Goal: Information Seeking & Learning: Compare options

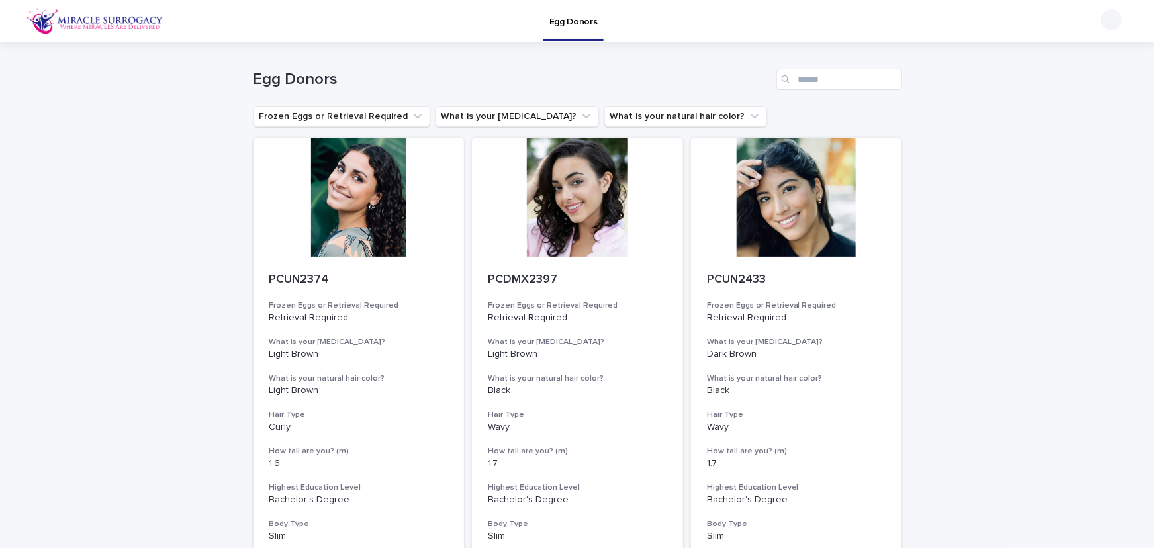
scroll to position [1826, 0]
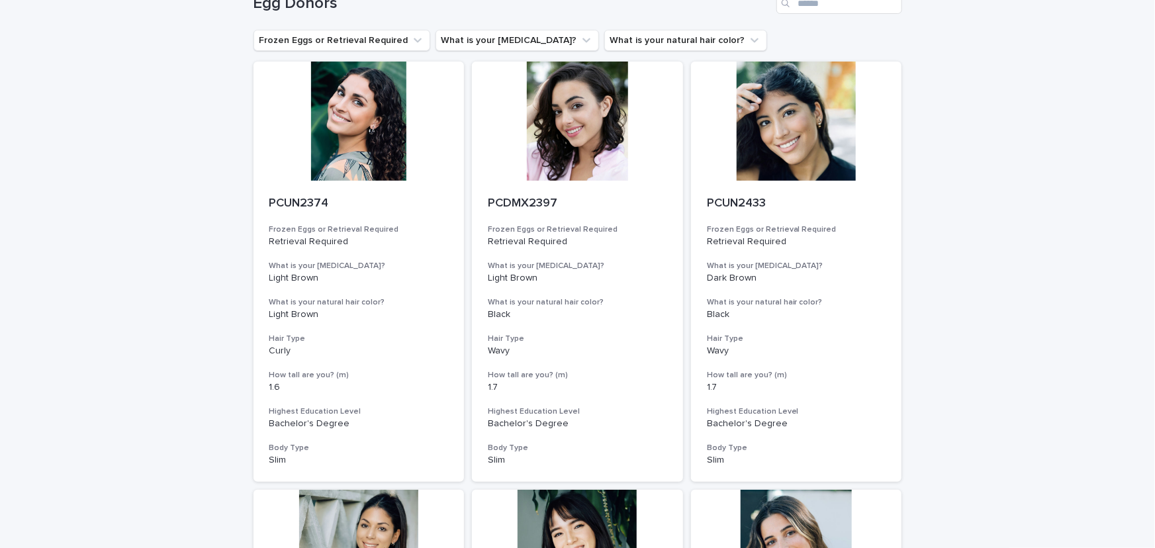
scroll to position [0, 0]
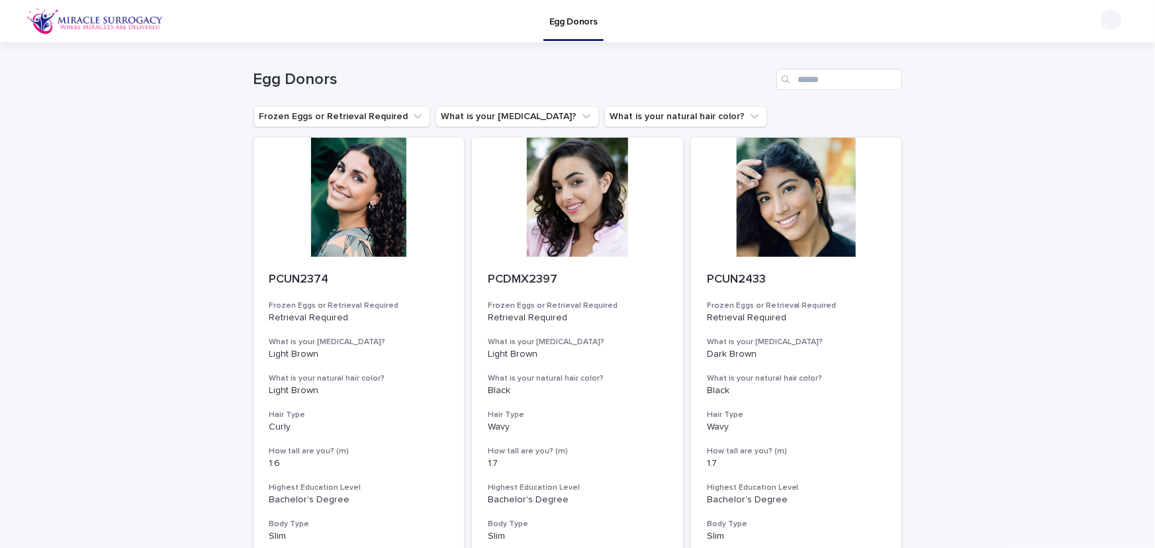
click at [124, 23] on img at bounding box center [94, 21] width 137 height 26
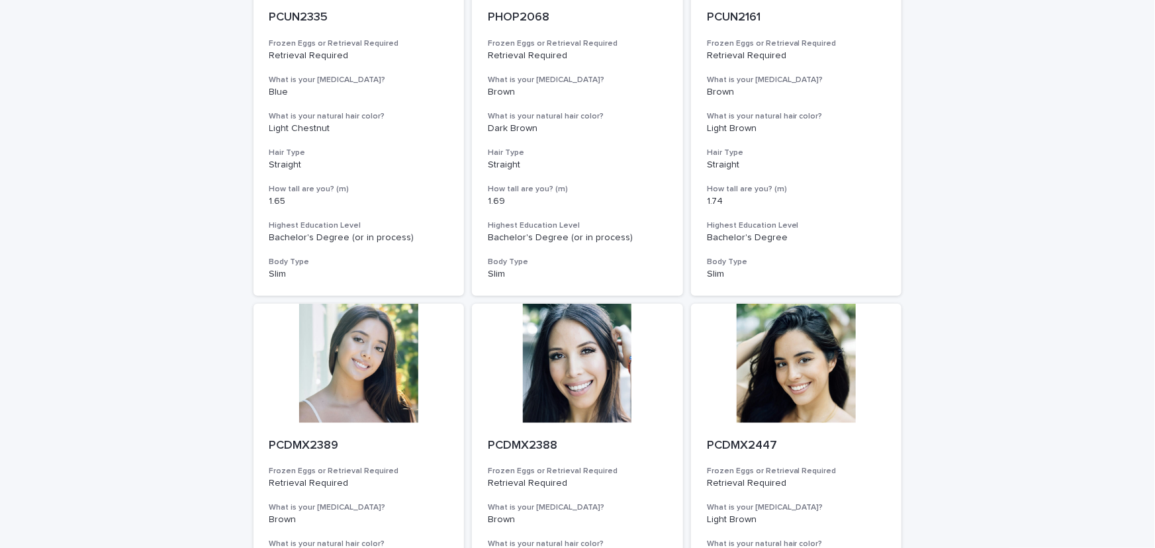
scroll to position [1431, 0]
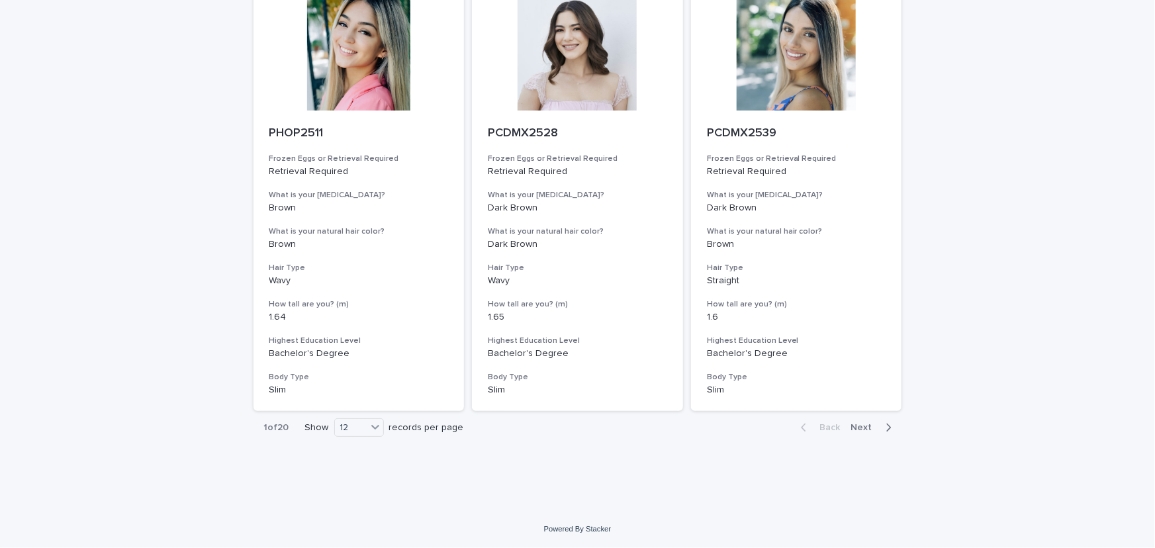
click at [352, 440] on div "1 of 20 Show 12 records per page" at bounding box center [364, 428] width 221 height 32
click at [355, 425] on div "12" at bounding box center [351, 428] width 32 height 14
click at [351, 478] on div "36" at bounding box center [356, 477] width 48 height 16
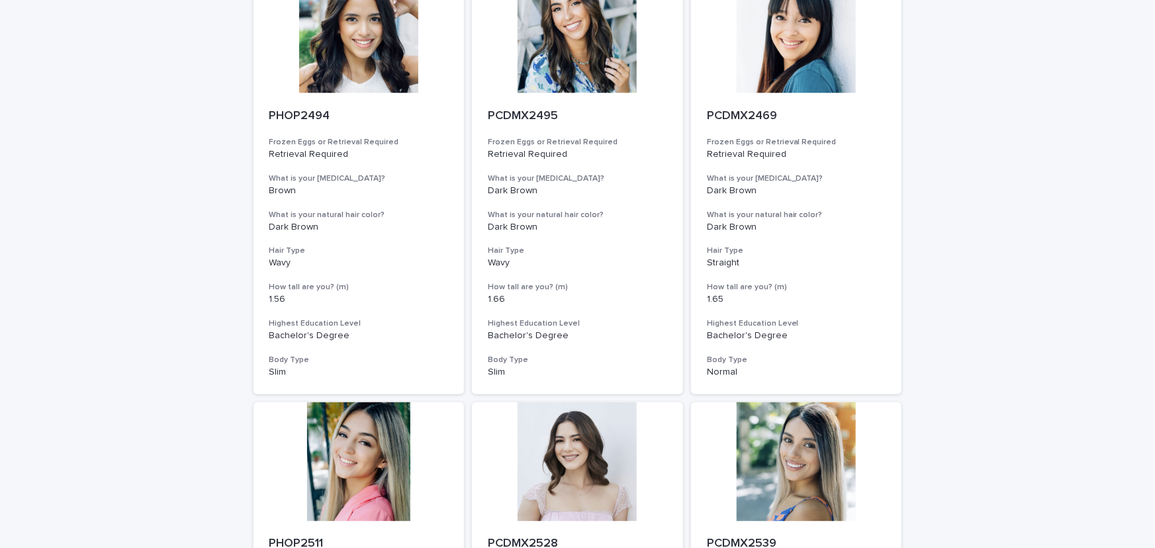
scroll to position [0, 0]
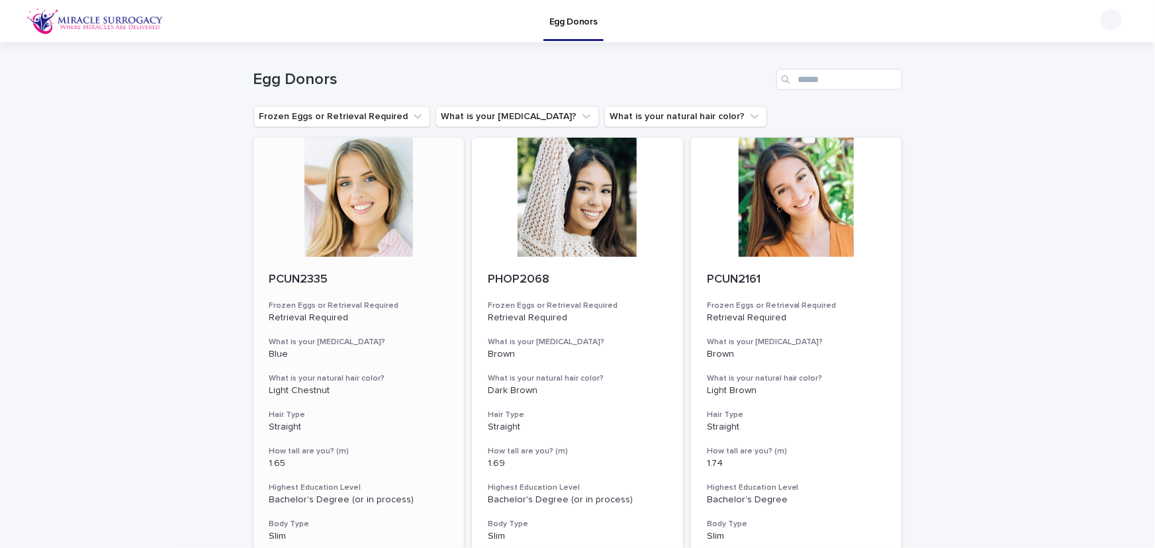
click at [368, 215] on div at bounding box center [359, 197] width 211 height 119
click at [528, 207] on div at bounding box center [577, 197] width 211 height 119
click at [791, 224] on div at bounding box center [796, 197] width 211 height 119
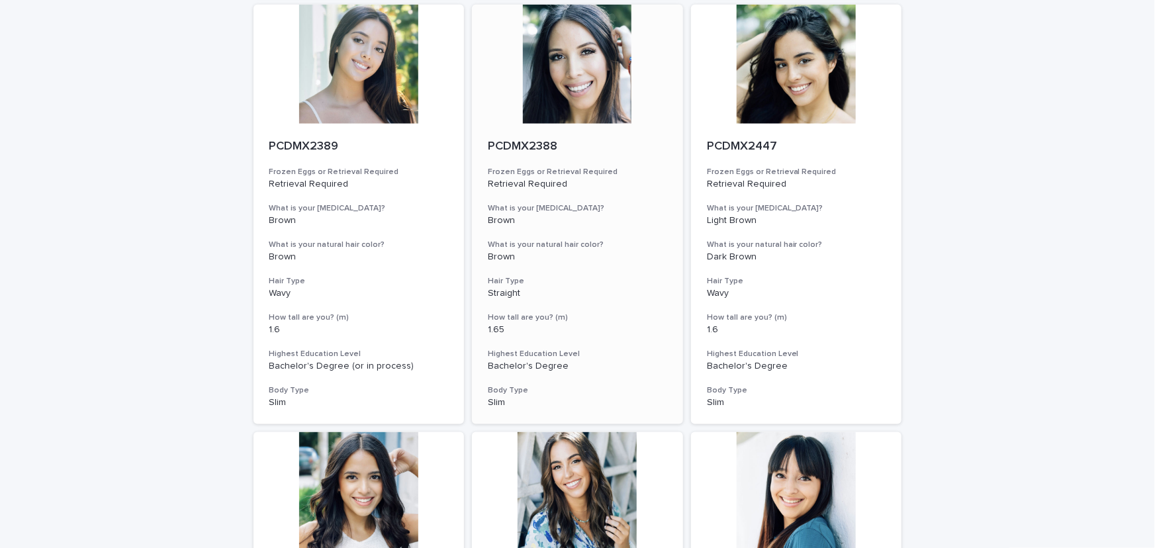
scroll to position [562, 0]
click at [368, 96] on div at bounding box center [359, 64] width 211 height 119
click at [563, 83] on div at bounding box center [577, 64] width 211 height 119
click at [780, 91] on div at bounding box center [796, 64] width 211 height 119
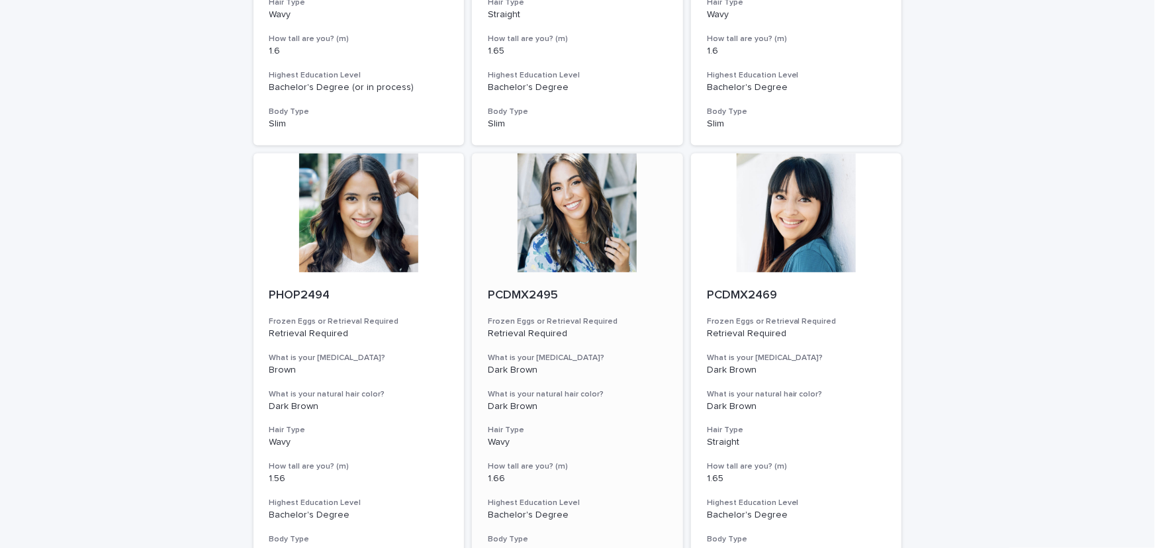
scroll to position [842, 0]
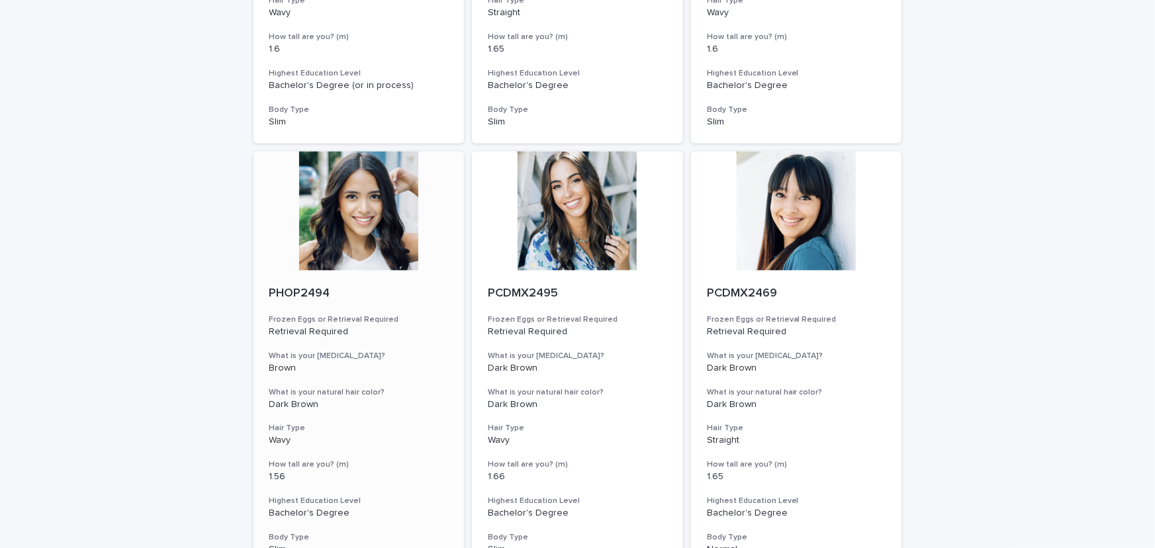
click at [401, 215] on div at bounding box center [359, 211] width 211 height 119
click at [558, 216] on div at bounding box center [577, 211] width 211 height 119
click at [771, 225] on div at bounding box center [796, 211] width 211 height 119
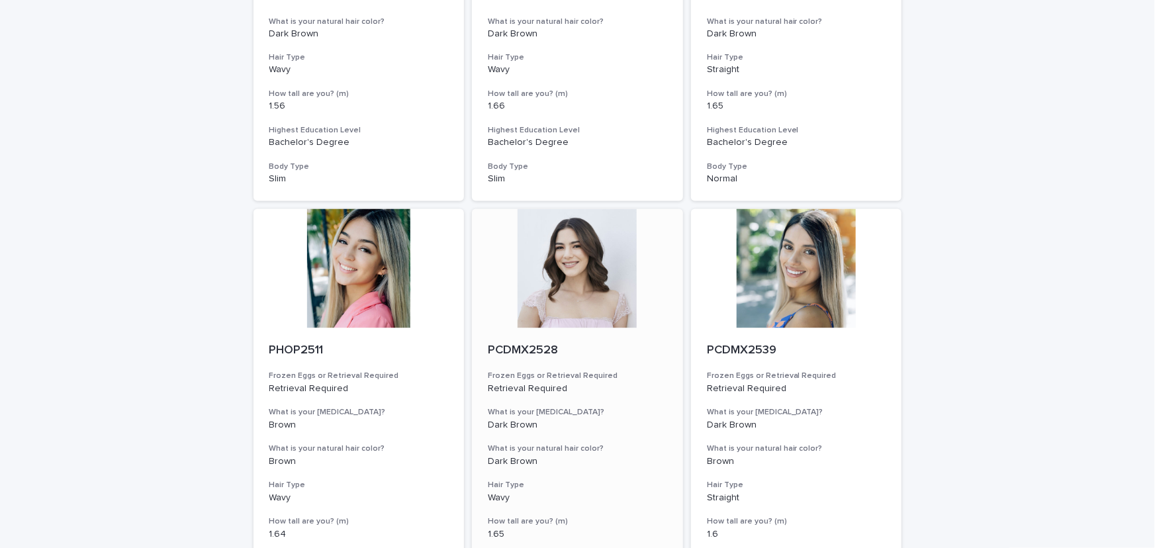
scroll to position [1264, 0]
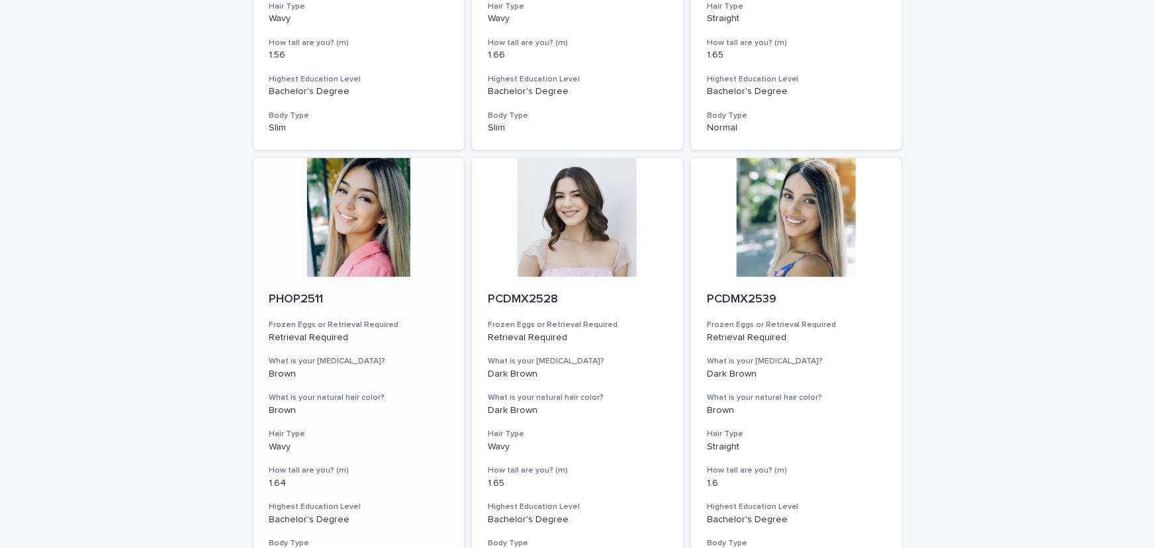
click at [352, 247] on div at bounding box center [359, 217] width 211 height 119
click at [578, 244] on div at bounding box center [577, 217] width 211 height 119
click at [801, 248] on div at bounding box center [796, 217] width 211 height 119
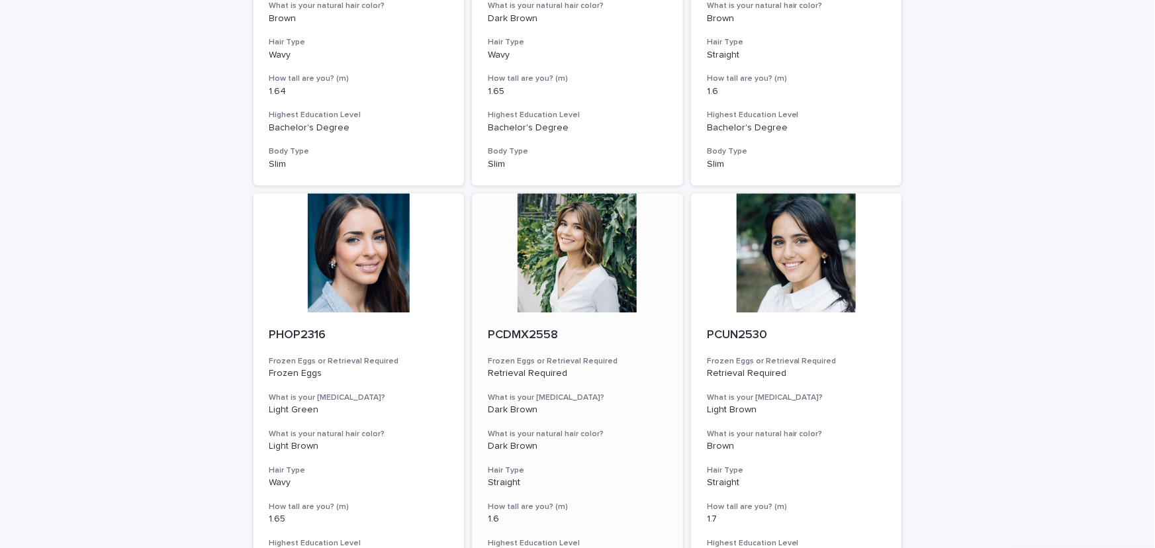
scroll to position [1685, 0]
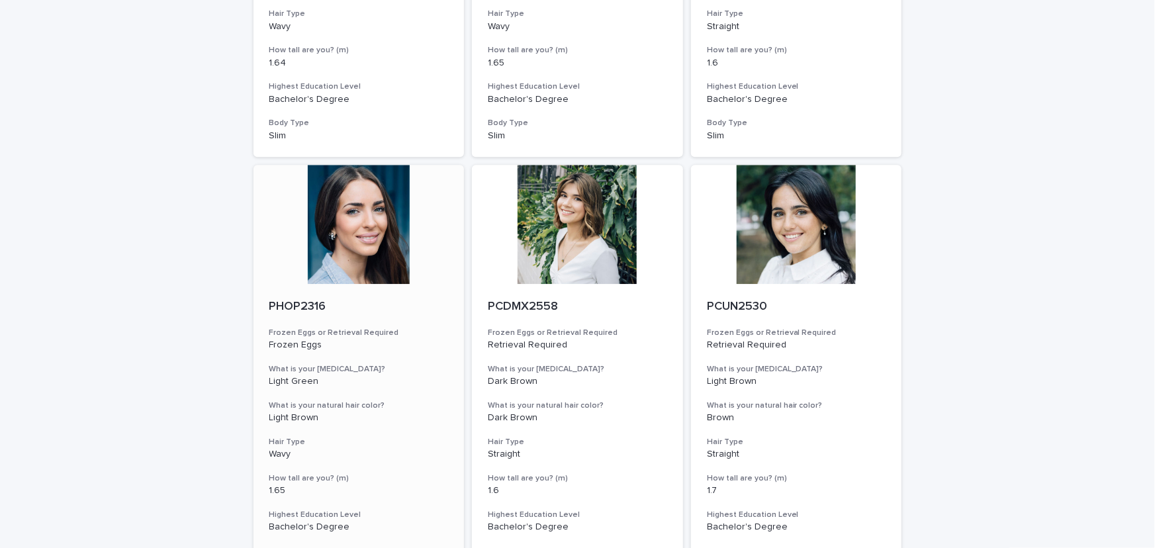
click at [357, 235] on div at bounding box center [359, 224] width 211 height 119
click at [587, 245] on div at bounding box center [577, 224] width 211 height 119
click at [773, 248] on div at bounding box center [796, 224] width 211 height 119
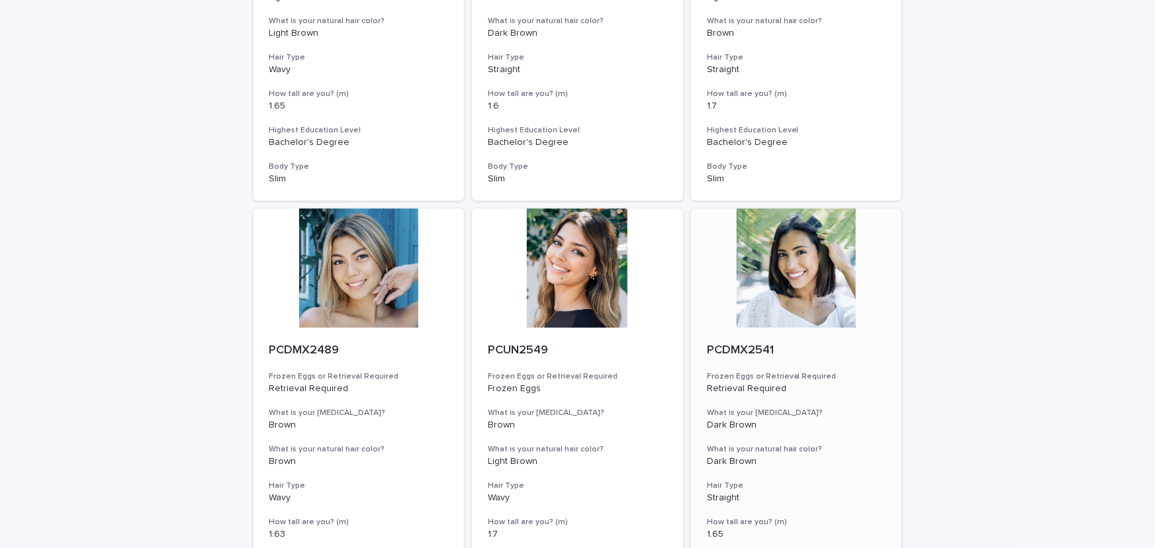
scroll to position [2106, 0]
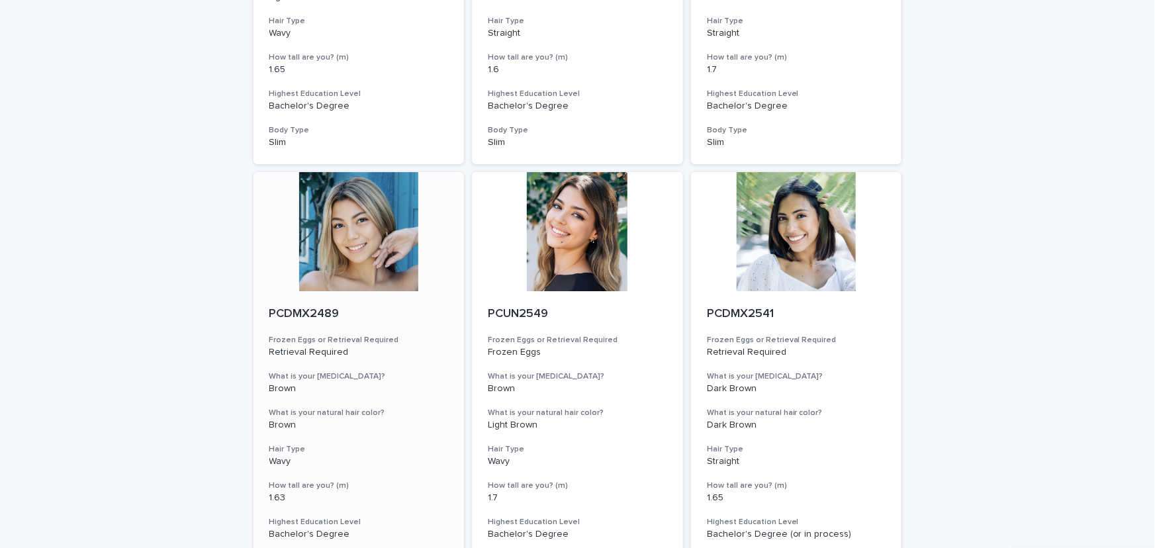
drag, startPoint x: 366, startPoint y: 241, endPoint x: 440, endPoint y: 242, distance: 73.5
click at [365, 241] on div at bounding box center [359, 231] width 211 height 119
click at [552, 249] on div at bounding box center [577, 231] width 211 height 119
click at [779, 250] on div at bounding box center [796, 231] width 211 height 119
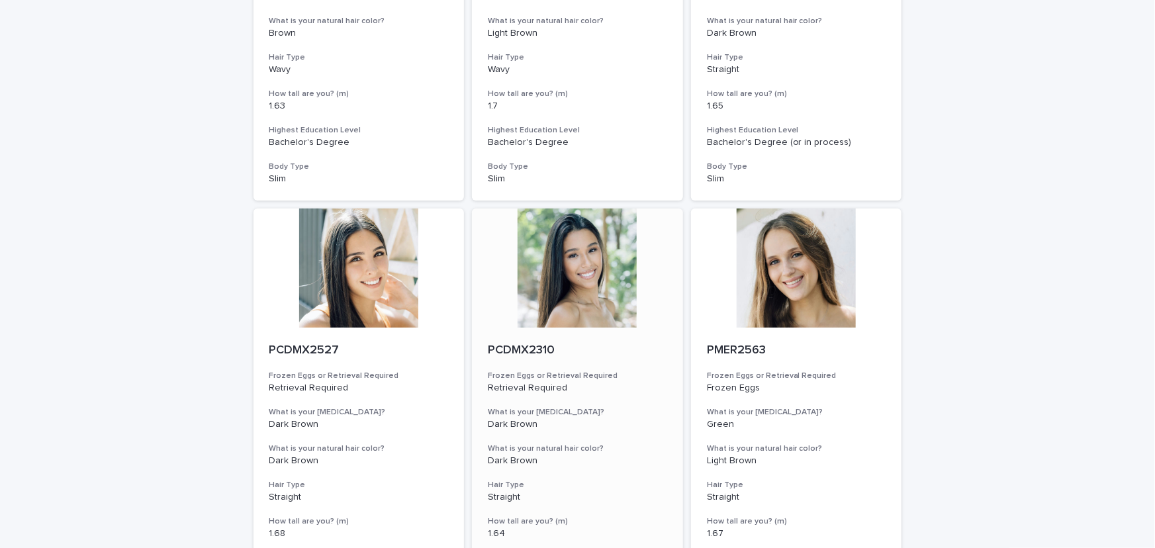
scroll to position [2528, 0]
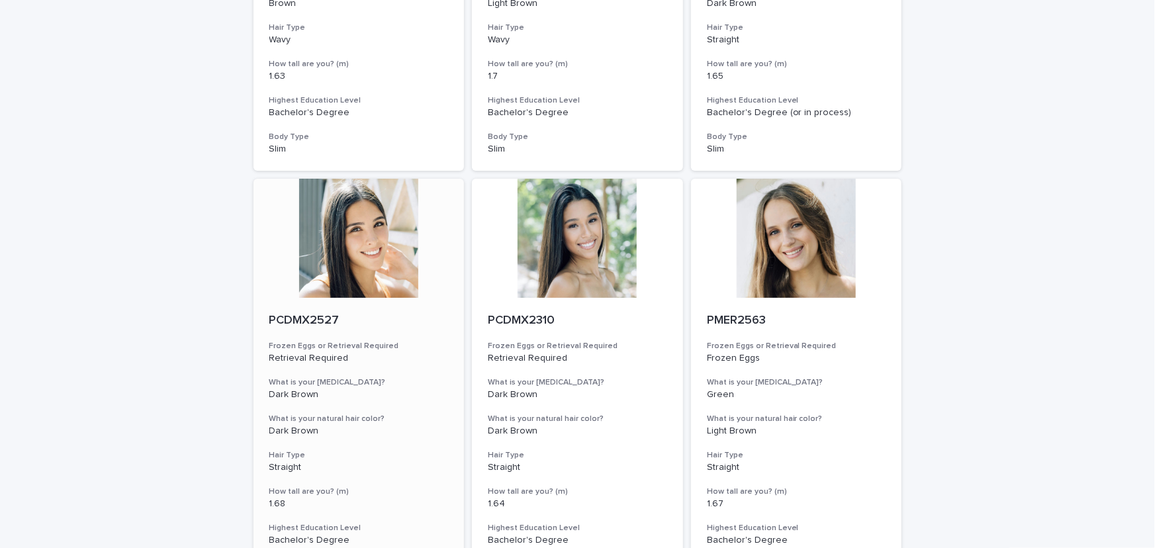
click at [358, 252] on div at bounding box center [359, 238] width 211 height 119
click at [584, 253] on div at bounding box center [577, 238] width 211 height 119
click at [809, 253] on div at bounding box center [796, 238] width 211 height 119
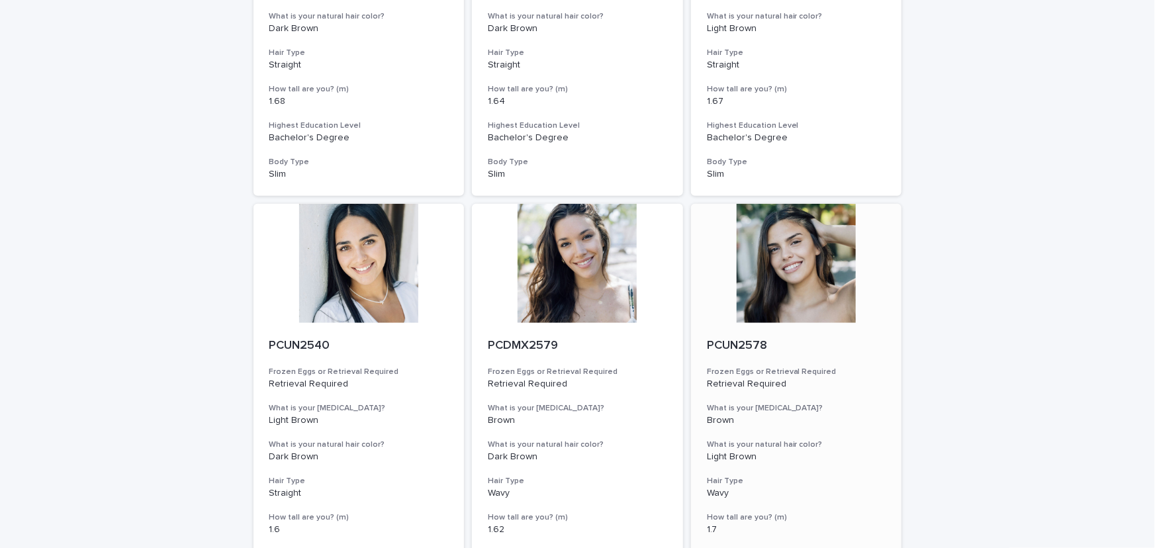
scroll to position [2949, 0]
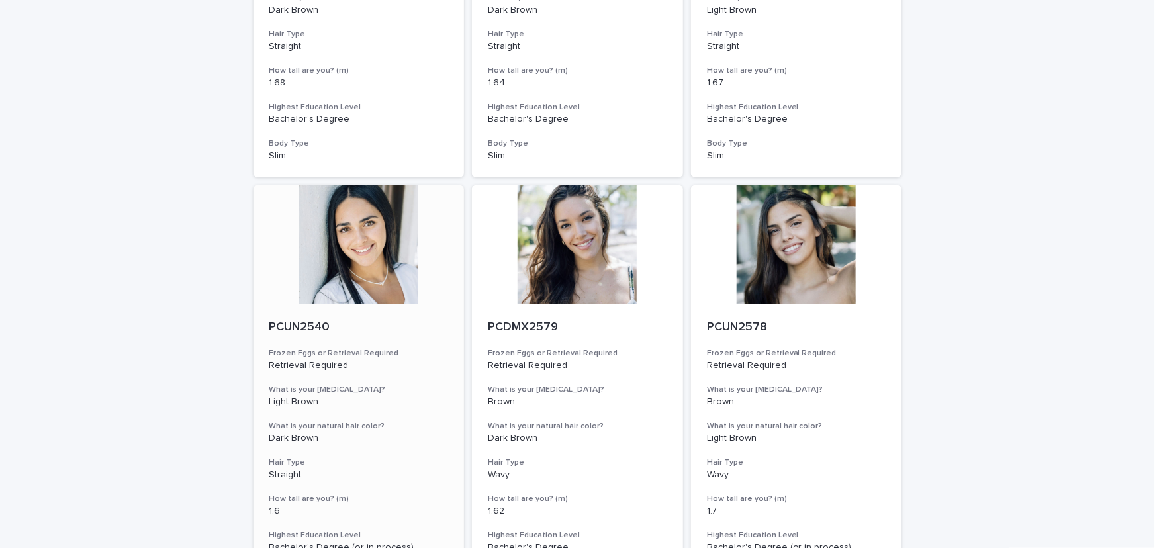
click at [369, 255] on div at bounding box center [359, 244] width 211 height 119
click at [594, 266] on div at bounding box center [577, 244] width 211 height 119
click at [814, 273] on div at bounding box center [796, 244] width 211 height 119
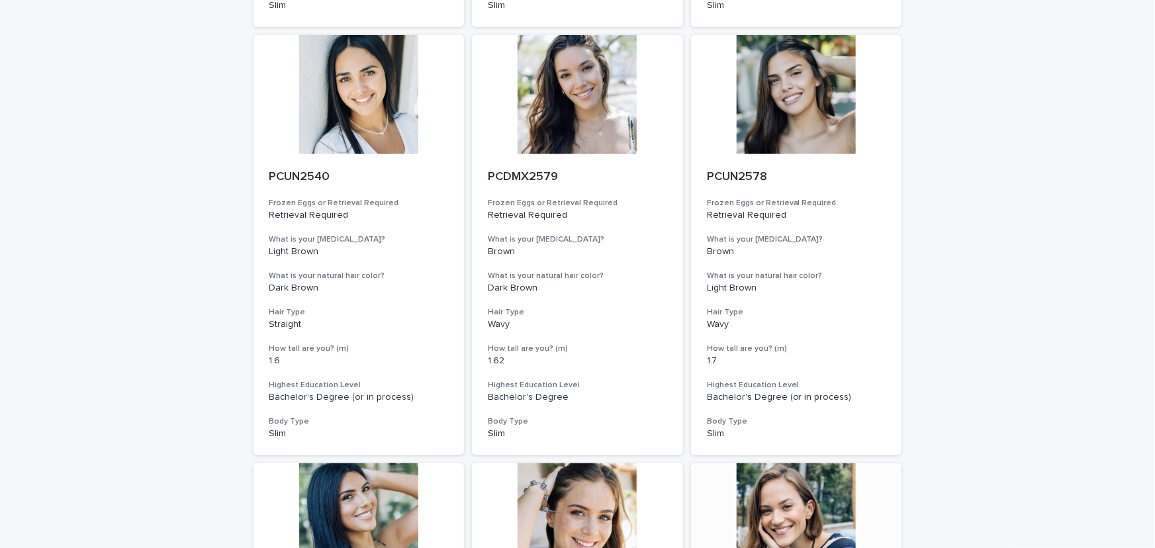
scroll to position [3370, 0]
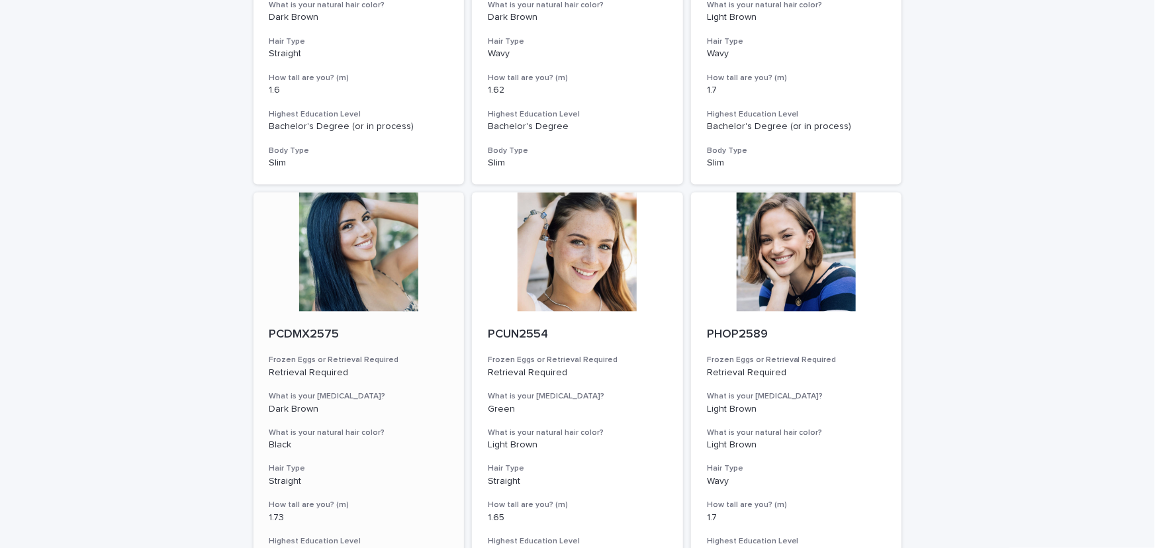
click at [356, 265] on div at bounding box center [359, 252] width 211 height 119
drag, startPoint x: 544, startPoint y: 272, endPoint x: 658, endPoint y: 265, distance: 114.8
click at [544, 272] on div at bounding box center [577, 252] width 211 height 119
click at [796, 264] on div at bounding box center [796, 252] width 211 height 119
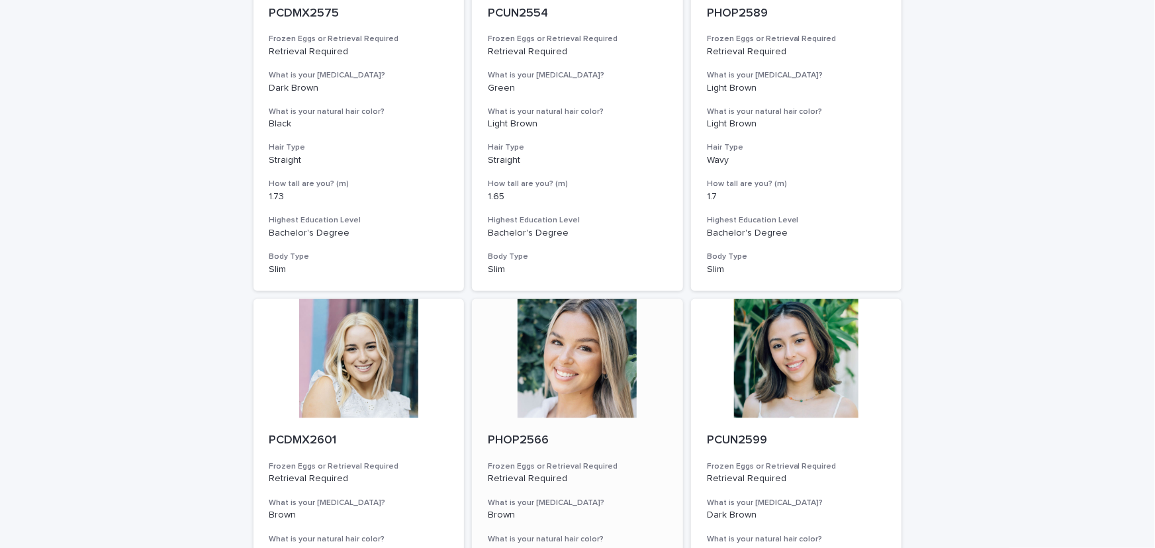
scroll to position [3792, 0]
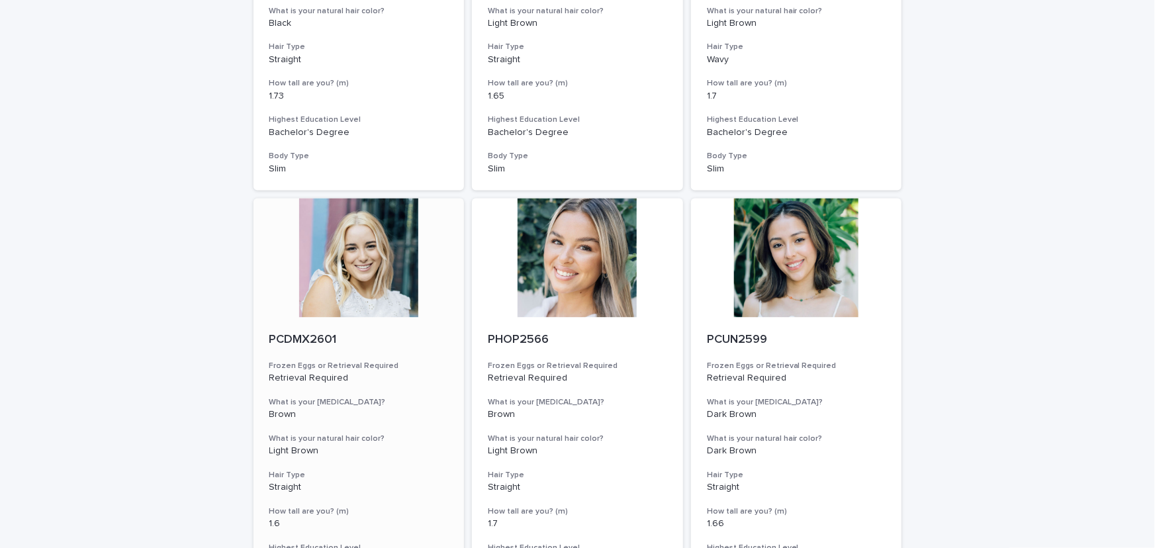
click at [350, 258] on div at bounding box center [359, 258] width 211 height 119
click at [581, 273] on div at bounding box center [577, 258] width 211 height 119
click at [771, 272] on div at bounding box center [796, 258] width 211 height 119
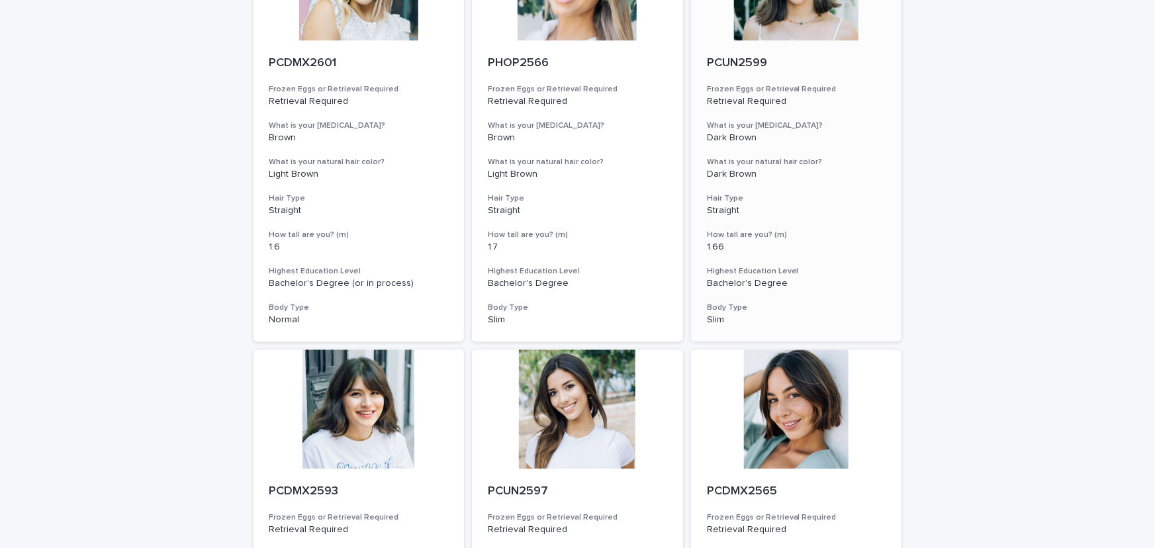
scroll to position [4213, 0]
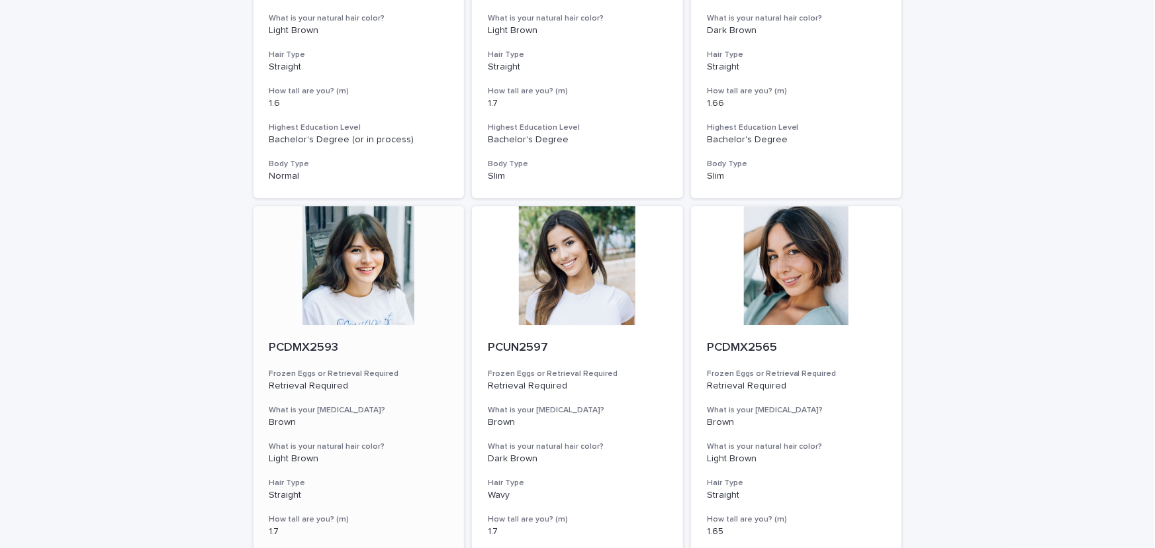
click at [383, 279] on div at bounding box center [359, 265] width 211 height 119
click at [558, 279] on div at bounding box center [577, 265] width 211 height 119
click at [760, 272] on div at bounding box center [796, 265] width 211 height 119
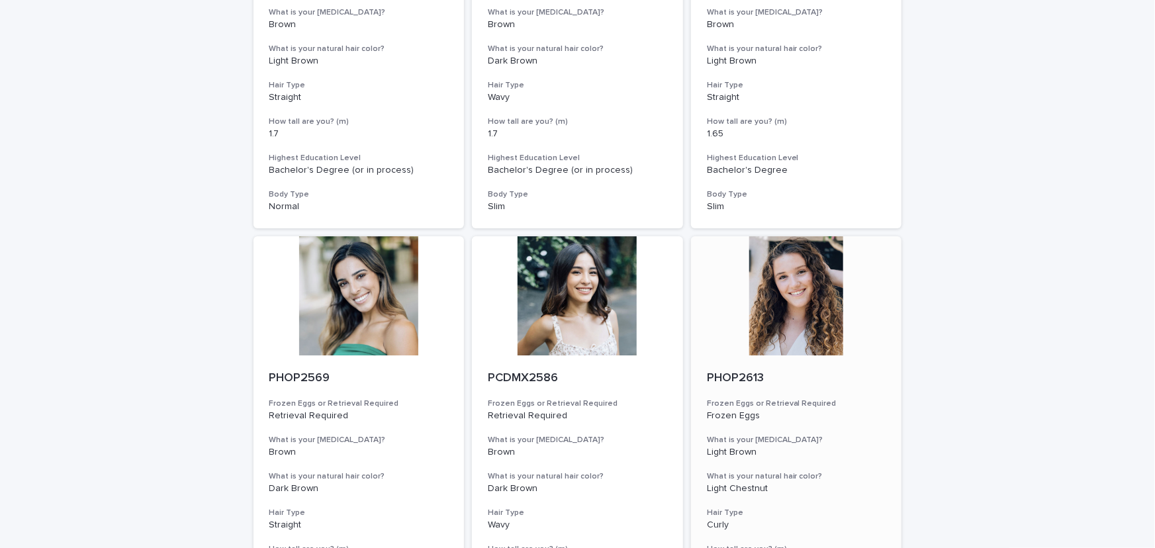
scroll to position [4635, 0]
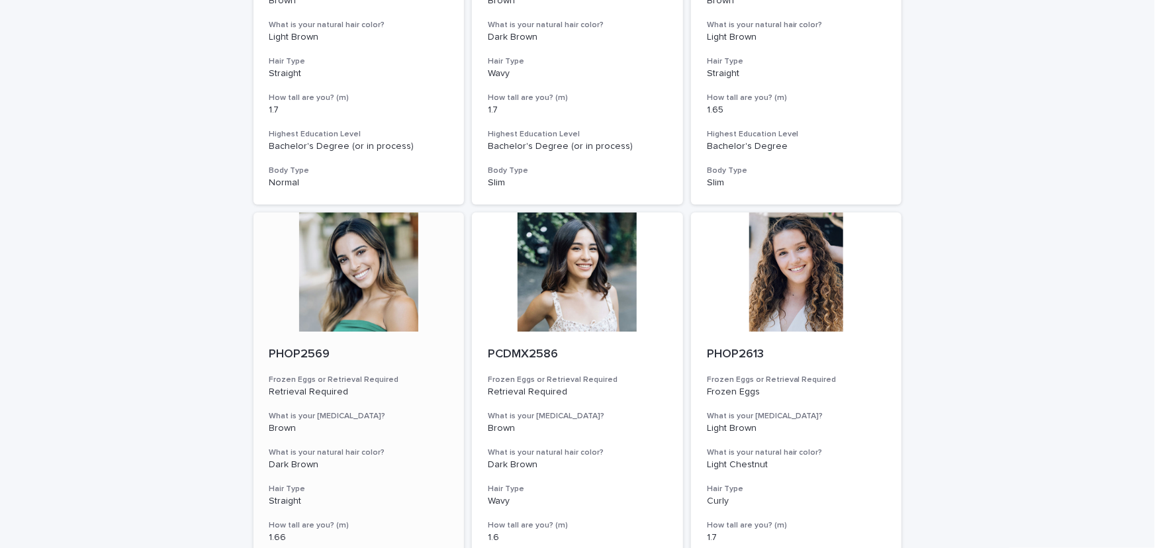
click at [372, 264] on div at bounding box center [359, 272] width 211 height 119
click at [579, 270] on div at bounding box center [577, 272] width 211 height 119
click at [795, 278] on div at bounding box center [796, 272] width 211 height 119
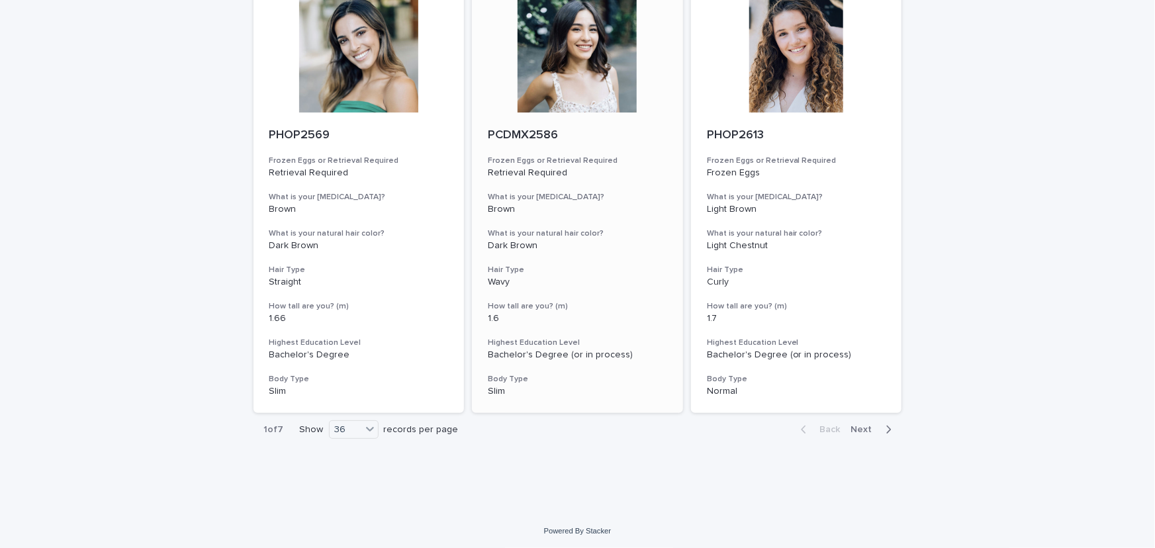
scroll to position [4856, 0]
click at [861, 418] on div "Back Next" at bounding box center [847, 428] width 112 height 33
click at [863, 428] on span "Next" at bounding box center [866, 428] width 29 height 9
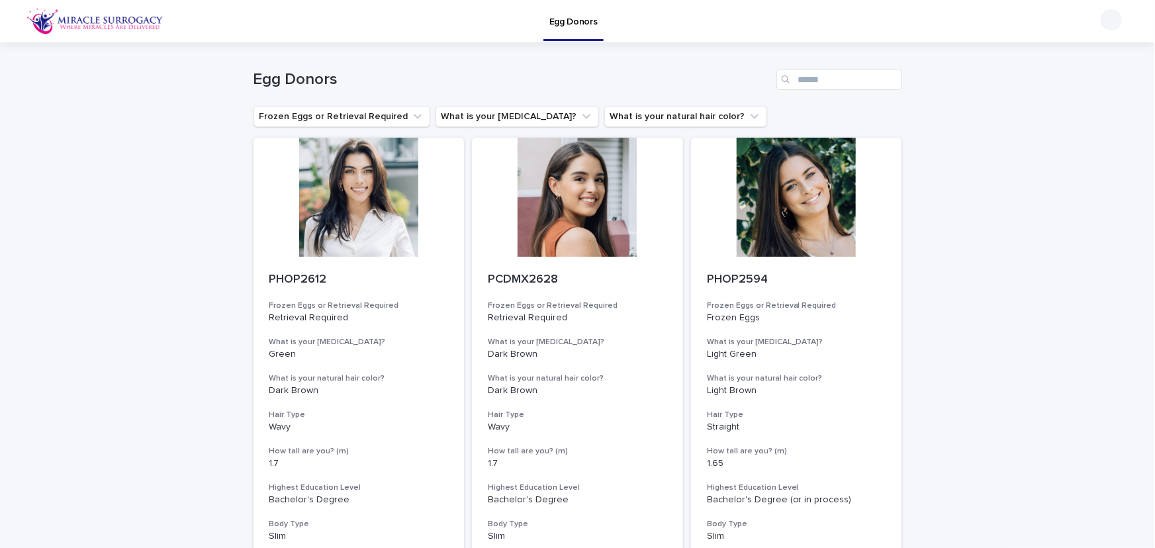
click at [347, 222] on div at bounding box center [359, 197] width 211 height 119
click at [558, 234] on div at bounding box center [577, 197] width 211 height 119
click at [817, 216] on div at bounding box center [796, 197] width 211 height 119
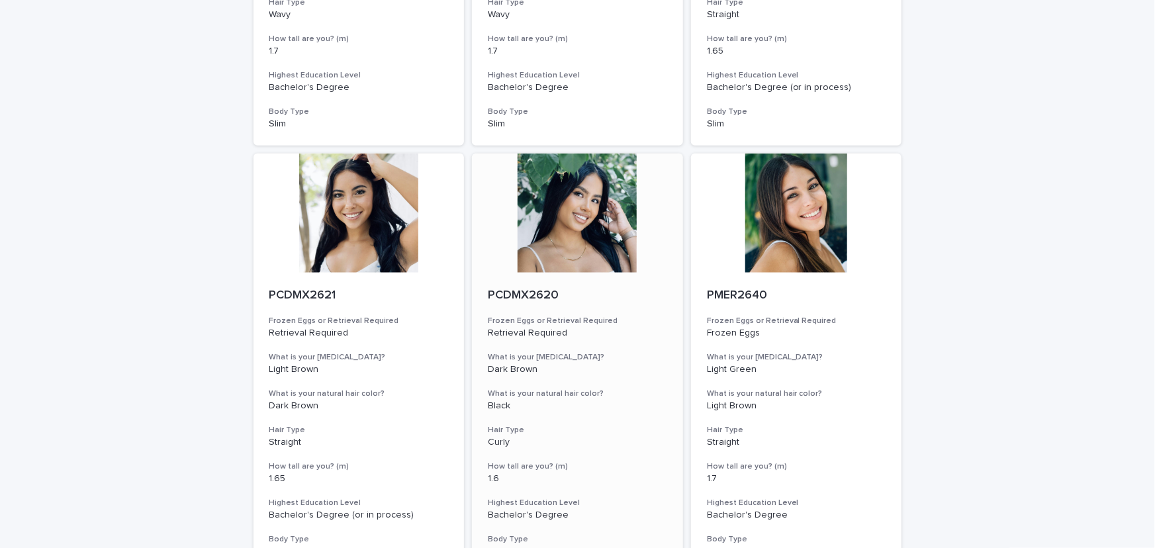
scroll to position [421, 0]
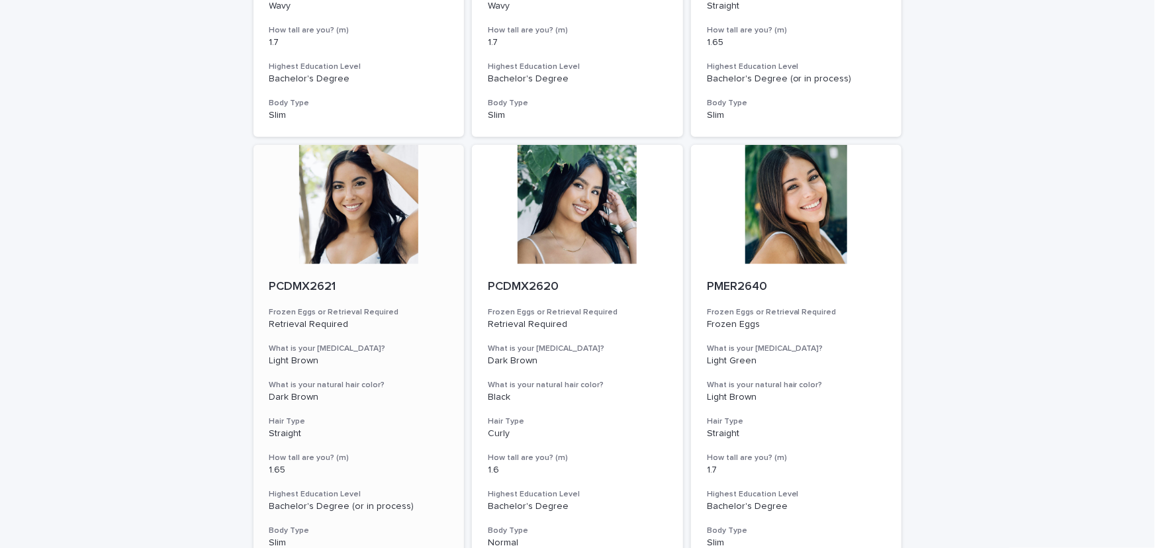
click at [372, 234] on div at bounding box center [359, 204] width 211 height 119
click at [561, 237] on div at bounding box center [577, 204] width 211 height 119
click at [791, 215] on div at bounding box center [796, 204] width 211 height 119
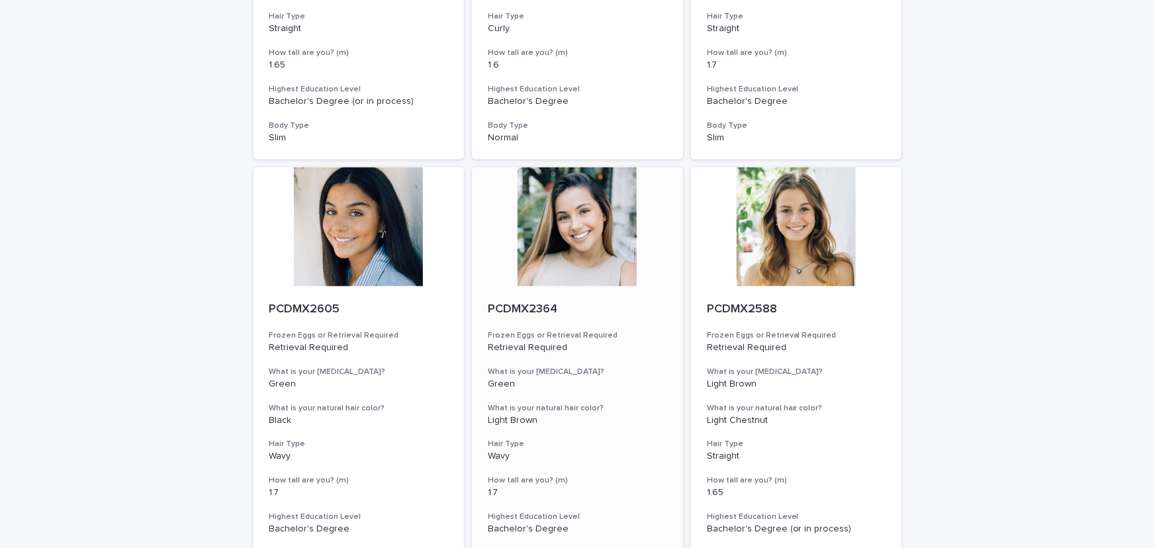
scroll to position [842, 0]
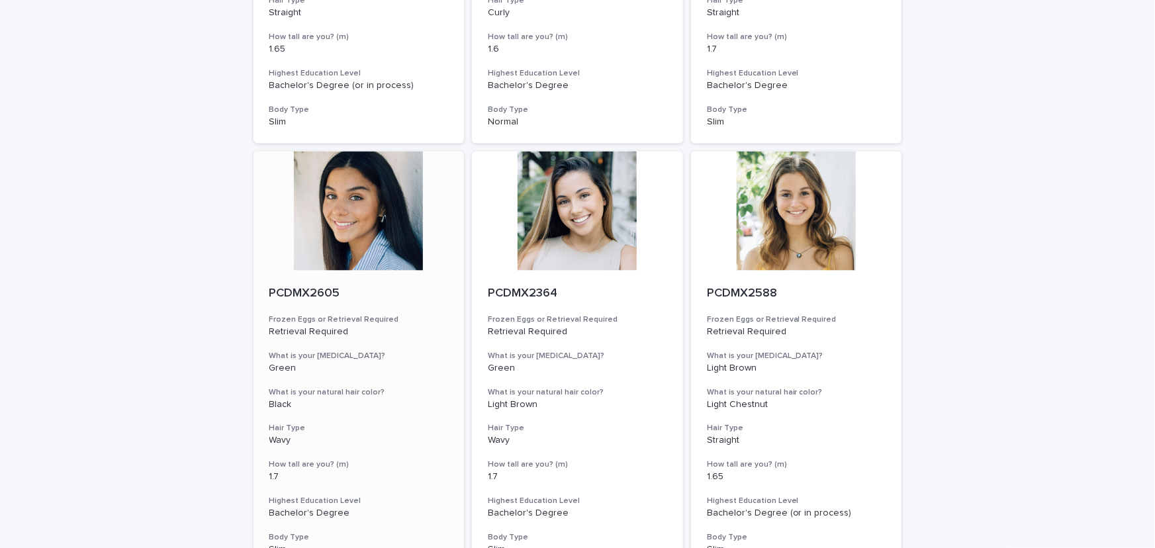
click at [391, 209] on div at bounding box center [359, 211] width 211 height 119
click at [566, 219] on div at bounding box center [577, 211] width 211 height 119
click at [826, 232] on div at bounding box center [796, 211] width 211 height 119
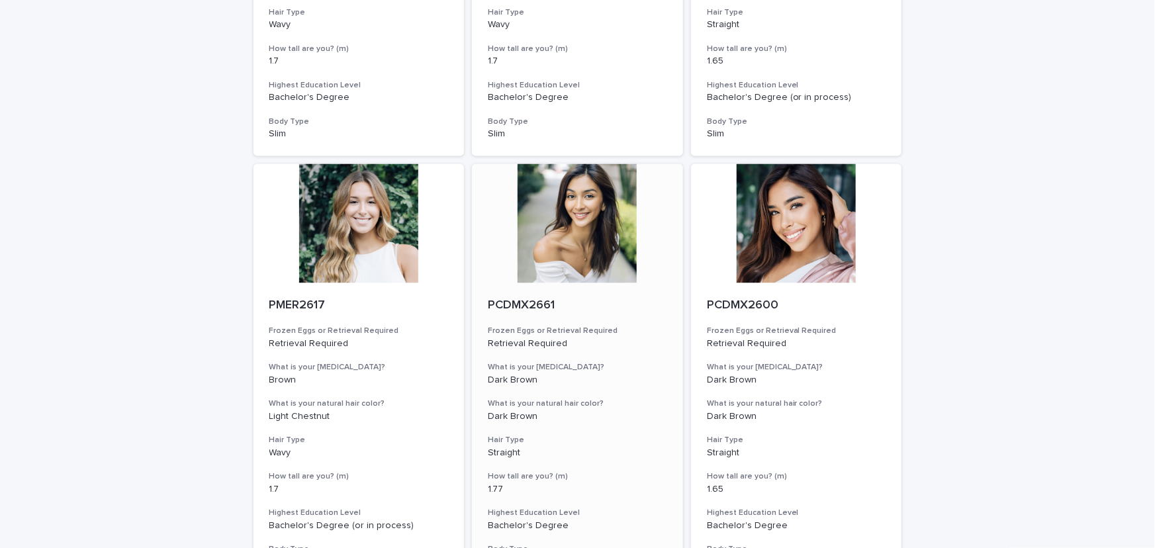
scroll to position [1264, 0]
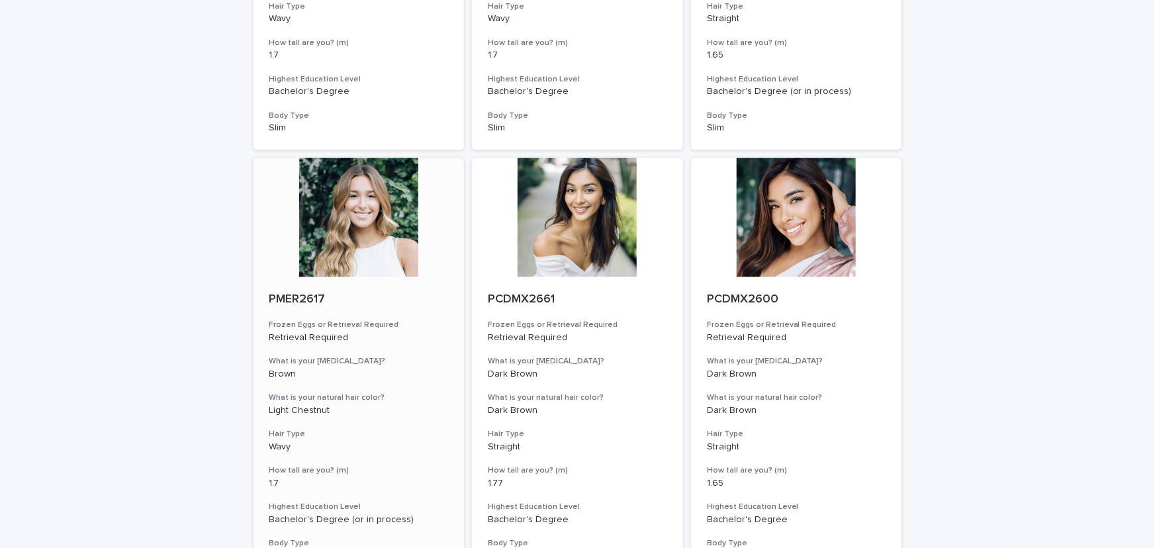
drag, startPoint x: 391, startPoint y: 227, endPoint x: 399, endPoint y: 227, distance: 7.9
click at [391, 227] on div at bounding box center [359, 217] width 211 height 119
click at [544, 234] on div at bounding box center [577, 217] width 211 height 119
click at [783, 240] on div at bounding box center [796, 217] width 211 height 119
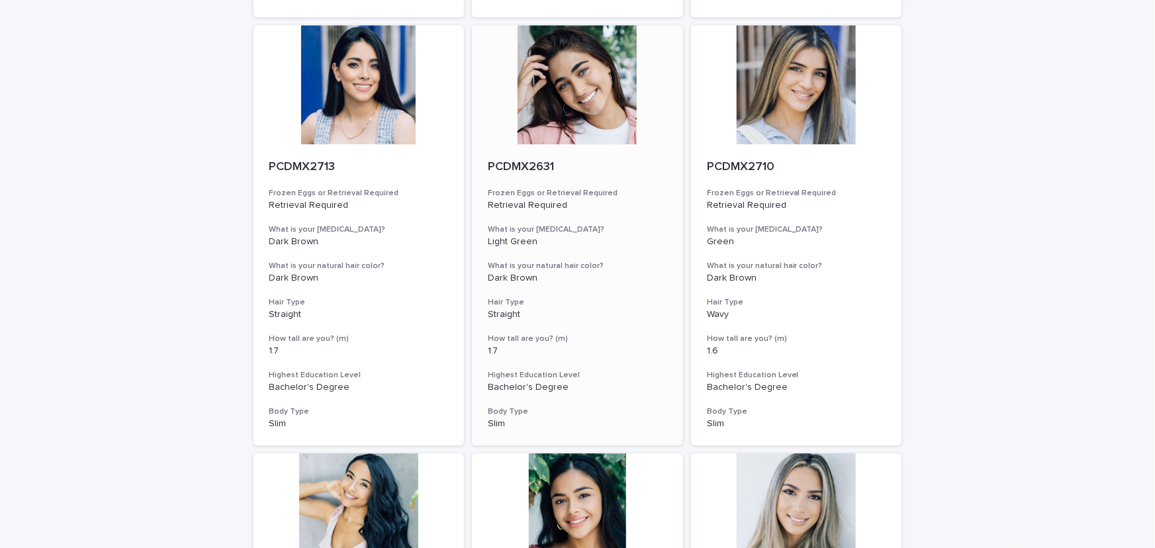
scroll to position [1826, 0]
click at [398, 123] on div at bounding box center [359, 84] width 211 height 119
click at [559, 111] on div at bounding box center [577, 84] width 211 height 119
click at [828, 111] on div at bounding box center [796, 84] width 211 height 119
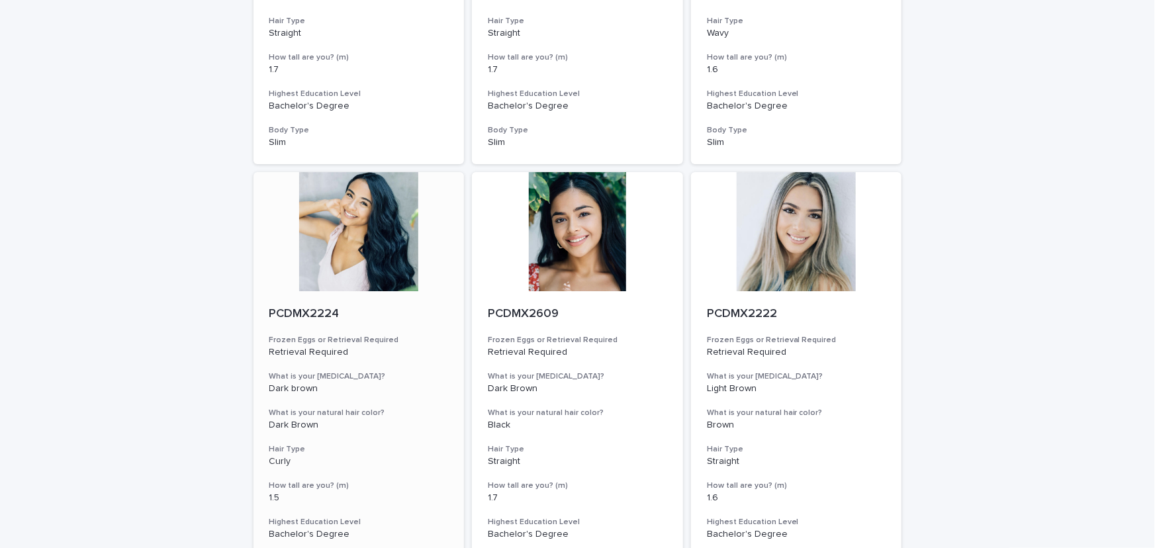
click at [337, 203] on div at bounding box center [359, 231] width 211 height 119
click at [558, 222] on div at bounding box center [577, 231] width 211 height 119
click at [788, 221] on div at bounding box center [796, 231] width 211 height 119
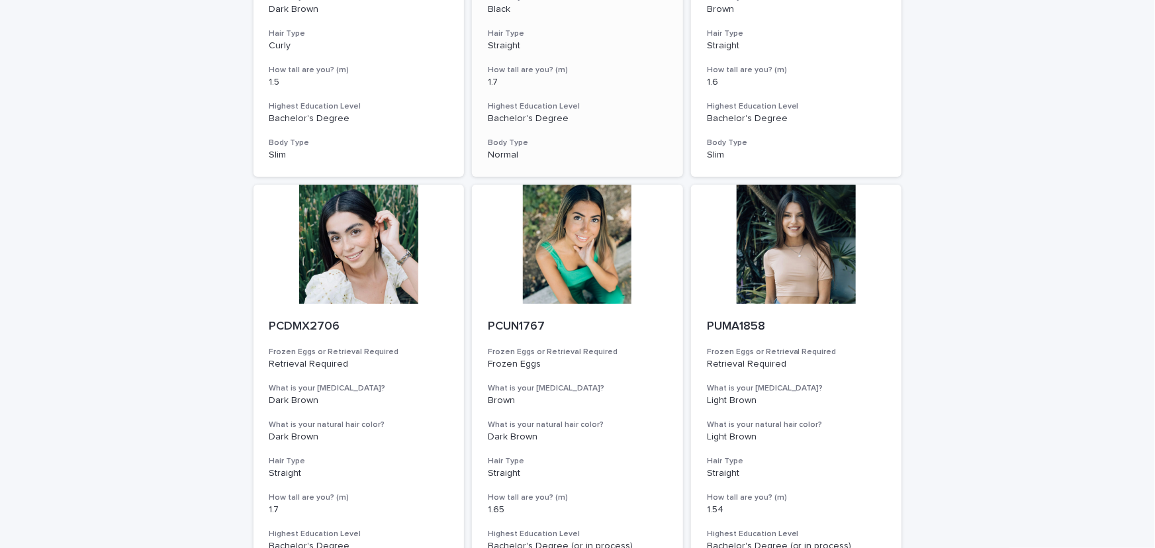
scroll to position [2528, 0]
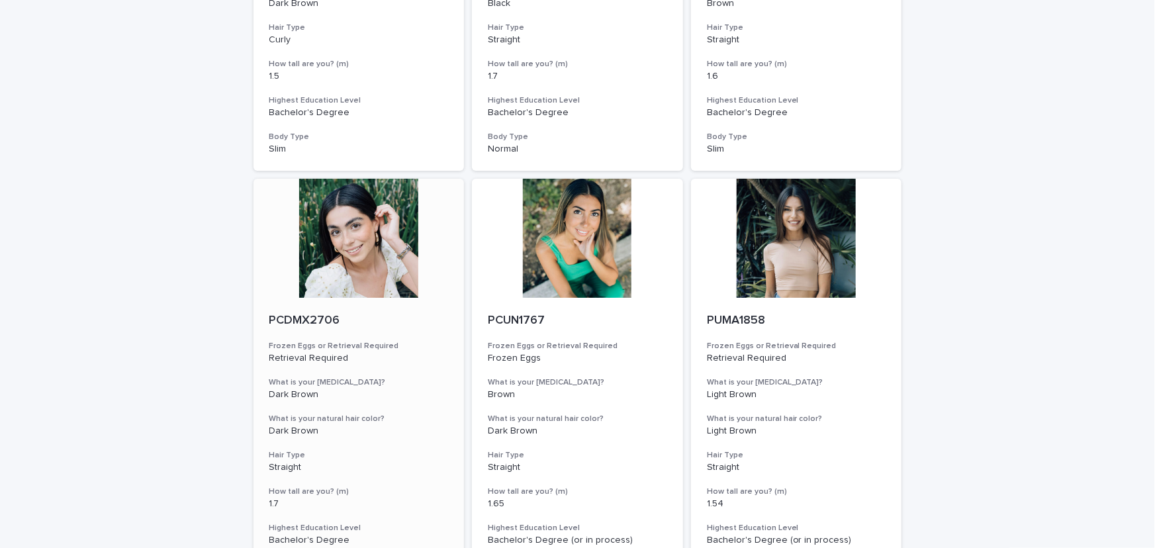
click at [355, 248] on div at bounding box center [359, 238] width 211 height 119
click at [550, 249] on div at bounding box center [577, 238] width 211 height 119
click at [802, 250] on div at bounding box center [796, 238] width 211 height 119
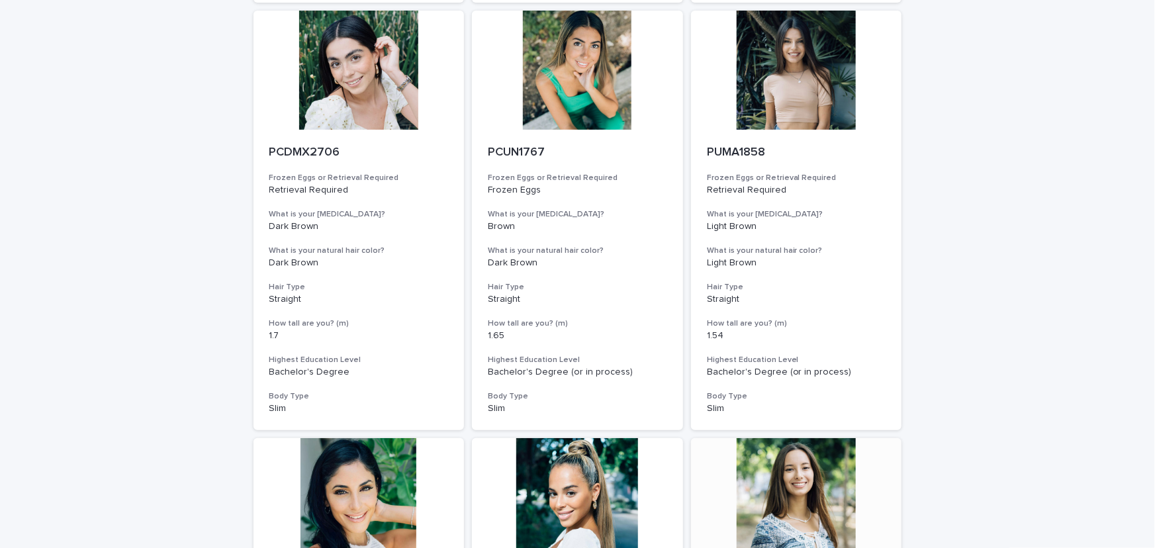
scroll to position [2949, 0]
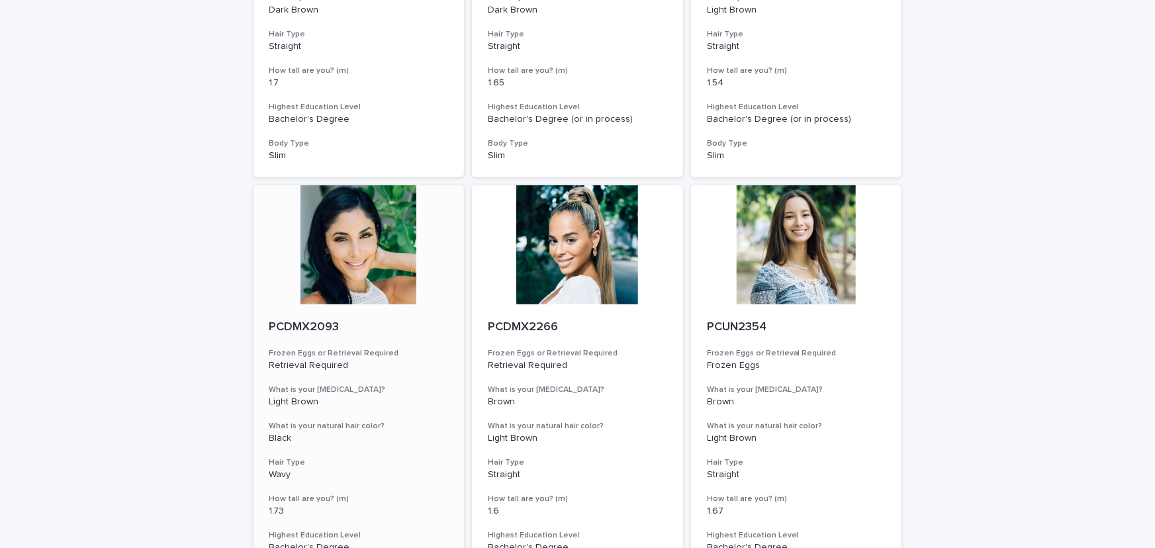
click at [338, 250] on div at bounding box center [359, 244] width 211 height 119
click at [555, 254] on div at bounding box center [577, 244] width 211 height 119
click at [771, 251] on div at bounding box center [796, 244] width 211 height 119
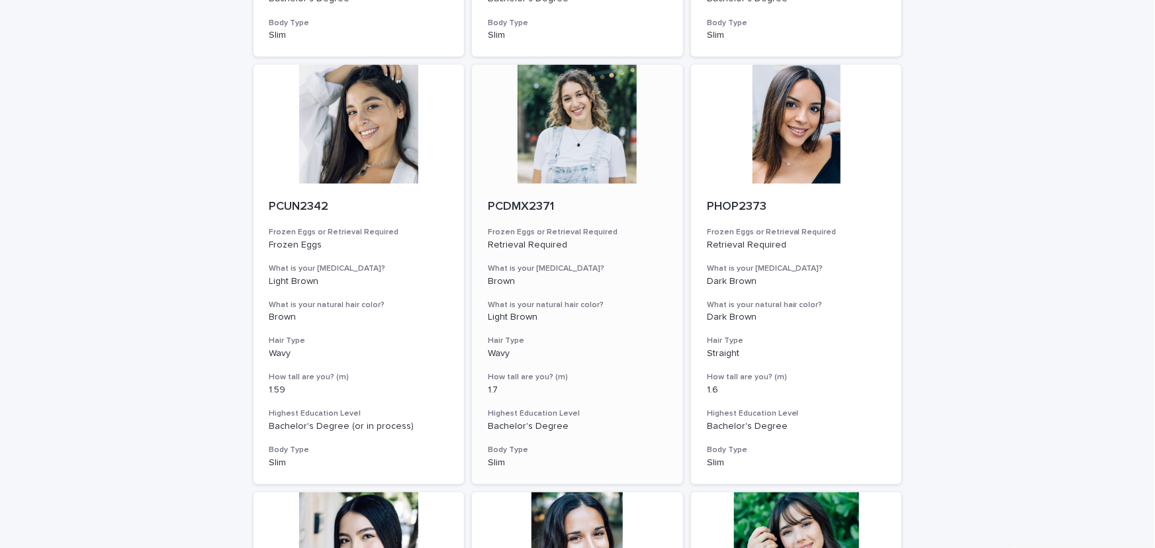
scroll to position [3511, 0]
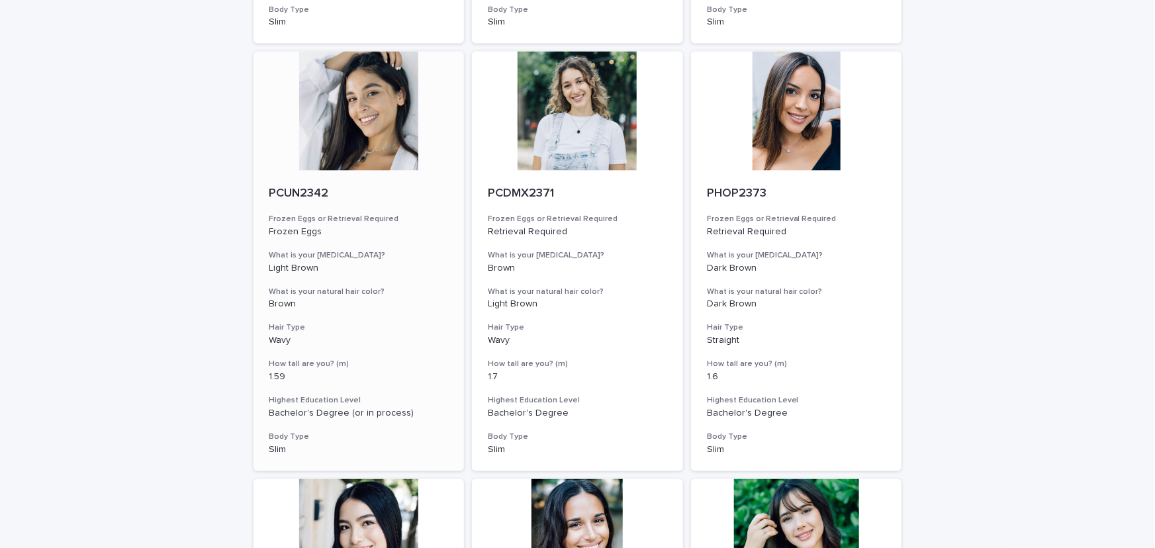
click at [348, 138] on div at bounding box center [359, 111] width 211 height 119
click at [564, 139] on div at bounding box center [577, 111] width 211 height 119
click at [778, 128] on div at bounding box center [796, 111] width 211 height 119
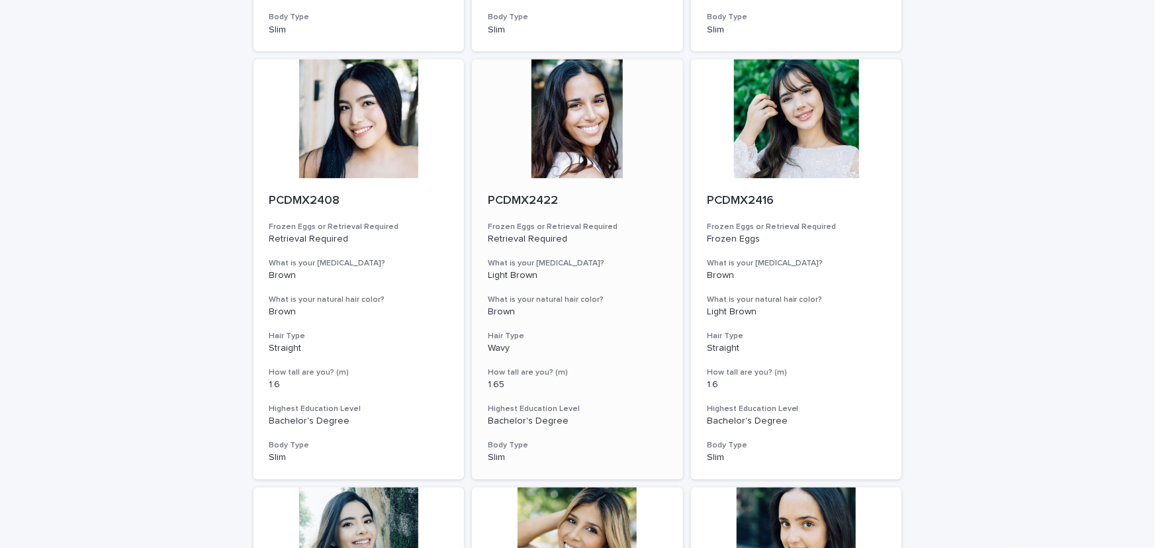
scroll to position [3933, 0]
click at [381, 138] on div at bounding box center [359, 117] width 211 height 119
click at [580, 139] on div at bounding box center [577, 117] width 211 height 119
click at [791, 138] on div at bounding box center [796, 117] width 211 height 119
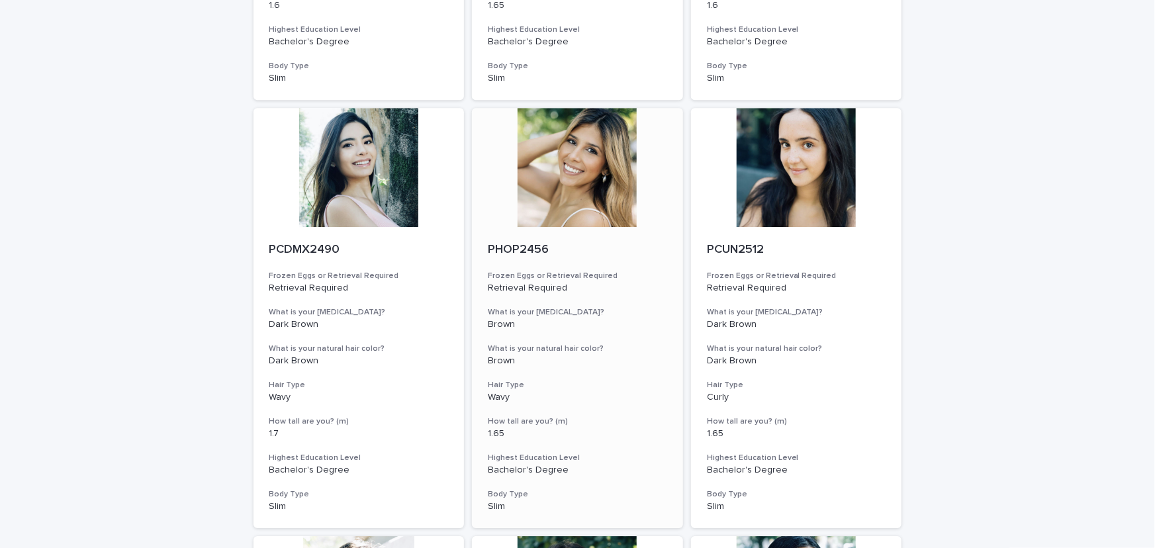
scroll to position [4354, 0]
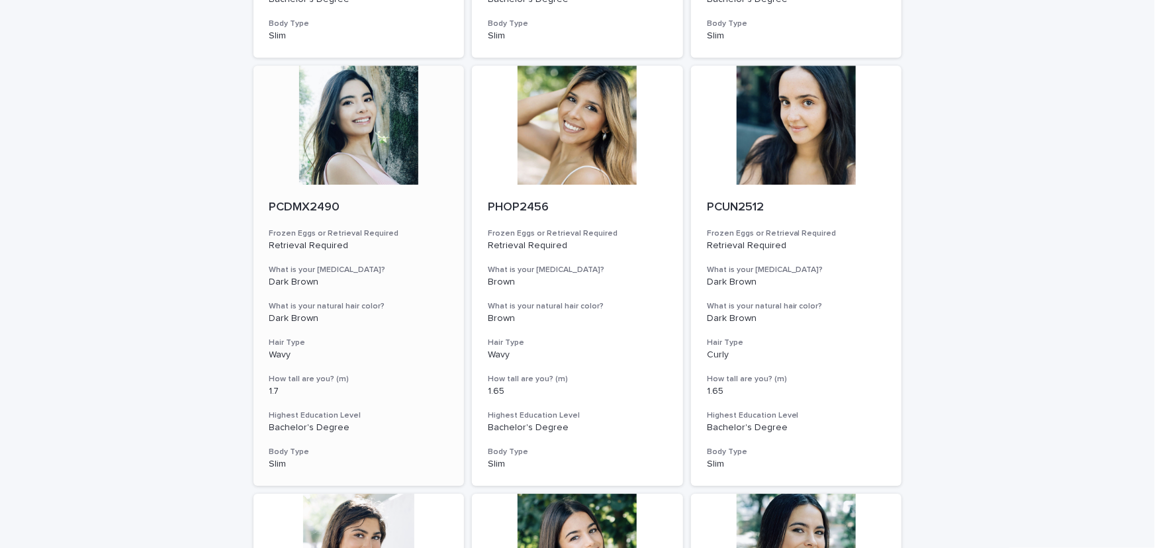
click at [371, 154] on div at bounding box center [359, 125] width 211 height 119
click at [571, 154] on div at bounding box center [577, 125] width 211 height 119
click at [807, 145] on div at bounding box center [796, 125] width 211 height 119
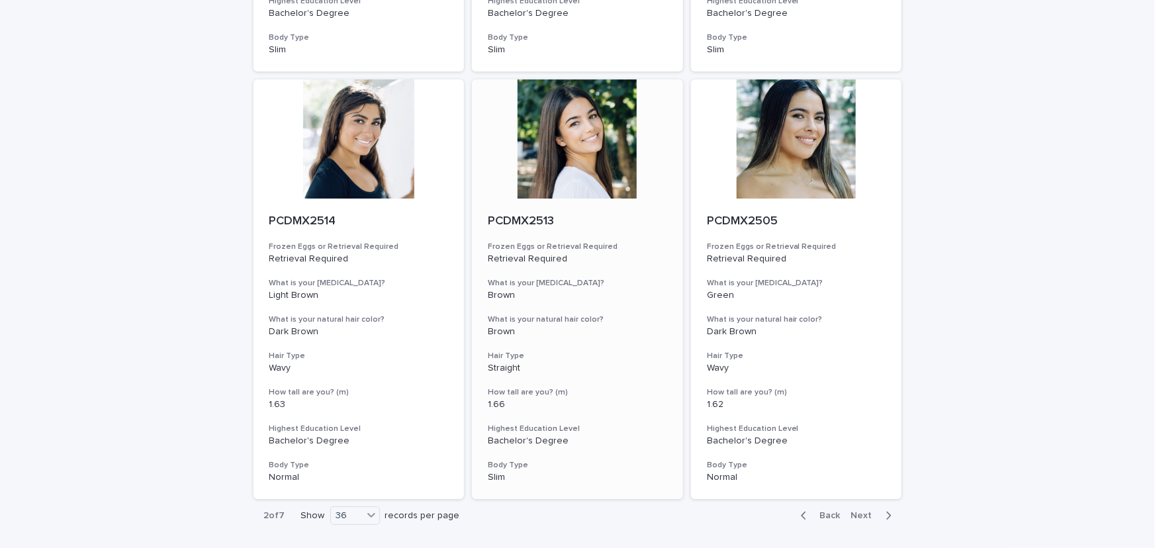
scroll to position [4776, 0]
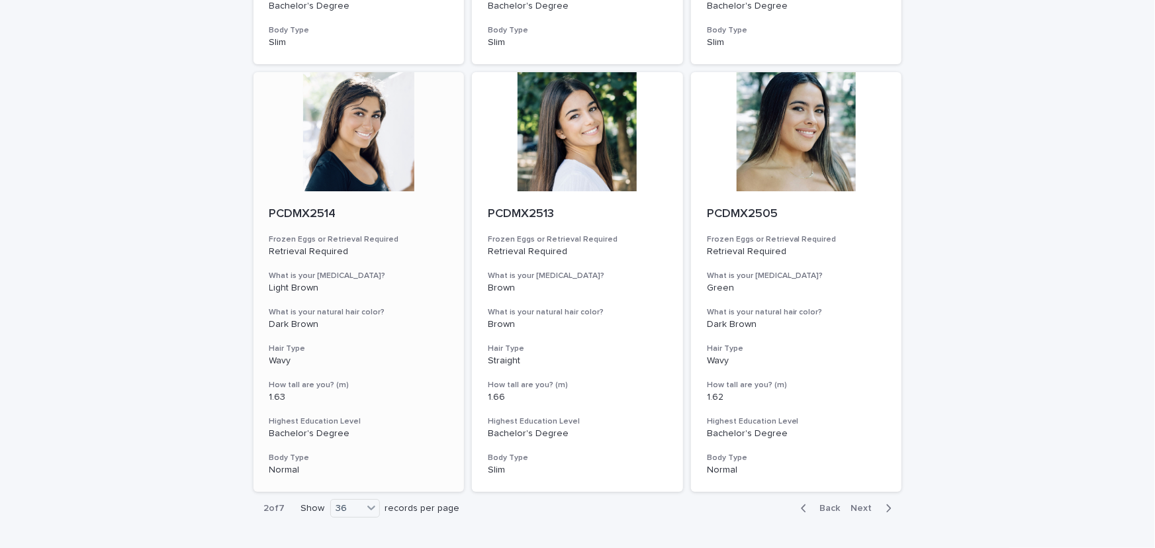
click at [381, 147] on div at bounding box center [359, 131] width 211 height 119
click at [569, 148] on div at bounding box center [577, 131] width 211 height 119
click at [808, 159] on div at bounding box center [796, 131] width 211 height 119
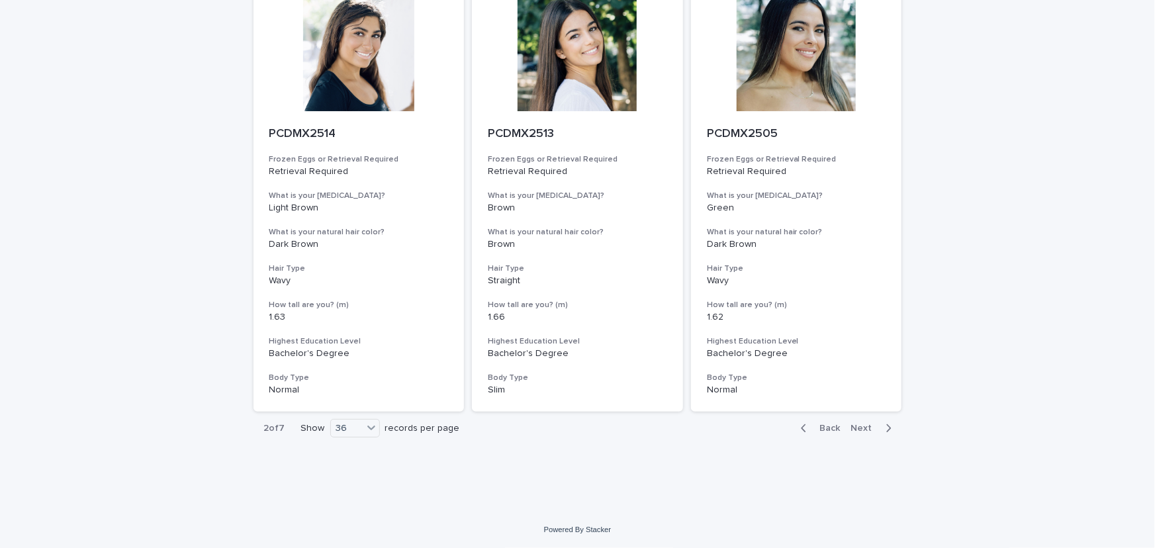
click at [855, 428] on span "Next" at bounding box center [866, 428] width 29 height 9
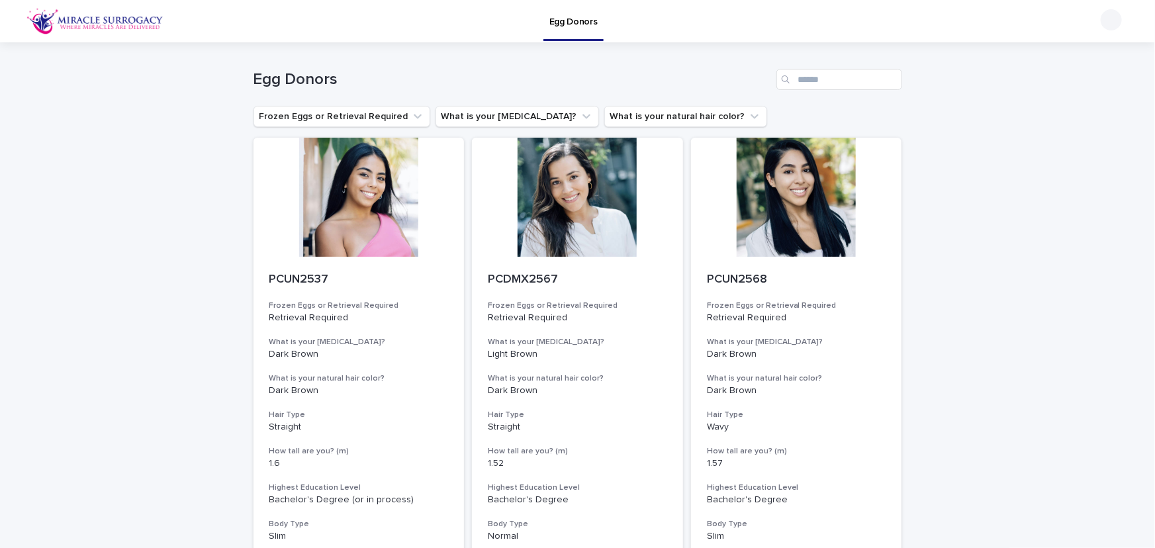
click at [373, 217] on div at bounding box center [359, 197] width 211 height 119
click at [580, 218] on div at bounding box center [577, 197] width 211 height 119
click at [760, 205] on div at bounding box center [796, 197] width 211 height 119
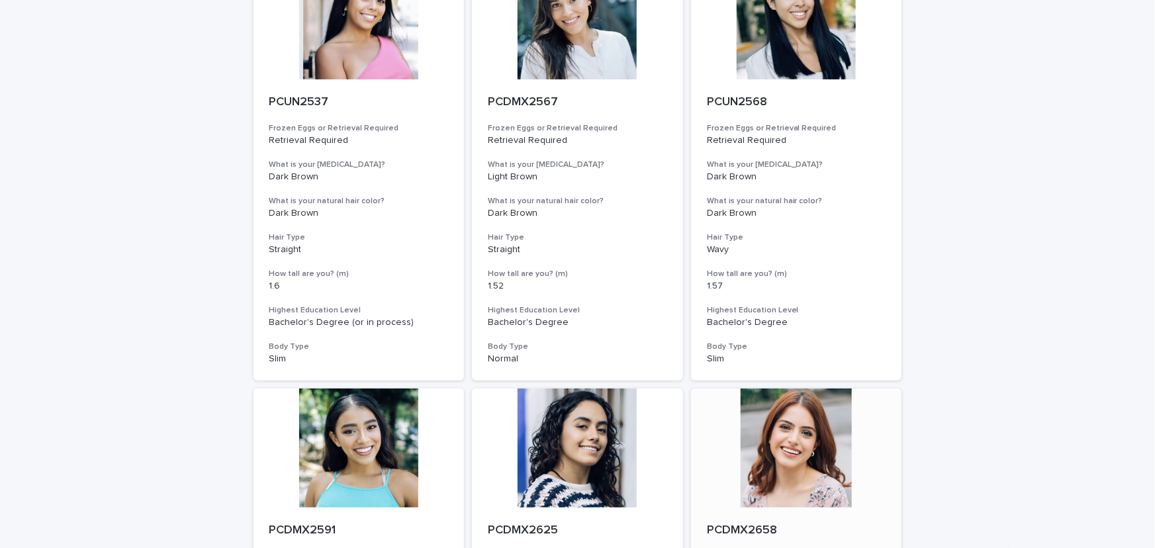
scroll to position [421, 0]
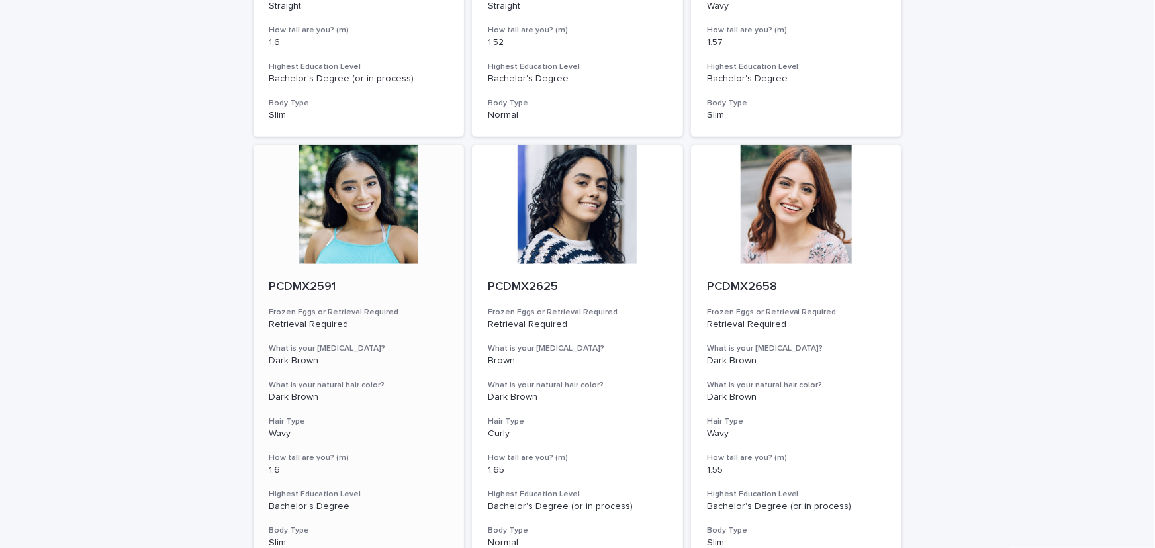
click at [384, 212] on div at bounding box center [359, 204] width 211 height 119
click at [577, 213] on div at bounding box center [577, 204] width 211 height 119
click at [773, 209] on div at bounding box center [796, 204] width 211 height 119
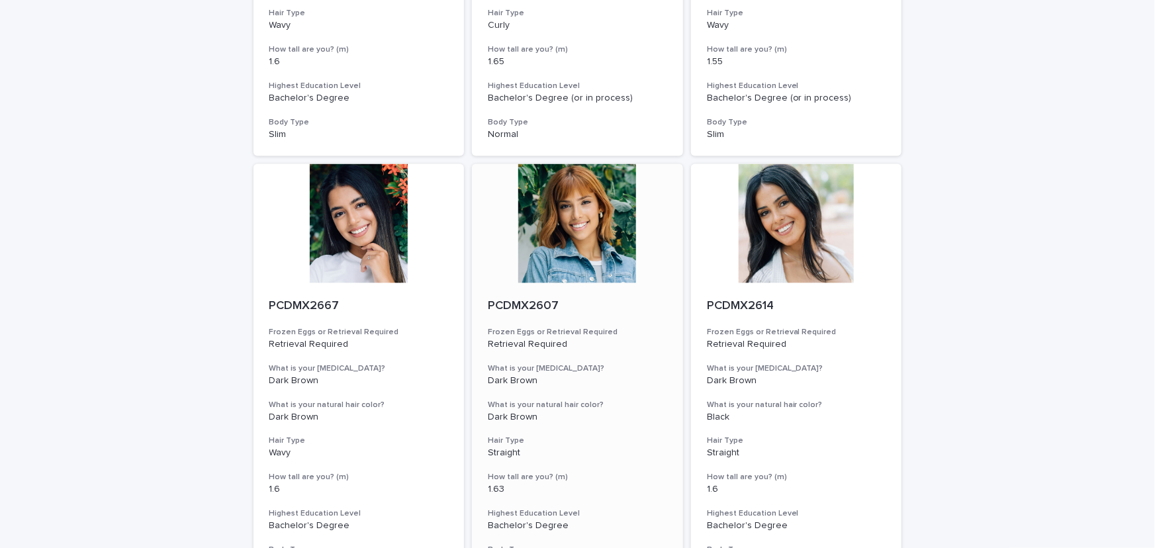
scroll to position [842, 0]
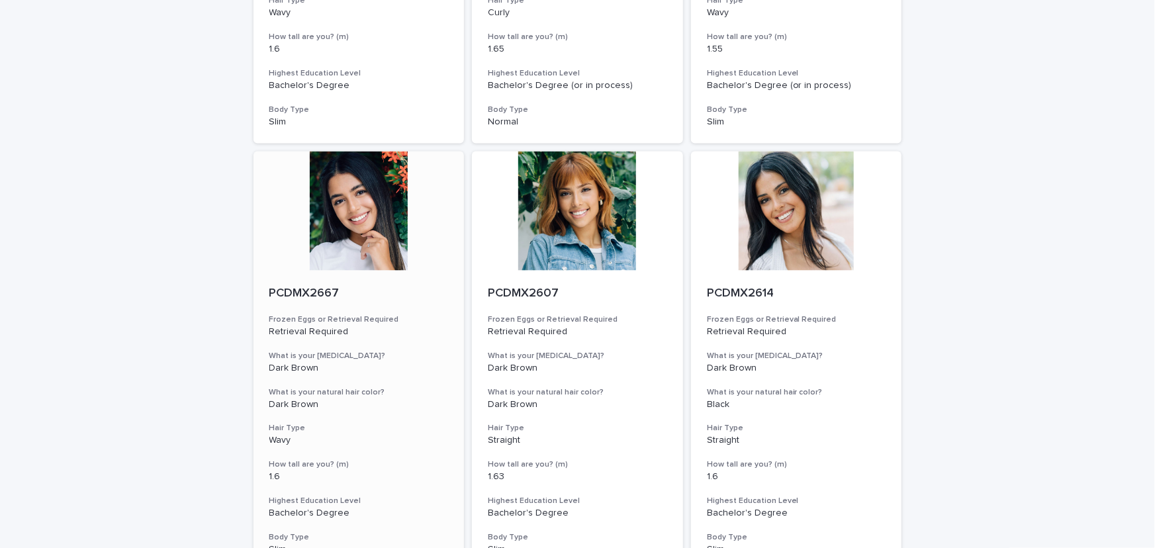
click at [345, 226] on div at bounding box center [359, 211] width 211 height 119
click at [556, 227] on div at bounding box center [577, 211] width 211 height 119
click at [785, 221] on div at bounding box center [796, 211] width 211 height 119
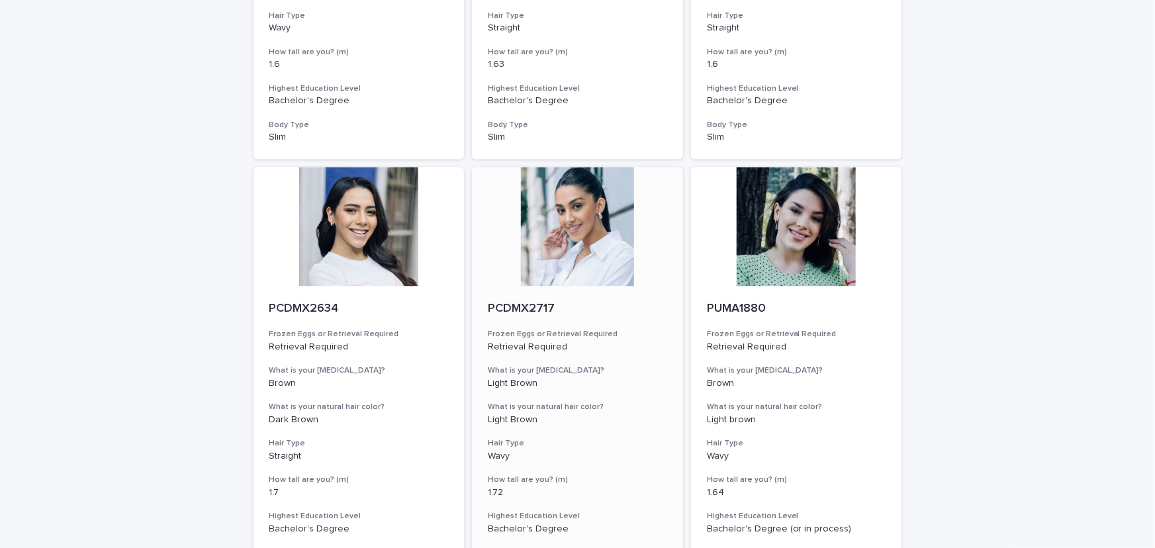
scroll to position [1264, 0]
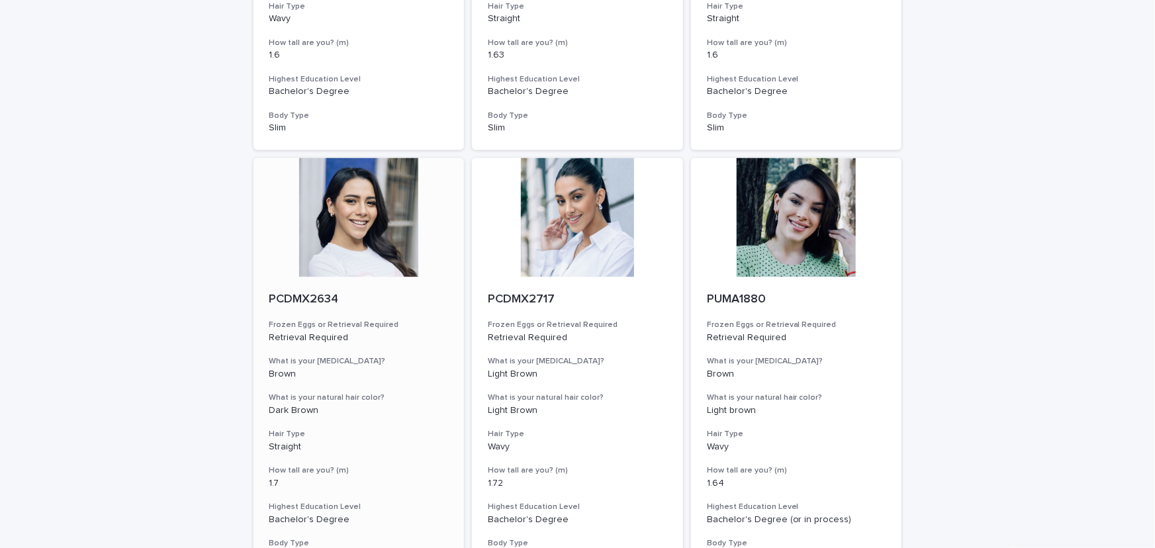
click at [366, 230] on div at bounding box center [359, 217] width 211 height 119
click at [645, 232] on div at bounding box center [577, 217] width 211 height 119
click at [765, 215] on div at bounding box center [796, 217] width 211 height 119
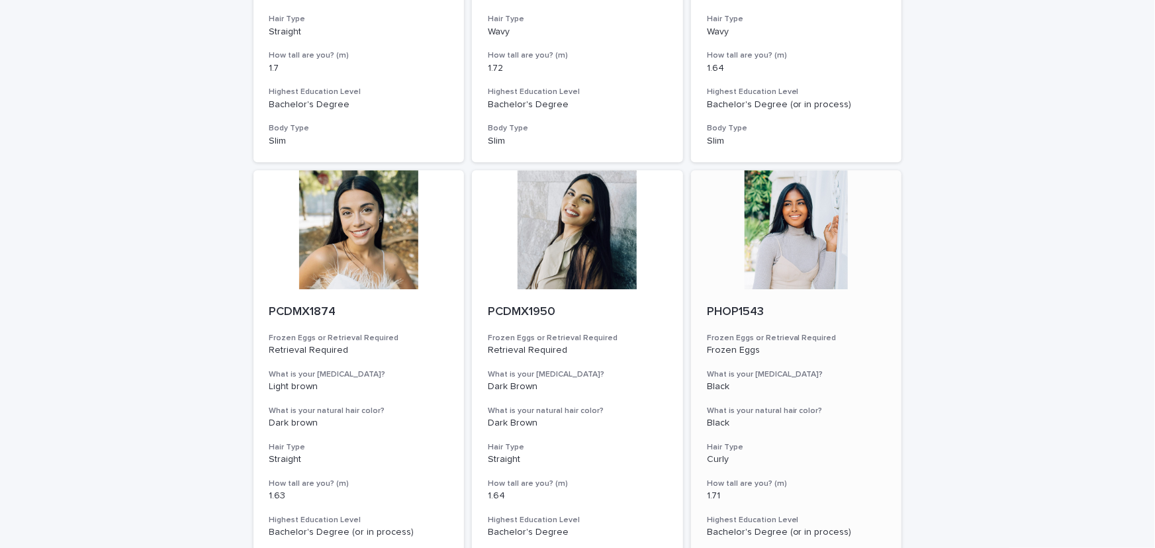
scroll to position [1685, 0]
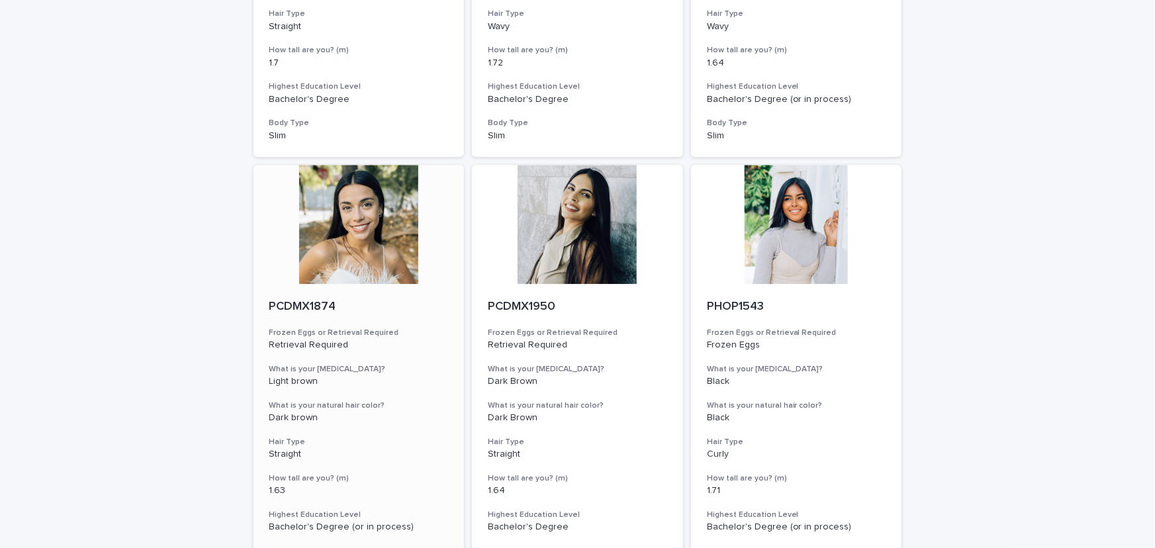
click at [400, 213] on div at bounding box center [359, 224] width 211 height 119
click at [541, 217] on div at bounding box center [577, 224] width 211 height 119
click at [776, 224] on div at bounding box center [796, 224] width 211 height 119
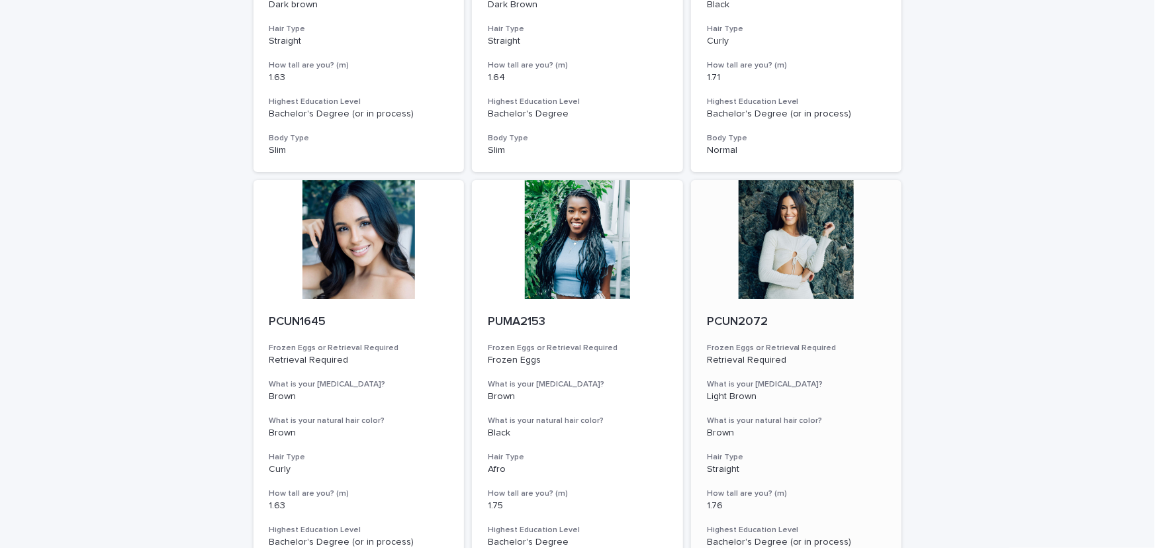
scroll to position [2106, 0]
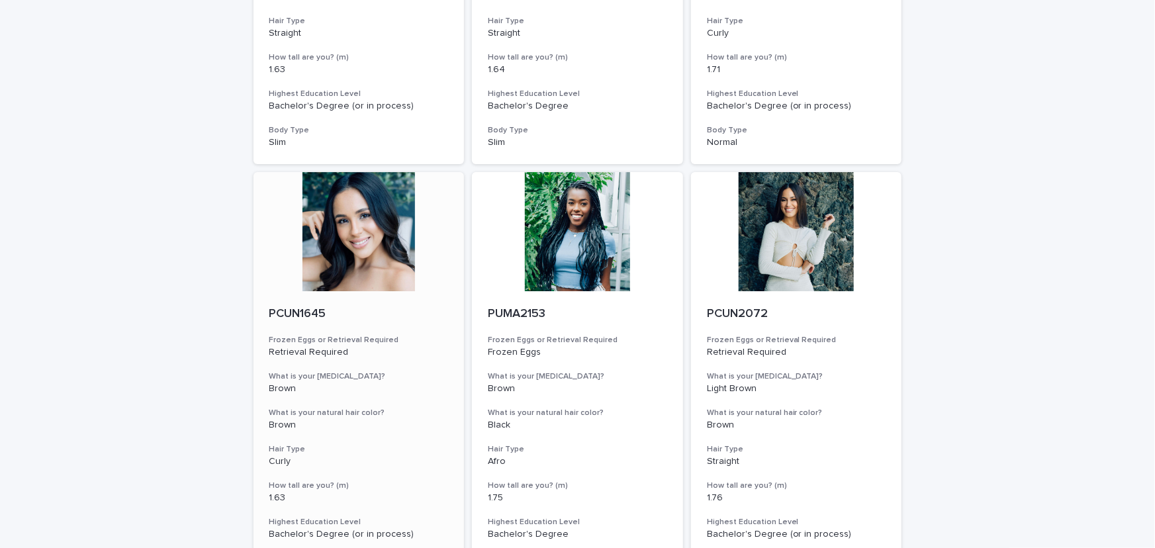
click at [366, 247] on div at bounding box center [359, 231] width 211 height 119
click at [534, 238] on div at bounding box center [577, 231] width 211 height 119
click at [777, 225] on div at bounding box center [796, 231] width 211 height 119
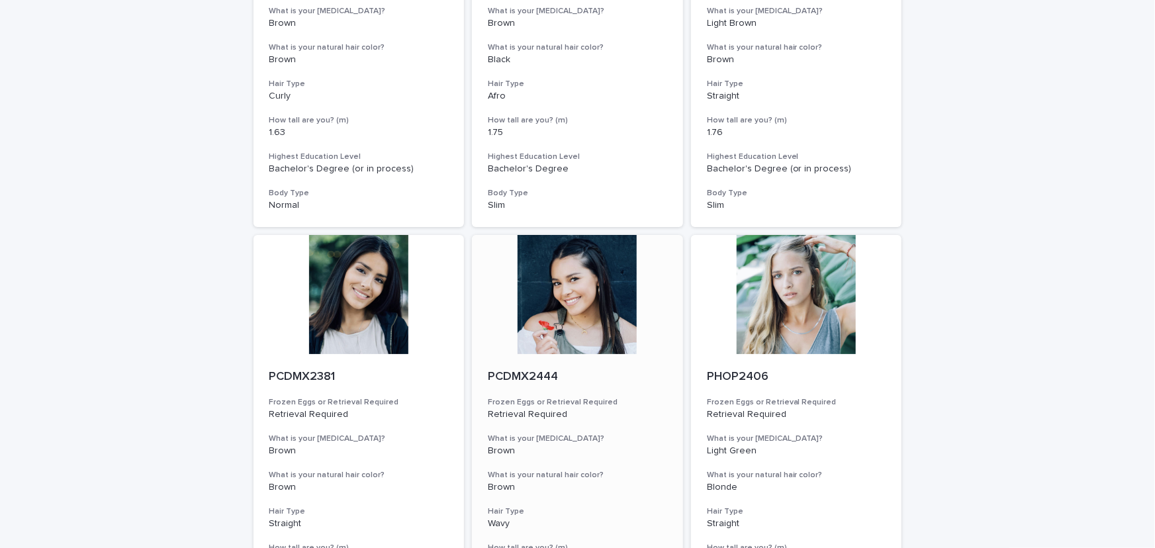
scroll to position [2528, 0]
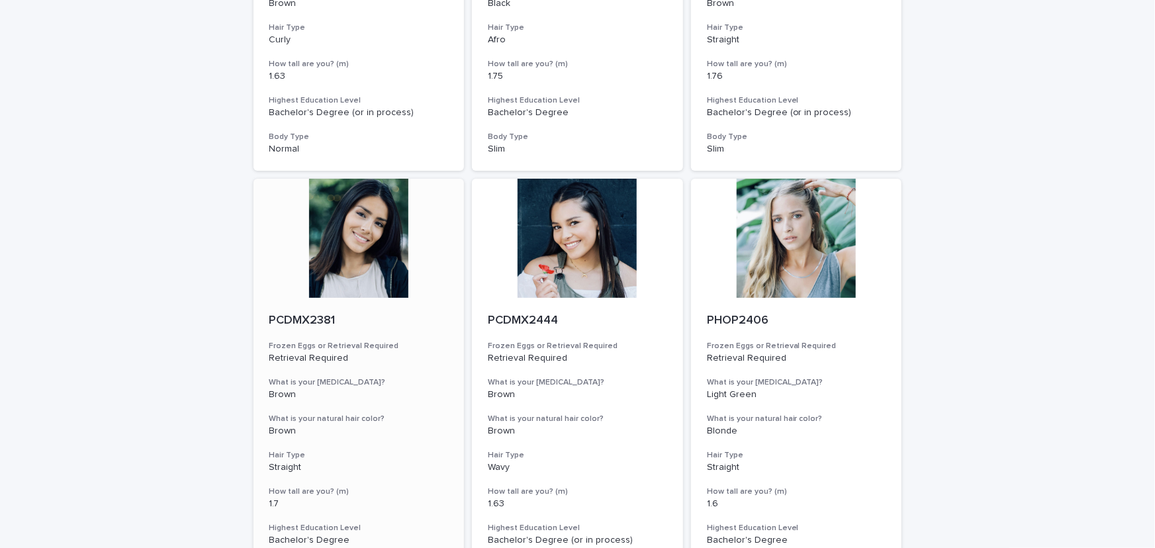
click at [369, 246] on div at bounding box center [359, 238] width 211 height 119
click at [576, 250] on div at bounding box center [577, 238] width 211 height 119
click at [778, 242] on div at bounding box center [796, 238] width 211 height 119
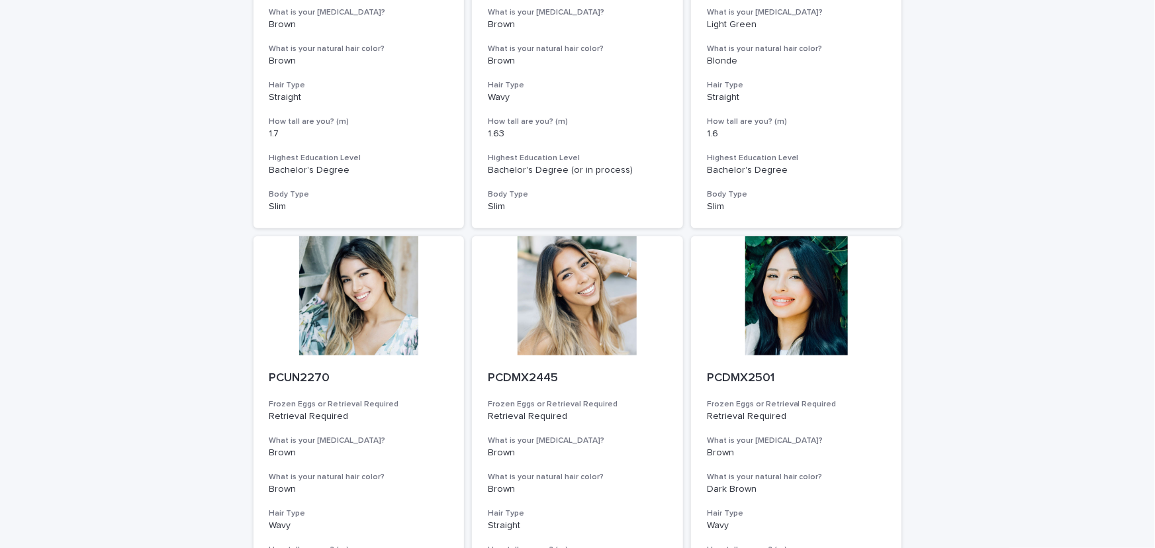
scroll to position [2949, 0]
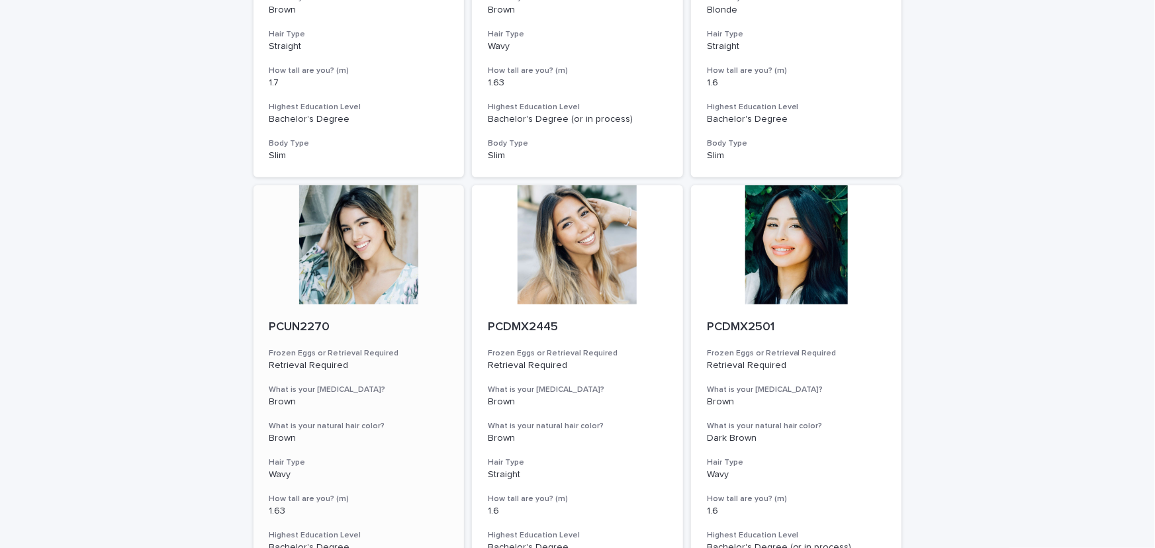
drag, startPoint x: 338, startPoint y: 245, endPoint x: 391, endPoint y: 245, distance: 53.0
click at [338, 245] on div at bounding box center [359, 244] width 211 height 119
click at [555, 258] on div at bounding box center [577, 244] width 211 height 119
click at [783, 248] on div at bounding box center [796, 244] width 211 height 119
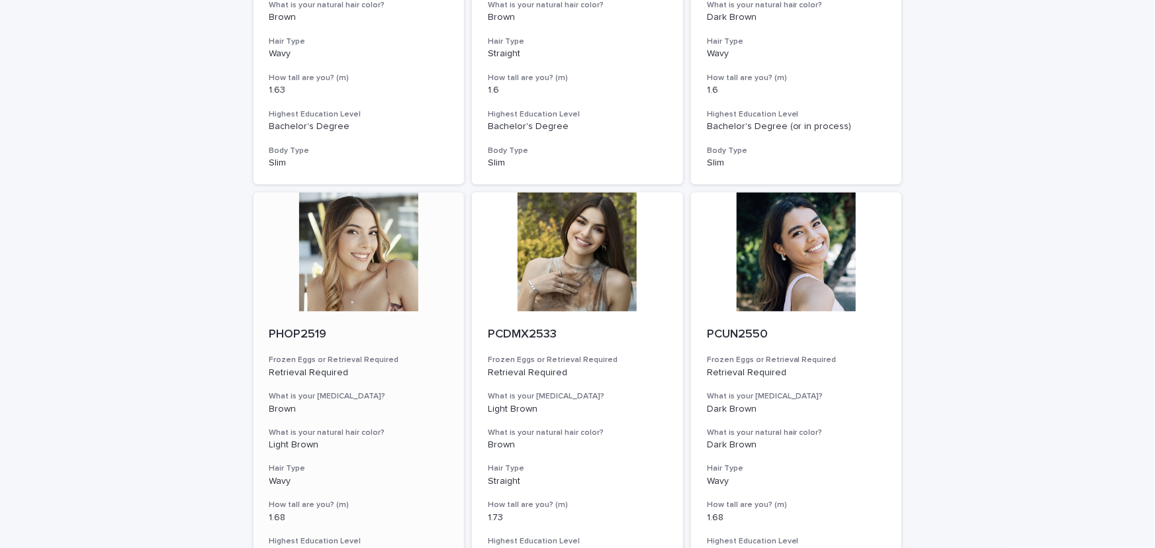
click at [338, 267] on div at bounding box center [359, 252] width 211 height 119
click at [552, 274] on div at bounding box center [577, 252] width 211 height 119
click at [798, 264] on div at bounding box center [796, 252] width 211 height 119
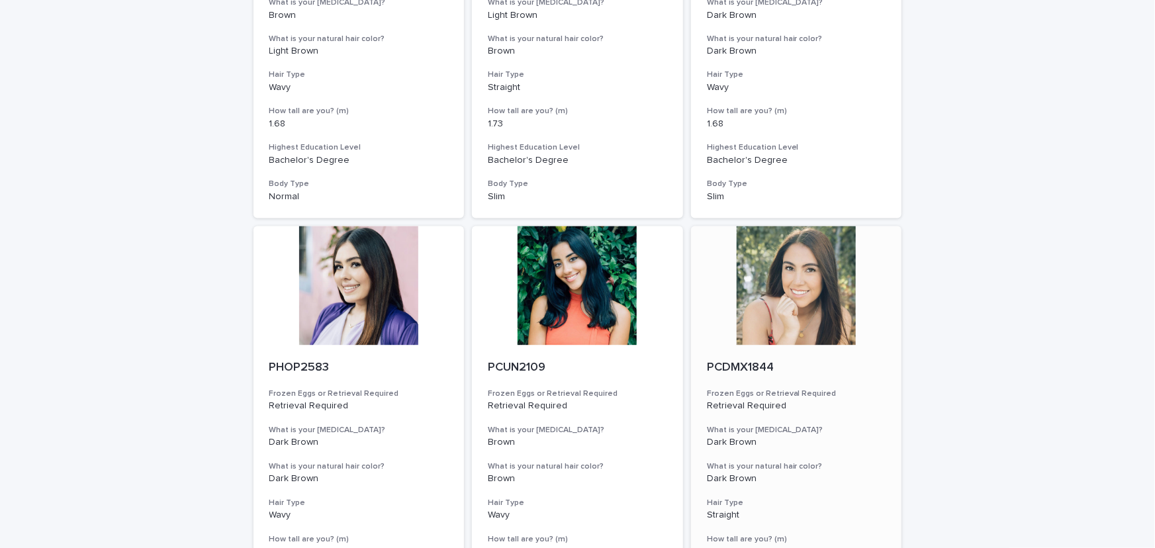
scroll to position [3792, 0]
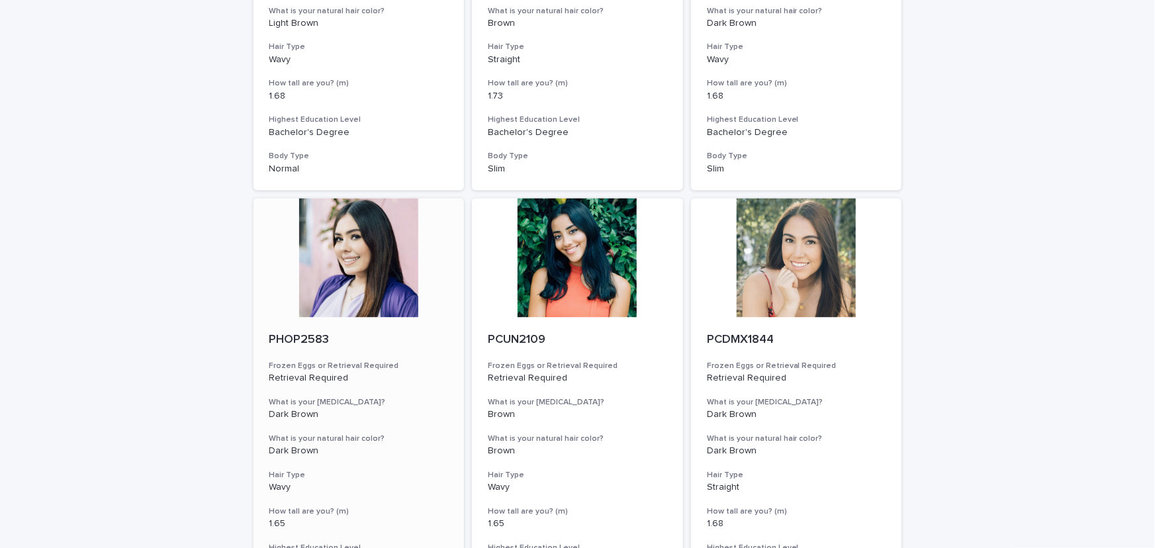
click at [348, 271] on div at bounding box center [359, 258] width 211 height 119
click at [564, 271] on div at bounding box center [577, 258] width 211 height 119
click at [807, 258] on div at bounding box center [796, 258] width 211 height 119
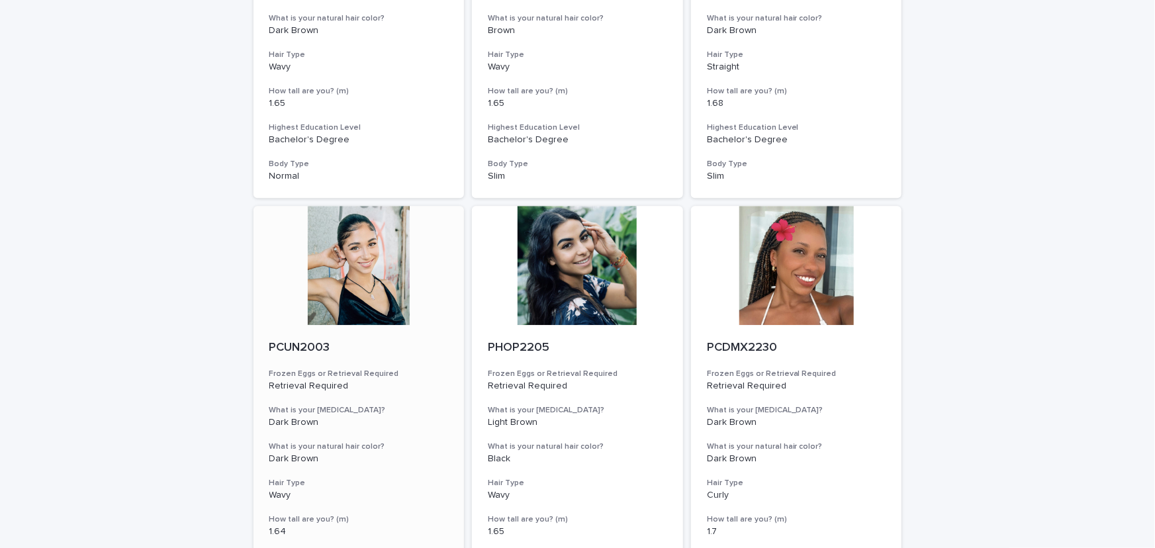
click at [343, 278] on div at bounding box center [359, 265] width 211 height 119
click at [571, 280] on div at bounding box center [577, 265] width 211 height 119
click at [801, 279] on div at bounding box center [796, 265] width 211 height 119
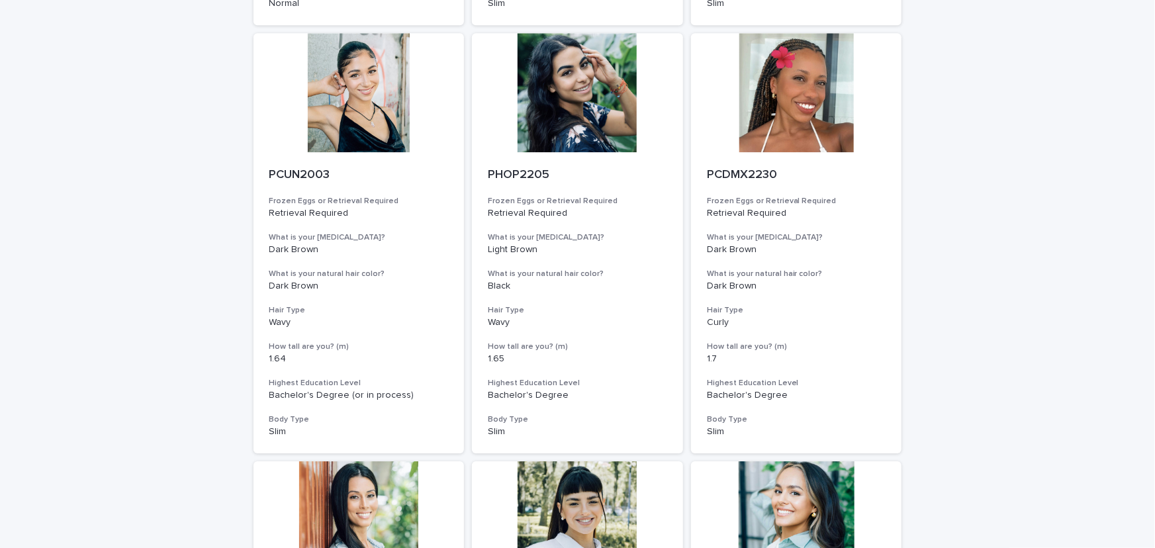
scroll to position [4635, 0]
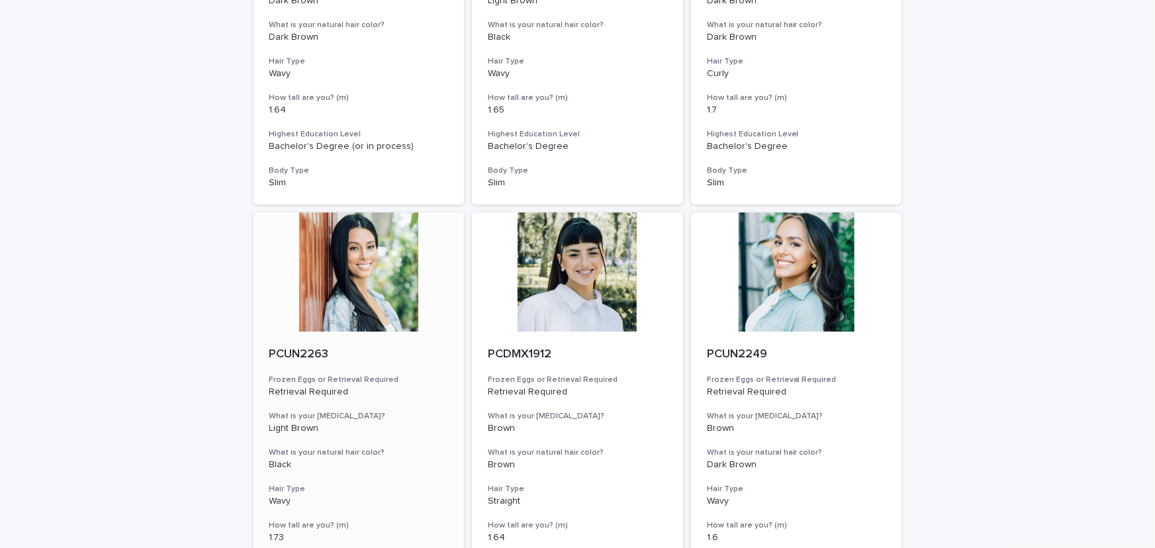
click at [363, 293] on div at bounding box center [359, 272] width 211 height 119
click at [547, 284] on div at bounding box center [577, 272] width 211 height 119
click at [781, 279] on div at bounding box center [796, 272] width 211 height 119
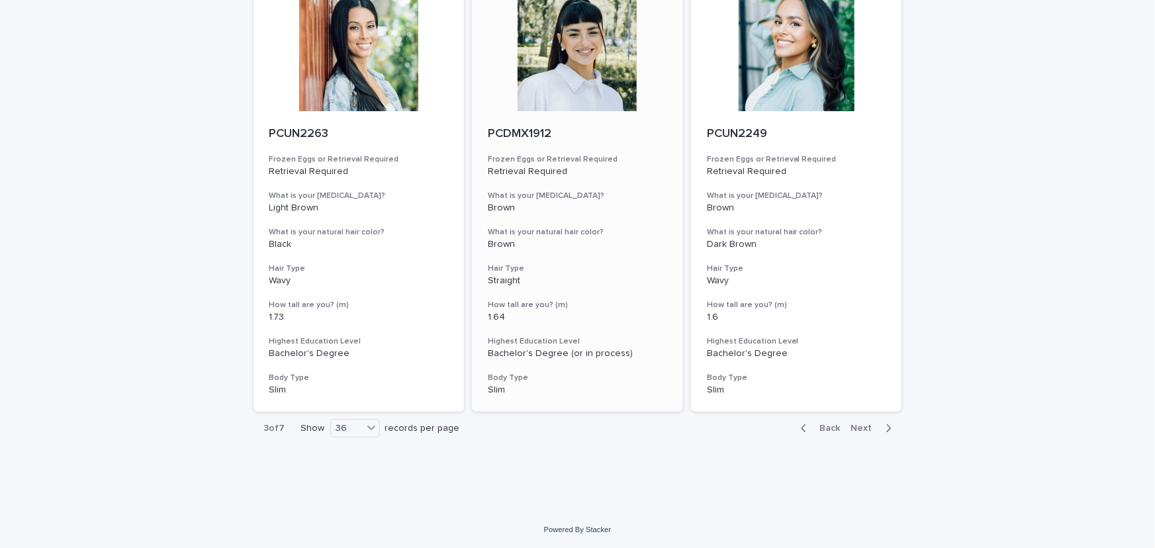
scroll to position [4856, 0]
click at [875, 430] on span "Next" at bounding box center [866, 428] width 29 height 9
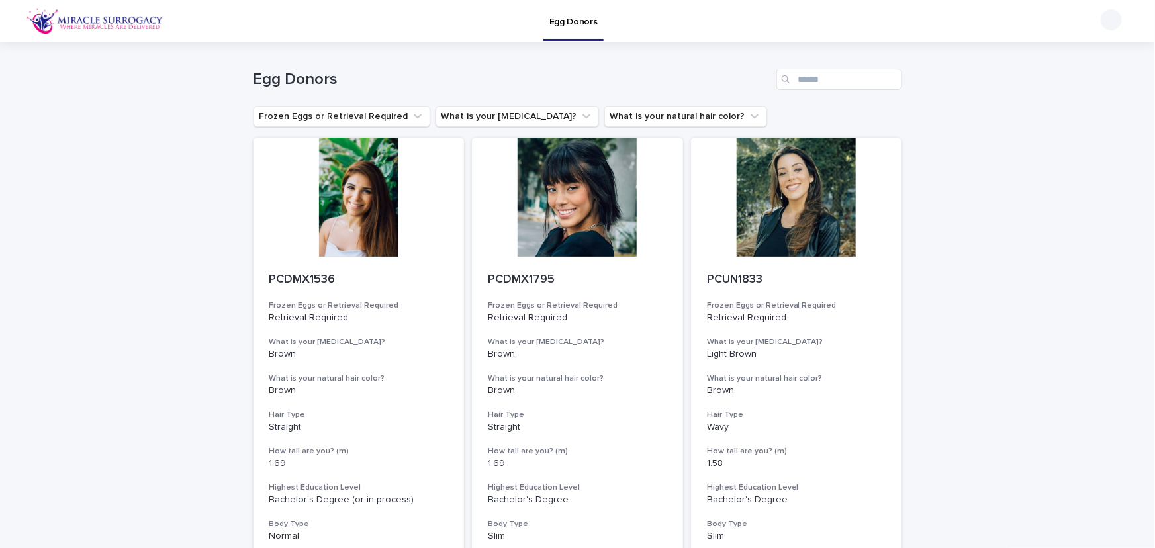
click at [348, 211] on div at bounding box center [359, 197] width 211 height 119
click at [550, 203] on div at bounding box center [577, 197] width 211 height 119
click at [817, 202] on div at bounding box center [796, 197] width 211 height 119
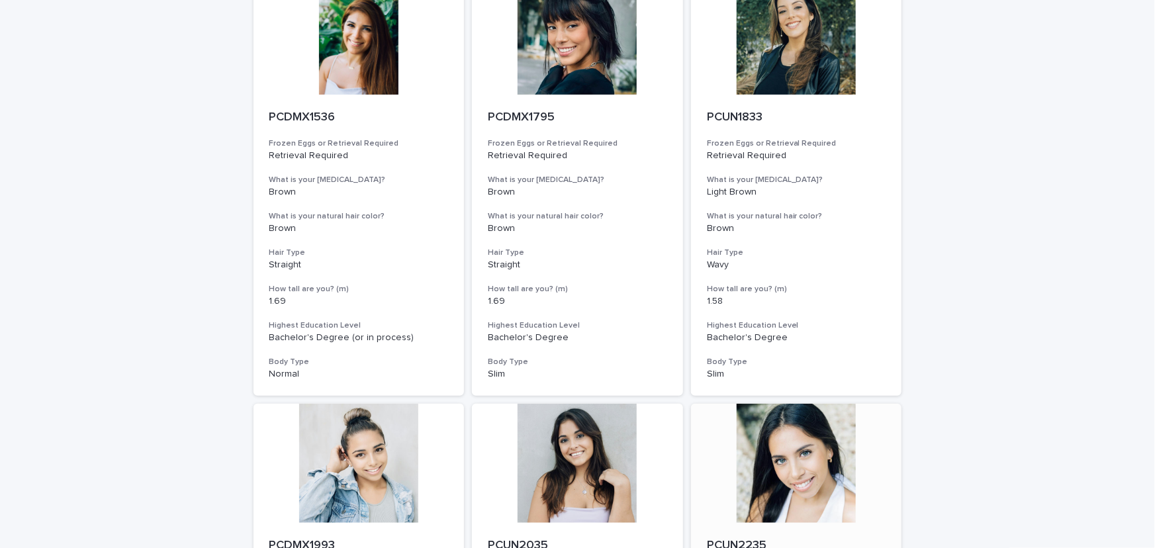
scroll to position [421, 0]
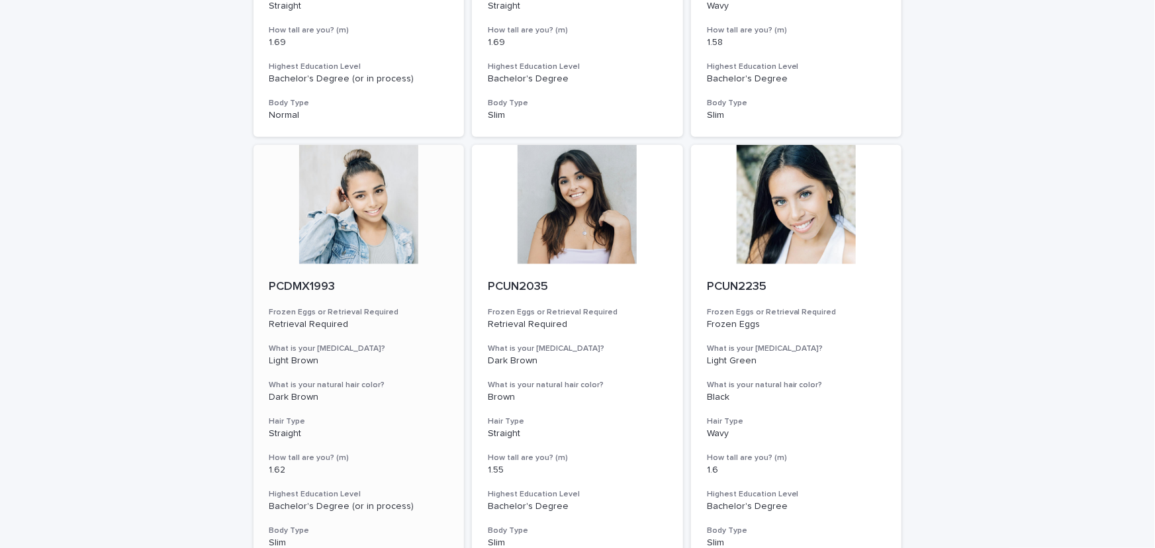
click at [368, 223] on div at bounding box center [359, 204] width 211 height 119
click at [541, 216] on div at bounding box center [577, 204] width 211 height 119
click at [811, 217] on div at bounding box center [796, 204] width 211 height 119
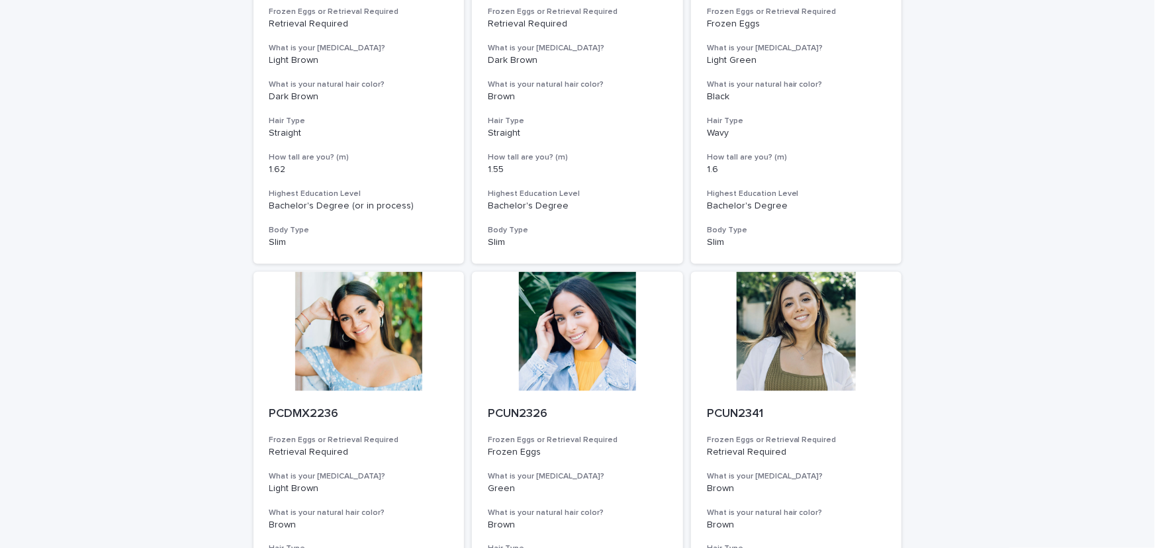
scroll to position [842, 0]
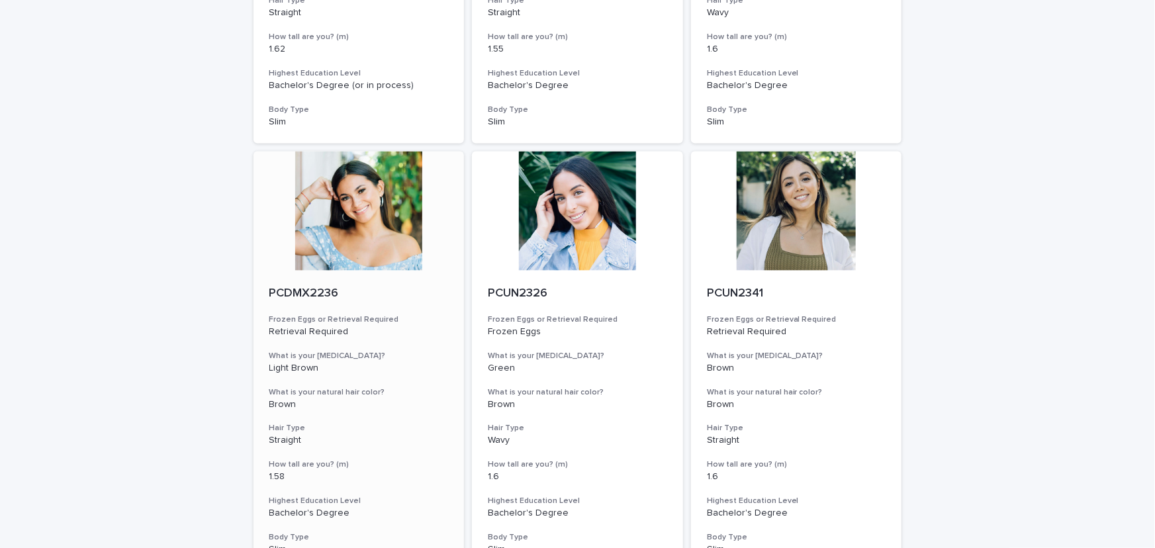
click at [364, 221] on div at bounding box center [359, 211] width 211 height 119
click at [573, 230] on div at bounding box center [577, 211] width 211 height 119
click at [766, 224] on div at bounding box center [796, 211] width 211 height 119
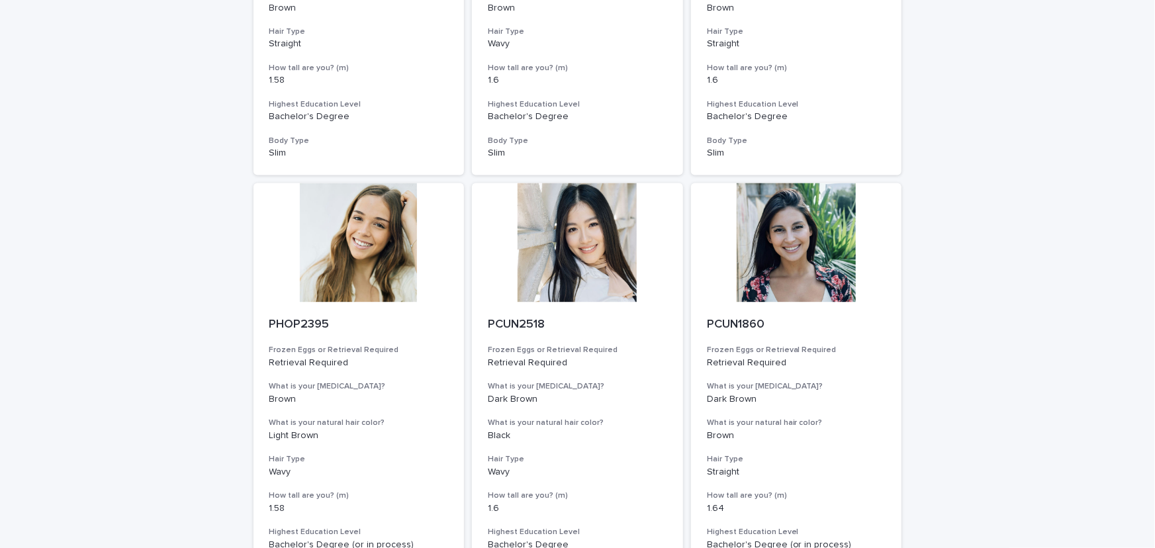
scroll to position [1264, 0]
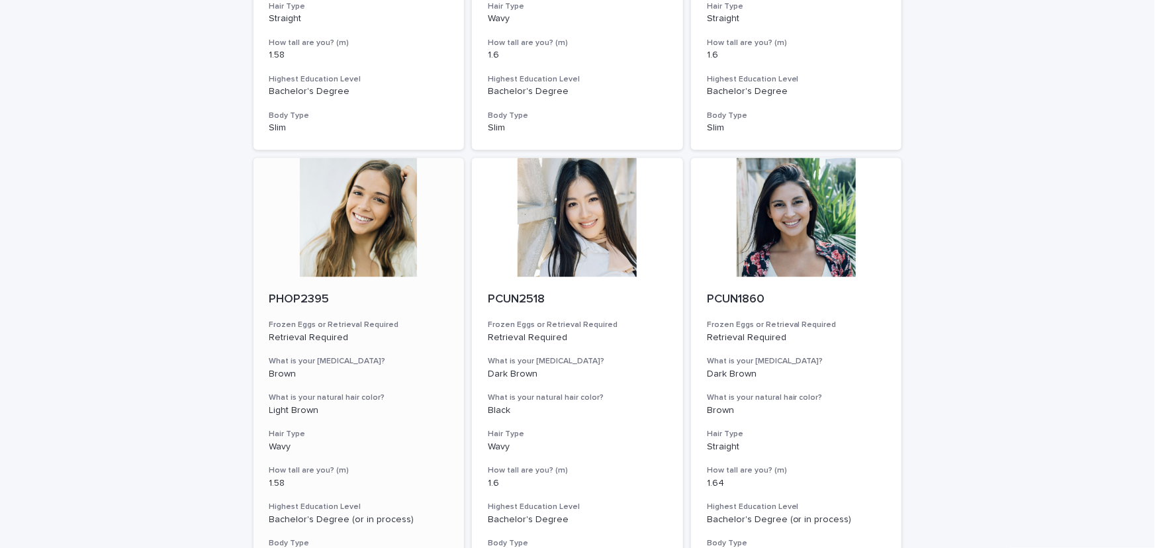
click at [369, 234] on div at bounding box center [359, 217] width 211 height 119
click at [536, 228] on div at bounding box center [577, 217] width 211 height 119
click at [796, 227] on div at bounding box center [796, 217] width 211 height 119
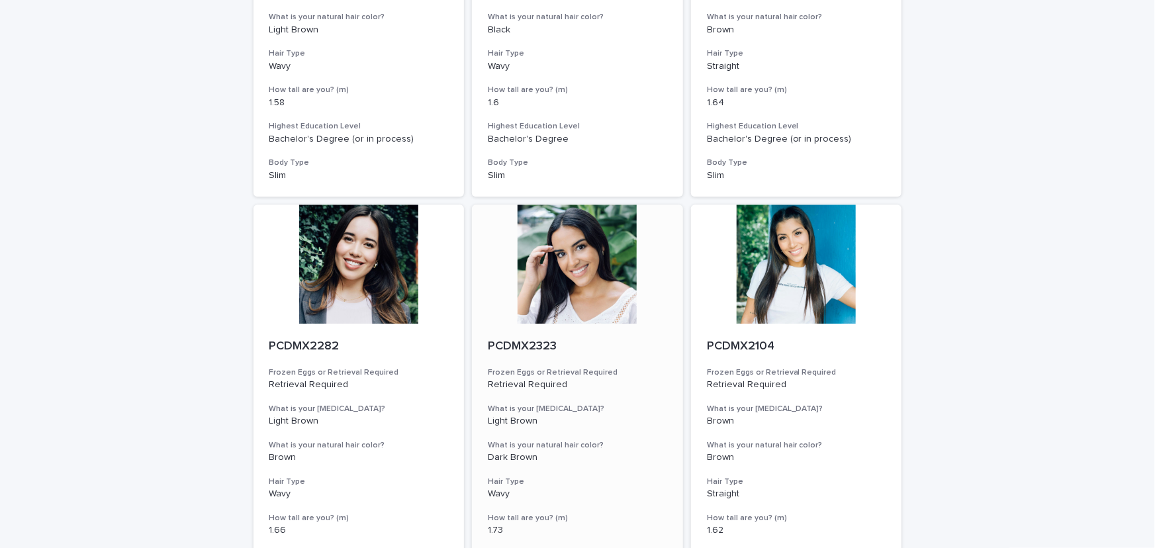
scroll to position [1685, 0]
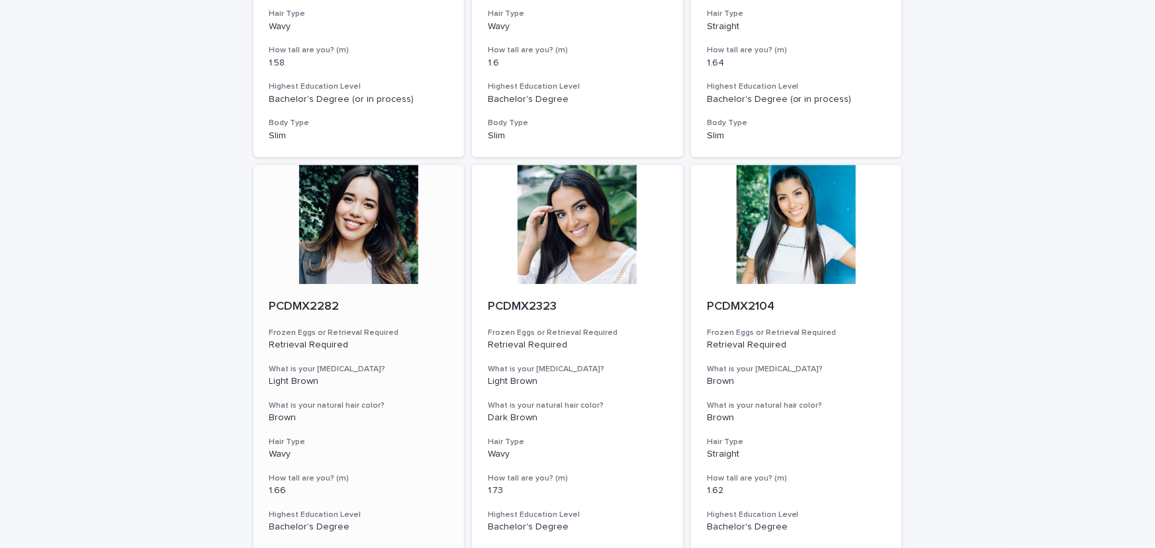
click at [358, 234] on div at bounding box center [359, 224] width 211 height 119
click at [574, 234] on div at bounding box center [577, 224] width 211 height 119
click at [776, 221] on div at bounding box center [796, 224] width 211 height 119
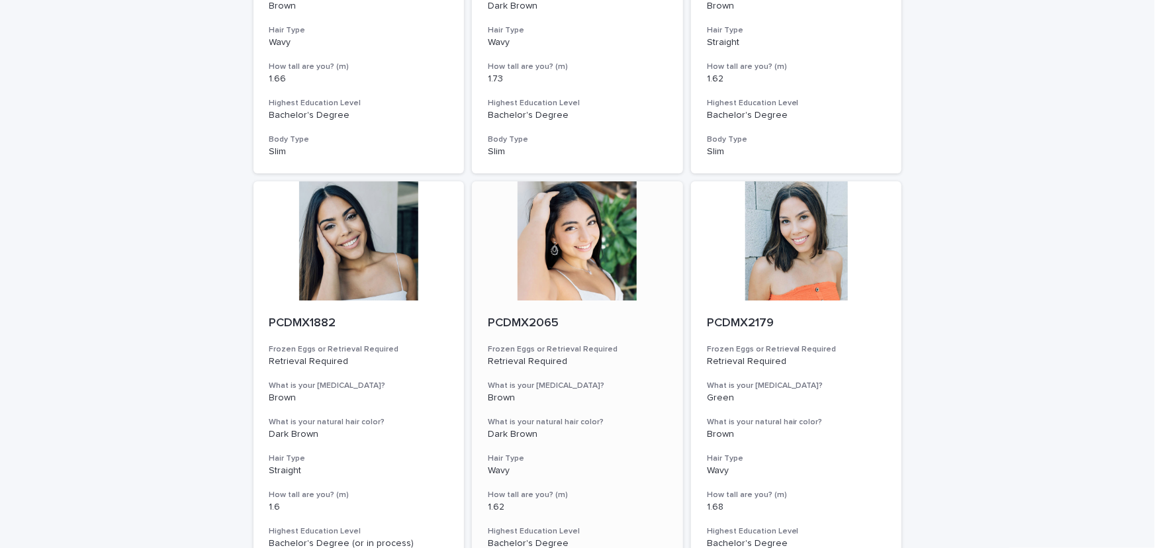
scroll to position [2106, 0]
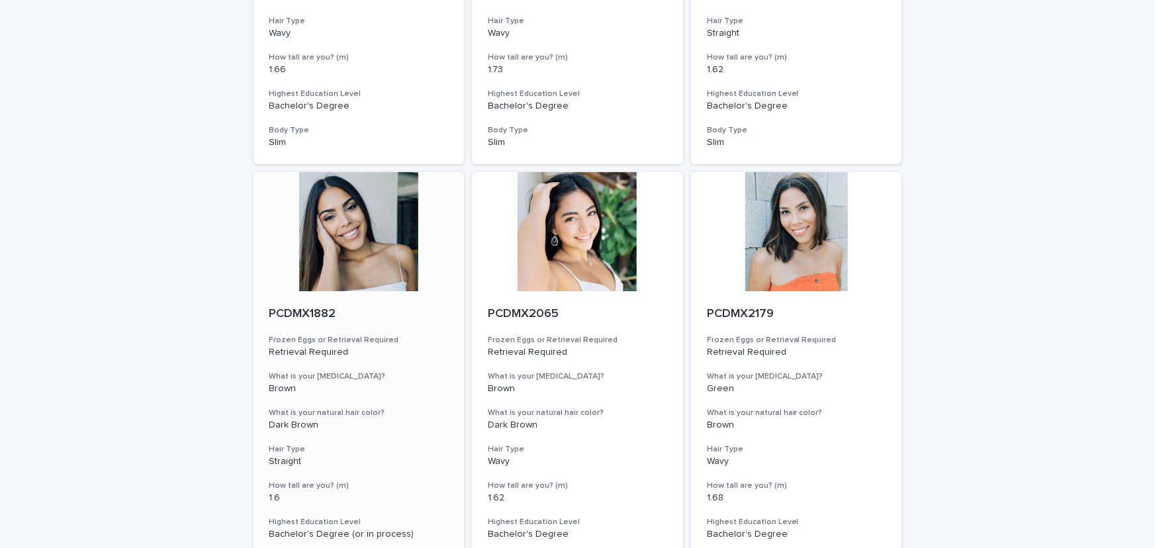
click at [347, 234] on div at bounding box center [359, 231] width 211 height 119
click at [562, 248] on div at bounding box center [577, 231] width 211 height 119
click at [793, 248] on div at bounding box center [796, 231] width 211 height 119
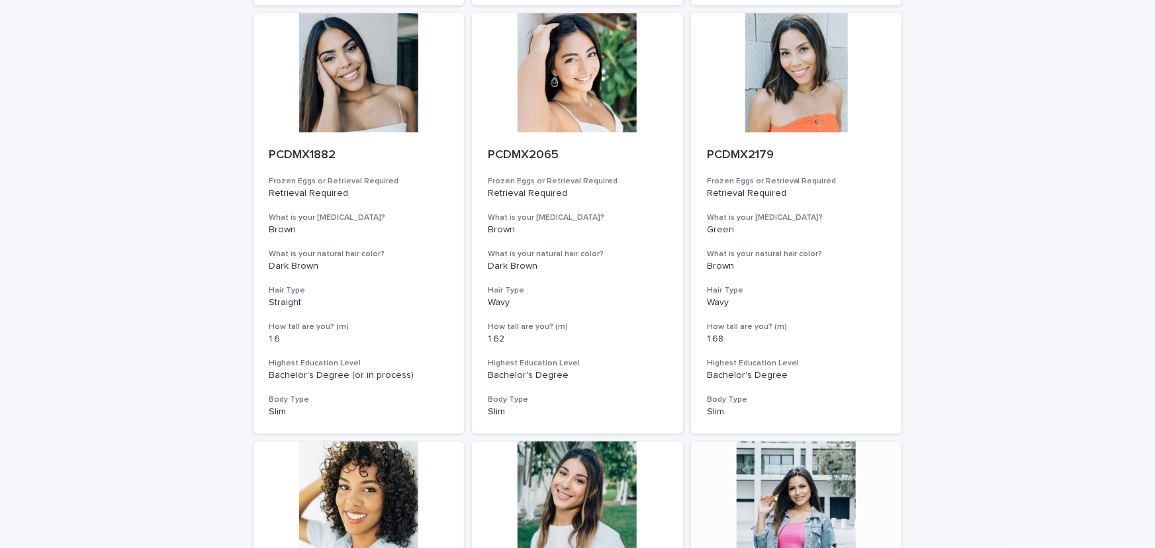
scroll to position [2528, 0]
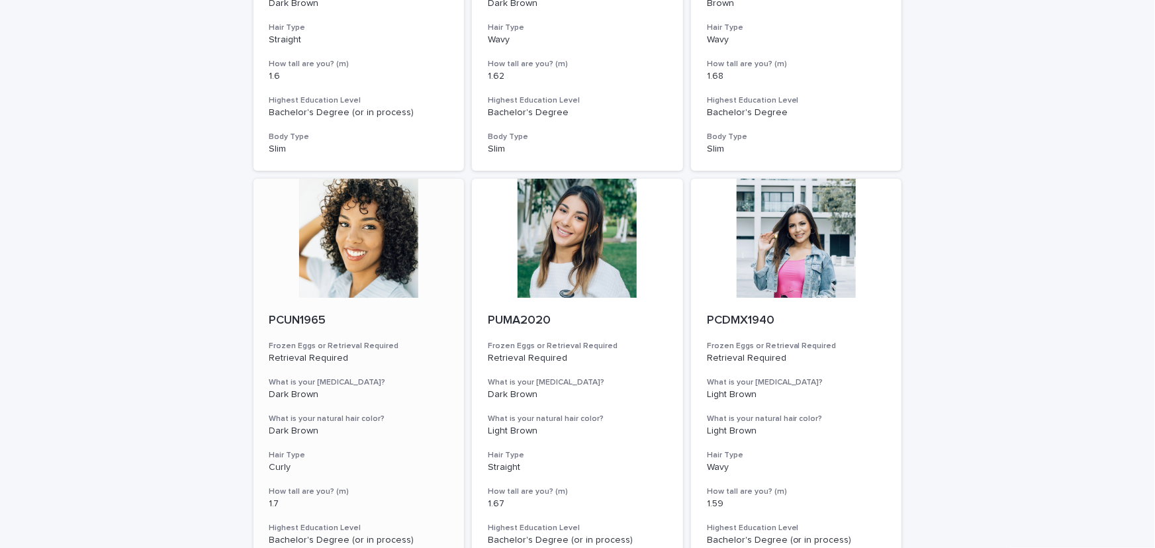
click at [337, 250] on div at bounding box center [359, 238] width 211 height 119
click at [556, 256] on div at bounding box center [577, 238] width 211 height 119
click at [798, 241] on div at bounding box center [796, 238] width 211 height 119
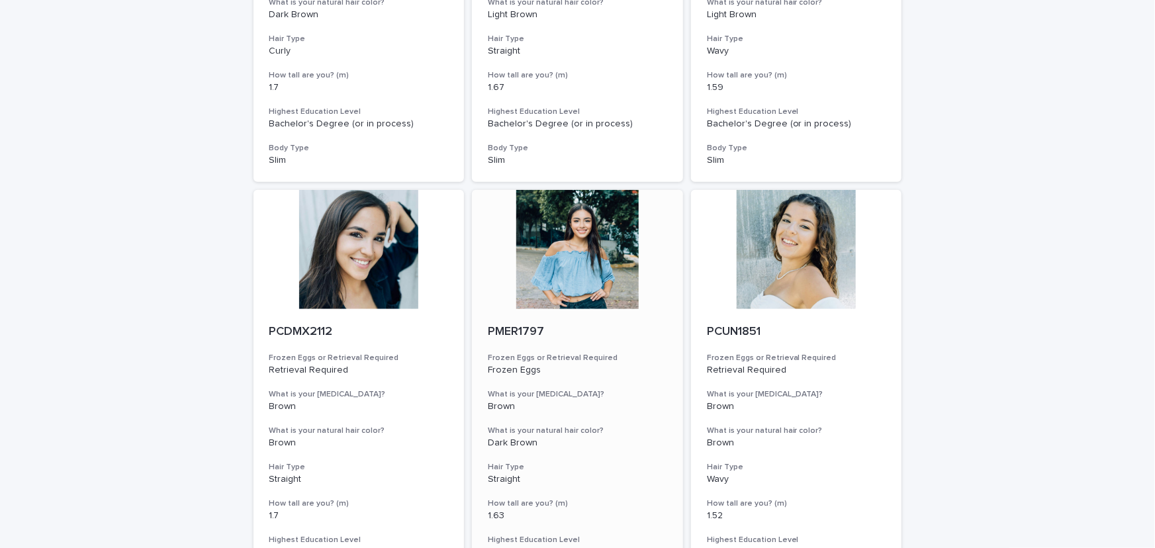
scroll to position [2949, 0]
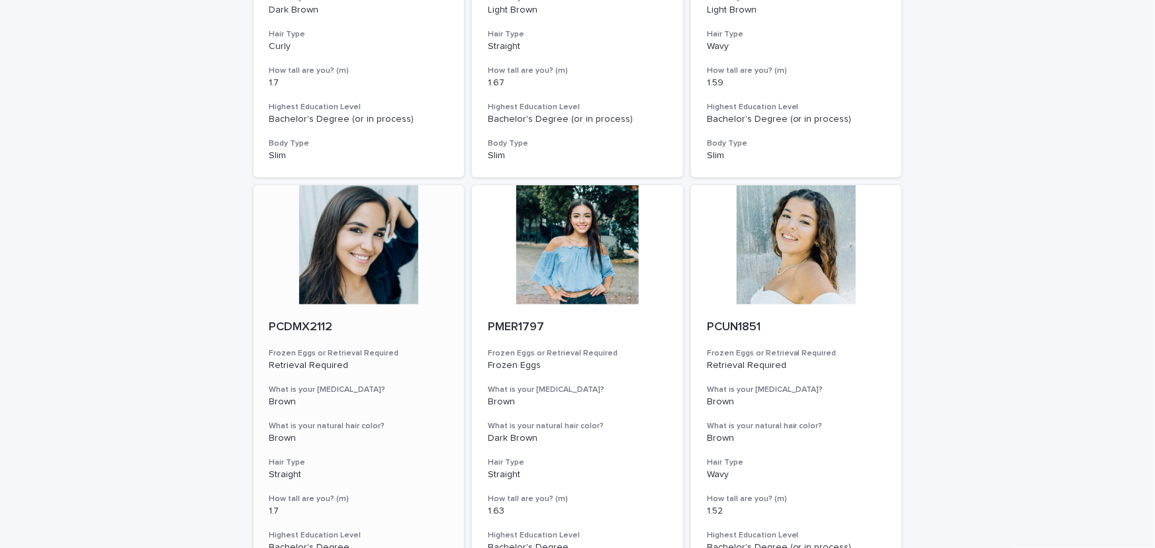
click at [372, 253] on div at bounding box center [359, 244] width 211 height 119
click at [555, 256] on div at bounding box center [577, 244] width 211 height 119
click at [791, 237] on div at bounding box center [796, 244] width 211 height 119
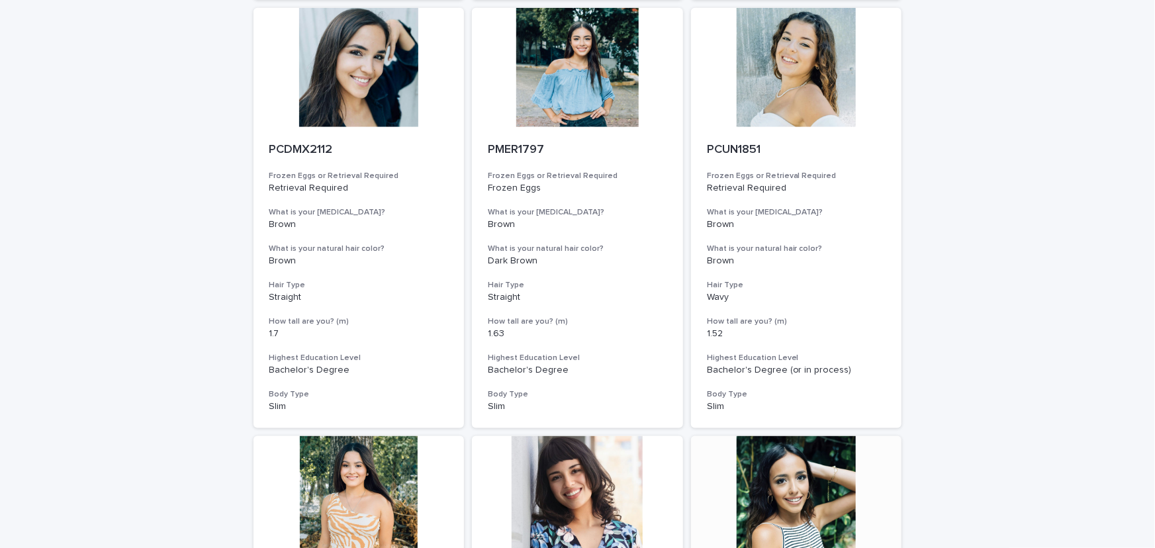
scroll to position [3370, 0]
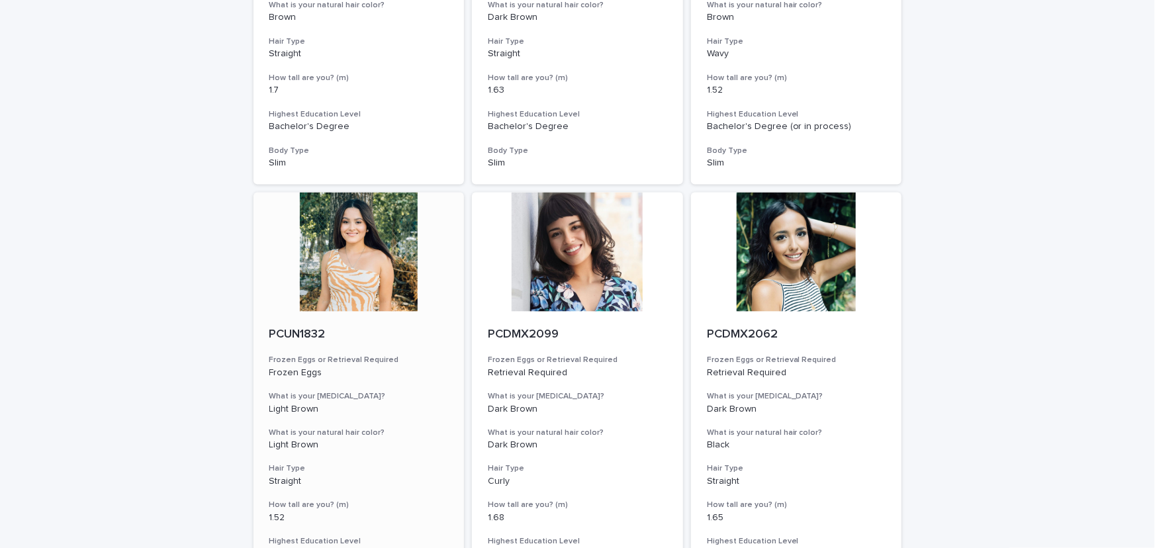
click at [333, 261] on div at bounding box center [359, 252] width 211 height 119
click at [603, 264] on div at bounding box center [577, 252] width 211 height 119
click at [828, 257] on div at bounding box center [796, 252] width 211 height 119
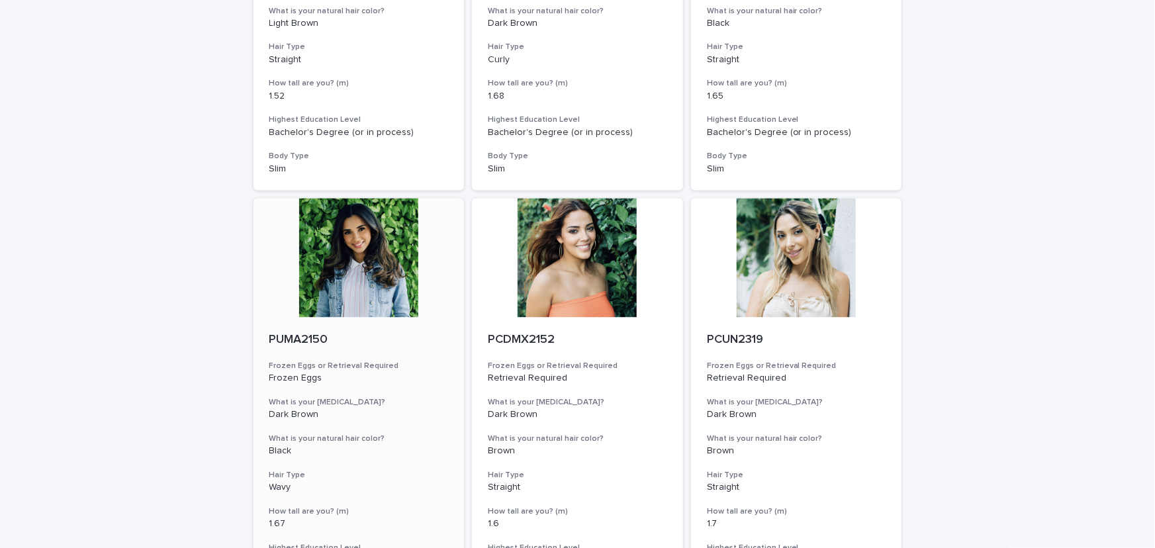
click at [371, 270] on div at bounding box center [359, 258] width 211 height 119
click at [507, 268] on div at bounding box center [577, 258] width 211 height 119
click at [779, 254] on div at bounding box center [796, 258] width 211 height 119
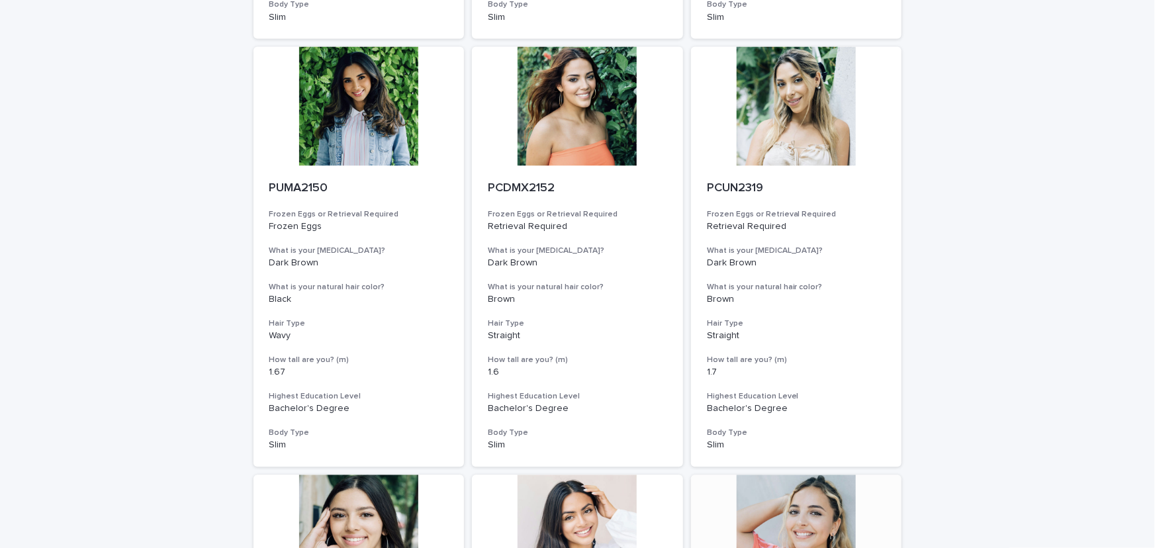
scroll to position [4213, 0]
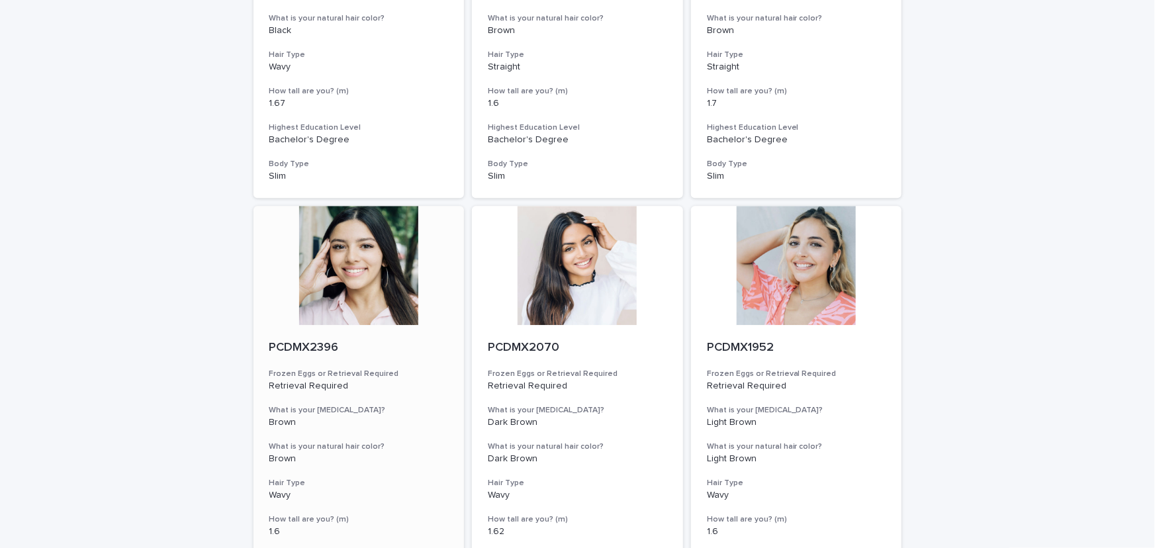
click at [355, 260] on div at bounding box center [359, 265] width 211 height 119
click at [575, 271] on div at bounding box center [577, 265] width 211 height 119
click at [789, 268] on div at bounding box center [796, 265] width 211 height 119
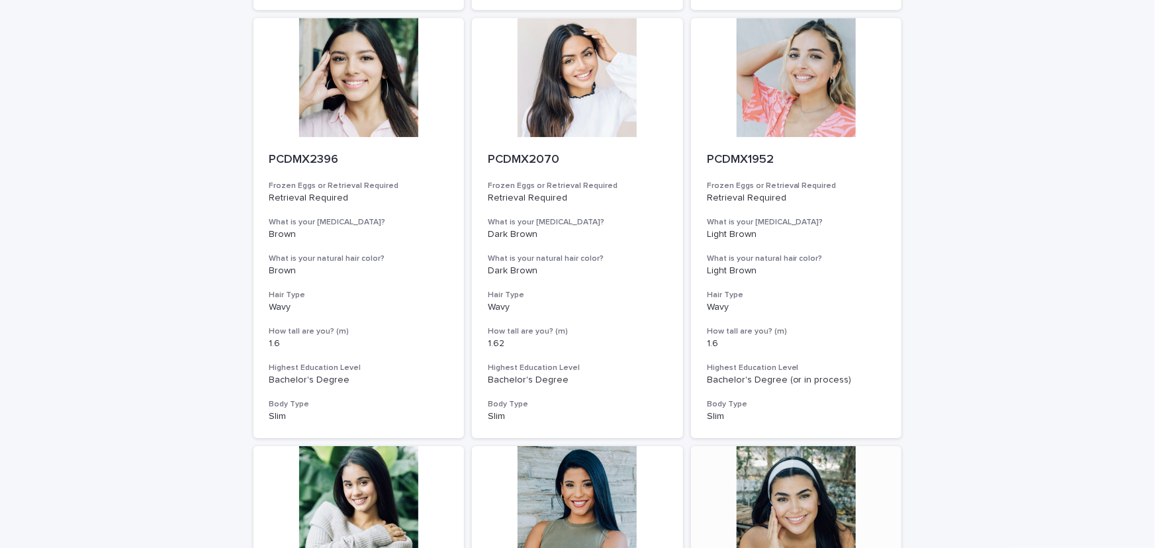
scroll to position [4635, 0]
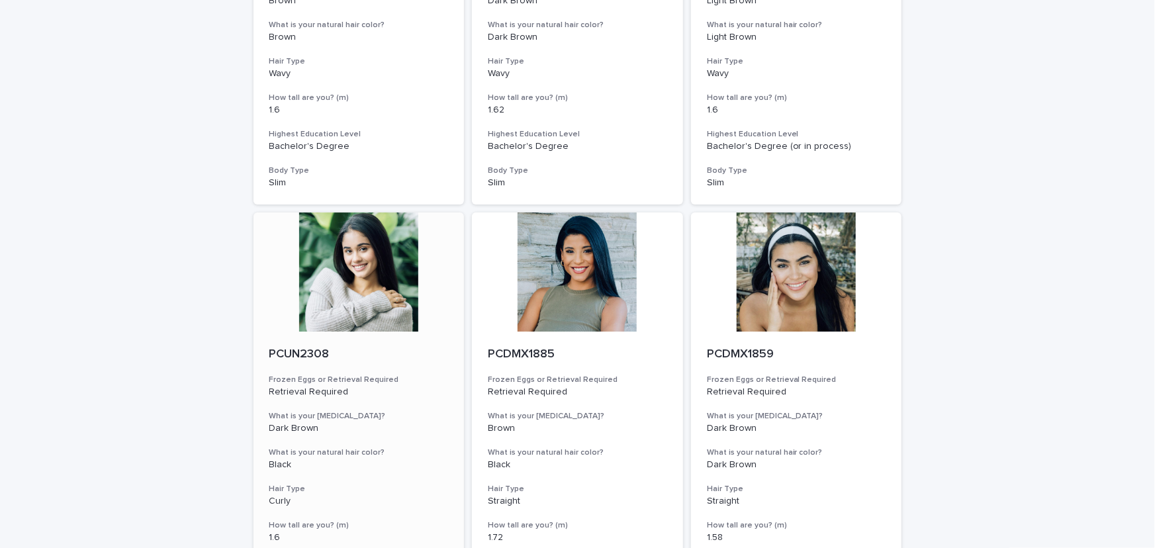
click at [373, 295] on div at bounding box center [359, 272] width 211 height 119
click at [554, 285] on div at bounding box center [577, 272] width 211 height 119
click at [720, 280] on div at bounding box center [796, 272] width 211 height 119
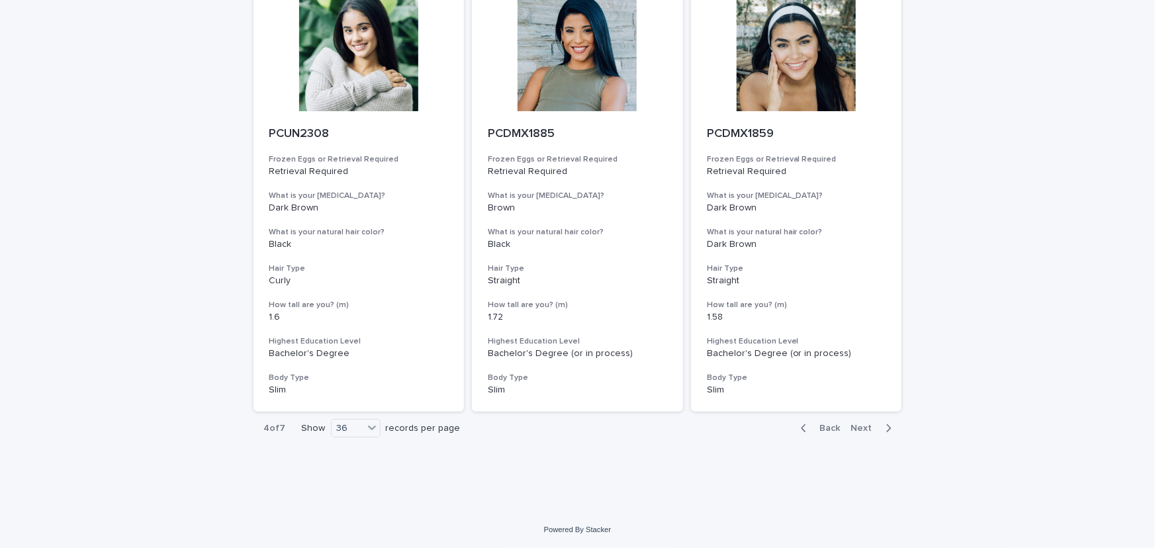
click at [867, 427] on span "Next" at bounding box center [866, 428] width 29 height 9
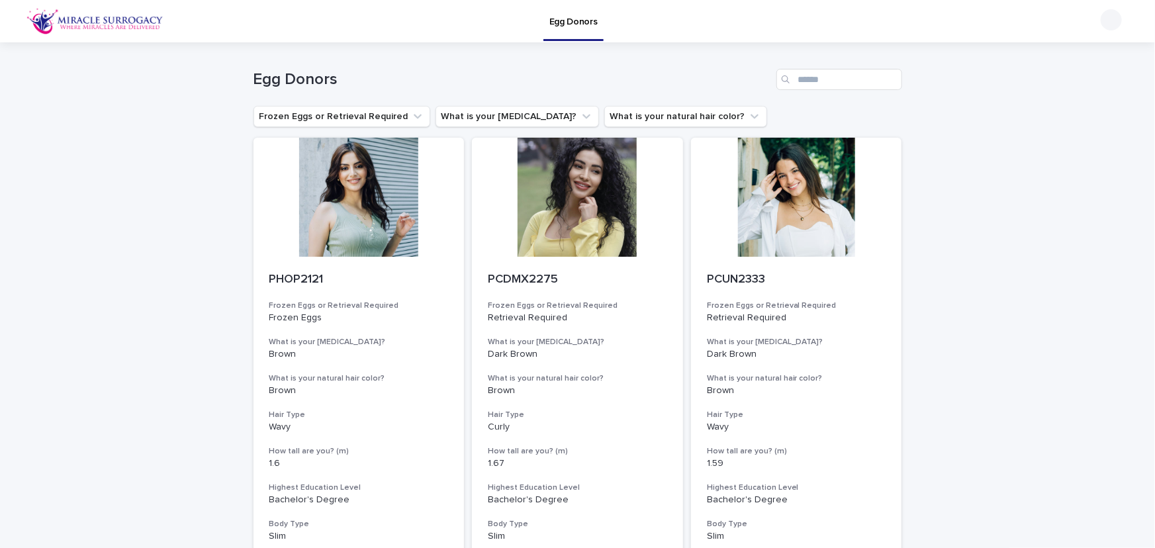
click at [393, 201] on div at bounding box center [359, 197] width 211 height 119
click at [561, 217] on div at bounding box center [577, 197] width 211 height 119
click at [745, 213] on div at bounding box center [796, 197] width 211 height 119
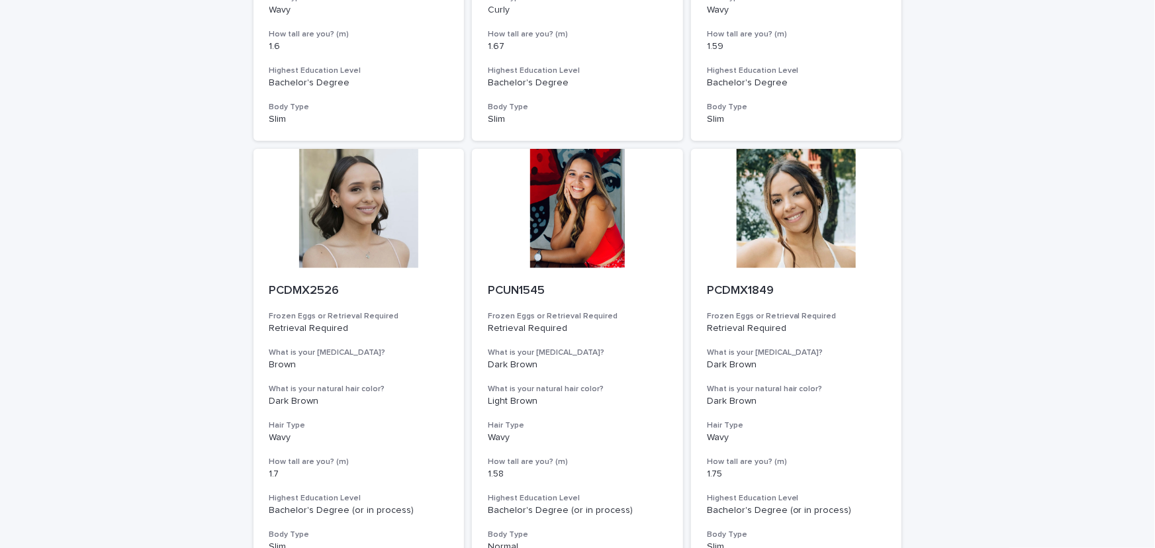
scroll to position [421, 0]
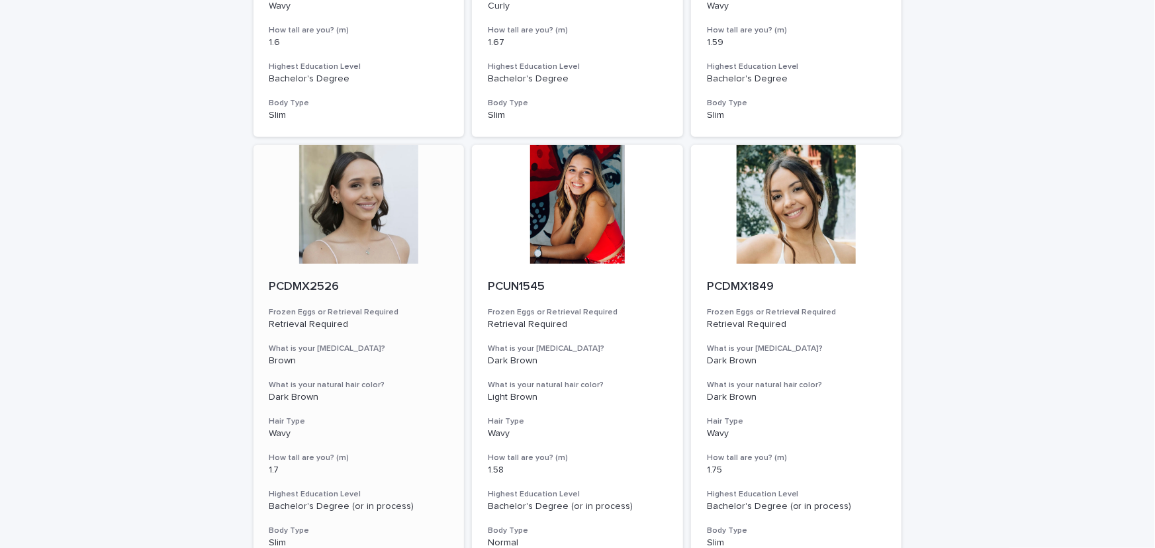
click at [379, 228] on div at bounding box center [359, 204] width 211 height 119
click at [558, 226] on div at bounding box center [577, 204] width 211 height 119
click at [781, 222] on div at bounding box center [796, 204] width 211 height 119
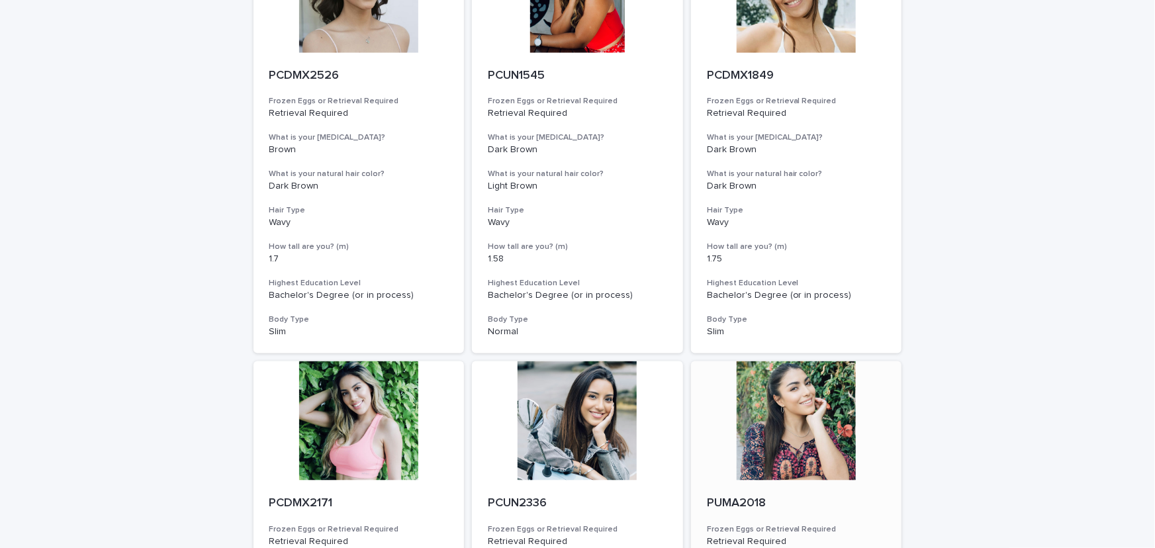
scroll to position [842, 0]
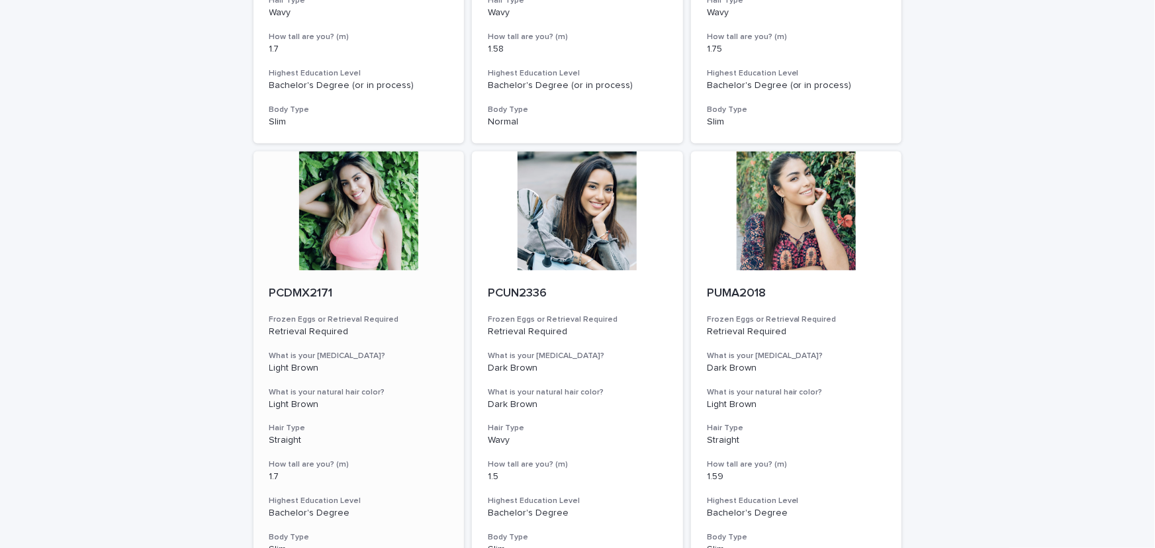
click at [362, 206] on div at bounding box center [359, 211] width 211 height 119
click at [591, 228] on div at bounding box center [577, 211] width 211 height 119
click at [749, 221] on div at bounding box center [796, 211] width 211 height 119
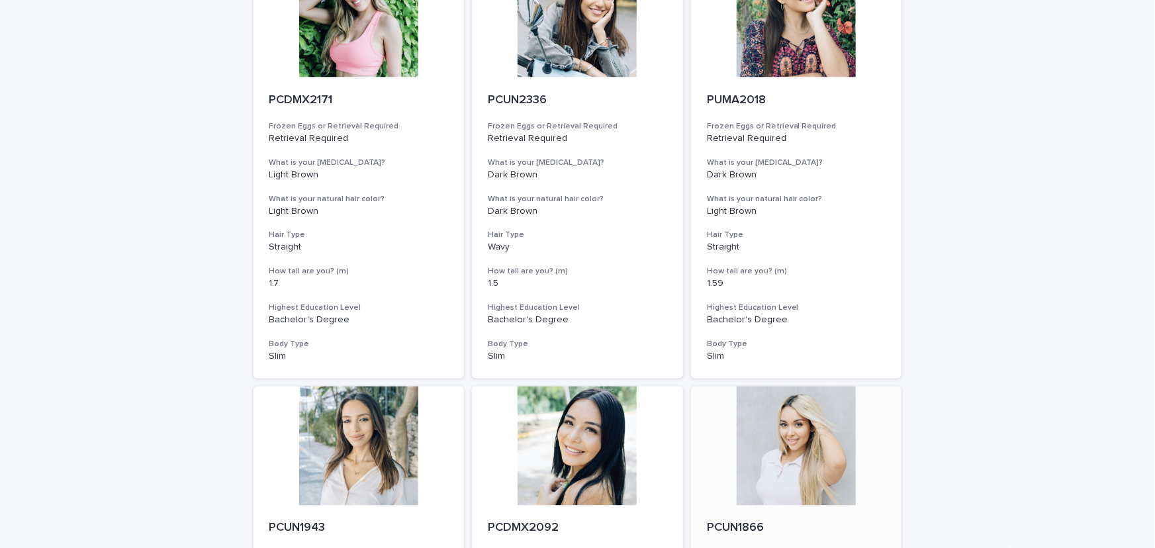
scroll to position [1264, 0]
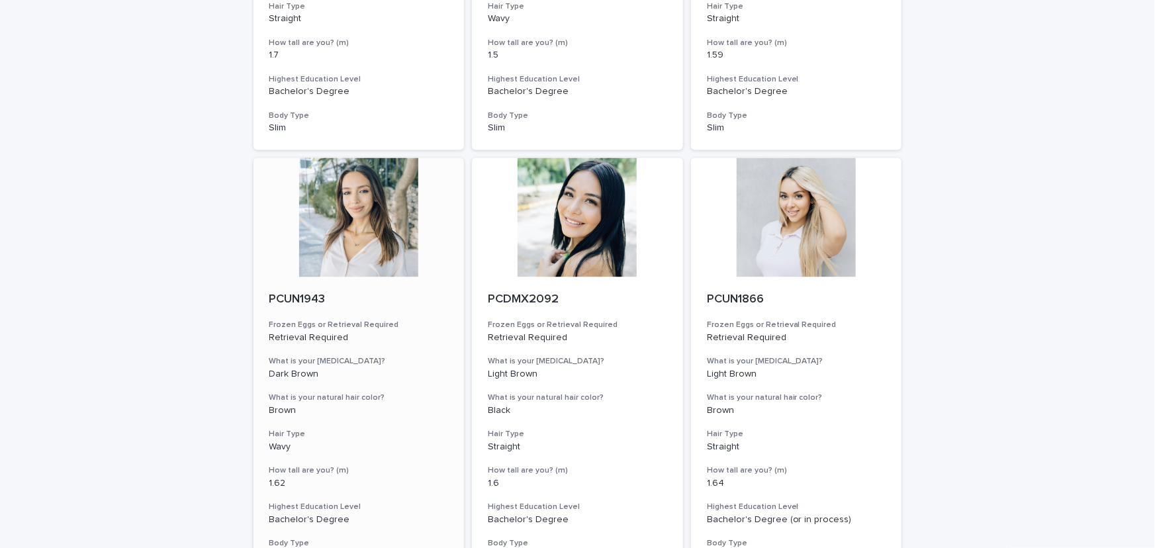
click at [387, 241] on div at bounding box center [359, 217] width 211 height 119
click at [591, 246] on div at bounding box center [577, 217] width 211 height 119
click at [810, 243] on div at bounding box center [796, 217] width 211 height 119
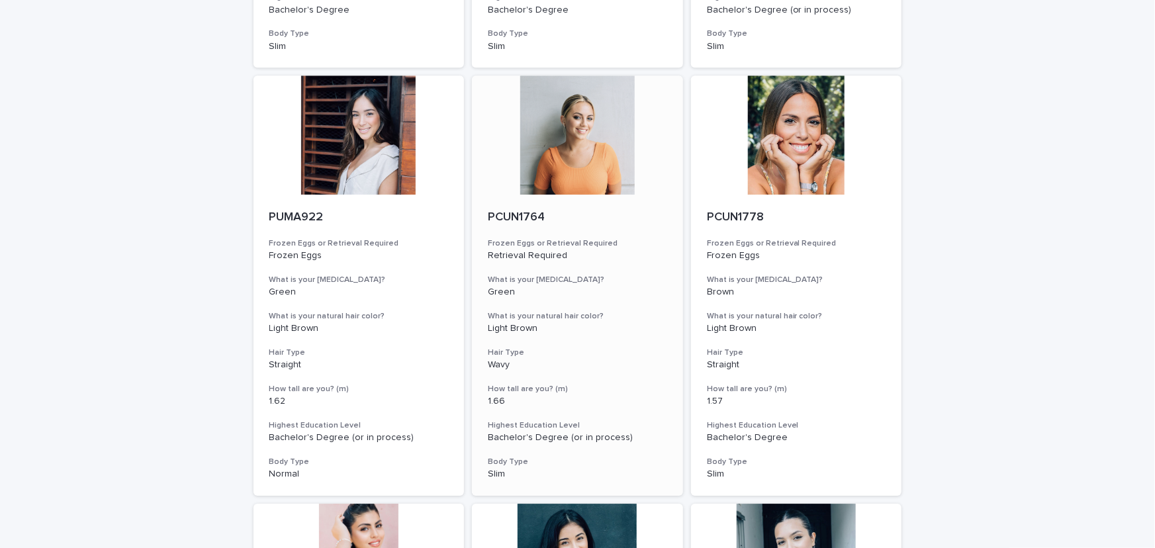
scroll to position [1826, 0]
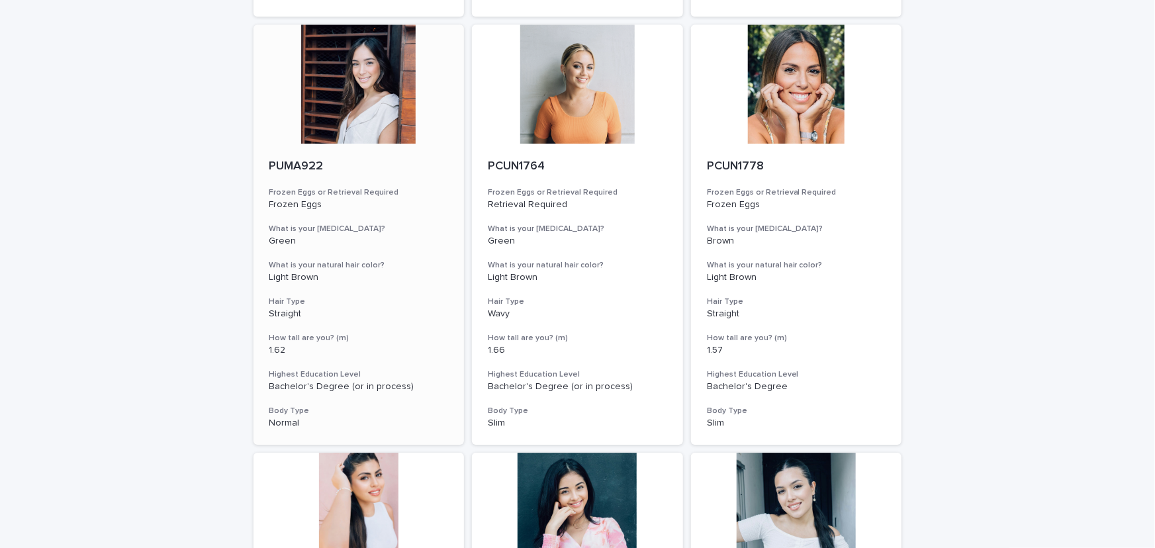
click at [370, 127] on div at bounding box center [359, 84] width 211 height 119
click at [554, 119] on div at bounding box center [577, 84] width 211 height 119
click at [791, 99] on div at bounding box center [796, 84] width 211 height 119
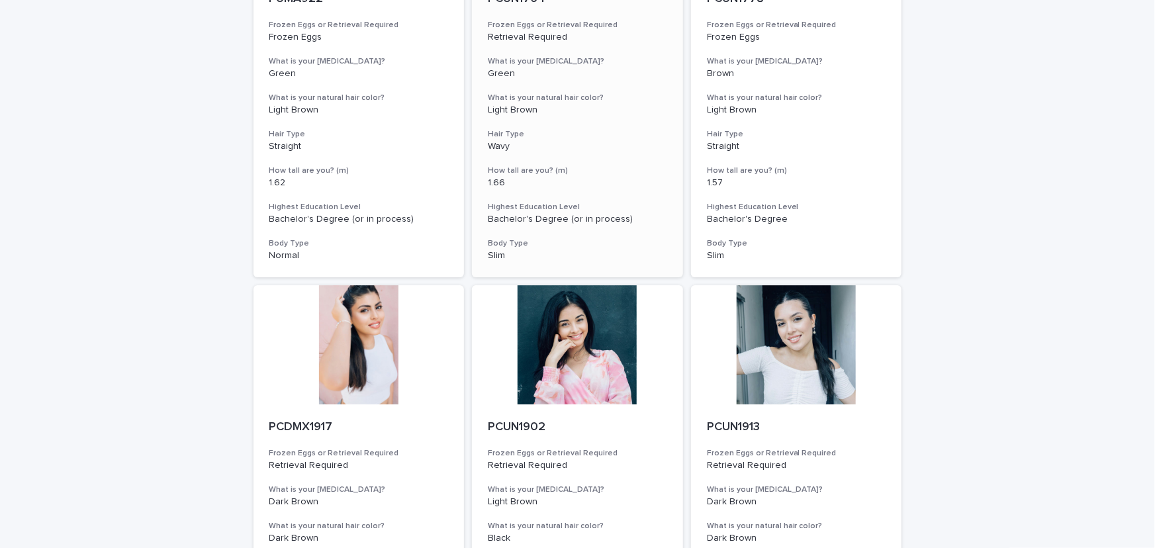
scroll to position [2106, 0]
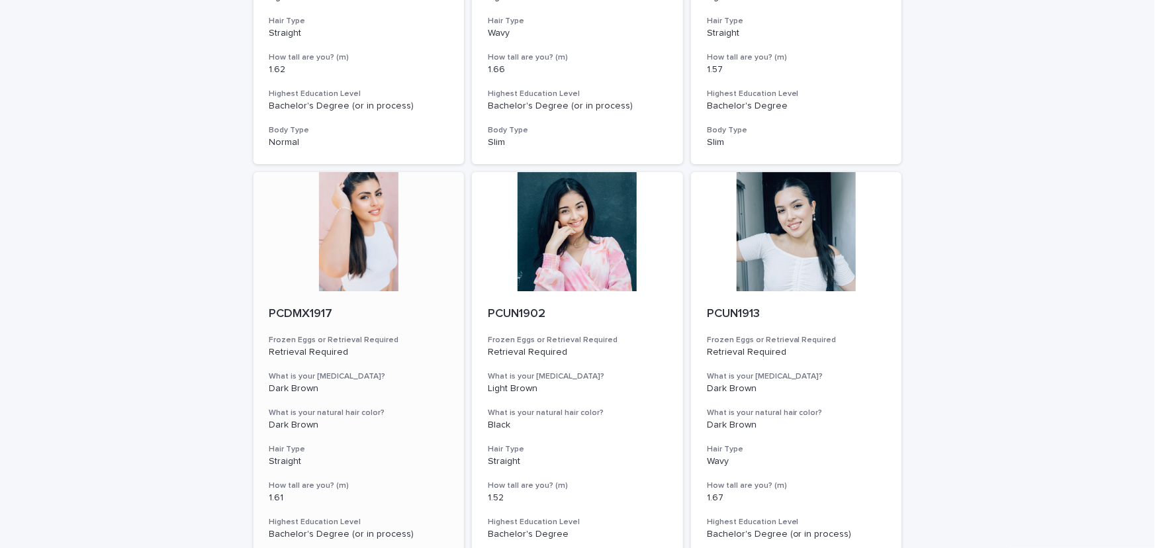
click at [362, 227] on div at bounding box center [359, 231] width 211 height 119
click at [540, 239] on div at bounding box center [577, 231] width 211 height 119
click at [761, 246] on div at bounding box center [796, 231] width 211 height 119
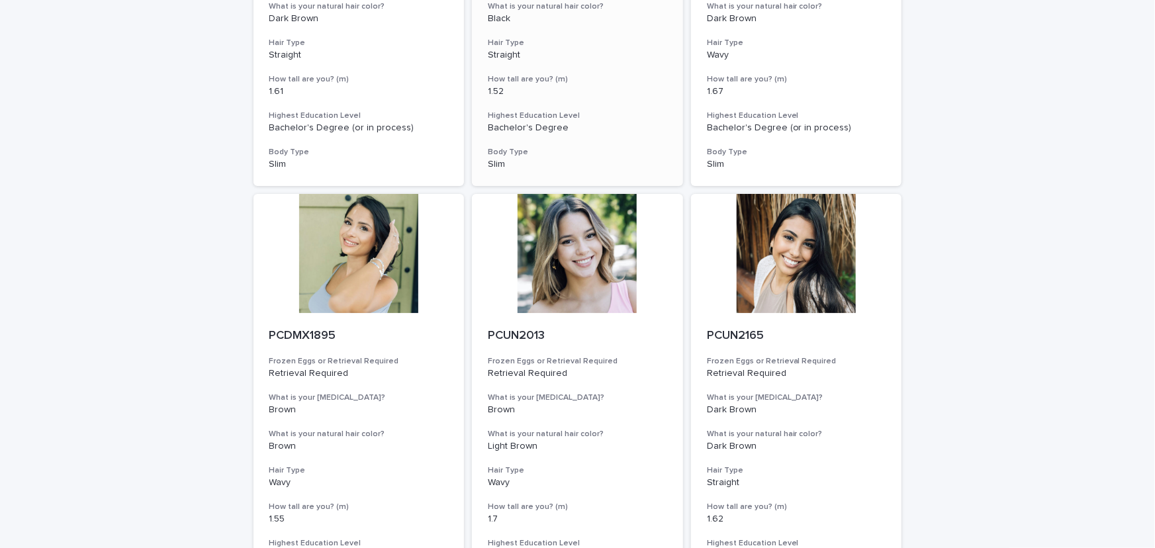
scroll to position [2528, 0]
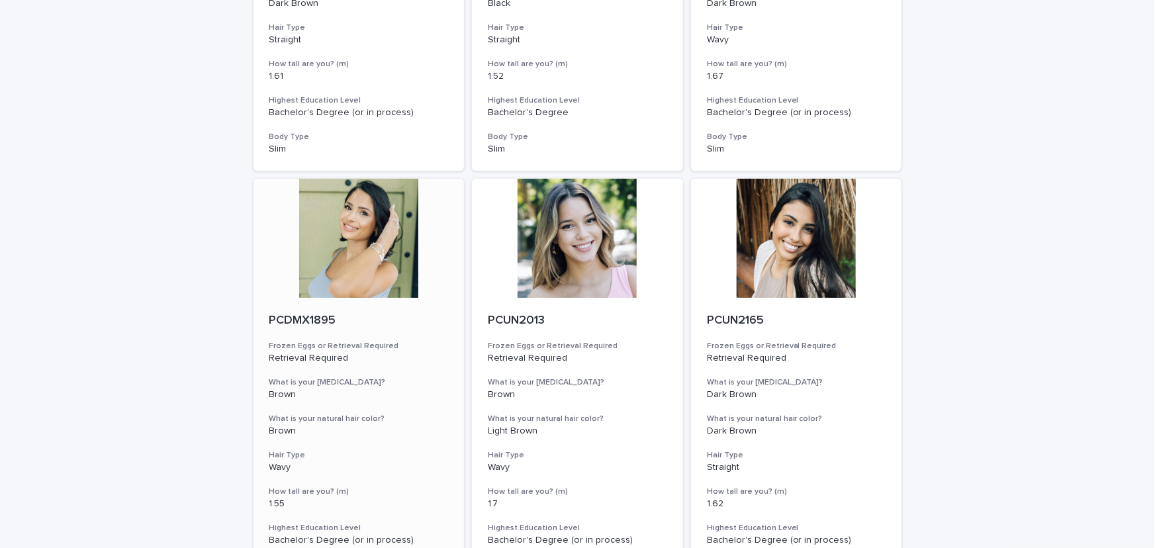
drag, startPoint x: 363, startPoint y: 230, endPoint x: 460, endPoint y: 236, distance: 96.9
click at [362, 230] on div at bounding box center [359, 238] width 211 height 119
click at [583, 252] on div at bounding box center [577, 238] width 211 height 119
click at [779, 243] on div at bounding box center [796, 238] width 211 height 119
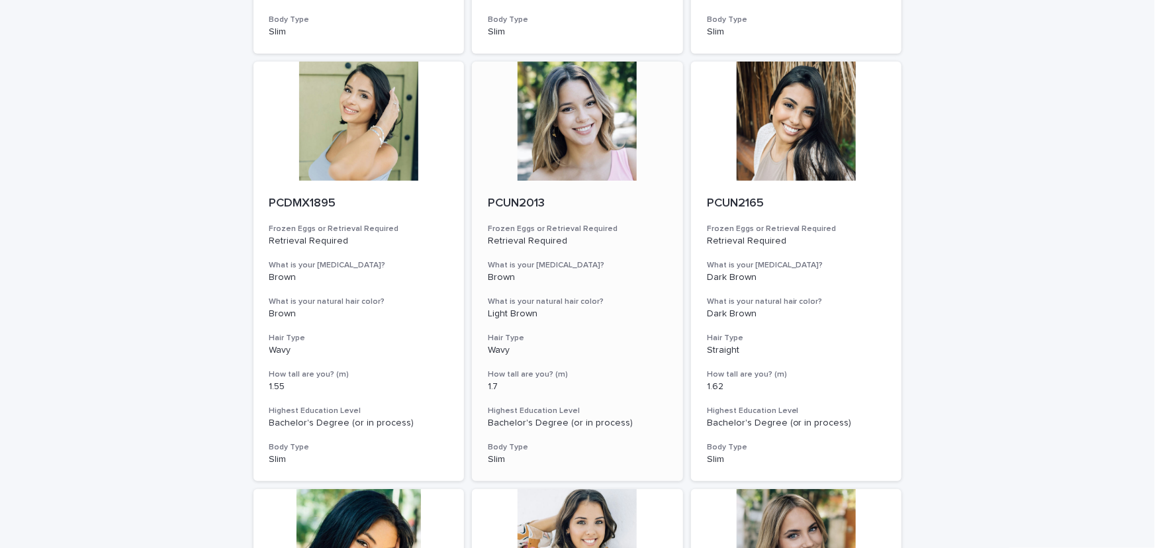
scroll to position [2809, 0]
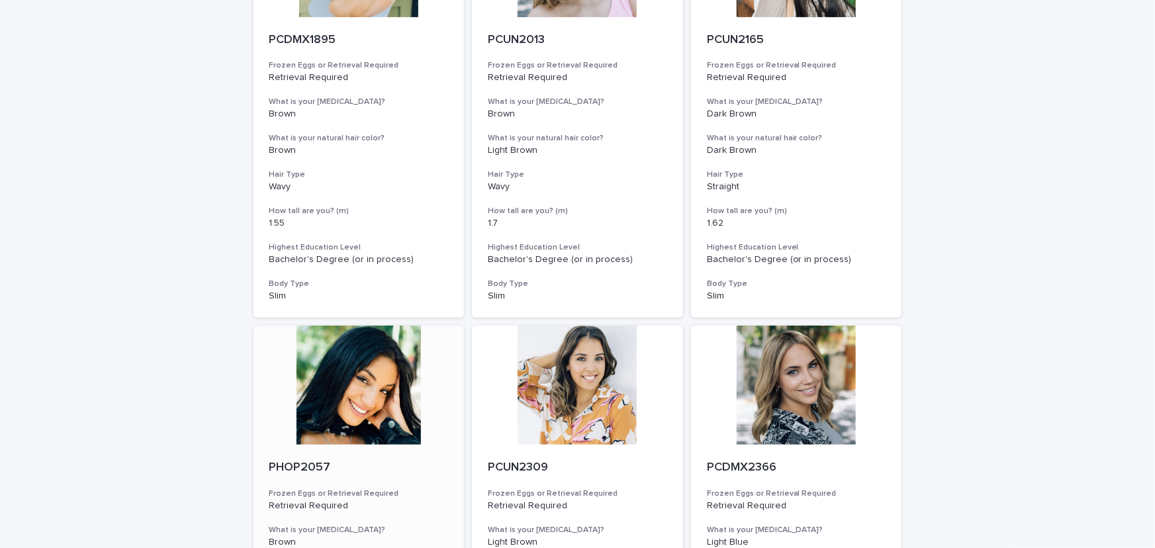
click at [373, 387] on div at bounding box center [359, 385] width 211 height 119
click at [575, 391] on div at bounding box center [577, 385] width 211 height 119
click at [775, 389] on div at bounding box center [796, 385] width 211 height 119
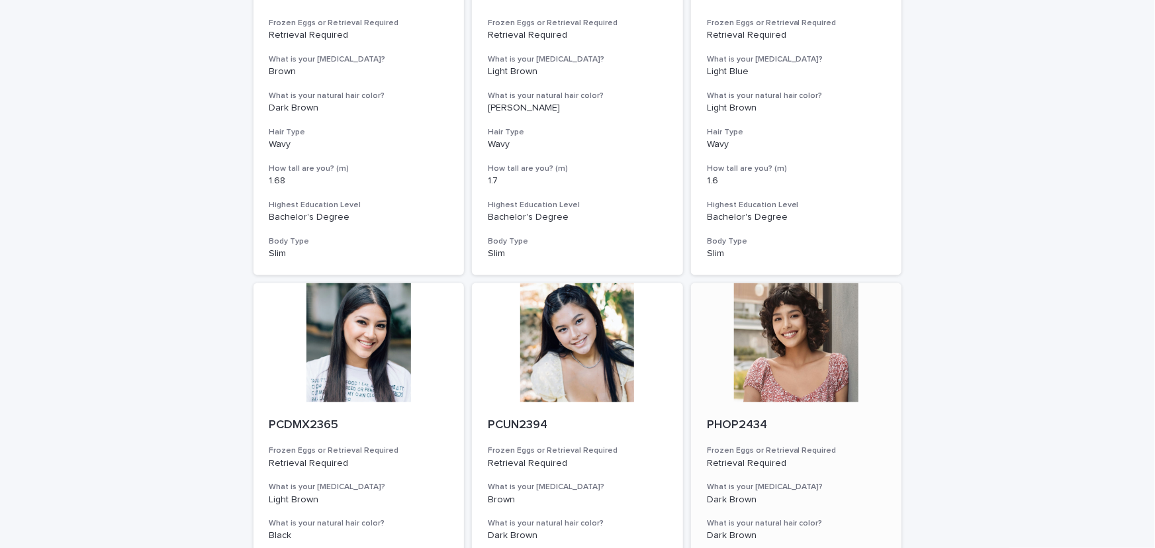
scroll to position [3370, 0]
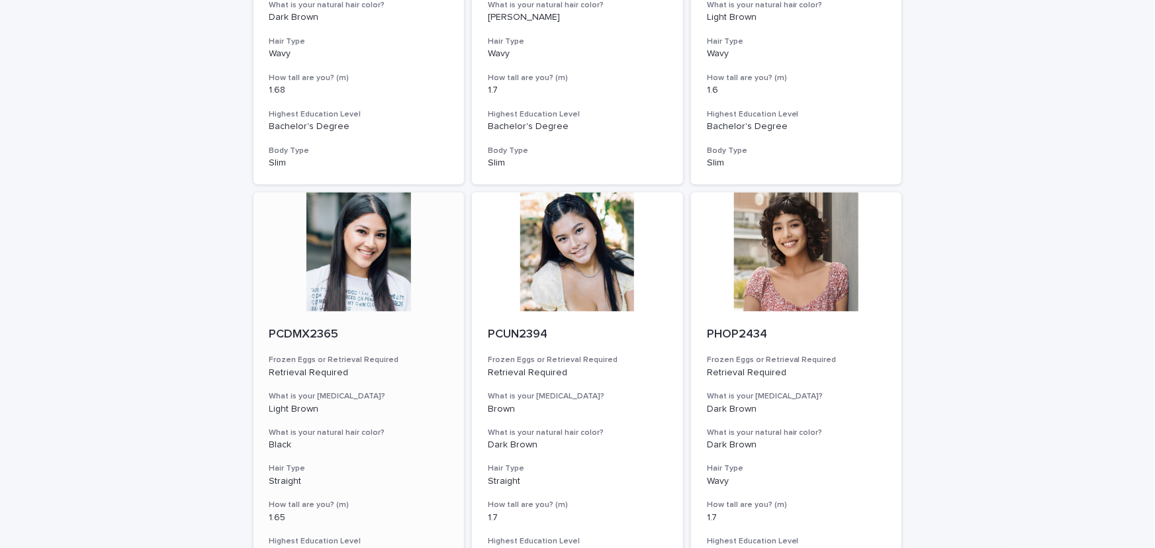
click at [344, 273] on div at bounding box center [359, 252] width 211 height 119
click at [616, 287] on div at bounding box center [577, 252] width 211 height 119
click at [802, 261] on div at bounding box center [796, 252] width 211 height 119
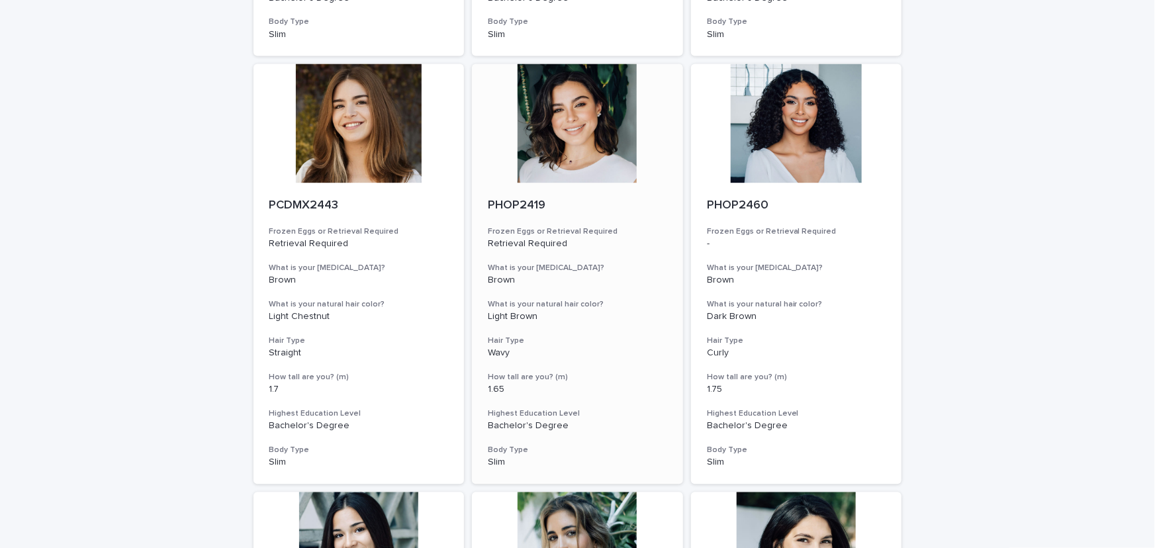
scroll to position [3933, 0]
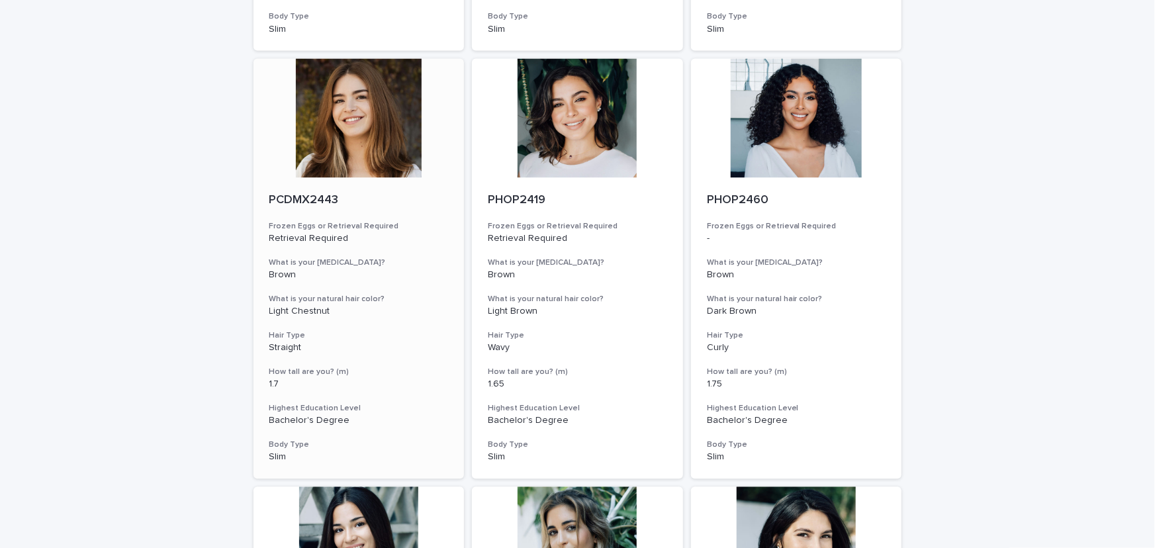
click at [353, 154] on div at bounding box center [359, 117] width 211 height 119
click at [542, 161] on div at bounding box center [577, 117] width 211 height 119
click at [805, 142] on div at bounding box center [796, 117] width 211 height 119
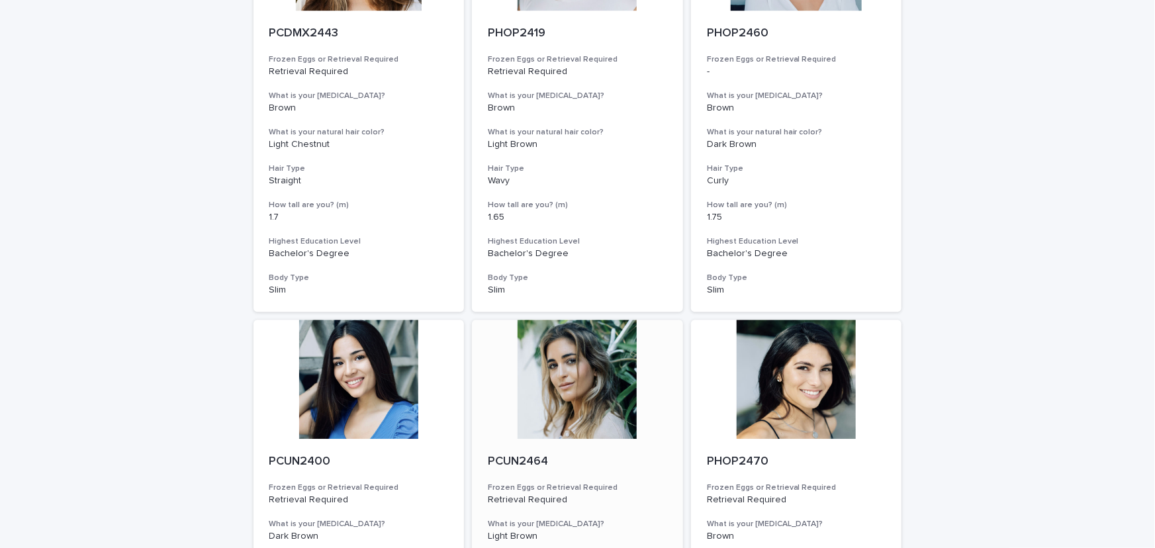
scroll to position [4354, 0]
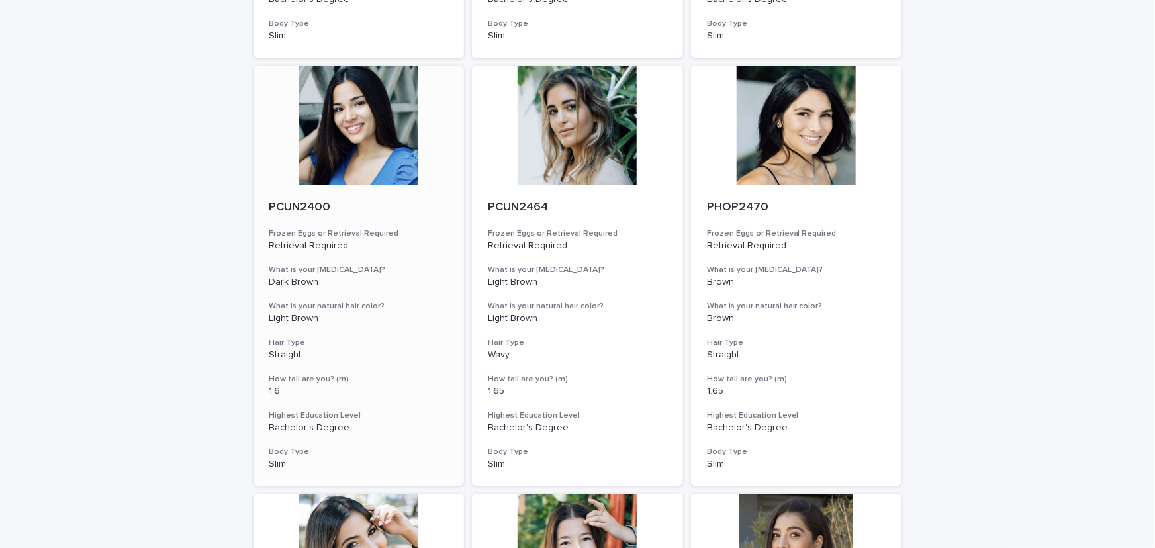
click at [349, 119] on div at bounding box center [359, 125] width 211 height 119
click at [548, 131] on div at bounding box center [577, 125] width 211 height 119
click at [783, 134] on div at bounding box center [796, 125] width 211 height 119
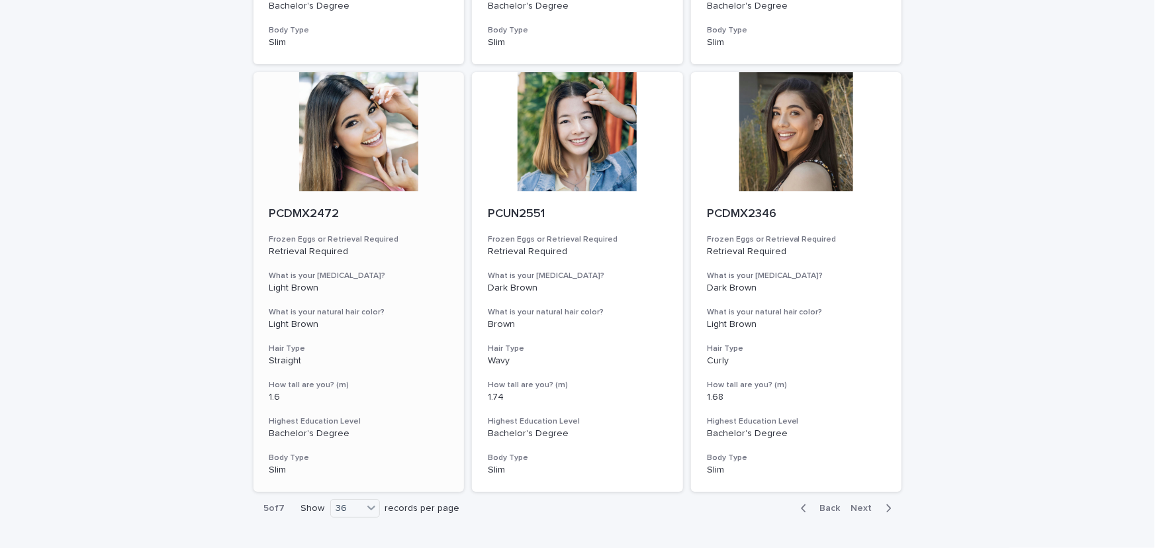
click at [358, 139] on div at bounding box center [359, 131] width 211 height 119
click at [575, 150] on div at bounding box center [577, 131] width 211 height 119
click at [759, 148] on div at bounding box center [796, 131] width 211 height 119
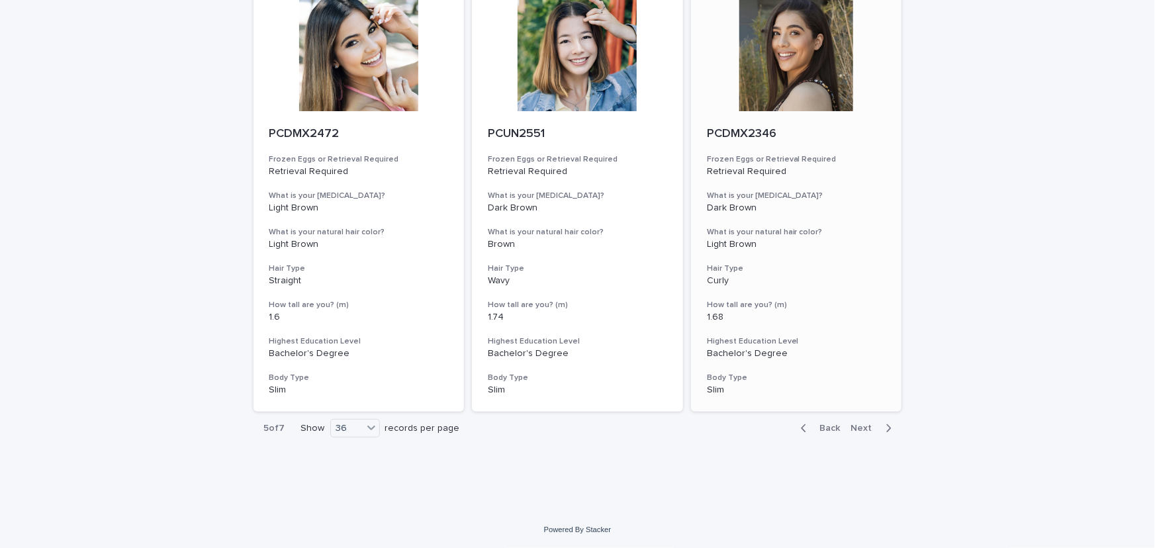
scroll to position [4856, 0]
click at [867, 426] on span "Next" at bounding box center [866, 428] width 29 height 9
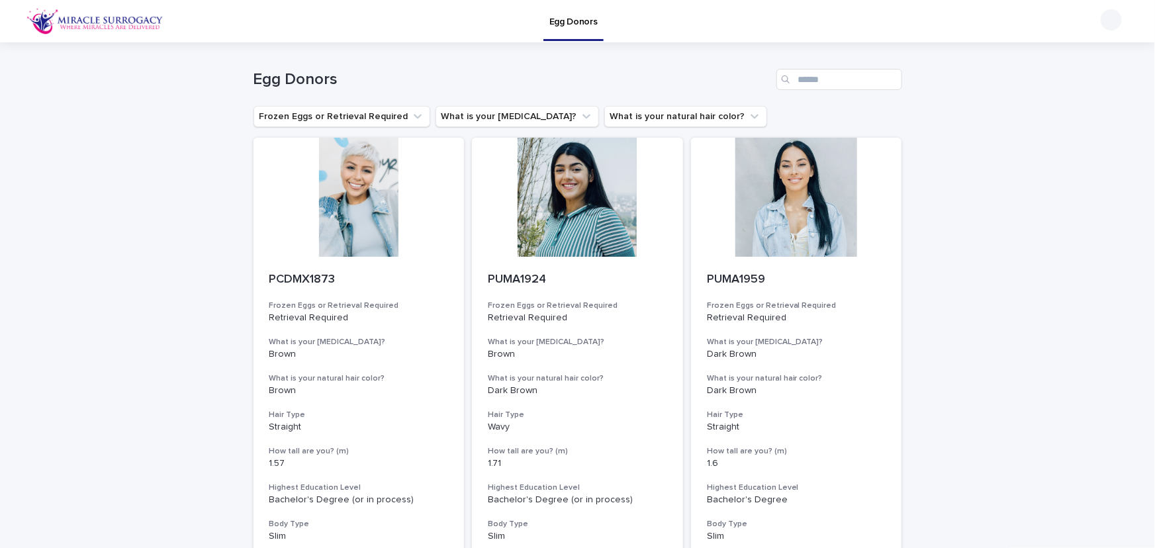
click at [369, 204] on div at bounding box center [359, 197] width 211 height 119
click at [573, 207] on div at bounding box center [577, 197] width 211 height 119
click at [795, 197] on div at bounding box center [796, 197] width 211 height 119
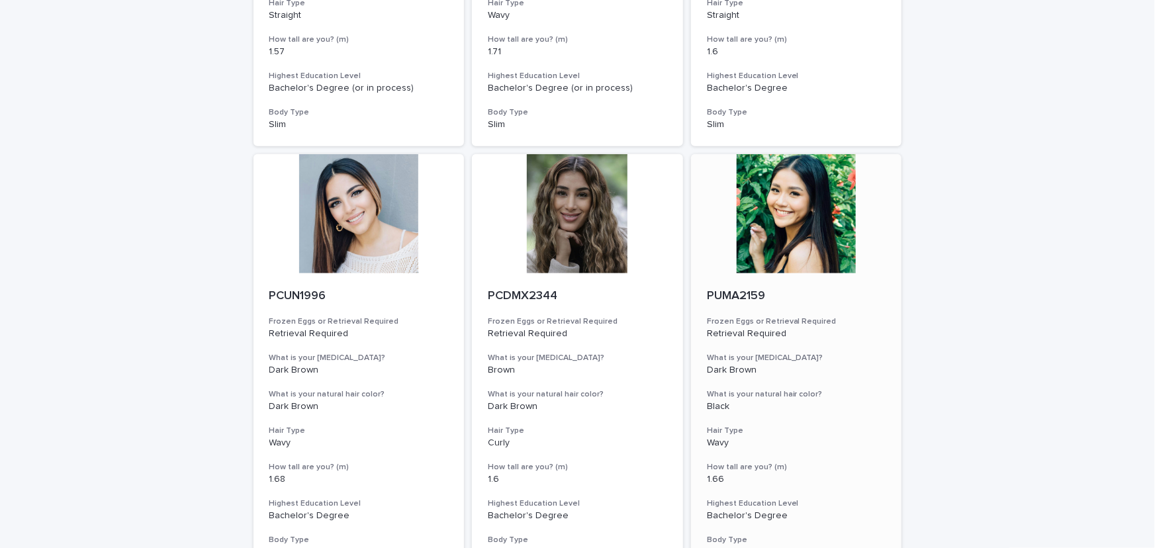
scroll to position [421, 0]
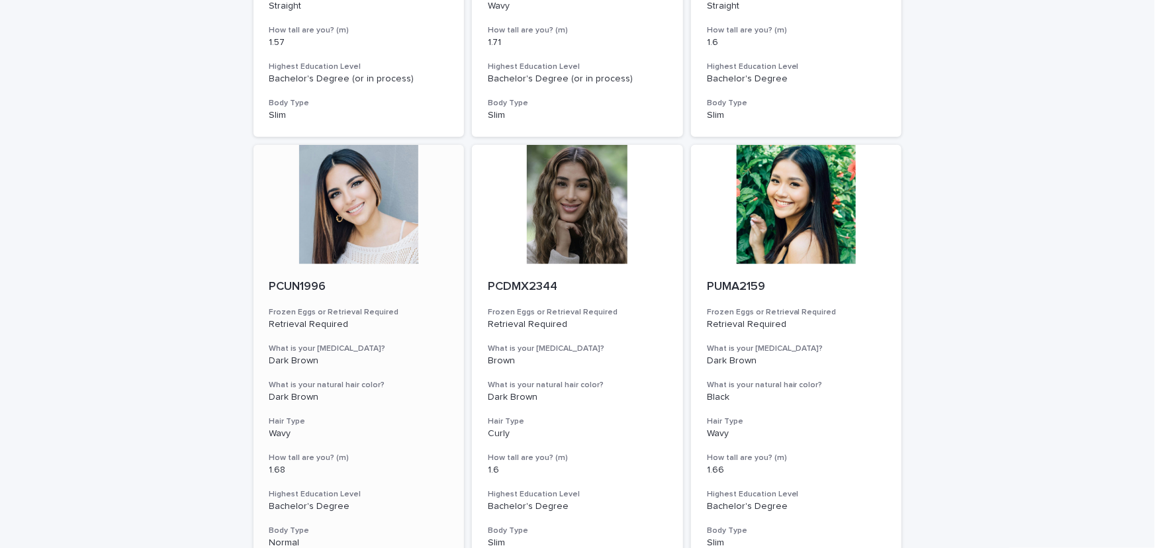
click at [375, 232] on div at bounding box center [359, 204] width 211 height 119
click at [561, 218] on div at bounding box center [577, 204] width 211 height 119
click at [750, 219] on div at bounding box center [796, 204] width 211 height 119
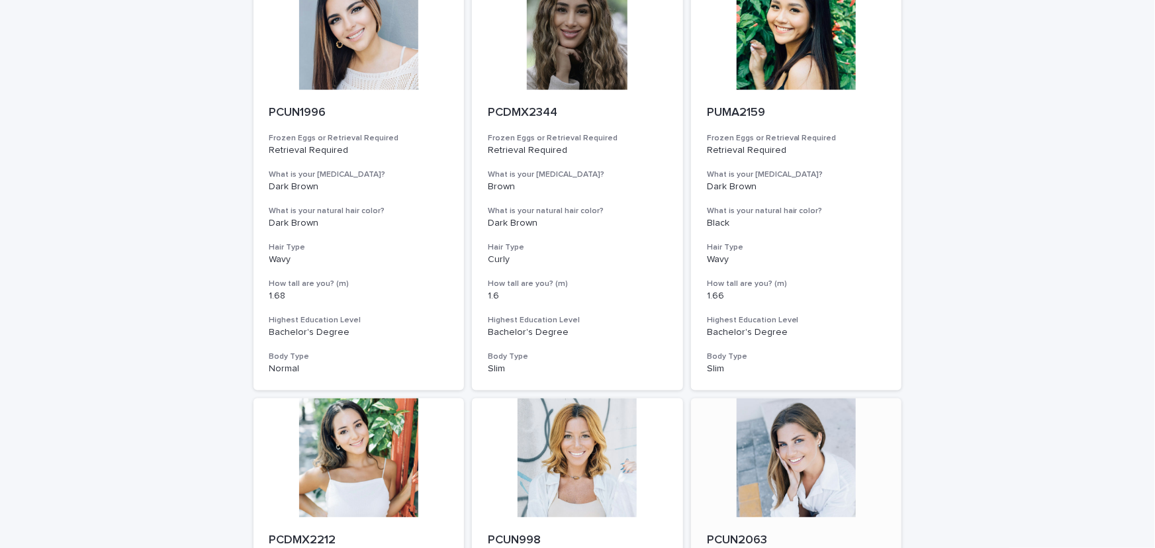
scroll to position [842, 0]
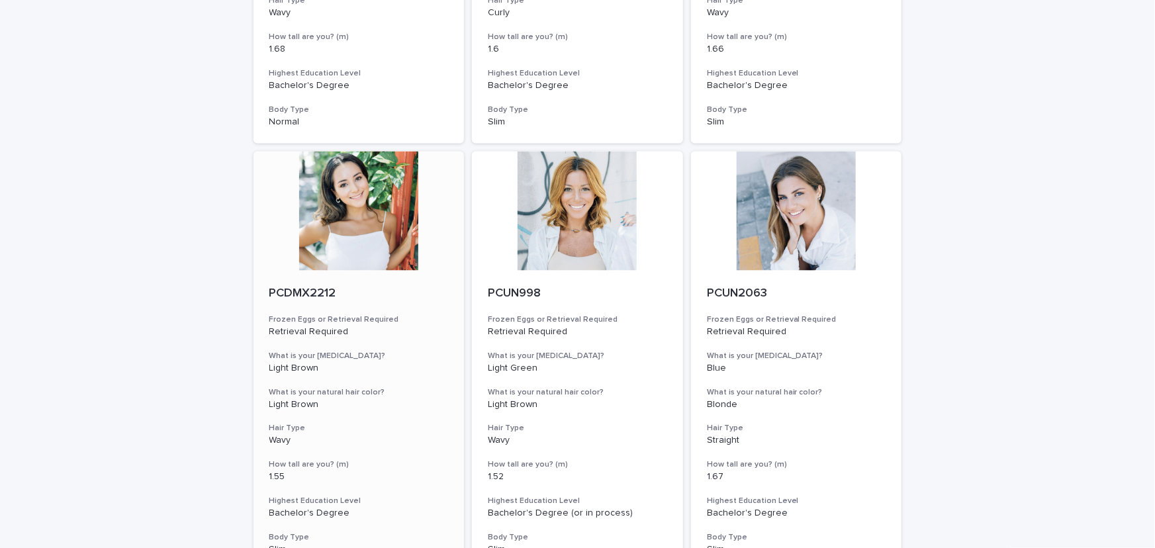
click at [348, 219] on div at bounding box center [359, 211] width 211 height 119
click at [575, 228] on div at bounding box center [577, 211] width 211 height 119
click at [812, 228] on div at bounding box center [796, 211] width 211 height 119
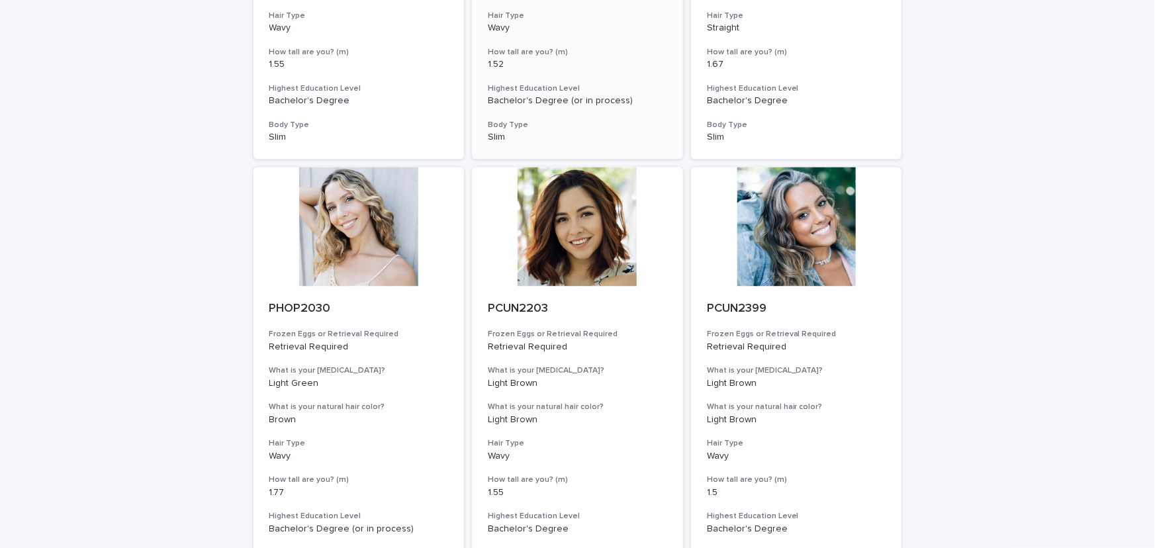
scroll to position [1264, 0]
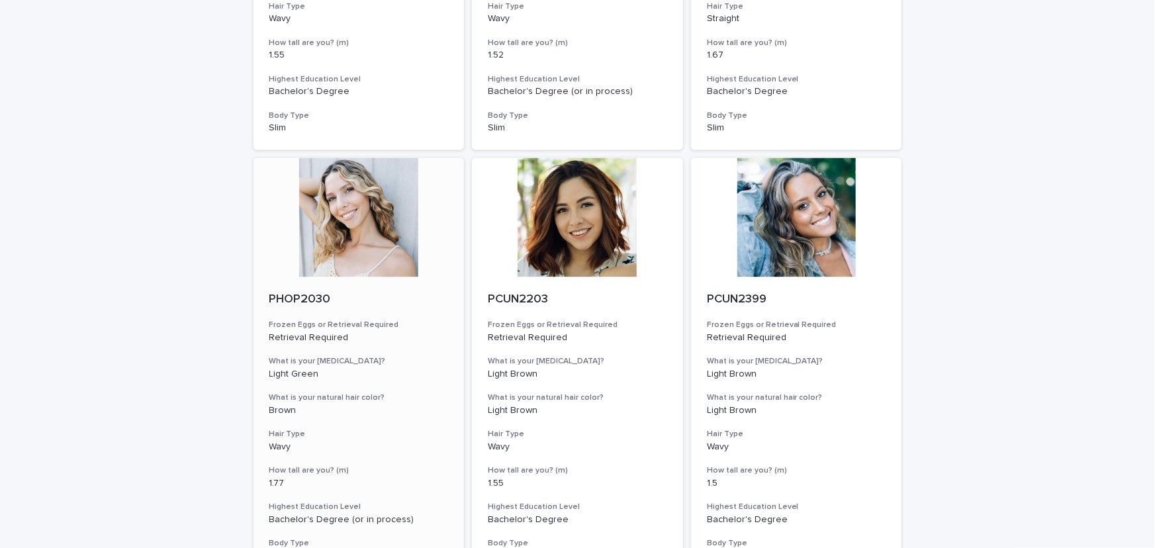
click at [385, 217] on div at bounding box center [359, 217] width 211 height 119
click at [576, 225] on div at bounding box center [577, 217] width 211 height 119
click at [805, 228] on div at bounding box center [796, 217] width 211 height 119
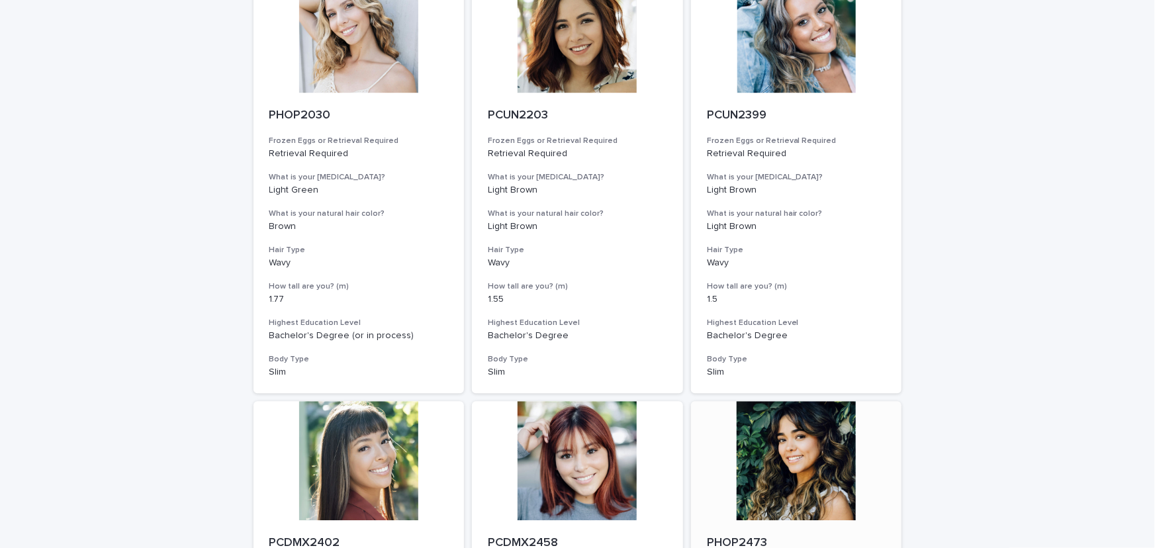
scroll to position [1685, 0]
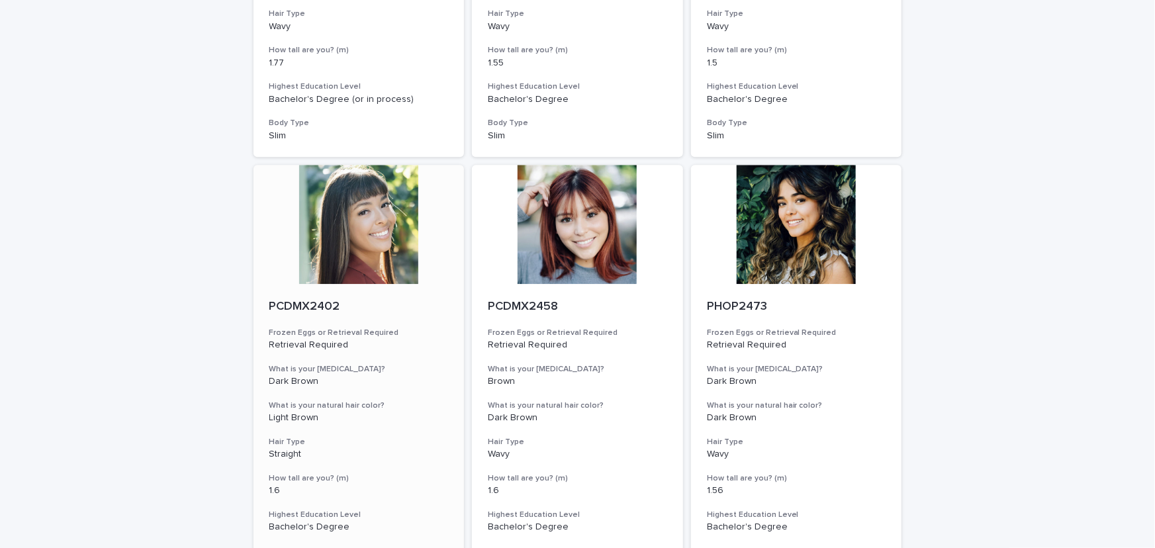
click at [383, 243] on div at bounding box center [359, 224] width 211 height 119
click at [560, 241] on div at bounding box center [577, 224] width 211 height 119
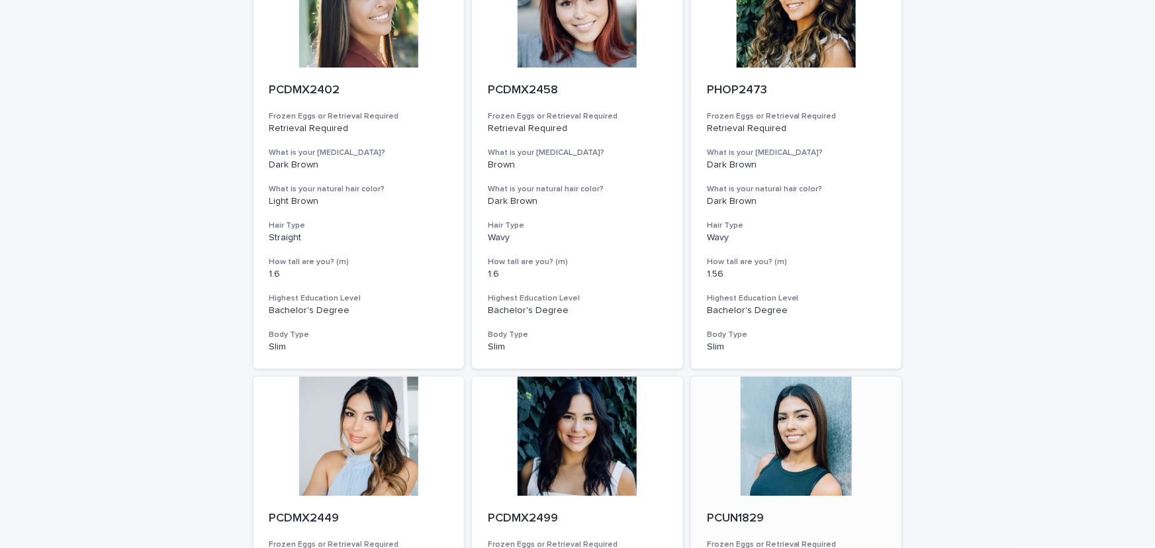
scroll to position [2106, 0]
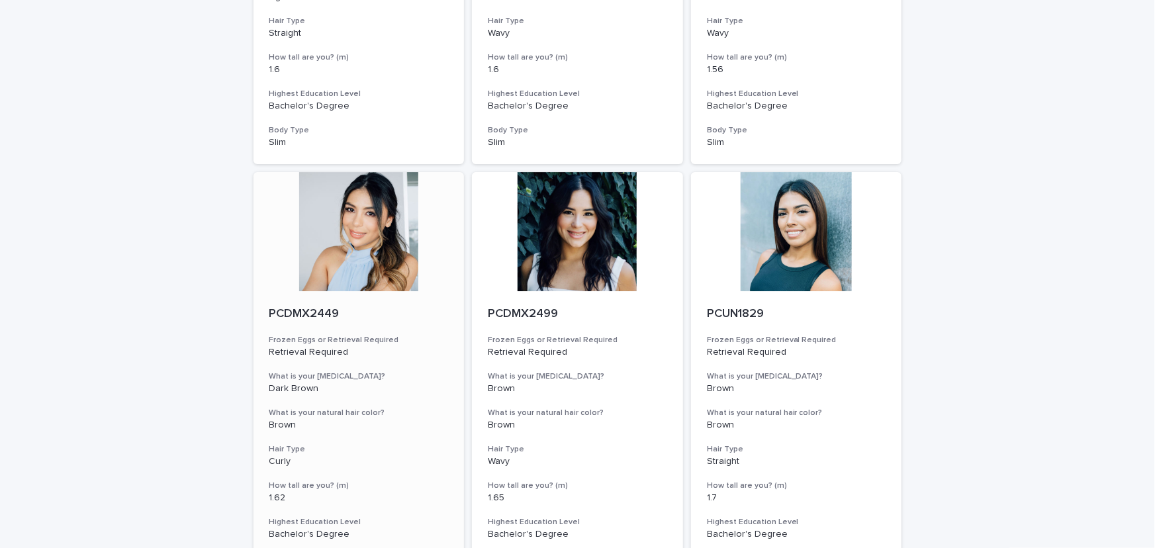
click at [365, 237] on div at bounding box center [359, 231] width 211 height 119
click at [602, 243] on div at bounding box center [577, 231] width 211 height 119
click at [748, 236] on div at bounding box center [796, 231] width 211 height 119
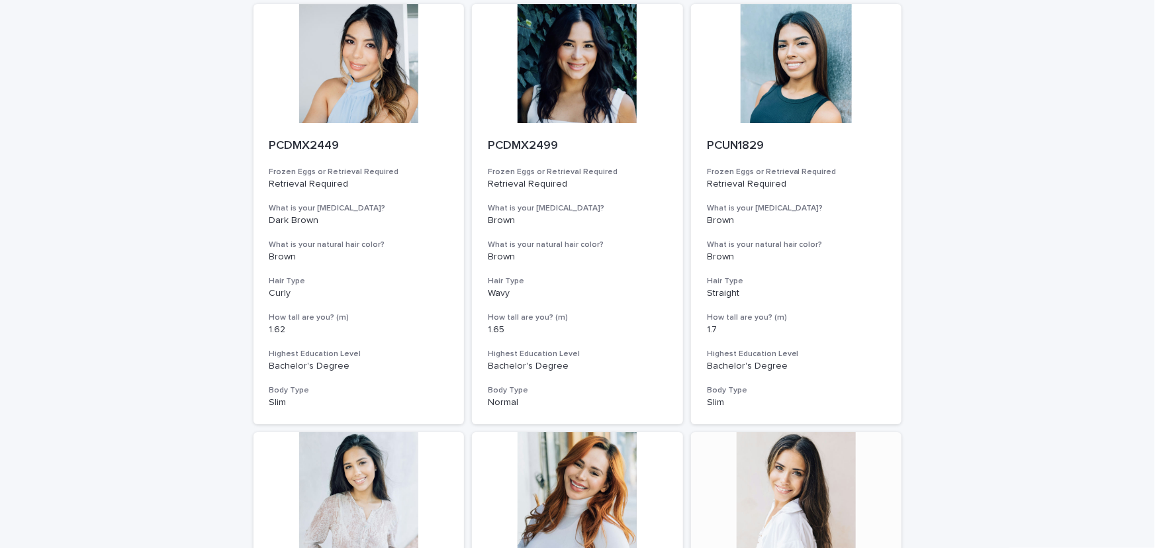
scroll to position [2528, 0]
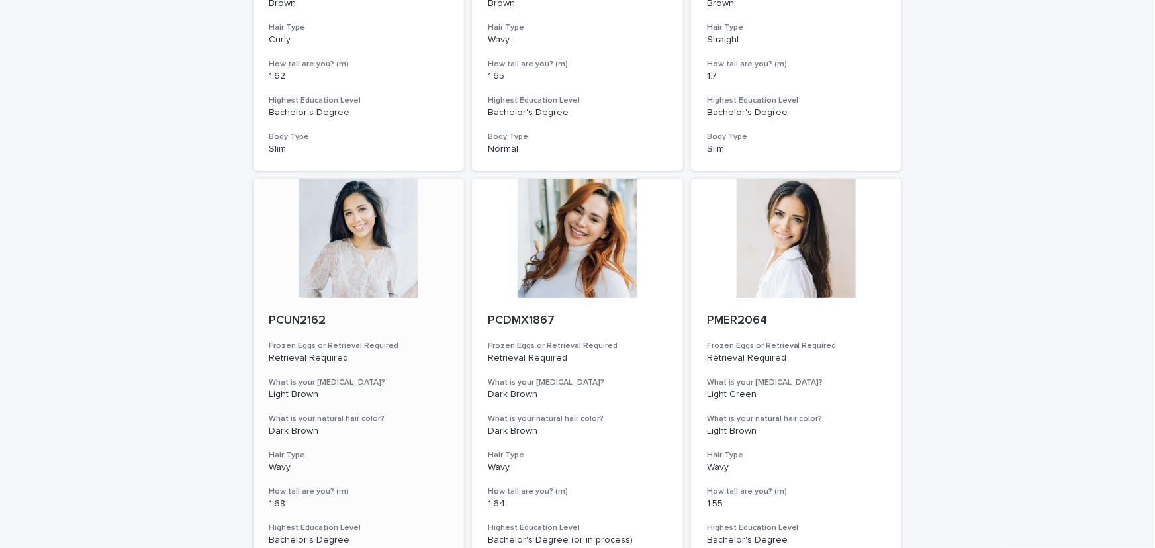
click at [364, 254] on div at bounding box center [359, 238] width 211 height 119
click at [589, 258] on div at bounding box center [577, 238] width 211 height 119
click at [752, 246] on div at bounding box center [796, 238] width 211 height 119
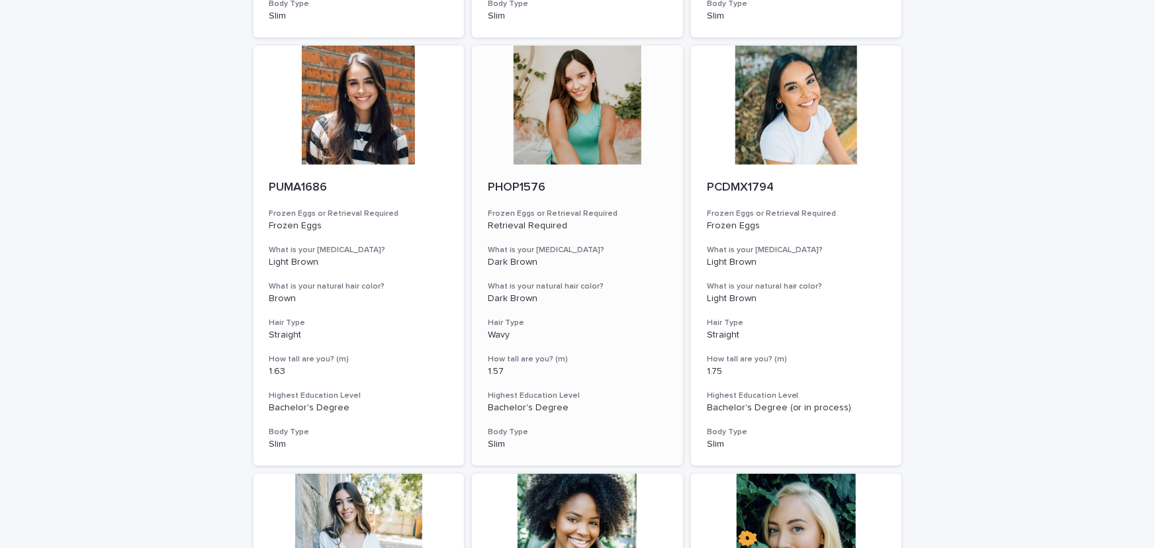
scroll to position [3090, 0]
click at [354, 130] on div at bounding box center [359, 104] width 211 height 119
click at [560, 136] on div at bounding box center [577, 104] width 211 height 119
click at [791, 132] on div at bounding box center [796, 104] width 211 height 119
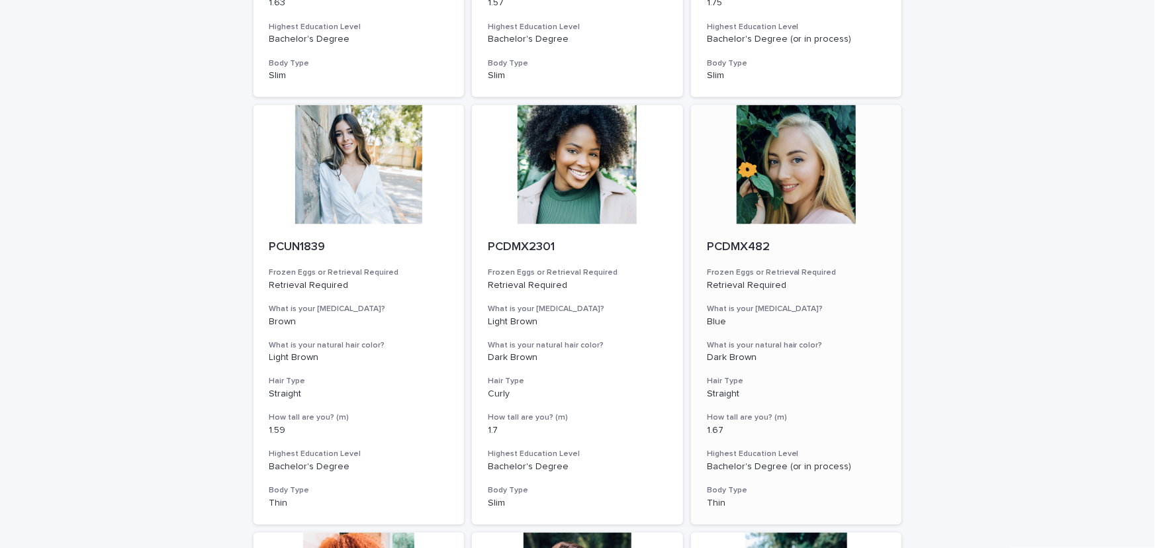
scroll to position [3511, 0]
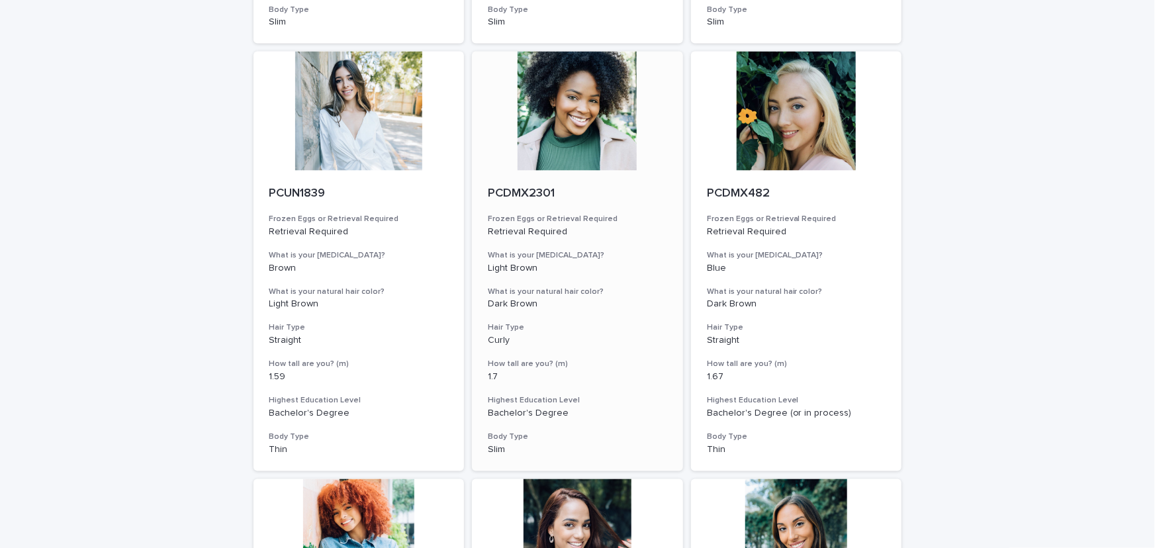
click at [590, 121] on div at bounding box center [577, 111] width 211 height 119
click at [784, 119] on div at bounding box center [796, 111] width 211 height 119
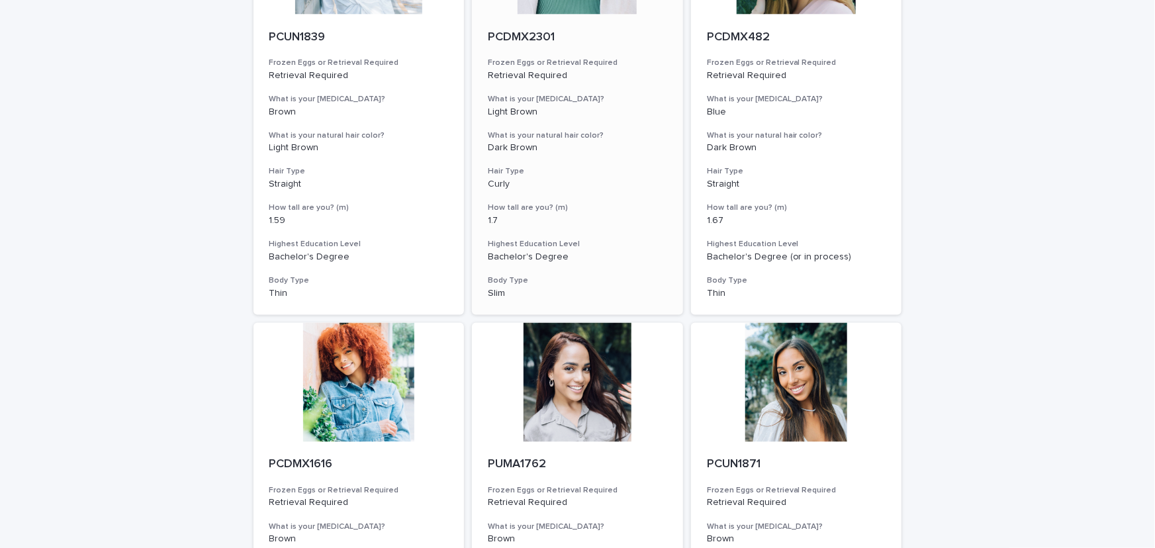
scroll to position [3792, 0]
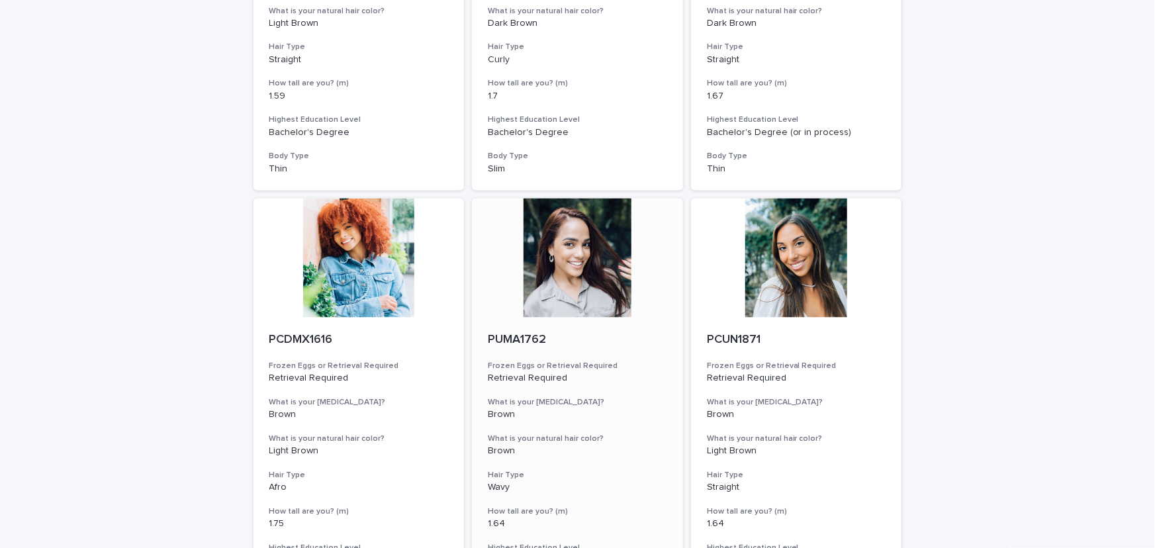
drag, startPoint x: 366, startPoint y: 258, endPoint x: 477, endPoint y: 258, distance: 111.2
click at [365, 258] on div at bounding box center [359, 258] width 211 height 119
click at [555, 264] on div at bounding box center [577, 258] width 211 height 119
click at [797, 273] on div at bounding box center [796, 258] width 211 height 119
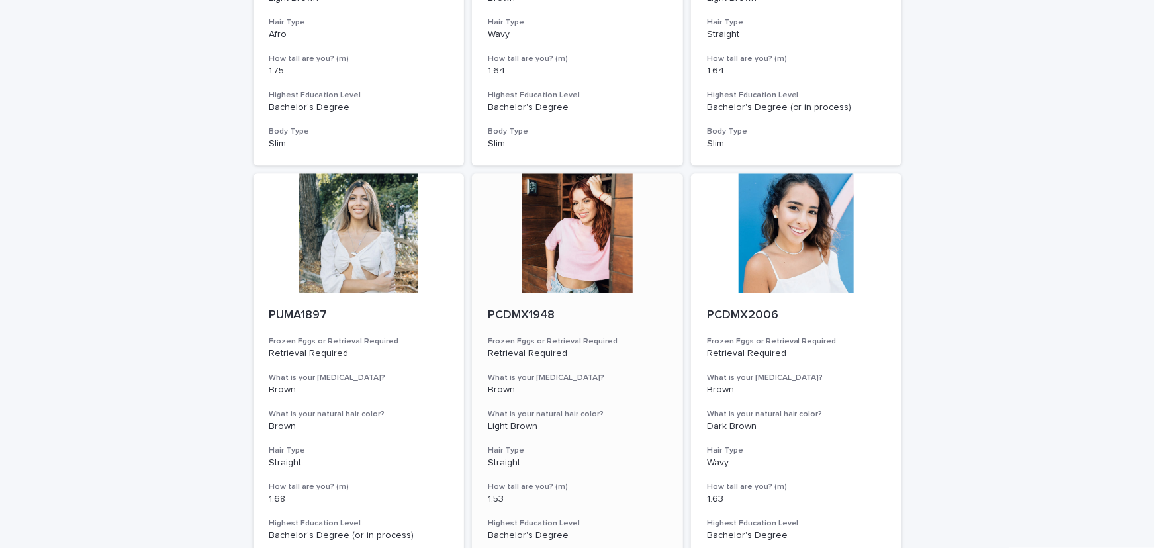
scroll to position [4354, 0]
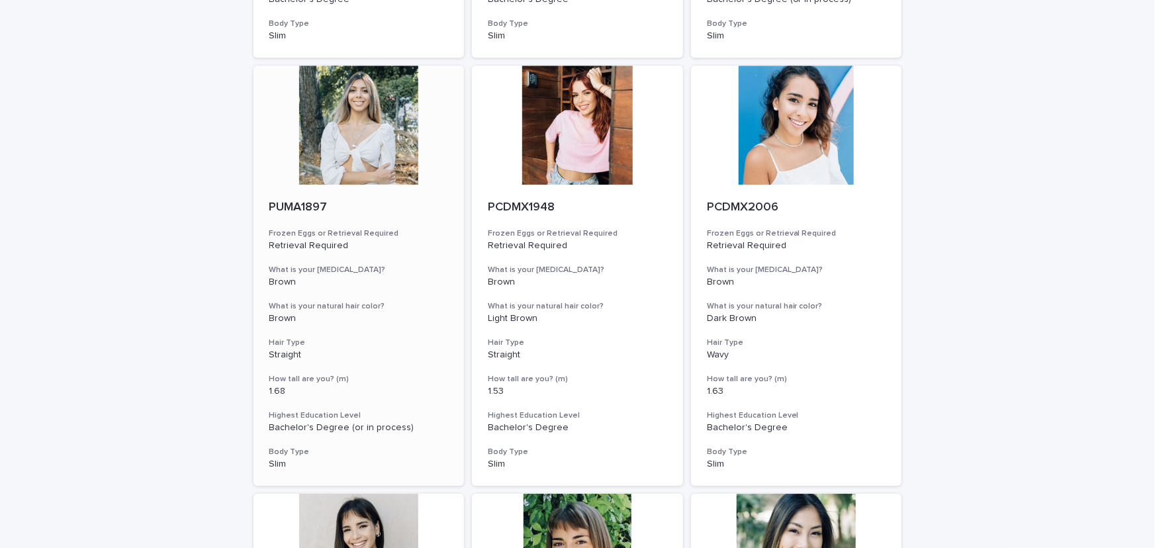
click at [357, 140] on div at bounding box center [359, 125] width 211 height 119
click at [579, 154] on div at bounding box center [577, 125] width 211 height 119
click at [788, 150] on div at bounding box center [796, 125] width 211 height 119
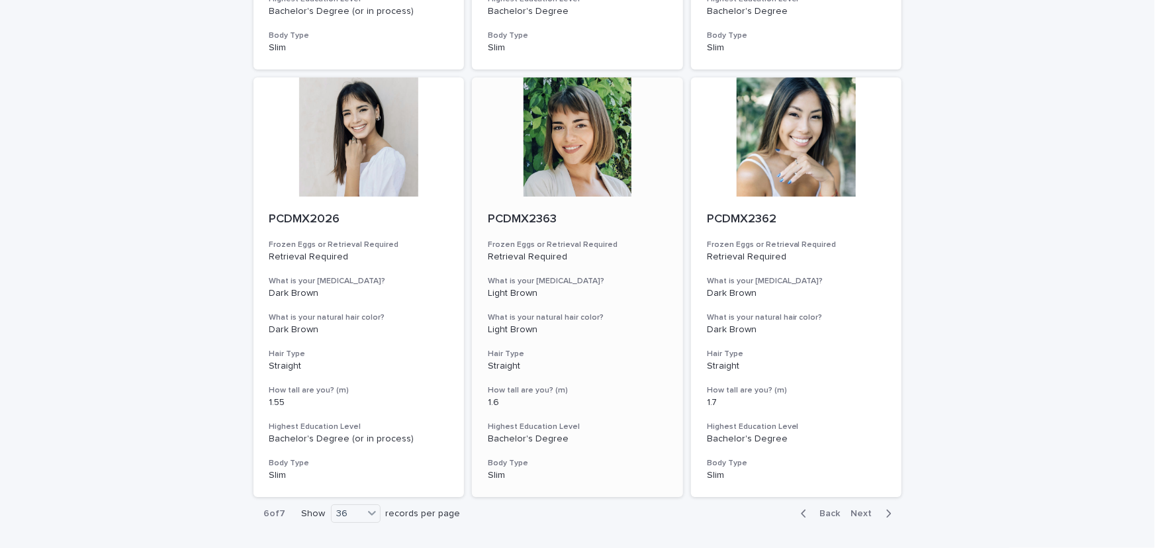
scroll to position [4776, 0]
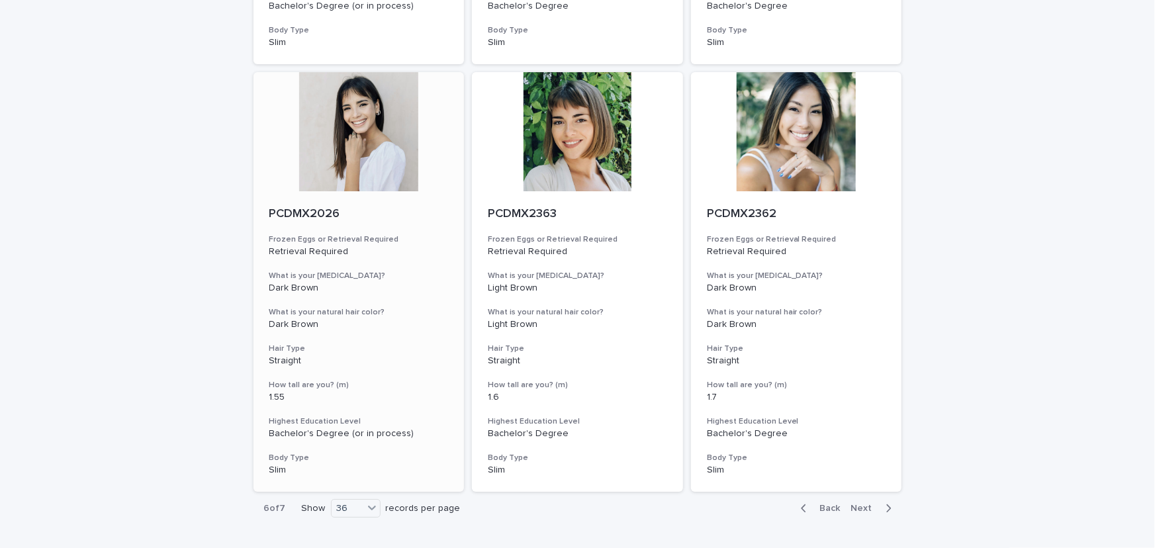
click at [358, 139] on div at bounding box center [359, 131] width 211 height 119
click at [571, 138] on div at bounding box center [577, 131] width 211 height 119
click at [812, 145] on div at bounding box center [796, 131] width 211 height 119
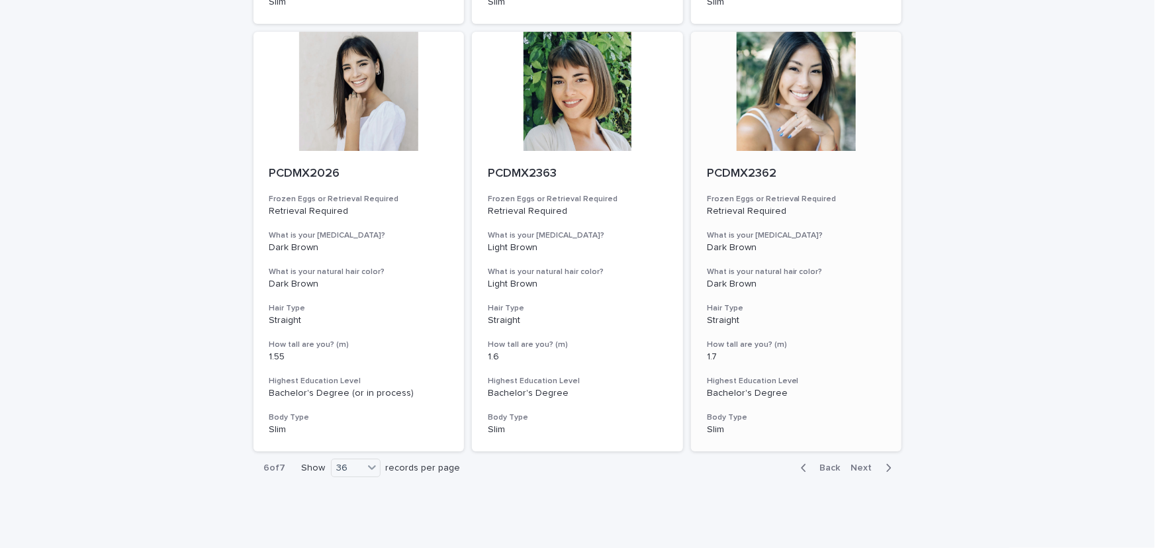
scroll to position [4856, 0]
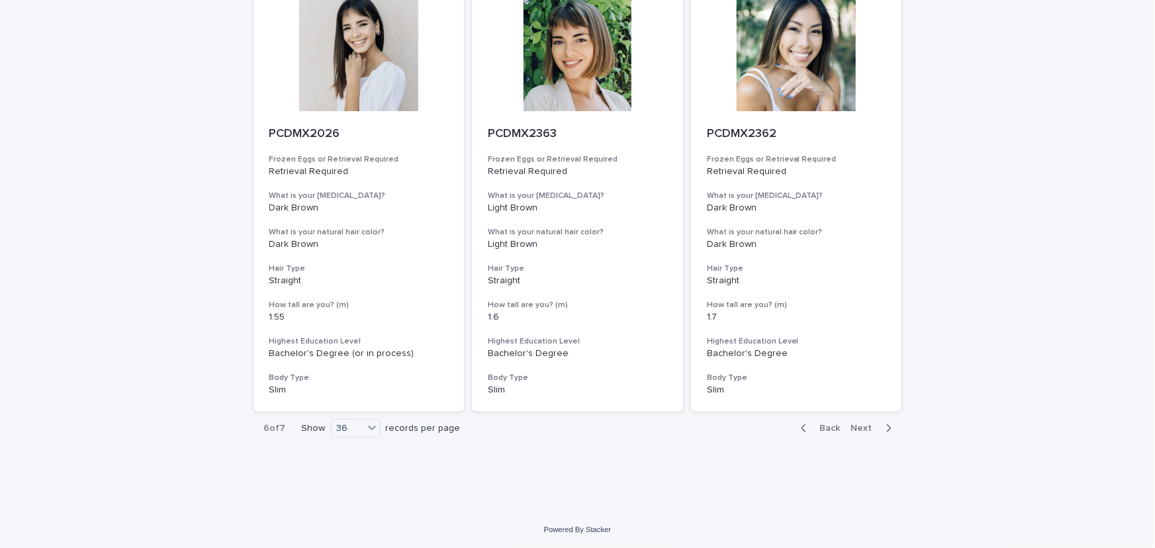
click at [863, 427] on span "Next" at bounding box center [866, 428] width 29 height 9
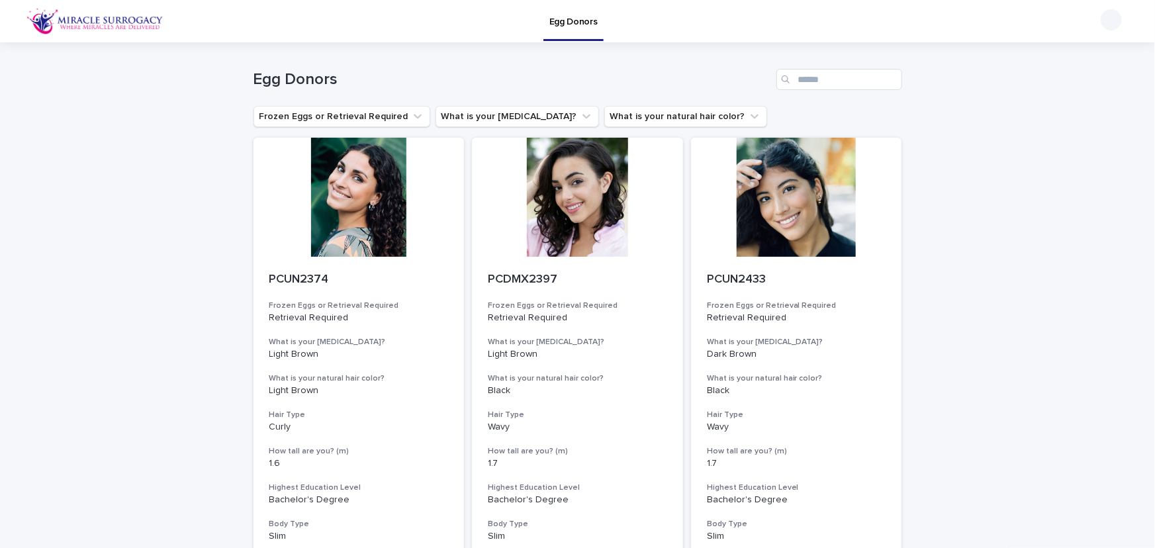
click at [365, 224] on div at bounding box center [359, 197] width 211 height 119
click at [573, 230] on div at bounding box center [577, 197] width 211 height 119
click at [804, 215] on div at bounding box center [796, 197] width 211 height 119
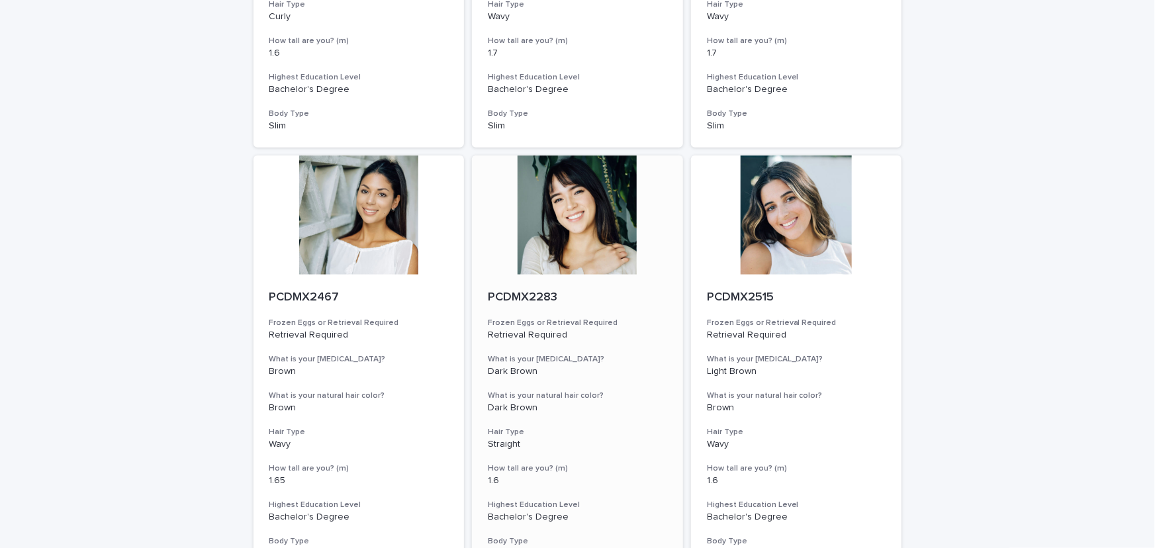
scroll to position [421, 0]
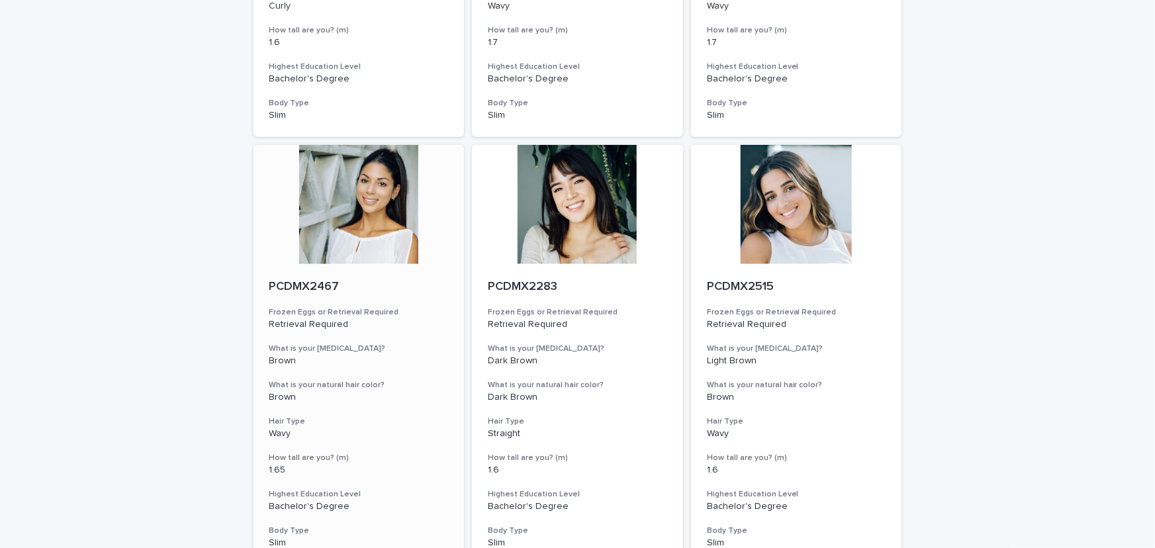
click at [373, 207] on div at bounding box center [359, 204] width 211 height 119
click at [589, 216] on div at bounding box center [577, 204] width 211 height 119
click at [791, 217] on div at bounding box center [796, 204] width 211 height 119
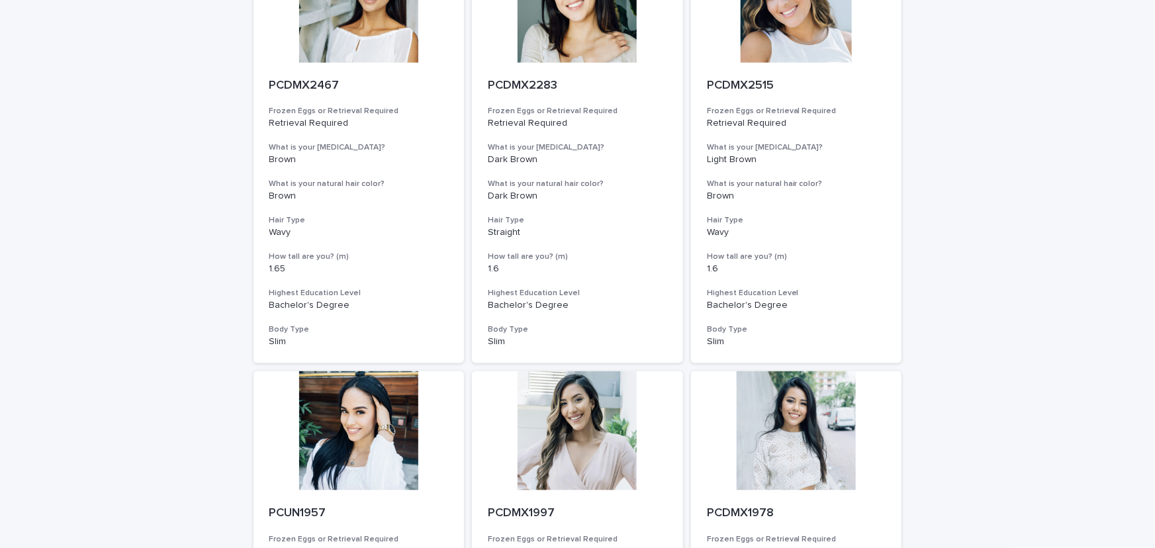
scroll to position [842, 0]
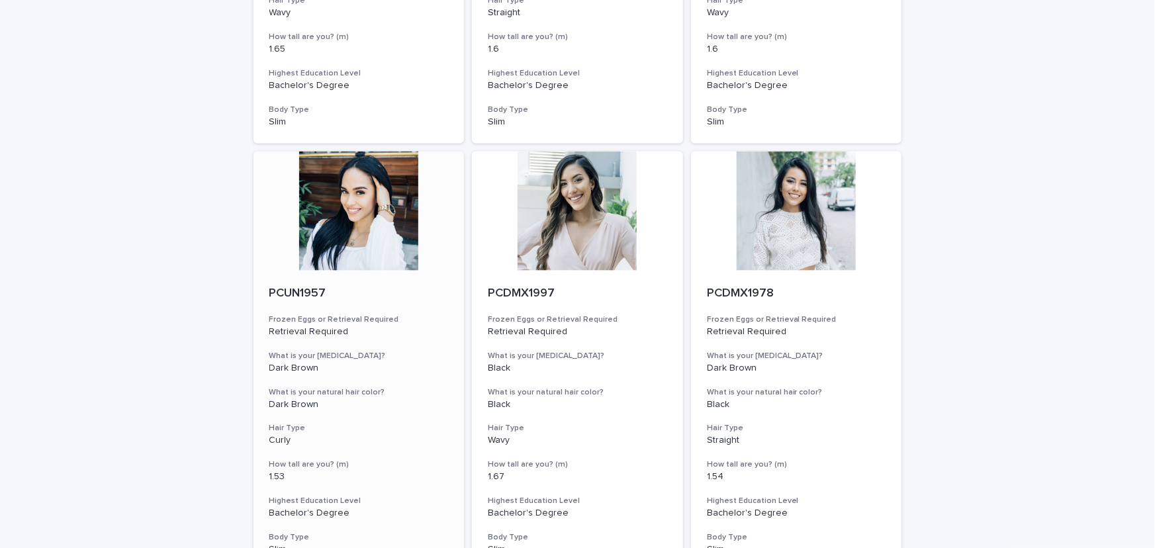
click at [354, 212] on div at bounding box center [359, 211] width 211 height 119
click at [534, 217] on div at bounding box center [577, 211] width 211 height 119
click at [773, 227] on div at bounding box center [796, 211] width 211 height 119
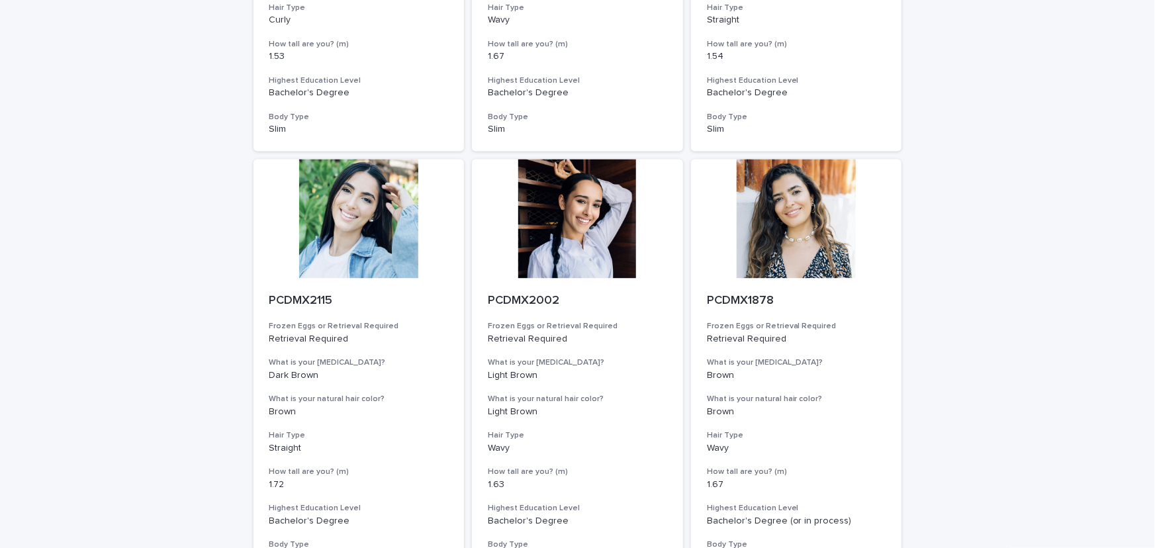
scroll to position [1264, 0]
click at [340, 217] on div at bounding box center [359, 217] width 211 height 119
click at [593, 228] on div at bounding box center [577, 217] width 211 height 119
click at [789, 228] on div at bounding box center [796, 217] width 211 height 119
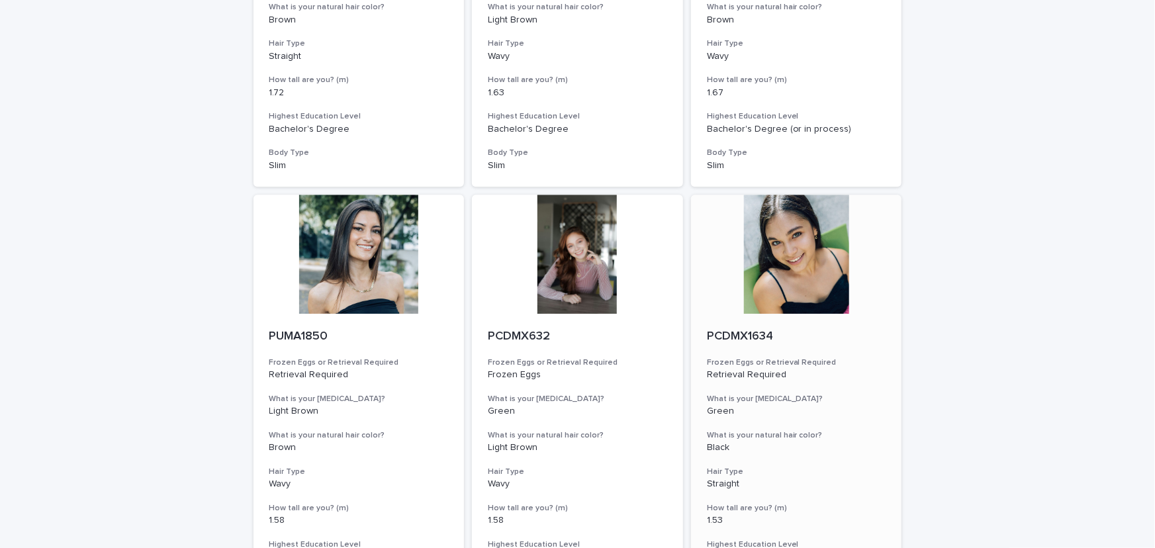
scroll to position [1685, 0]
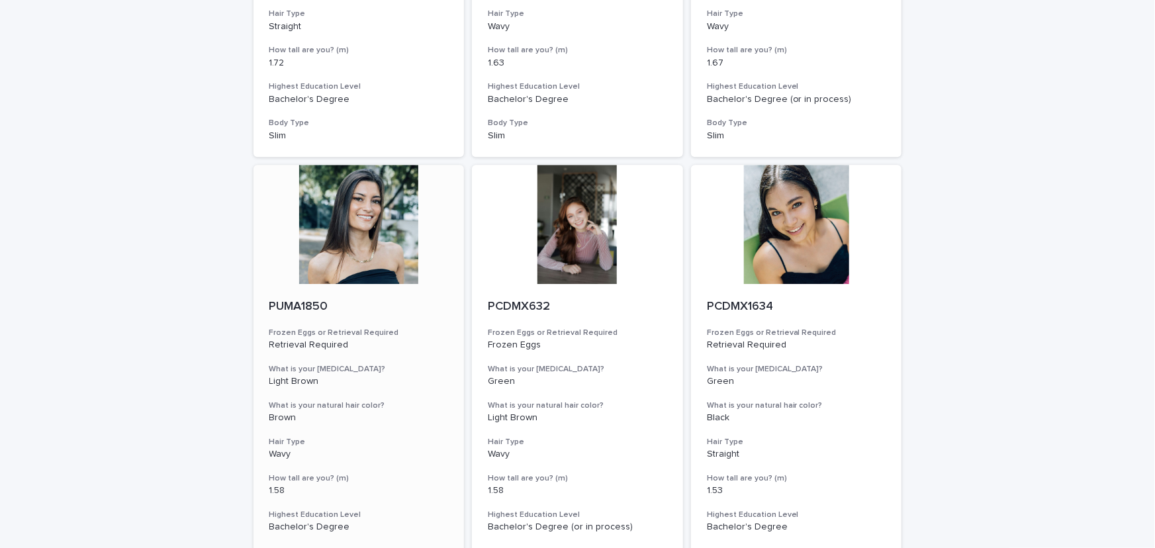
click at [371, 221] on div at bounding box center [359, 224] width 211 height 119
click at [576, 239] on div at bounding box center [577, 224] width 211 height 119
click at [791, 236] on div at bounding box center [796, 224] width 211 height 119
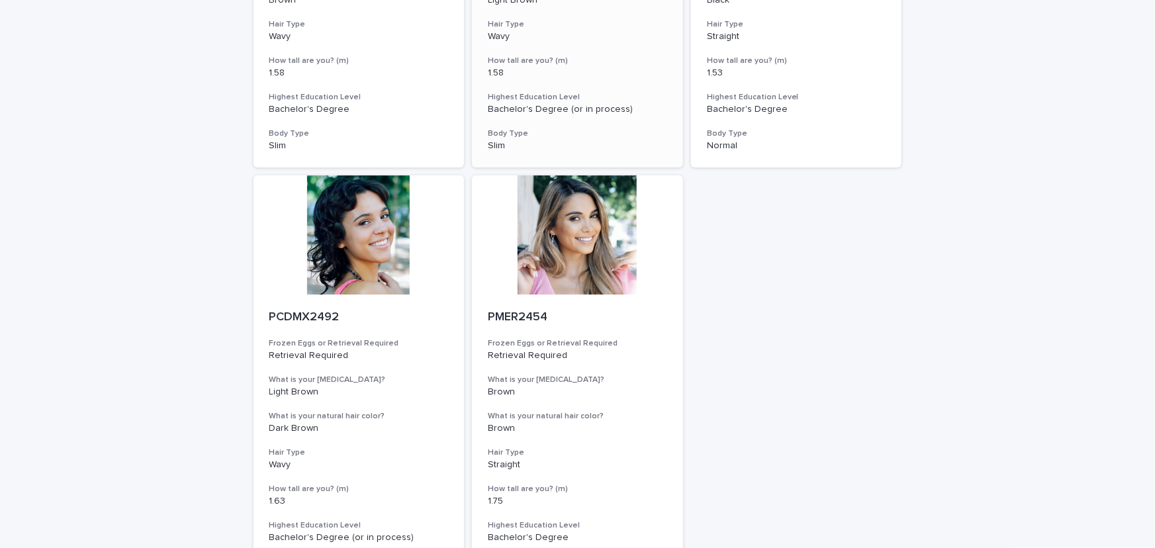
scroll to position [2106, 0]
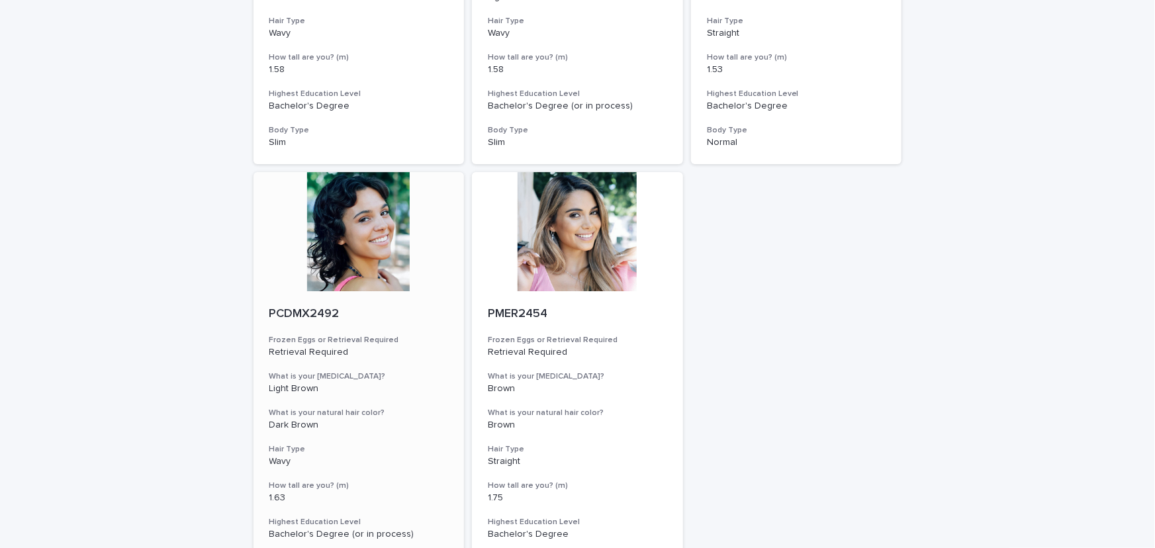
click at [336, 226] on div at bounding box center [359, 231] width 211 height 119
click at [575, 246] on div at bounding box center [577, 231] width 211 height 119
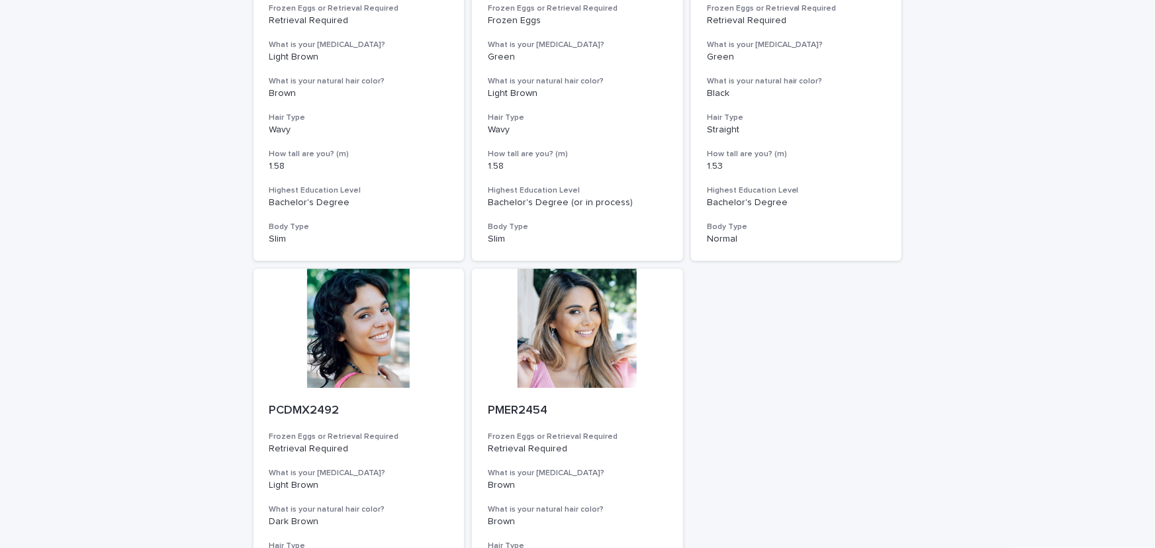
scroll to position [2006, 0]
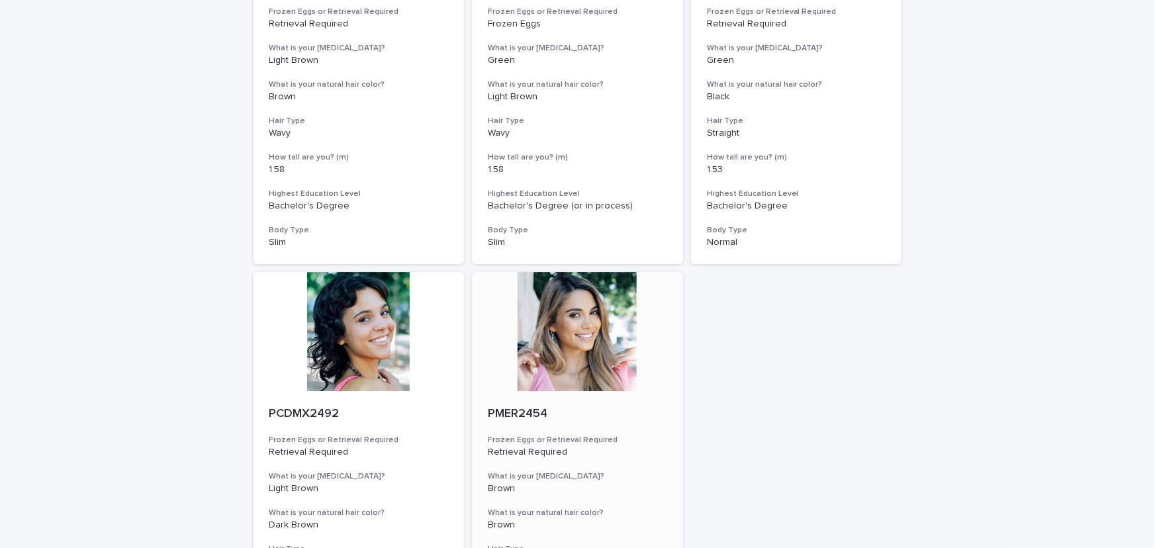
click at [600, 374] on div at bounding box center [577, 331] width 211 height 119
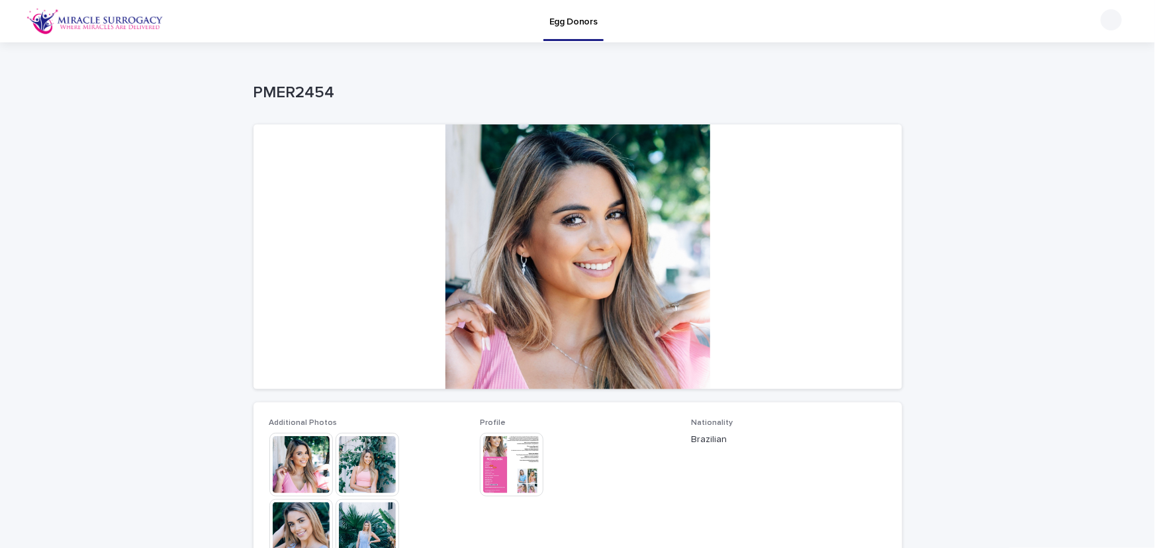
click at [513, 454] on img at bounding box center [512, 465] width 64 height 64
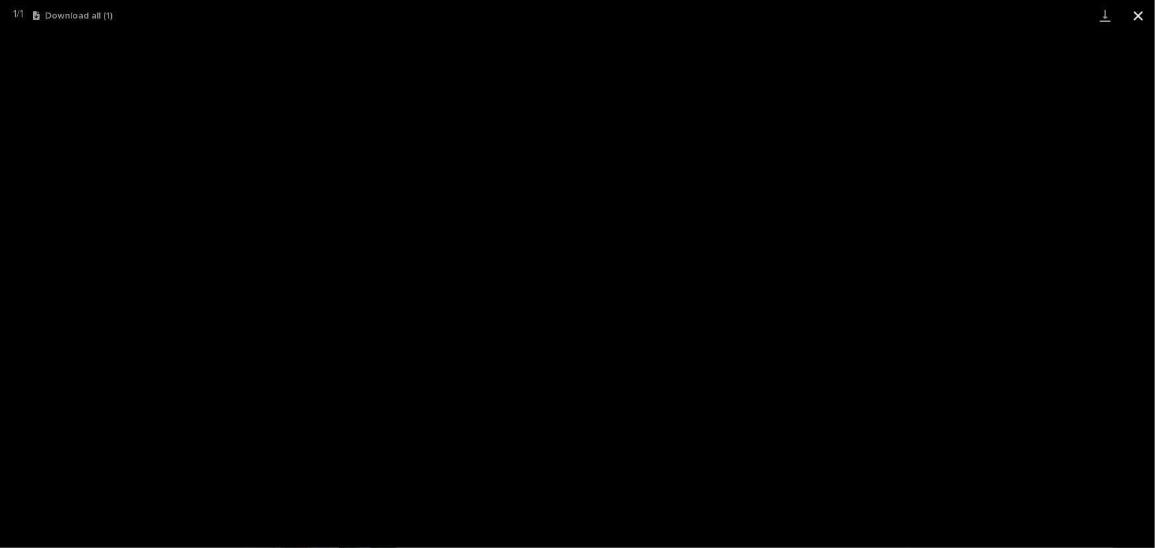
click at [1136, 17] on button "Close gallery" at bounding box center [1138, 15] width 33 height 31
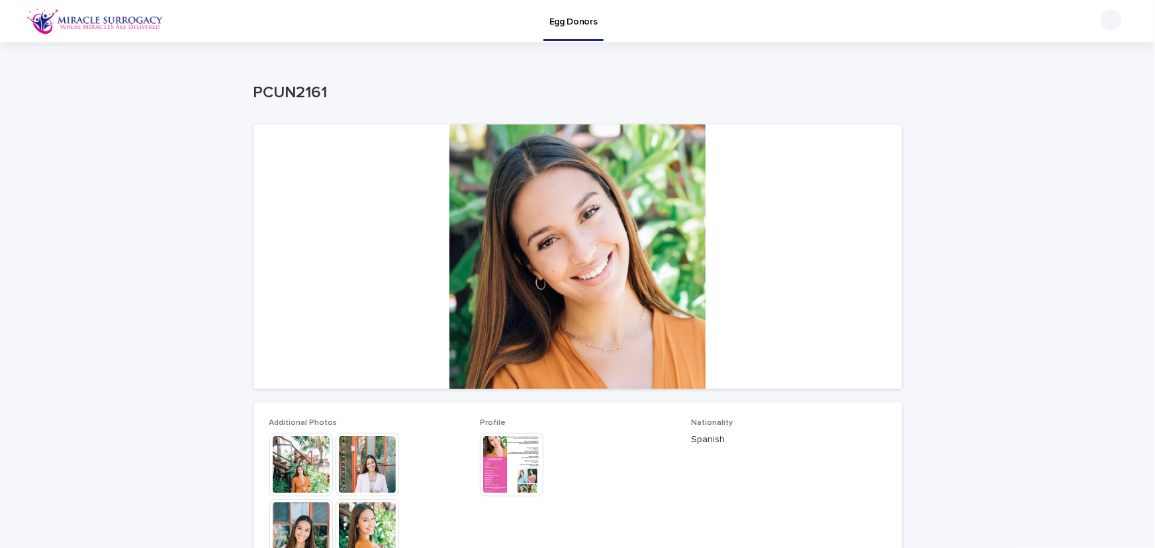
click at [524, 462] on img at bounding box center [512, 465] width 64 height 64
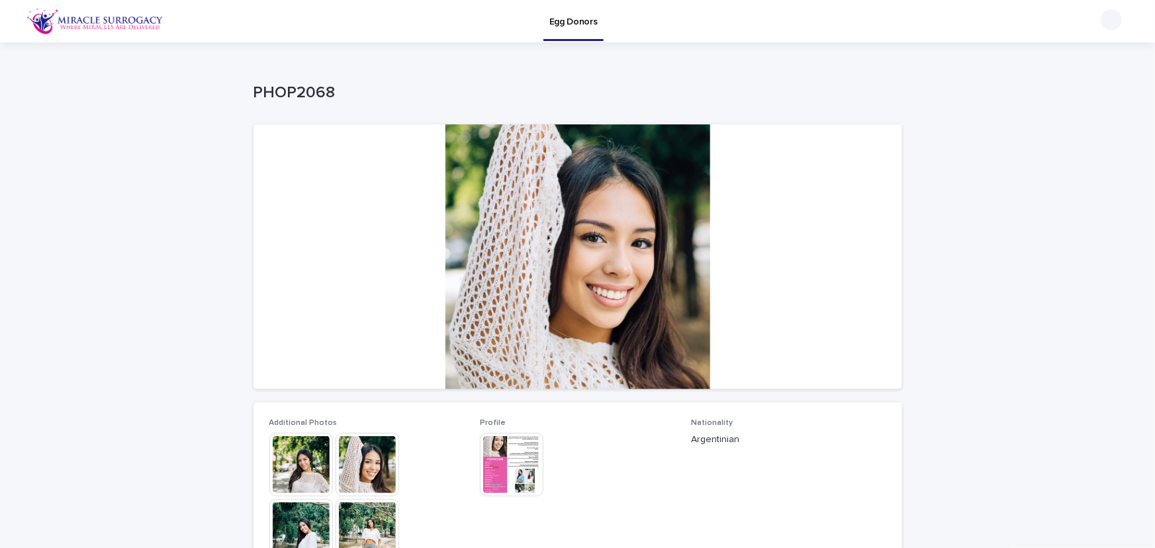
click at [508, 456] on img at bounding box center [512, 465] width 64 height 64
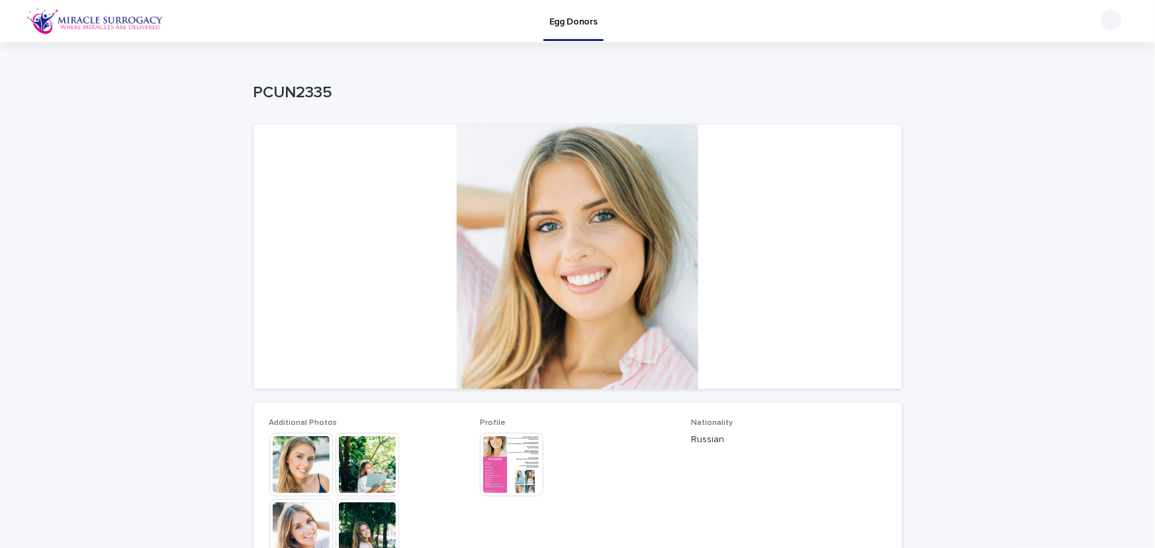
click at [499, 470] on img at bounding box center [512, 465] width 64 height 64
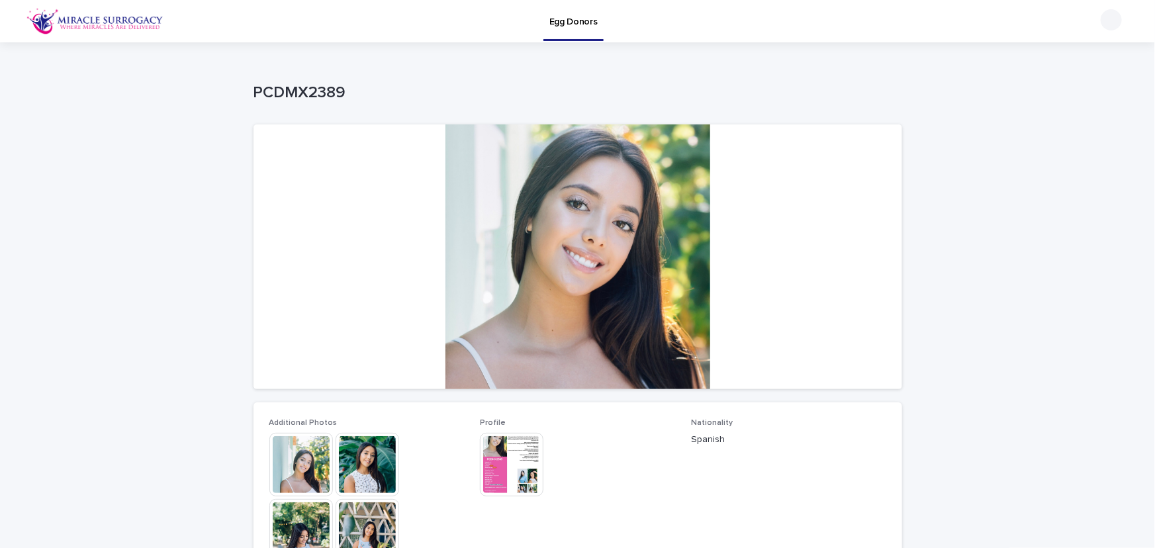
click at [522, 465] on img at bounding box center [512, 465] width 64 height 64
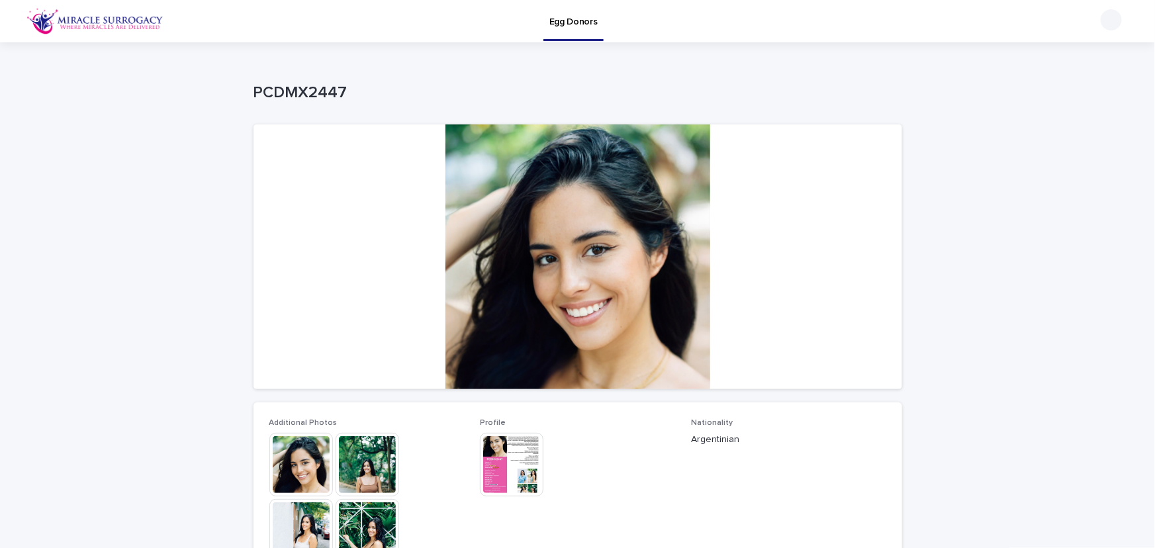
click at [516, 466] on img at bounding box center [512, 465] width 64 height 64
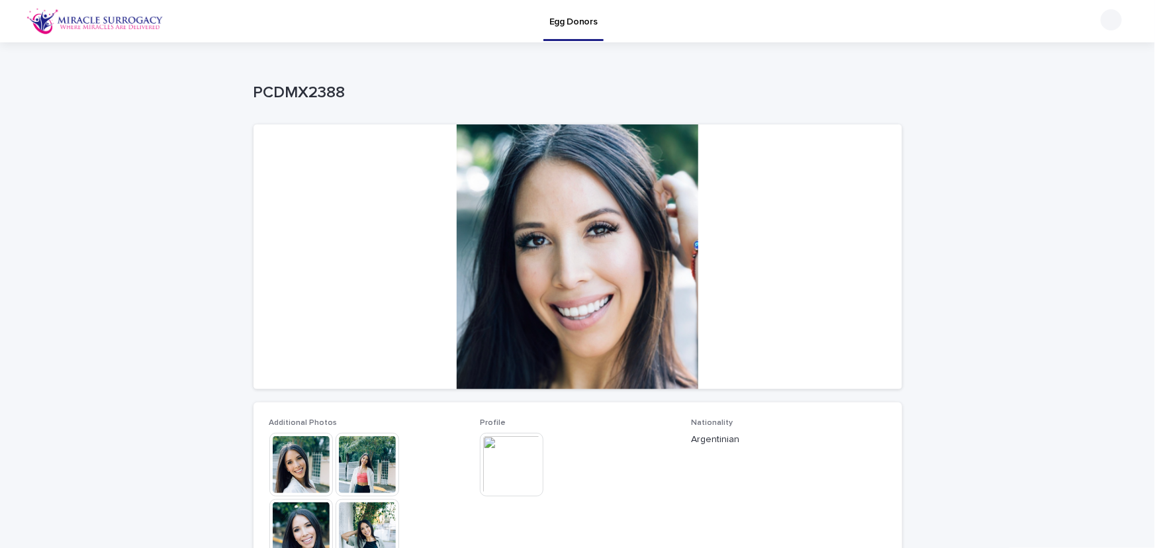
click at [506, 475] on img at bounding box center [512, 465] width 64 height 64
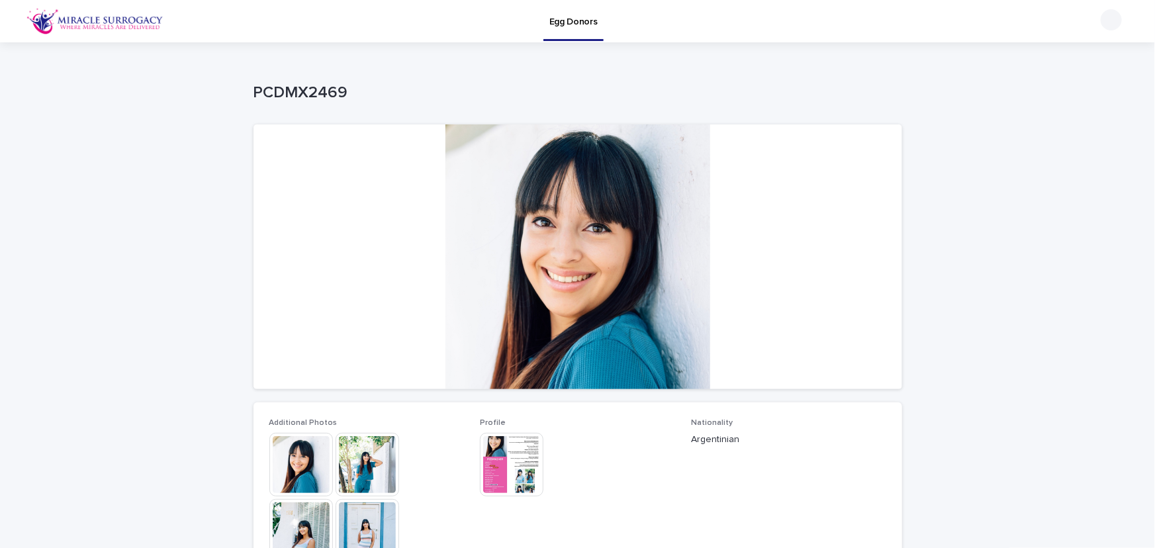
click at [507, 467] on img at bounding box center [512, 465] width 64 height 64
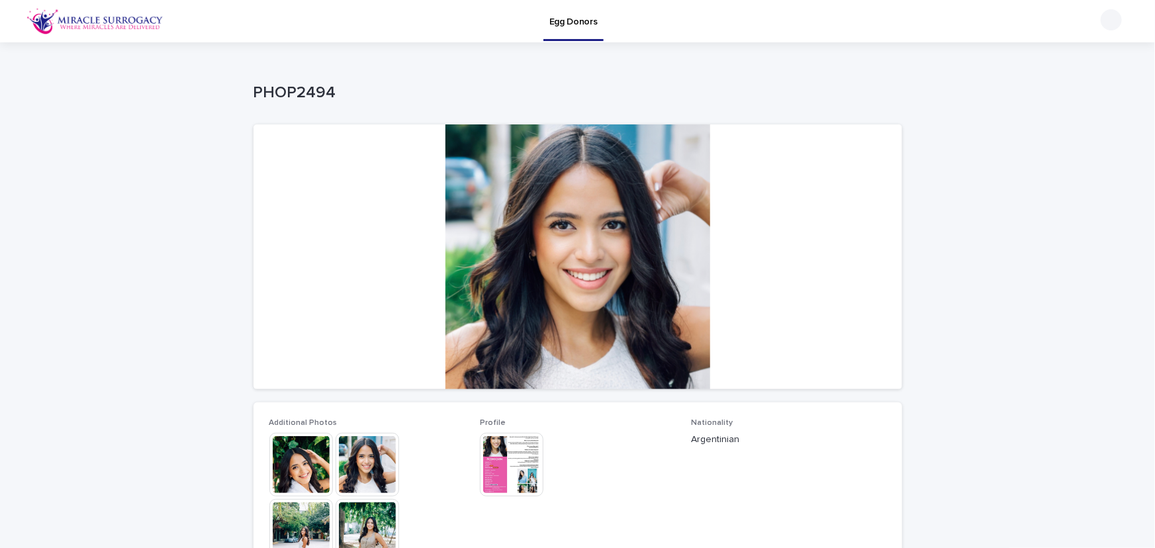
click at [505, 473] on img at bounding box center [512, 465] width 64 height 64
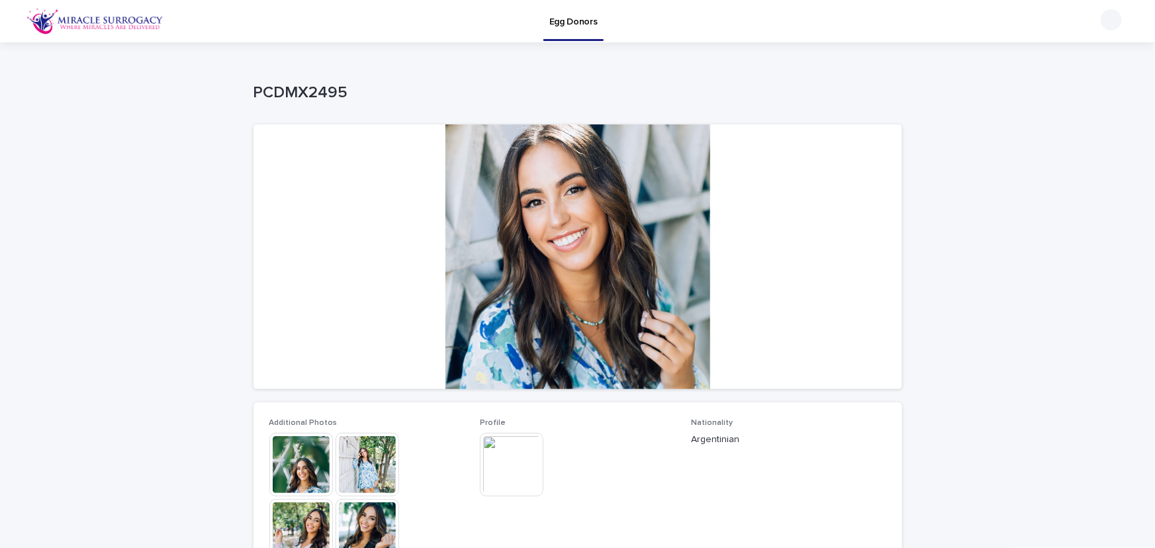
click at [522, 456] on img at bounding box center [512, 465] width 64 height 64
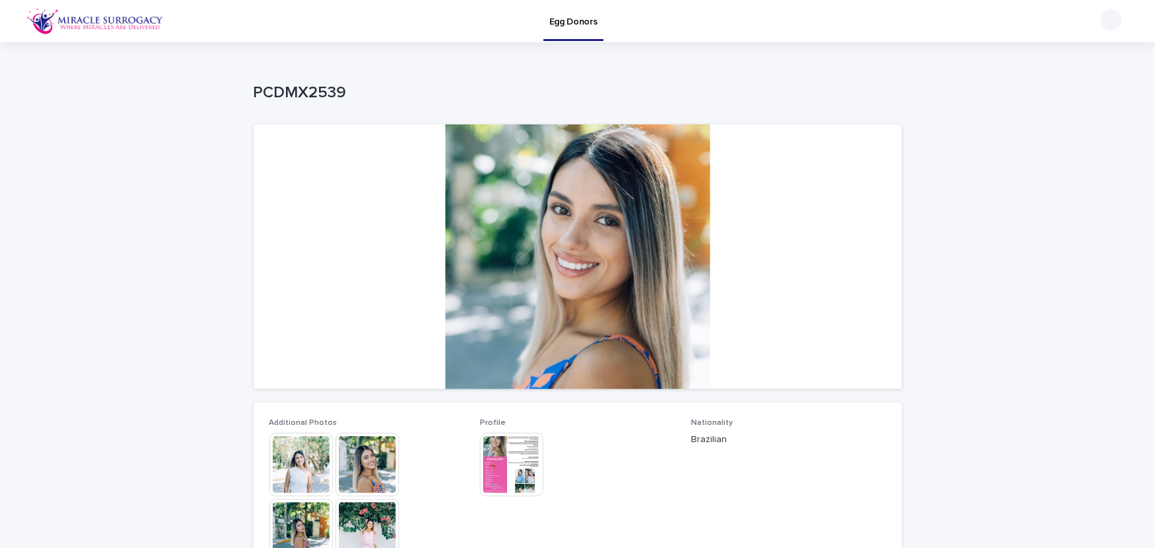
click at [512, 460] on img at bounding box center [512, 465] width 64 height 64
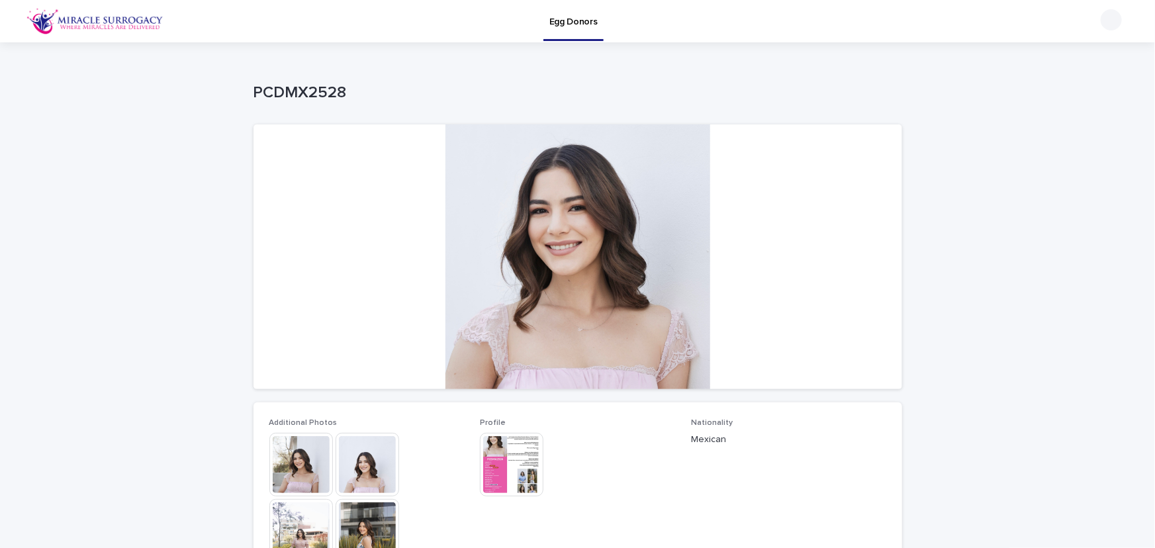
click at [491, 467] on img at bounding box center [512, 465] width 64 height 64
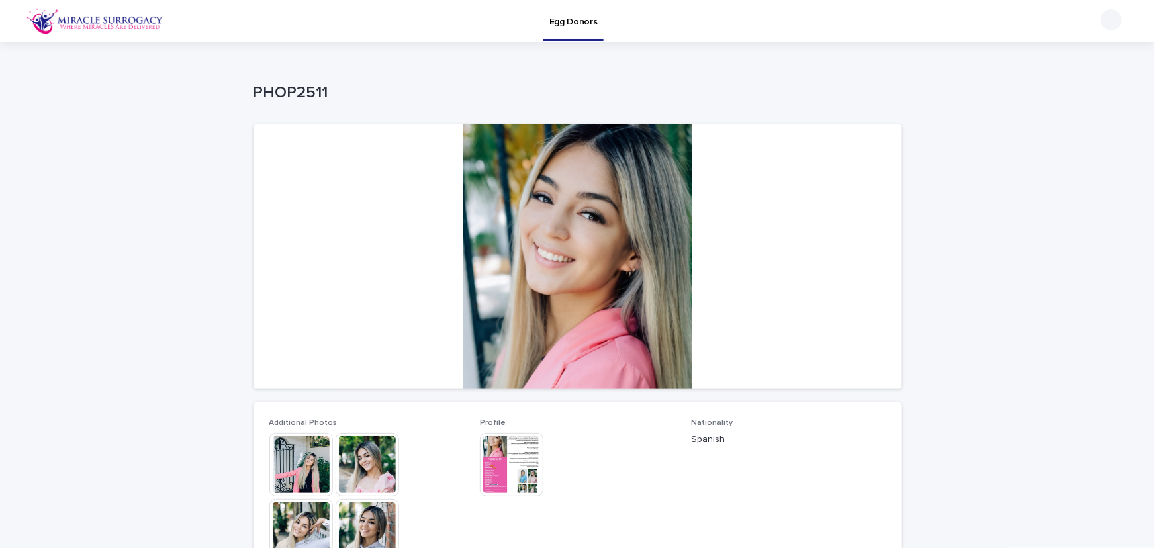
click at [518, 477] on img at bounding box center [512, 465] width 64 height 64
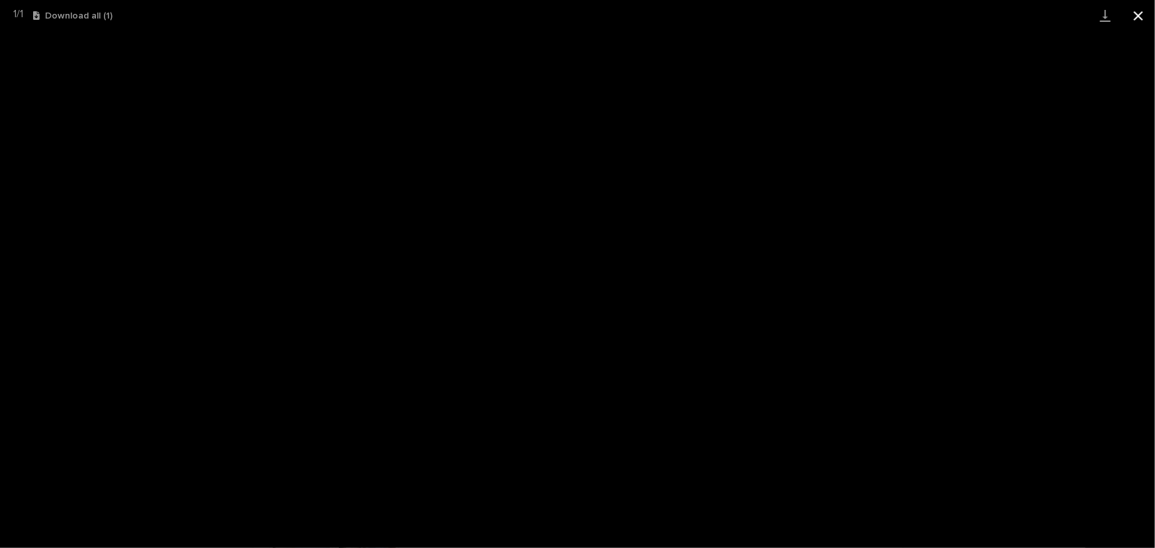
click at [1146, 18] on button "Close gallery" at bounding box center [1138, 15] width 33 height 31
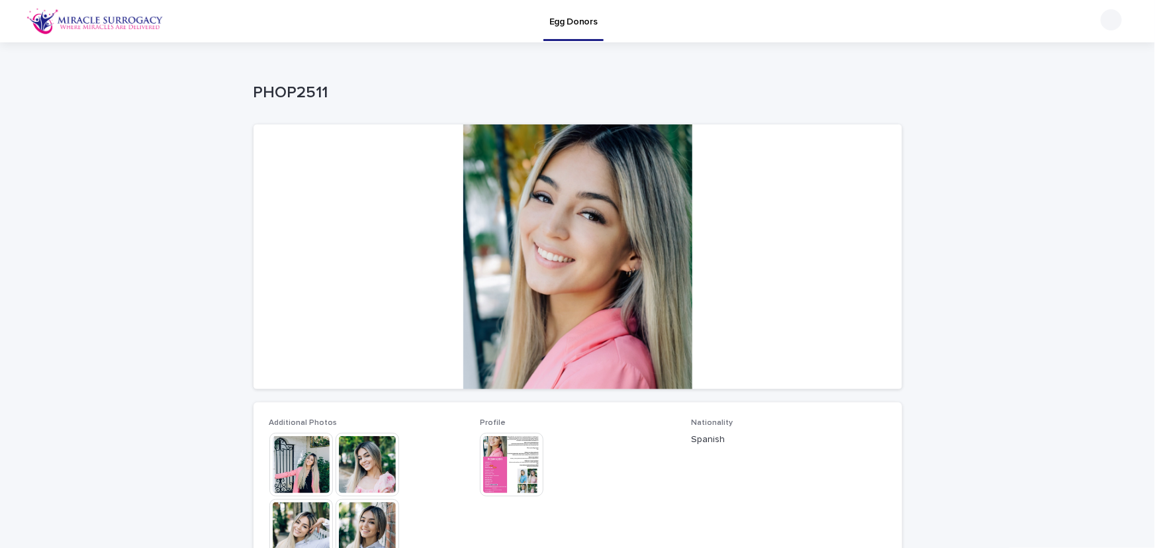
scroll to position [281, 0]
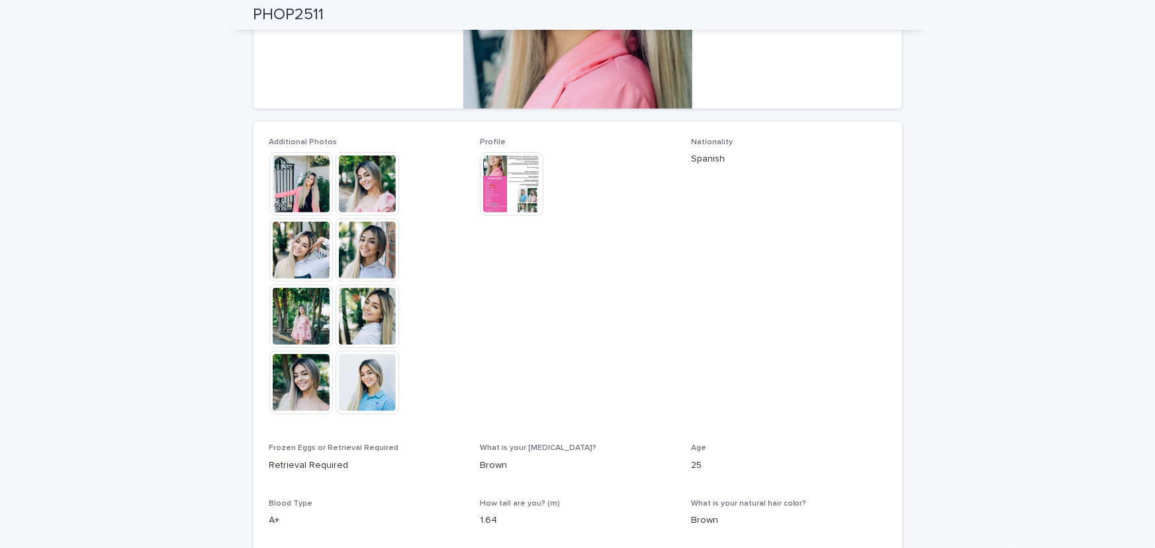
click at [313, 194] on img at bounding box center [302, 184] width 64 height 64
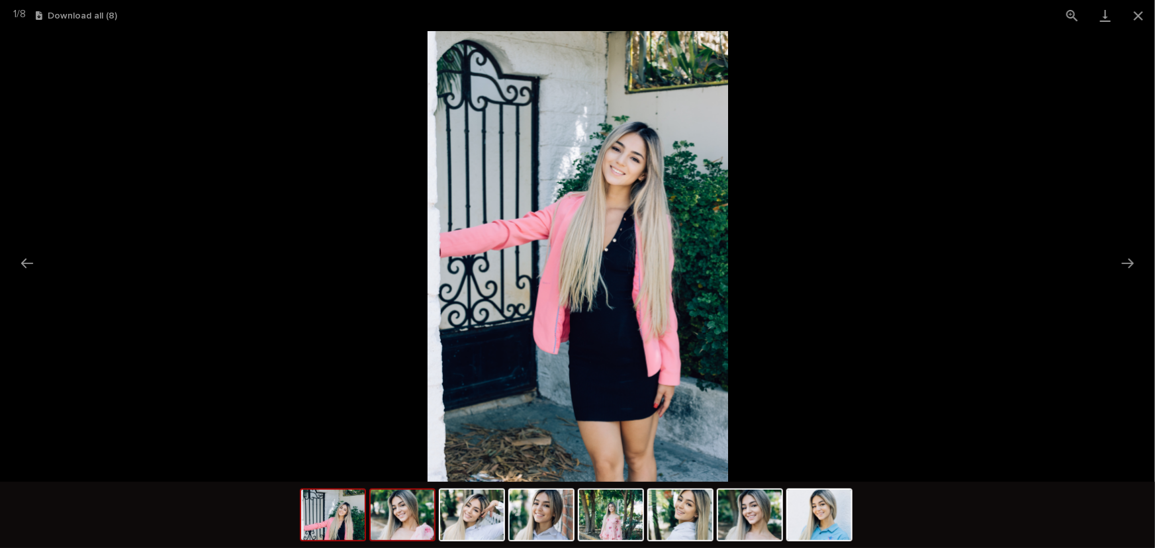
click at [404, 524] on img at bounding box center [403, 515] width 64 height 50
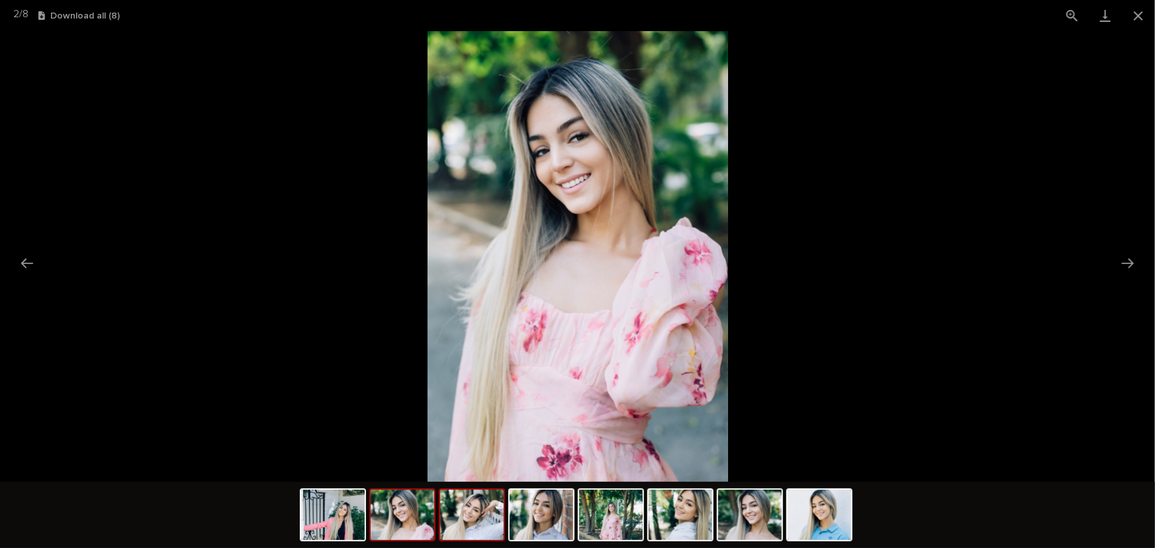
click at [469, 526] on img at bounding box center [472, 515] width 64 height 50
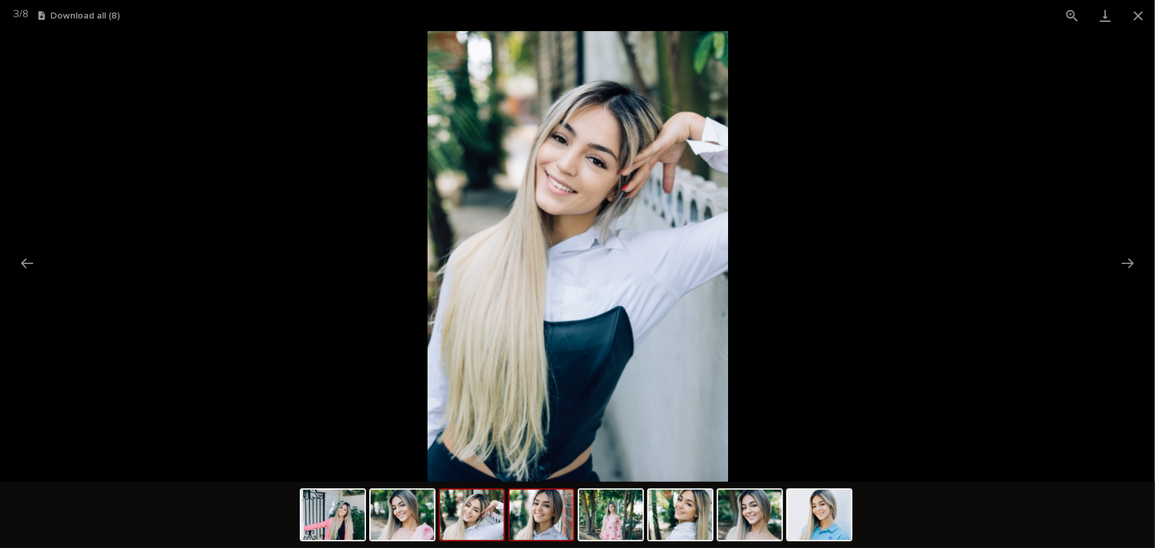
click at [531, 526] on img at bounding box center [542, 515] width 64 height 50
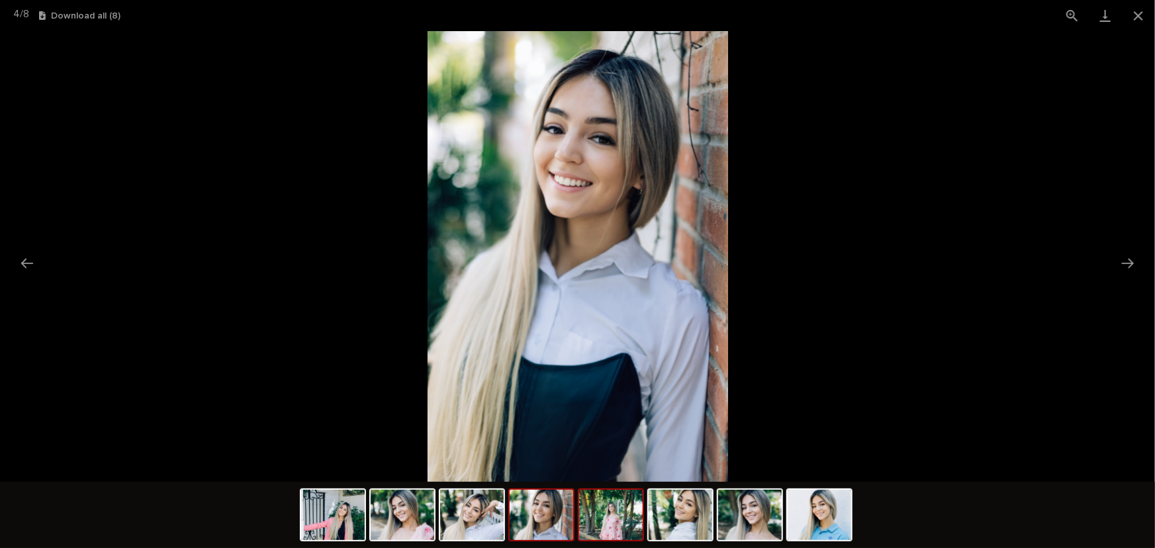
click at [611, 528] on img at bounding box center [611, 515] width 64 height 50
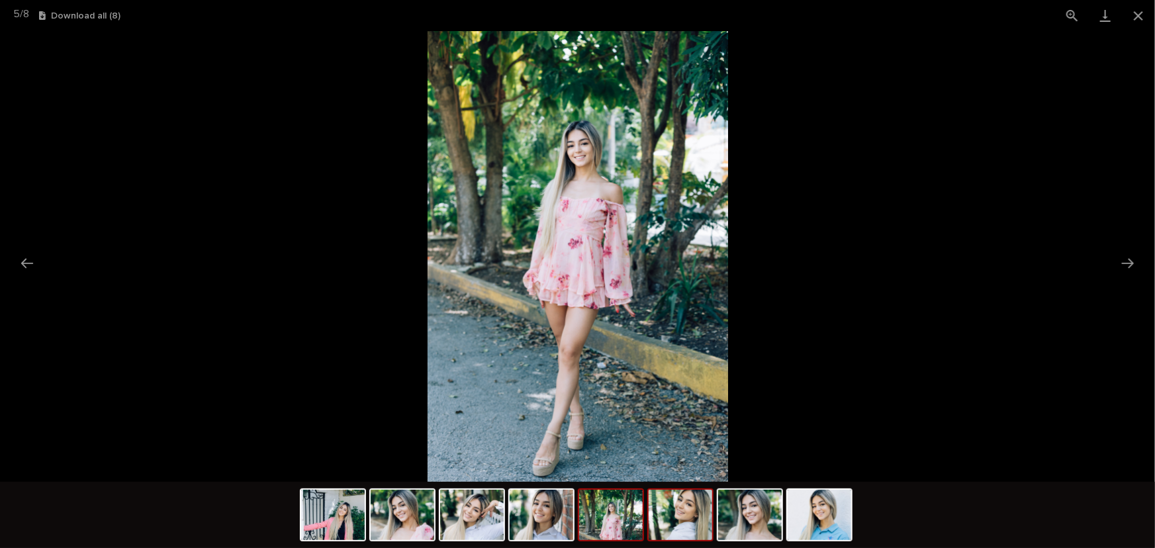
click at [685, 536] on img at bounding box center [681, 515] width 64 height 50
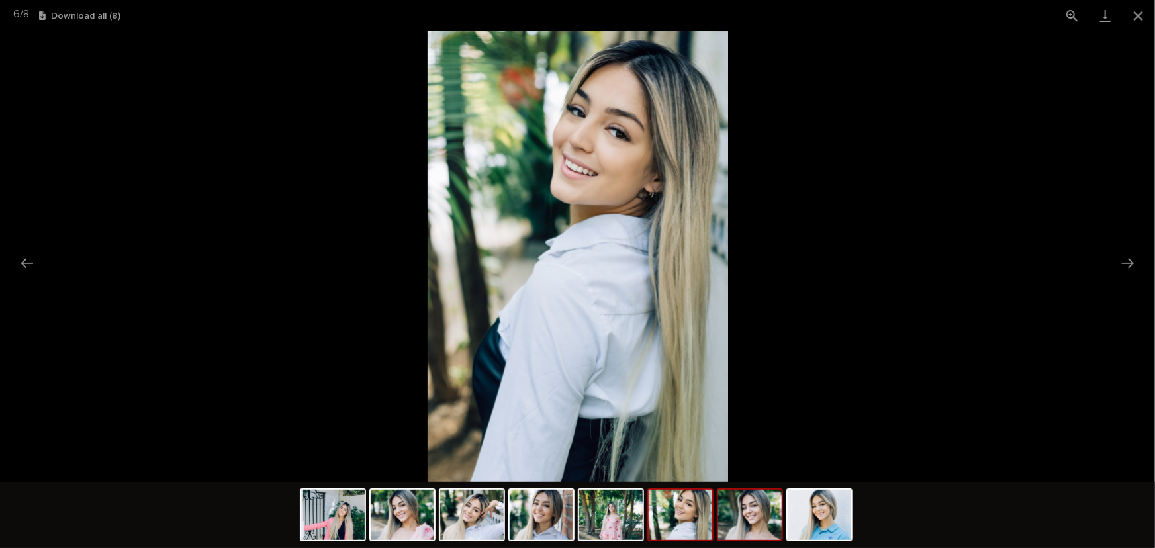
click at [759, 529] on img at bounding box center [750, 515] width 64 height 50
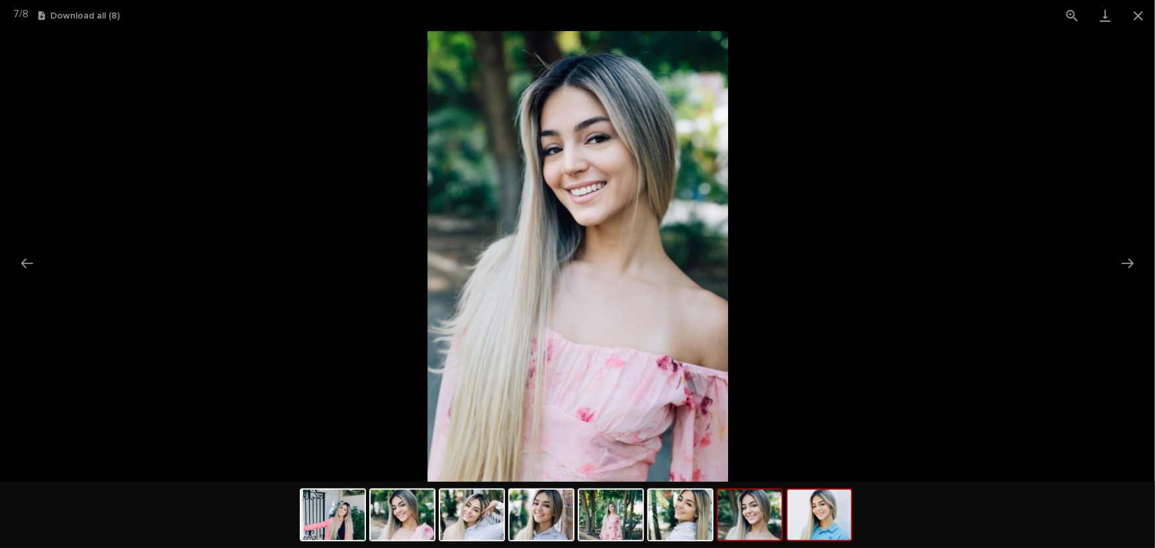
click at [828, 529] on img at bounding box center [820, 515] width 64 height 50
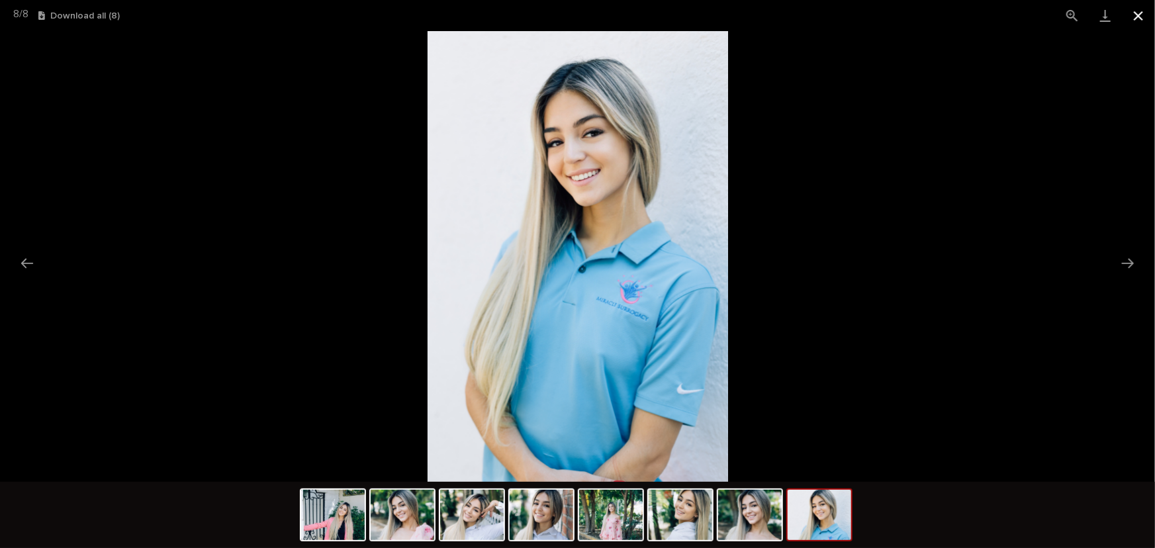
click at [1145, 18] on button "Close gallery" at bounding box center [1138, 15] width 33 height 31
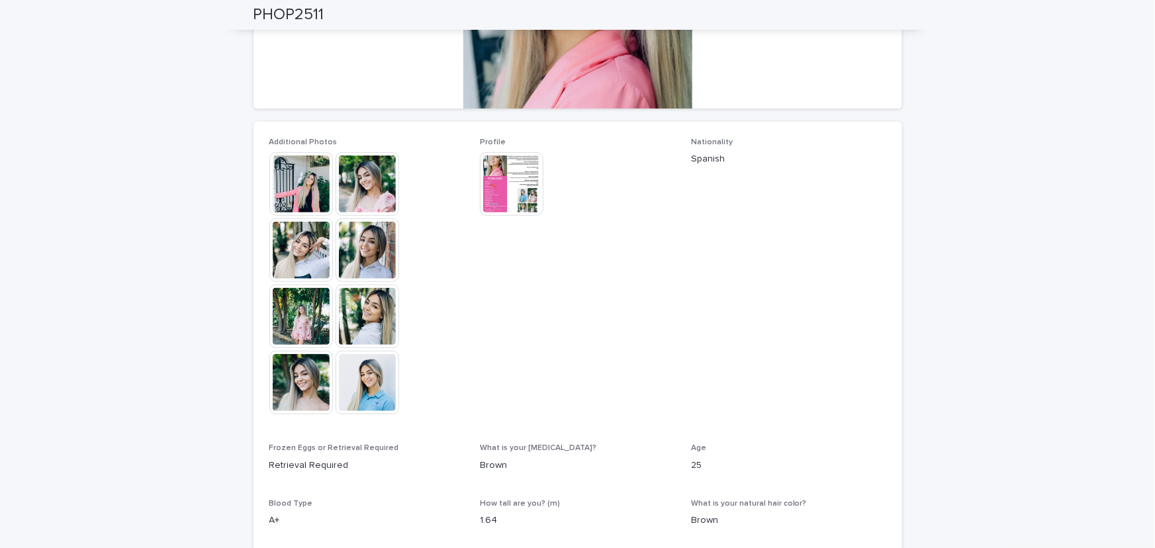
scroll to position [511, 0]
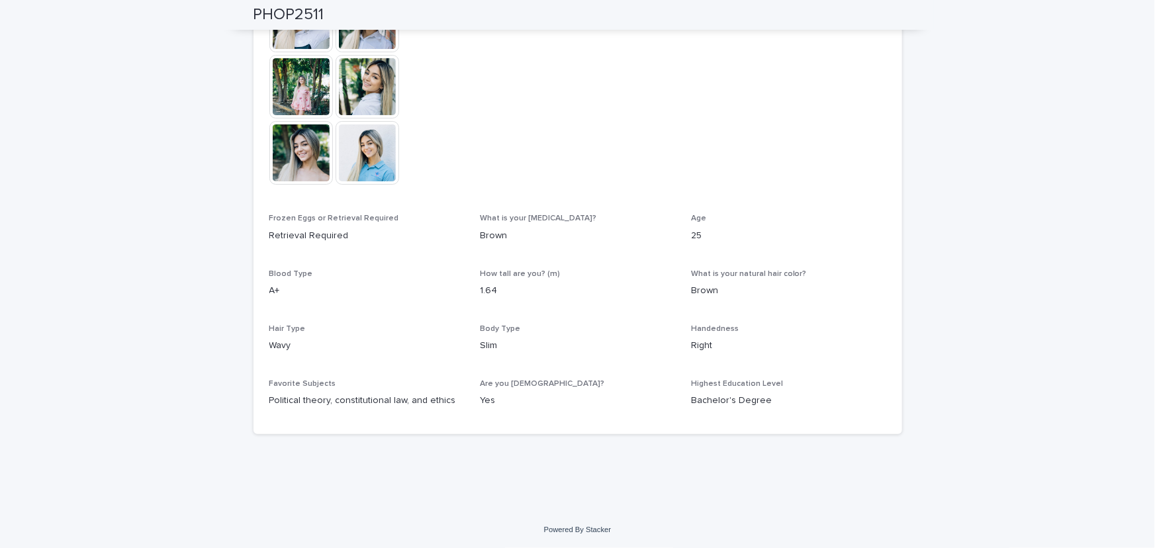
click at [484, 291] on p "1.64" at bounding box center [577, 291] width 195 height 14
copy p "1.64"
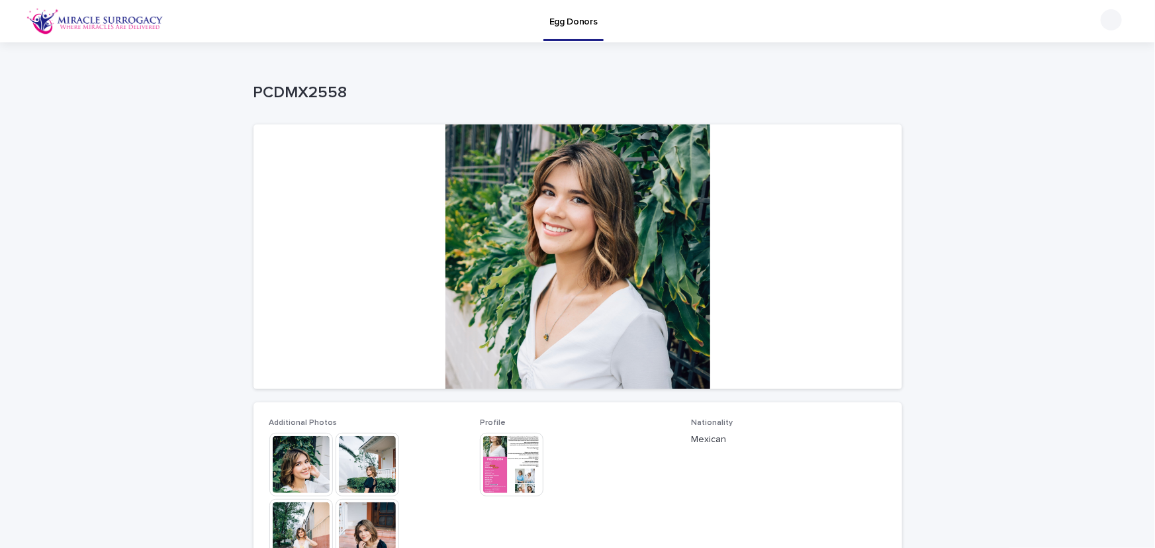
click at [511, 473] on img at bounding box center [512, 465] width 64 height 64
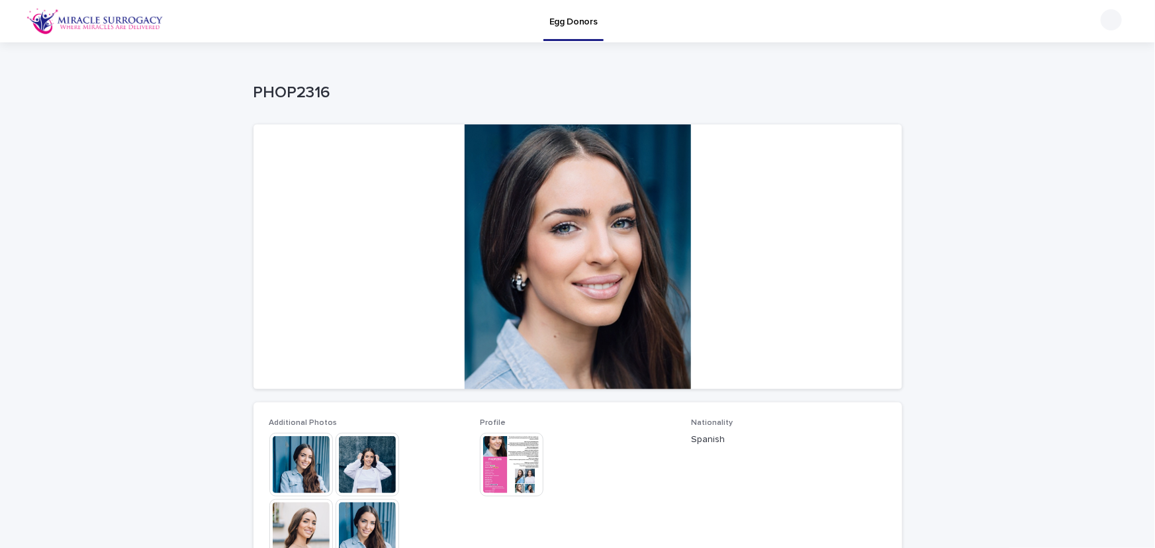
click at [533, 463] on img at bounding box center [512, 465] width 64 height 64
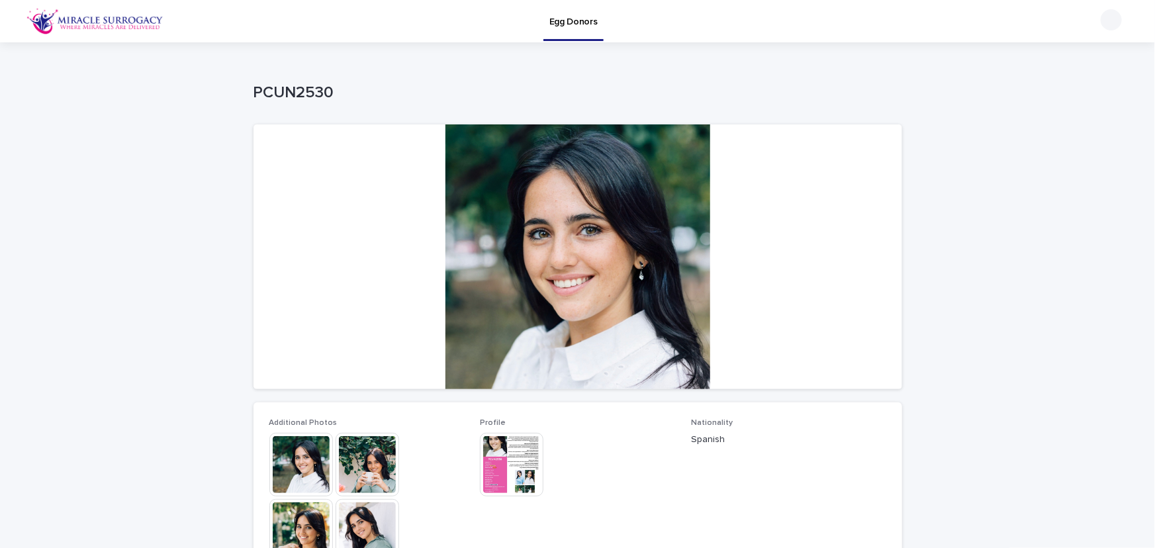
click at [511, 481] on img at bounding box center [512, 465] width 64 height 64
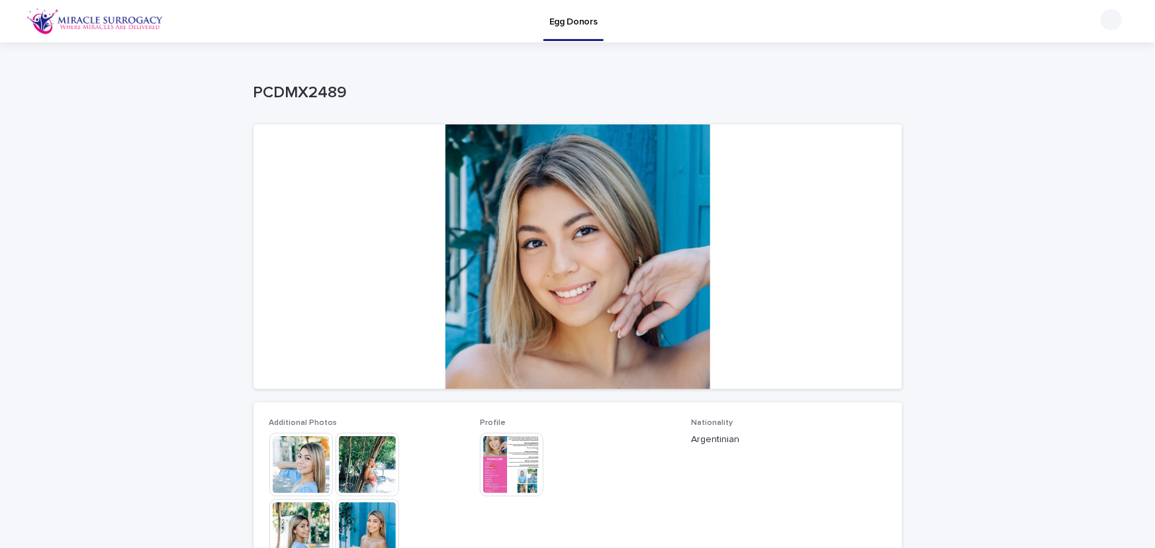
click at [510, 469] on img at bounding box center [512, 465] width 64 height 64
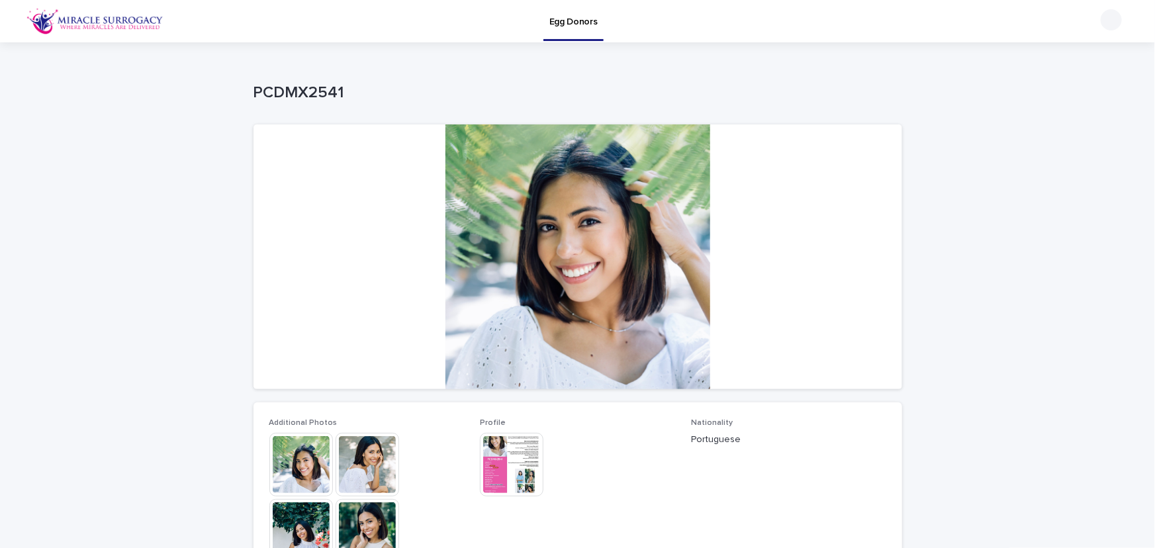
click at [503, 473] on img at bounding box center [512, 465] width 64 height 64
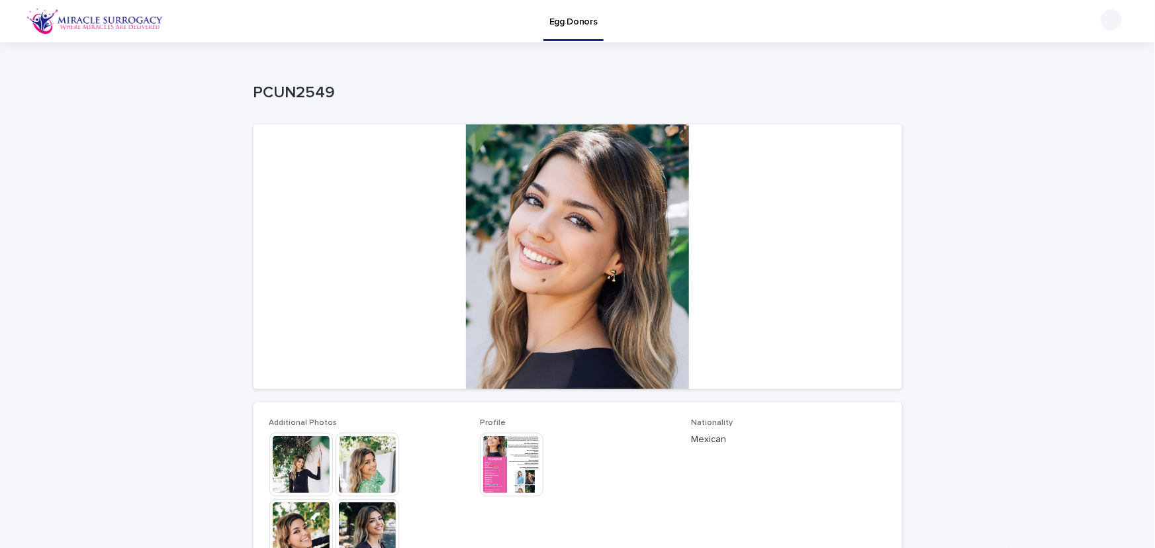
click at [512, 474] on img at bounding box center [512, 465] width 64 height 64
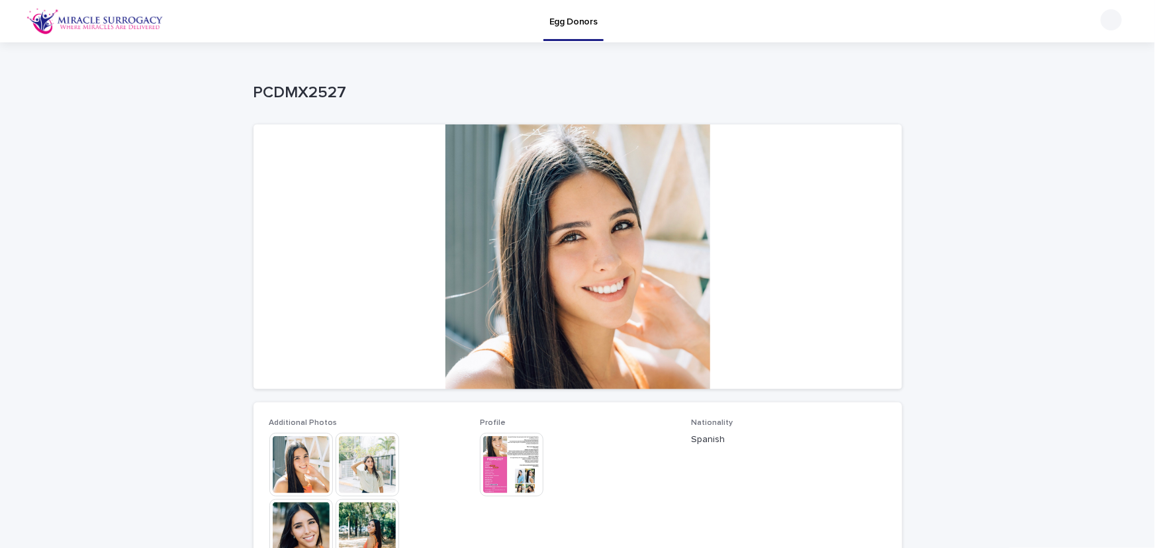
click at [503, 479] on img at bounding box center [512, 465] width 64 height 64
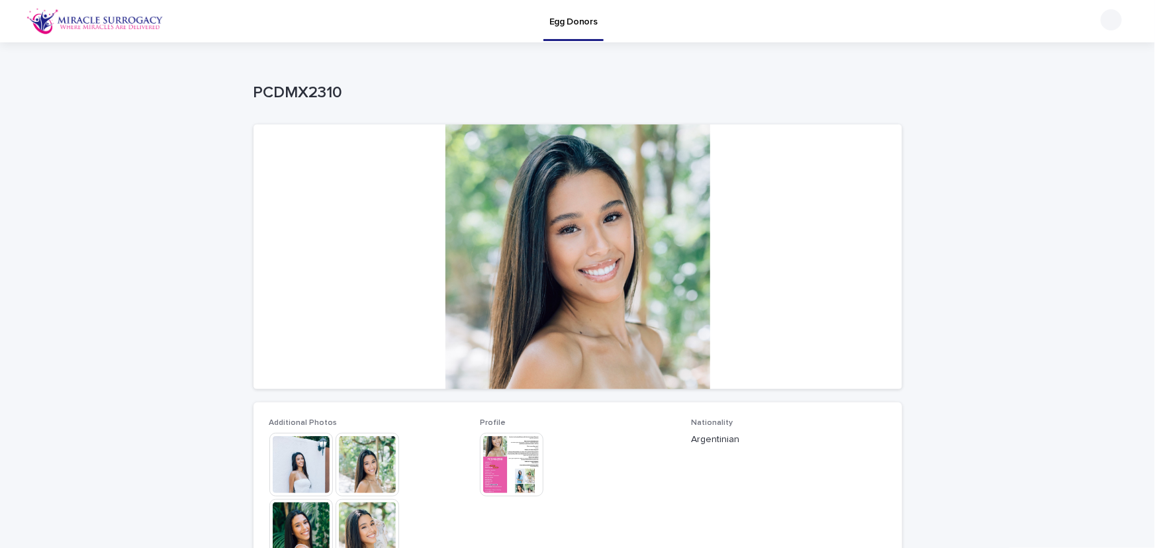
click at [507, 475] on img at bounding box center [512, 465] width 64 height 64
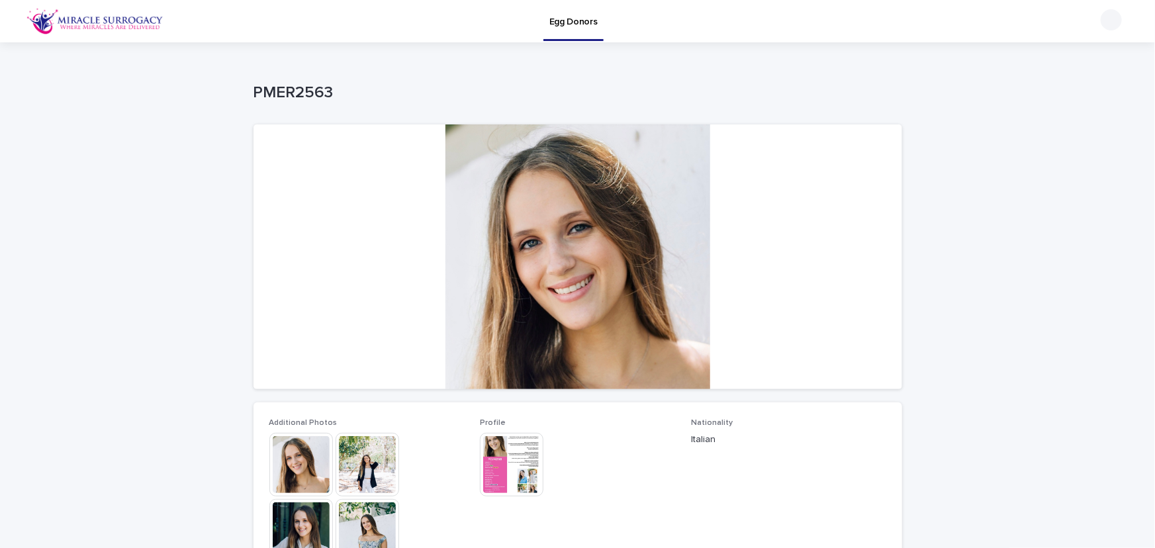
click at [511, 472] on img at bounding box center [512, 465] width 64 height 64
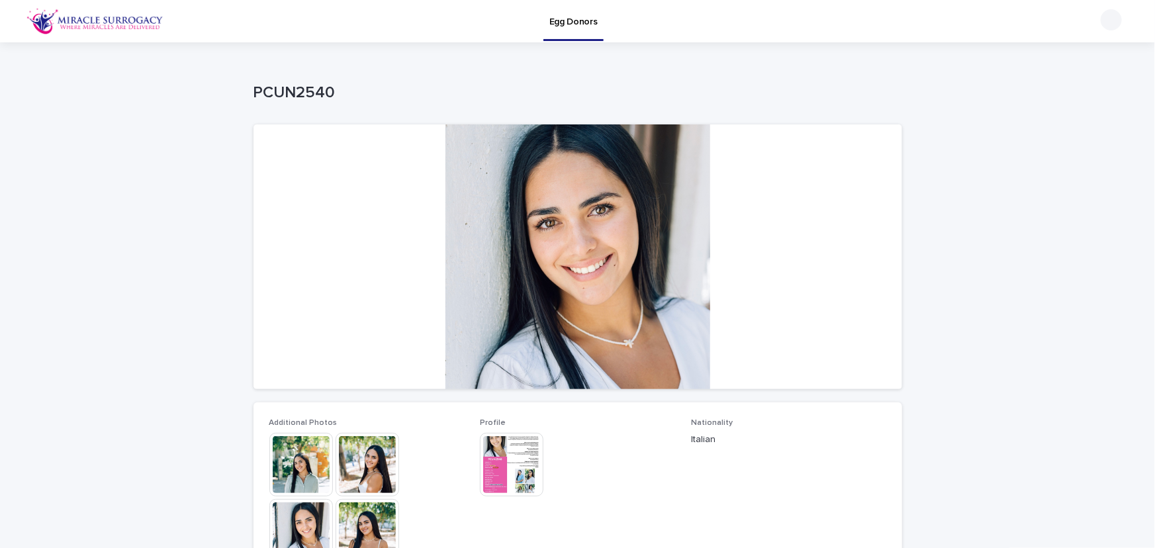
click at [511, 470] on img at bounding box center [512, 465] width 64 height 64
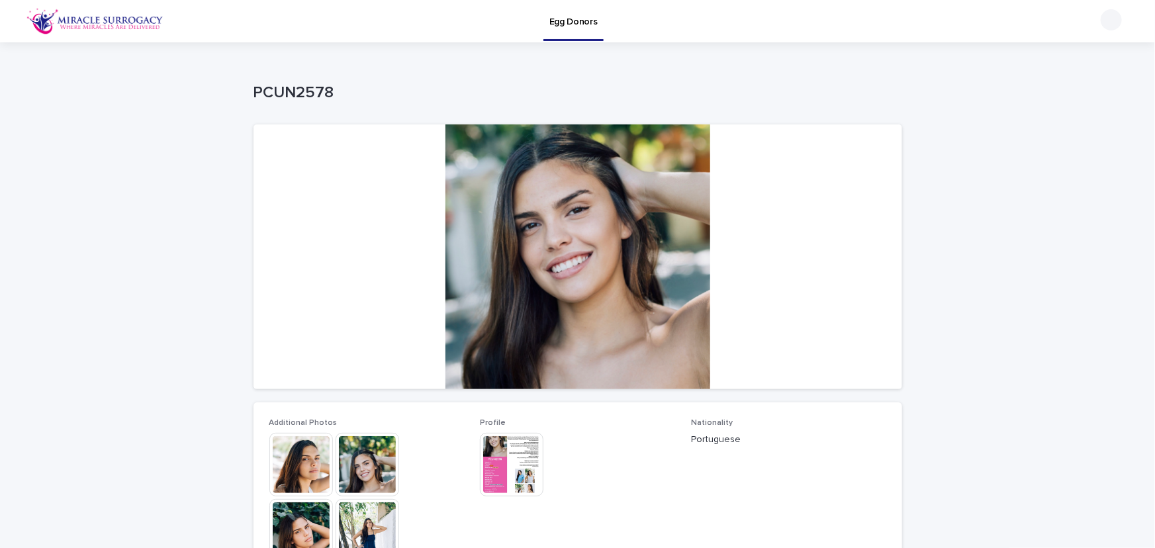
click at [513, 476] on img at bounding box center [512, 465] width 64 height 64
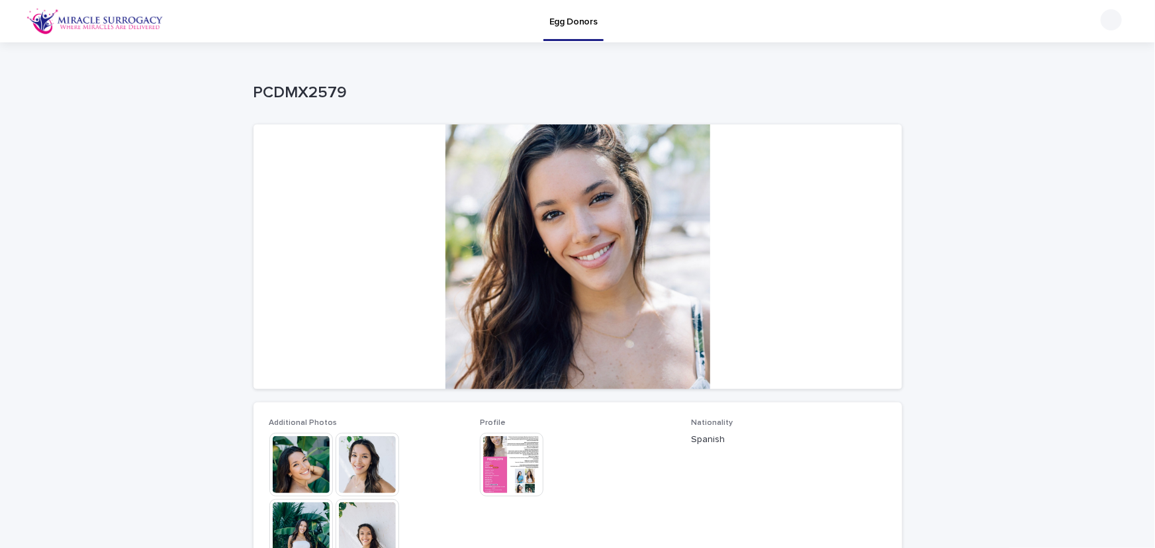
click at [517, 467] on img at bounding box center [512, 465] width 64 height 64
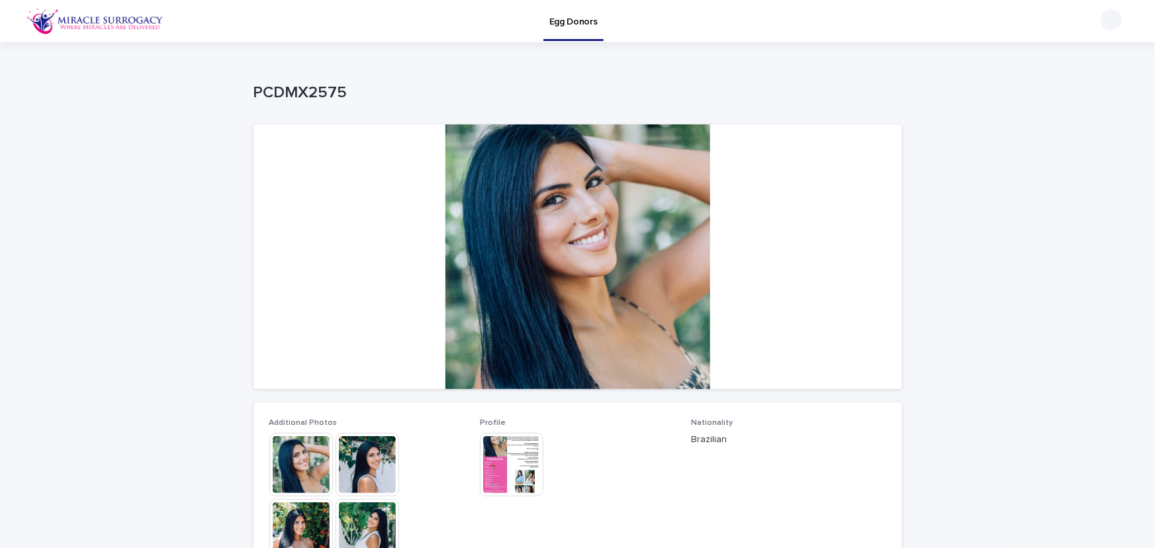
click at [530, 469] on img at bounding box center [512, 465] width 64 height 64
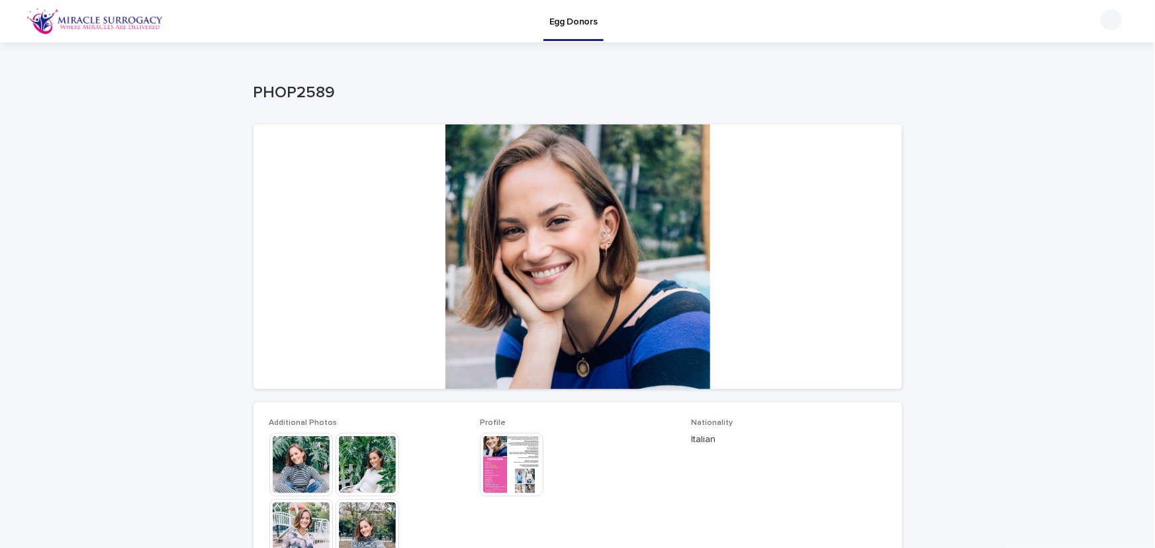
click at [505, 473] on img at bounding box center [512, 465] width 64 height 64
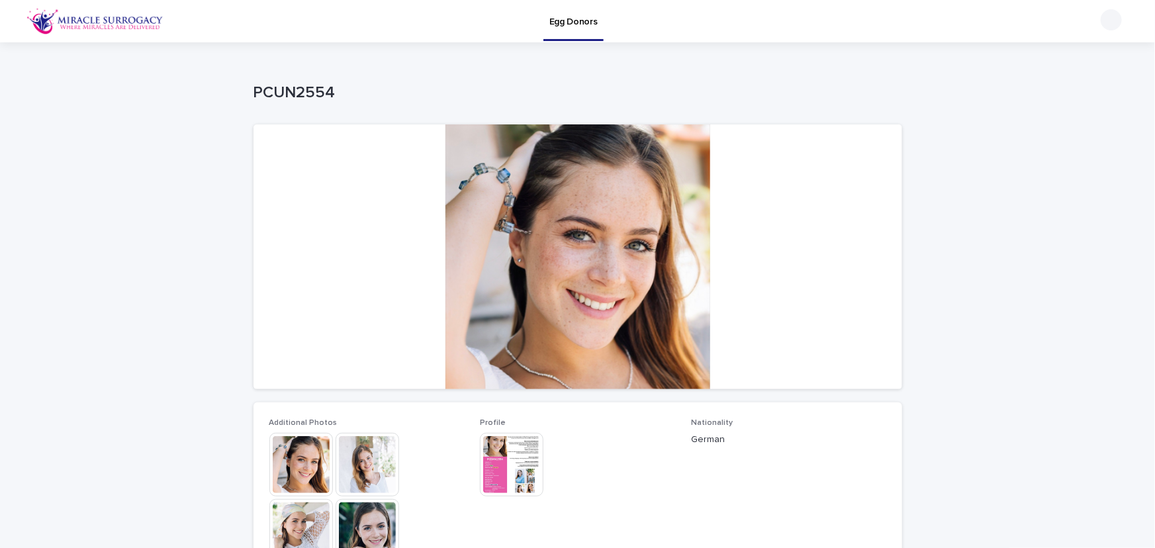
click at [504, 469] on img at bounding box center [512, 465] width 64 height 64
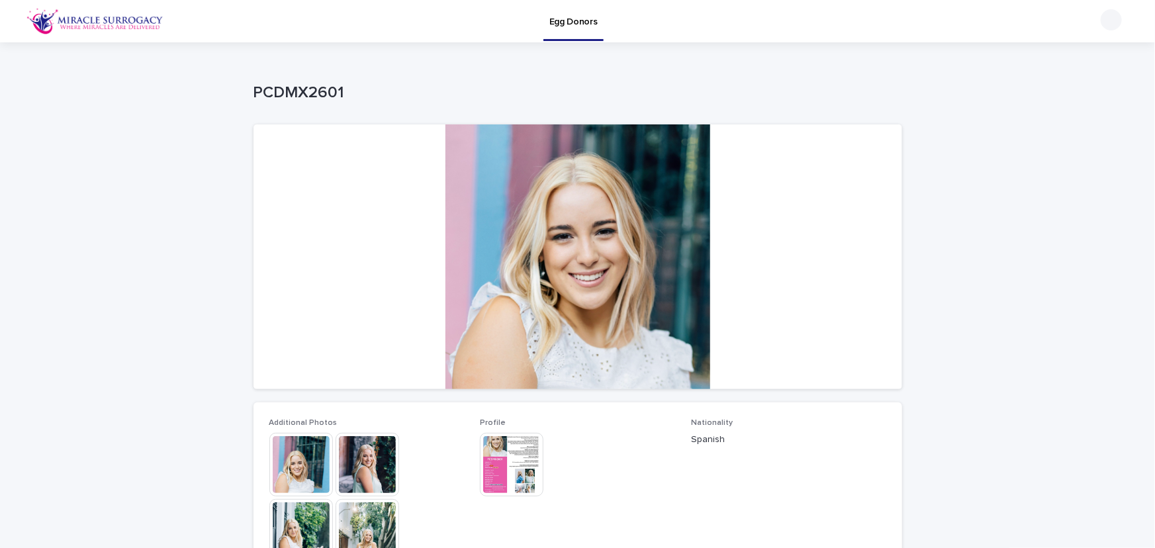
click at [511, 466] on img at bounding box center [512, 465] width 64 height 64
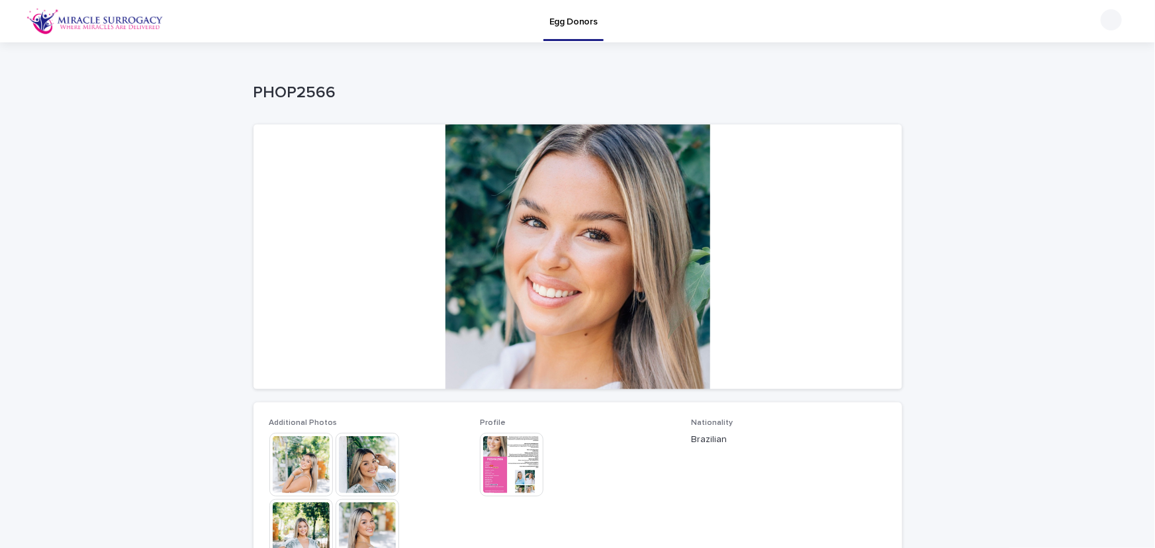
click at [517, 463] on img at bounding box center [512, 465] width 64 height 64
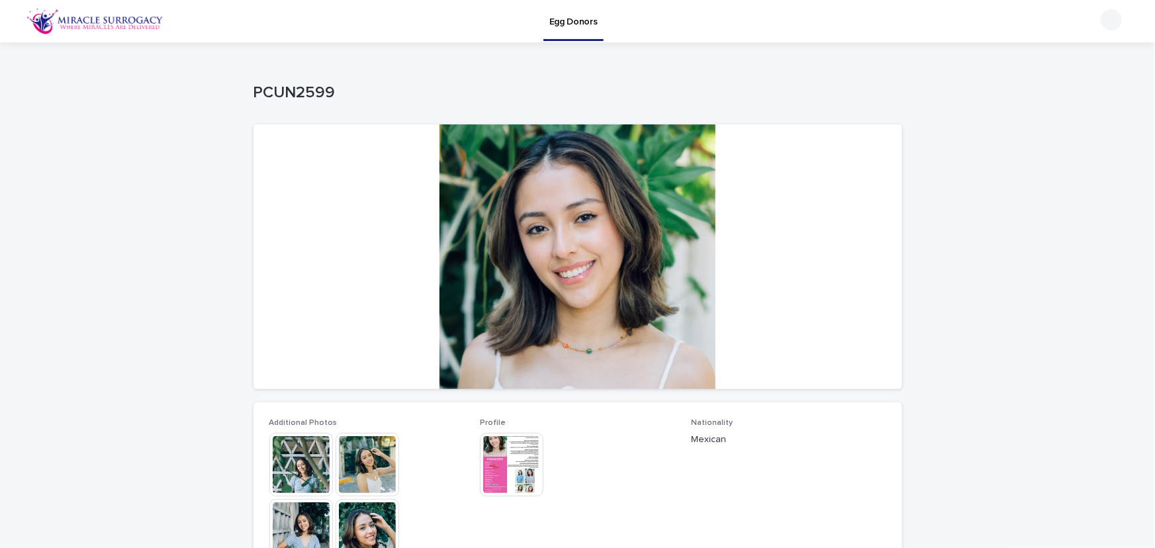
click at [515, 469] on img at bounding box center [512, 465] width 64 height 64
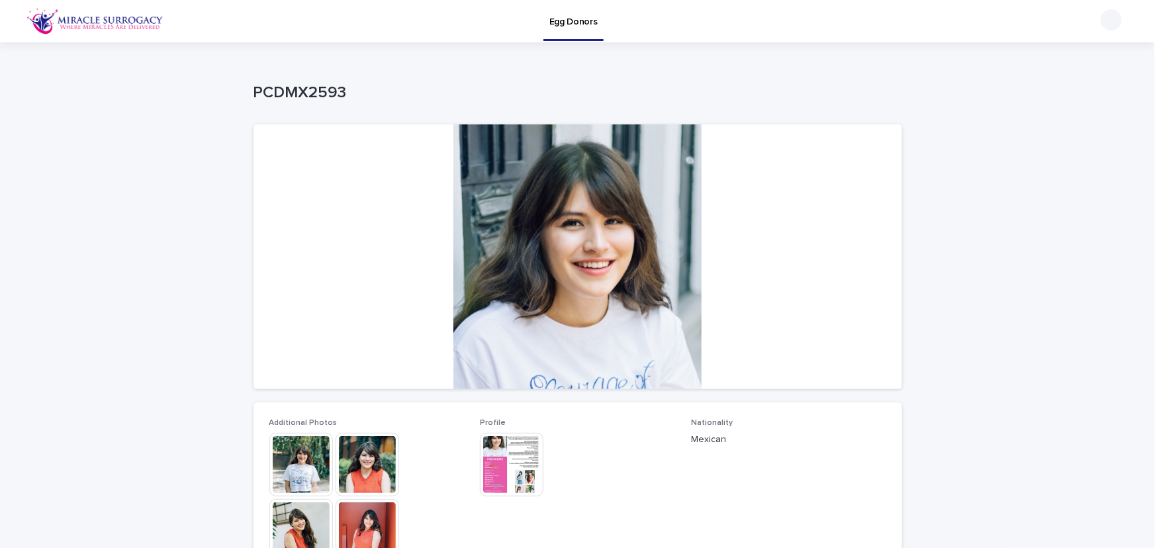
click at [512, 469] on img at bounding box center [512, 465] width 64 height 64
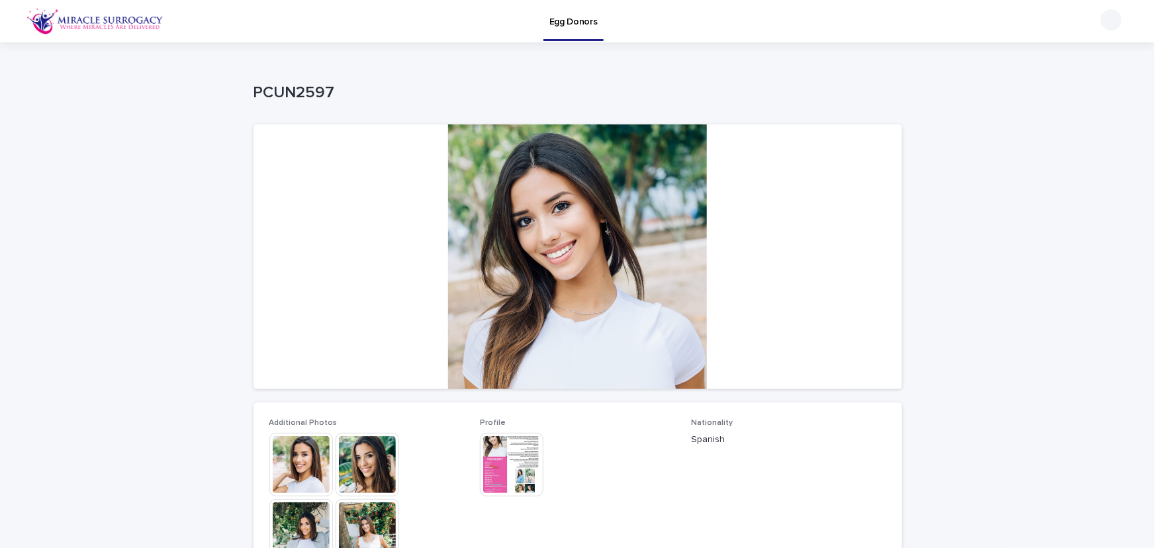
click at [320, 326] on div at bounding box center [578, 256] width 649 height 265
click at [500, 479] on img at bounding box center [512, 465] width 64 height 64
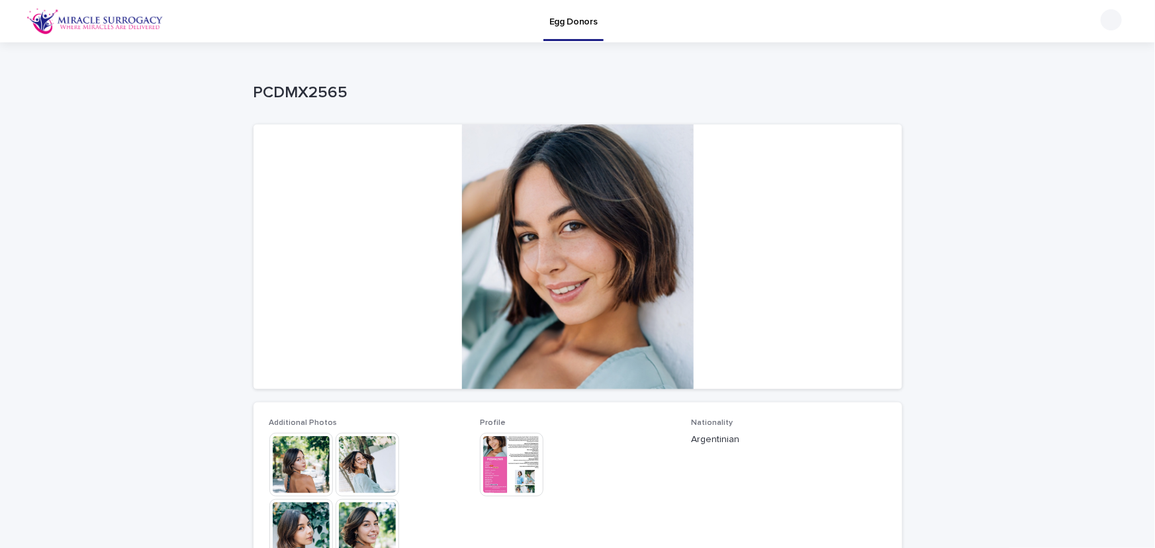
click at [516, 450] on img at bounding box center [512, 465] width 64 height 64
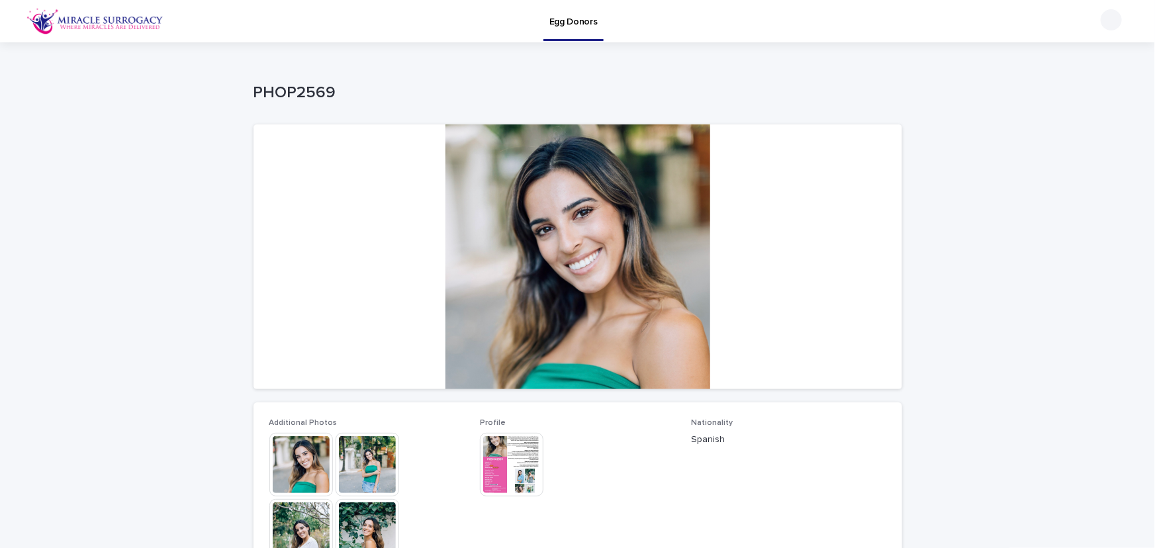
click at [507, 471] on img at bounding box center [512, 465] width 64 height 64
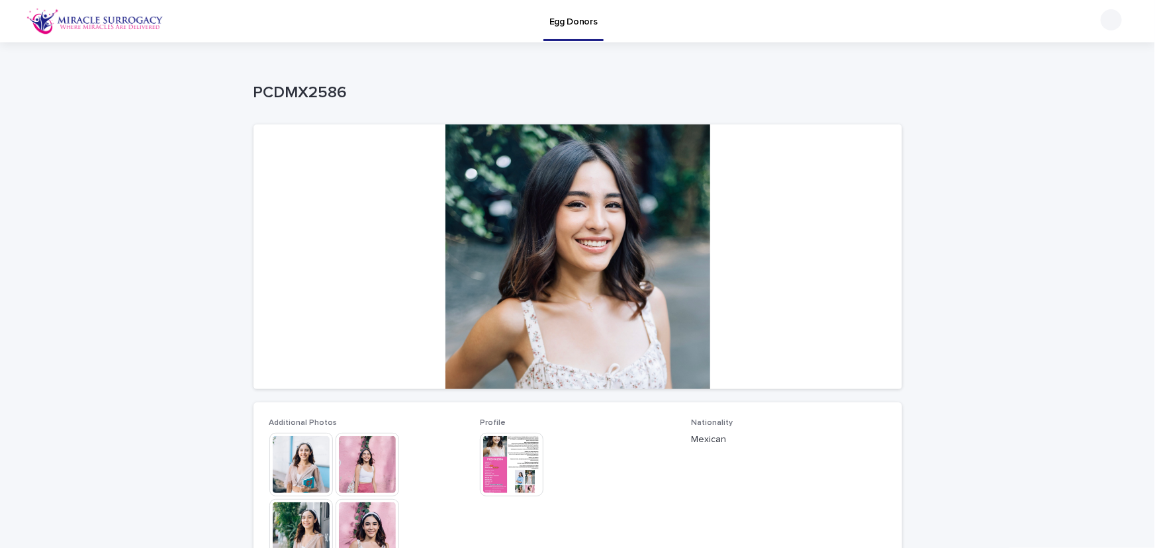
click at [522, 466] on img at bounding box center [512, 465] width 64 height 64
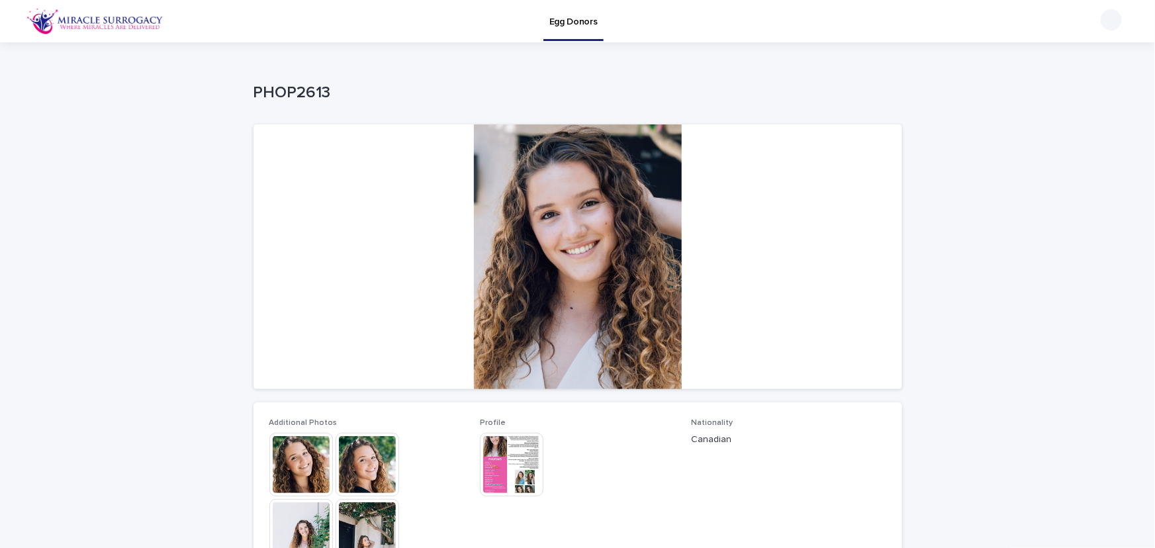
click at [503, 464] on img at bounding box center [512, 465] width 64 height 64
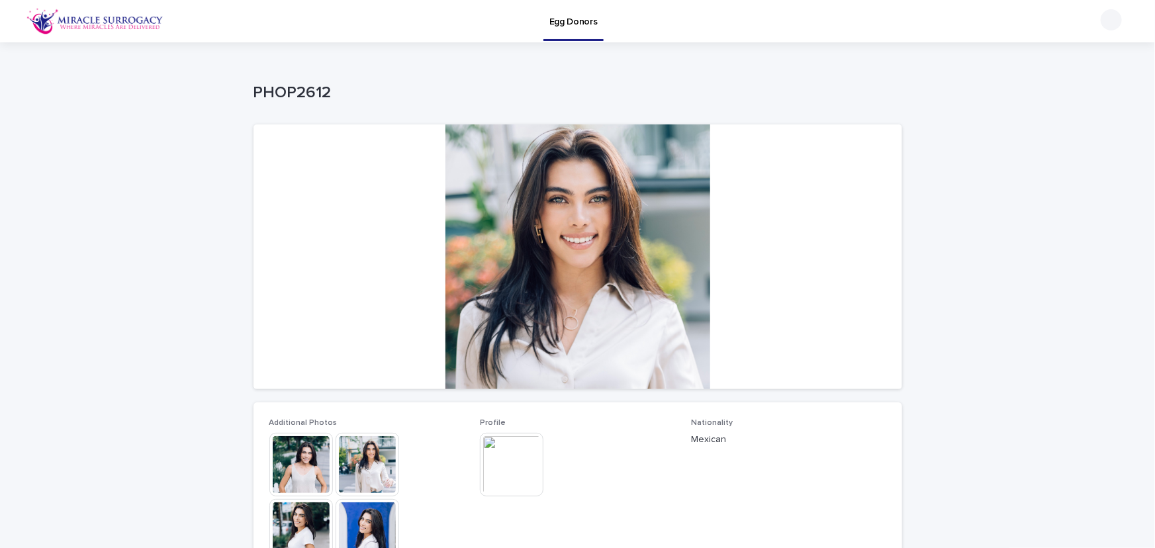
click at [496, 471] on img at bounding box center [512, 465] width 64 height 64
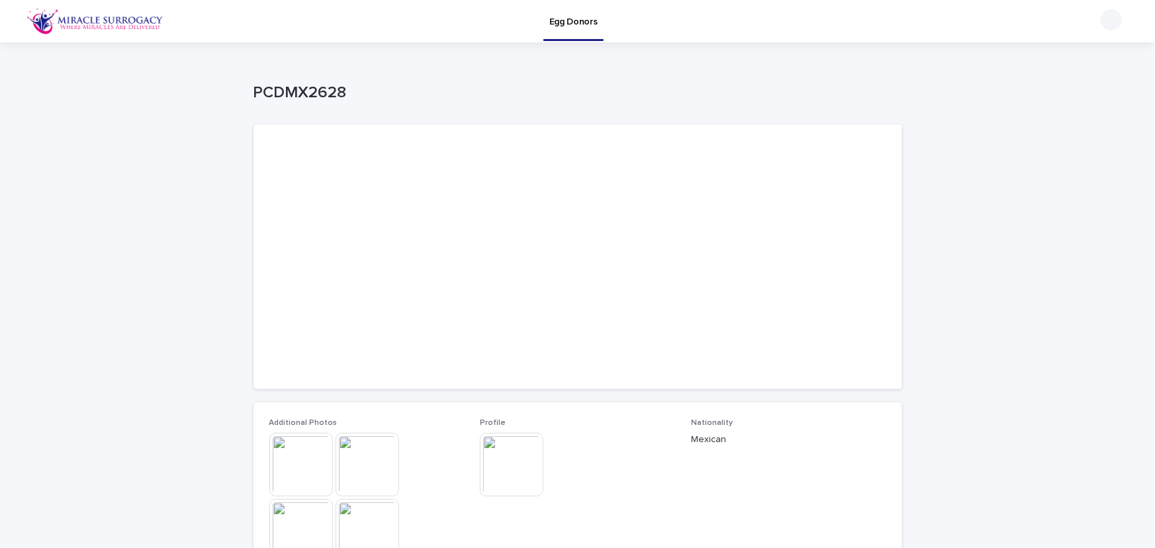
click at [515, 479] on img at bounding box center [512, 465] width 64 height 64
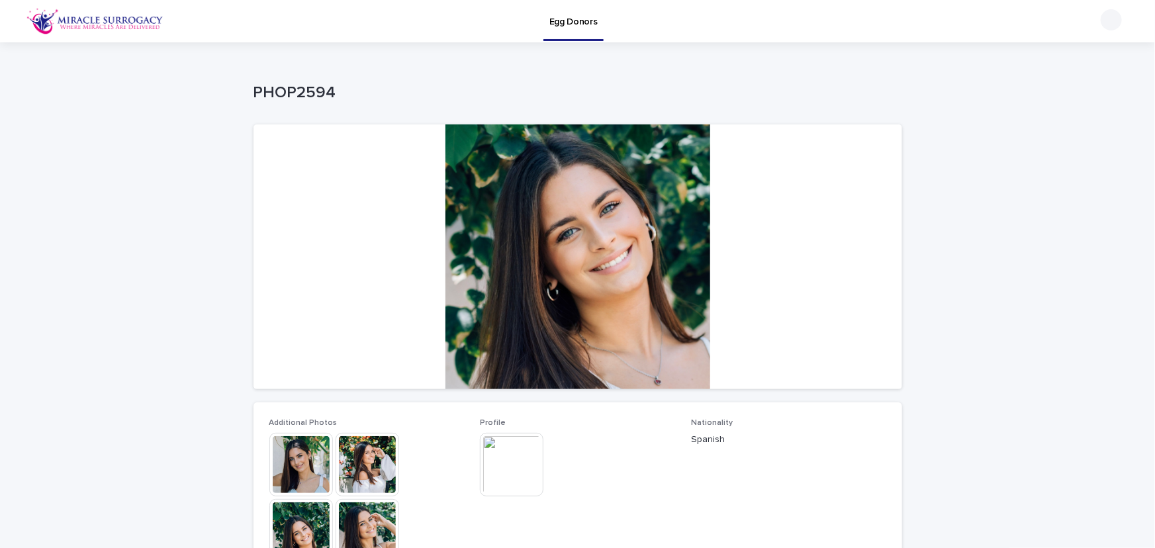
click at [515, 467] on img at bounding box center [512, 465] width 64 height 64
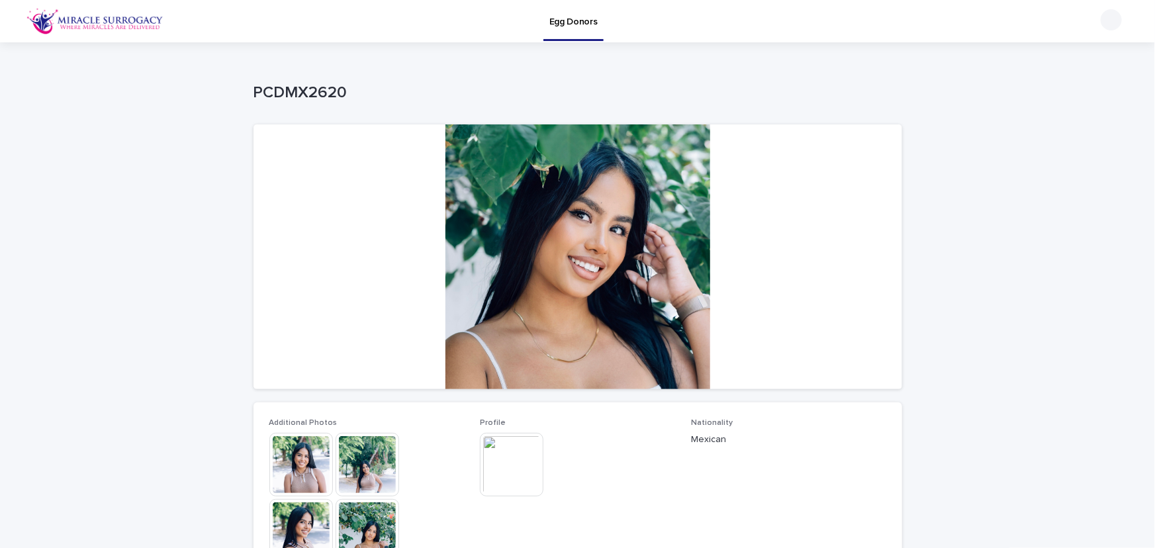
click at [517, 476] on img at bounding box center [512, 465] width 64 height 64
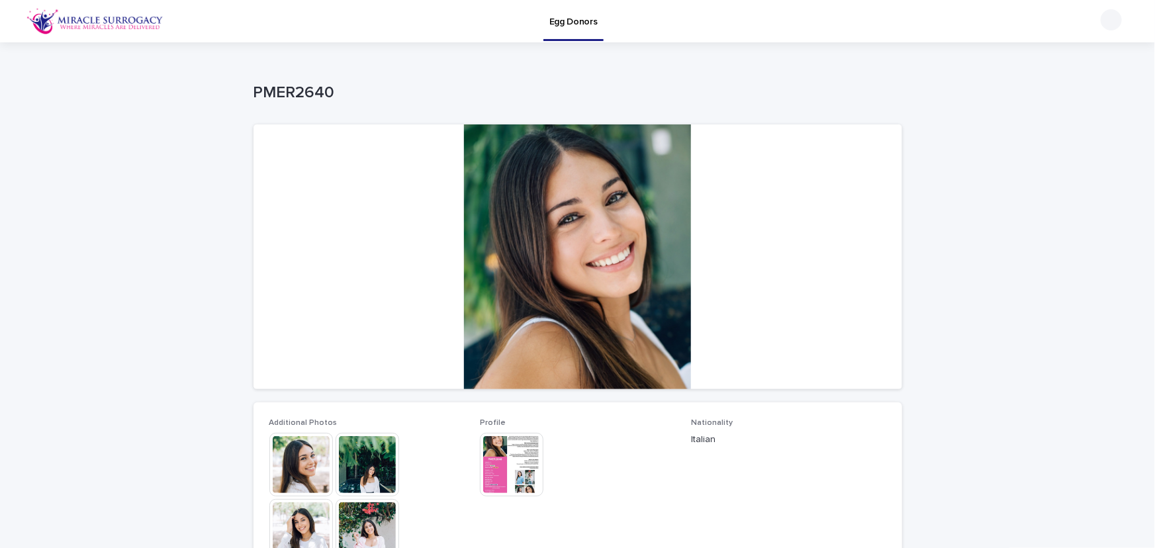
click at [520, 478] on img at bounding box center [512, 465] width 64 height 64
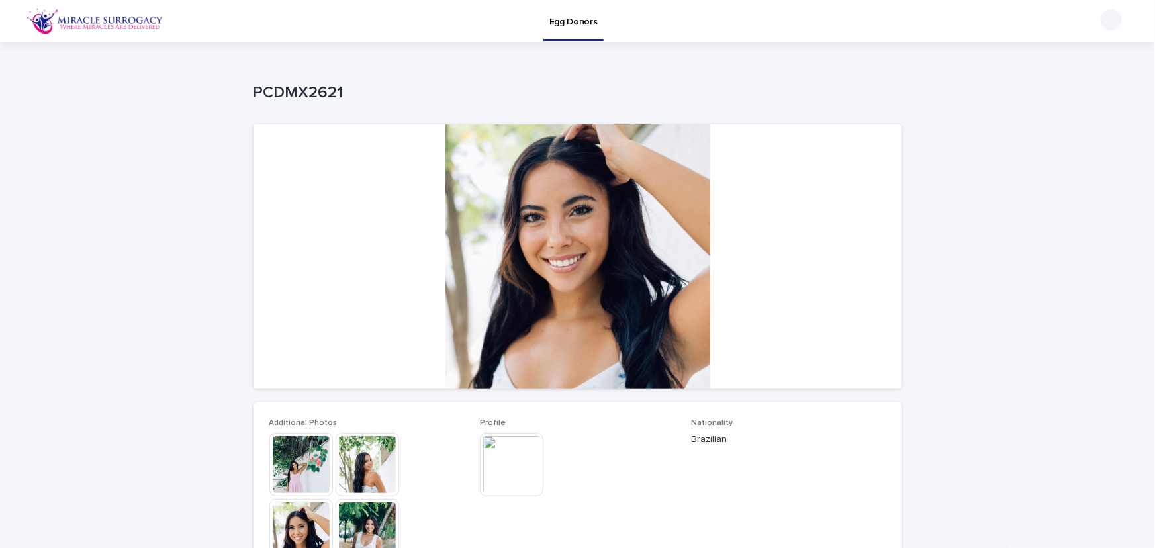
click at [514, 480] on img at bounding box center [512, 465] width 64 height 64
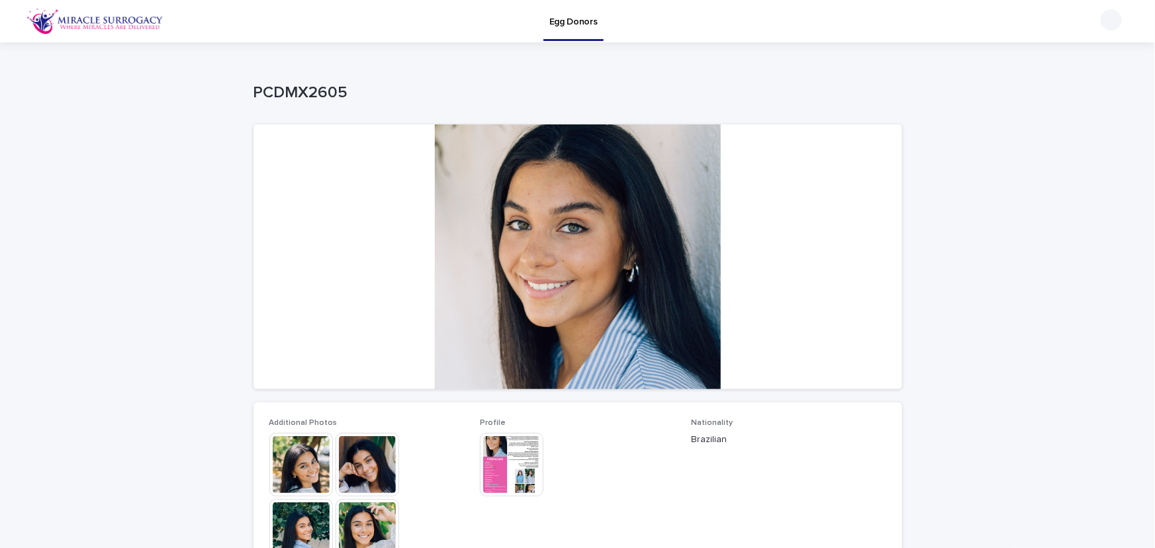
click at [498, 457] on img at bounding box center [512, 465] width 64 height 64
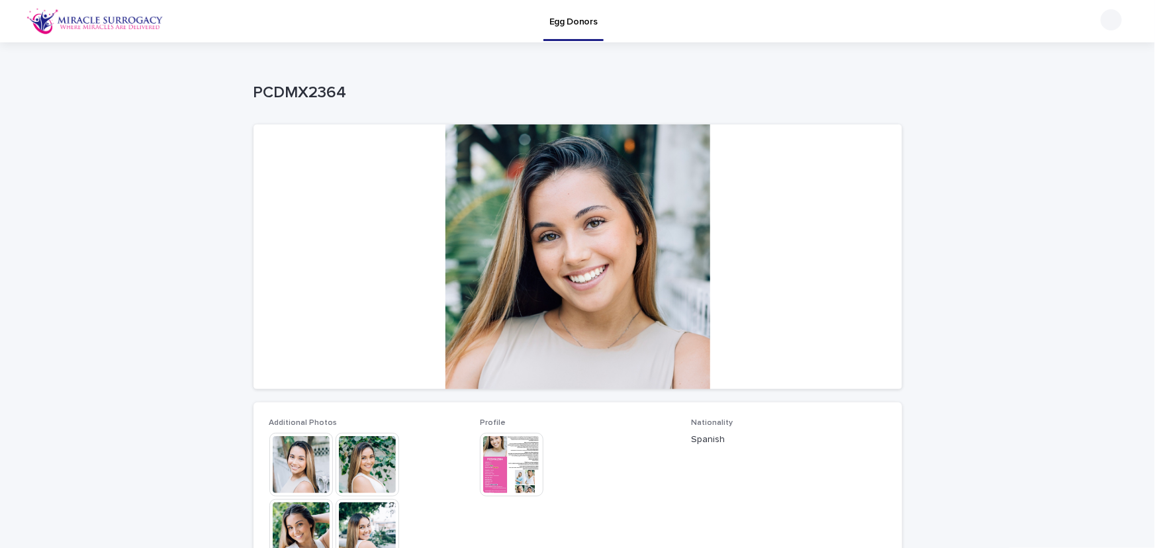
click at [509, 479] on img at bounding box center [512, 465] width 64 height 64
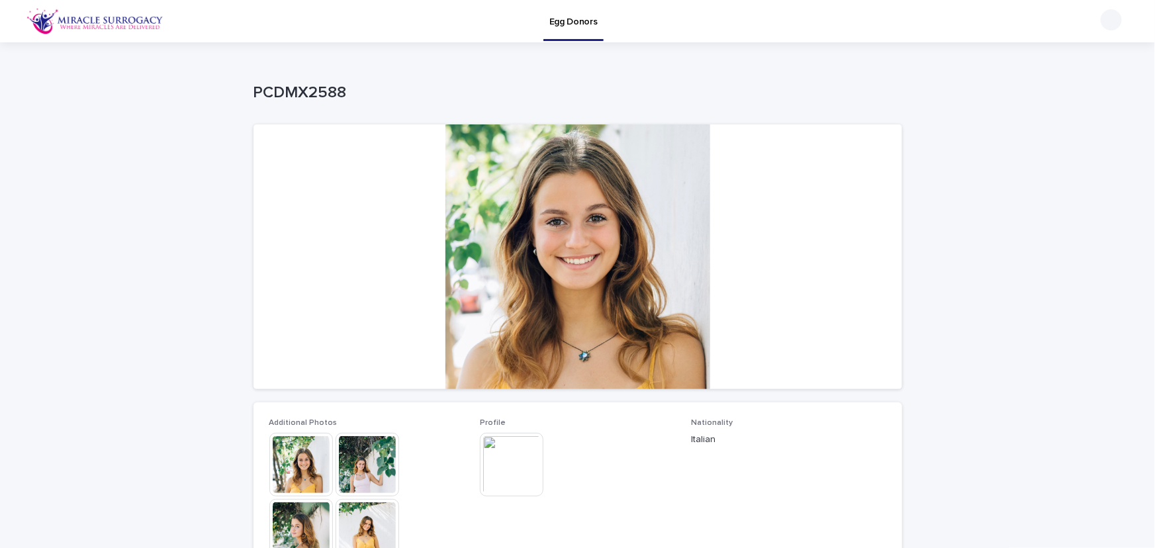
click at [497, 467] on img at bounding box center [512, 465] width 64 height 64
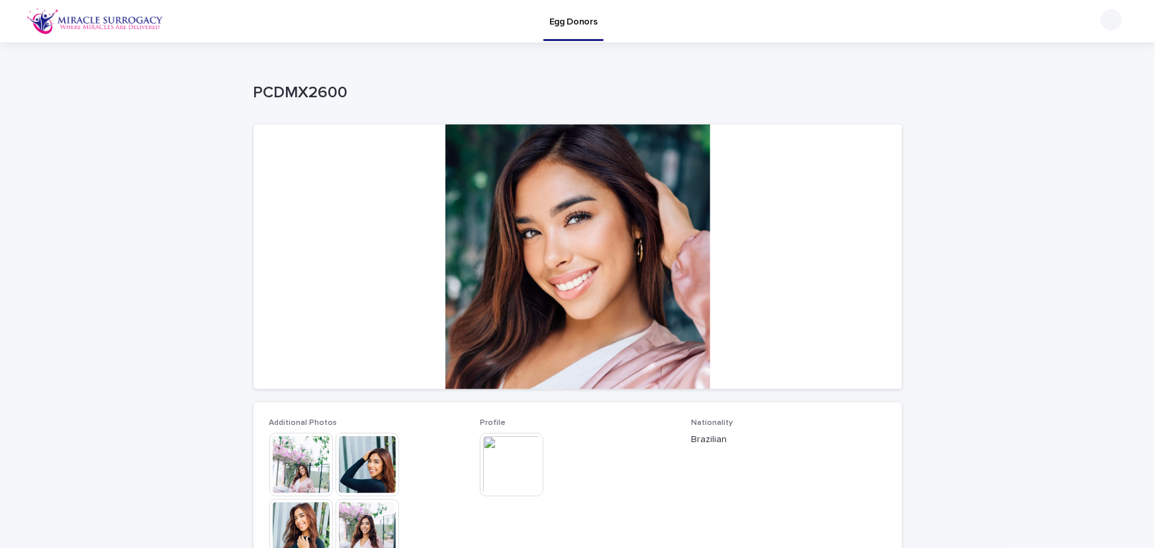
click at [510, 465] on img at bounding box center [512, 465] width 64 height 64
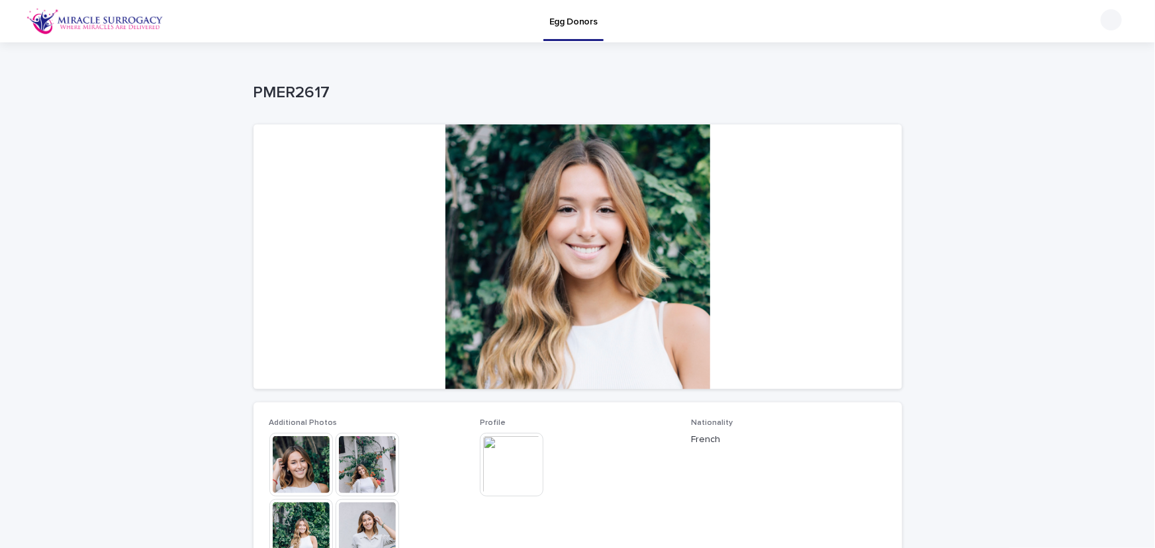
click at [510, 467] on img at bounding box center [512, 465] width 64 height 64
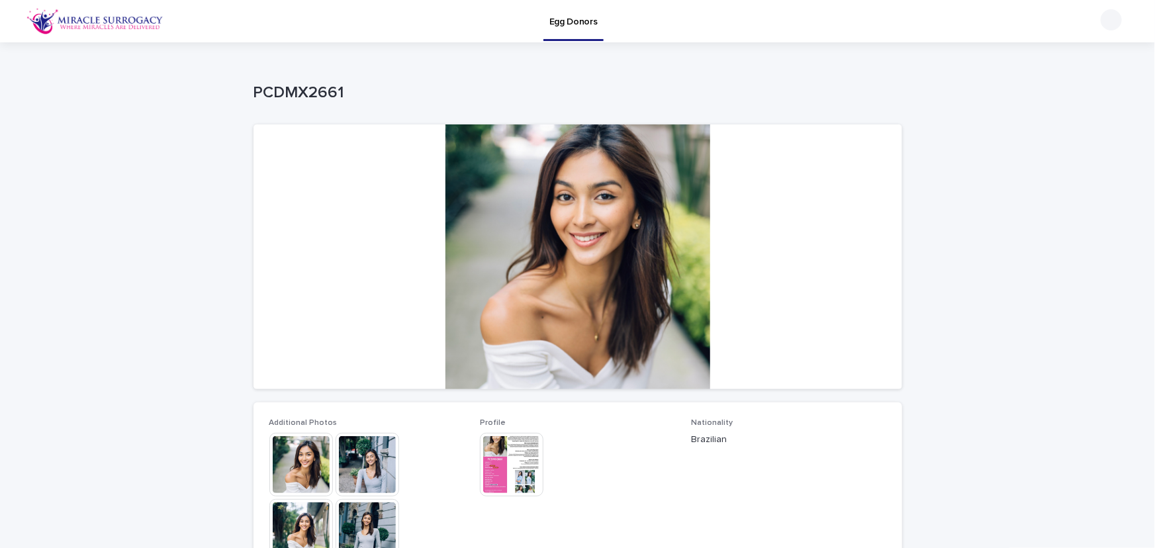
click at [510, 464] on img at bounding box center [512, 465] width 64 height 64
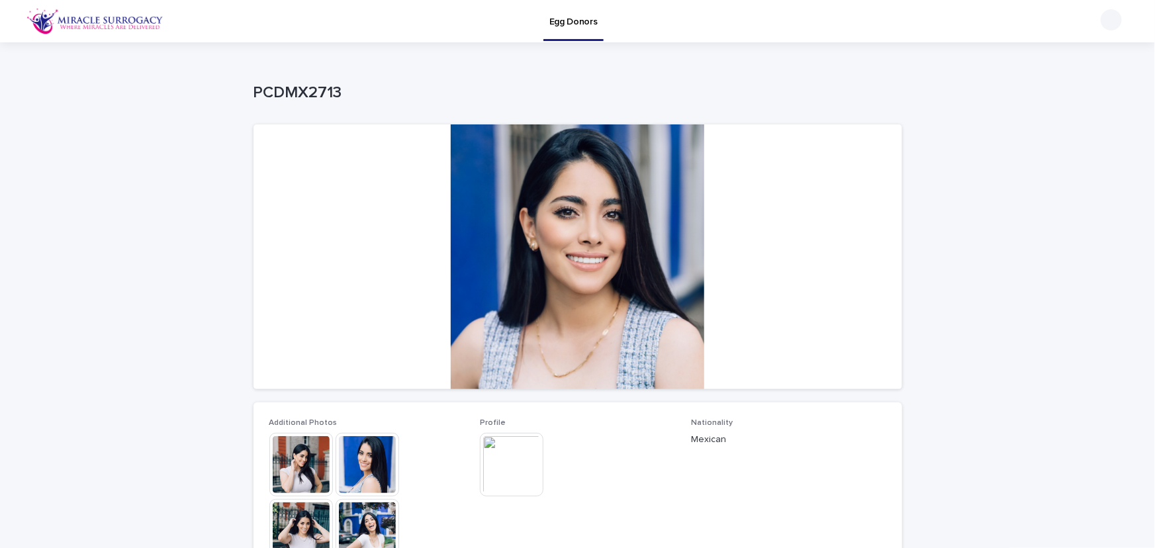
click at [519, 480] on img at bounding box center [512, 465] width 64 height 64
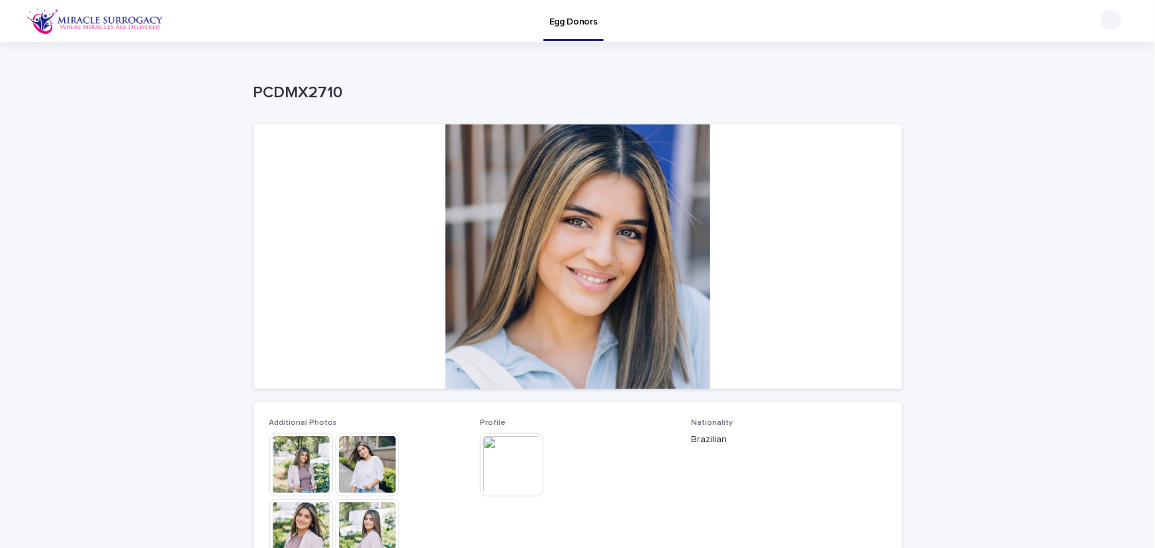
click at [499, 468] on img at bounding box center [512, 465] width 64 height 64
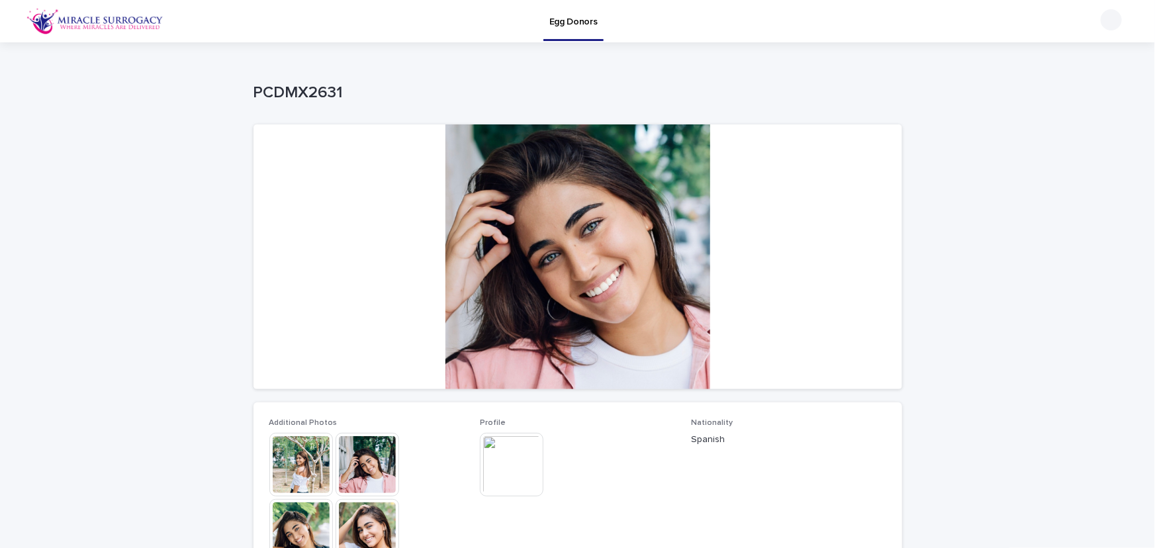
click at [511, 477] on img at bounding box center [512, 465] width 64 height 64
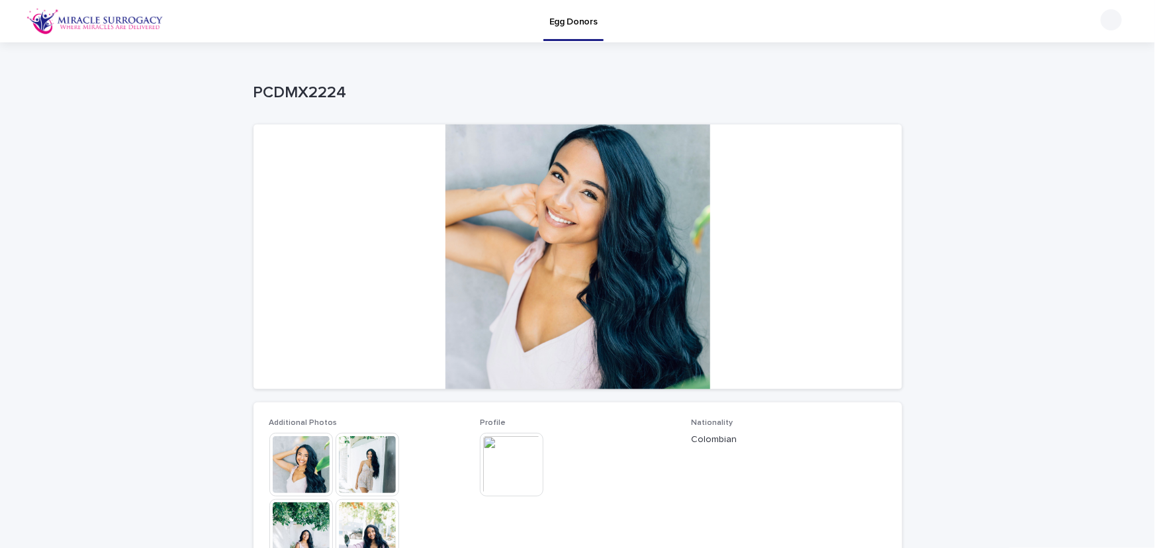
click at [522, 452] on img at bounding box center [512, 465] width 64 height 64
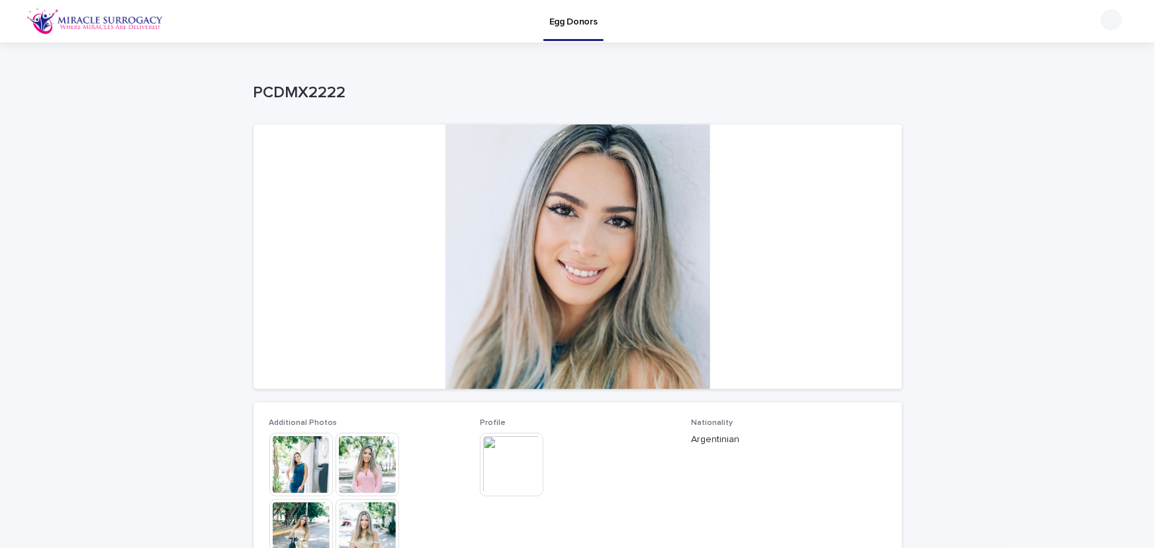
click at [514, 457] on img at bounding box center [512, 465] width 64 height 64
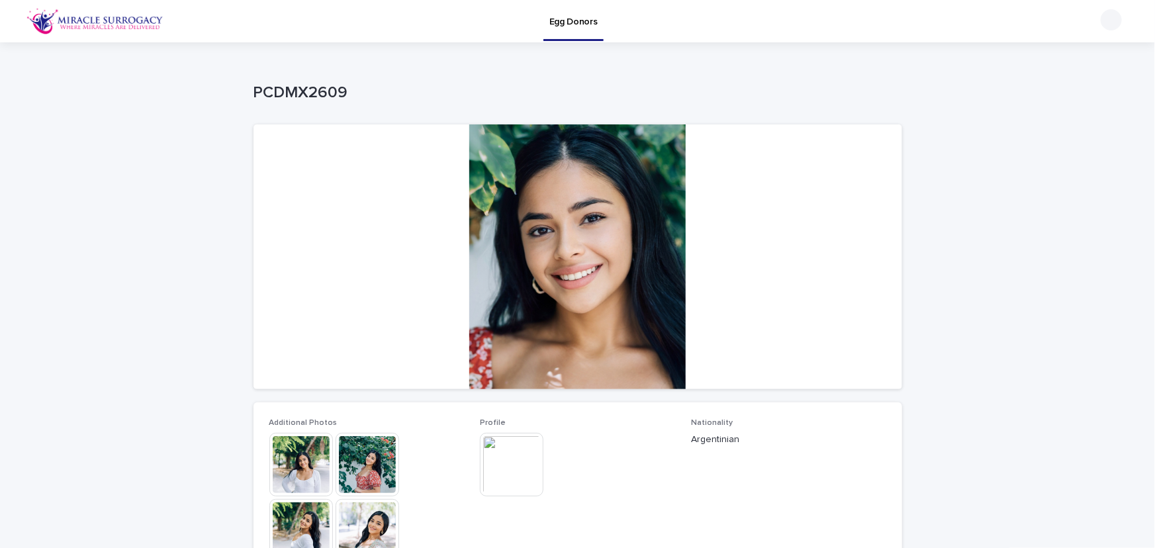
click at [522, 459] on img at bounding box center [512, 465] width 64 height 64
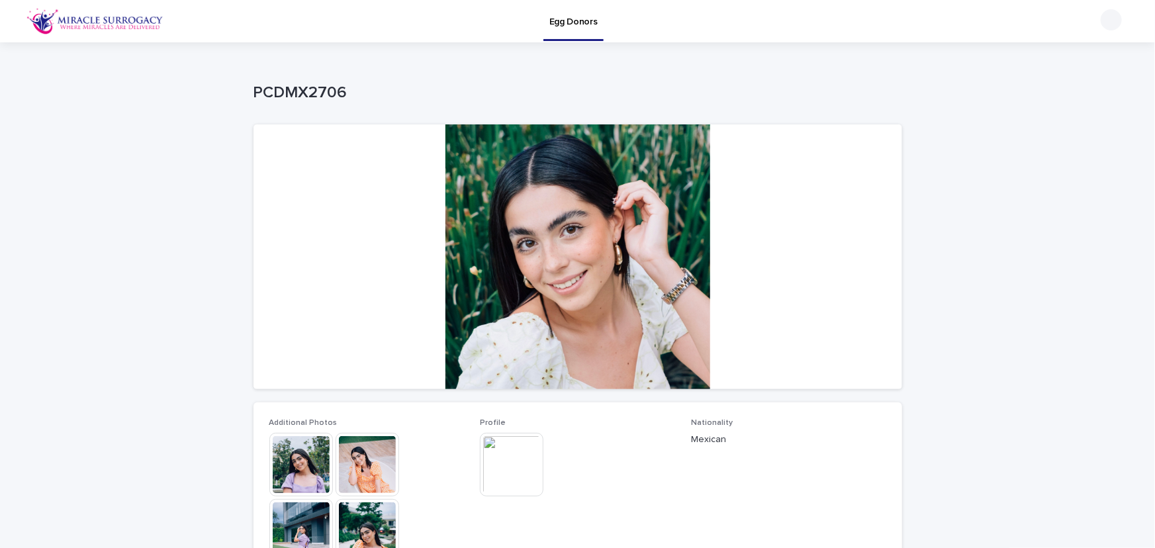
click at [505, 479] on img at bounding box center [512, 465] width 64 height 64
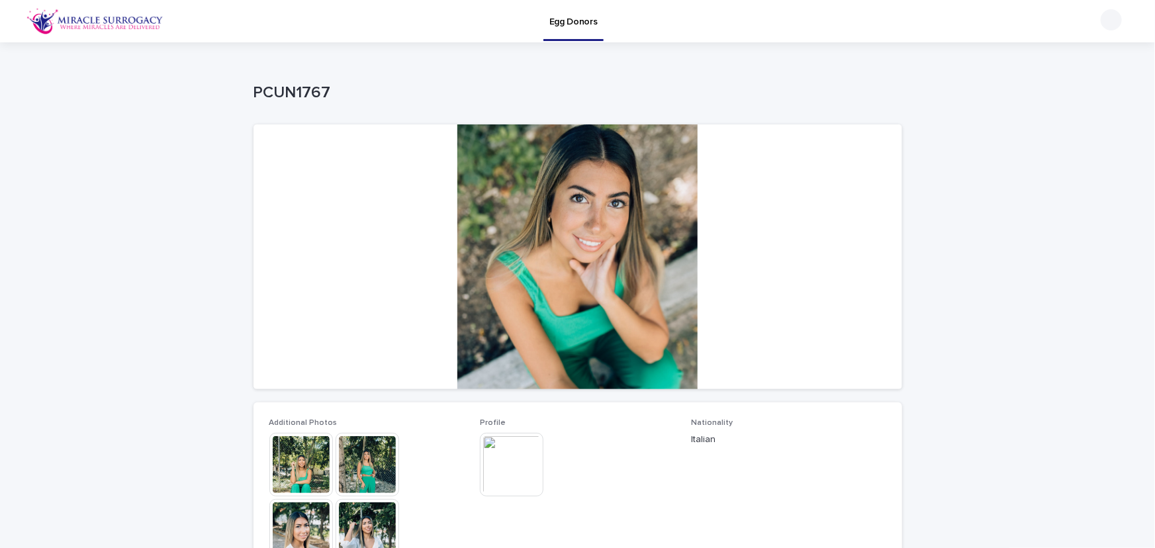
click at [502, 473] on img at bounding box center [512, 465] width 64 height 64
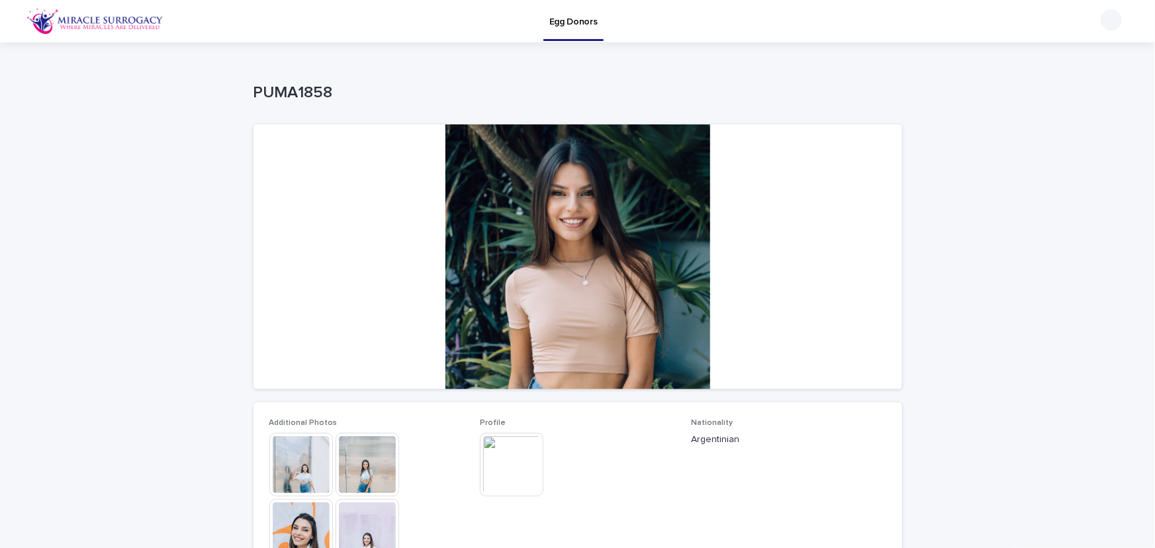
click at [518, 468] on img at bounding box center [512, 465] width 64 height 64
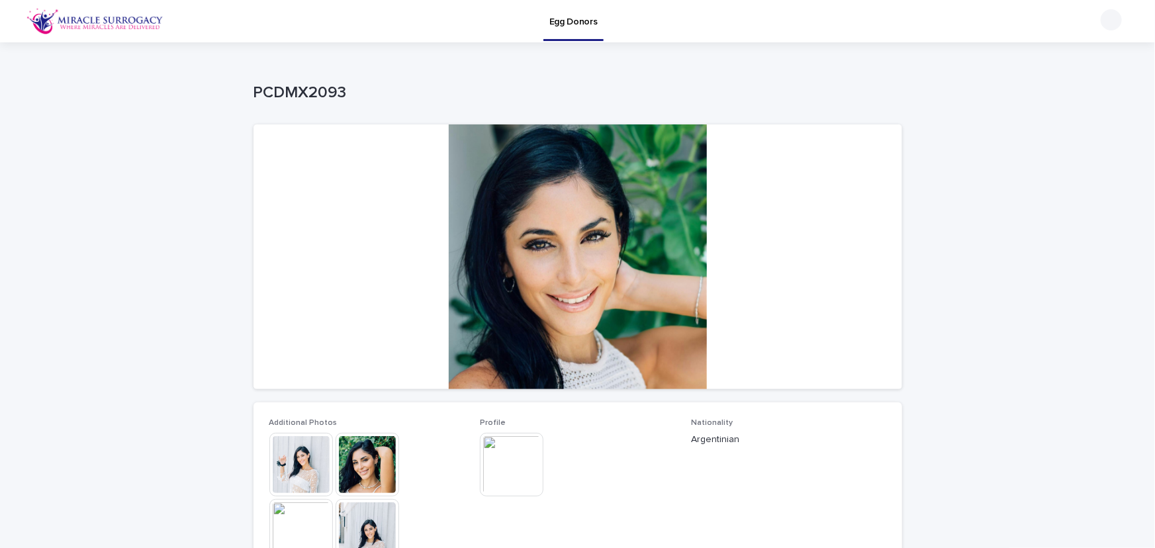
click at [524, 463] on img at bounding box center [512, 465] width 64 height 64
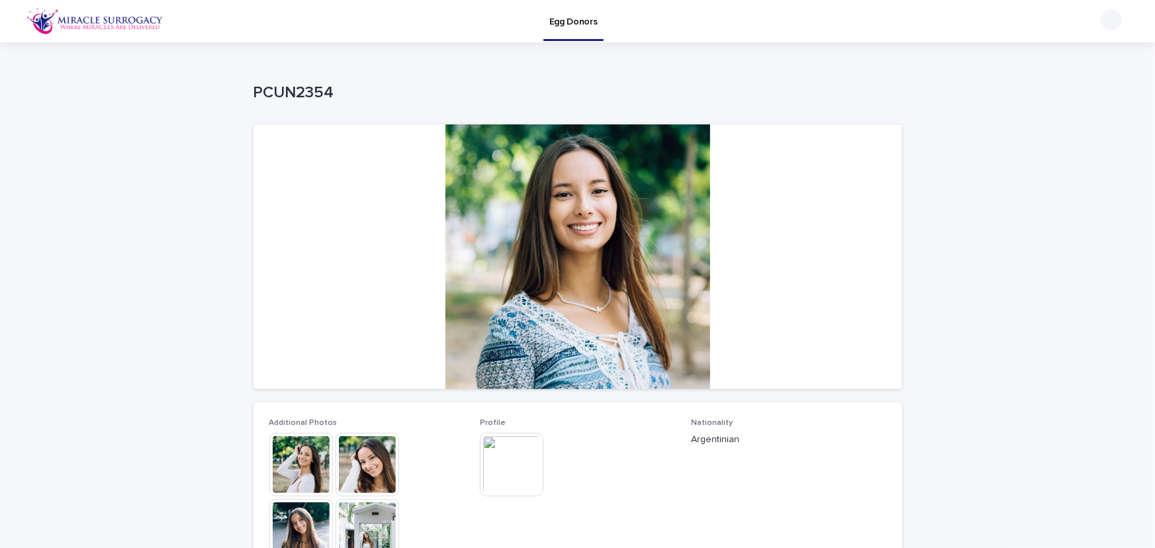
click at [516, 468] on img at bounding box center [512, 465] width 64 height 64
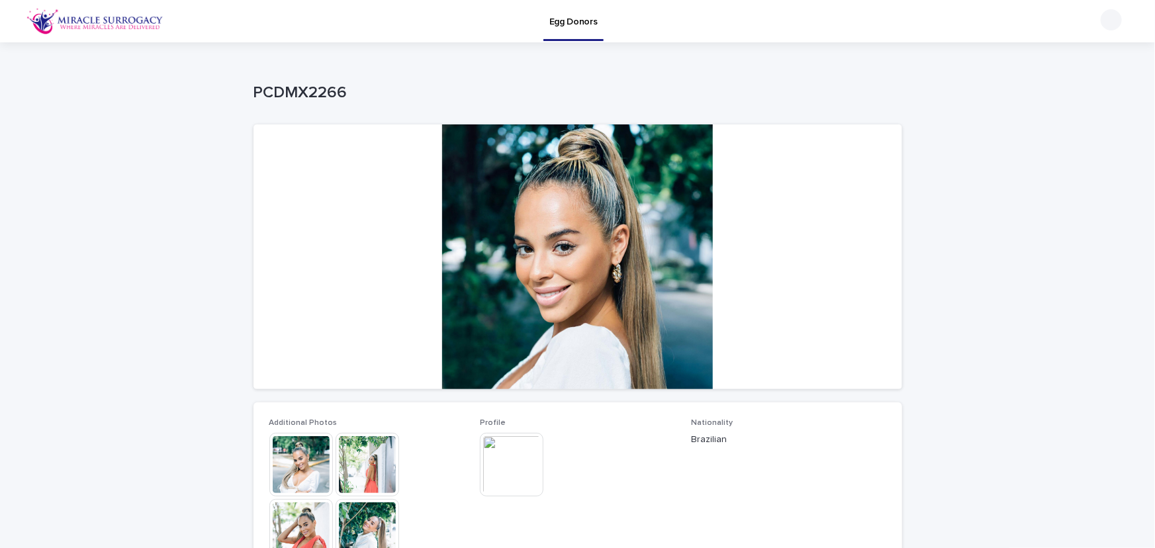
click at [514, 461] on img at bounding box center [512, 465] width 64 height 64
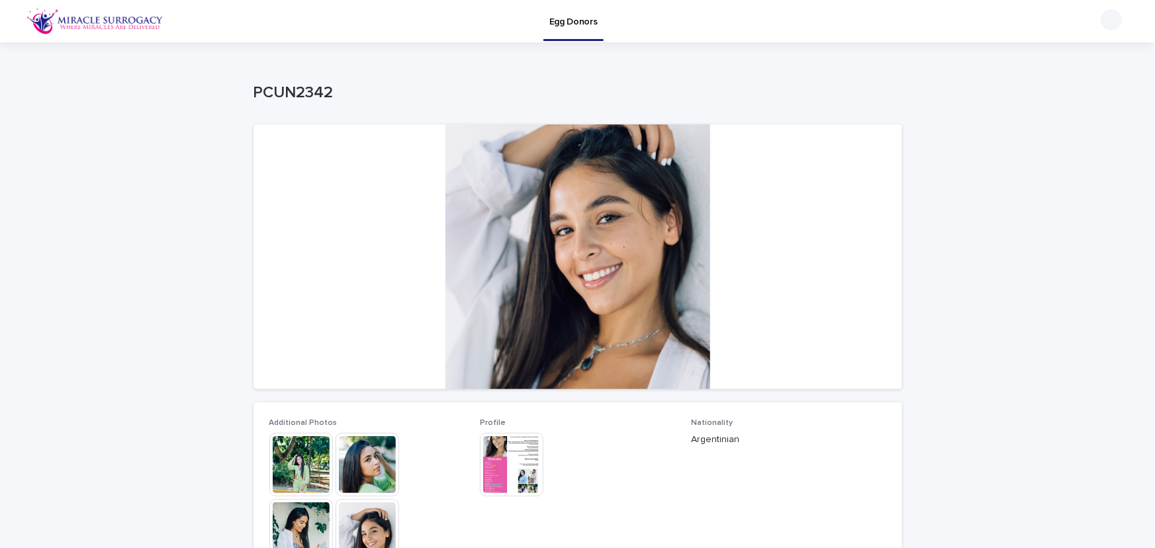
click at [519, 466] on img at bounding box center [512, 465] width 64 height 64
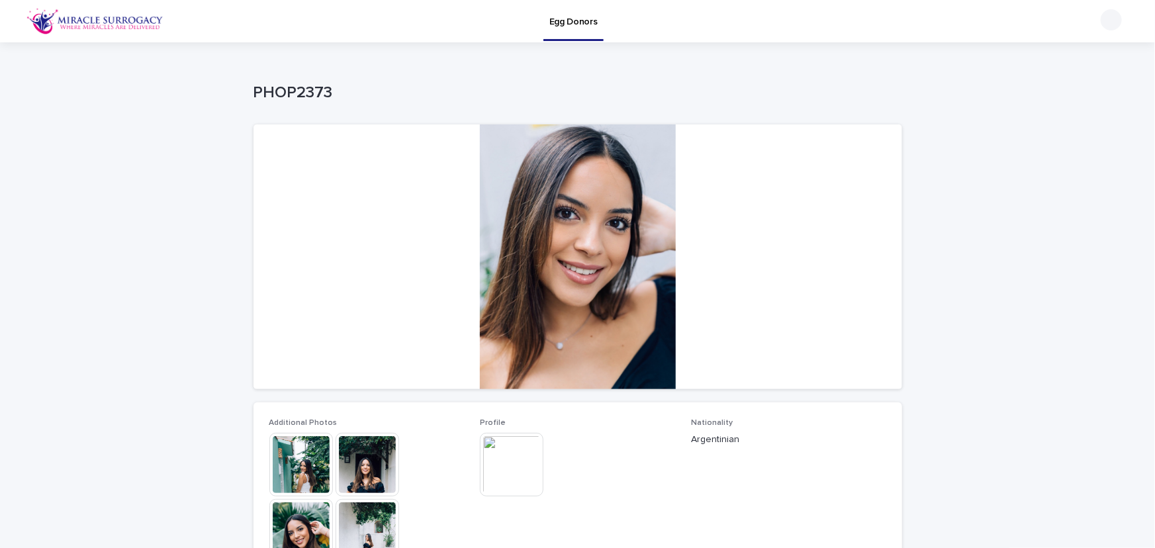
click at [514, 473] on img at bounding box center [512, 465] width 64 height 64
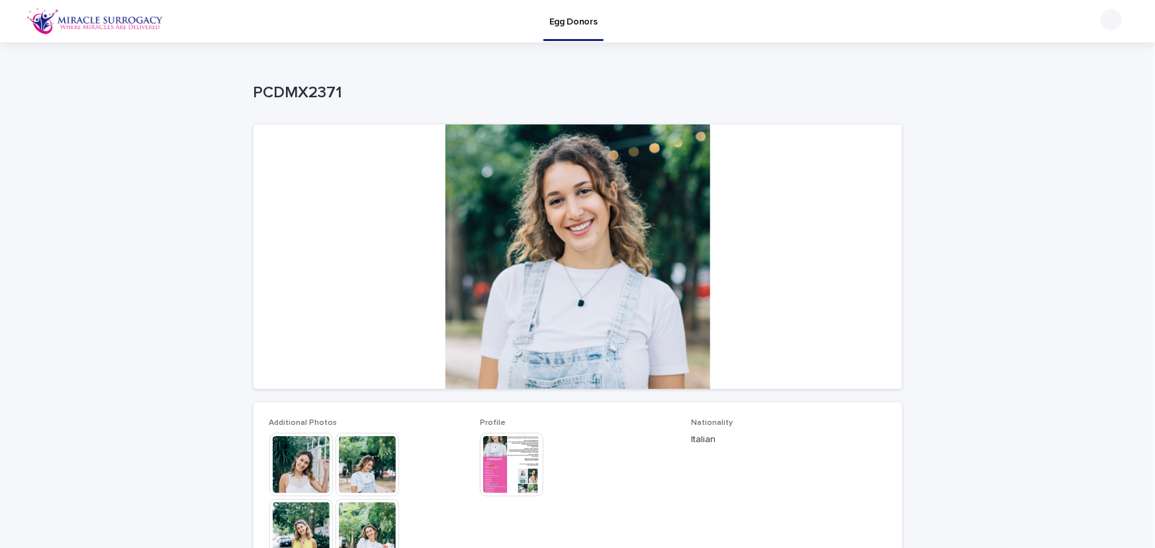
click at [518, 468] on img at bounding box center [512, 465] width 64 height 64
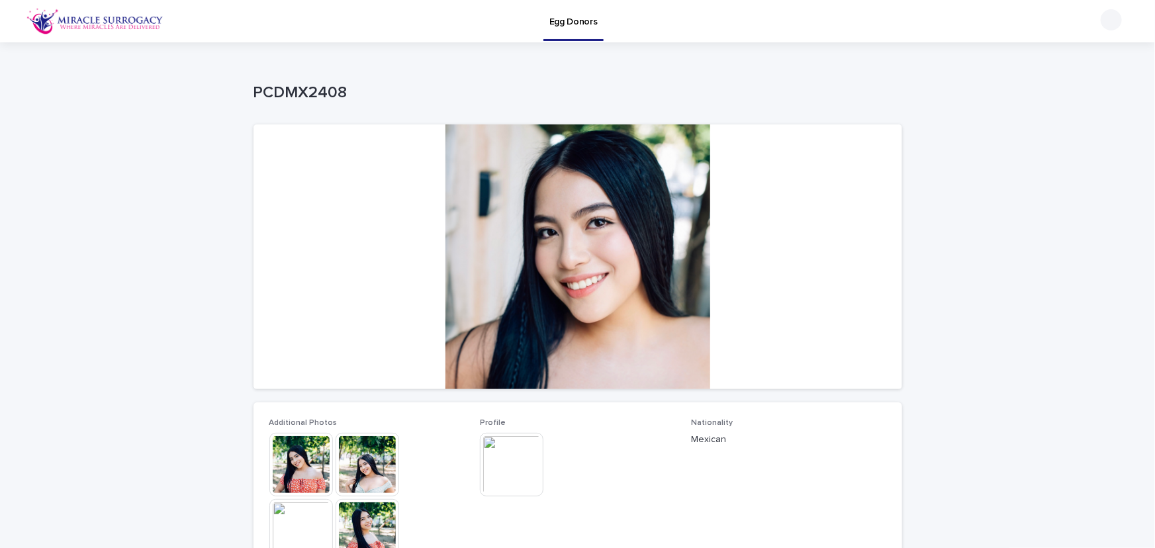
click at [529, 458] on img at bounding box center [512, 465] width 64 height 64
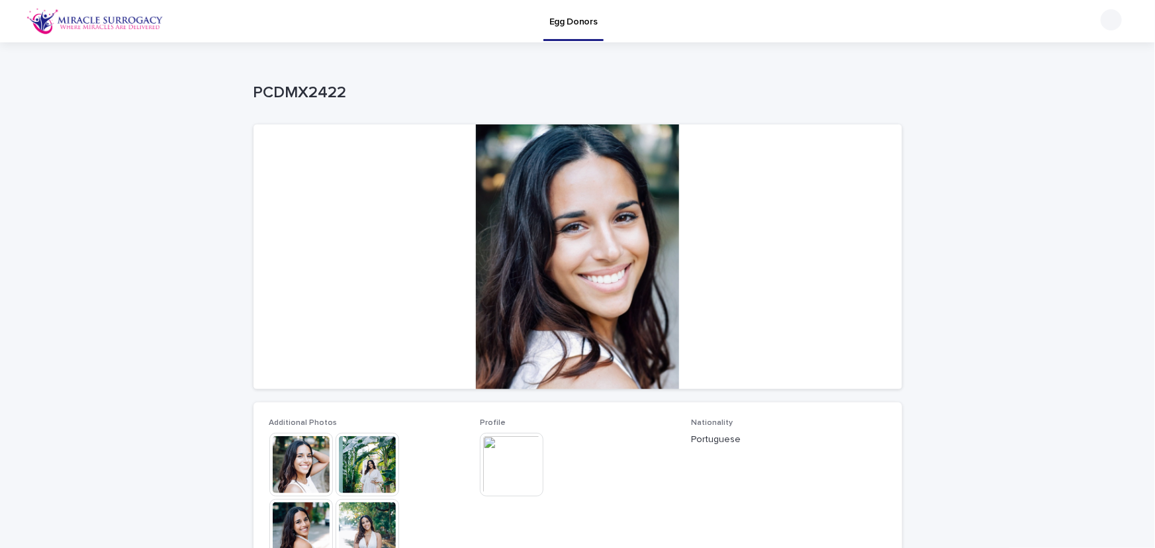
click at [516, 456] on img at bounding box center [512, 465] width 64 height 64
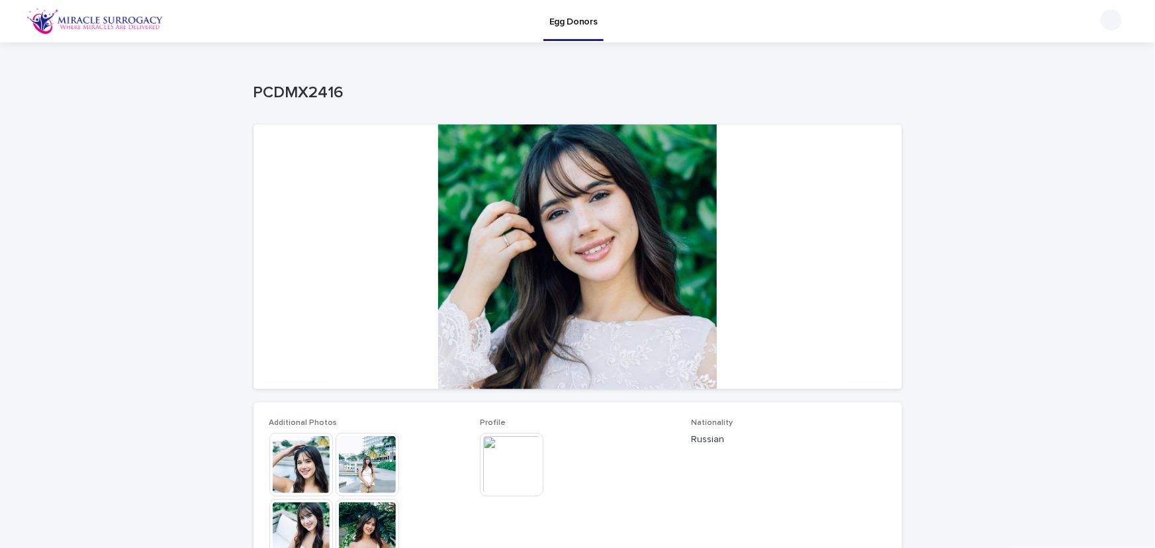
click at [521, 467] on img at bounding box center [512, 465] width 64 height 64
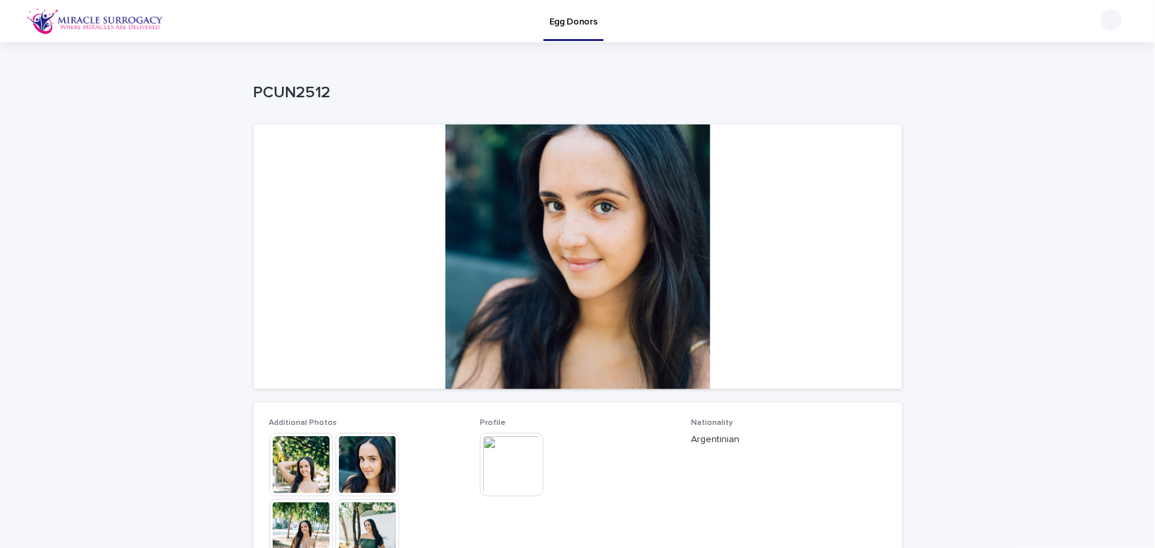
click at [511, 464] on img at bounding box center [512, 465] width 64 height 64
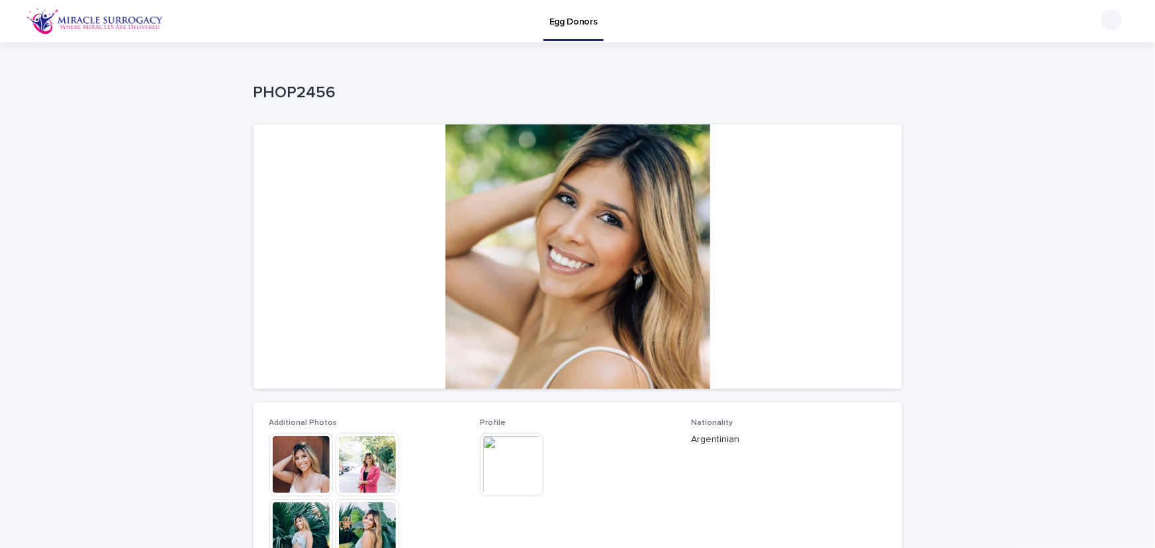
click at [522, 455] on img at bounding box center [512, 465] width 64 height 64
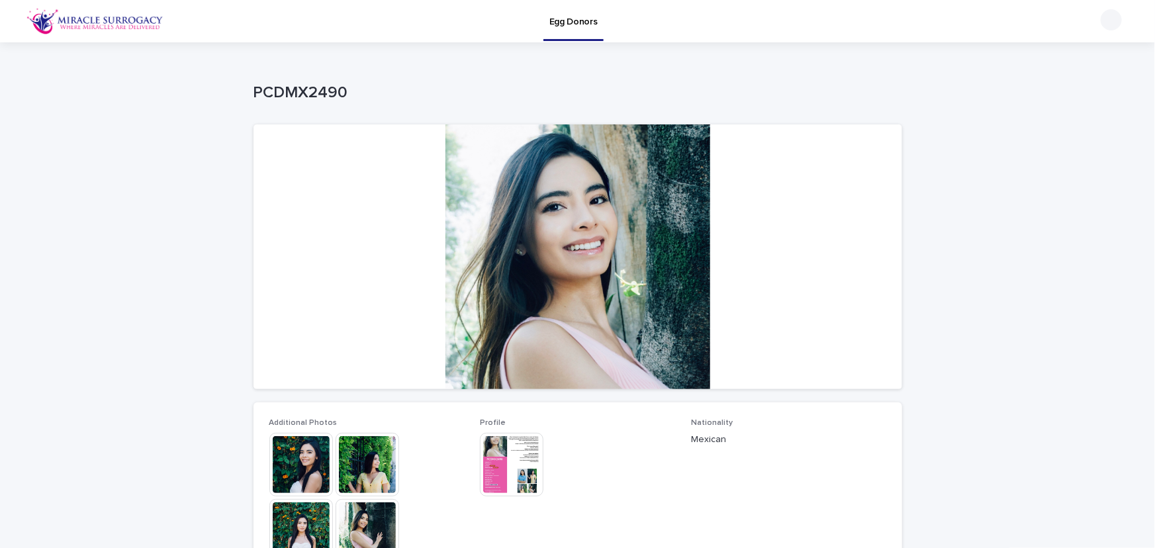
click at [520, 465] on img at bounding box center [512, 465] width 64 height 64
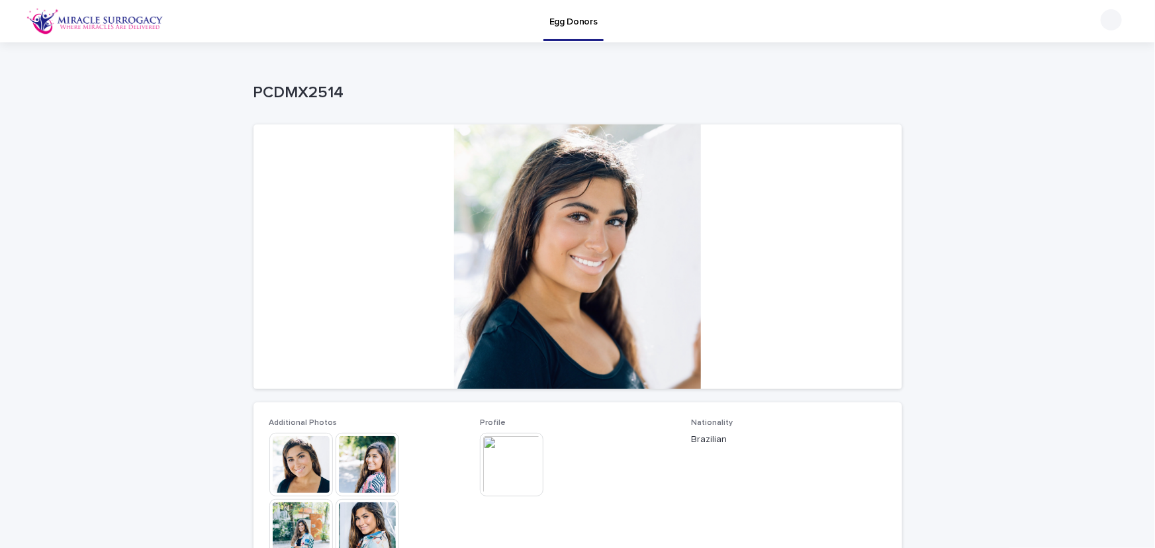
click at [510, 470] on img at bounding box center [512, 465] width 64 height 64
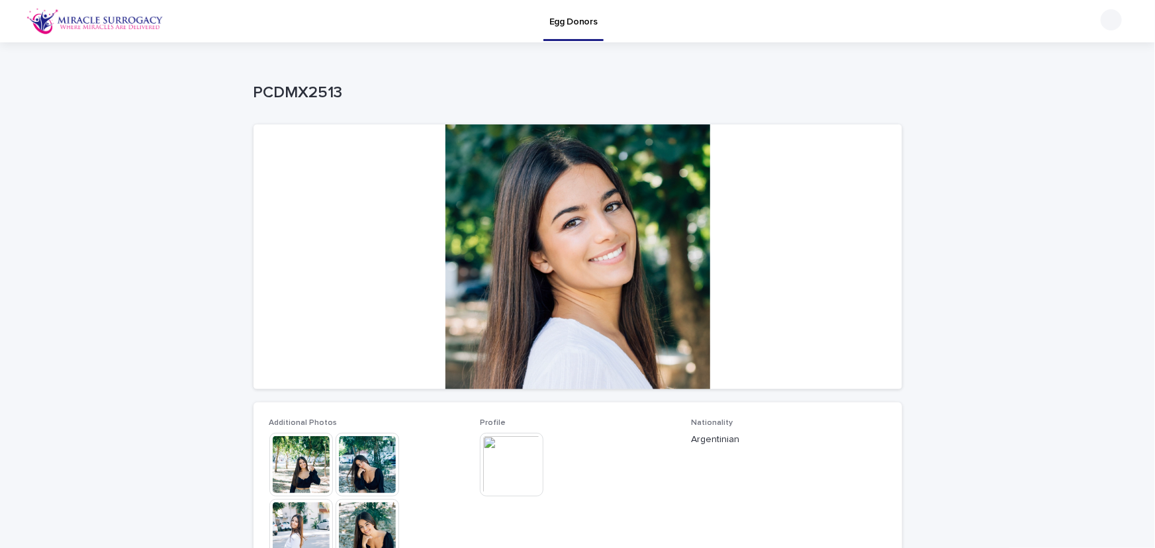
click at [520, 470] on img at bounding box center [512, 465] width 64 height 64
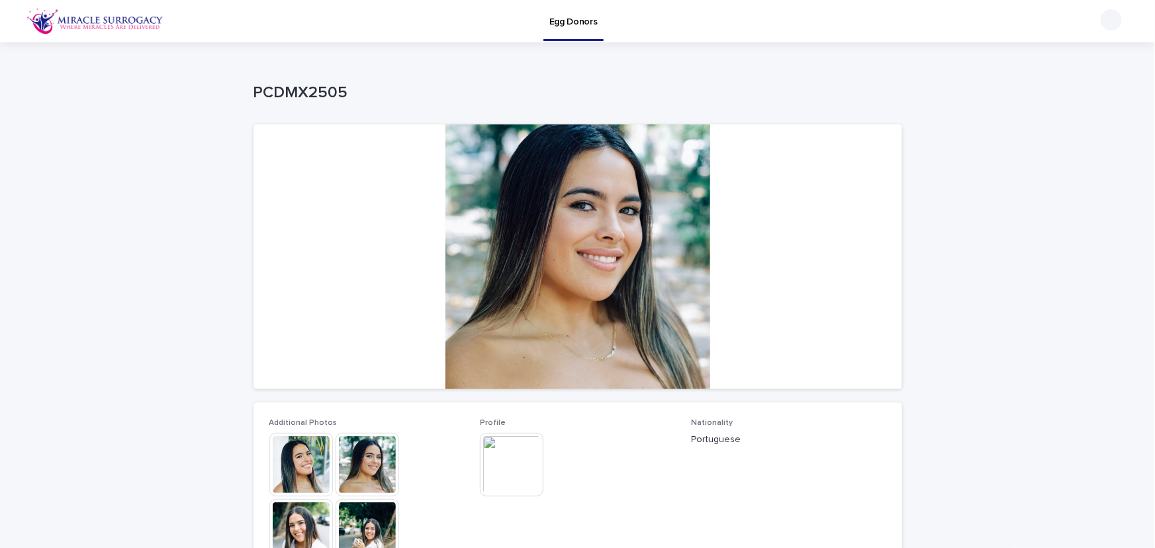
click at [526, 460] on img at bounding box center [512, 465] width 64 height 64
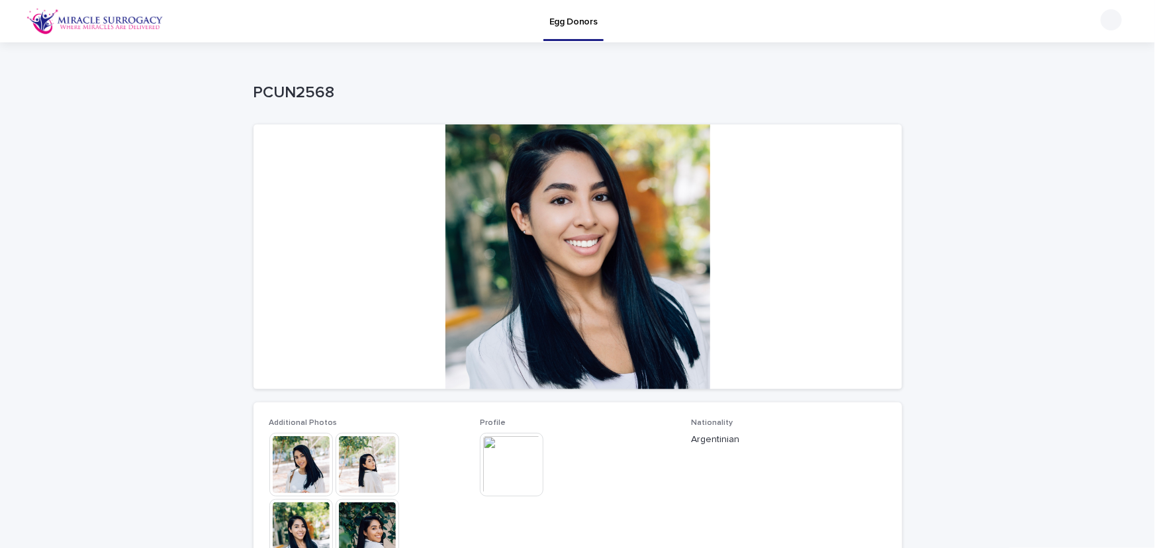
click at [141, 209] on div "Loading... Saving… Loading... Saving… PCUN2568 PCUN2568 Sorry, there was an err…" at bounding box center [577, 531] width 1155 height 979
click at [516, 454] on img at bounding box center [512, 465] width 64 height 64
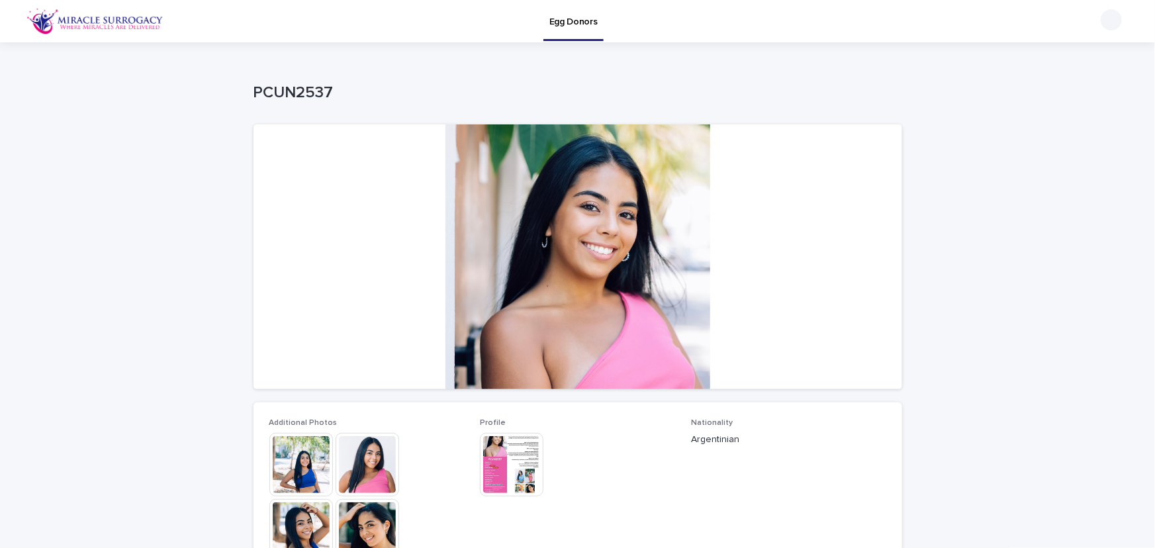
click at [509, 466] on img at bounding box center [512, 465] width 64 height 64
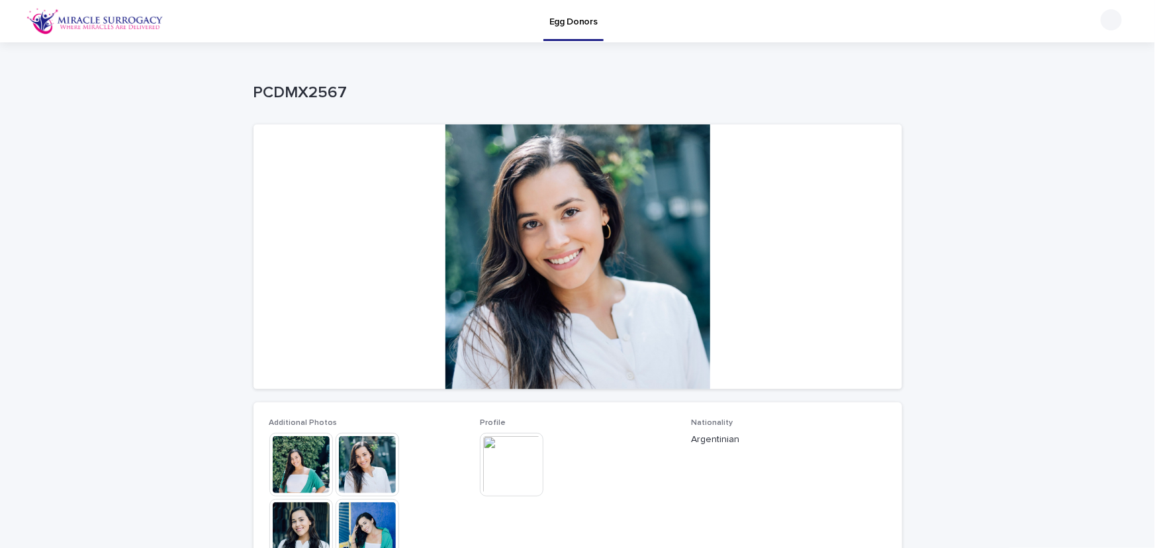
click at [493, 457] on img at bounding box center [512, 465] width 64 height 64
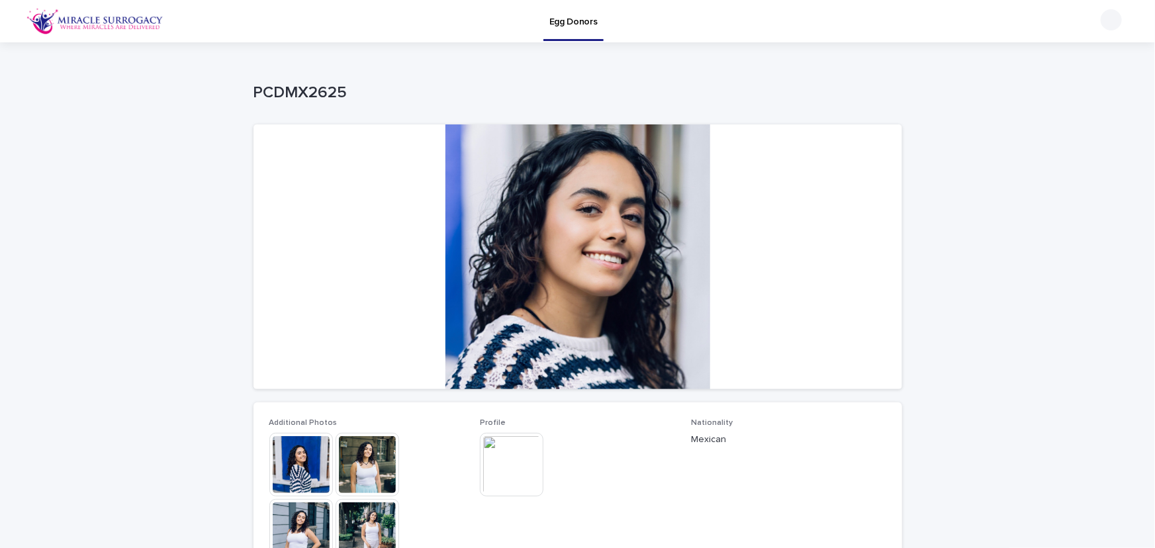
click at [503, 468] on img at bounding box center [512, 465] width 64 height 64
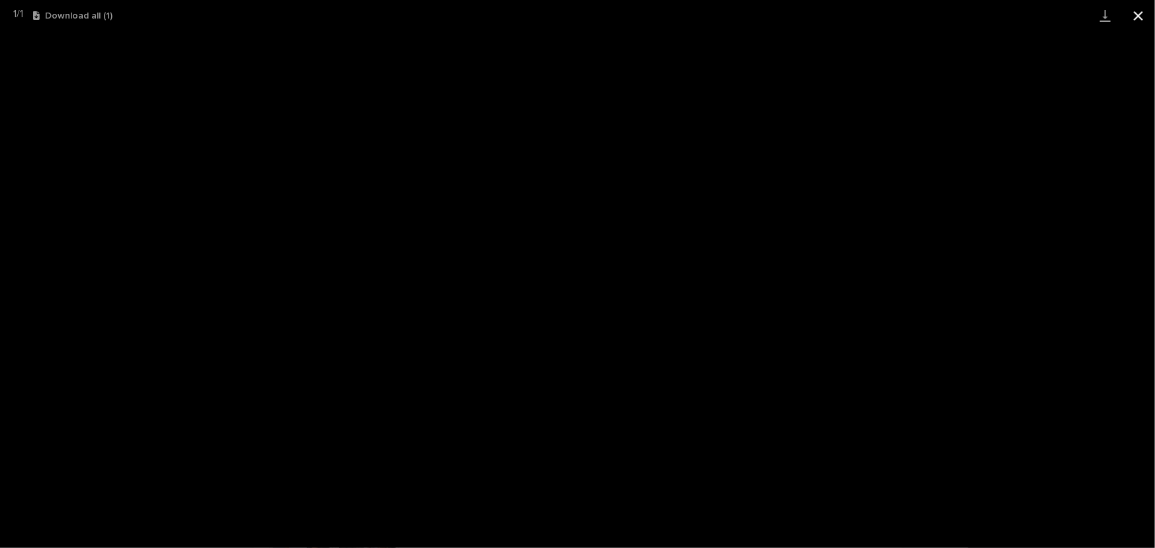
click at [1148, 16] on button "Close gallery" at bounding box center [1138, 15] width 33 height 31
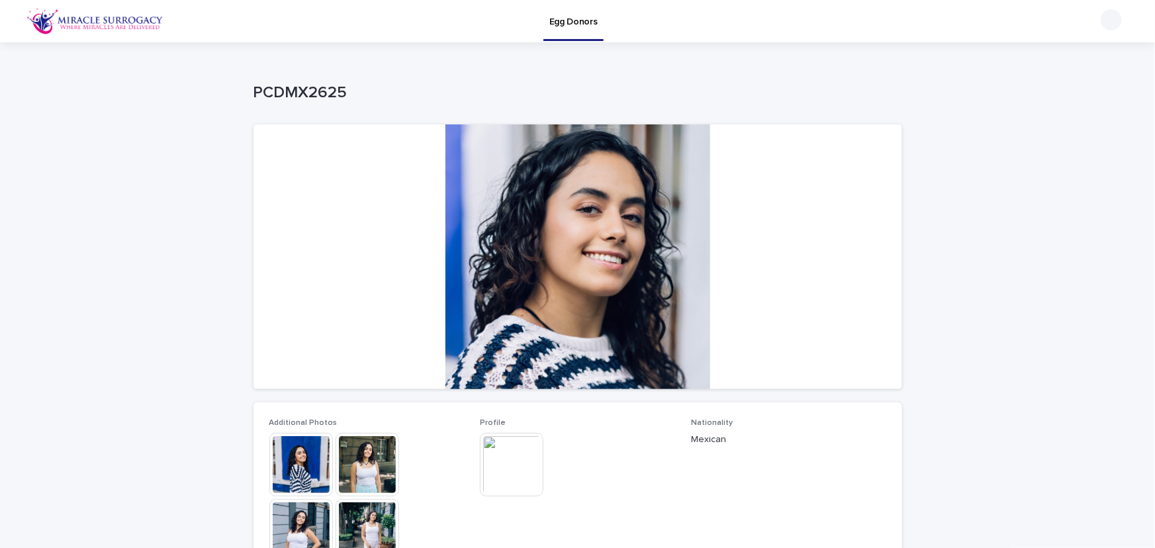
click at [375, 466] on img at bounding box center [368, 465] width 64 height 64
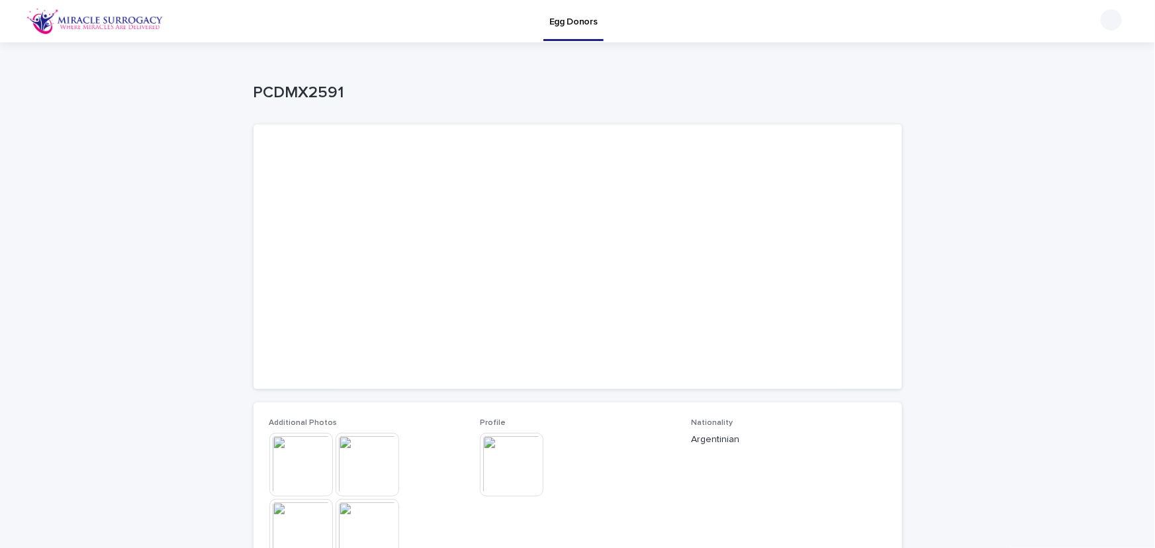
click at [504, 460] on img at bounding box center [512, 465] width 64 height 64
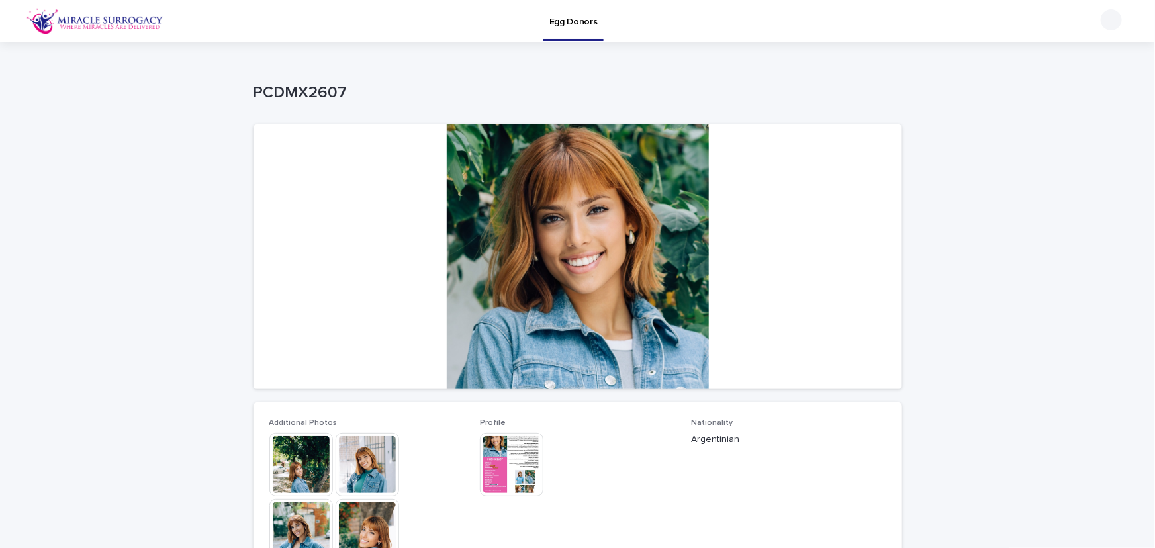
click at [525, 446] on img at bounding box center [512, 465] width 64 height 64
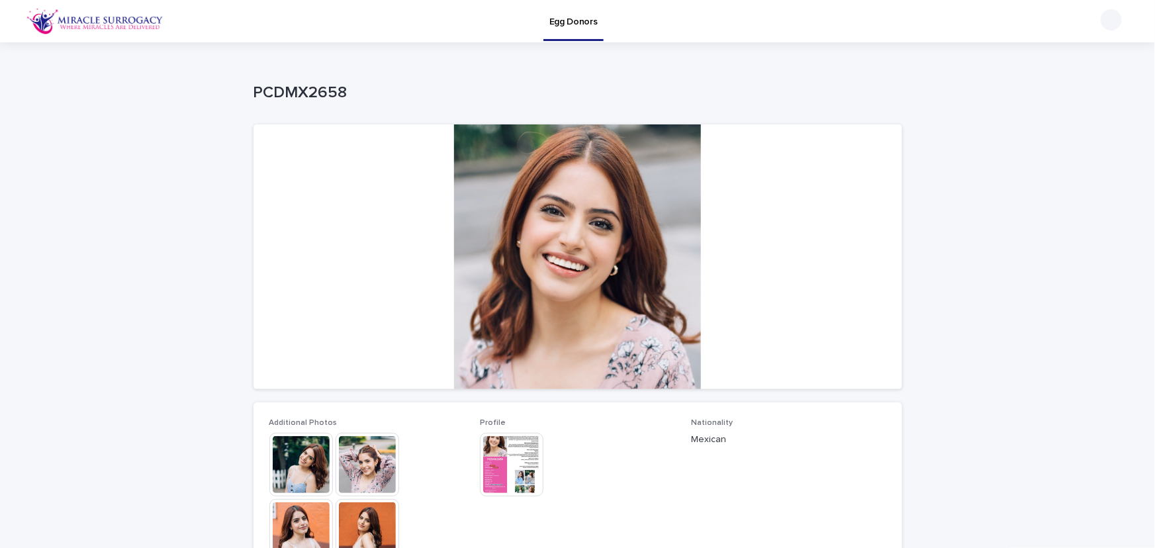
click at [516, 466] on img at bounding box center [512, 465] width 64 height 64
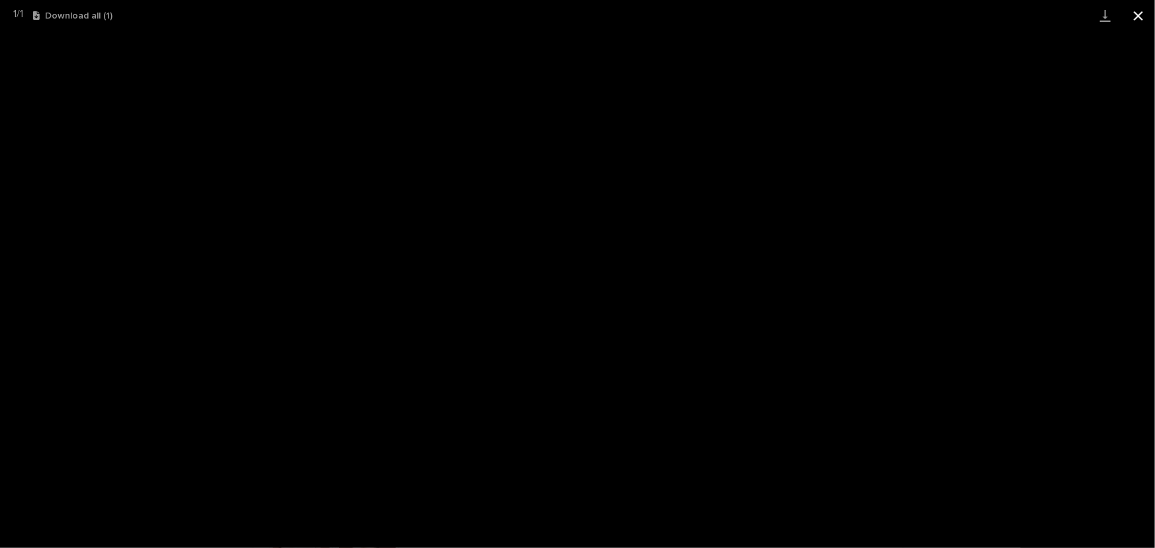
click at [1142, 15] on button "Close gallery" at bounding box center [1138, 15] width 33 height 31
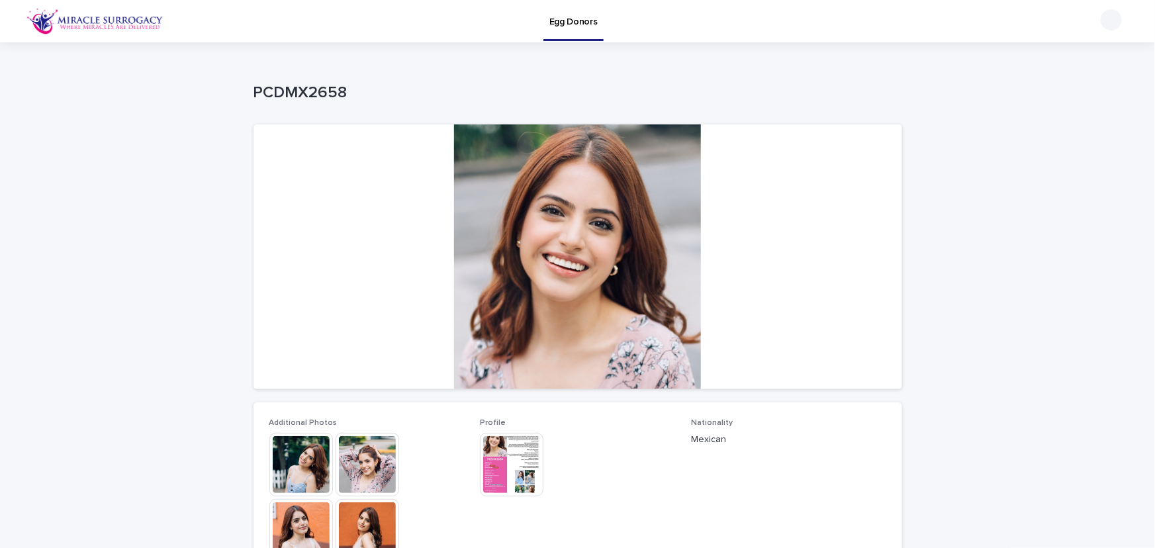
scroll to position [281, 0]
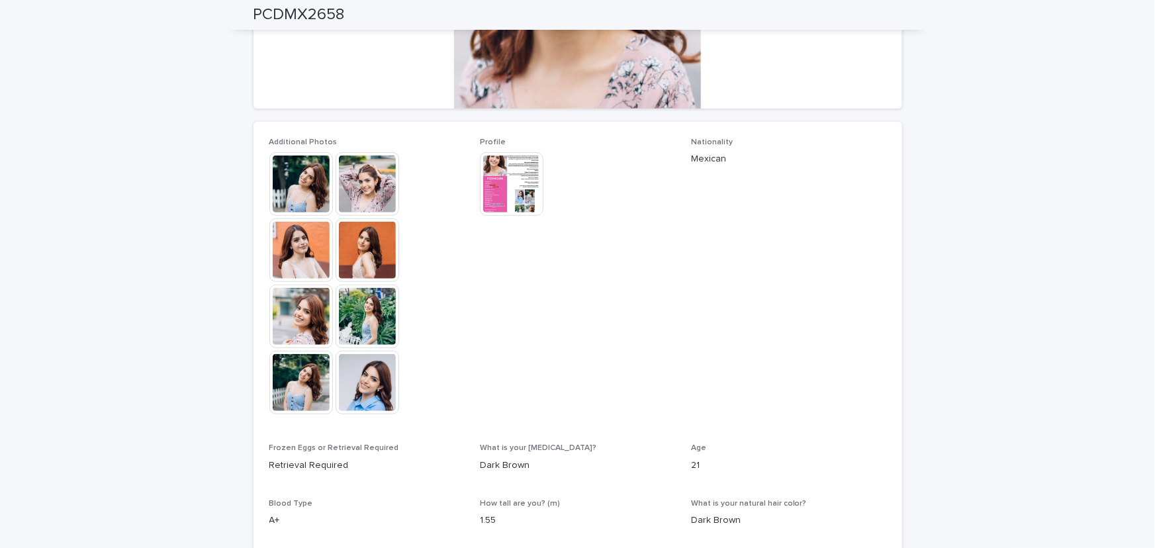
click at [309, 181] on img at bounding box center [302, 184] width 64 height 64
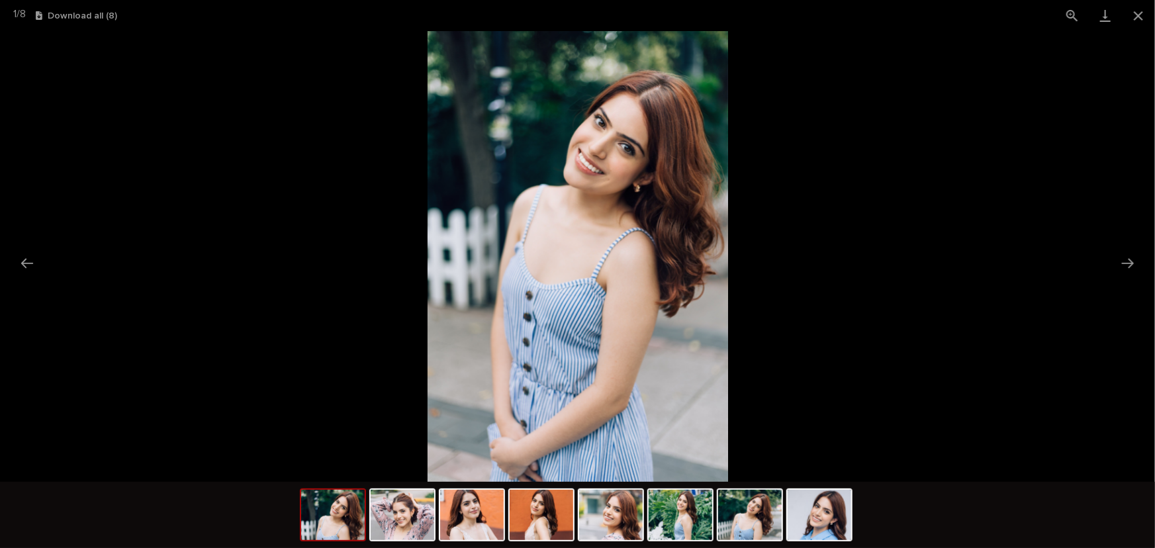
scroll to position [0, 0]
click at [405, 515] on img at bounding box center [403, 515] width 64 height 50
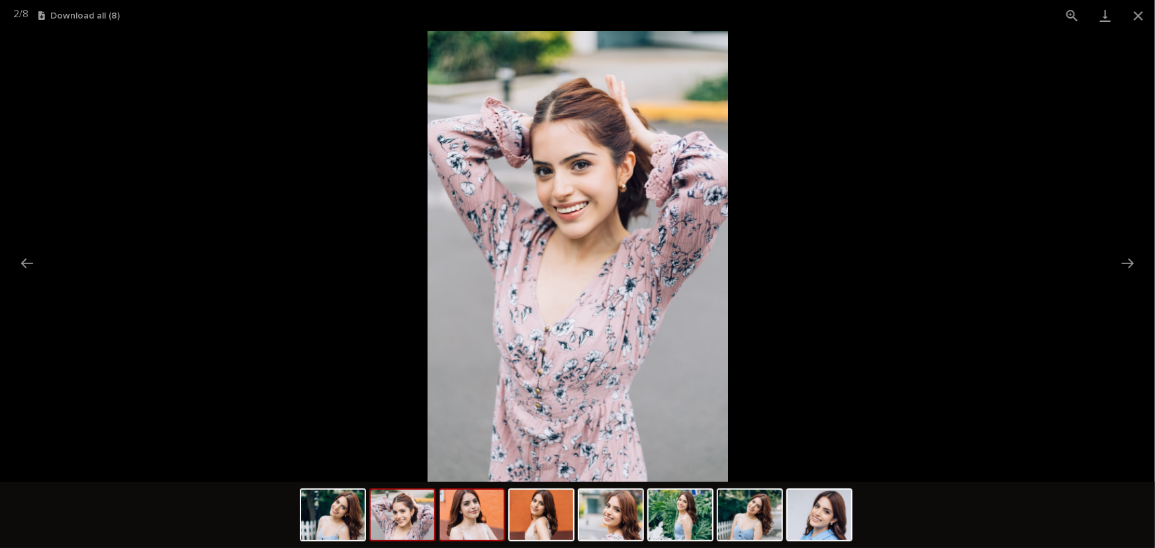
click at [475, 516] on img at bounding box center [472, 515] width 64 height 50
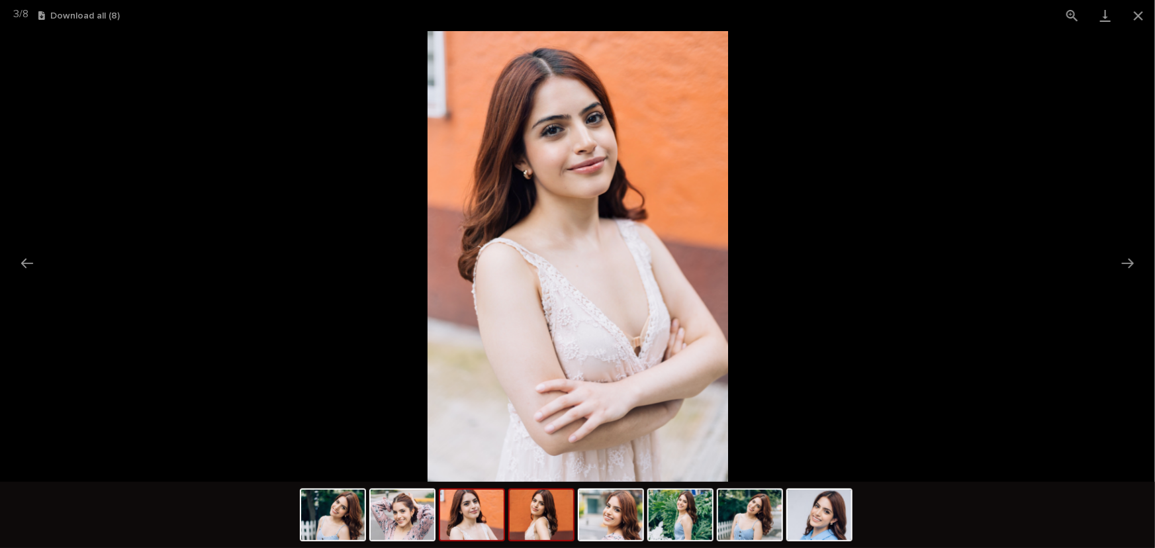
click at [548, 515] on img at bounding box center [542, 515] width 64 height 50
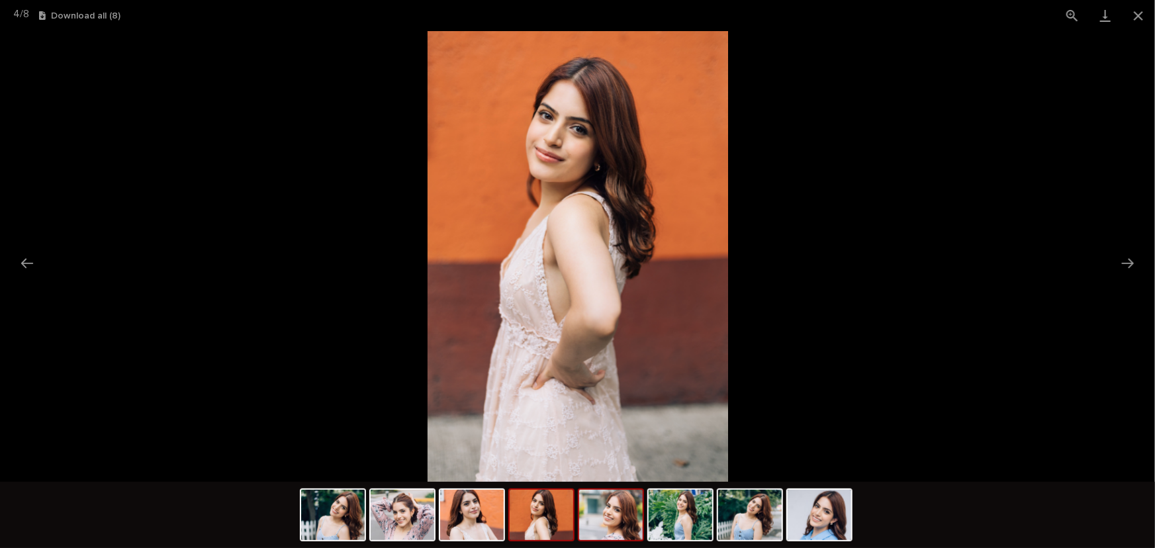
click at [603, 518] on img at bounding box center [611, 515] width 64 height 50
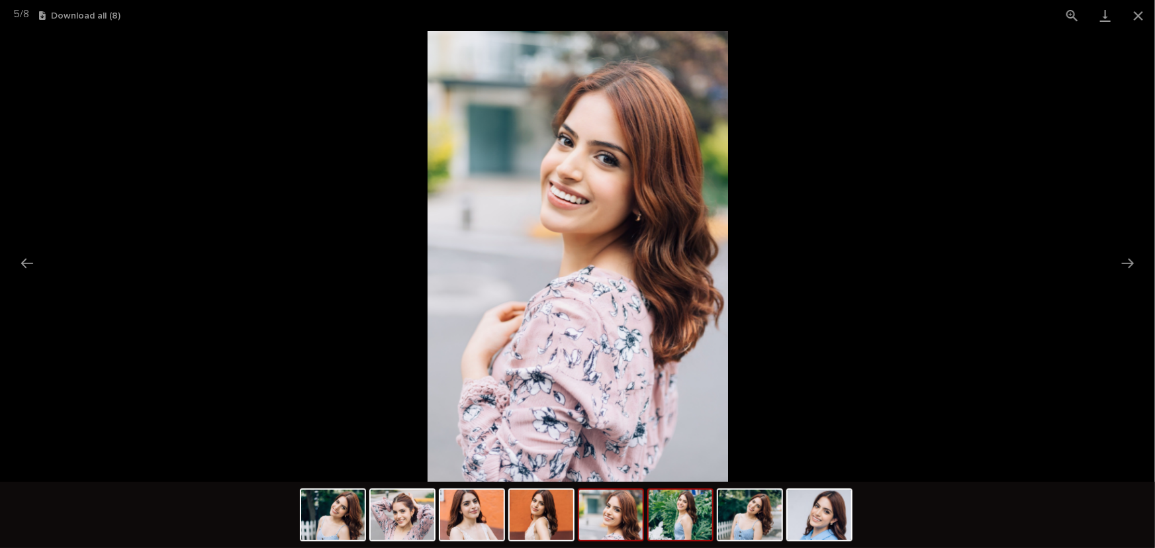
click at [672, 518] on img at bounding box center [681, 515] width 64 height 50
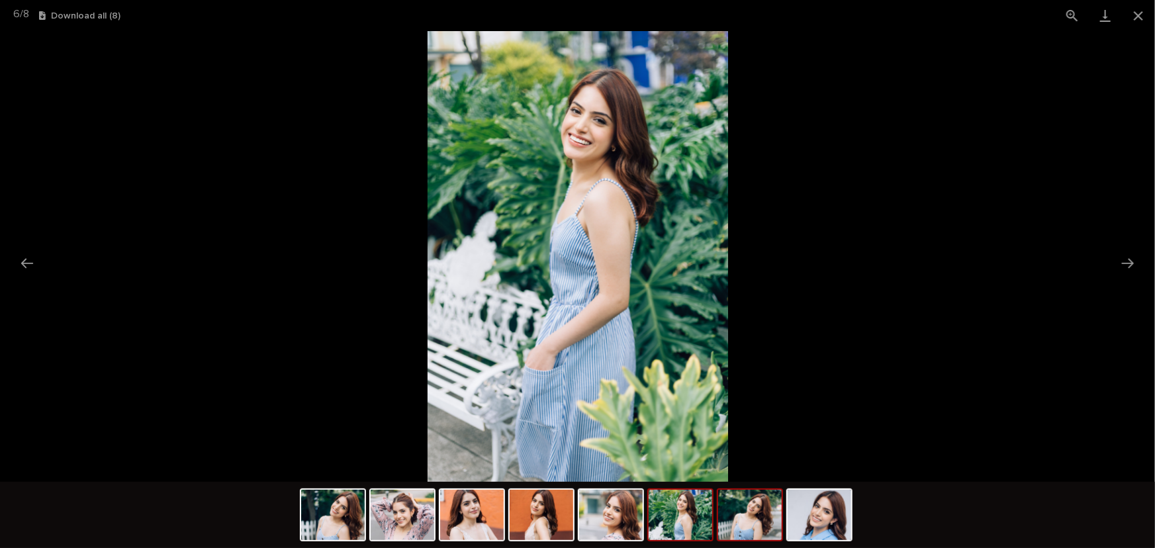
click at [748, 531] on img at bounding box center [750, 515] width 64 height 50
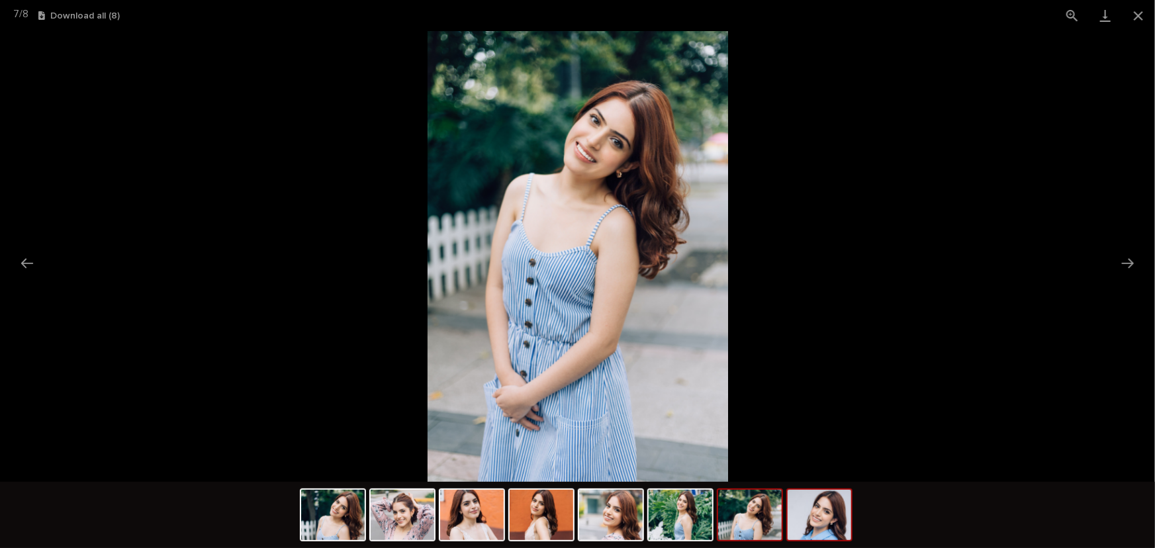
click at [821, 516] on img at bounding box center [820, 515] width 64 height 50
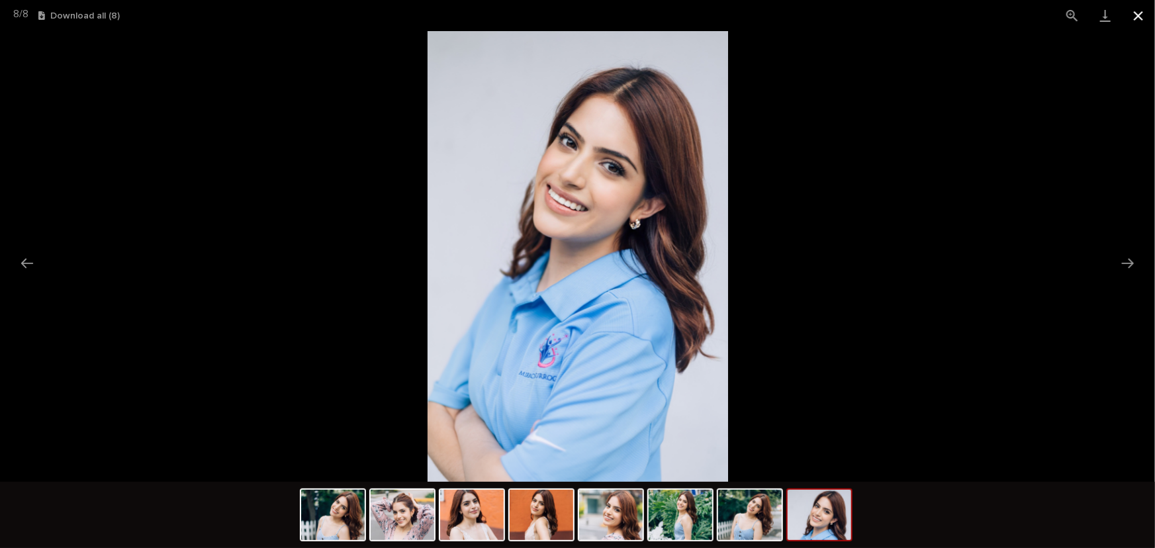
click at [1130, 13] on button "Close gallery" at bounding box center [1138, 15] width 33 height 31
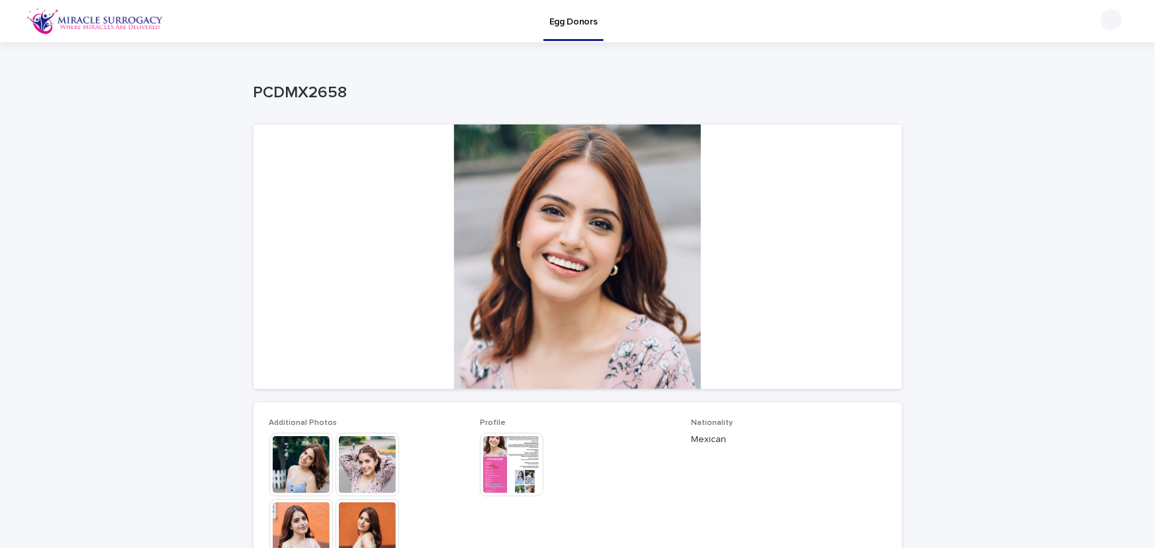
click at [294, 93] on p "PCDMX2658" at bounding box center [576, 92] width 644 height 19
copy p "PCDMX2658"
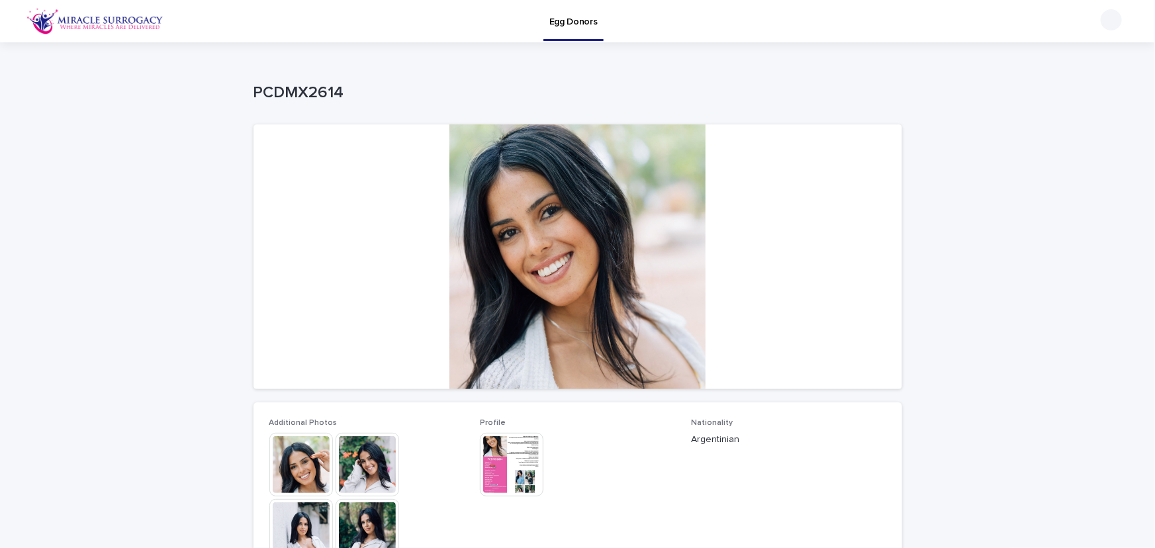
click at [516, 469] on img at bounding box center [512, 465] width 64 height 64
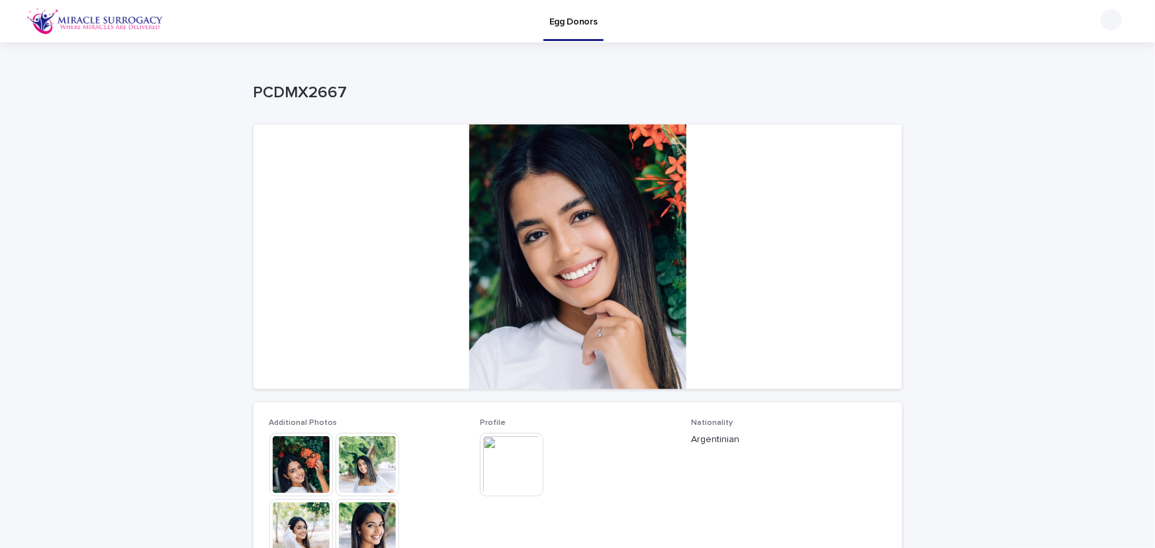
click at [115, 253] on div "Loading... Saving… Loading... Saving… PCDMX2667 PCDMX2667 Sorry, there was an e…" at bounding box center [577, 538] width 1155 height 993
click at [505, 477] on img at bounding box center [512, 465] width 64 height 64
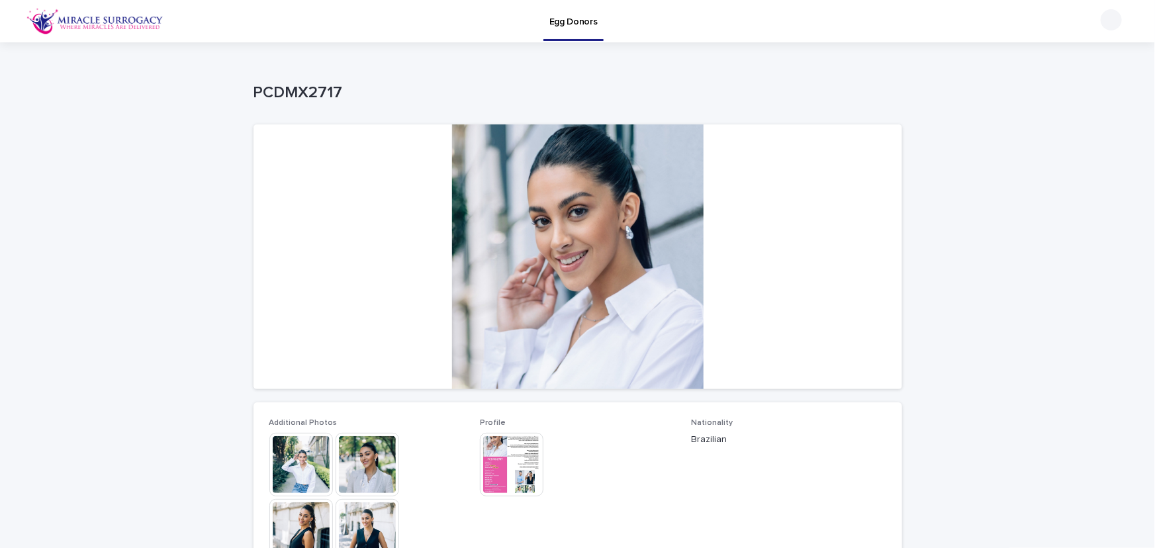
click at [515, 463] on img at bounding box center [512, 465] width 64 height 64
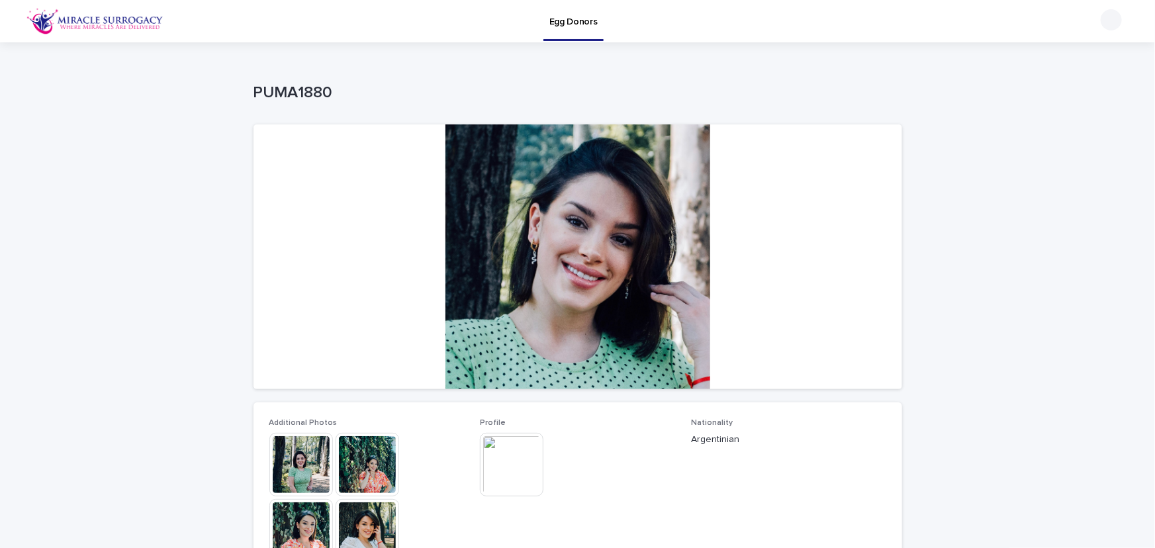
click at [519, 462] on img at bounding box center [512, 465] width 64 height 64
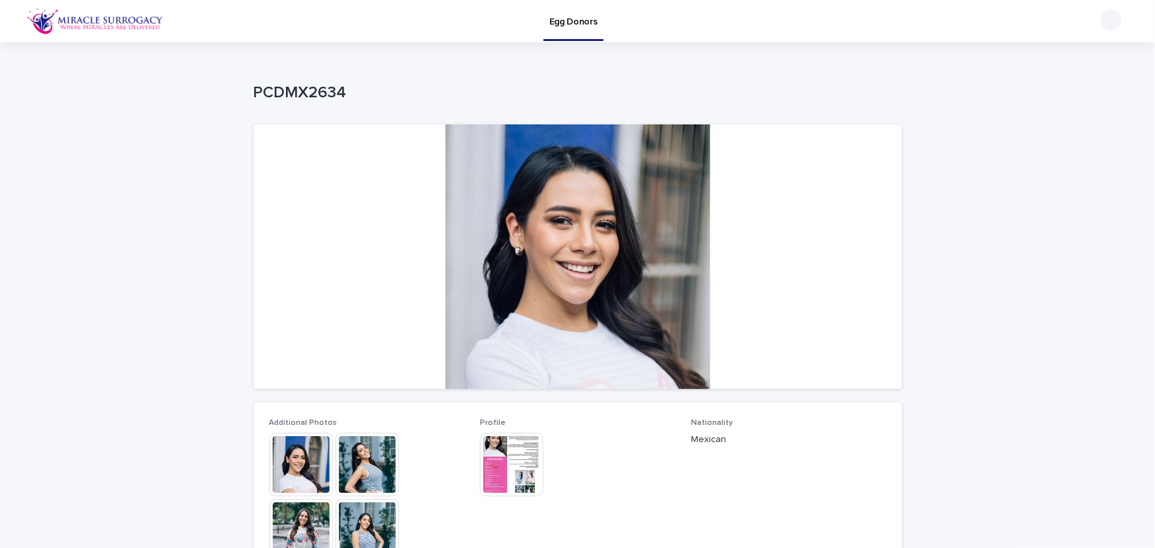
click at [509, 468] on img at bounding box center [512, 465] width 64 height 64
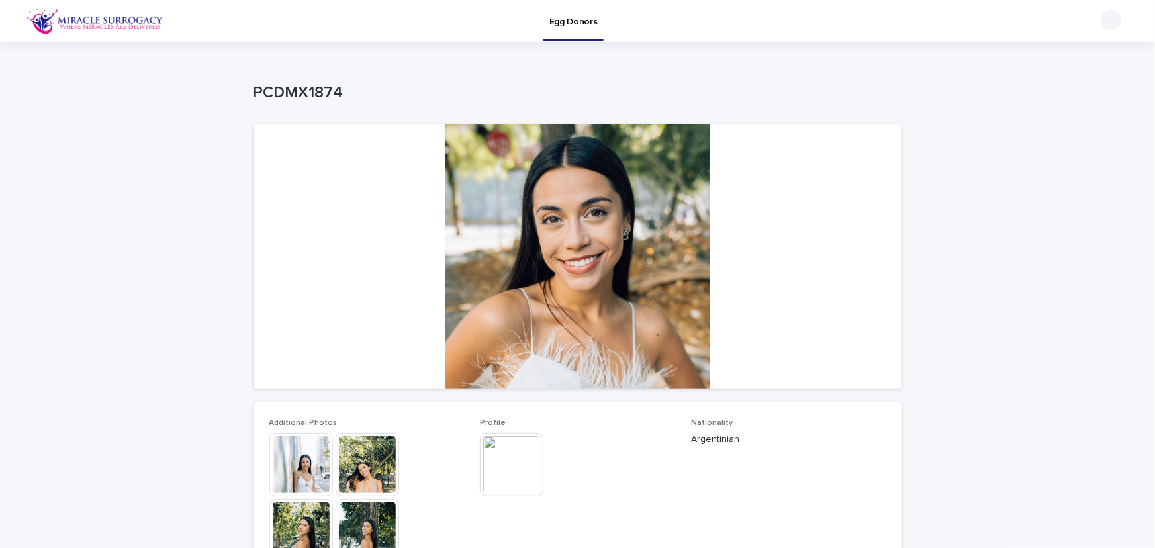
click at [516, 464] on img at bounding box center [512, 465] width 64 height 64
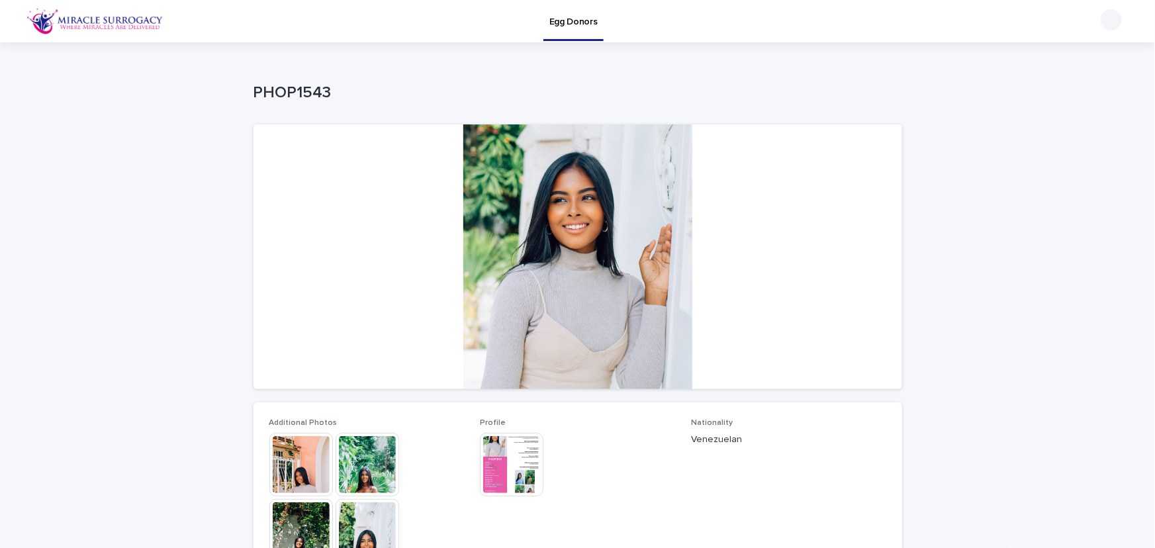
click at [508, 464] on img at bounding box center [512, 465] width 64 height 64
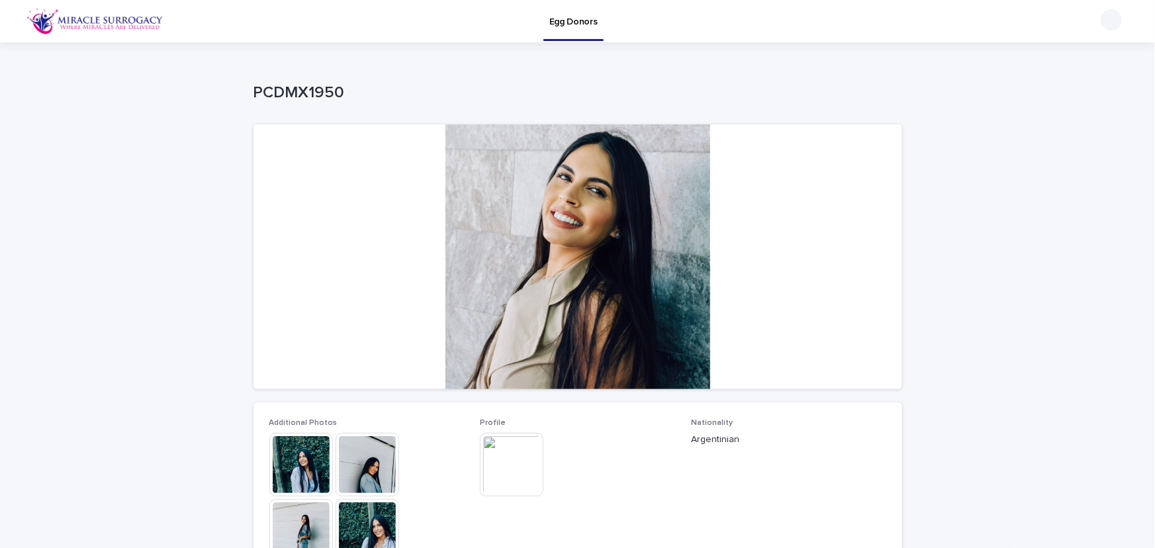
click at [509, 454] on img at bounding box center [512, 465] width 64 height 64
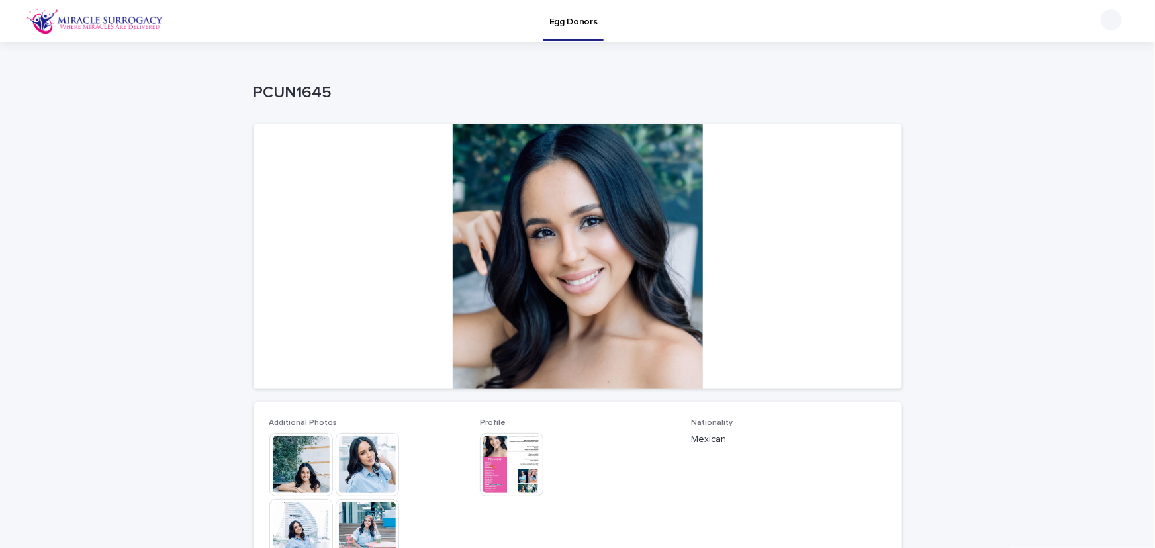
click at [507, 460] on img at bounding box center [512, 465] width 64 height 64
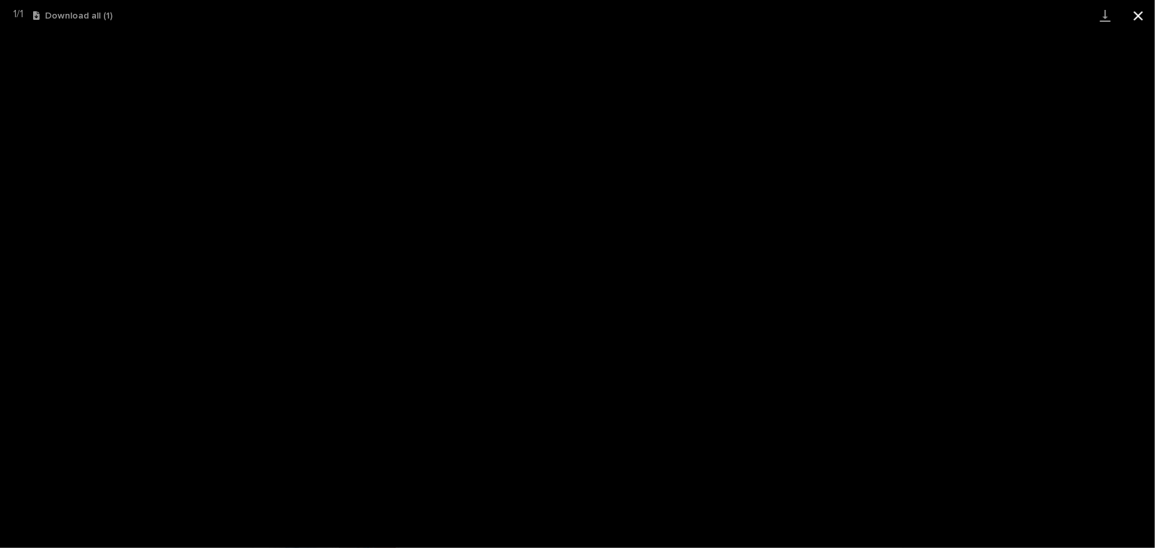
click at [1135, 18] on button "Close gallery" at bounding box center [1138, 15] width 33 height 31
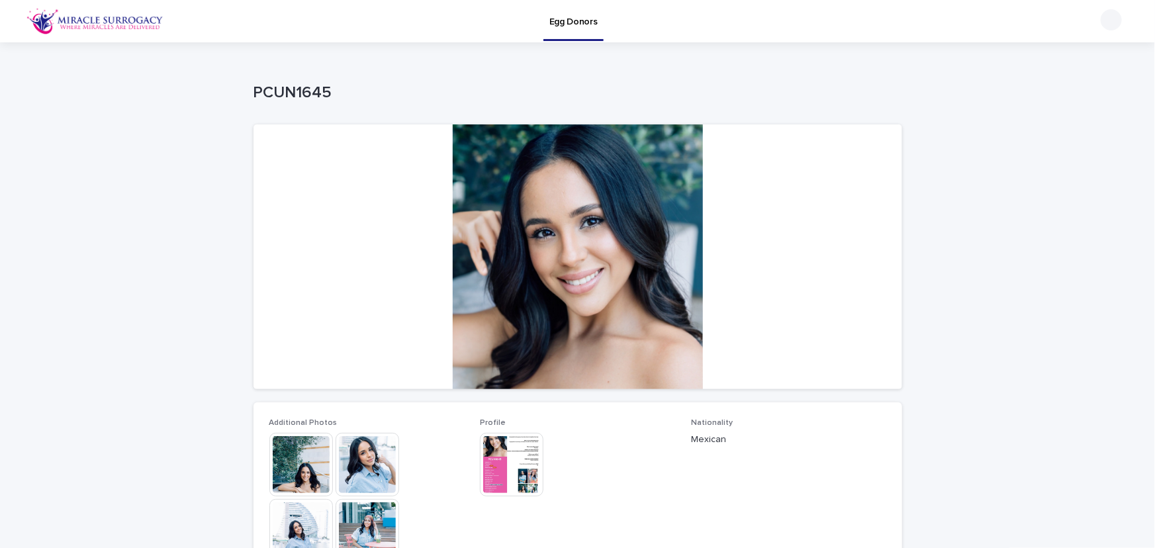
click at [314, 462] on img at bounding box center [302, 465] width 64 height 64
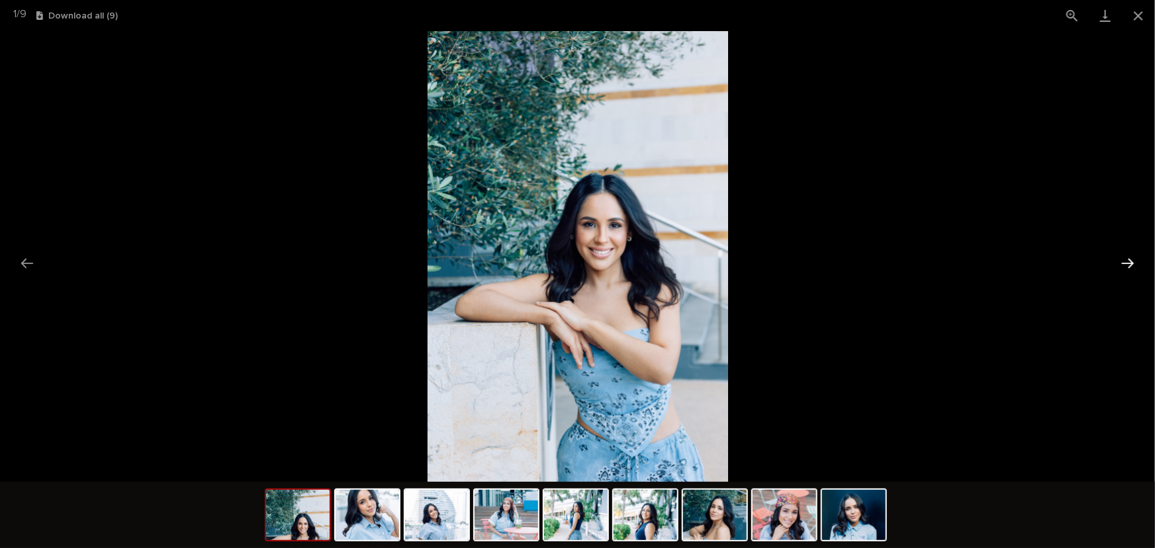
click at [1128, 263] on button "Next slide" at bounding box center [1128, 263] width 28 height 26
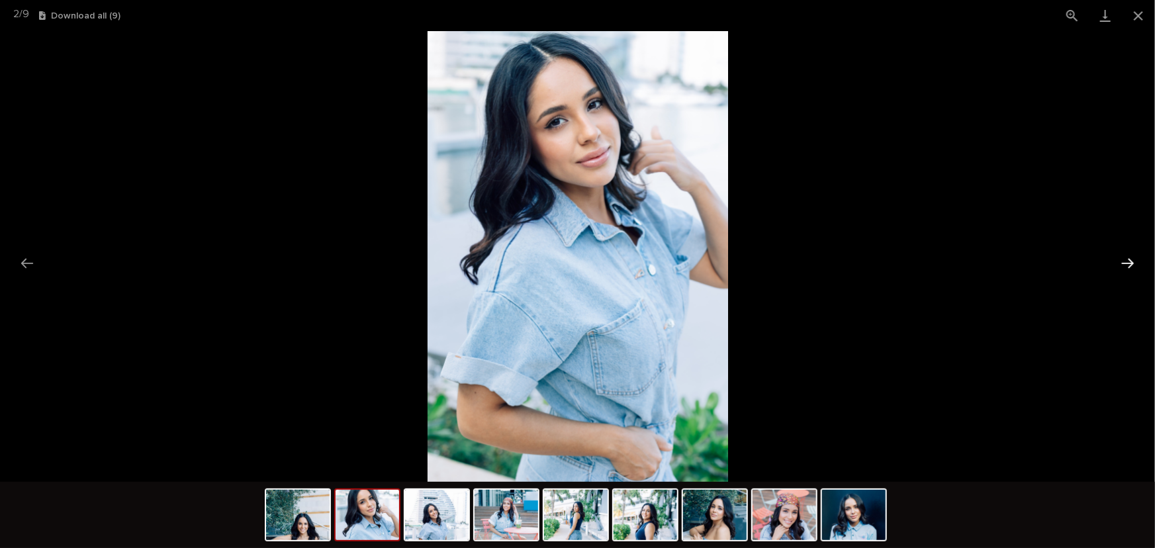
click at [1128, 263] on button "Next slide" at bounding box center [1128, 263] width 28 height 26
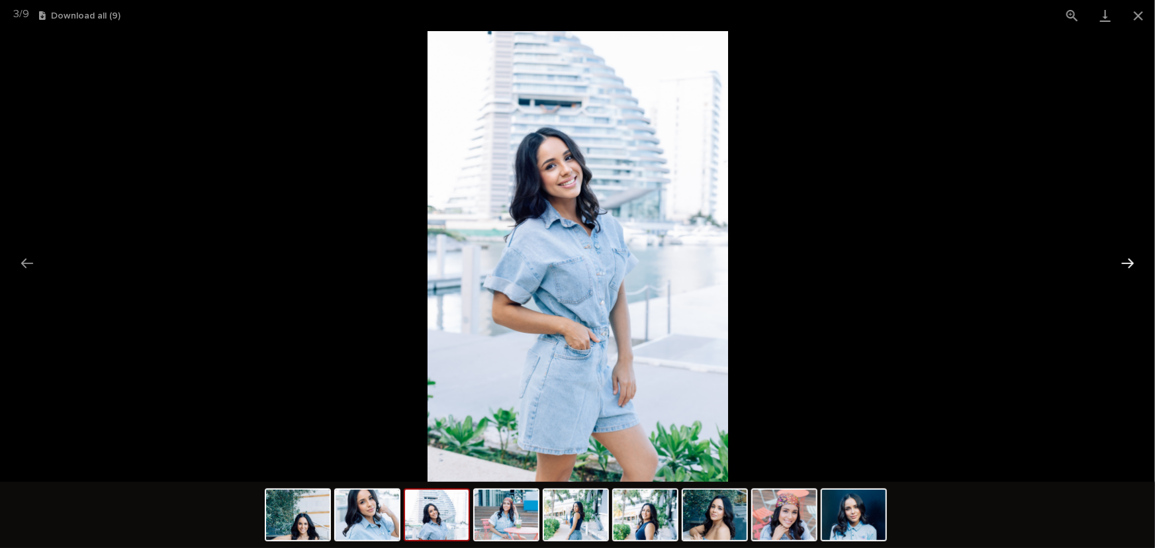
click at [1128, 263] on button "Next slide" at bounding box center [1128, 263] width 28 height 26
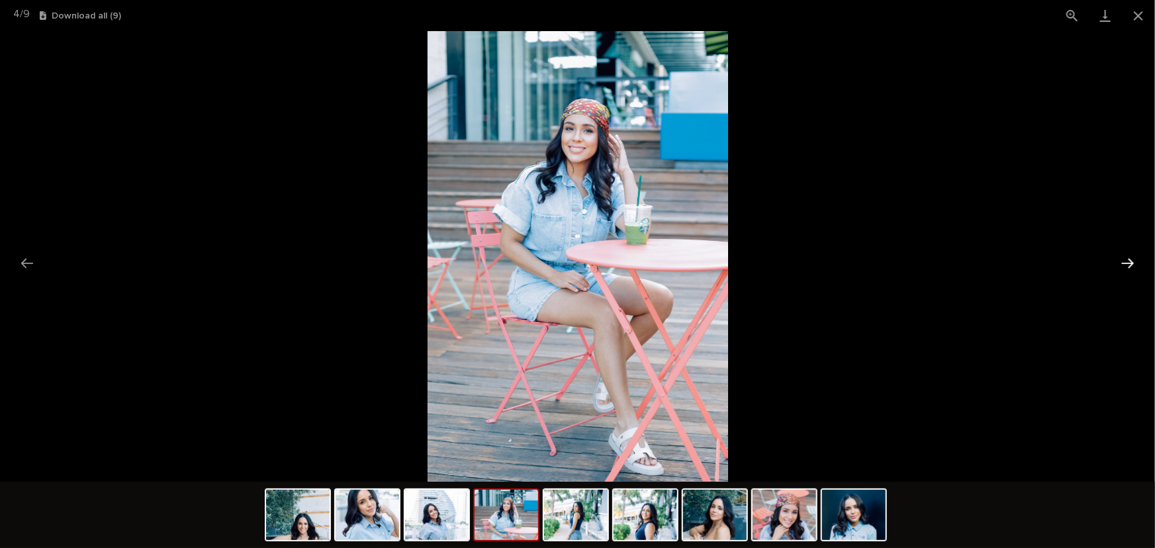
click at [1128, 263] on button "Next slide" at bounding box center [1128, 263] width 28 height 26
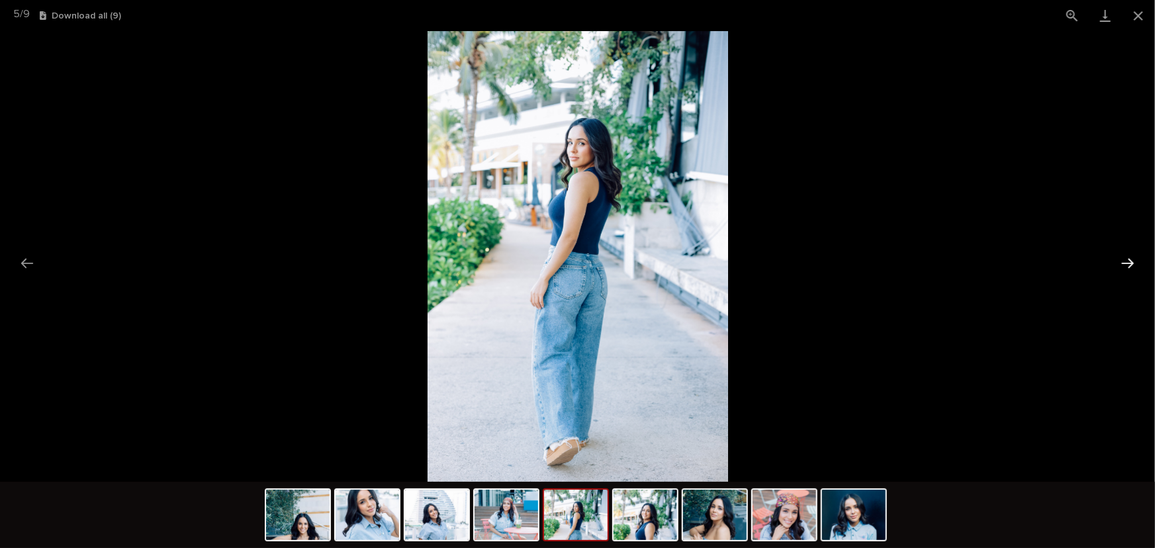
click at [1128, 263] on button "Next slide" at bounding box center [1128, 263] width 28 height 26
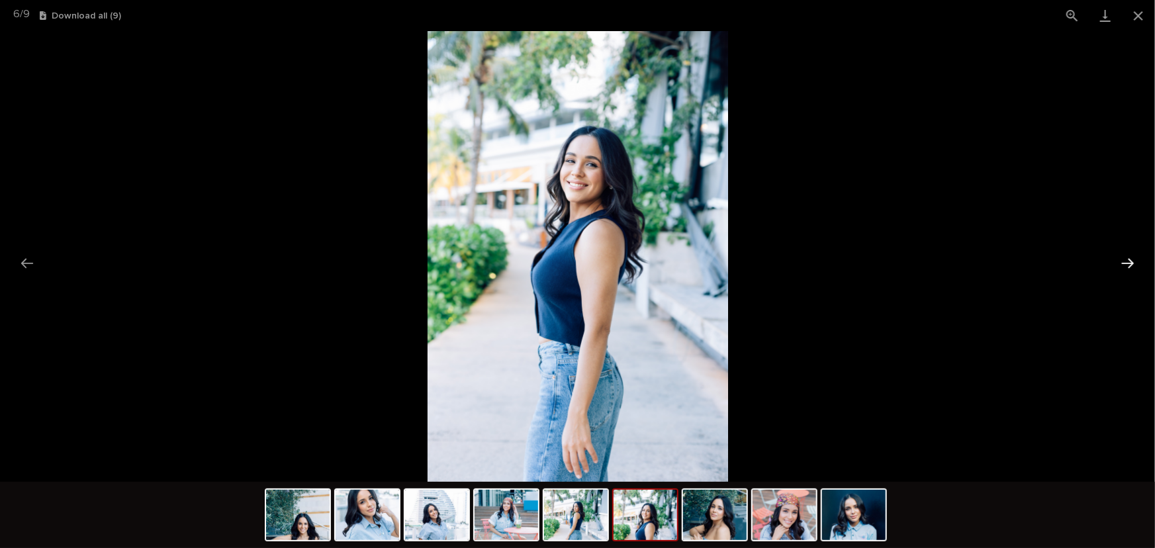
click at [1128, 263] on button "Next slide" at bounding box center [1128, 263] width 28 height 26
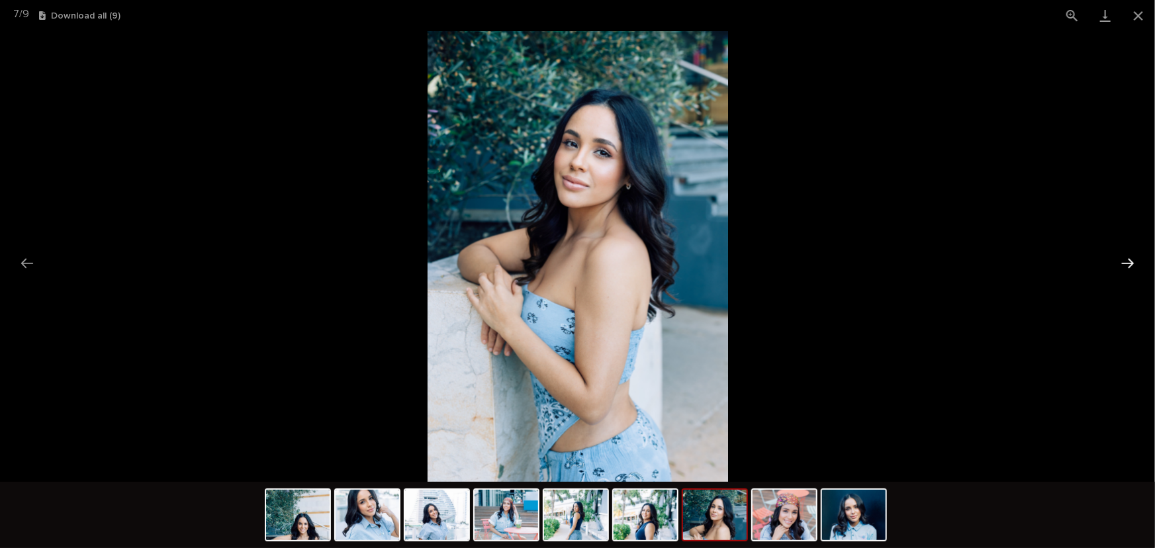
click at [1128, 263] on button "Next slide" at bounding box center [1128, 263] width 28 height 26
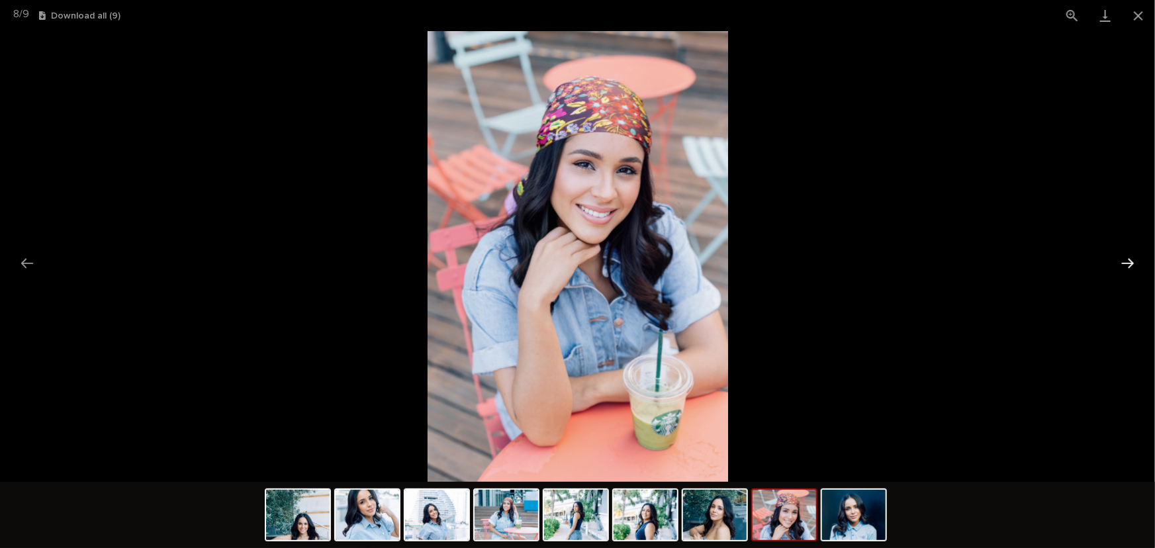
click at [1128, 263] on button "Next slide" at bounding box center [1128, 263] width 28 height 26
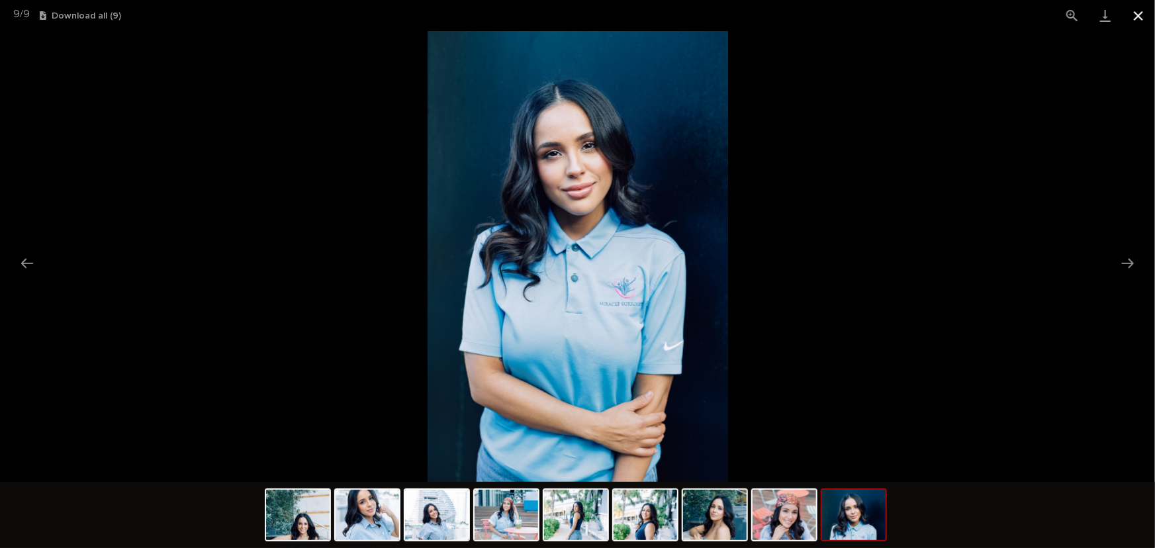
click at [1138, 14] on button "Close gallery" at bounding box center [1138, 15] width 33 height 31
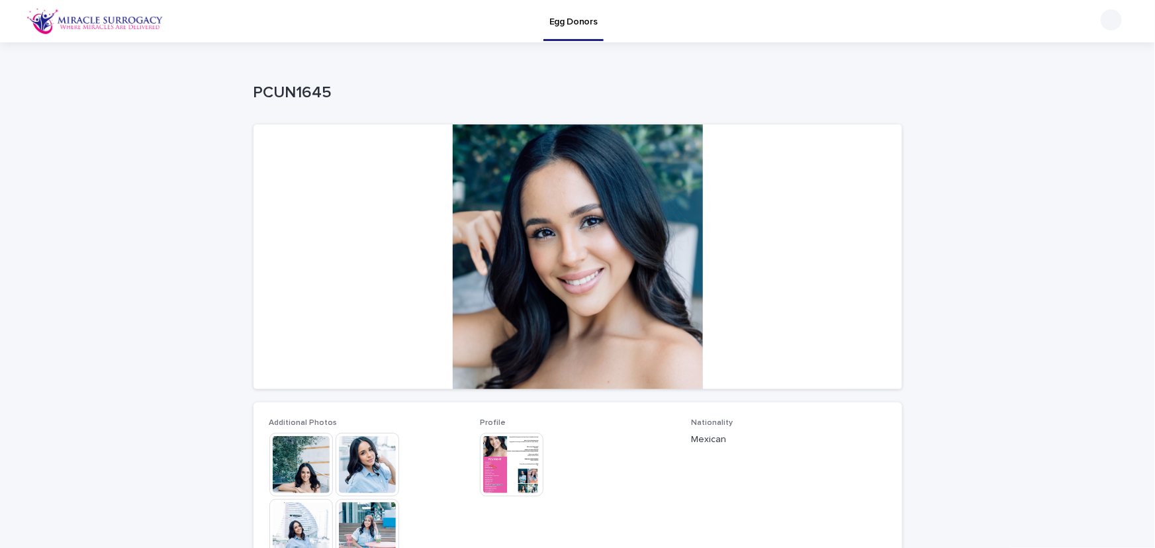
click at [296, 91] on p "PCUN1645" at bounding box center [576, 92] width 644 height 19
copy p "PCUN1645"
click at [780, 213] on div at bounding box center [578, 256] width 649 height 265
click at [501, 462] on img at bounding box center [512, 465] width 64 height 64
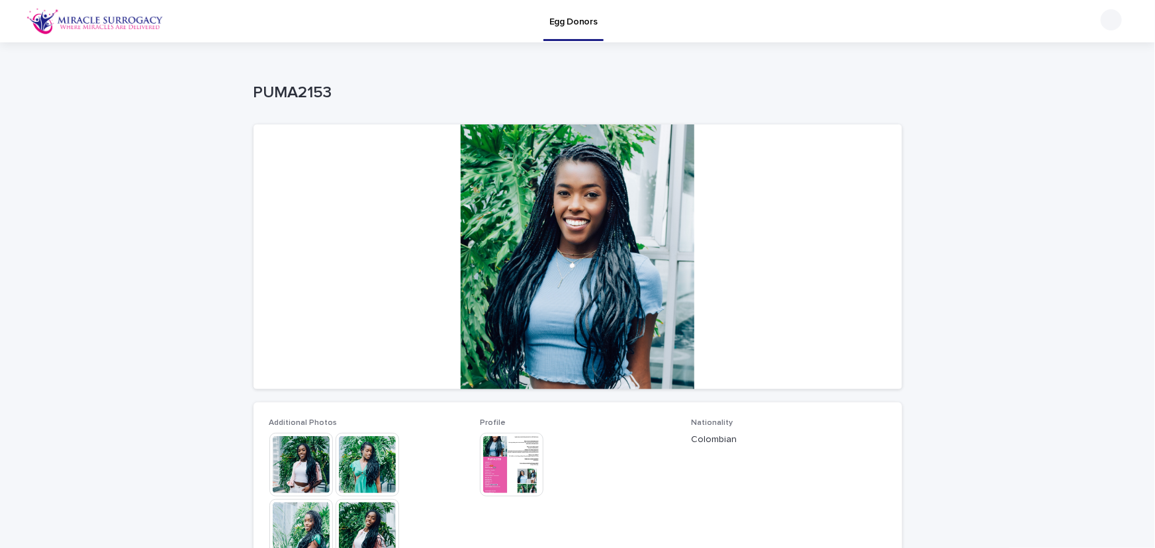
click at [518, 470] on img at bounding box center [512, 465] width 64 height 64
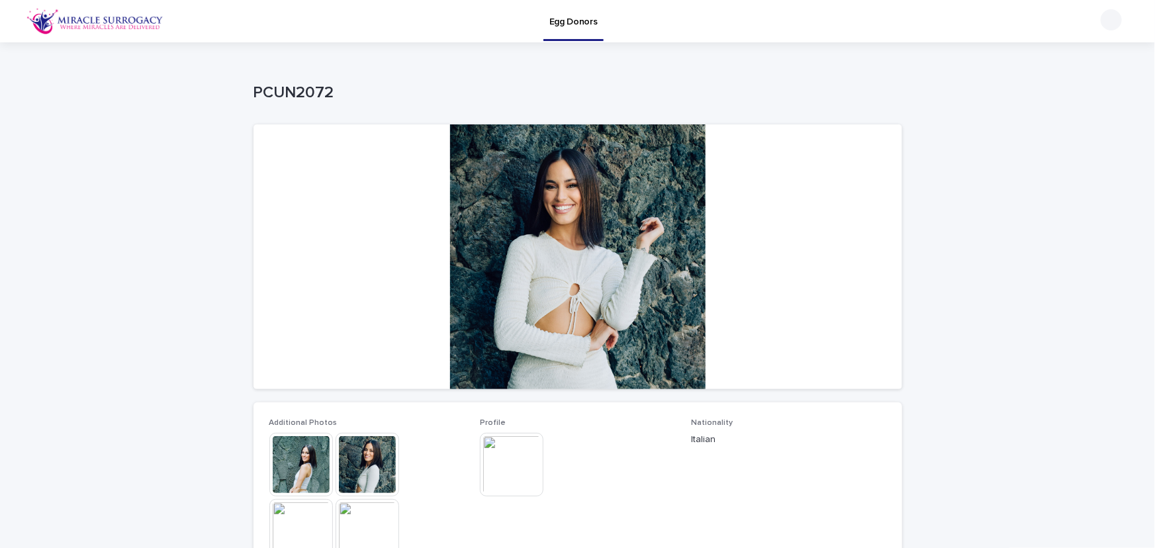
click at [498, 478] on img at bounding box center [512, 465] width 64 height 64
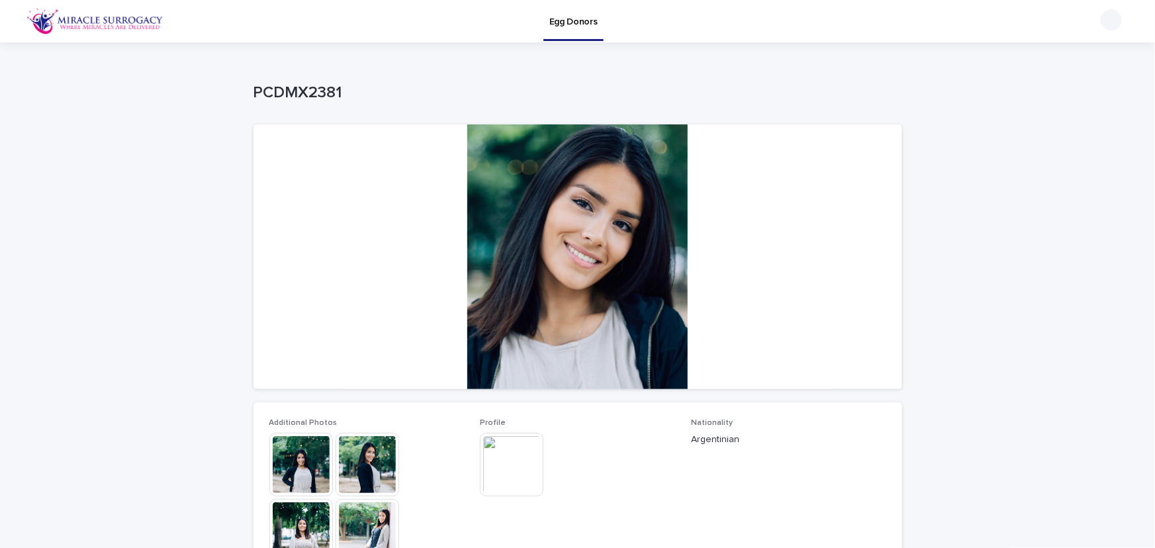
click at [511, 450] on img at bounding box center [512, 465] width 64 height 64
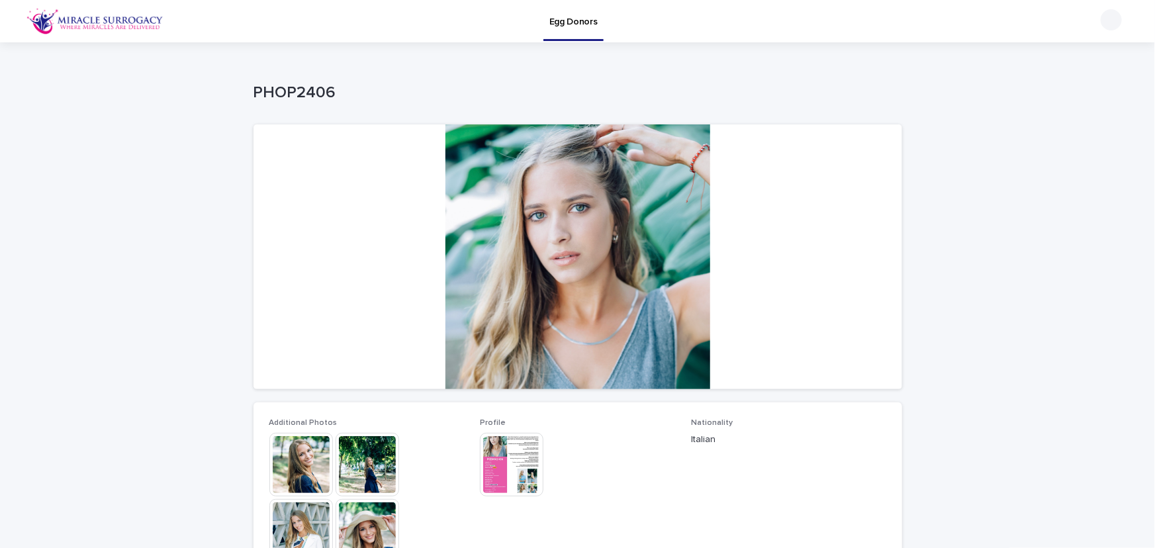
click at [512, 455] on img at bounding box center [512, 465] width 64 height 64
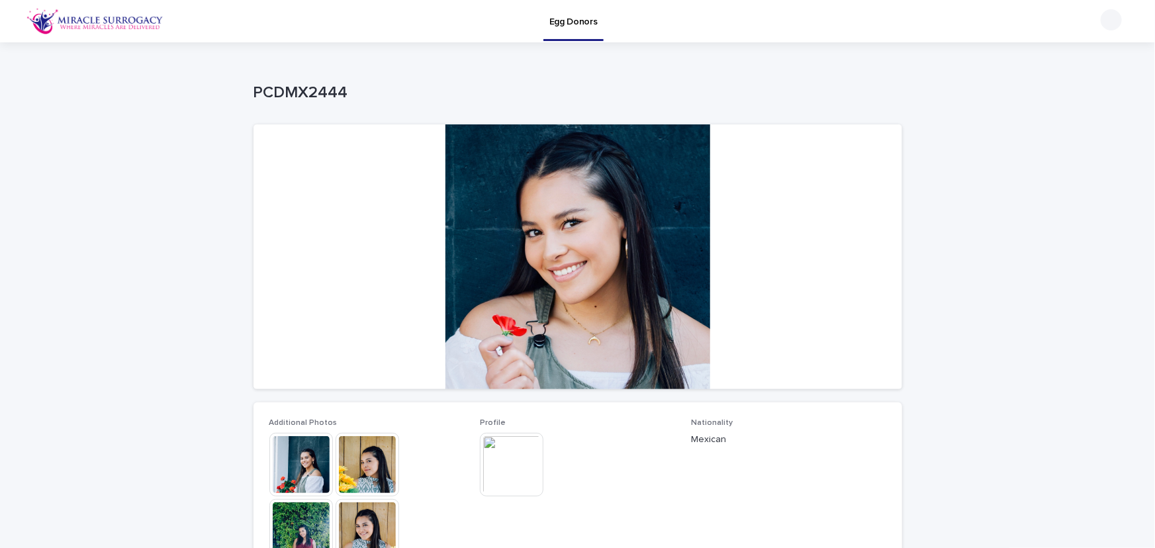
click at [511, 460] on img at bounding box center [512, 465] width 64 height 64
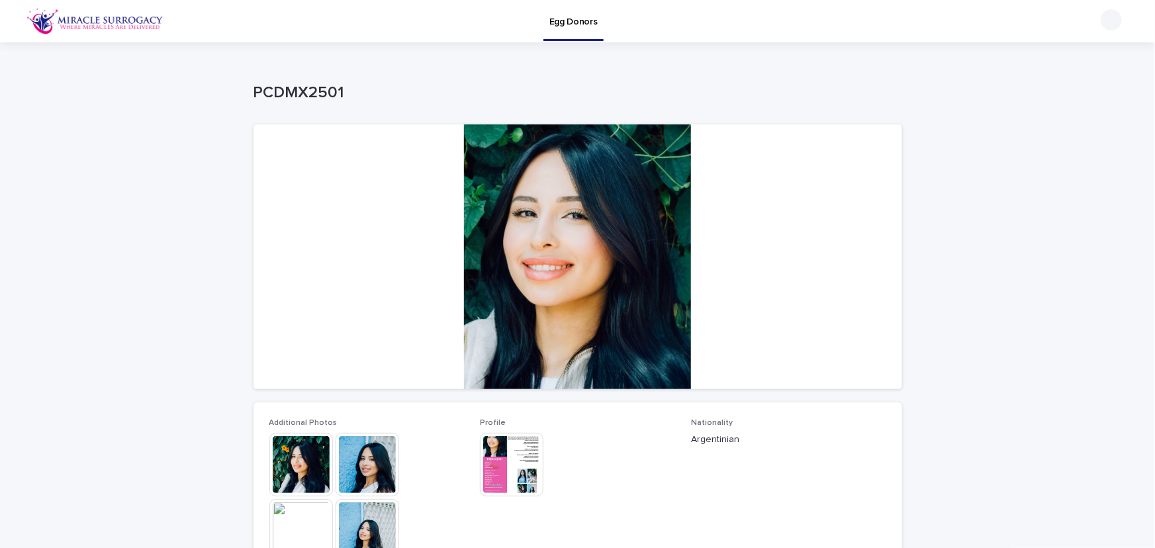
click at [511, 451] on img at bounding box center [512, 465] width 64 height 64
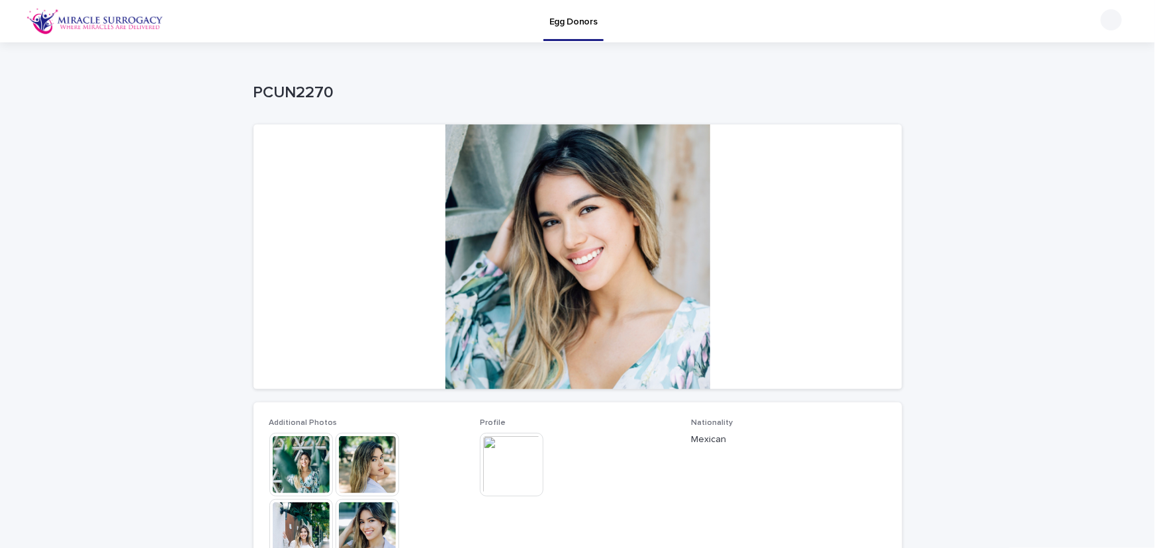
click at [520, 454] on img at bounding box center [512, 465] width 64 height 64
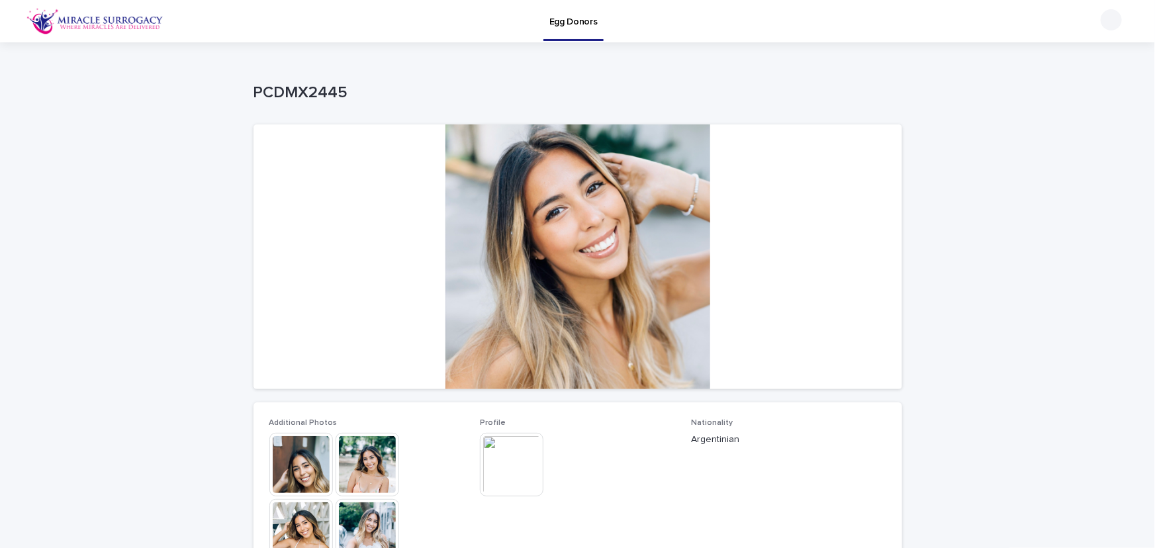
click at [520, 454] on img at bounding box center [512, 465] width 64 height 64
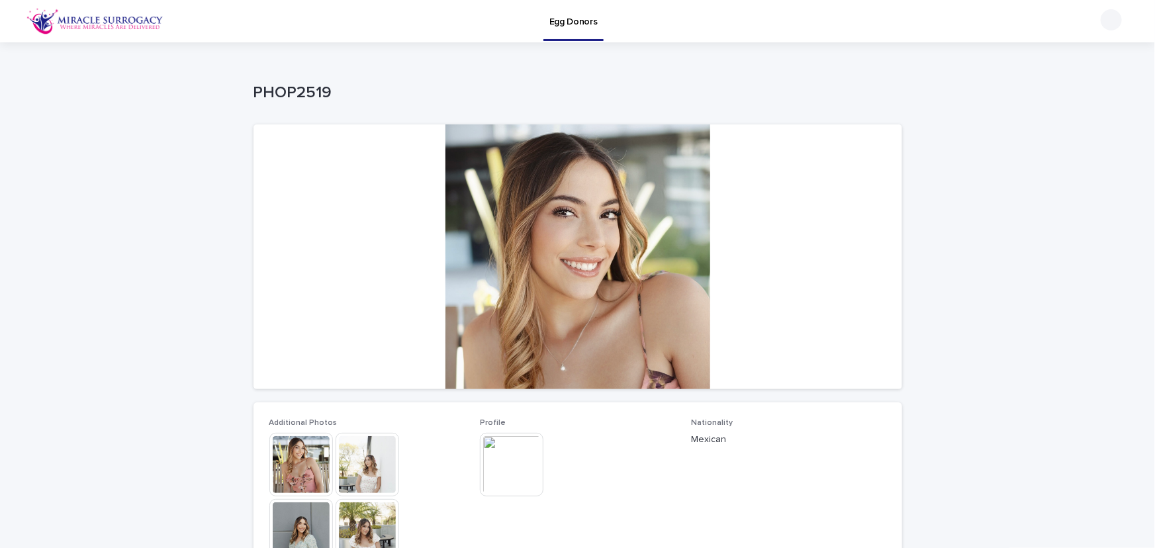
click at [508, 470] on img at bounding box center [512, 465] width 64 height 64
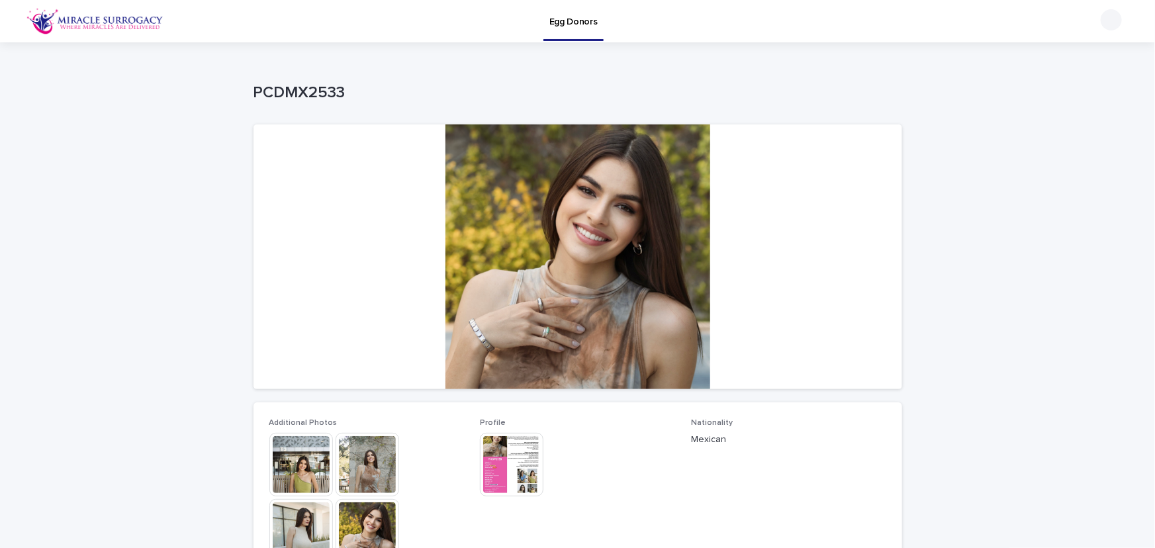
click at [521, 457] on img at bounding box center [512, 465] width 64 height 64
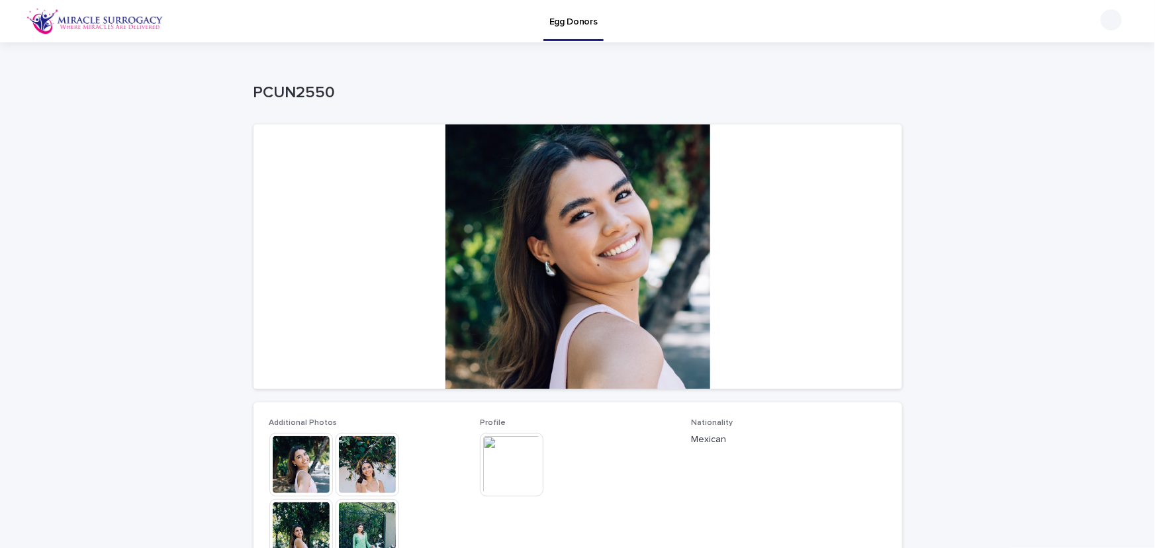
click at [511, 449] on img at bounding box center [512, 465] width 64 height 64
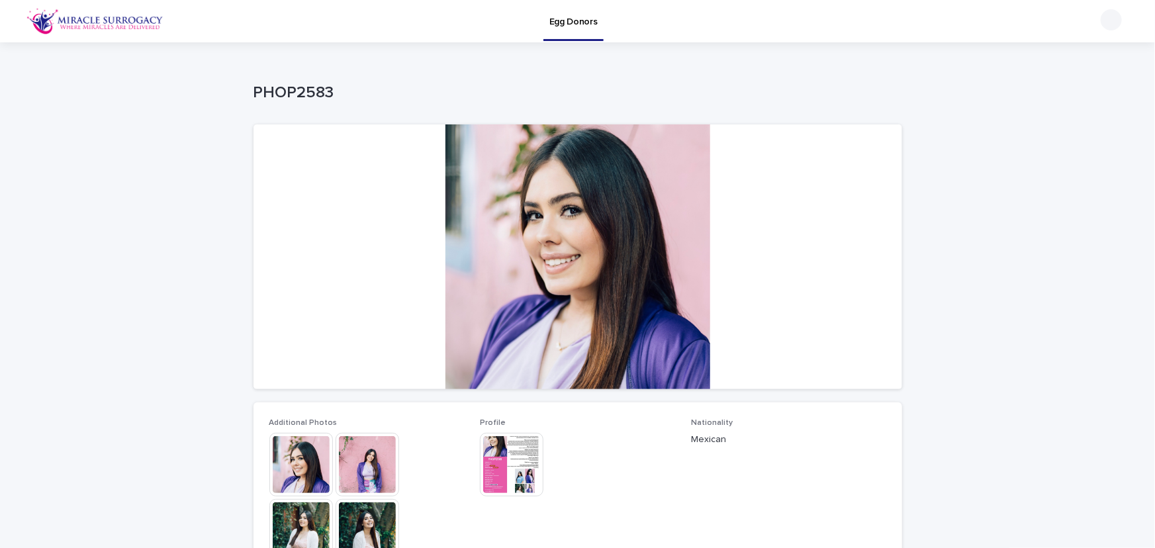
click at [516, 457] on img at bounding box center [512, 465] width 64 height 64
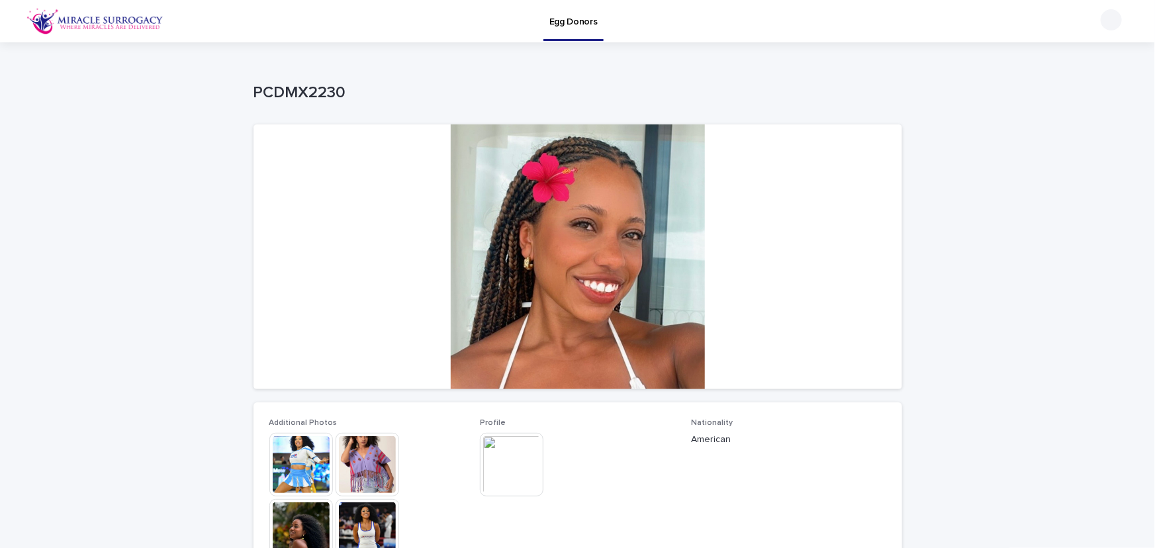
click at [516, 457] on img at bounding box center [512, 465] width 64 height 64
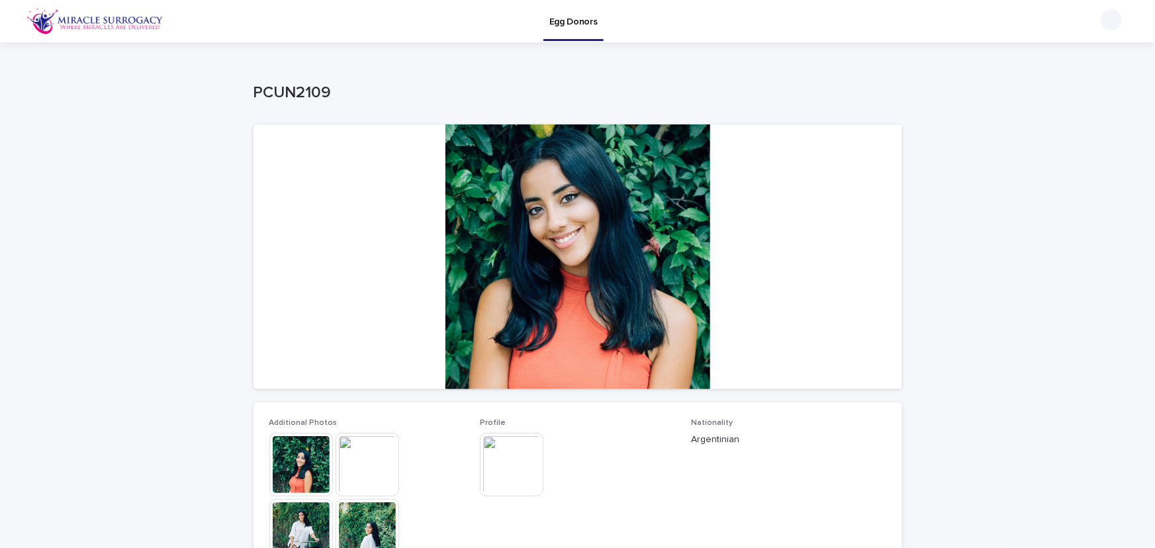
click at [513, 464] on img at bounding box center [512, 465] width 64 height 64
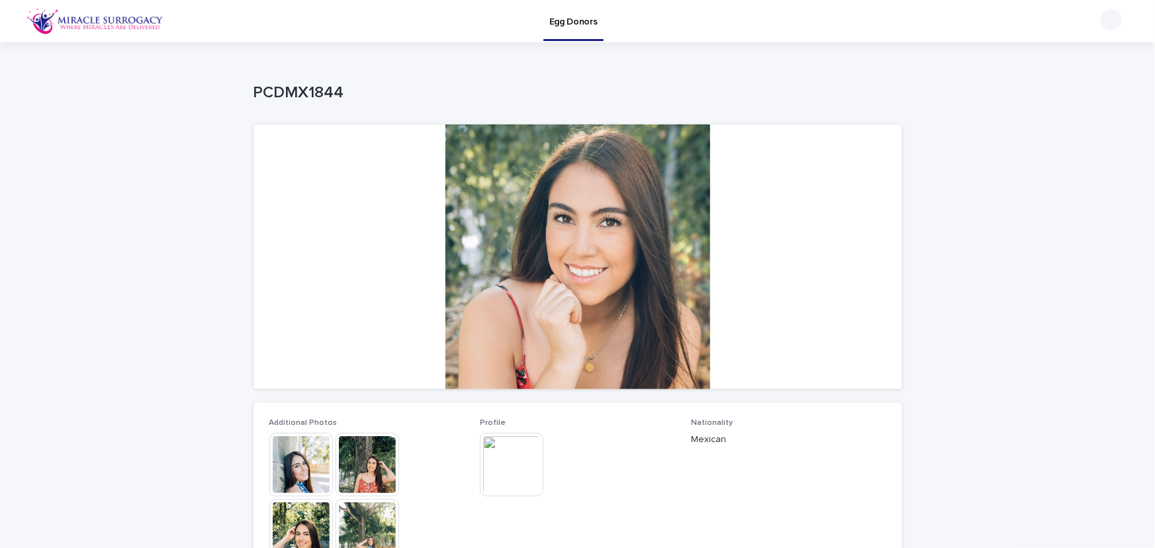
click at [515, 451] on img at bounding box center [512, 465] width 64 height 64
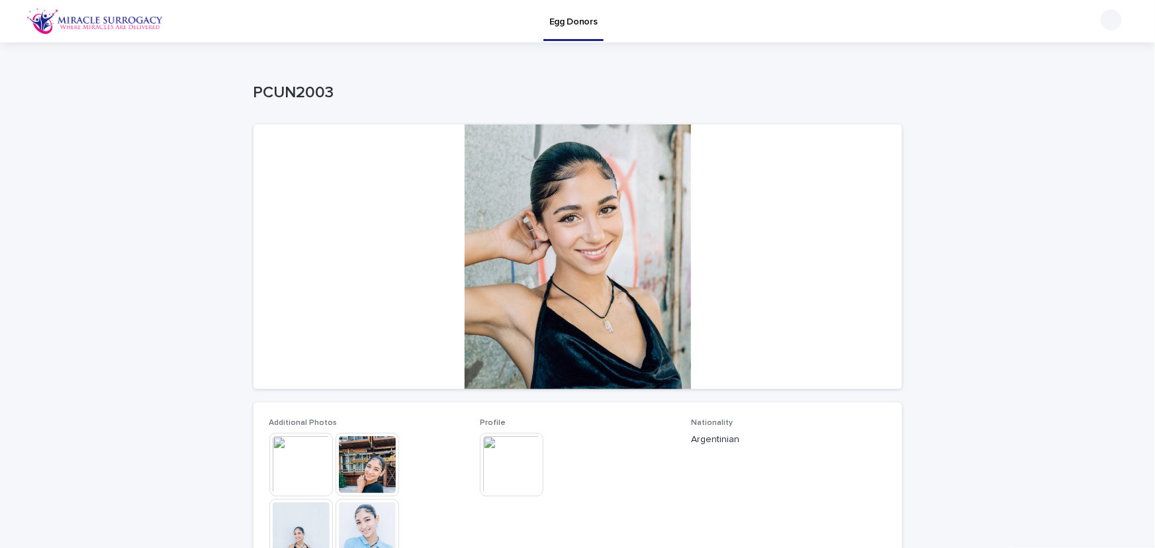
click at [518, 451] on img at bounding box center [512, 465] width 64 height 64
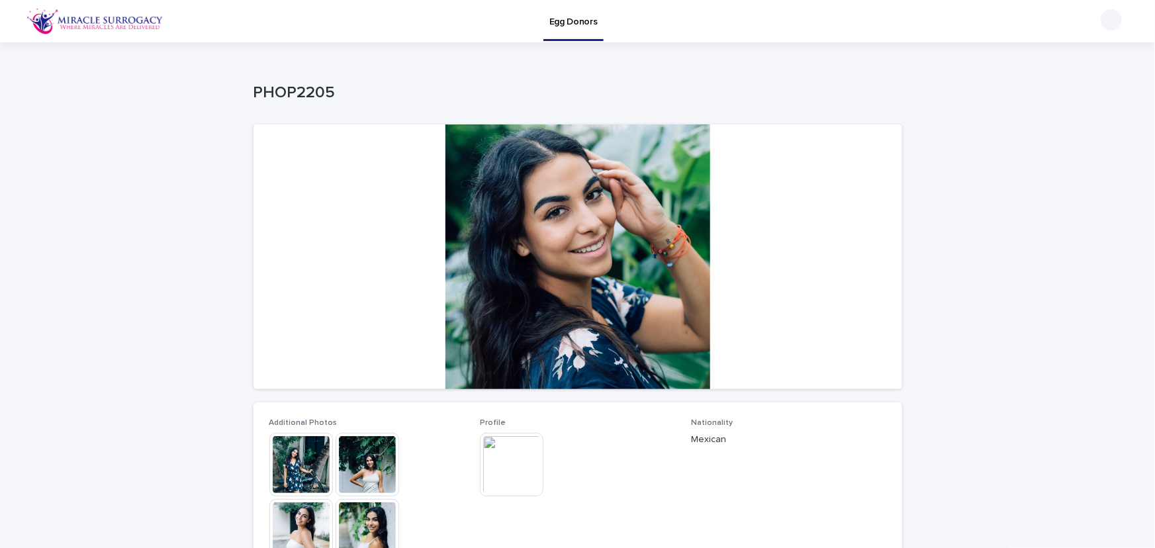
click at [490, 446] on img at bounding box center [512, 465] width 64 height 64
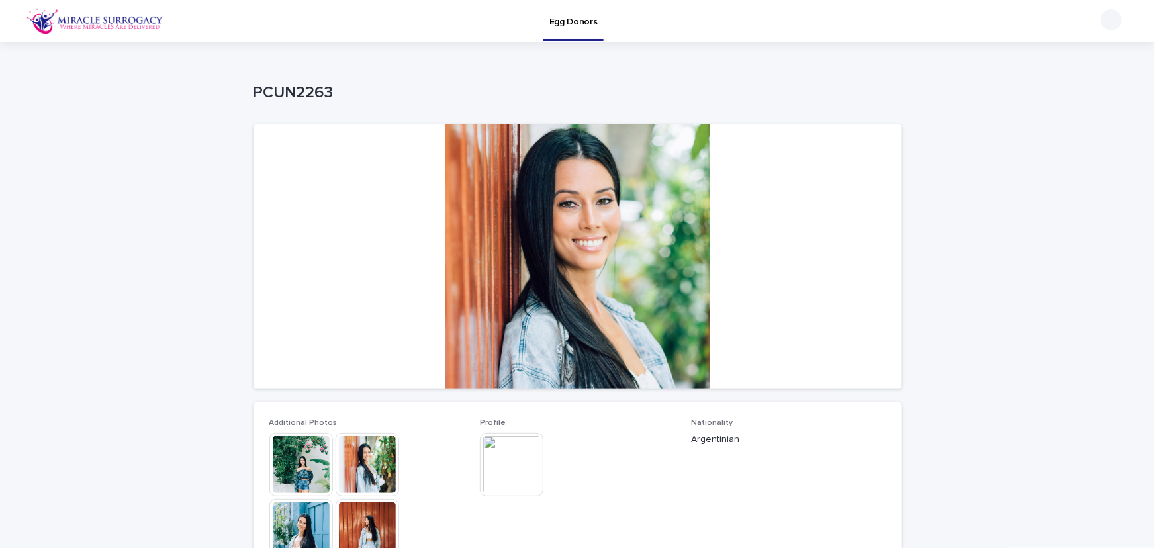
click at [521, 457] on img at bounding box center [512, 465] width 64 height 64
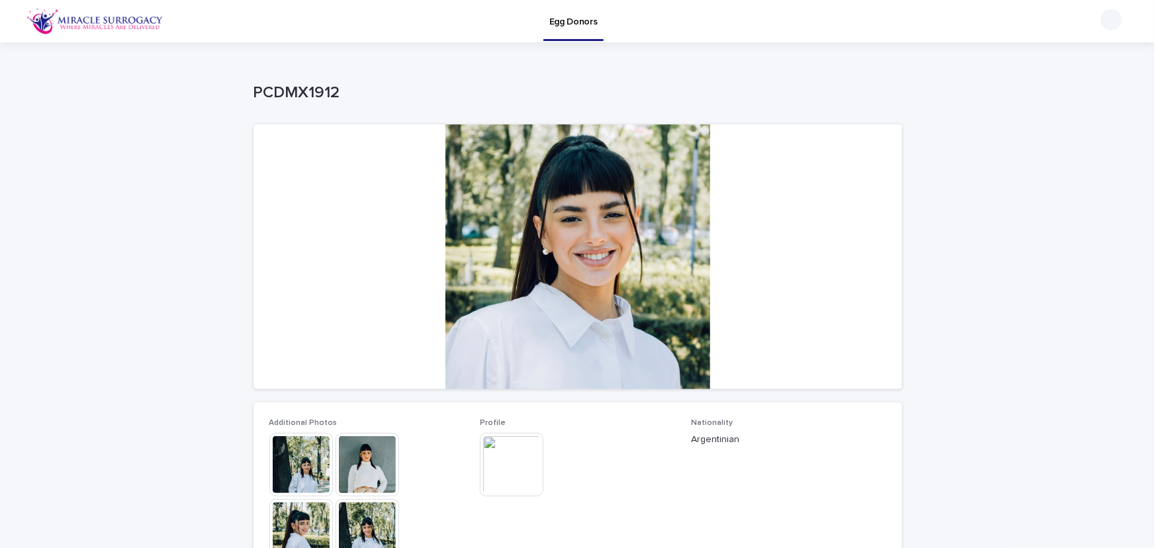
click at [513, 464] on img at bounding box center [512, 465] width 64 height 64
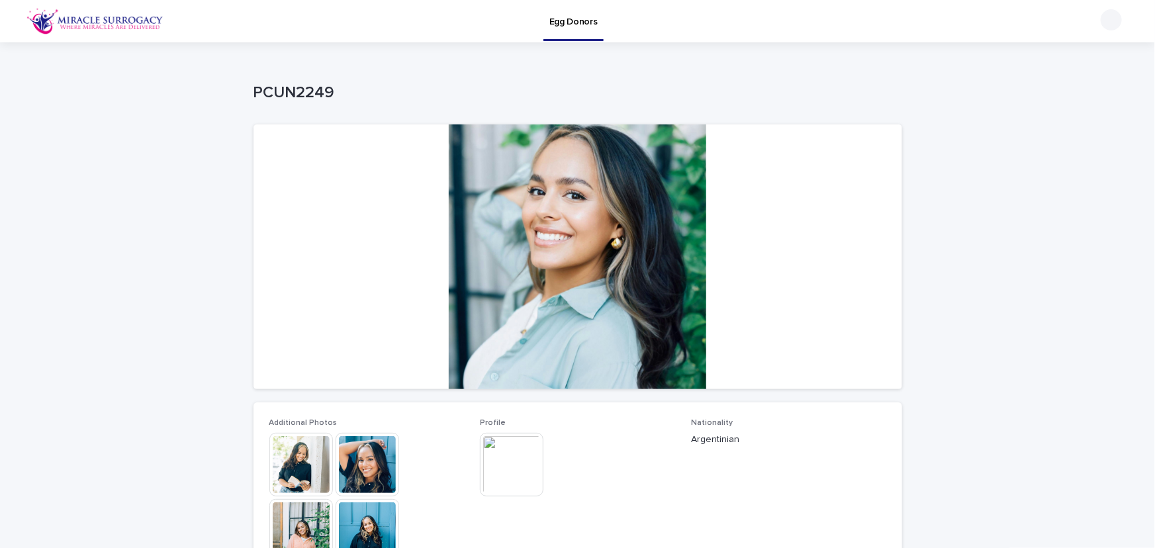
click at [520, 448] on img at bounding box center [512, 465] width 64 height 64
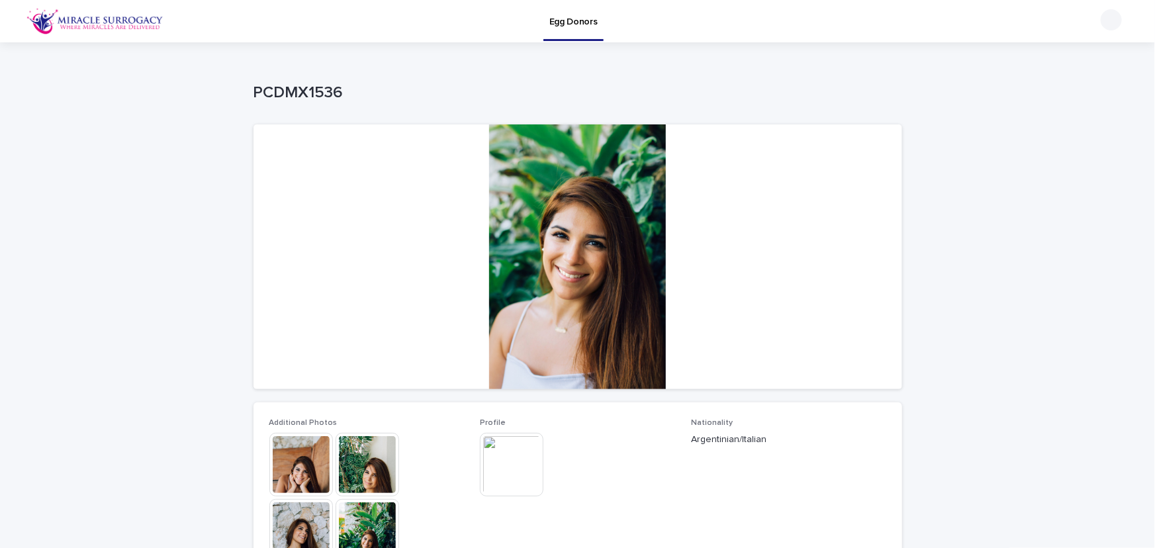
click at [514, 474] on img at bounding box center [512, 465] width 64 height 64
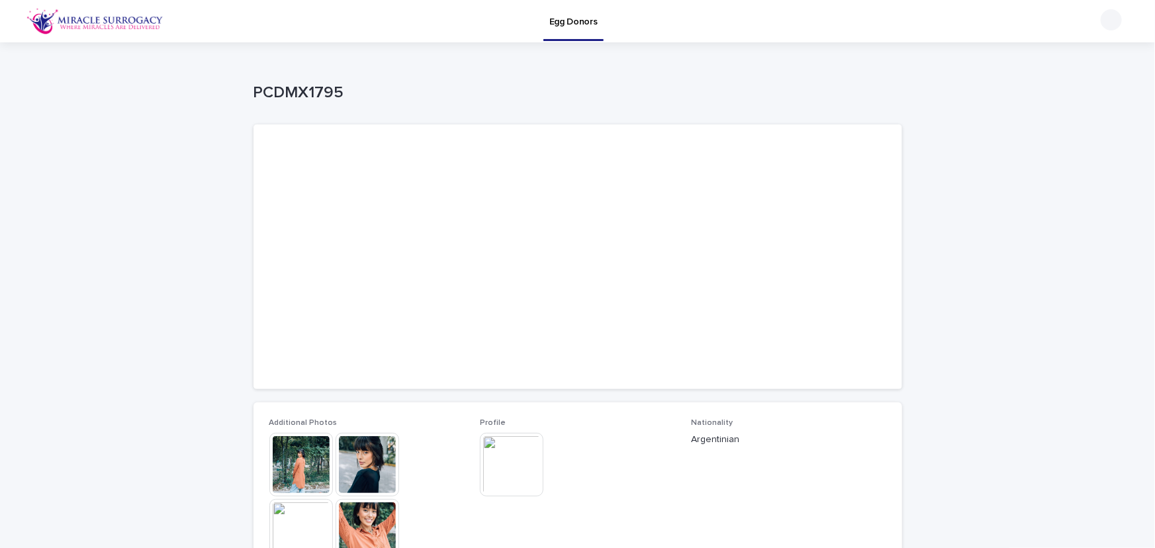
click at [503, 472] on img at bounding box center [512, 465] width 64 height 64
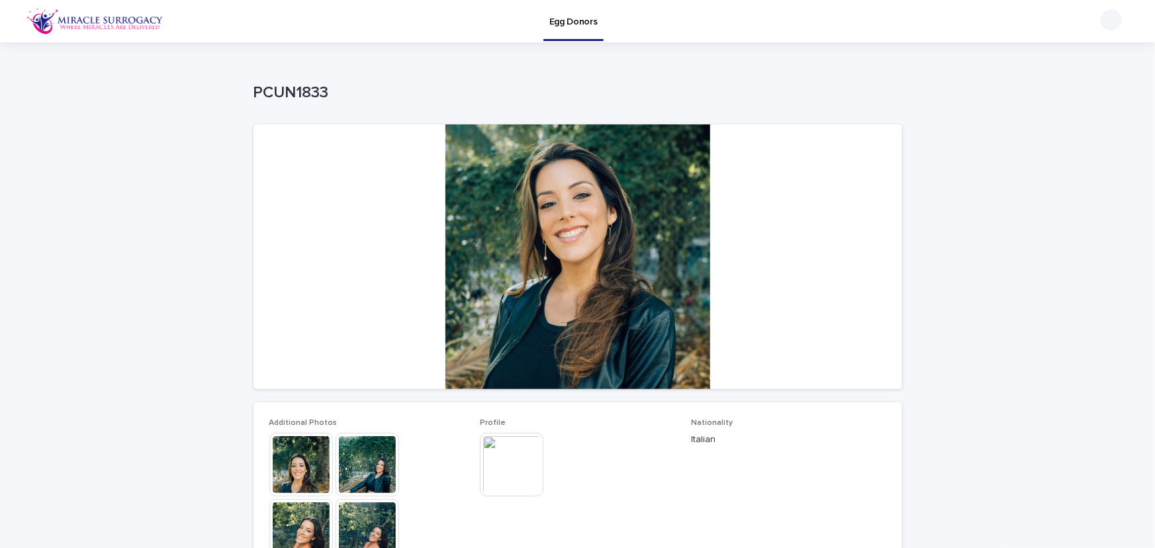
click at [509, 486] on img at bounding box center [512, 465] width 64 height 64
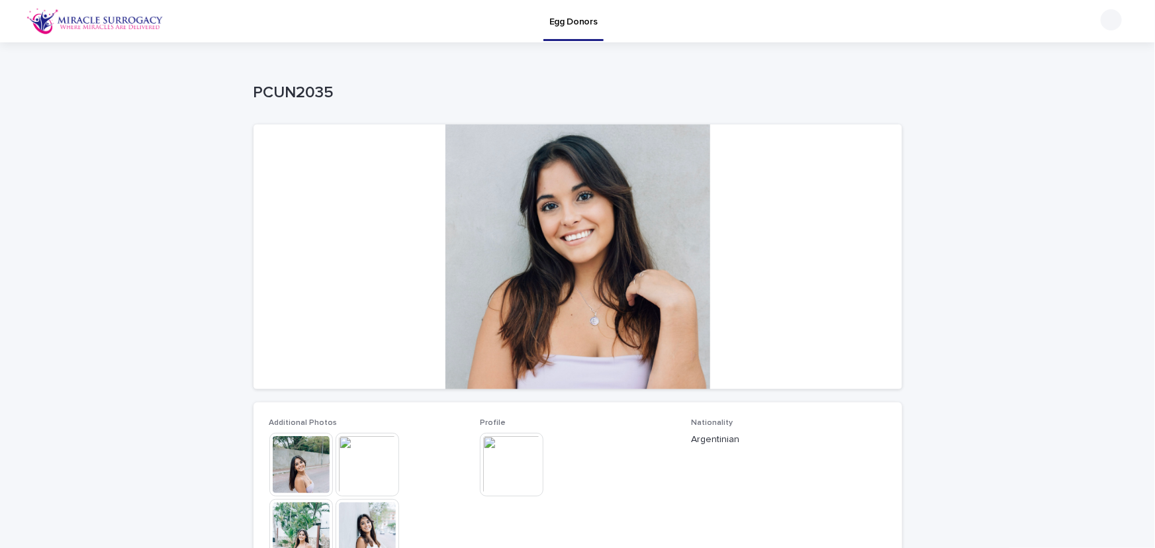
click at [519, 473] on img at bounding box center [512, 465] width 64 height 64
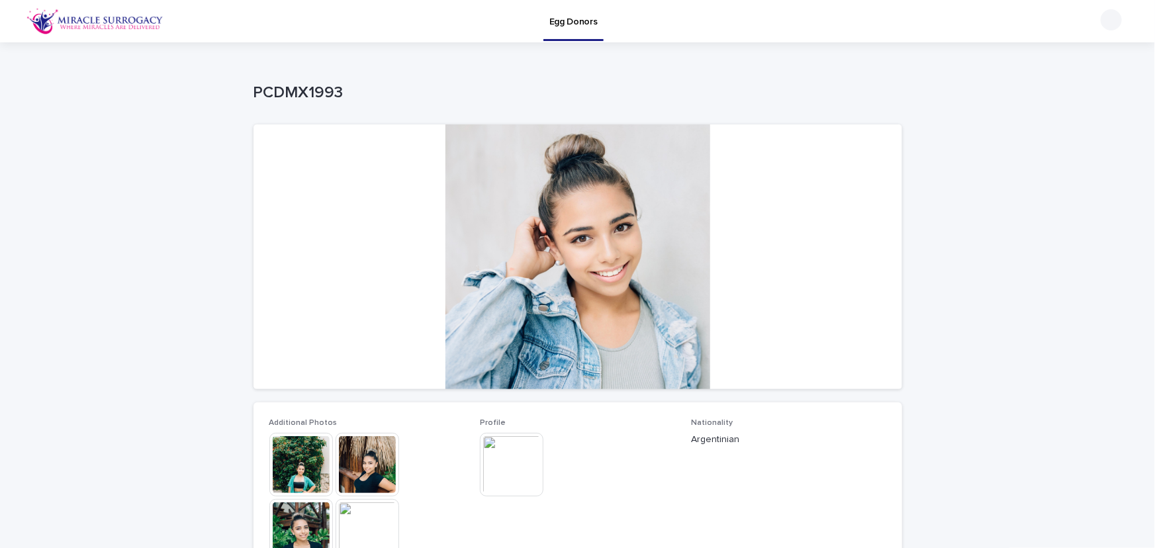
click at [522, 462] on img at bounding box center [512, 465] width 64 height 64
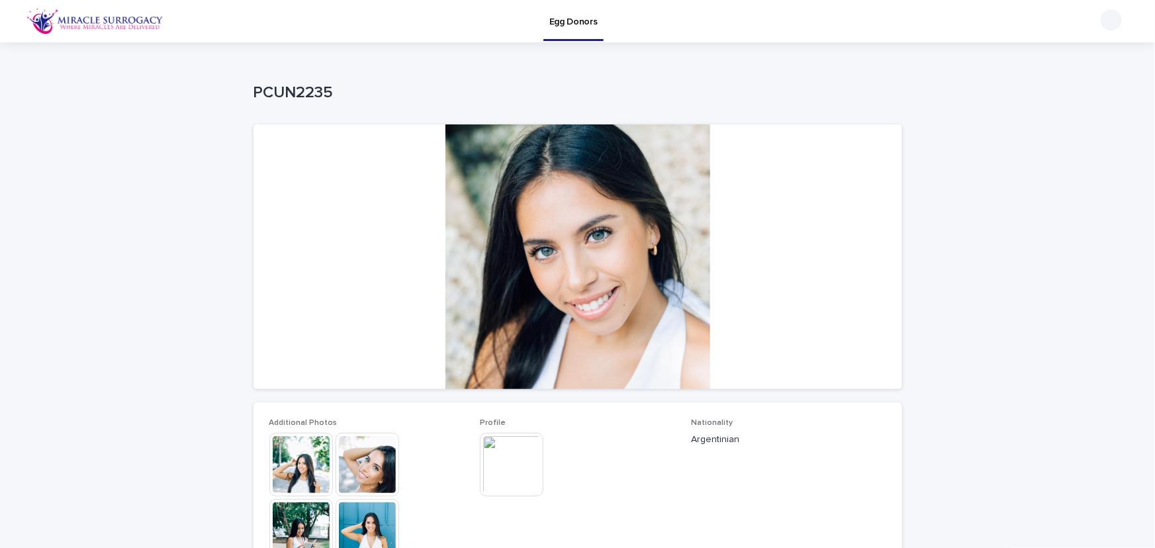
click at [517, 484] on img at bounding box center [512, 465] width 64 height 64
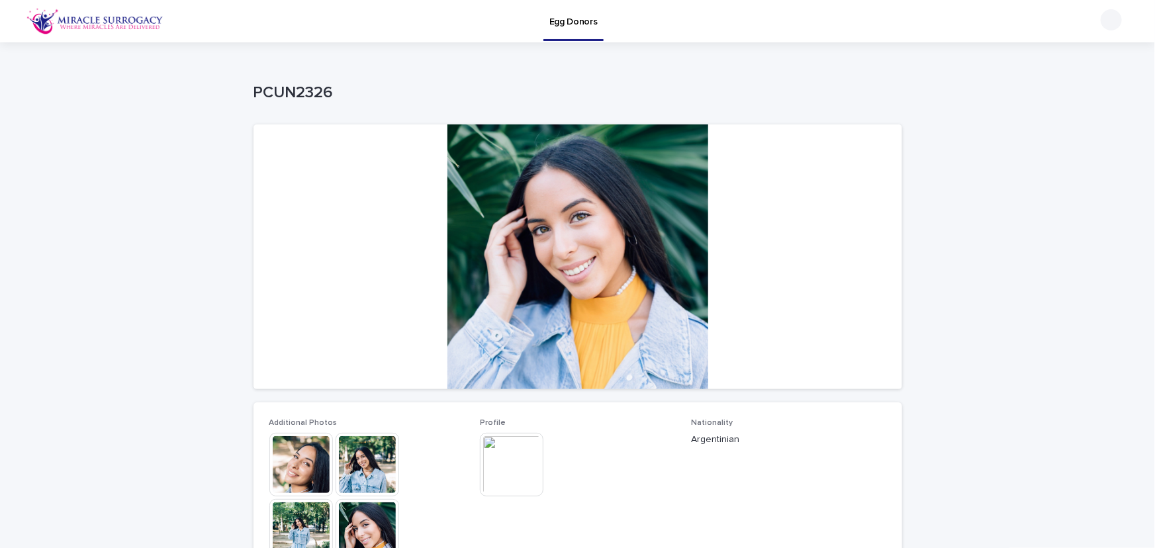
click at [525, 466] on img at bounding box center [512, 465] width 64 height 64
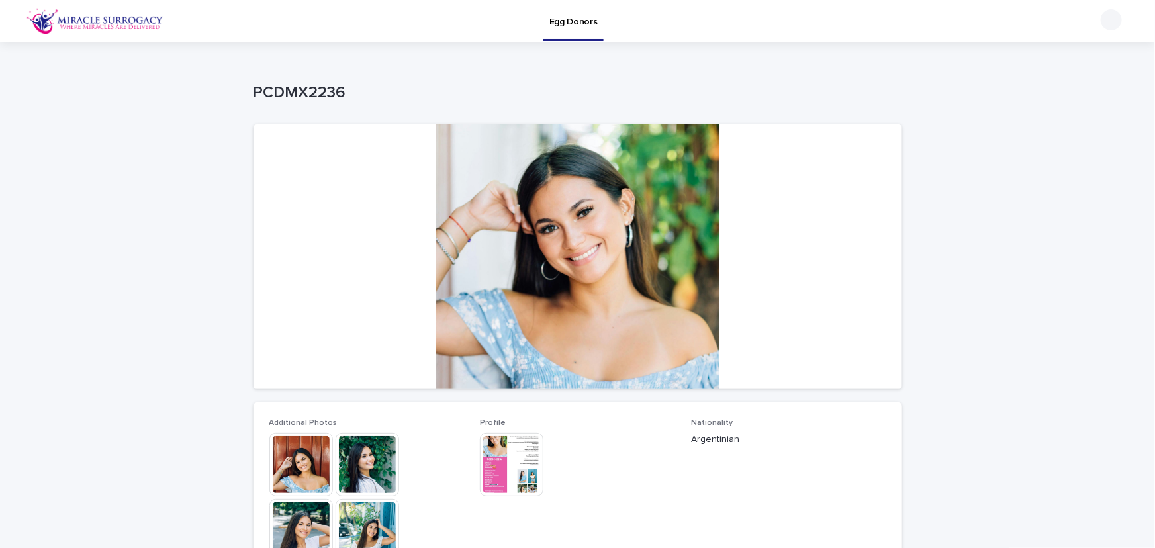
click at [526, 472] on img at bounding box center [512, 465] width 64 height 64
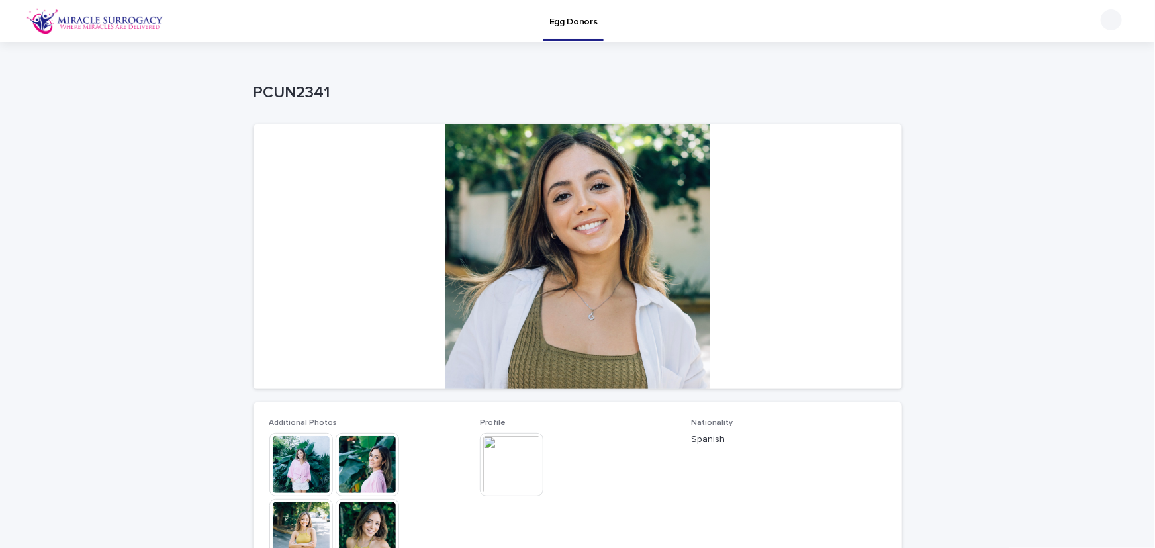
click at [520, 460] on img at bounding box center [512, 465] width 64 height 64
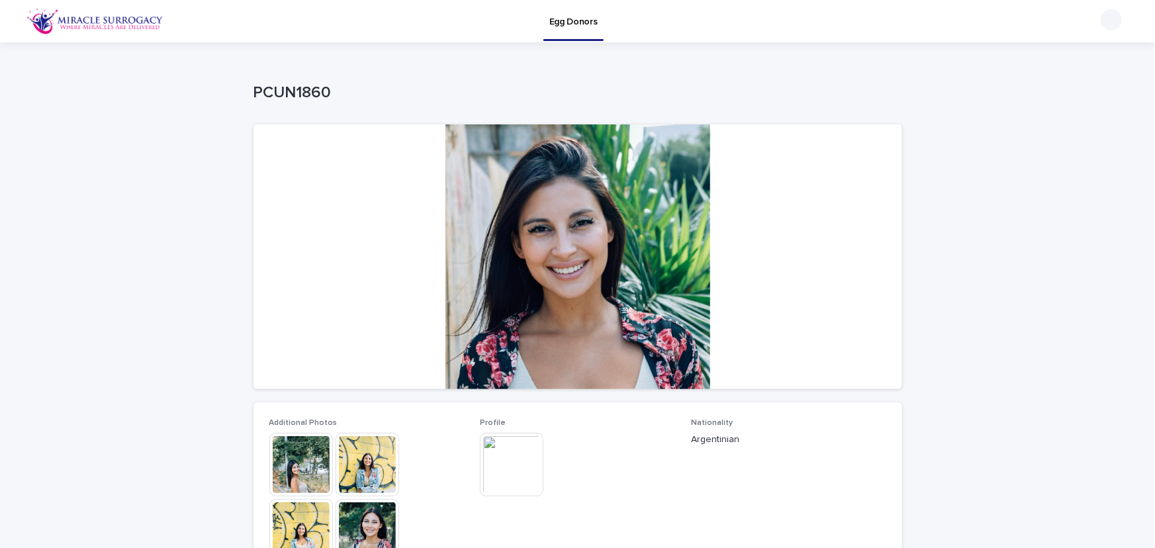
click at [512, 461] on img at bounding box center [512, 465] width 64 height 64
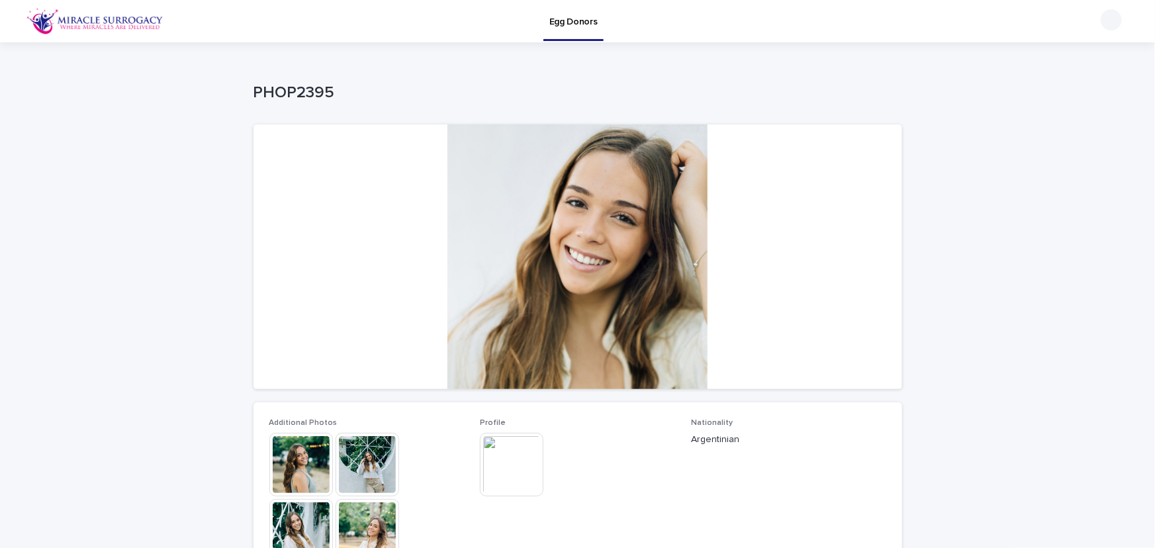
click at [530, 462] on img at bounding box center [512, 465] width 64 height 64
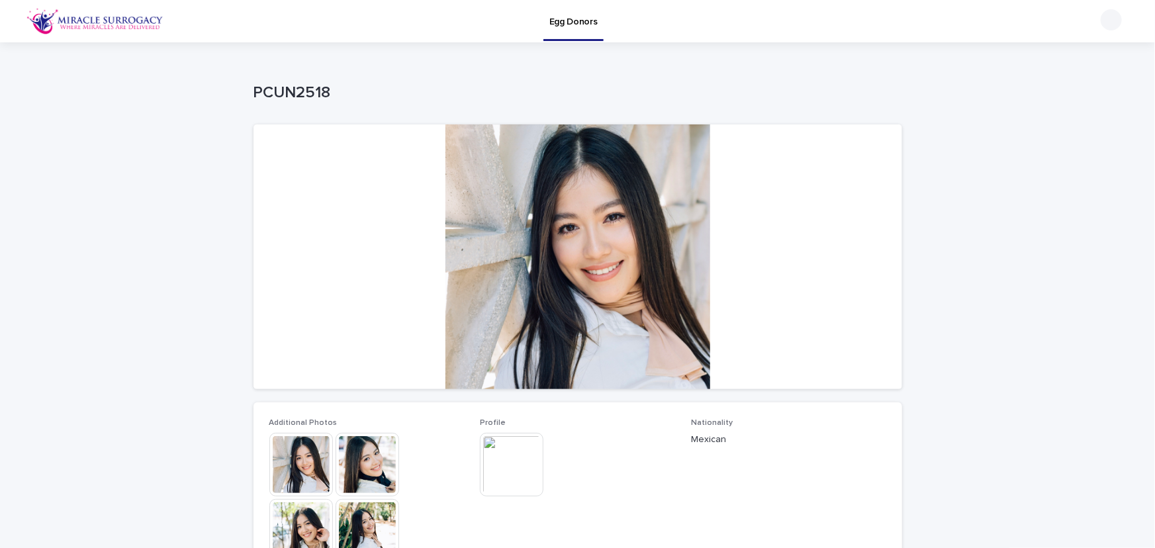
click at [505, 465] on img at bounding box center [512, 465] width 64 height 64
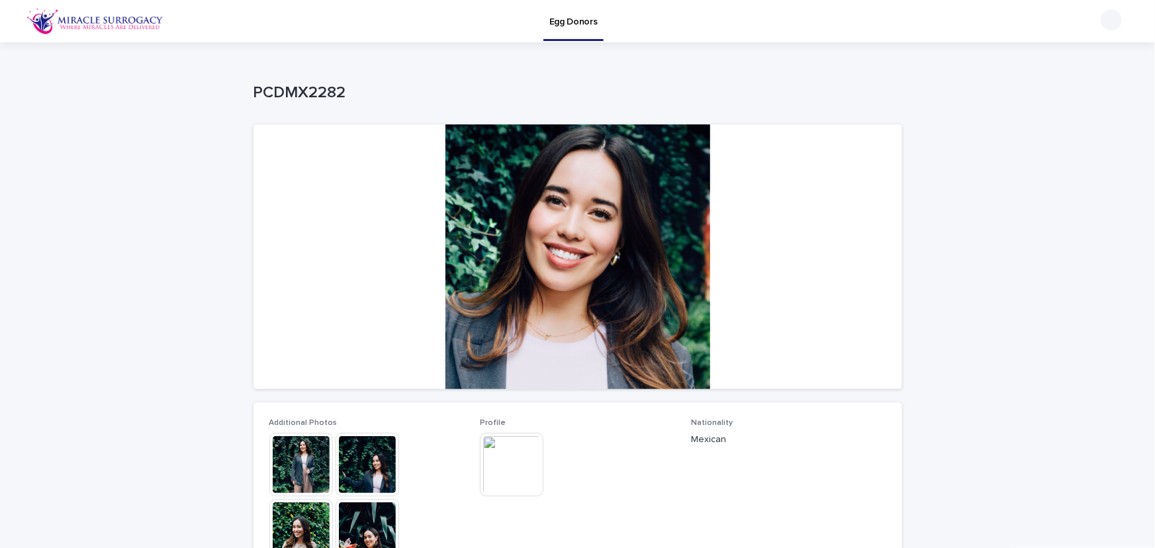
click at [510, 460] on img at bounding box center [512, 465] width 64 height 64
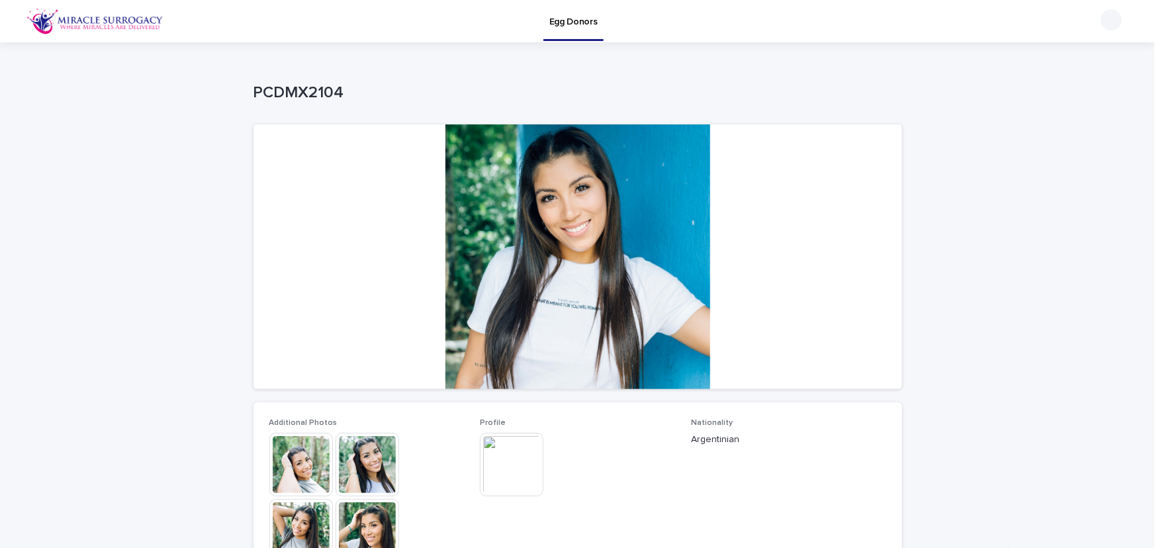
click at [514, 454] on img at bounding box center [512, 465] width 64 height 64
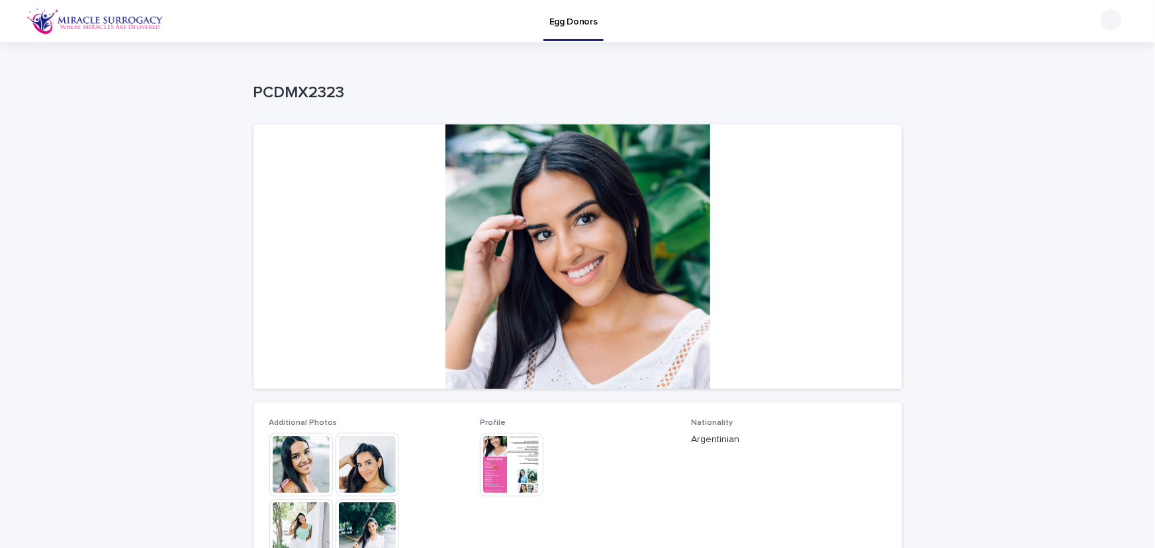
click at [515, 460] on img at bounding box center [512, 465] width 64 height 64
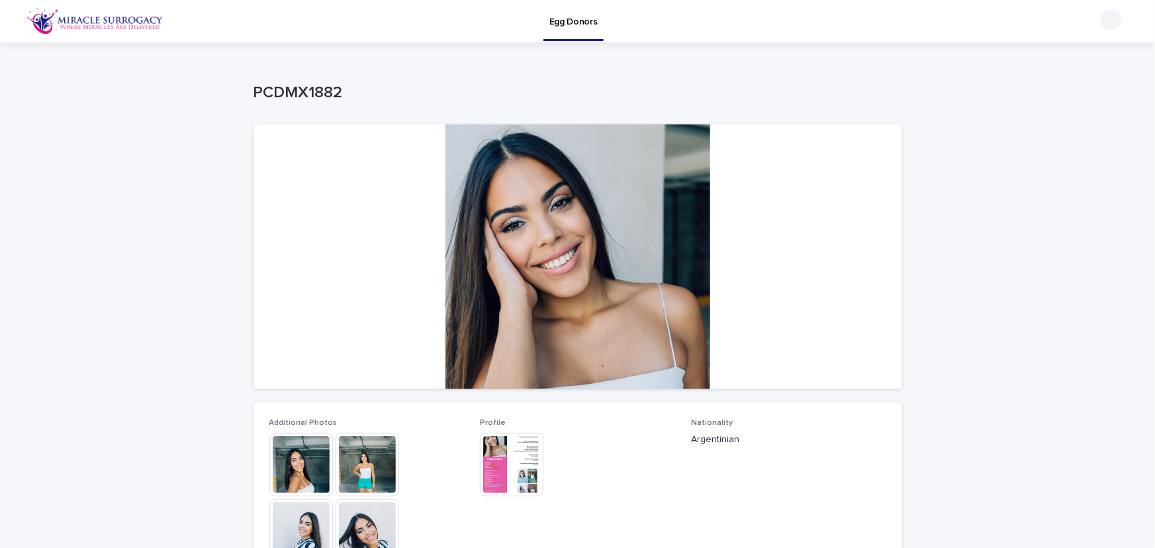
click at [520, 467] on img at bounding box center [512, 465] width 64 height 64
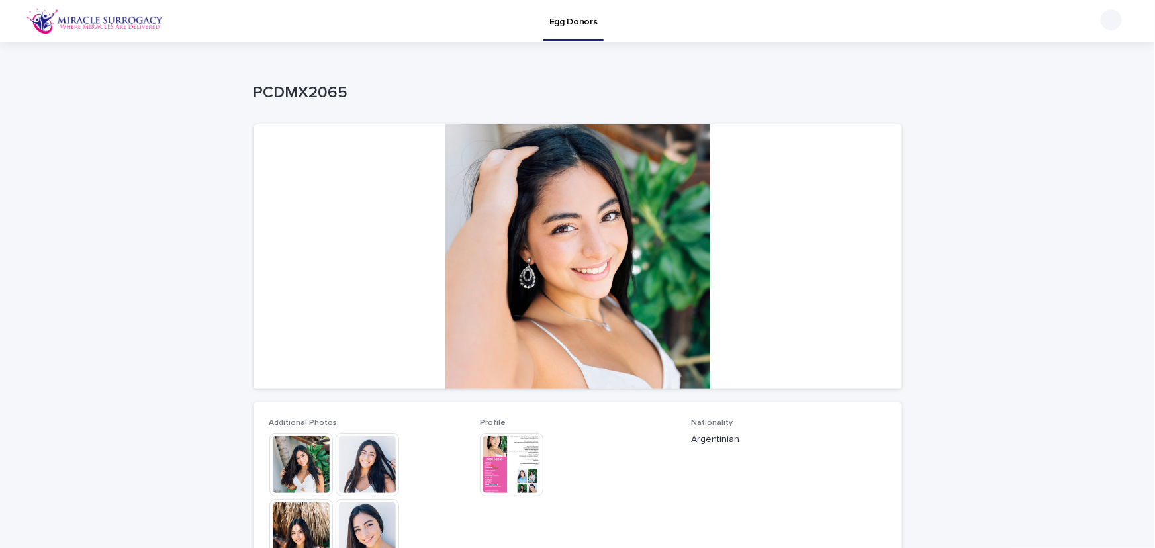
click at [515, 466] on img at bounding box center [512, 465] width 64 height 64
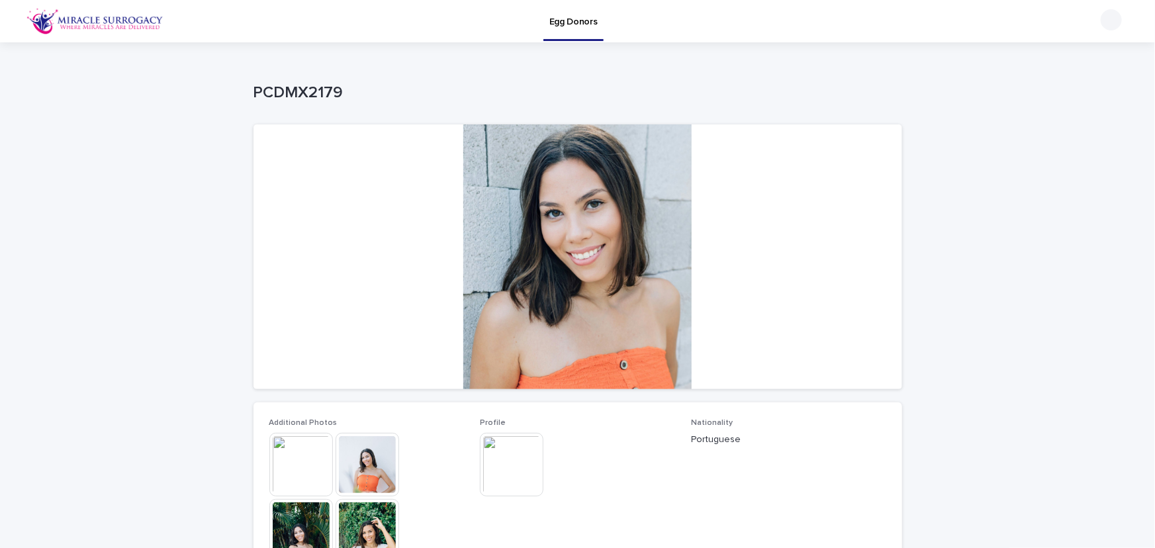
click at [517, 477] on img at bounding box center [512, 465] width 64 height 64
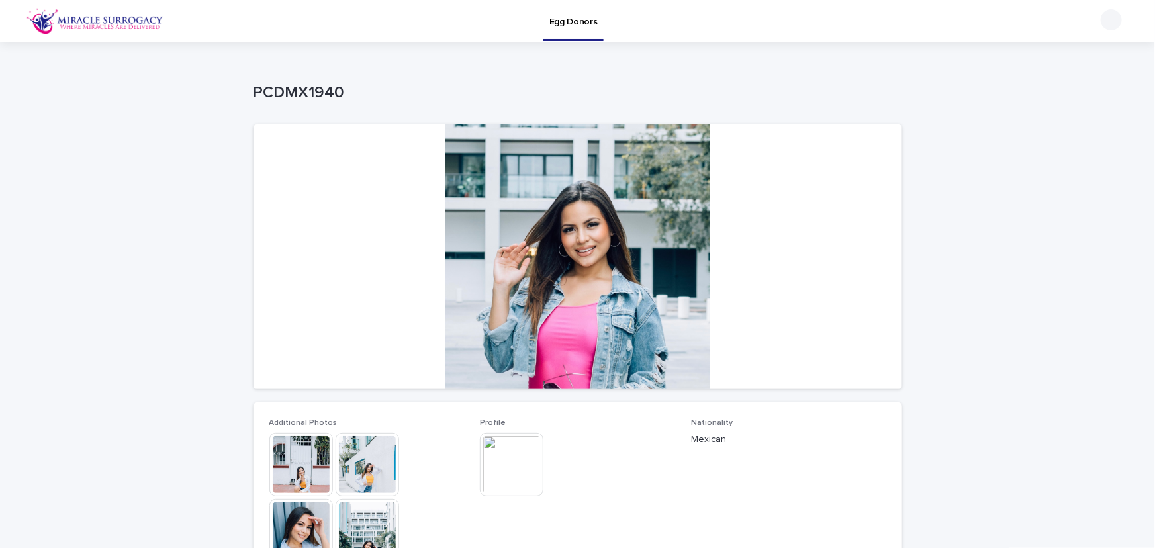
click at [496, 460] on img at bounding box center [512, 465] width 64 height 64
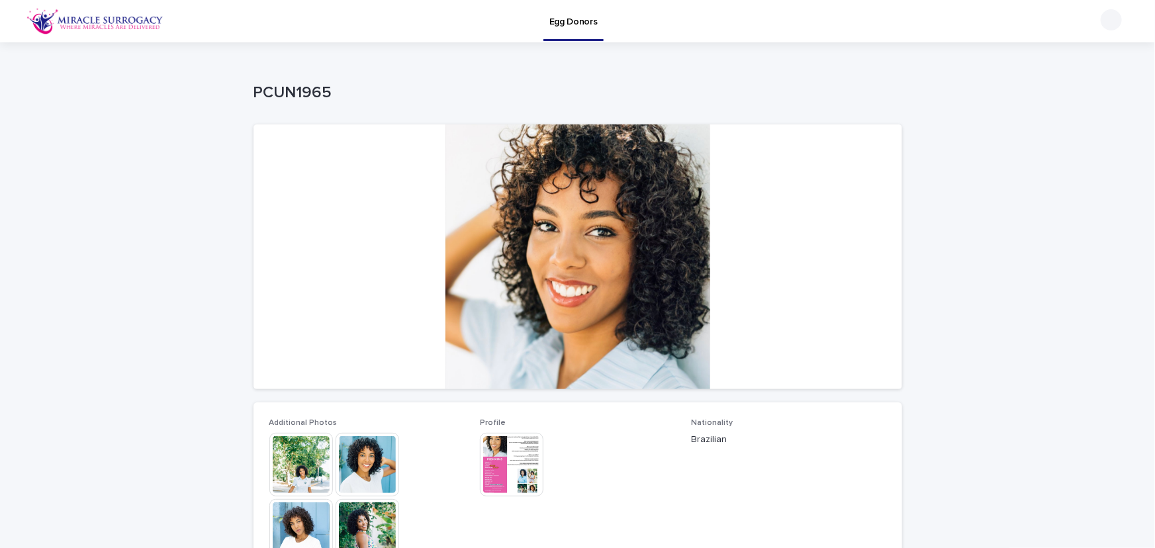
click at [516, 479] on img at bounding box center [512, 465] width 64 height 64
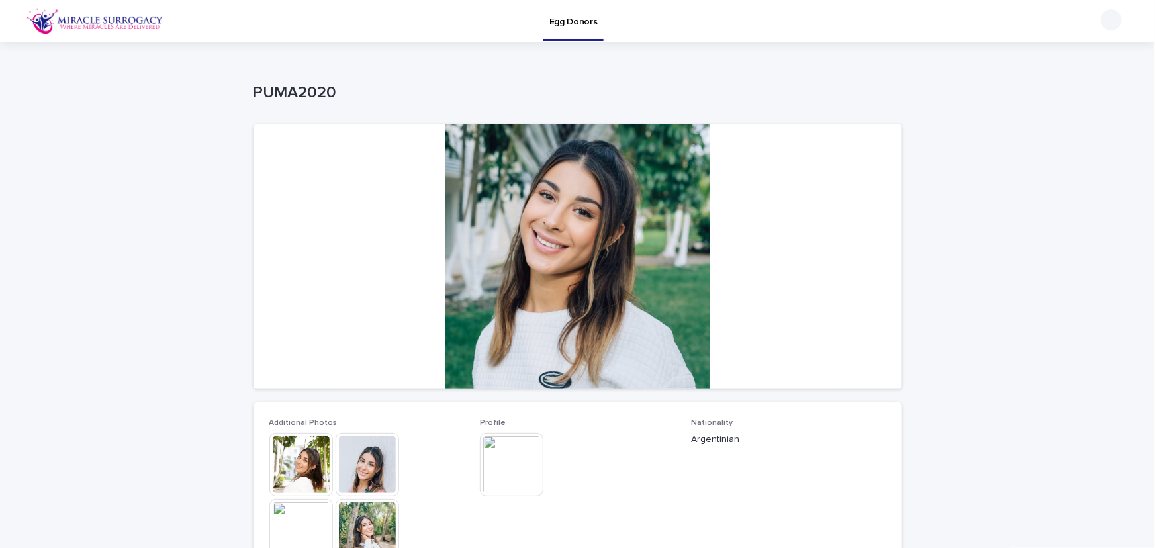
click at [518, 455] on img at bounding box center [512, 465] width 64 height 64
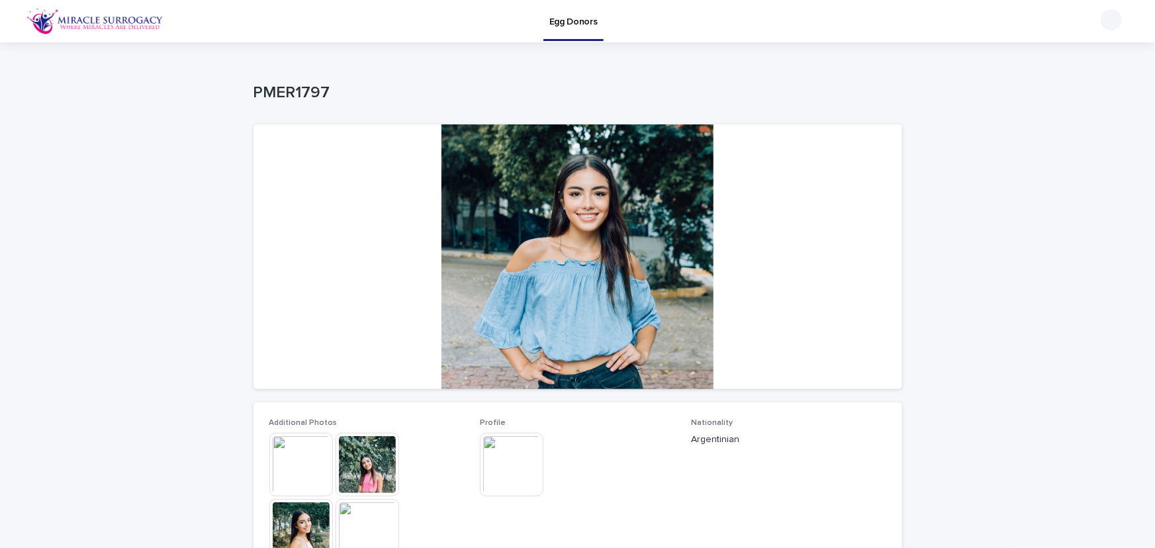
click at [513, 468] on img at bounding box center [512, 465] width 64 height 64
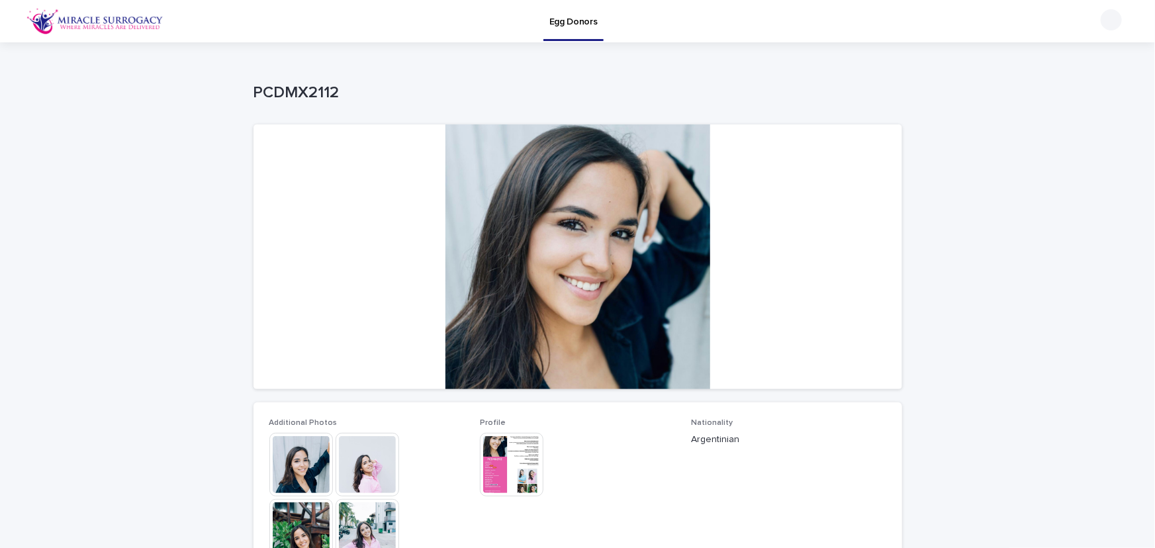
click at [510, 477] on img at bounding box center [512, 465] width 64 height 64
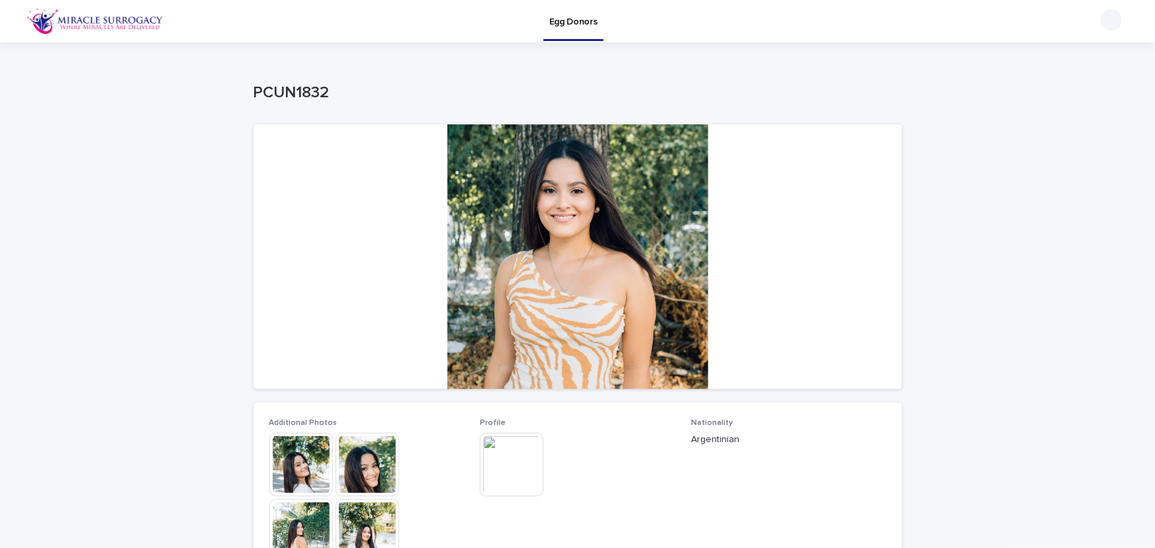
click at [513, 463] on img at bounding box center [512, 465] width 64 height 64
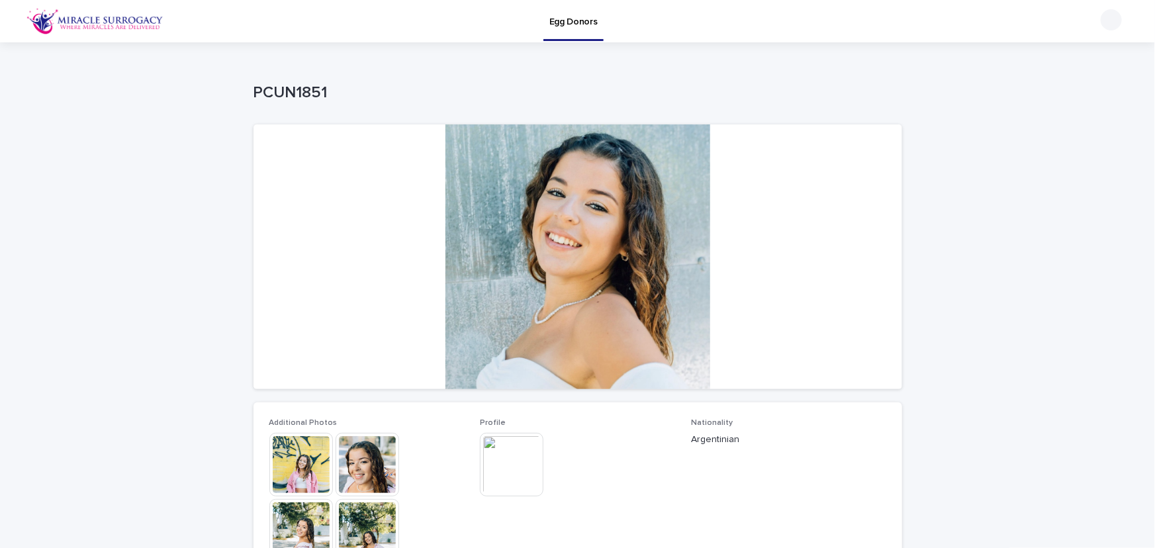
click at [502, 466] on img at bounding box center [512, 465] width 64 height 64
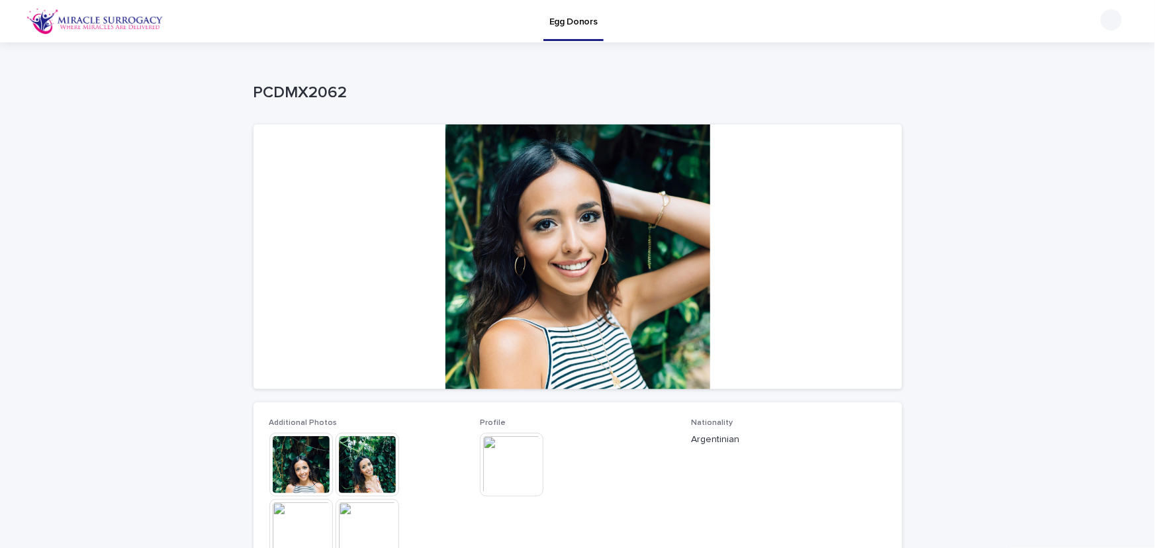
click at [515, 472] on img at bounding box center [512, 465] width 64 height 64
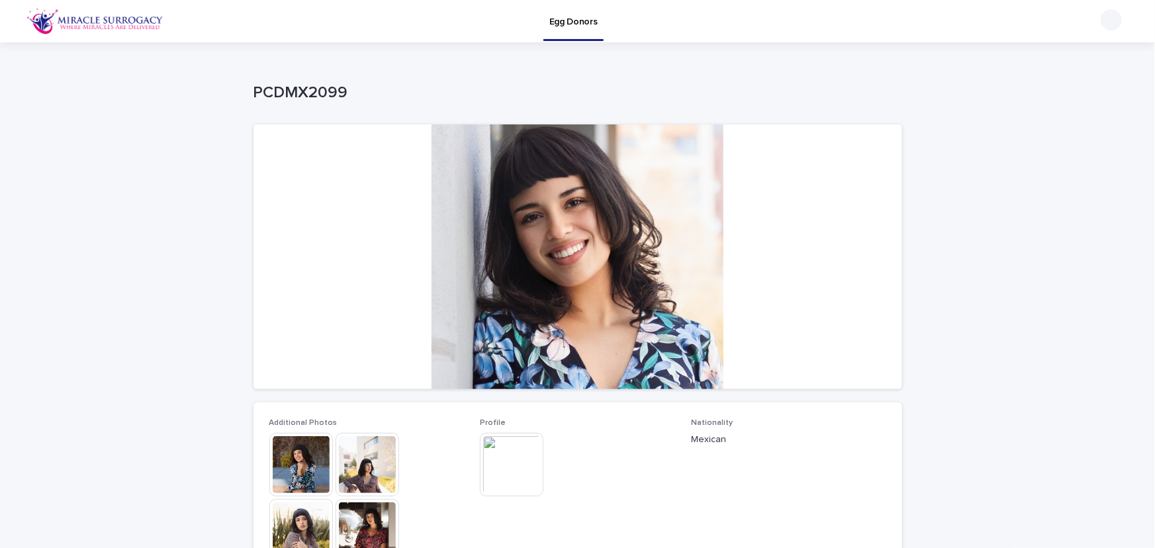
click at [516, 471] on img at bounding box center [512, 465] width 64 height 64
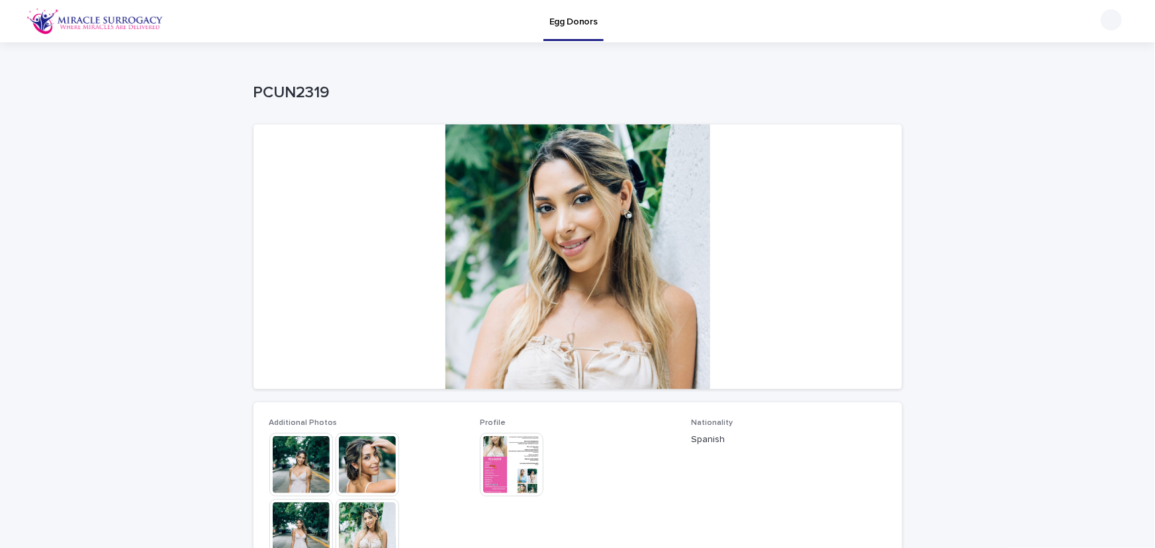
click at [522, 461] on img at bounding box center [512, 465] width 64 height 64
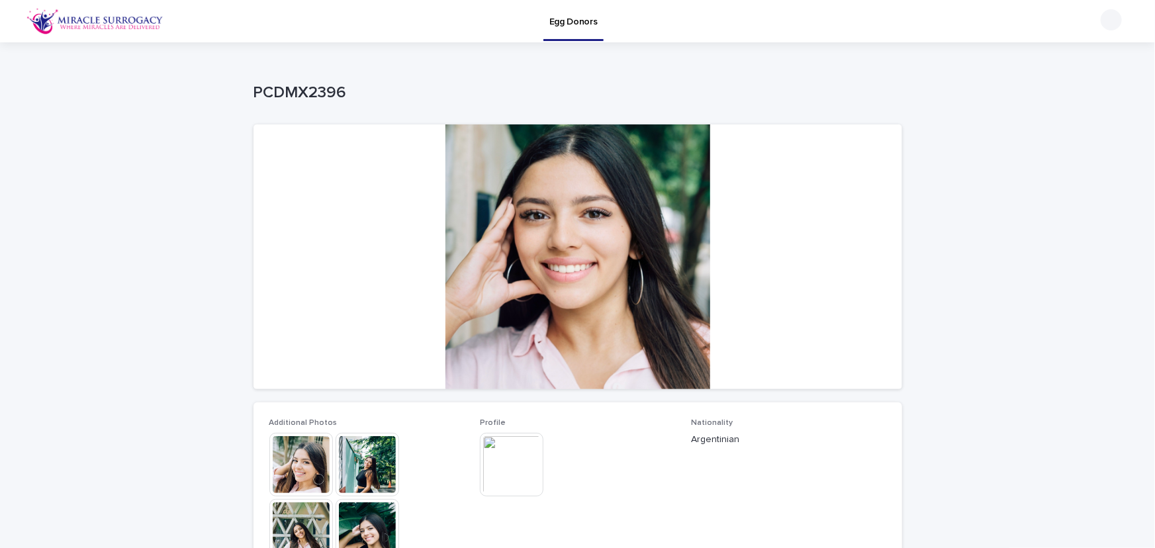
click at [501, 467] on img at bounding box center [512, 465] width 64 height 64
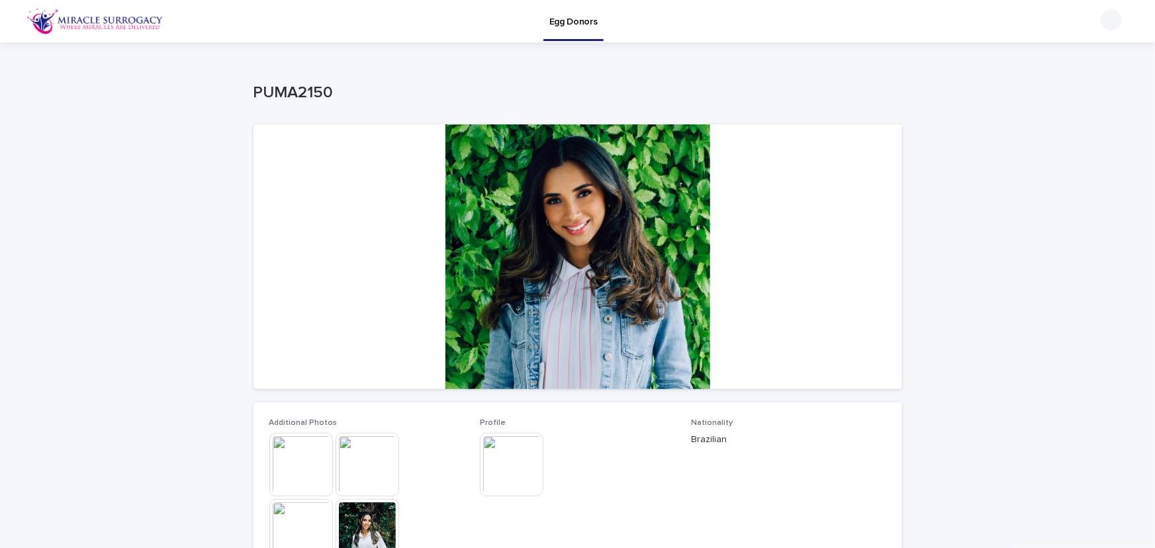
click at [524, 456] on img at bounding box center [512, 465] width 64 height 64
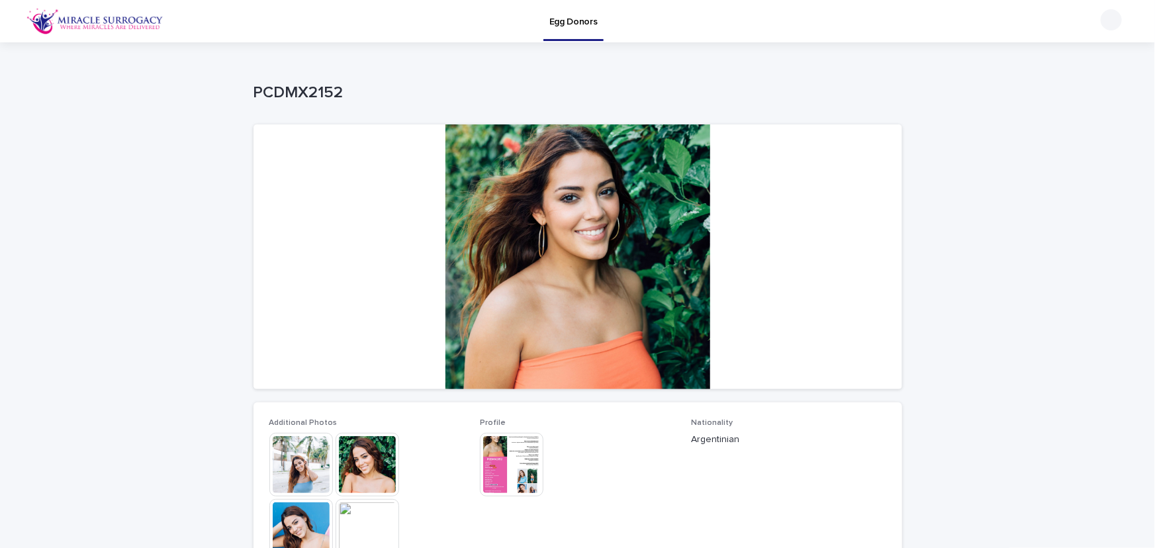
click at [518, 461] on img at bounding box center [512, 465] width 64 height 64
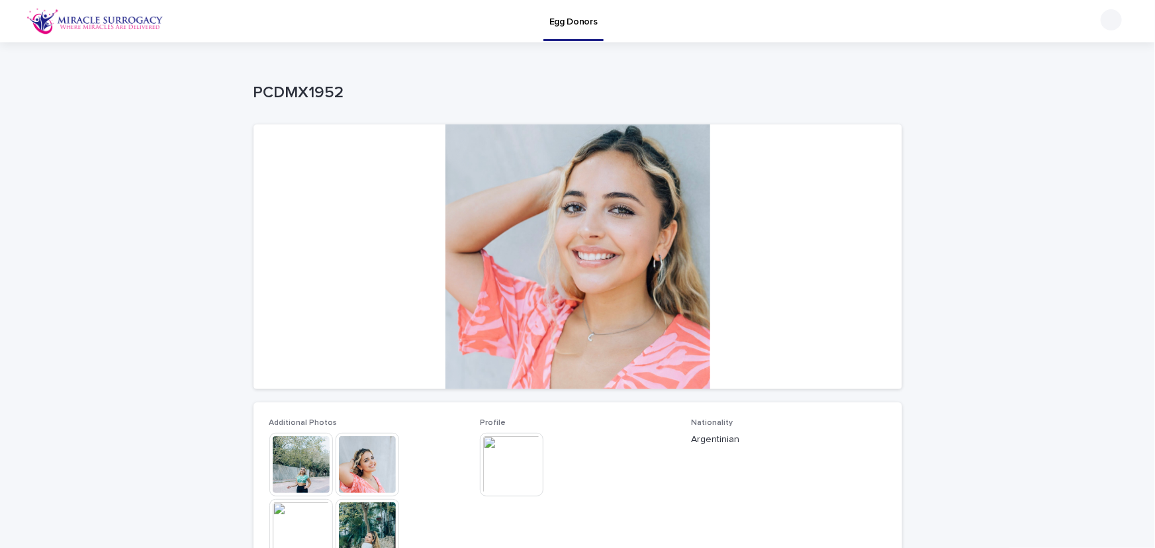
click at [495, 480] on img at bounding box center [512, 465] width 64 height 64
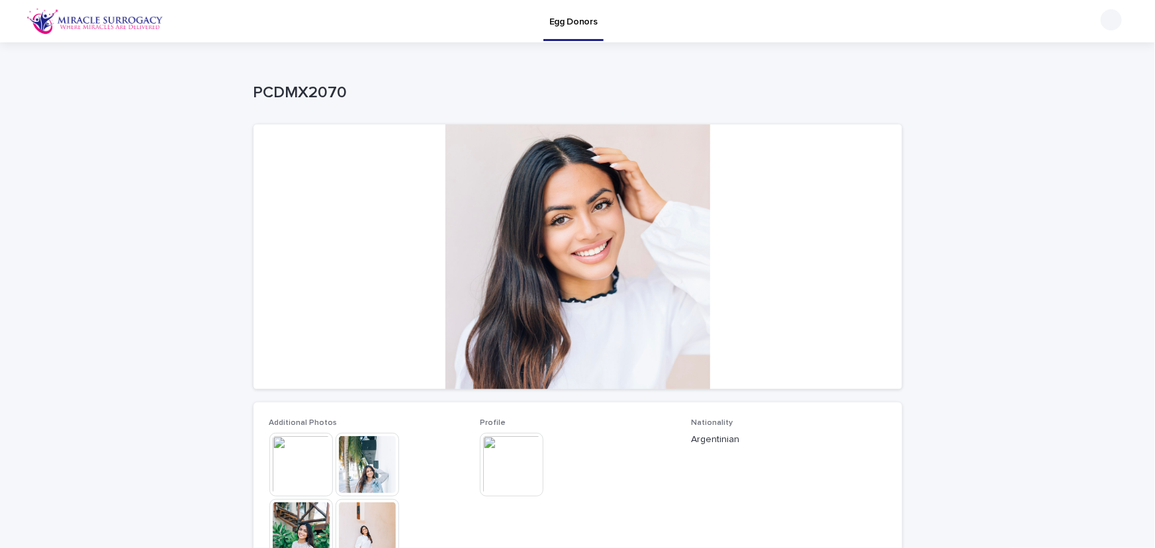
click at [501, 467] on img at bounding box center [512, 465] width 64 height 64
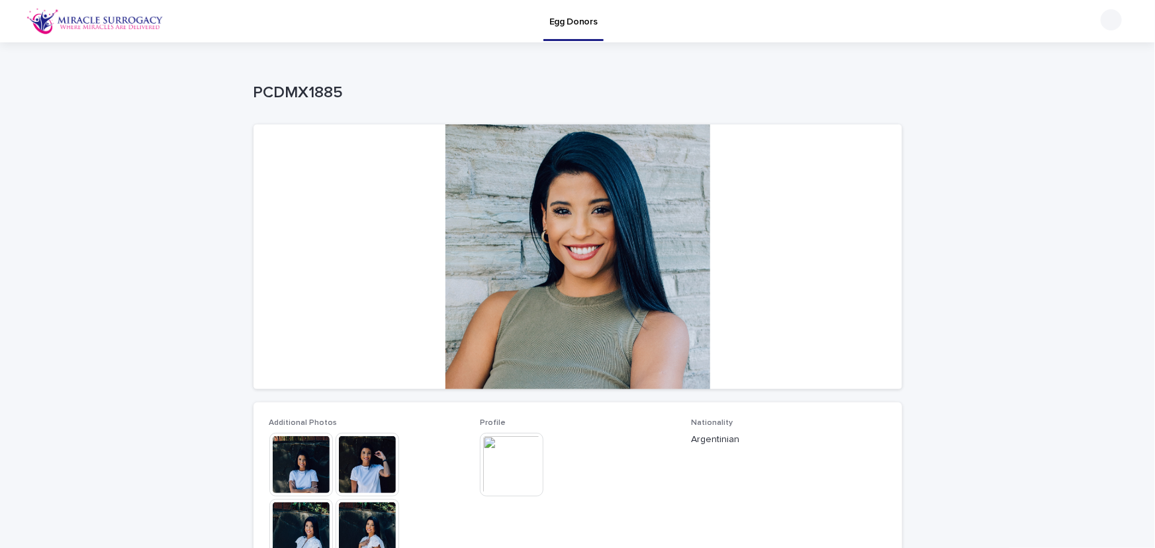
click at [526, 479] on img at bounding box center [512, 465] width 64 height 64
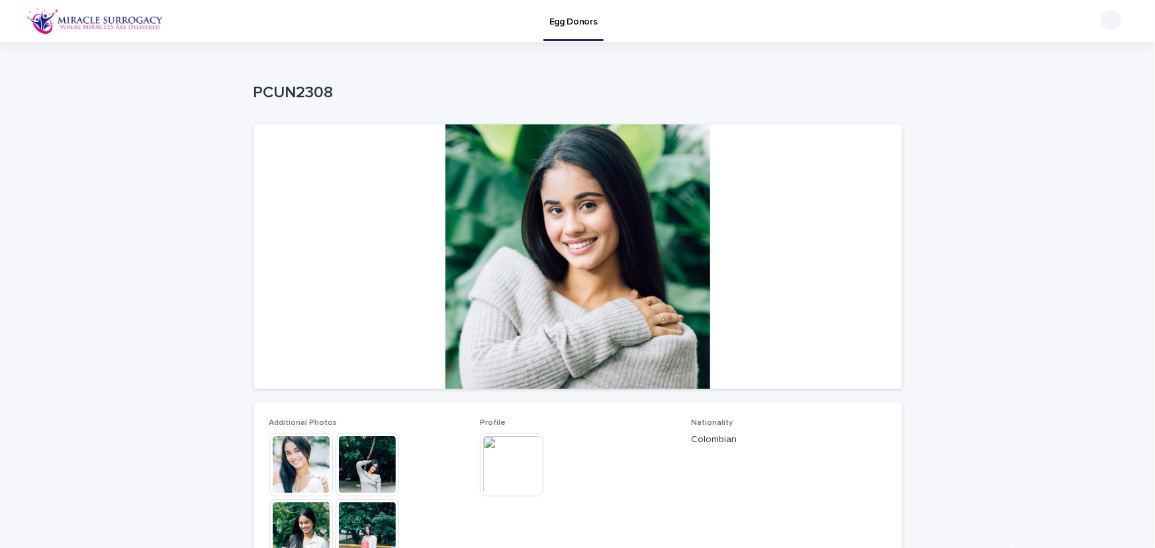
click at [518, 475] on img at bounding box center [512, 465] width 64 height 64
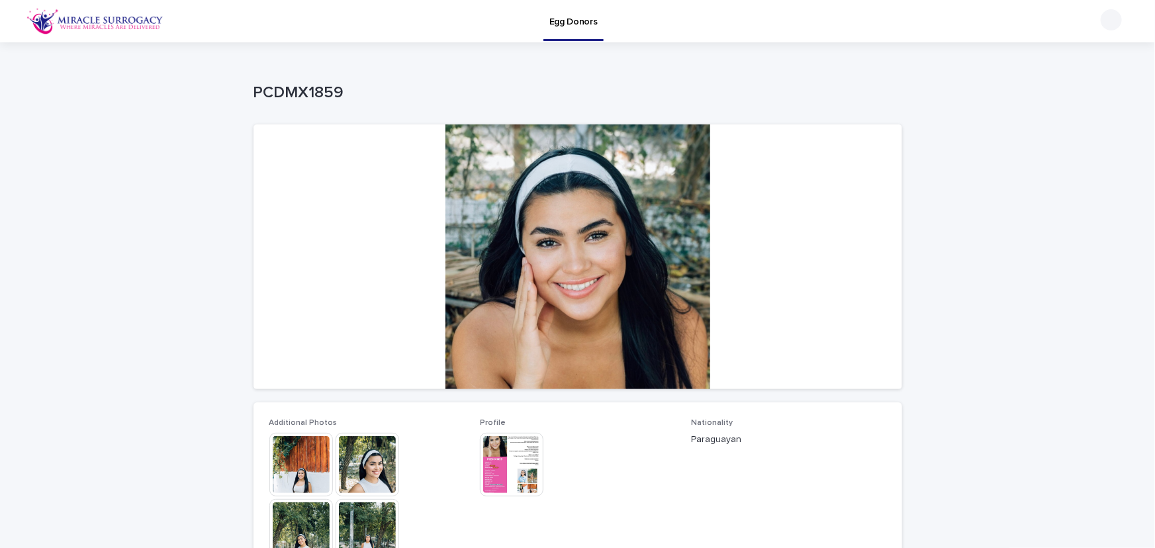
click at [507, 470] on img at bounding box center [512, 465] width 64 height 64
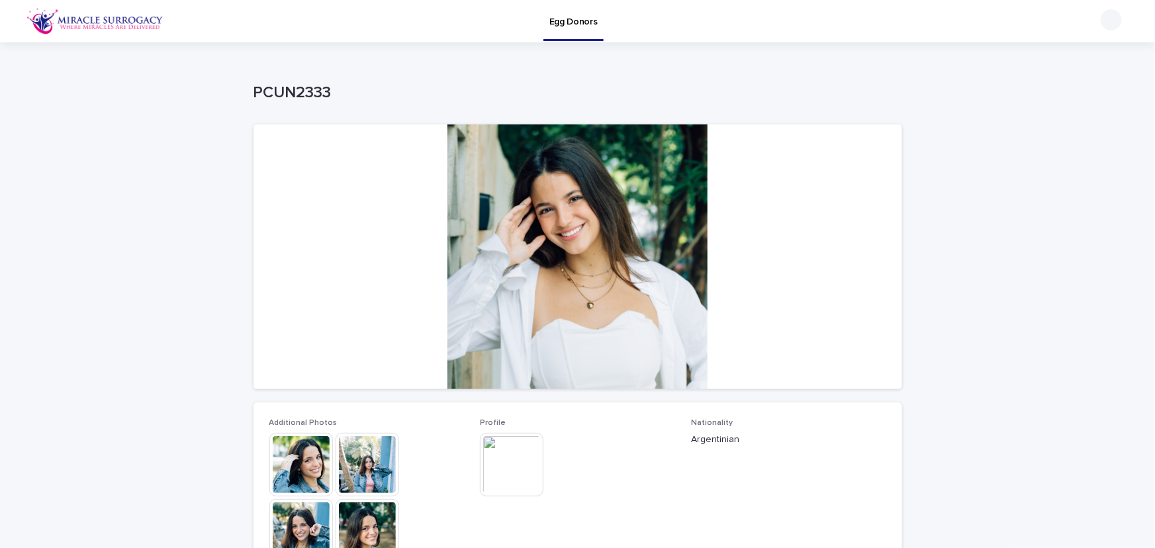
click at [526, 445] on img at bounding box center [512, 465] width 64 height 64
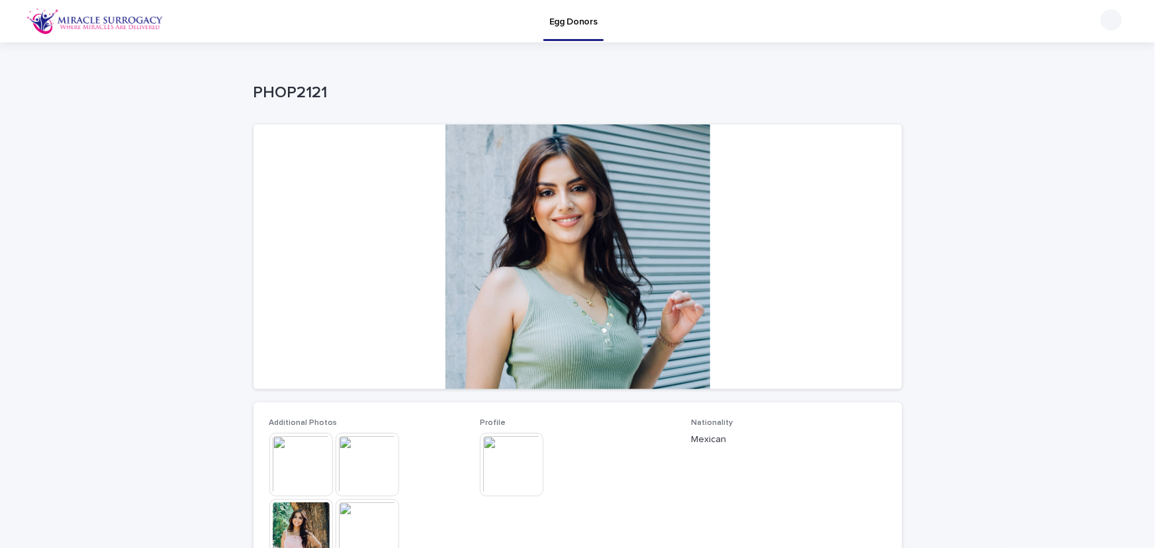
click at [522, 471] on img at bounding box center [512, 465] width 64 height 64
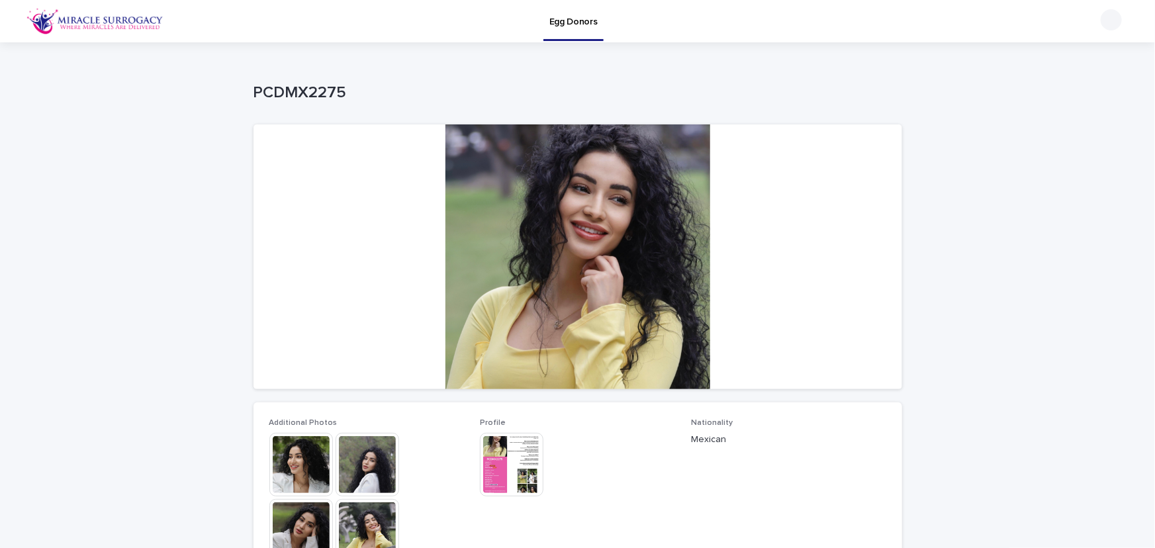
click at [523, 469] on img at bounding box center [512, 465] width 64 height 64
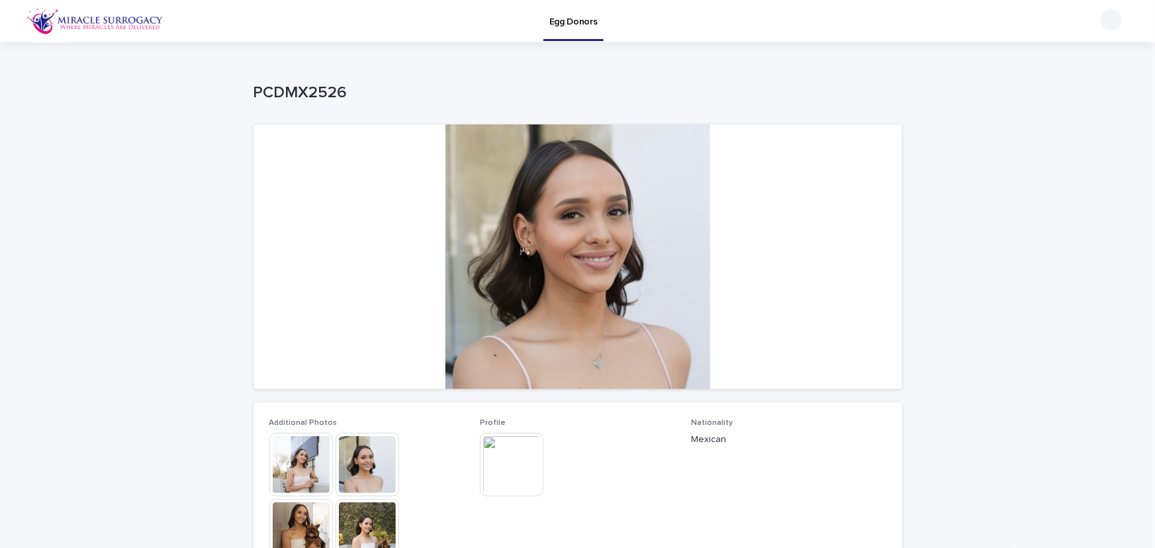
click at [512, 468] on img at bounding box center [512, 465] width 64 height 64
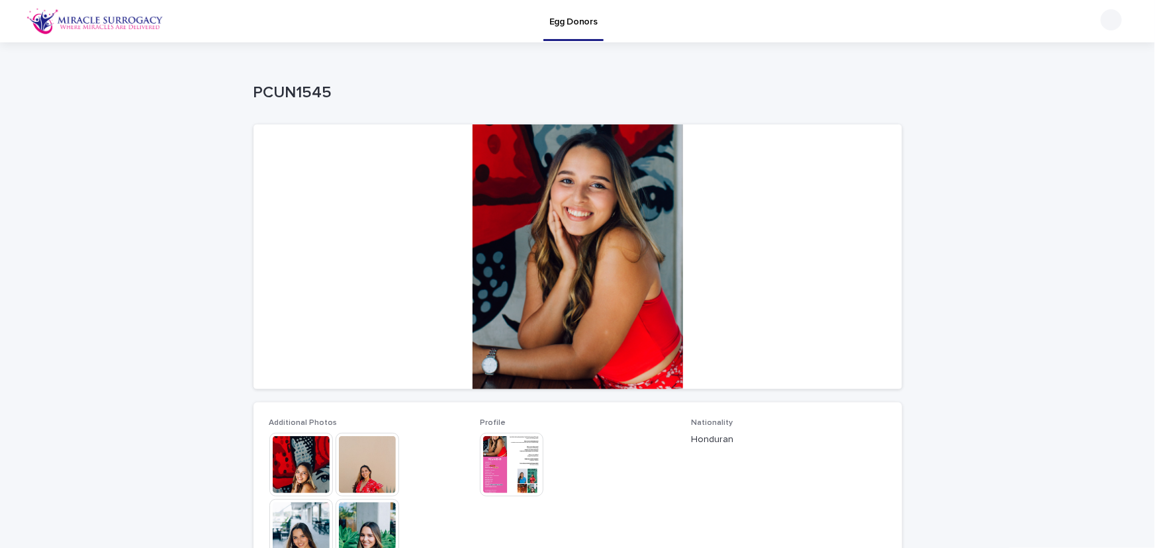
click at [503, 467] on img at bounding box center [512, 465] width 64 height 64
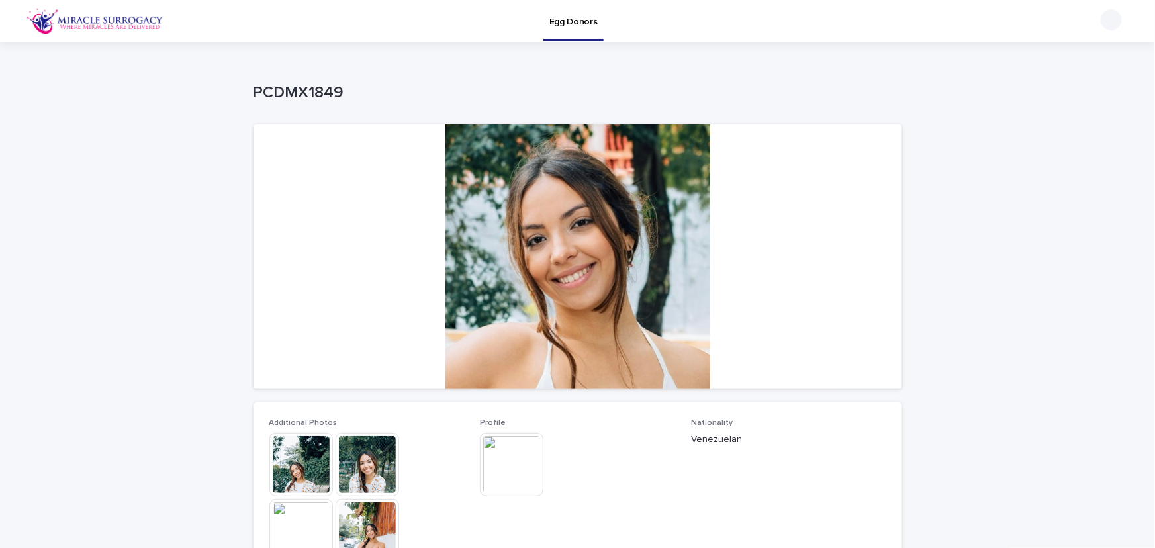
click at [509, 469] on img at bounding box center [512, 465] width 64 height 64
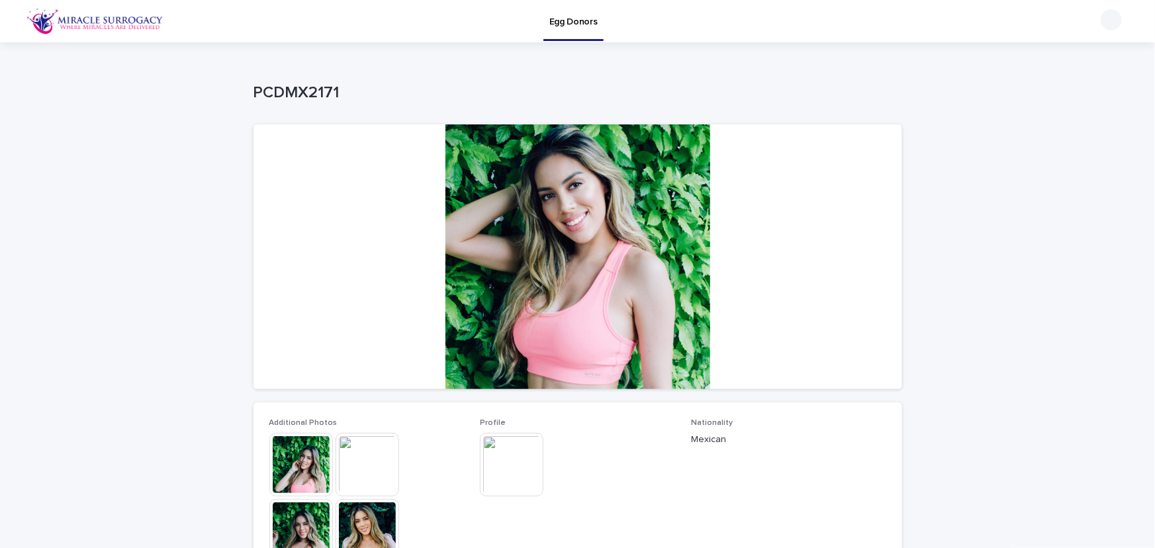
click at [523, 465] on img at bounding box center [512, 465] width 64 height 64
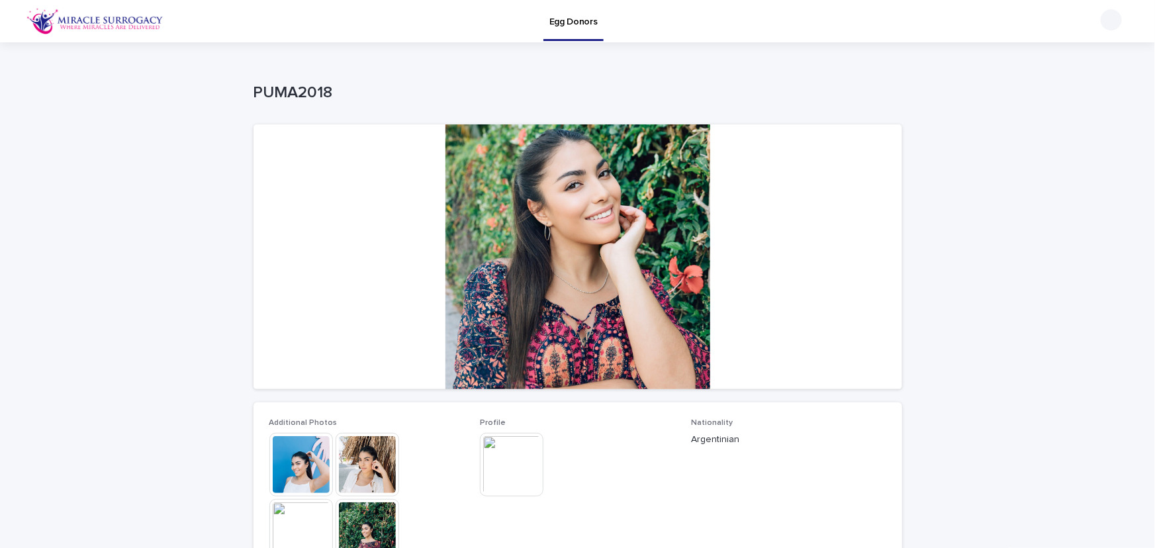
click at [515, 459] on img at bounding box center [512, 465] width 64 height 64
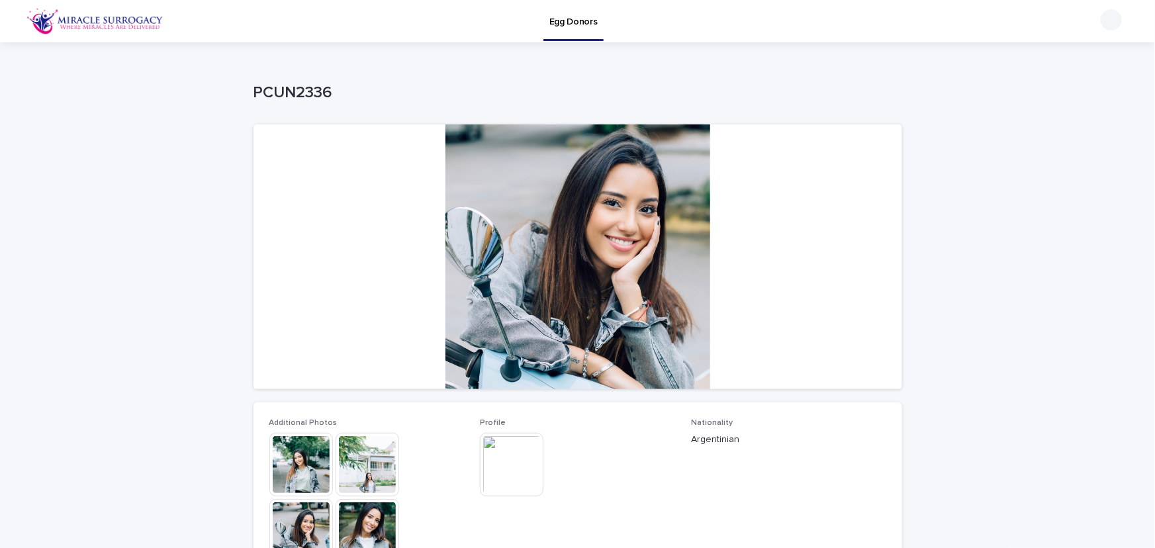
click at [516, 468] on img at bounding box center [512, 465] width 64 height 64
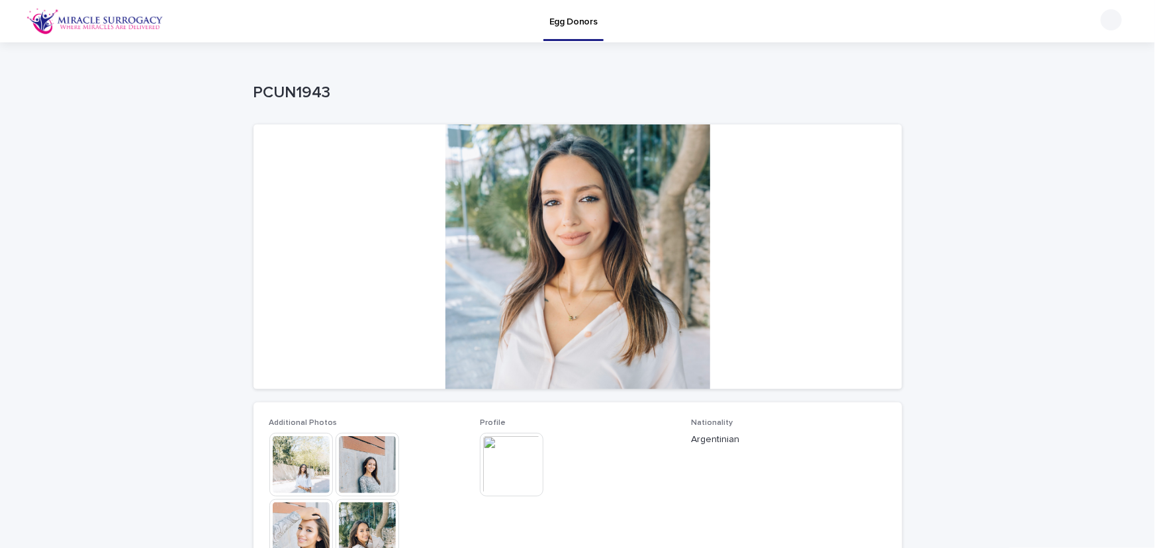
click at [518, 460] on img at bounding box center [512, 465] width 64 height 64
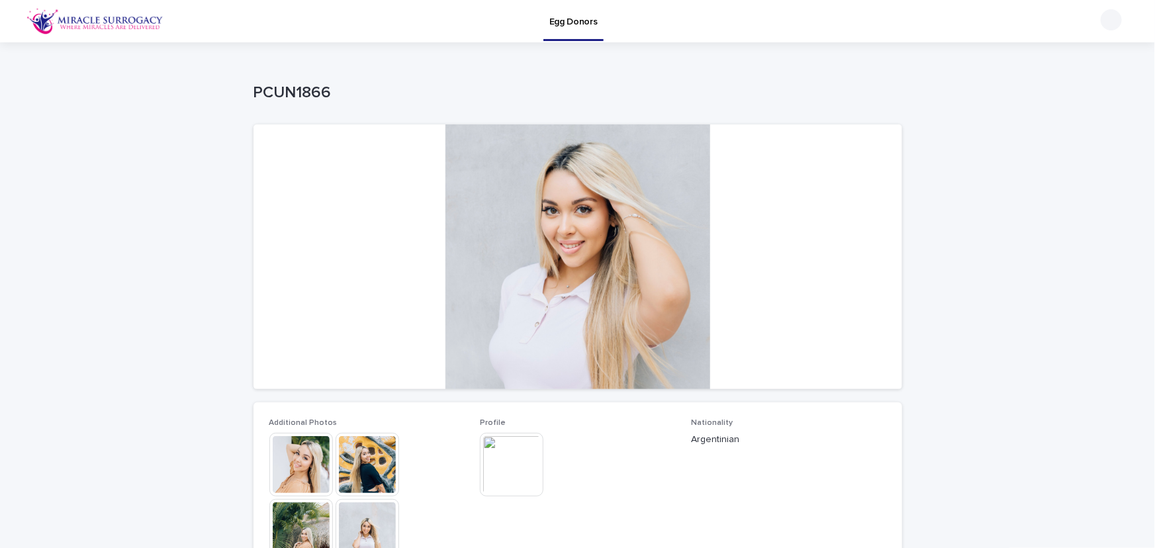
click at [522, 466] on img at bounding box center [512, 465] width 64 height 64
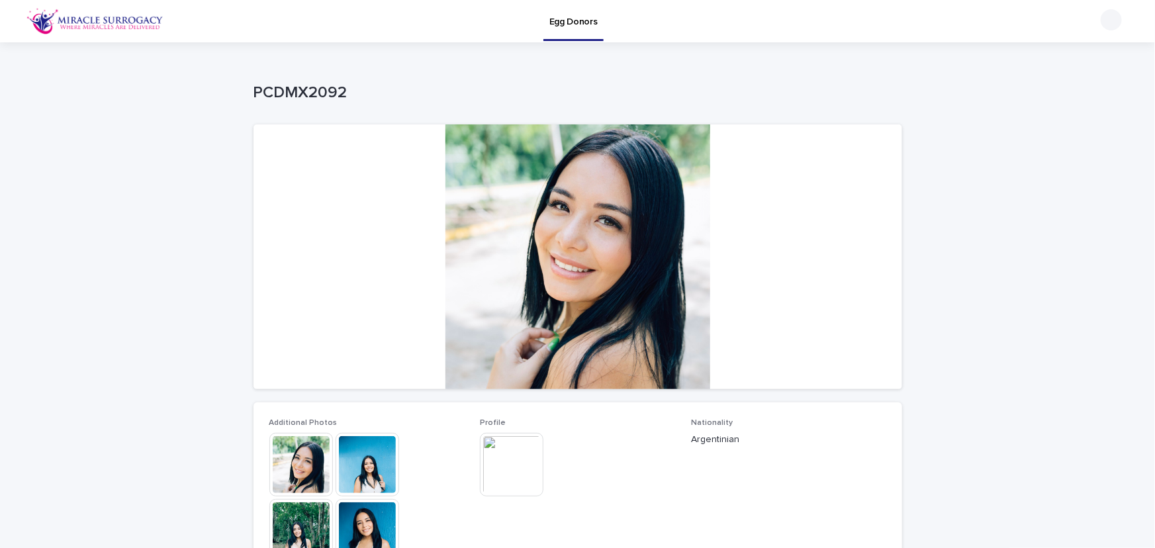
click at [518, 462] on img at bounding box center [512, 465] width 64 height 64
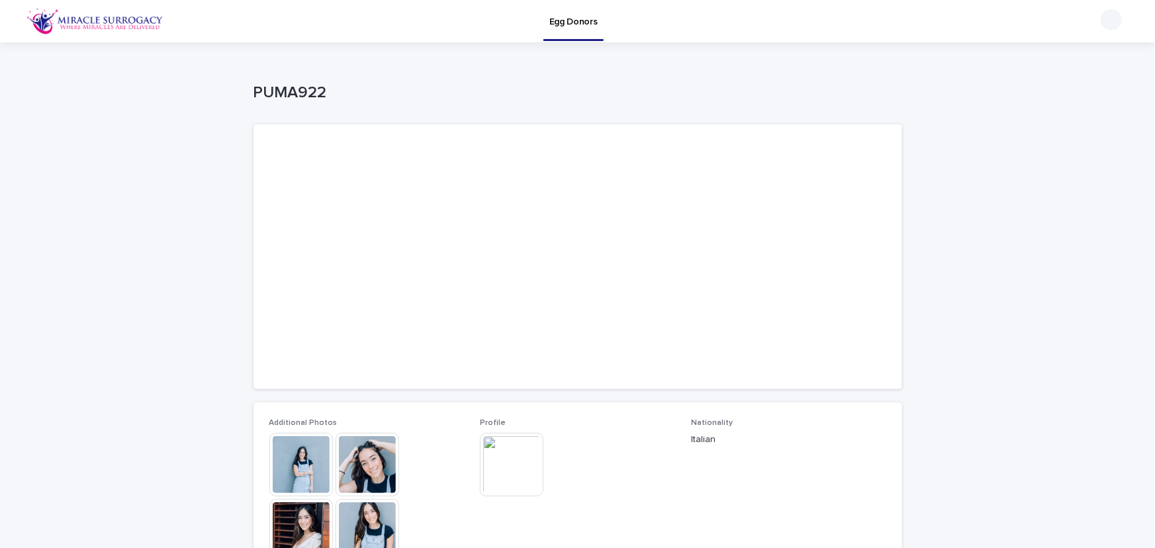
click at [524, 470] on img at bounding box center [512, 465] width 64 height 64
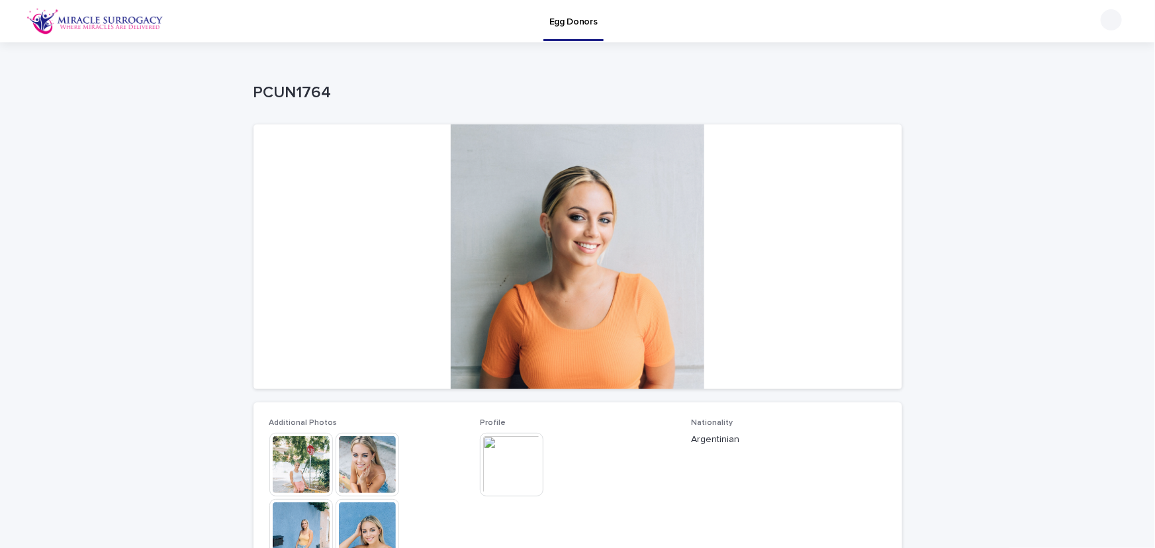
click at [512, 468] on img at bounding box center [512, 465] width 64 height 64
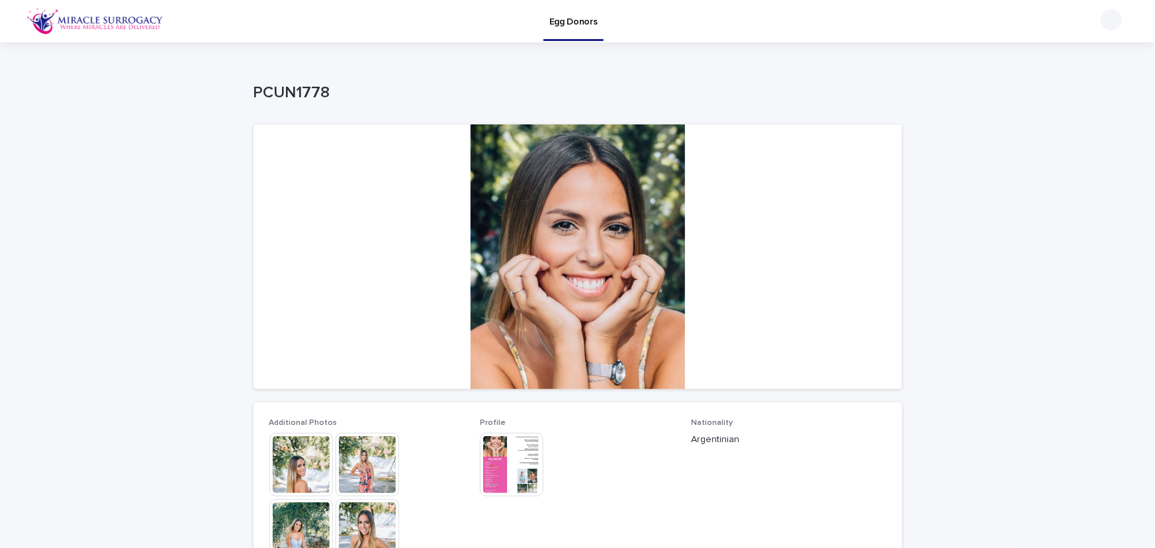
click at [507, 462] on img at bounding box center [512, 465] width 64 height 64
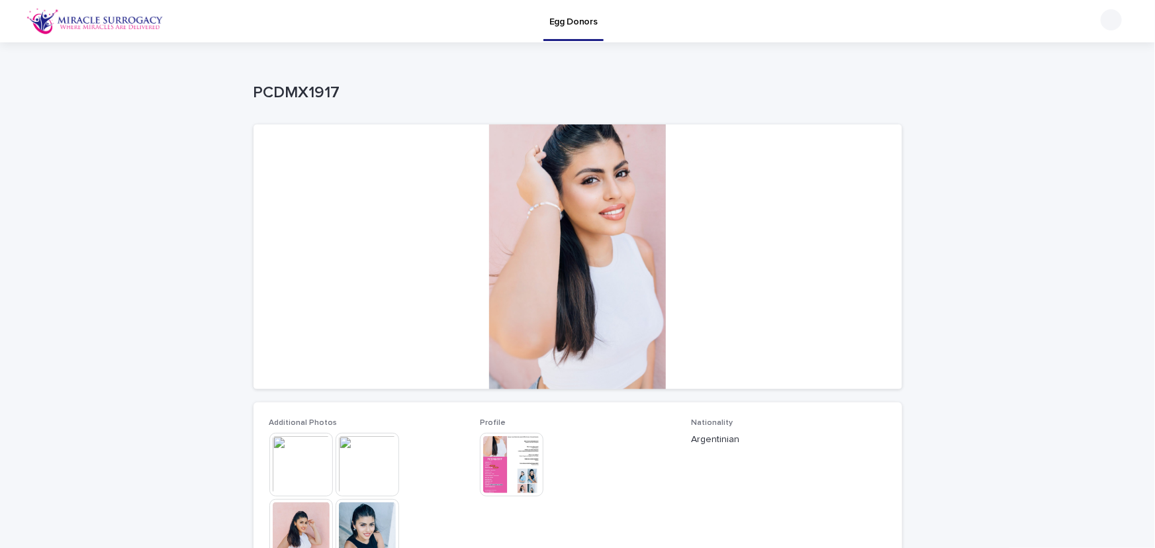
click at [507, 462] on img at bounding box center [512, 465] width 64 height 64
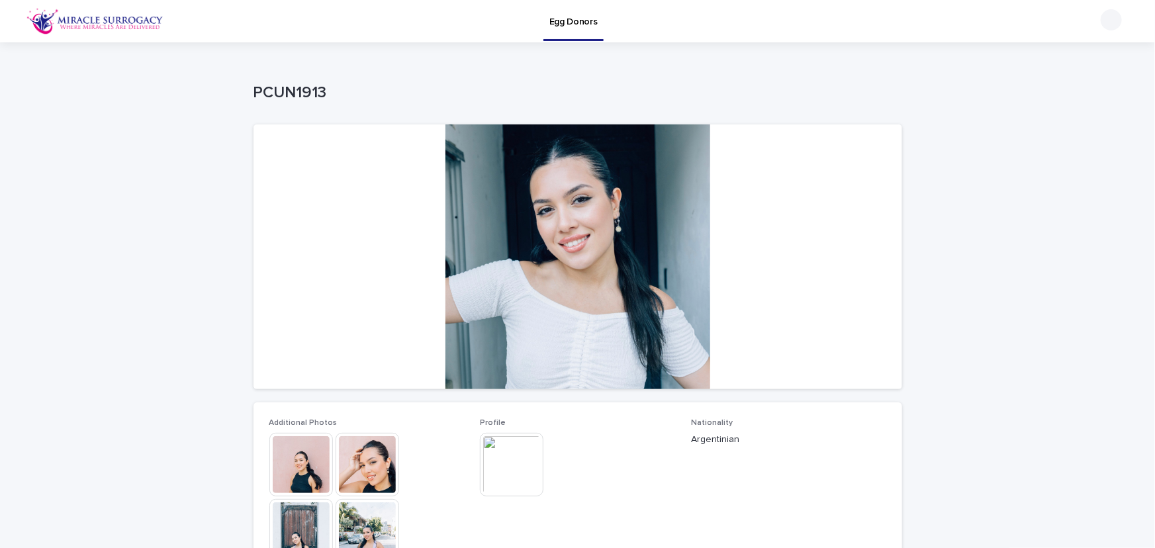
click at [511, 465] on img at bounding box center [512, 465] width 64 height 64
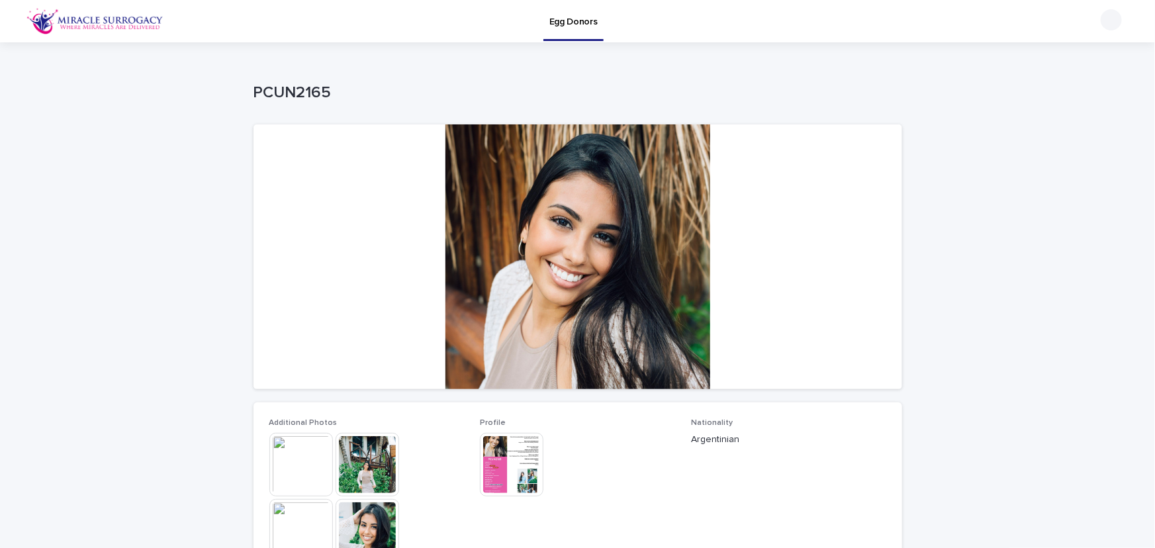
click at [514, 461] on img at bounding box center [512, 465] width 64 height 64
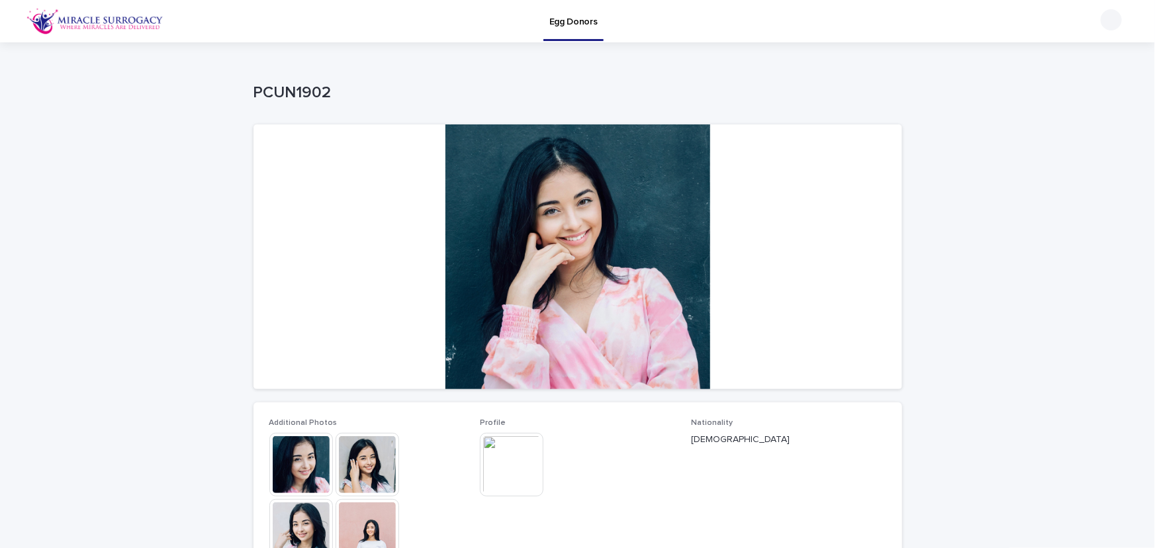
click at [507, 462] on img at bounding box center [512, 465] width 64 height 64
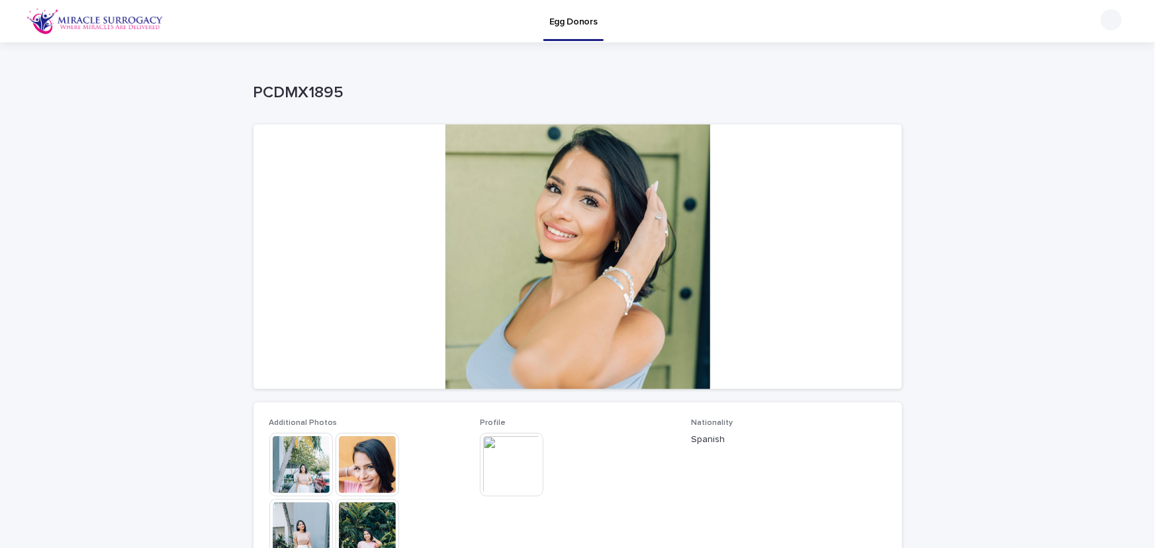
click at [518, 469] on img at bounding box center [512, 465] width 64 height 64
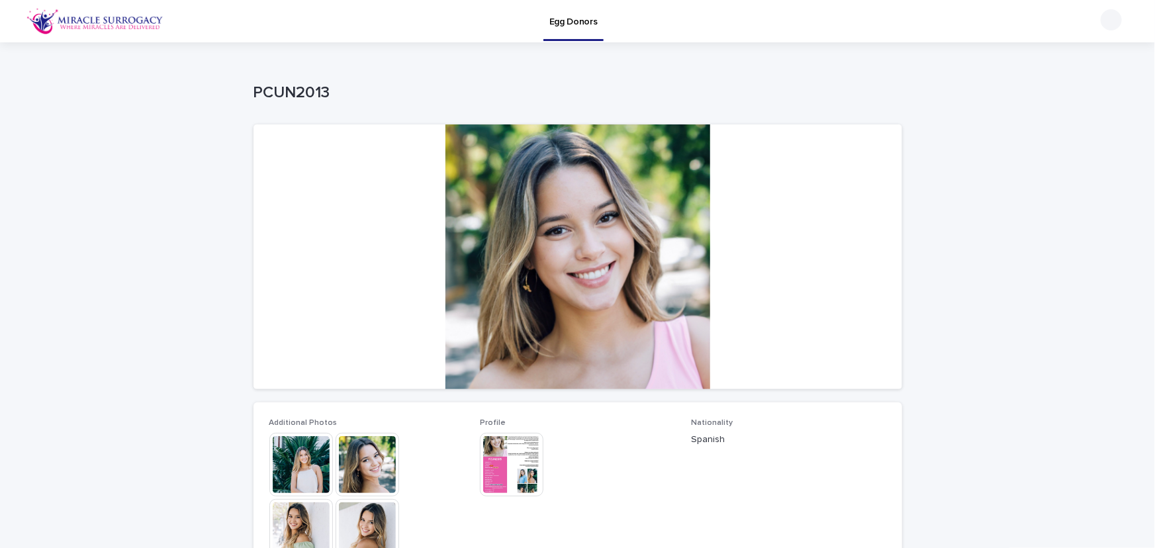
click at [510, 467] on img at bounding box center [512, 465] width 64 height 64
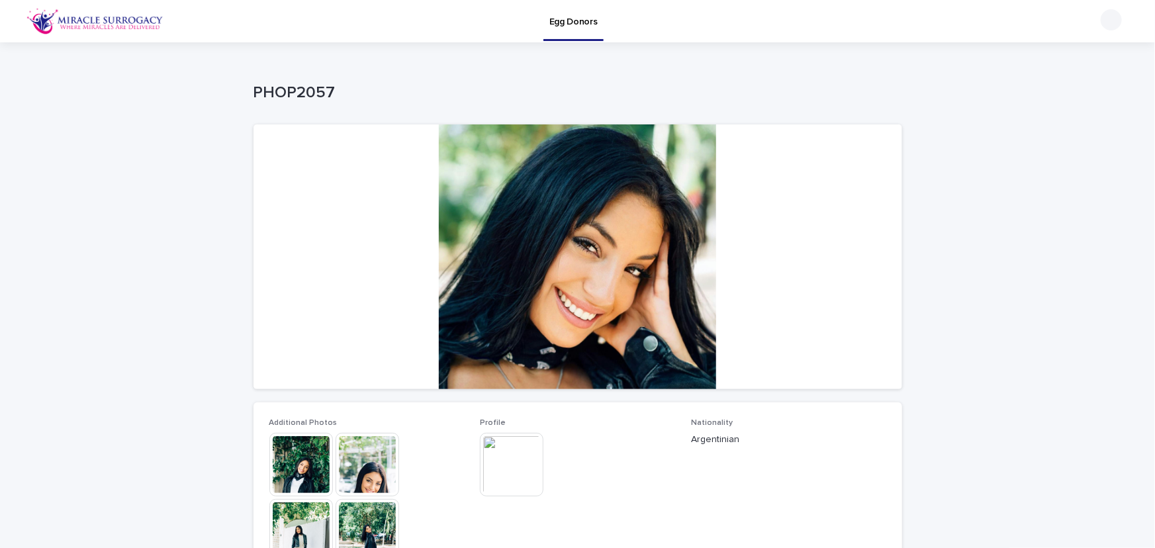
click at [510, 453] on img at bounding box center [512, 465] width 64 height 64
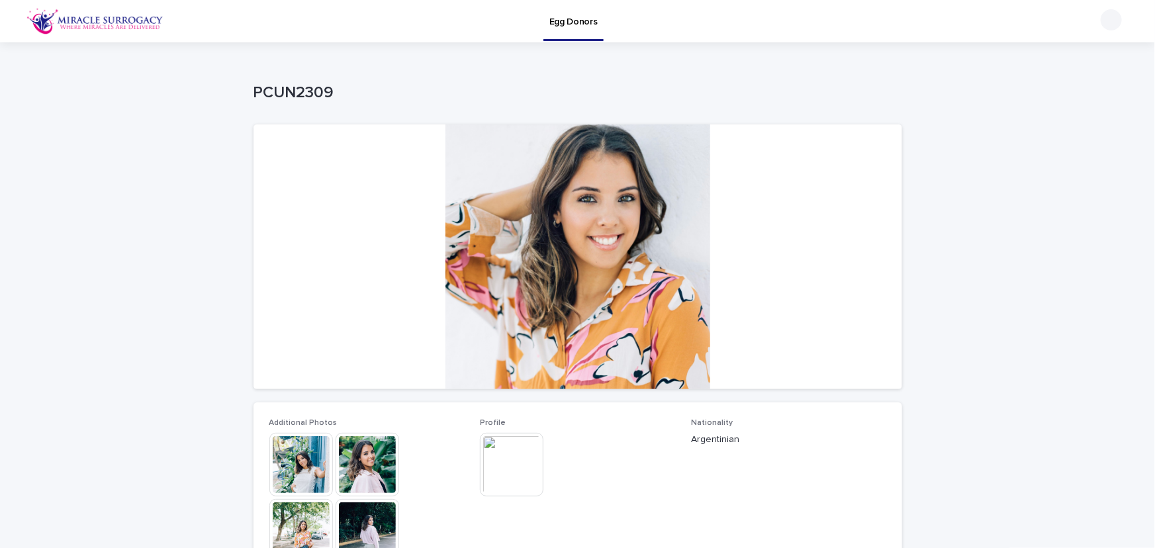
click at [504, 461] on img at bounding box center [512, 465] width 64 height 64
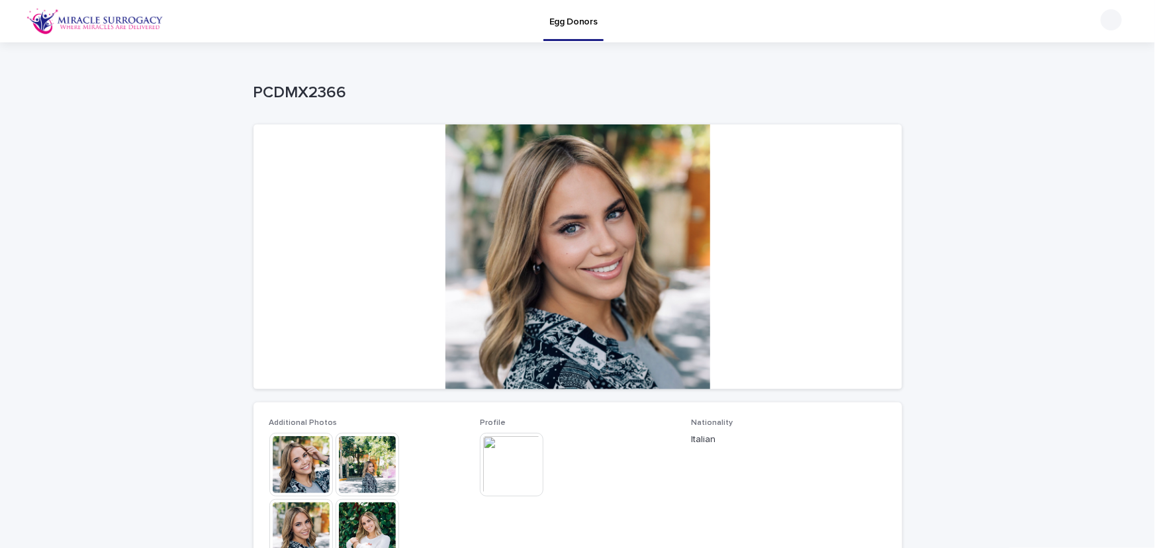
click at [525, 473] on img at bounding box center [512, 465] width 64 height 64
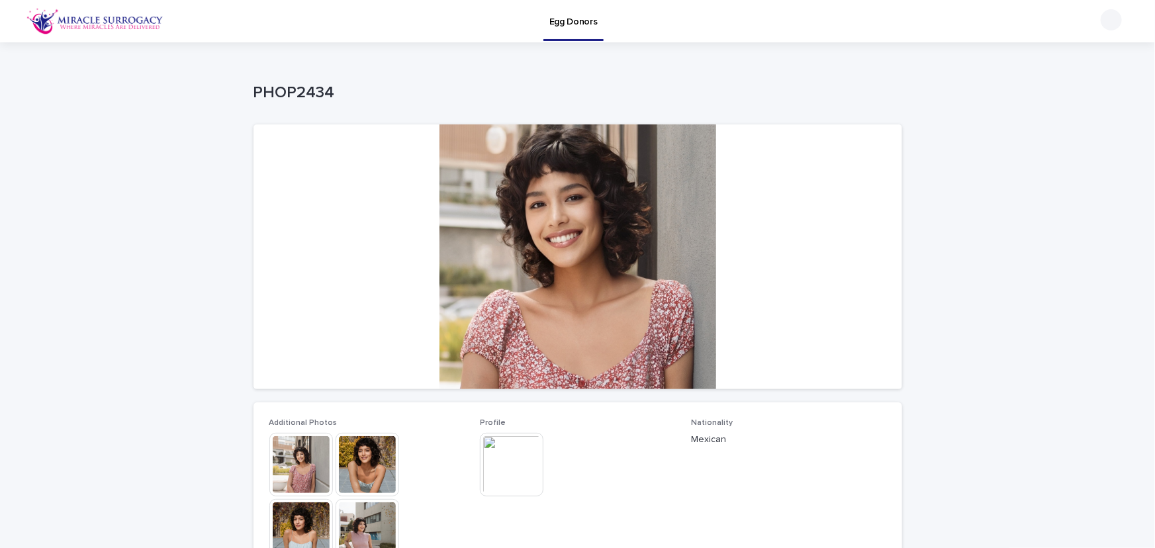
click at [513, 459] on img at bounding box center [512, 465] width 64 height 64
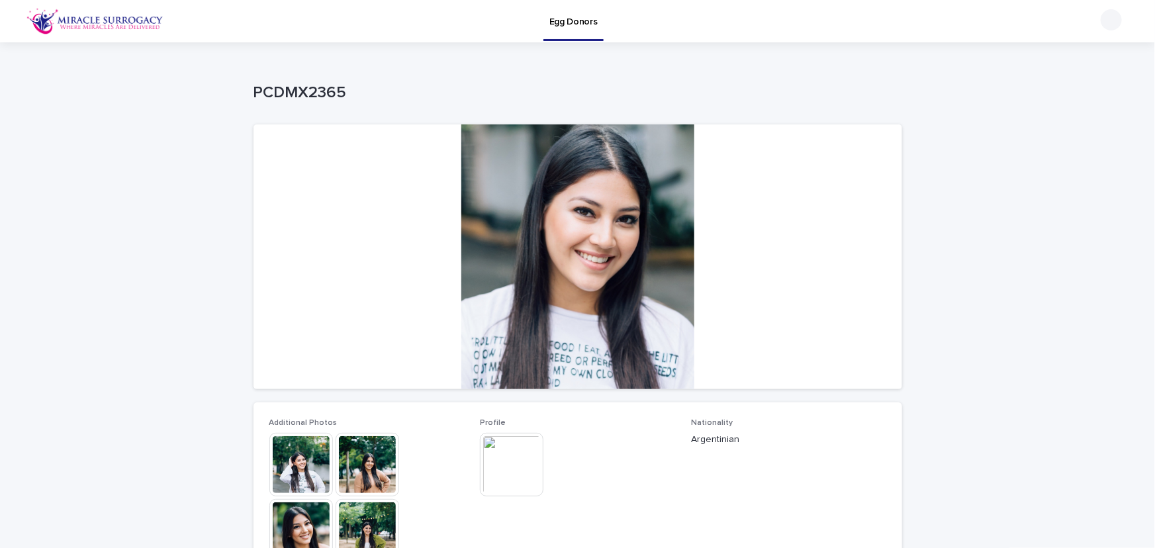
click at [518, 467] on img at bounding box center [512, 465] width 64 height 64
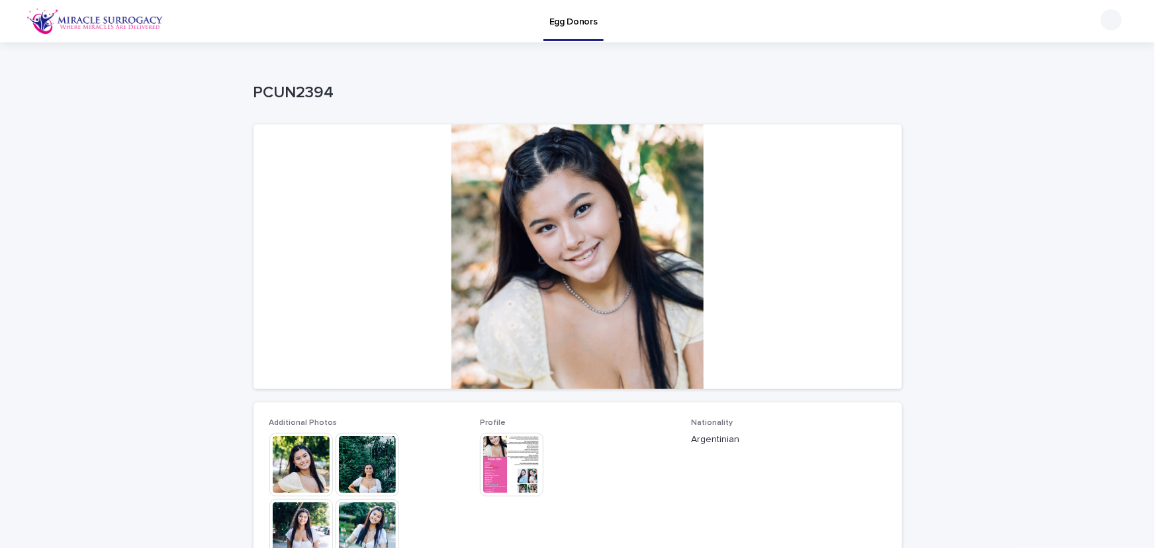
click at [508, 467] on img at bounding box center [512, 465] width 64 height 64
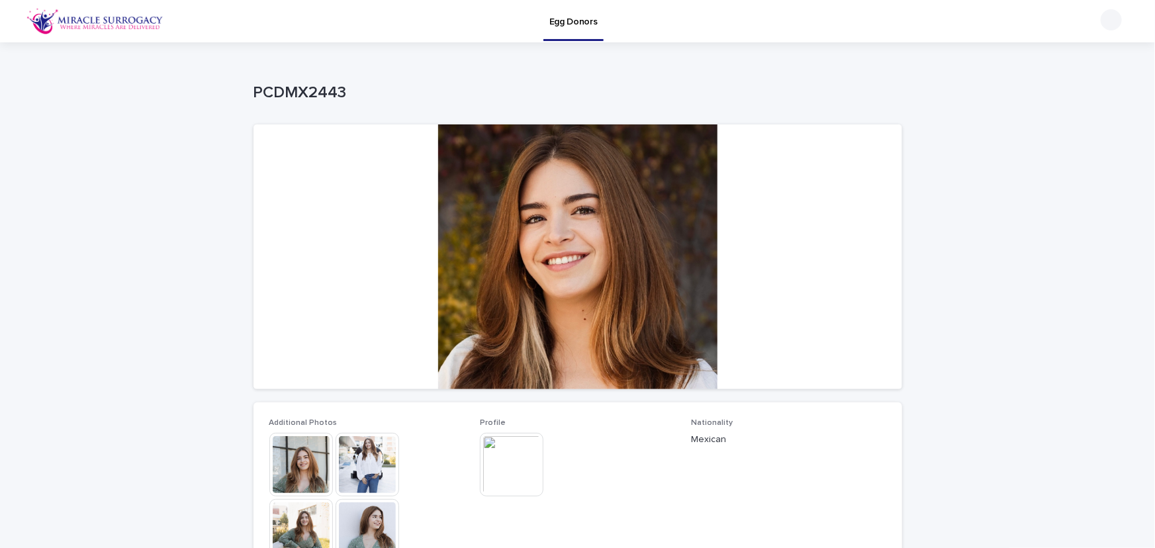
click at [515, 463] on img at bounding box center [512, 465] width 64 height 64
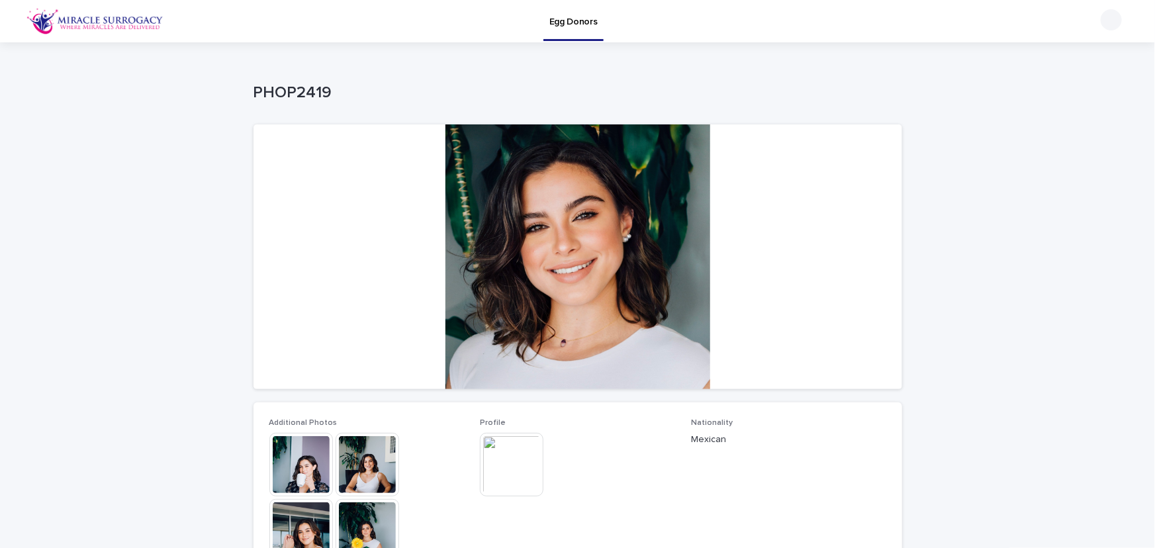
click at [517, 468] on img at bounding box center [512, 465] width 64 height 64
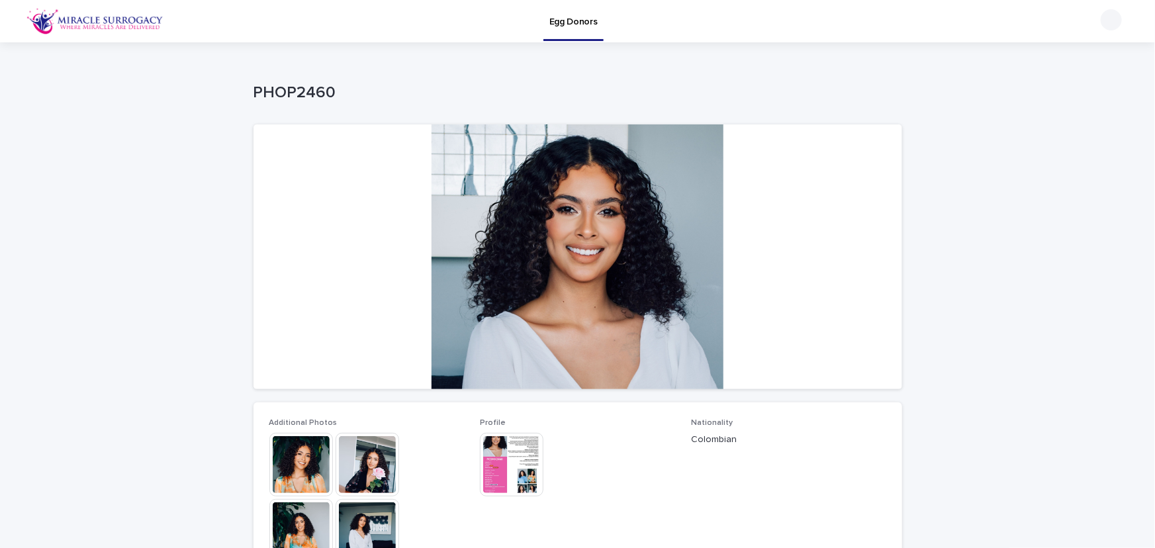
click at [517, 468] on img at bounding box center [512, 465] width 64 height 64
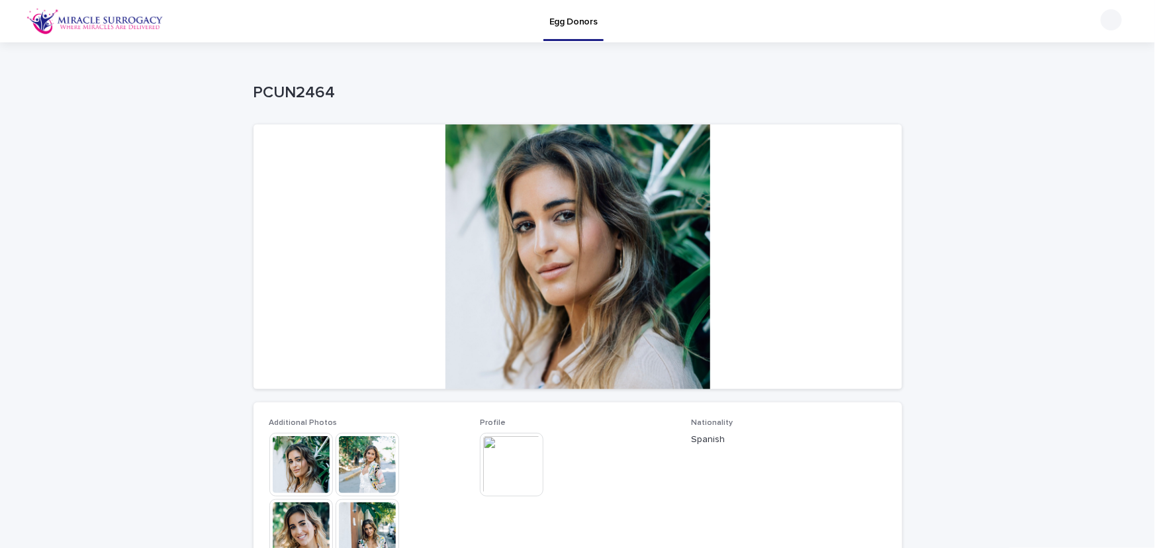
click at [516, 473] on img at bounding box center [512, 465] width 64 height 64
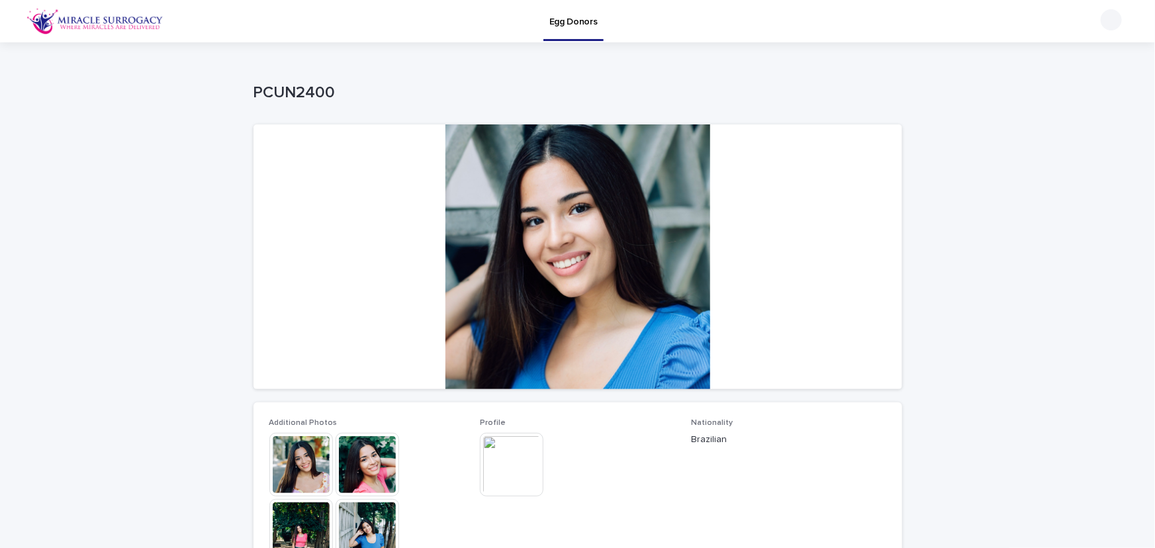
click at [515, 469] on img at bounding box center [512, 465] width 64 height 64
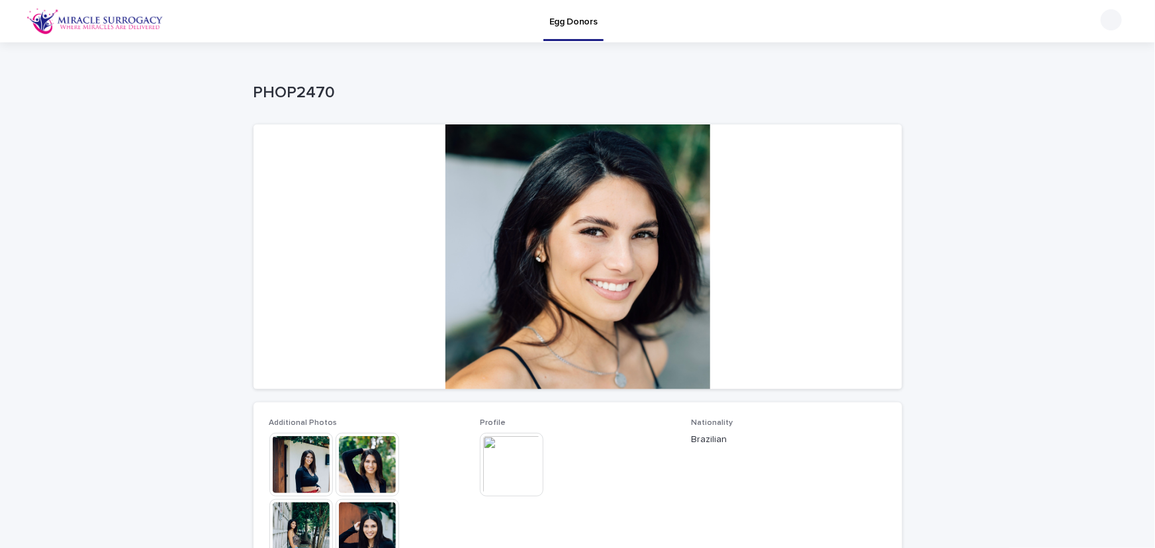
click at [499, 480] on img at bounding box center [512, 465] width 64 height 64
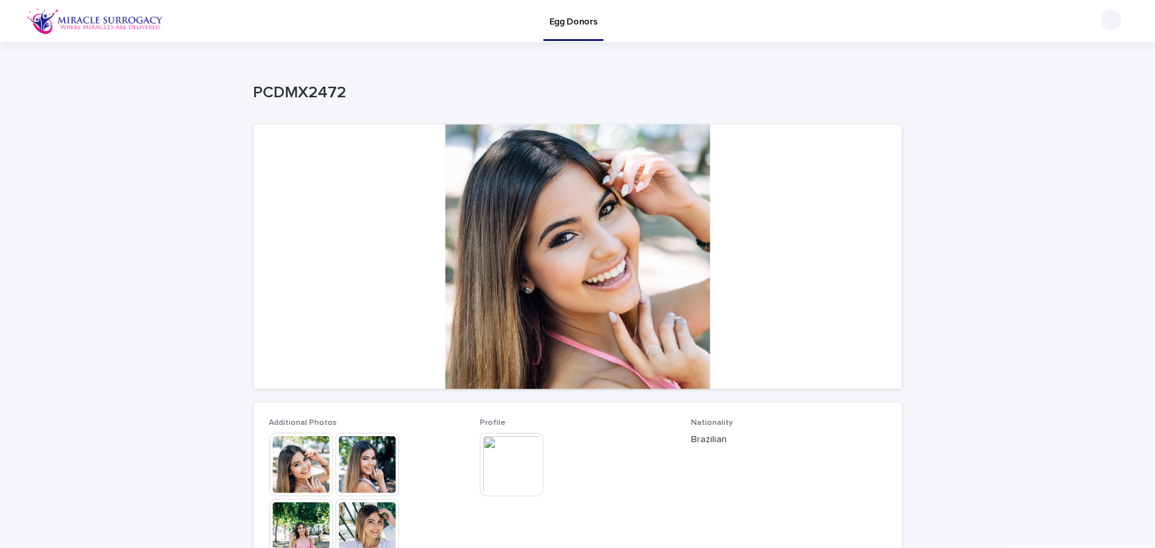
click at [528, 453] on img at bounding box center [512, 465] width 64 height 64
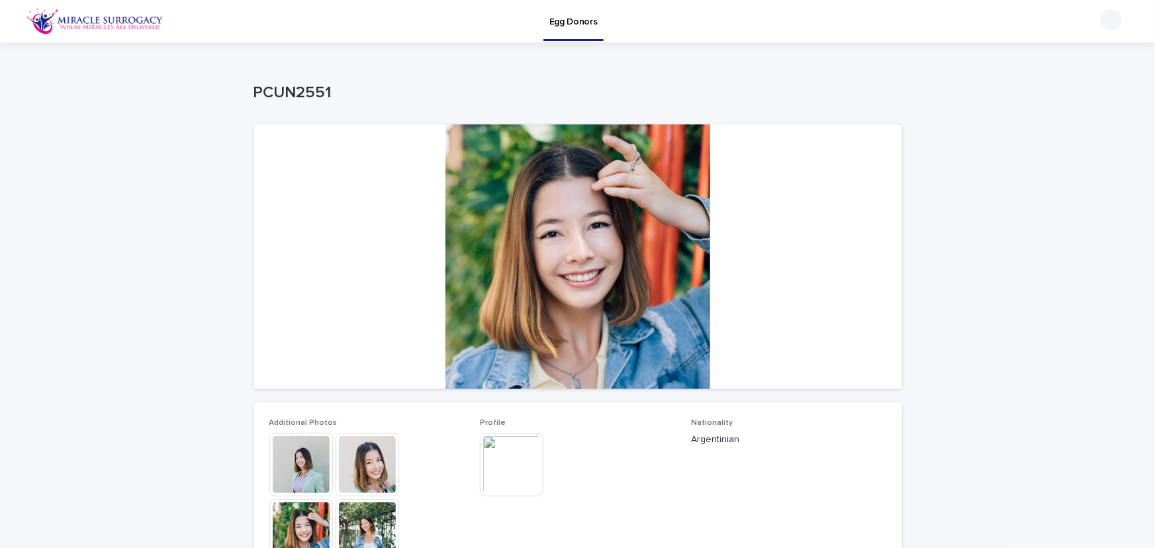
click at [505, 461] on img at bounding box center [512, 465] width 64 height 64
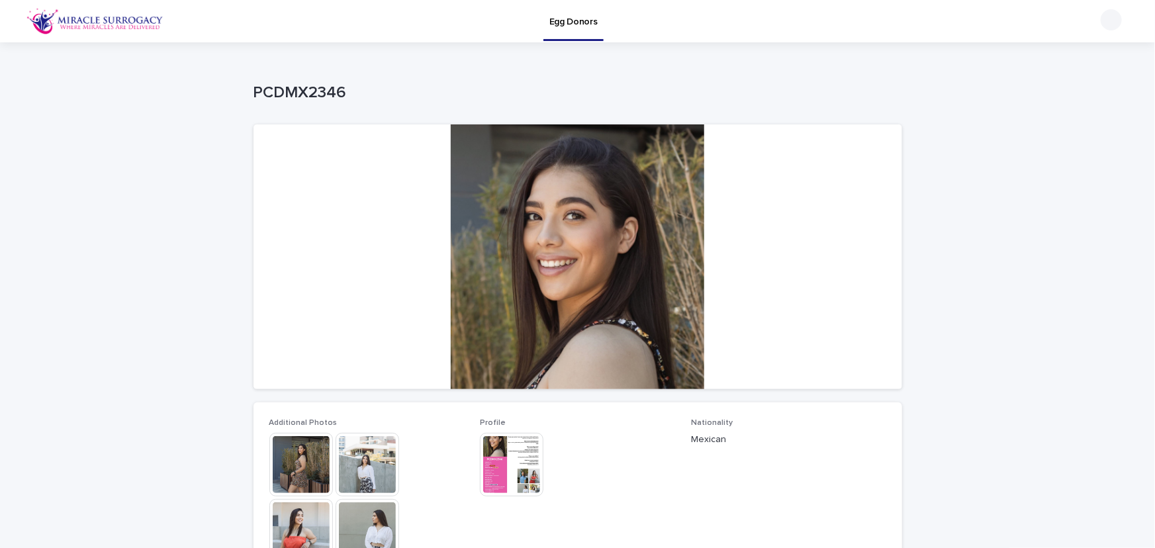
click at [490, 475] on img at bounding box center [512, 465] width 64 height 64
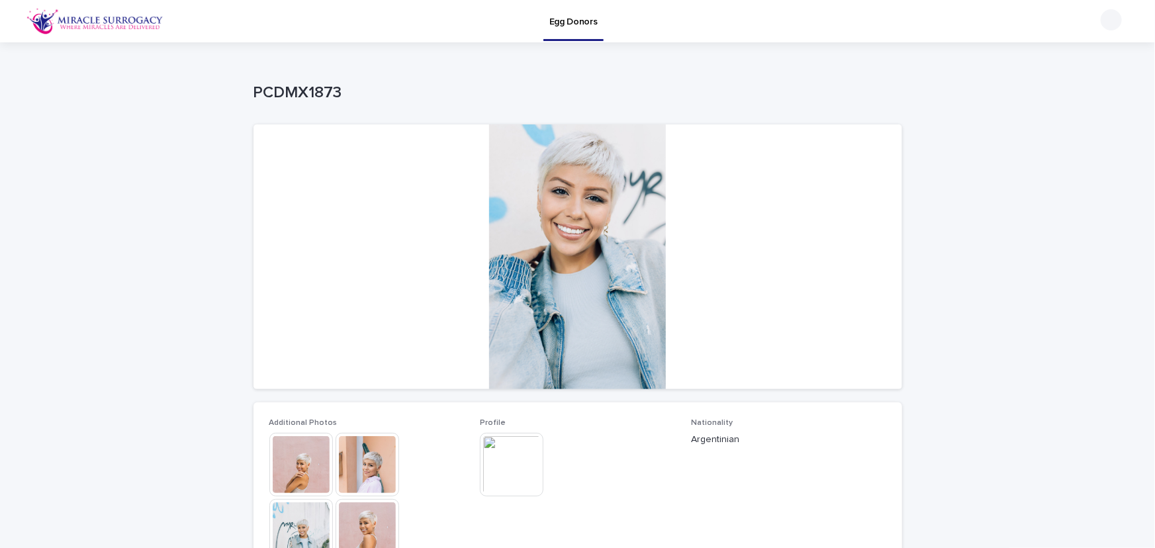
click at [510, 483] on img at bounding box center [512, 465] width 64 height 64
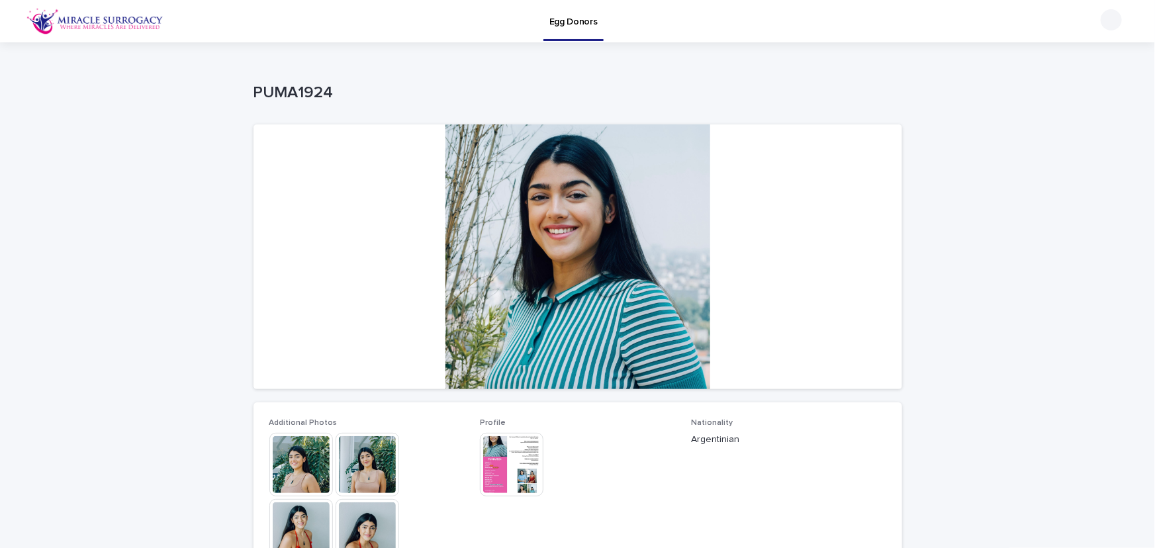
click at [505, 471] on img at bounding box center [512, 465] width 64 height 64
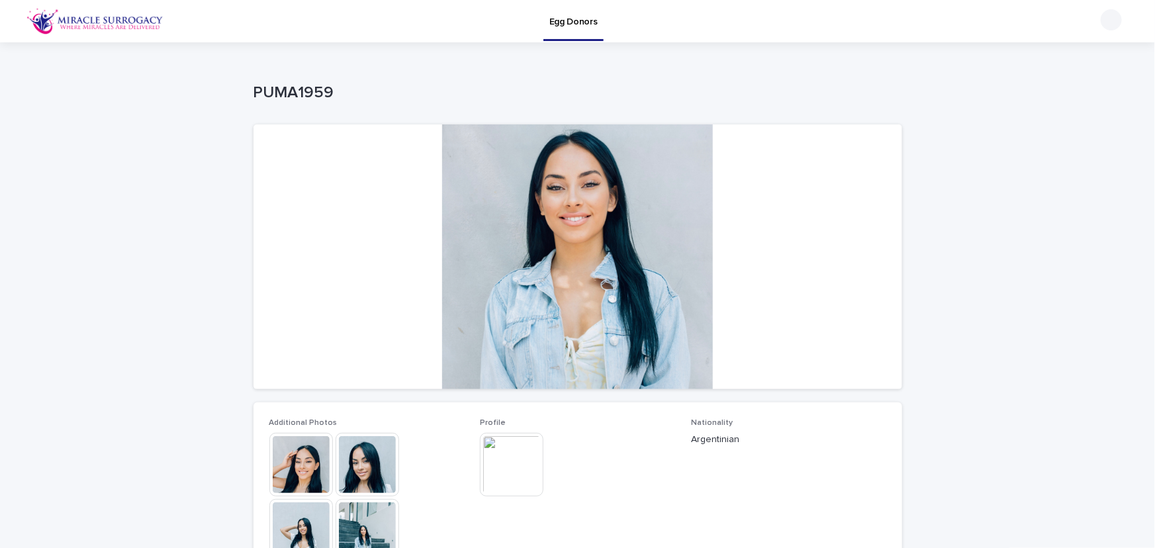
click at [515, 471] on img at bounding box center [512, 465] width 64 height 64
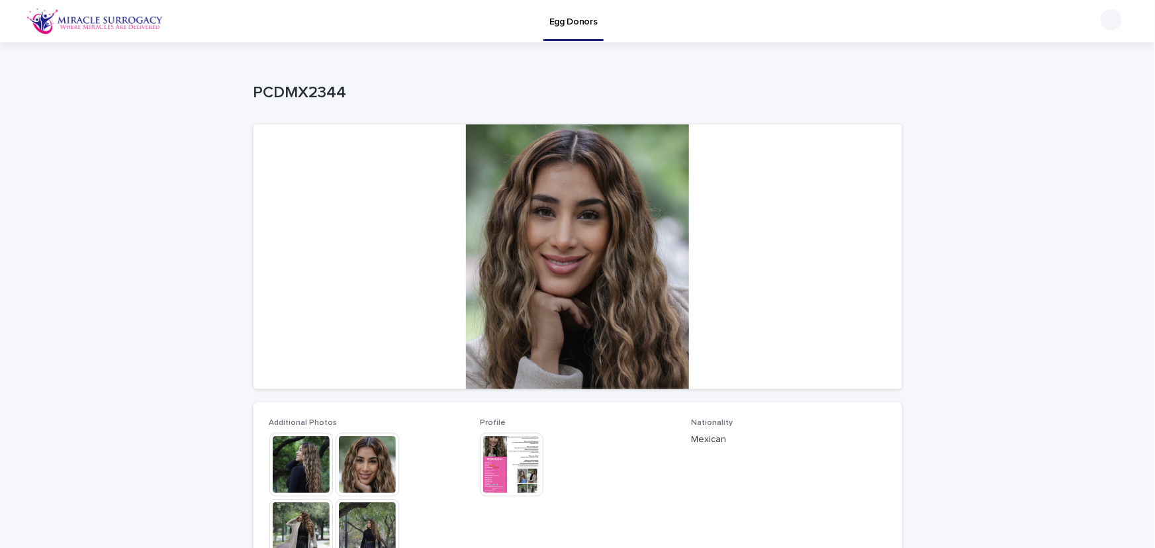
click at [498, 475] on img at bounding box center [512, 465] width 64 height 64
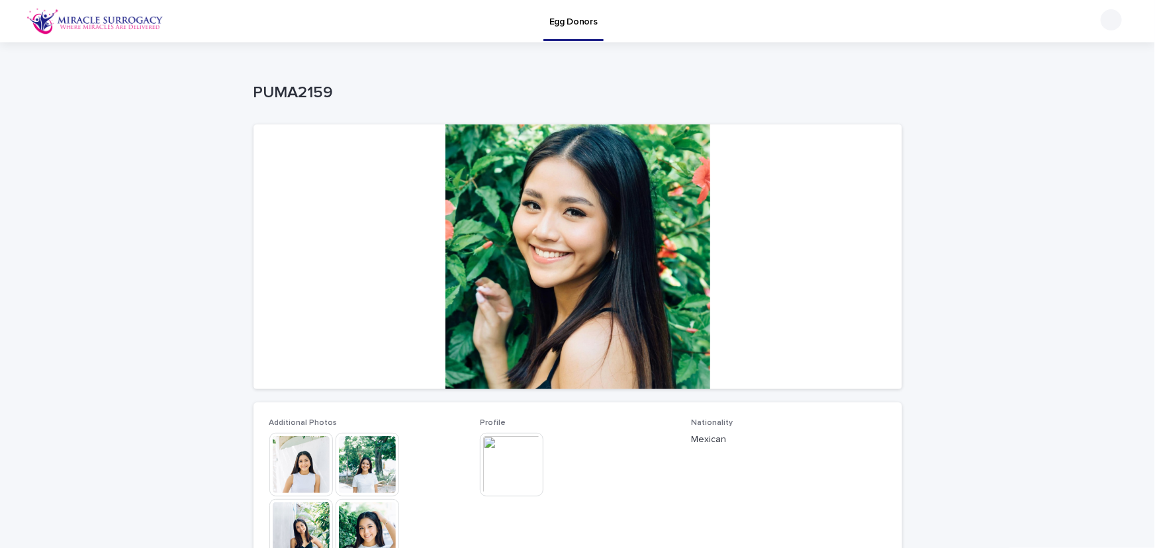
click at [508, 466] on img at bounding box center [512, 465] width 64 height 64
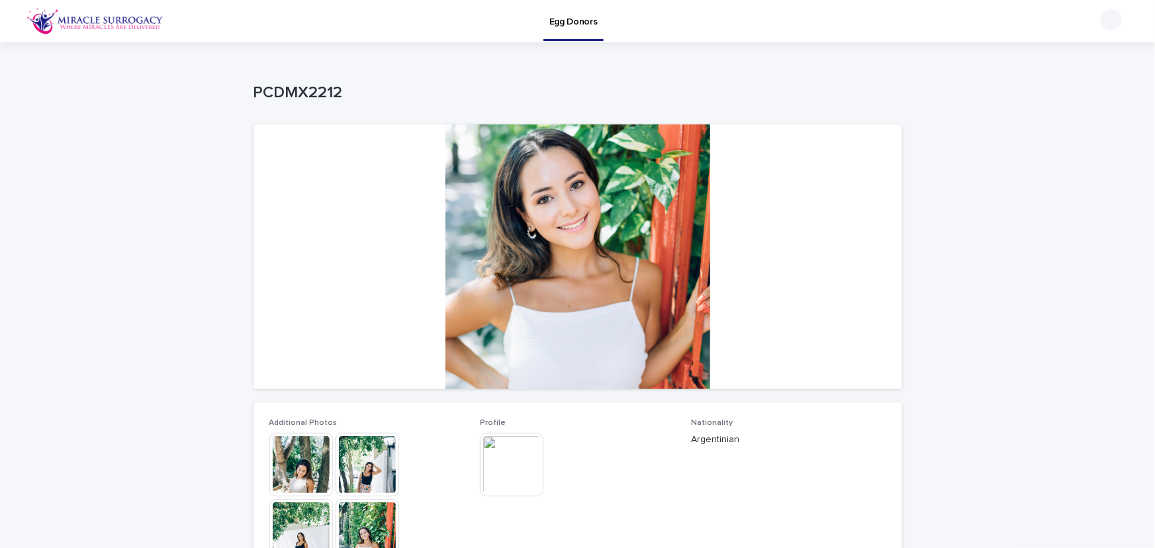
click at [500, 463] on img at bounding box center [512, 465] width 64 height 64
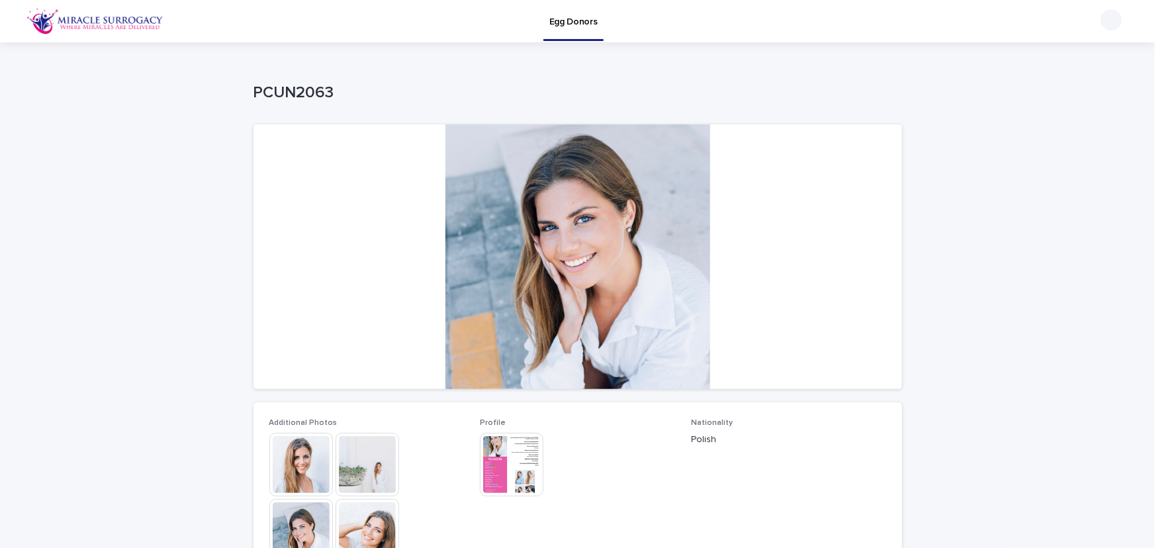
click at [506, 454] on img at bounding box center [512, 465] width 64 height 64
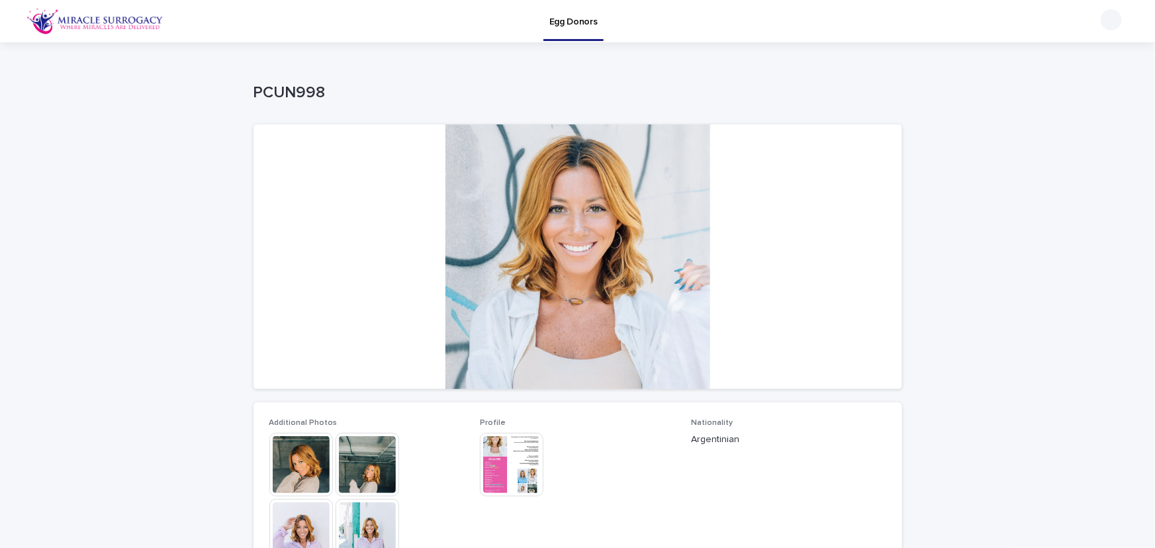
click at [522, 466] on img at bounding box center [512, 465] width 64 height 64
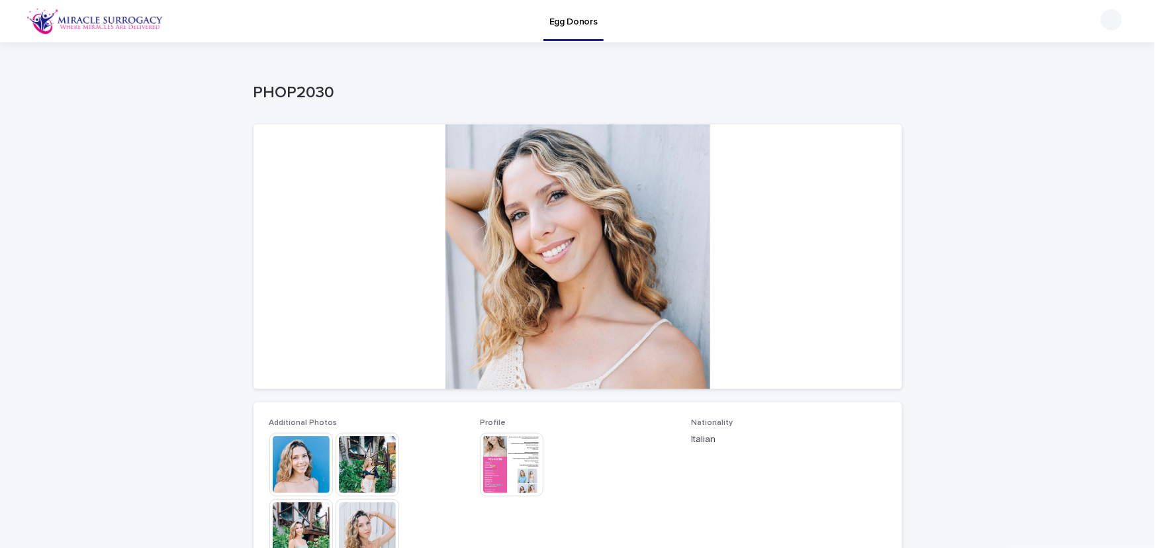
click at [507, 463] on img at bounding box center [512, 465] width 64 height 64
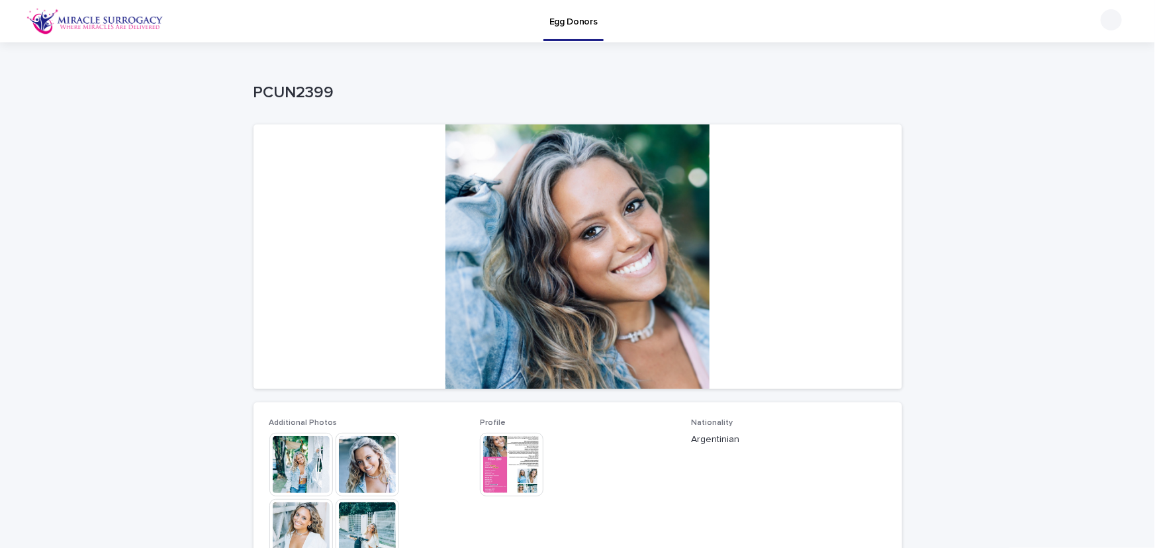
click at [503, 459] on img at bounding box center [512, 465] width 64 height 64
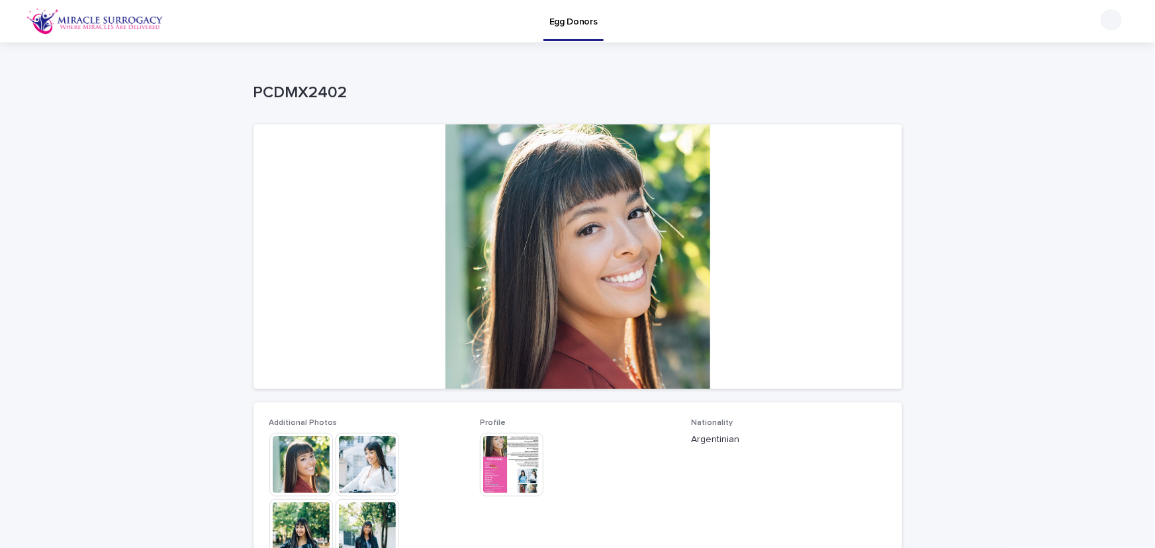
click at [515, 458] on img at bounding box center [512, 465] width 64 height 64
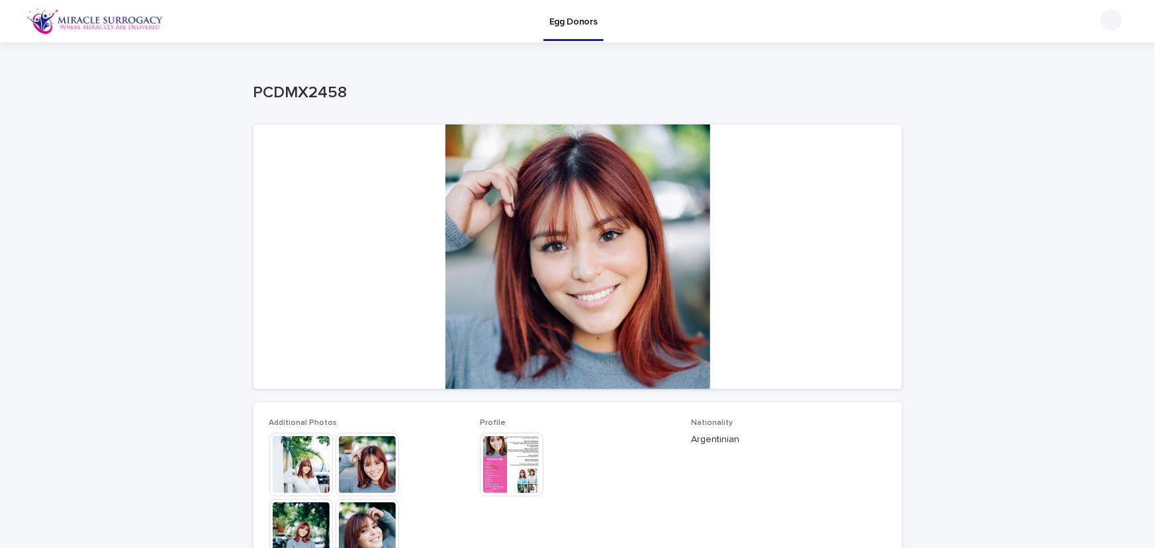
click at [514, 459] on img at bounding box center [512, 465] width 64 height 64
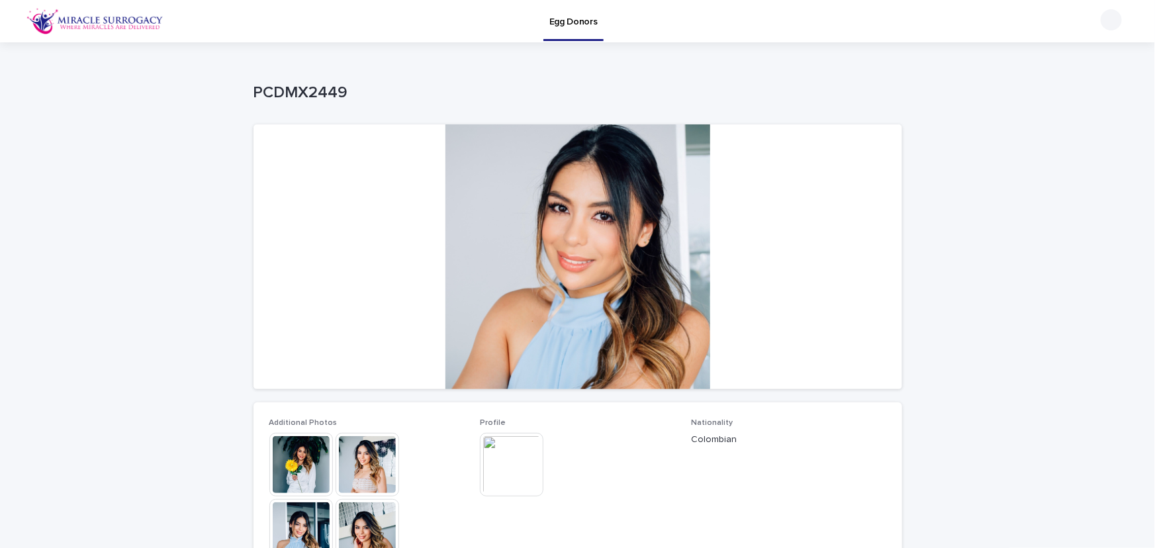
click at [513, 459] on img at bounding box center [512, 465] width 64 height 64
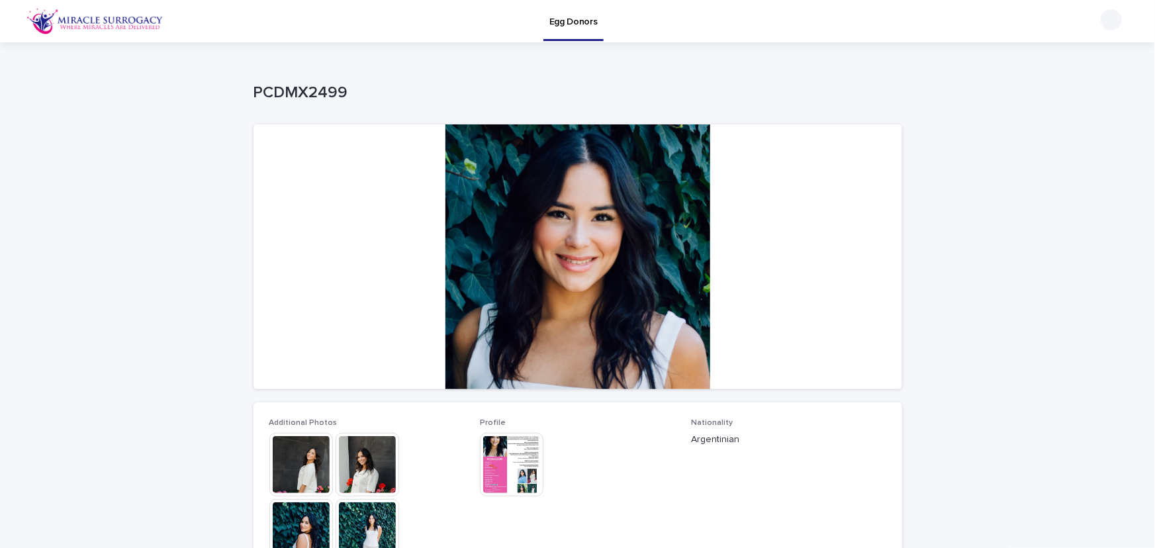
click at [516, 462] on img at bounding box center [512, 465] width 64 height 64
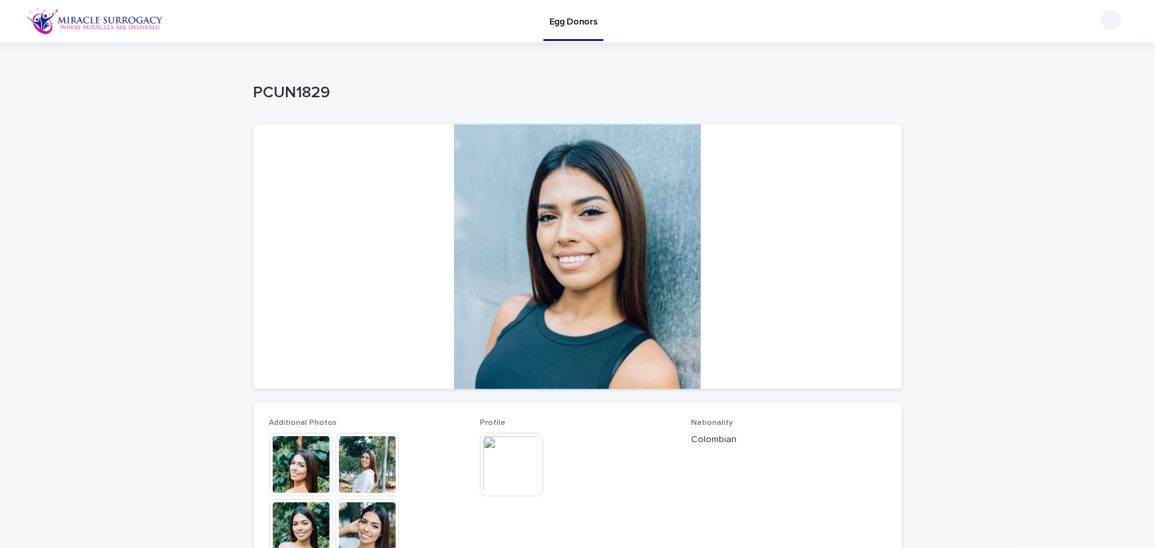
click at [515, 469] on img at bounding box center [512, 465] width 64 height 64
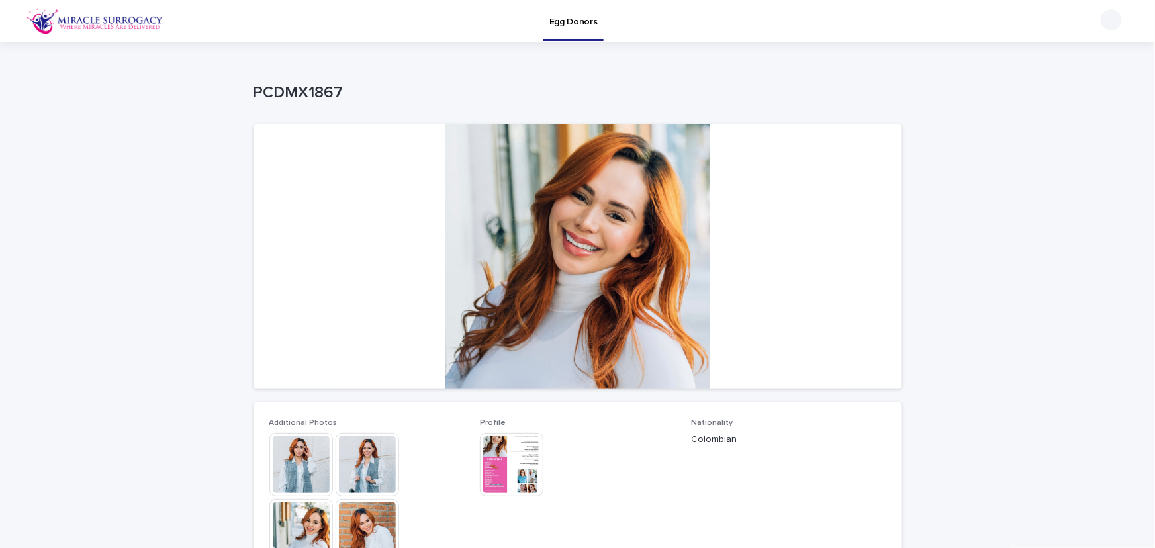
click at [497, 464] on img at bounding box center [512, 465] width 64 height 64
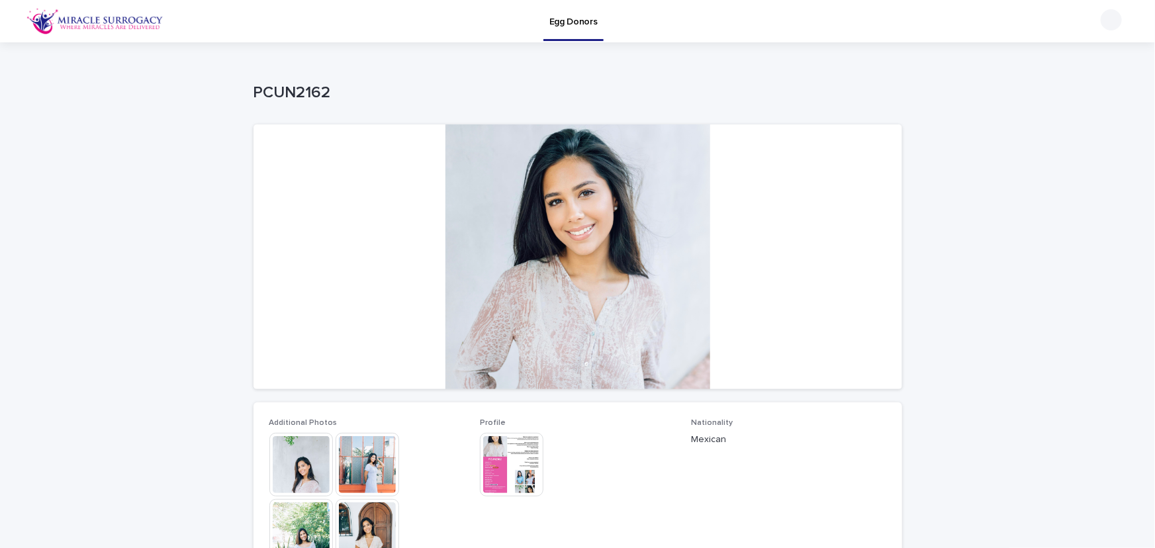
click at [522, 464] on img at bounding box center [512, 465] width 64 height 64
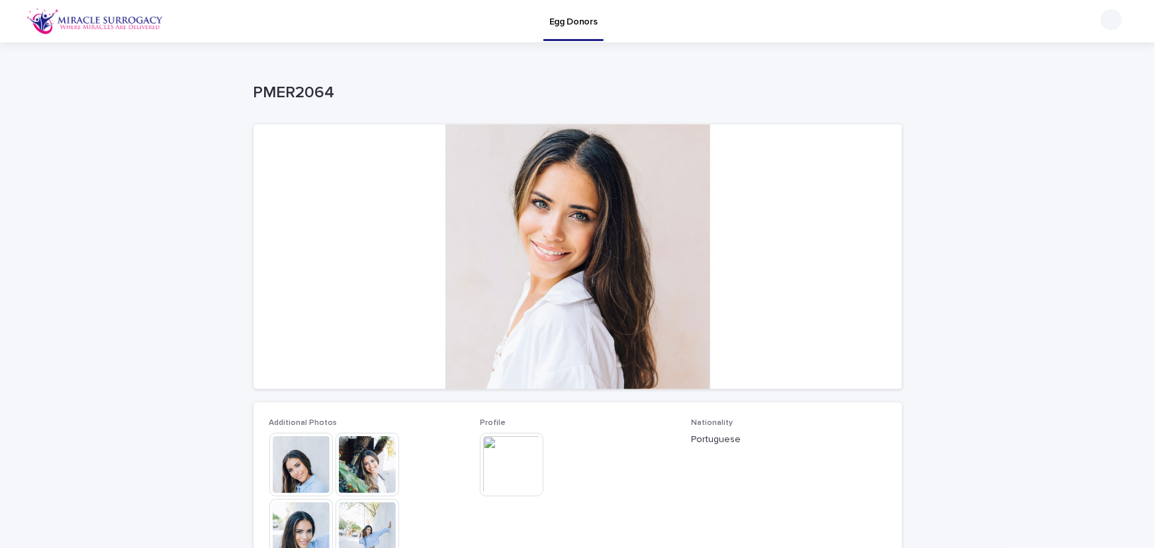
click at [503, 462] on img at bounding box center [512, 465] width 64 height 64
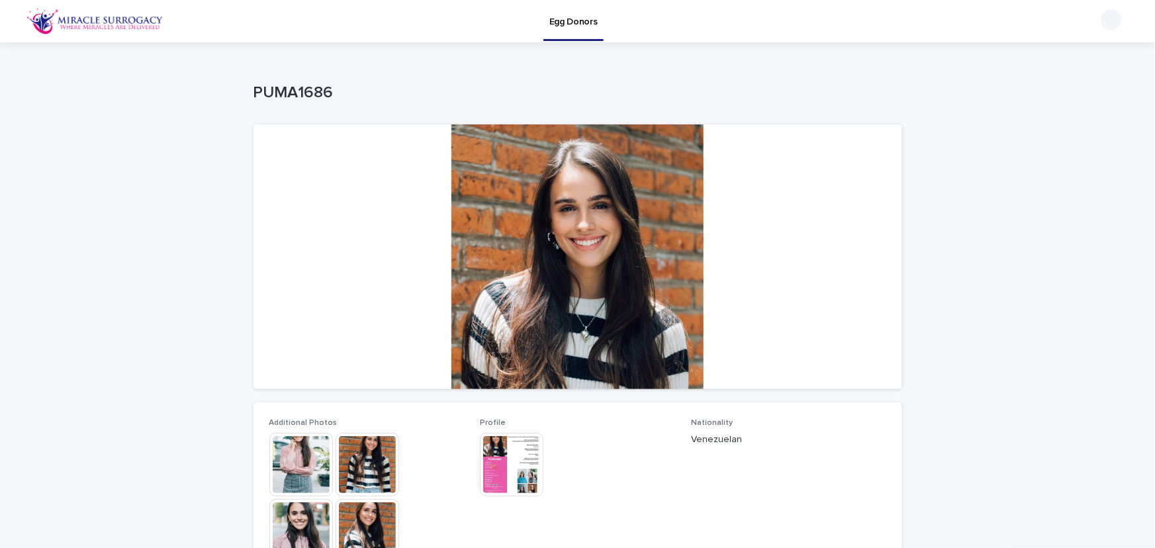
click at [511, 468] on img at bounding box center [512, 465] width 64 height 64
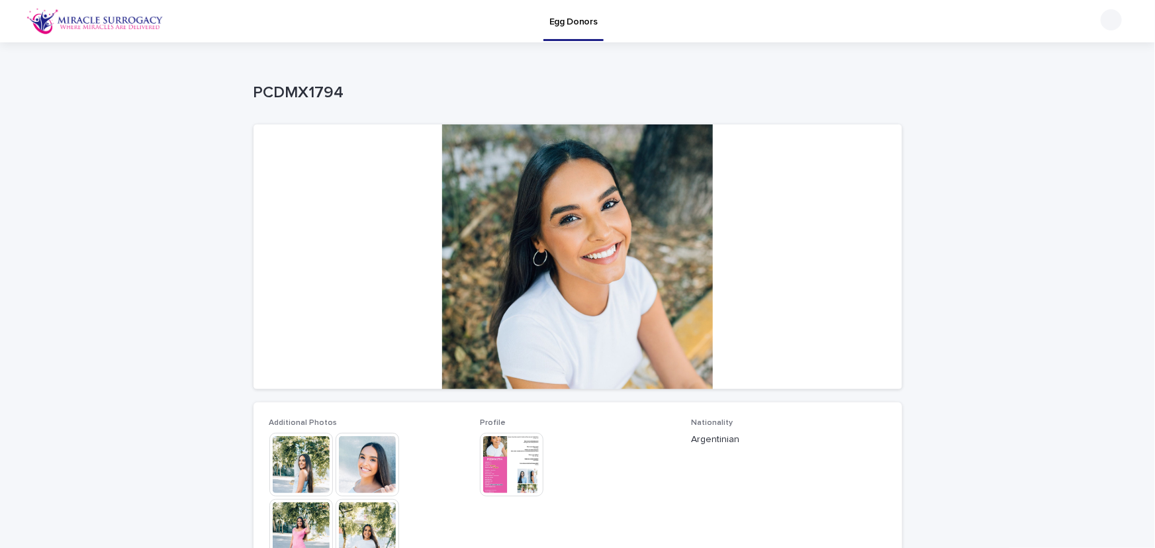
click at [522, 457] on img at bounding box center [512, 465] width 64 height 64
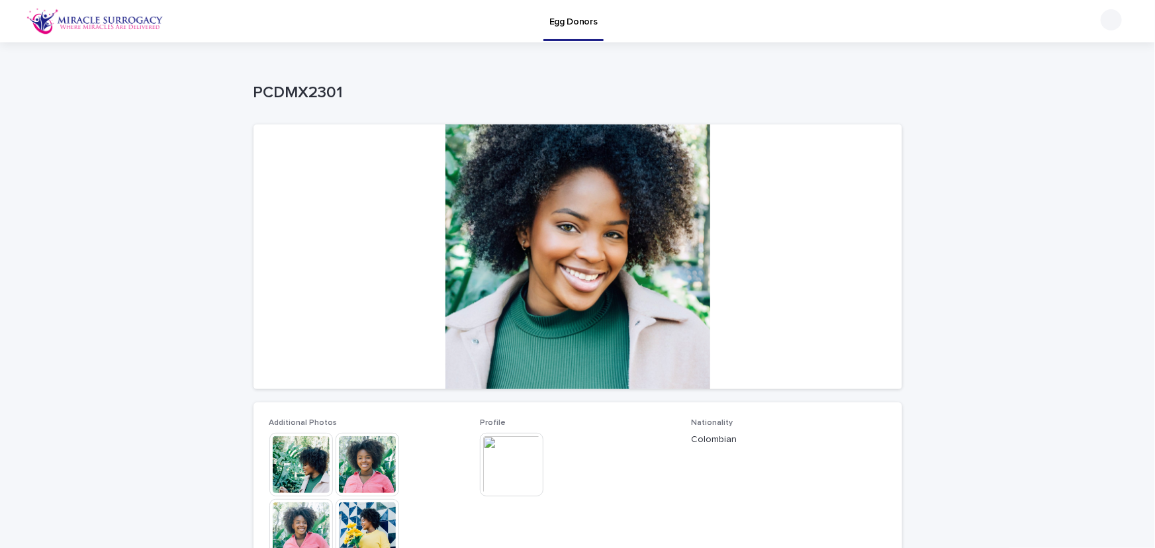
click at [512, 463] on img at bounding box center [512, 465] width 64 height 64
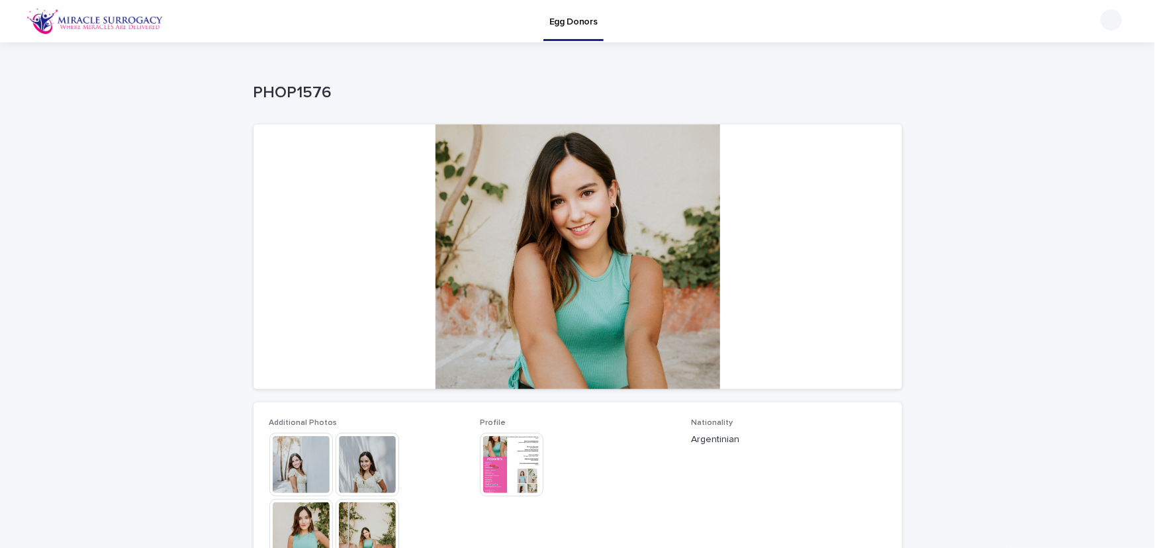
click at [516, 462] on img at bounding box center [512, 465] width 64 height 64
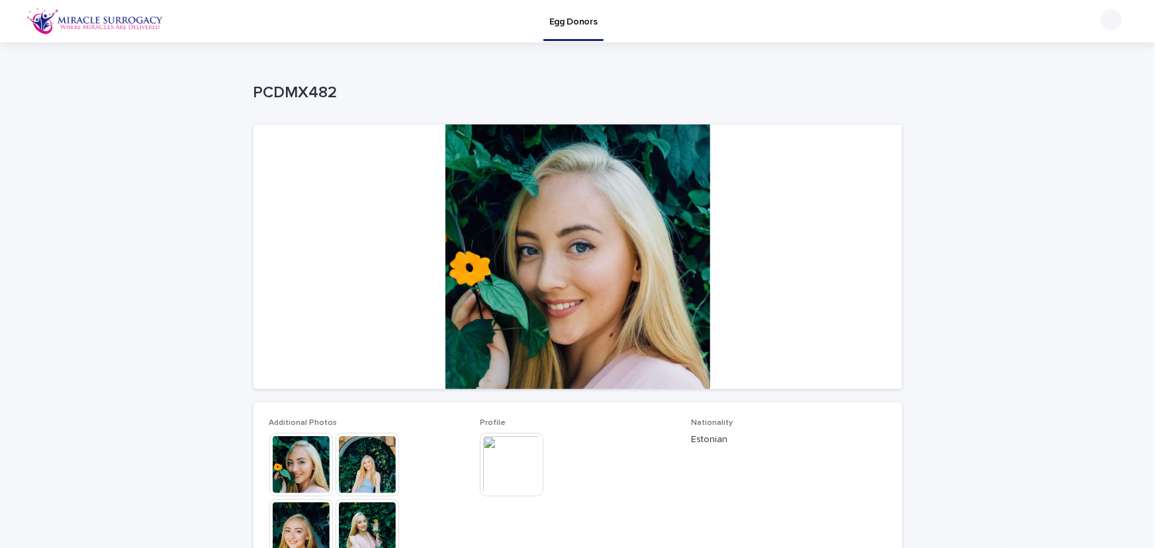
click at [508, 462] on img at bounding box center [512, 465] width 64 height 64
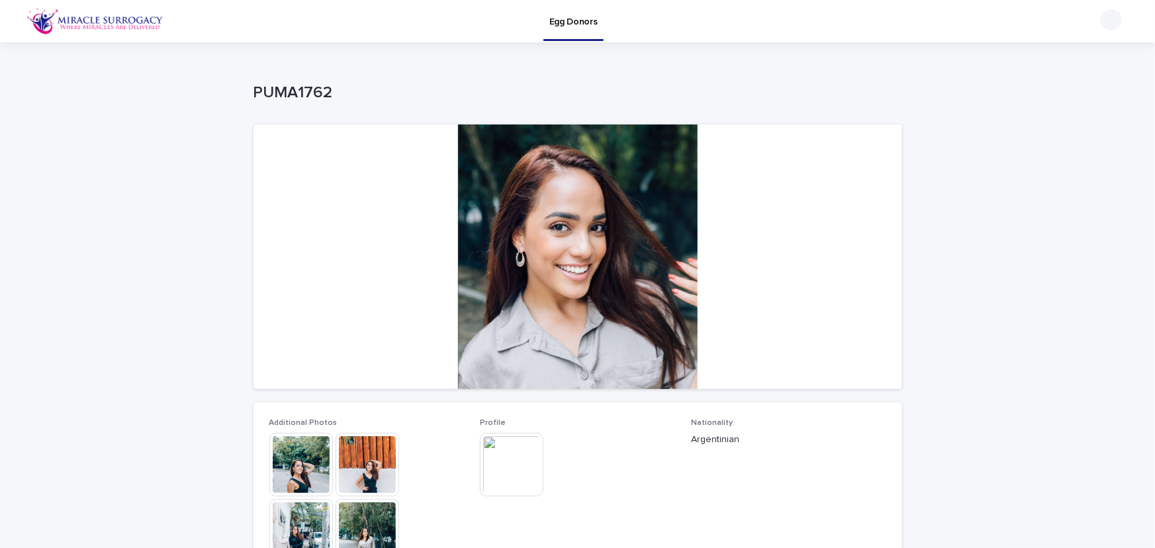
click at [506, 466] on img at bounding box center [512, 465] width 64 height 64
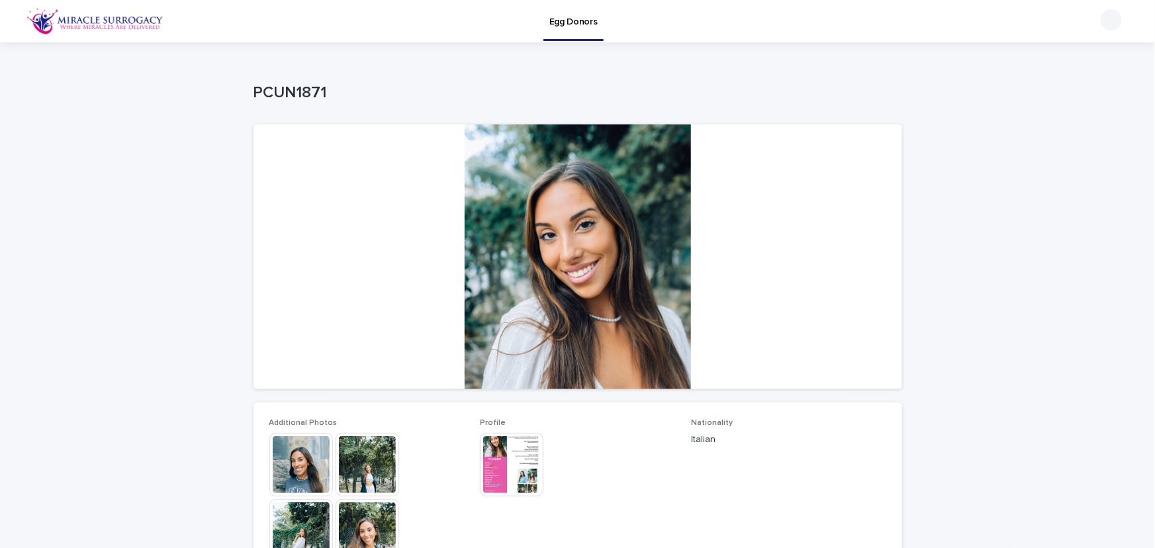
click at [512, 462] on img at bounding box center [512, 465] width 64 height 64
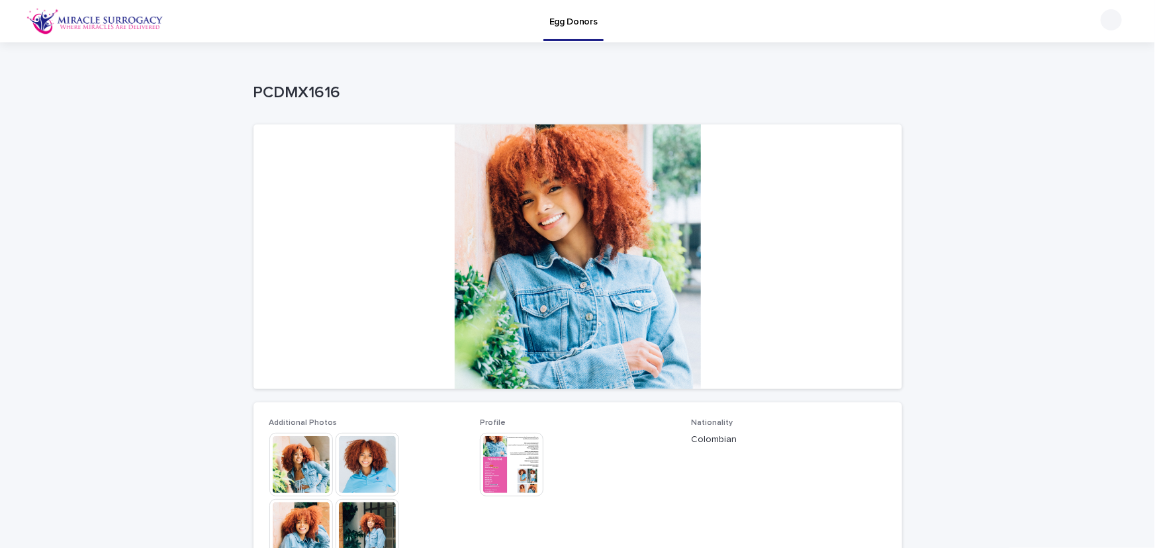
click at [504, 469] on img at bounding box center [512, 465] width 64 height 64
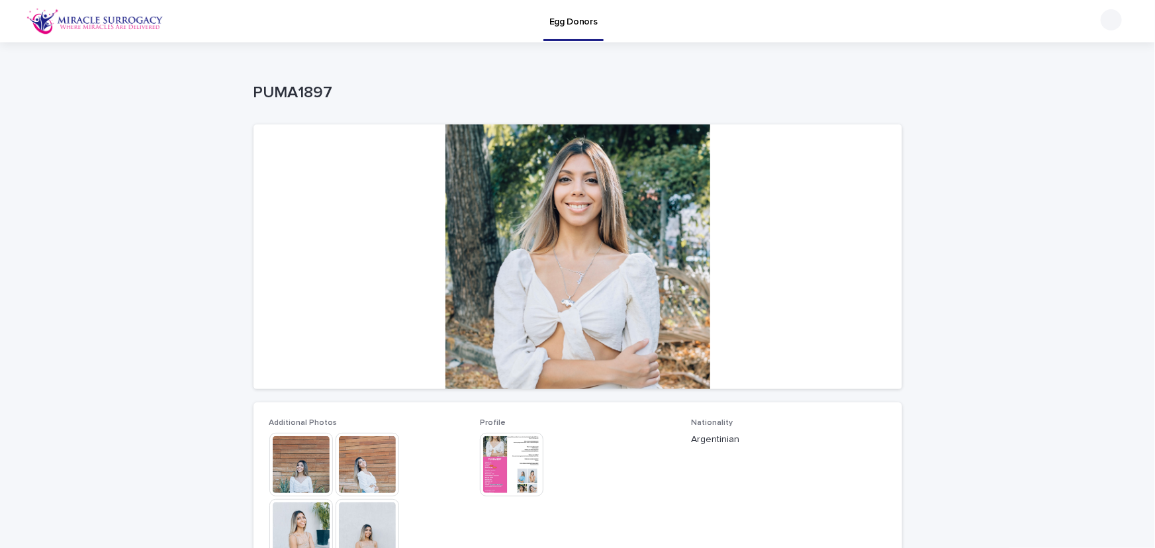
click at [520, 461] on img at bounding box center [512, 465] width 64 height 64
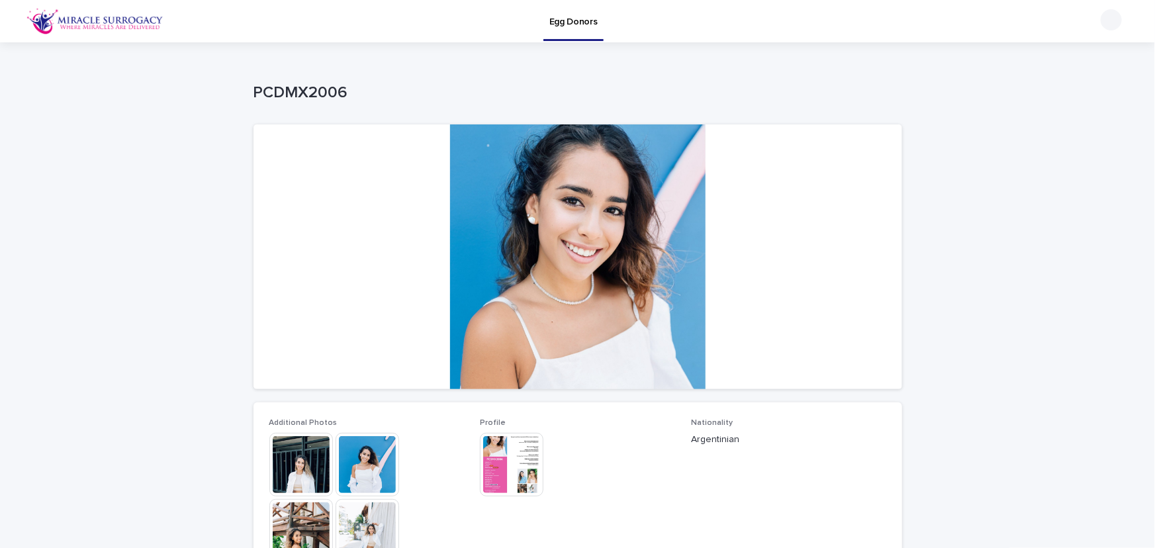
click at [518, 464] on img at bounding box center [512, 465] width 64 height 64
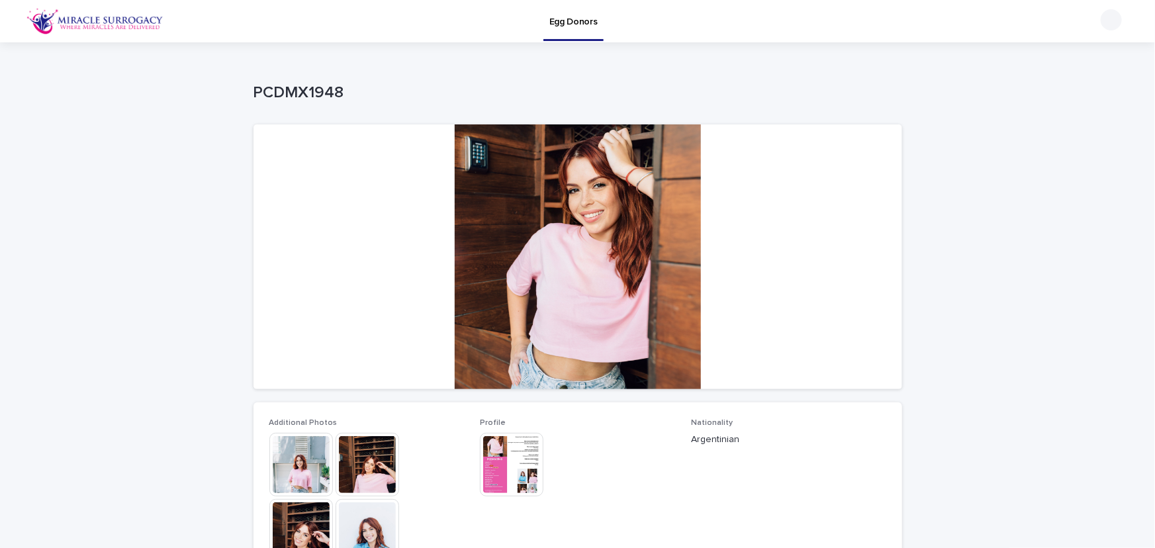
click at [516, 462] on img at bounding box center [512, 465] width 64 height 64
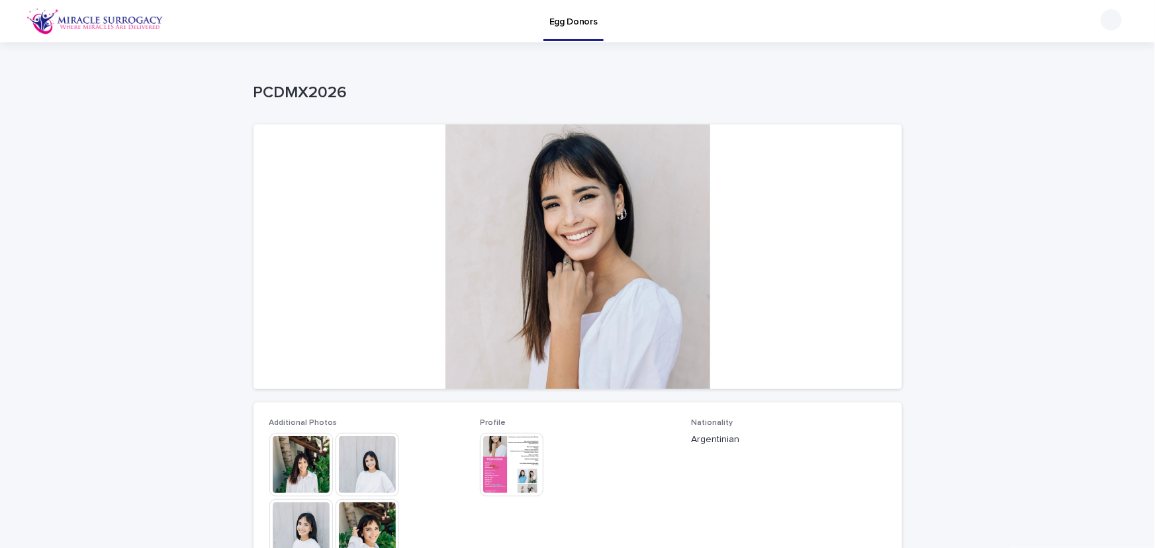
click at [522, 462] on img at bounding box center [512, 465] width 64 height 64
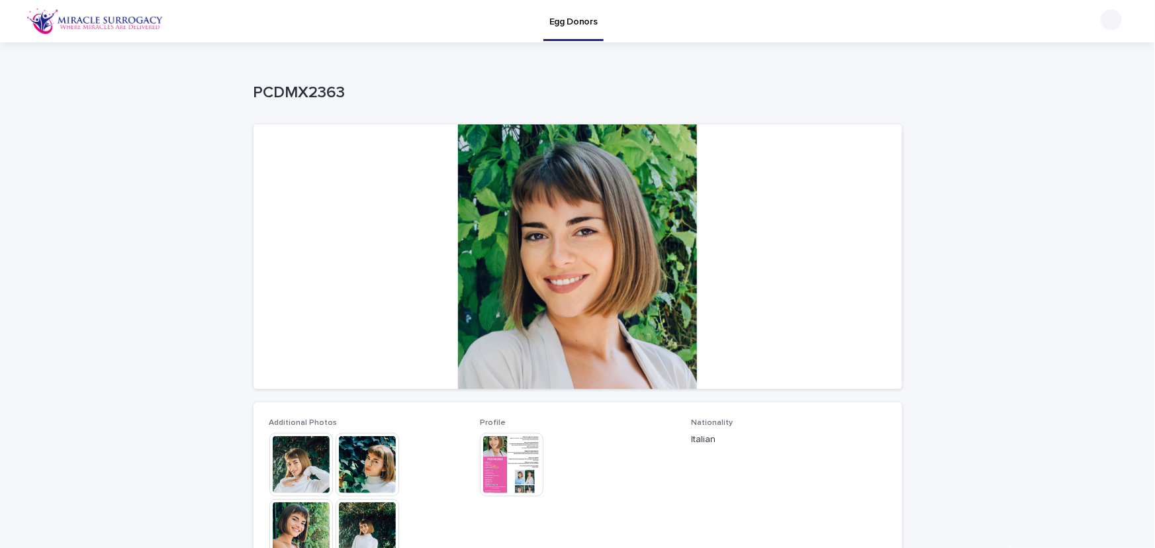
click at [509, 467] on img at bounding box center [512, 465] width 64 height 64
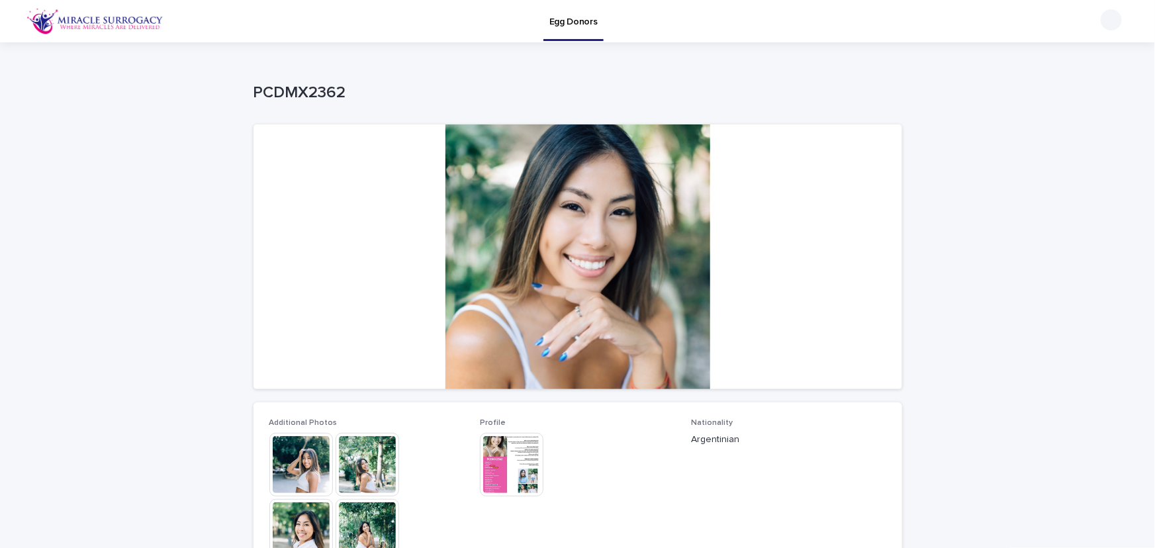
click at [522, 465] on img at bounding box center [512, 465] width 64 height 64
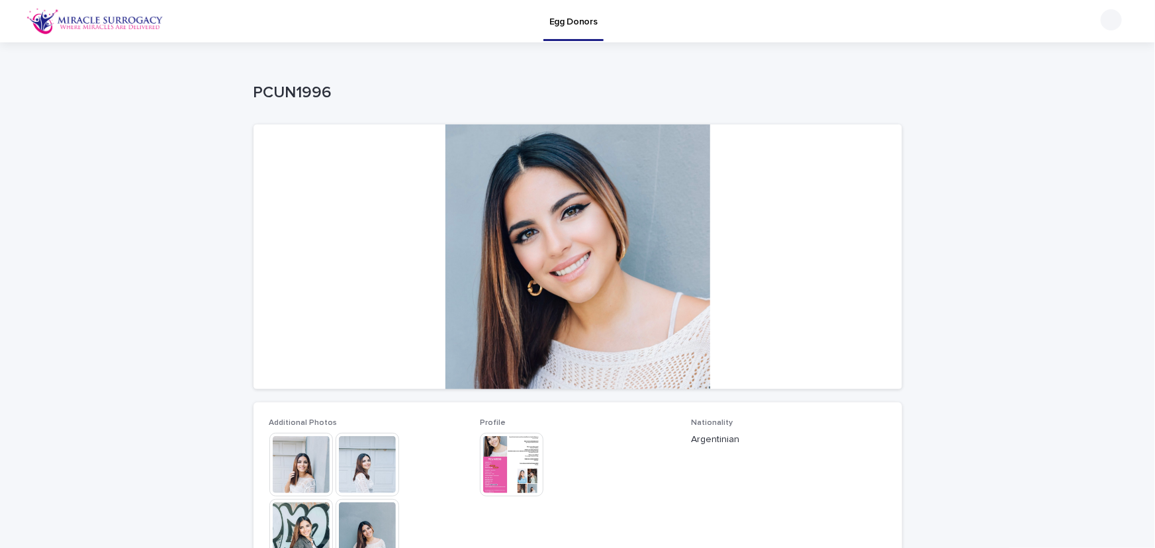
click at [505, 473] on img at bounding box center [512, 465] width 64 height 64
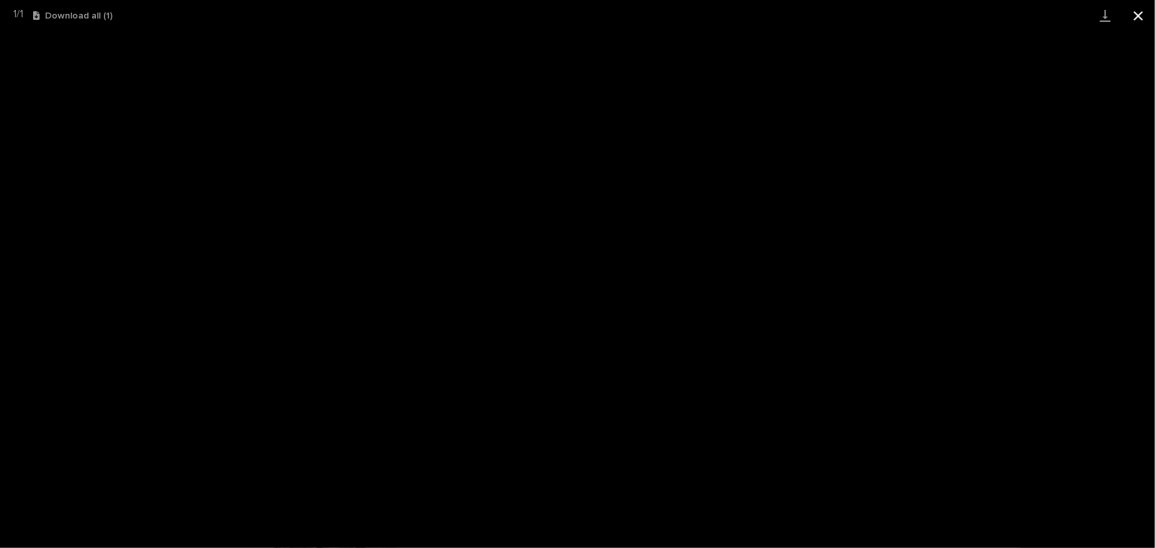
click at [1142, 15] on button "Close gallery" at bounding box center [1138, 15] width 33 height 31
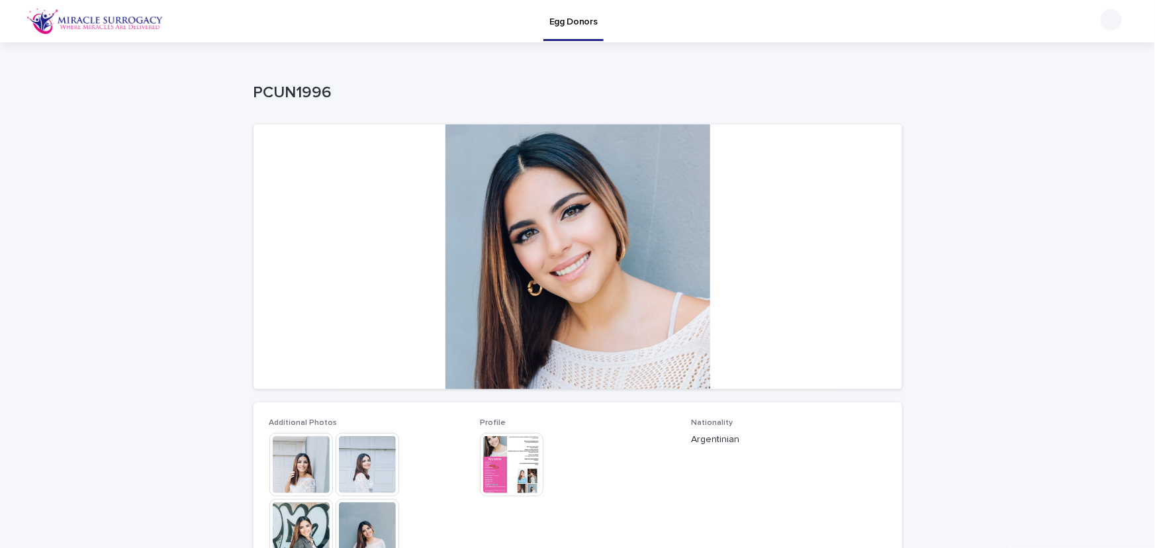
scroll to position [281, 0]
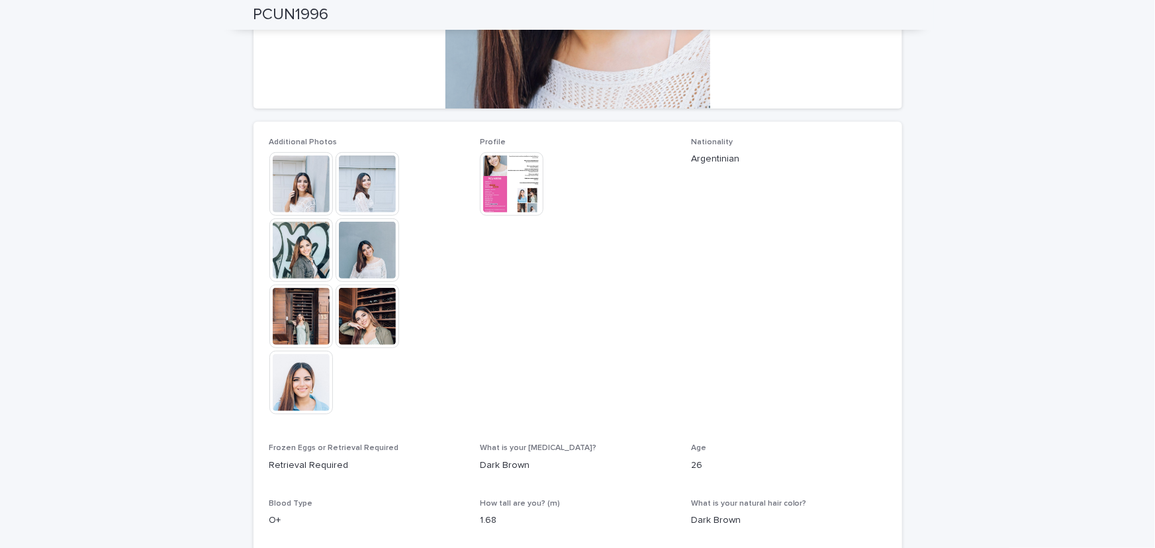
click at [317, 193] on img at bounding box center [302, 184] width 64 height 64
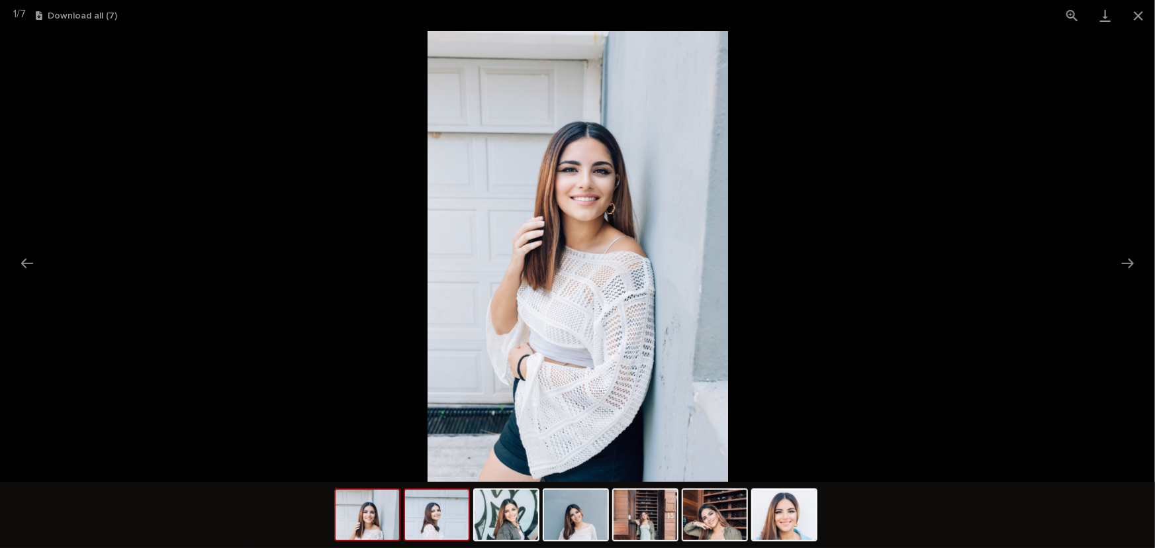
click at [434, 538] on img at bounding box center [437, 515] width 64 height 50
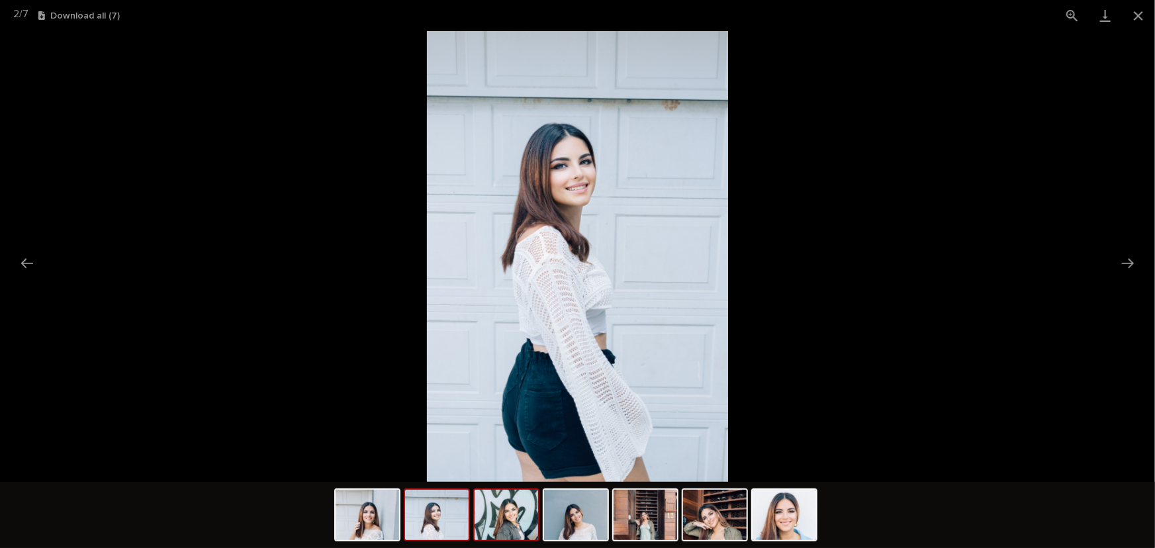
click at [512, 532] on img at bounding box center [507, 515] width 64 height 50
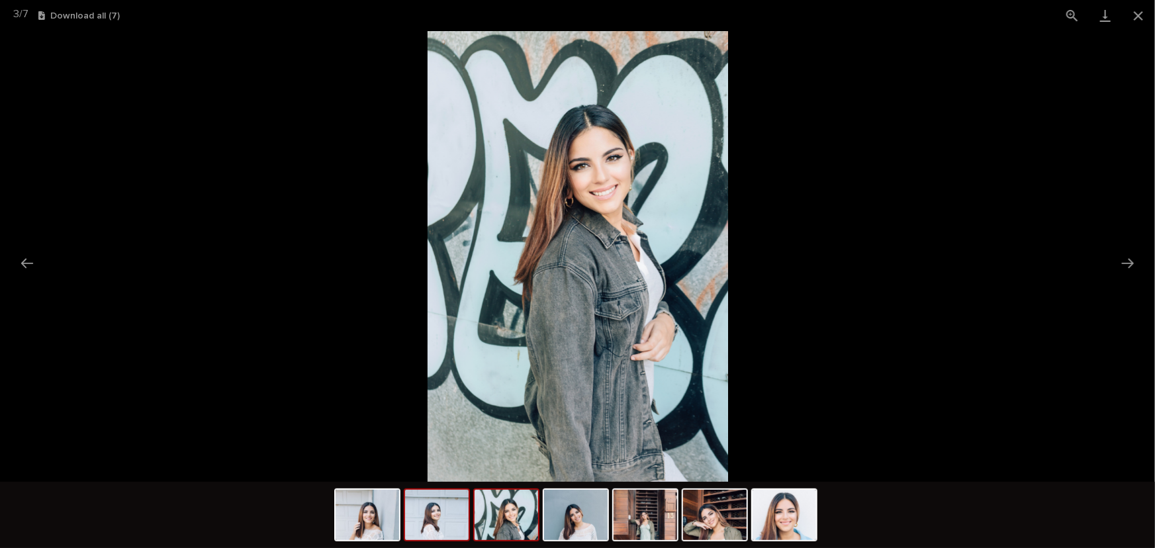
click at [455, 523] on img at bounding box center [437, 515] width 64 height 50
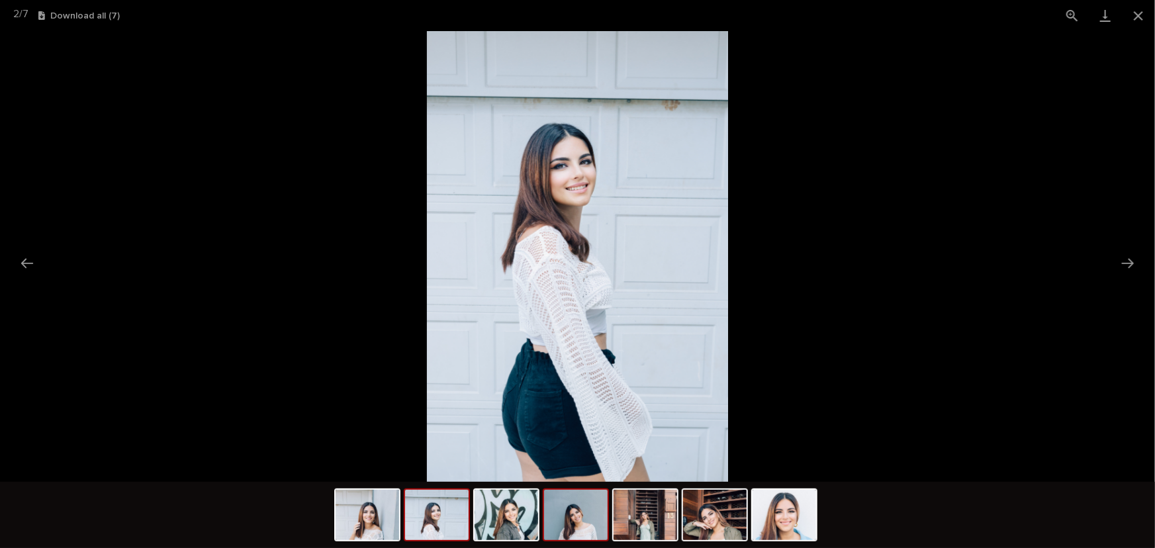
click at [593, 524] on img at bounding box center [576, 515] width 64 height 50
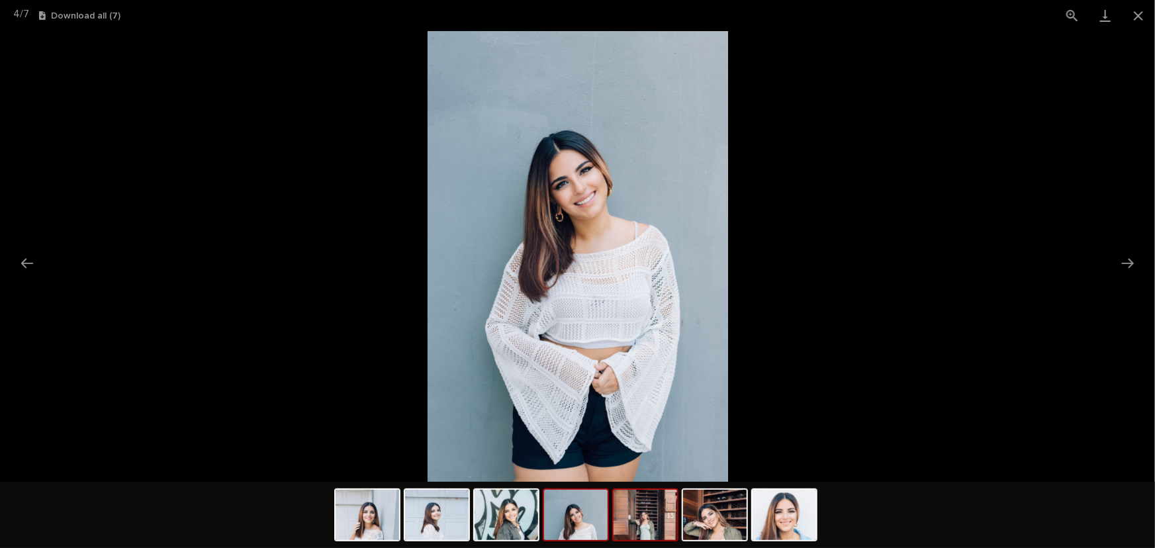
click at [649, 521] on img at bounding box center [646, 515] width 64 height 50
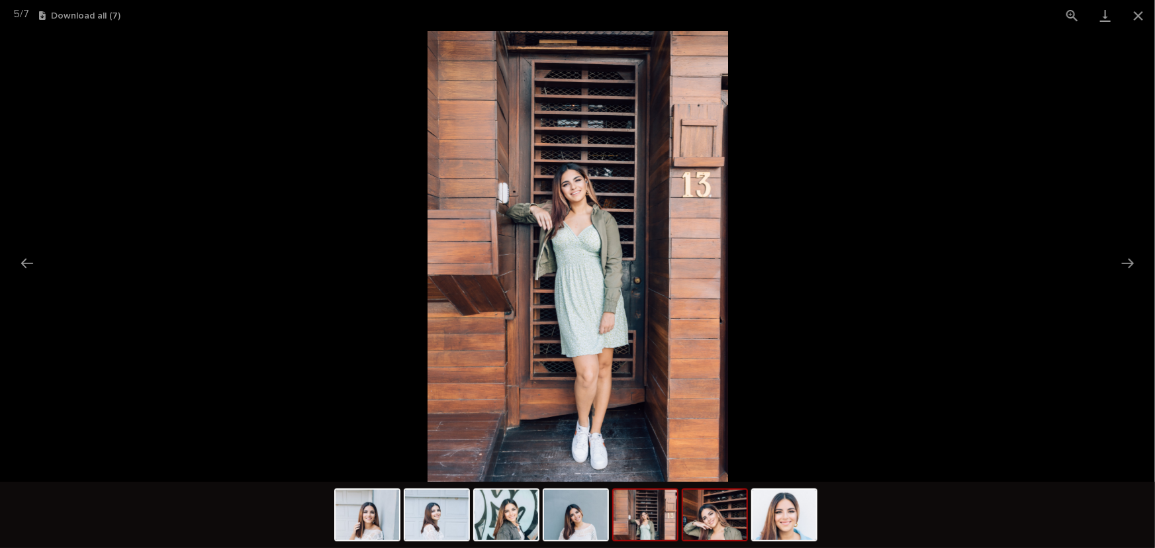
click at [730, 523] on img at bounding box center [715, 515] width 64 height 50
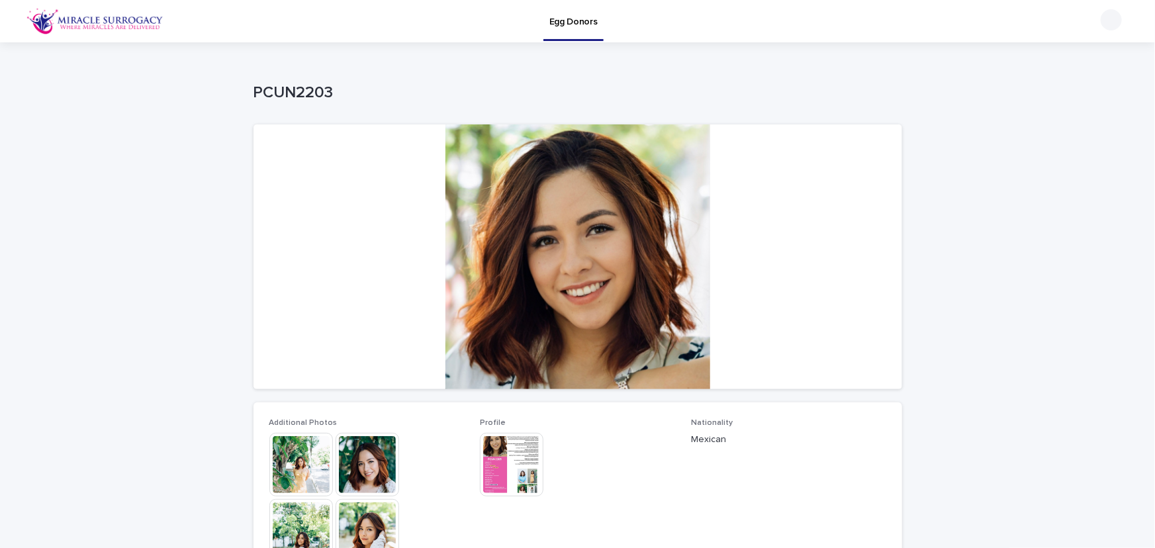
click at [515, 462] on img at bounding box center [512, 465] width 64 height 64
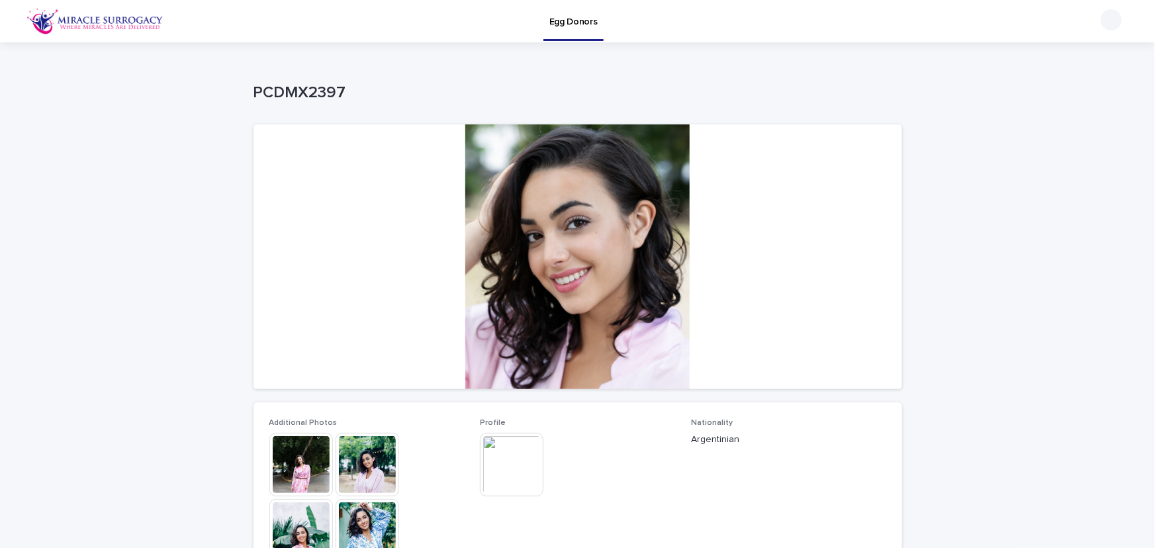
click at [520, 457] on img at bounding box center [512, 465] width 64 height 64
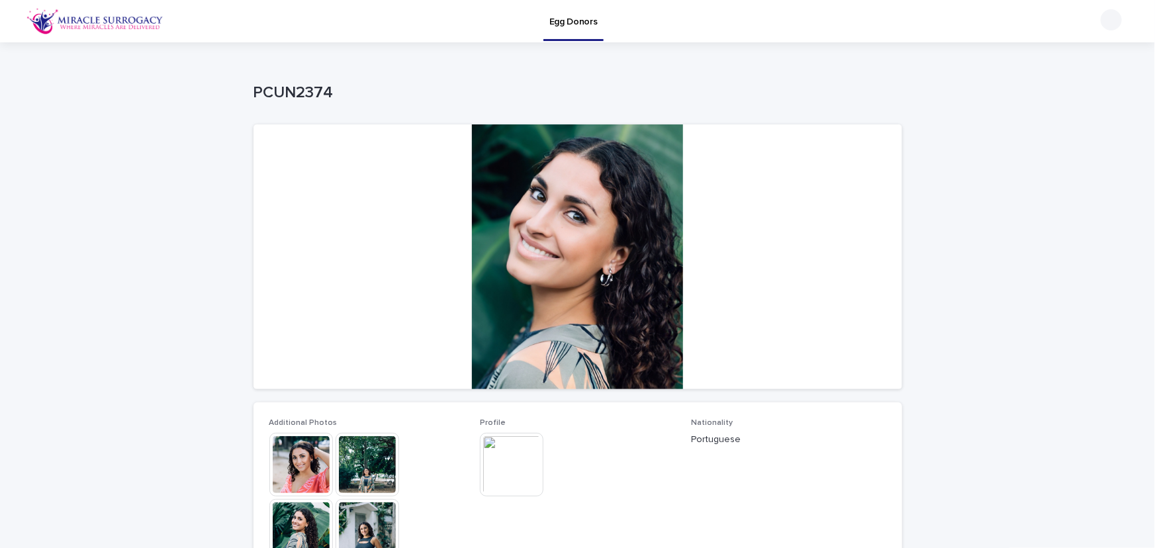
click at [497, 467] on img at bounding box center [512, 465] width 64 height 64
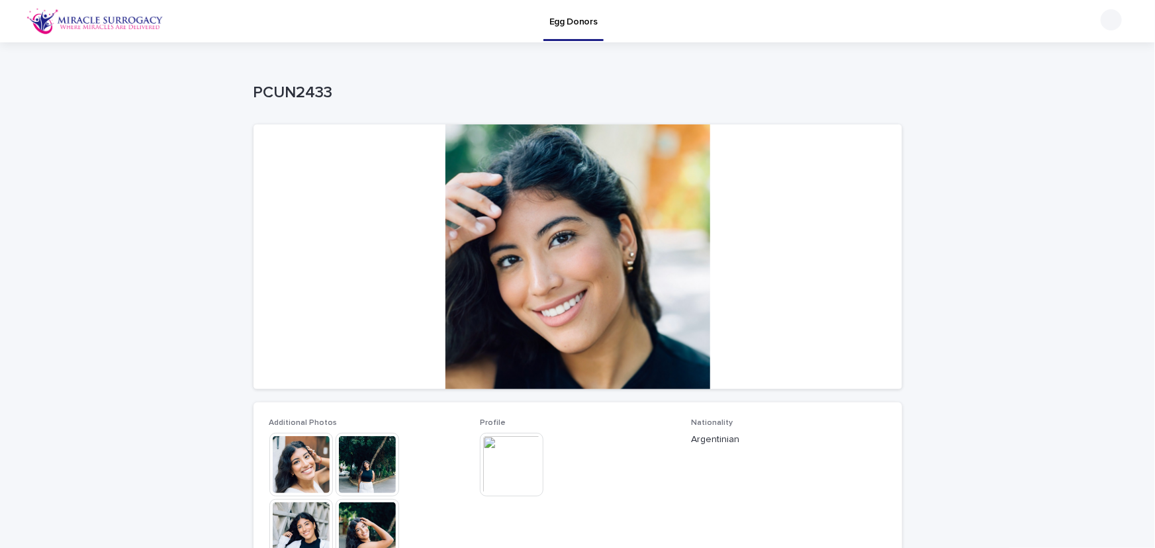
click at [524, 466] on img at bounding box center [512, 465] width 64 height 64
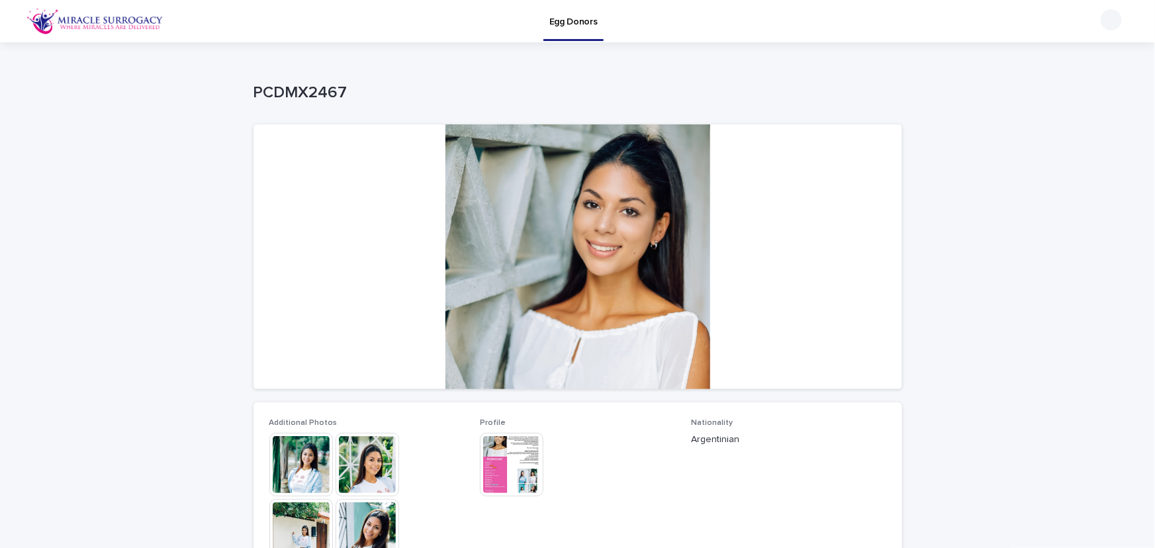
click at [532, 457] on img at bounding box center [512, 465] width 64 height 64
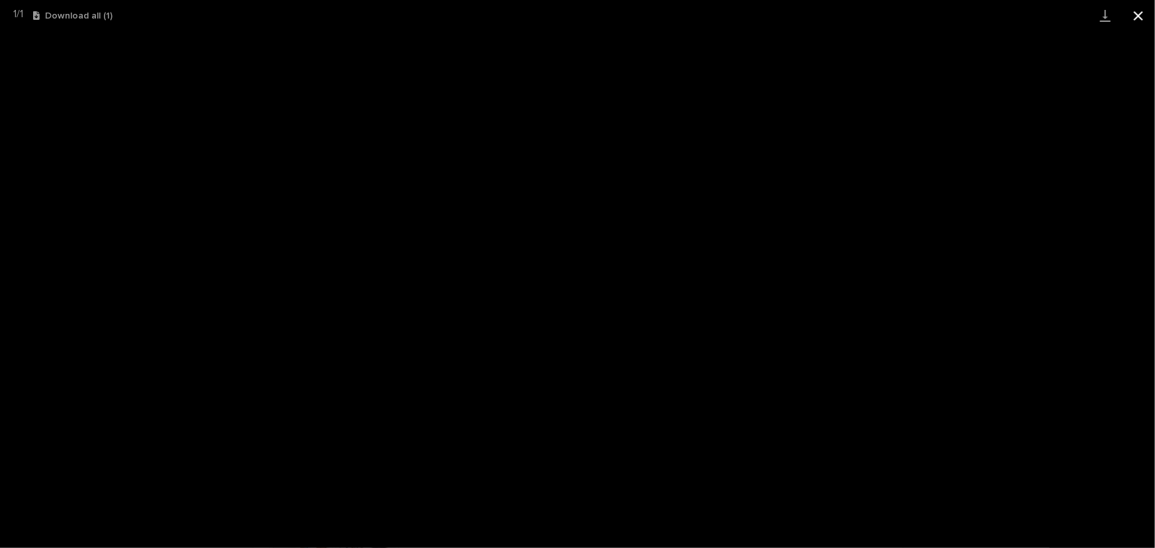
click at [1140, 14] on button "Close gallery" at bounding box center [1138, 15] width 33 height 31
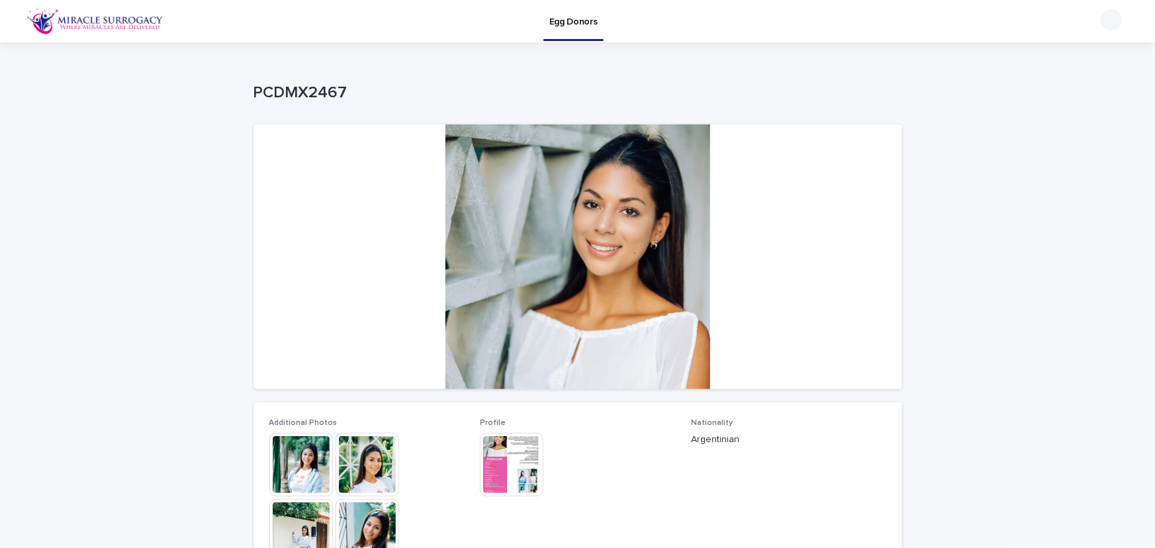
scroll to position [281, 0]
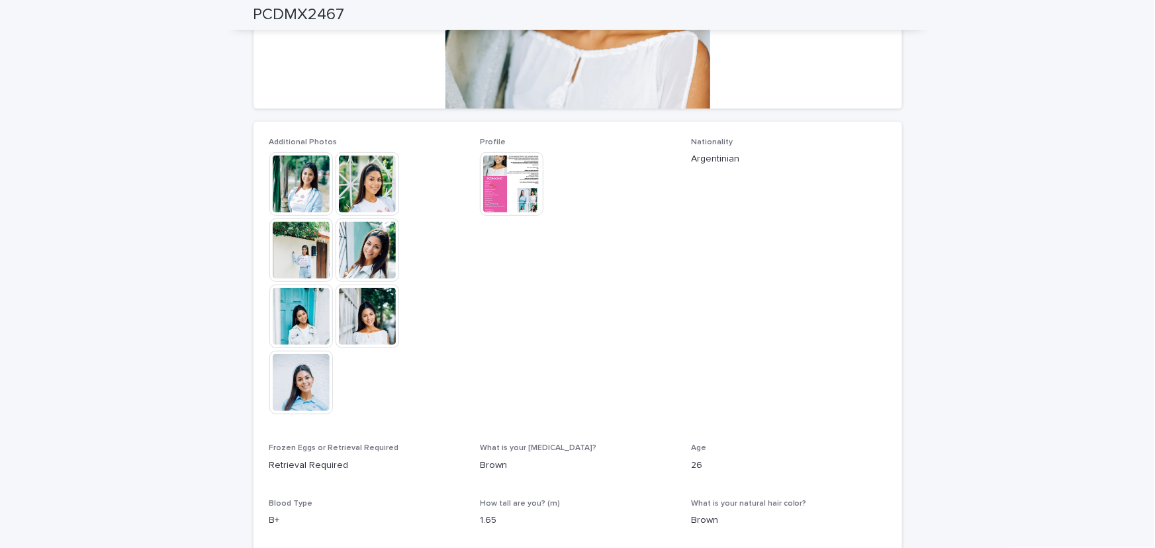
click at [297, 184] on img at bounding box center [302, 184] width 64 height 64
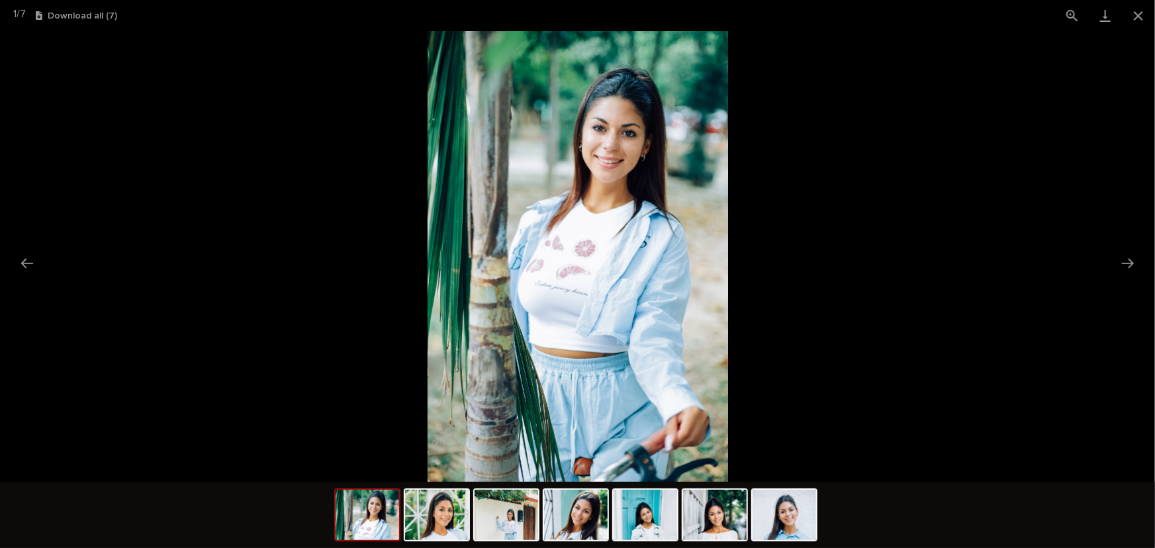
click at [373, 505] on img at bounding box center [368, 515] width 64 height 50
click at [373, 518] on img at bounding box center [368, 515] width 64 height 50
click at [445, 526] on img at bounding box center [437, 515] width 64 height 50
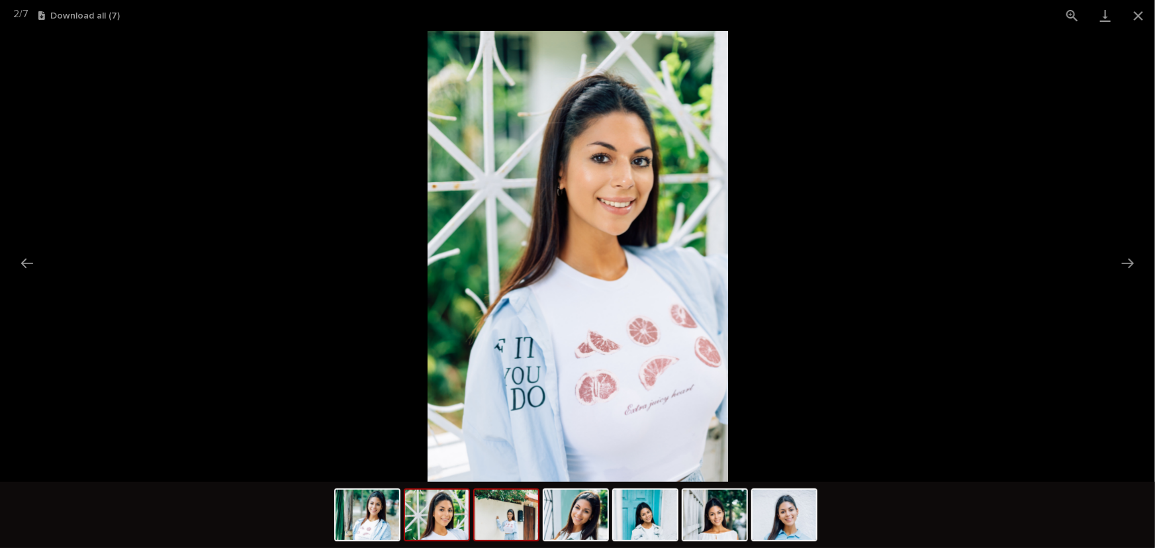
click at [514, 524] on img at bounding box center [507, 515] width 64 height 50
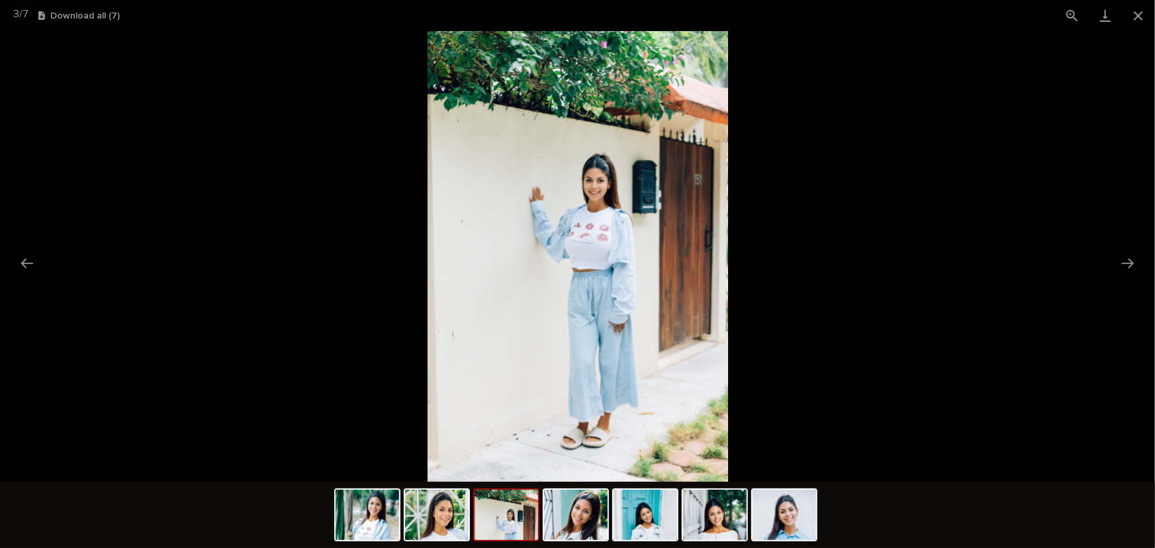
click at [596, 232] on img at bounding box center [578, 256] width 301 height 451
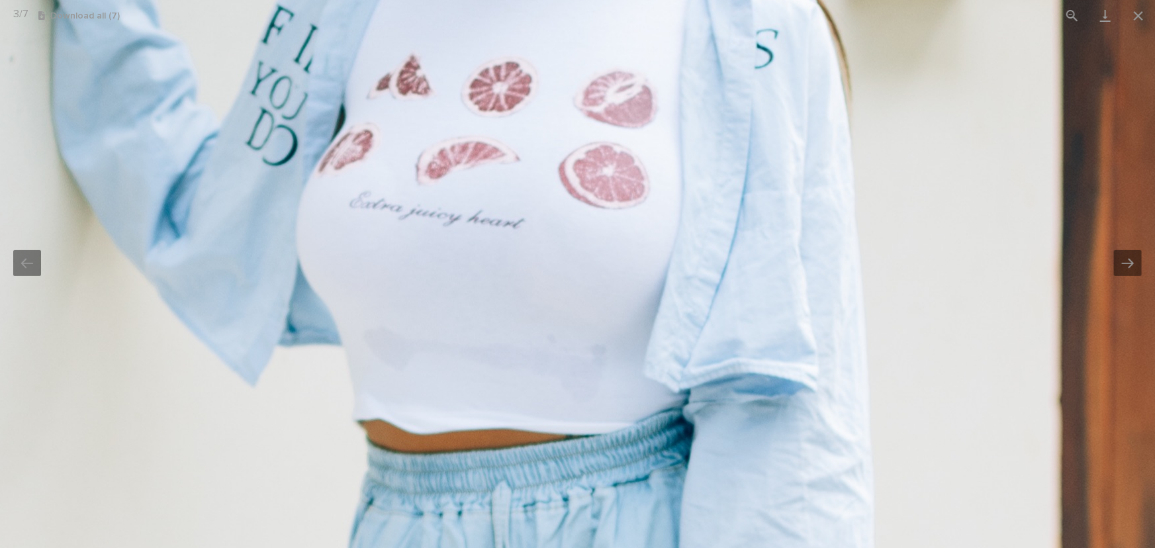
drag, startPoint x: 575, startPoint y: 358, endPoint x: 530, endPoint y: 264, distance: 104.5
click at [530, 264] on img at bounding box center [405, 328] width 2416 height 3623
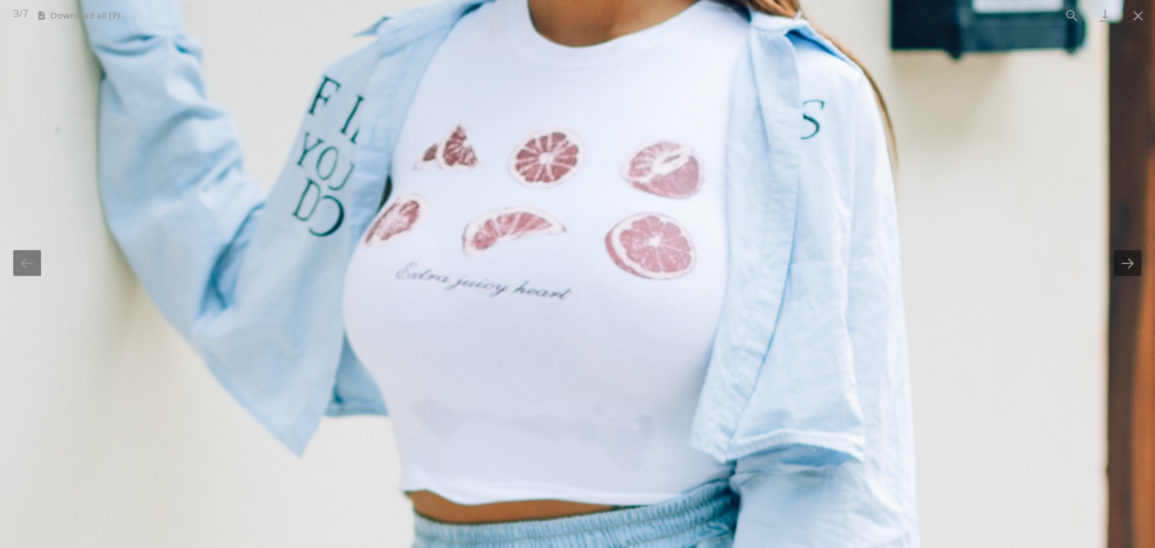
drag, startPoint x: 522, startPoint y: 268, endPoint x: 573, endPoint y: 354, distance: 100.6
click at [573, 354] on img at bounding box center [452, 399] width 2416 height 3623
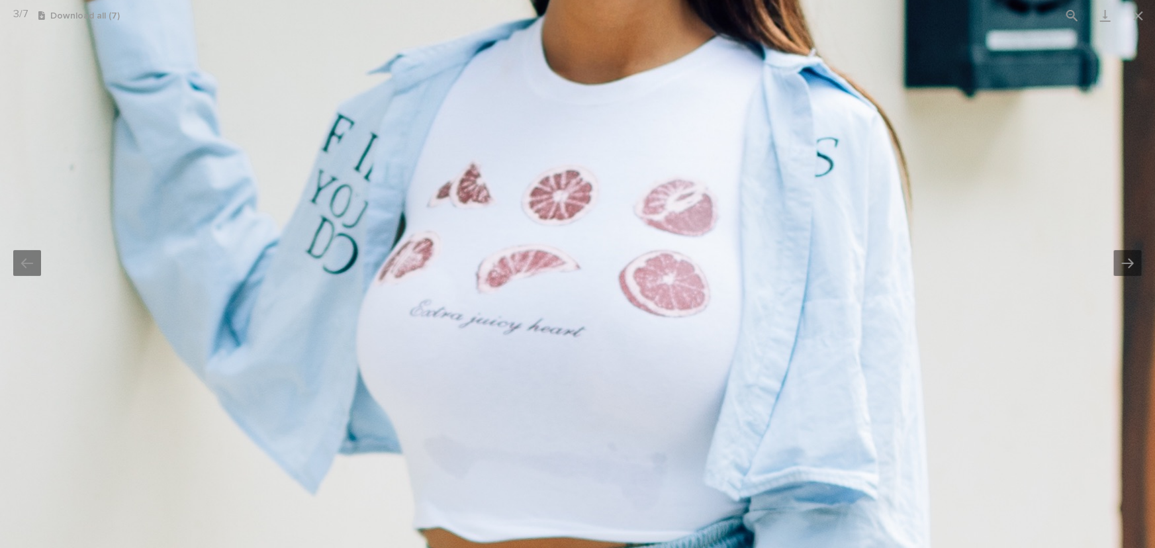
click at [553, 332] on img at bounding box center [466, 436] width 2416 height 3623
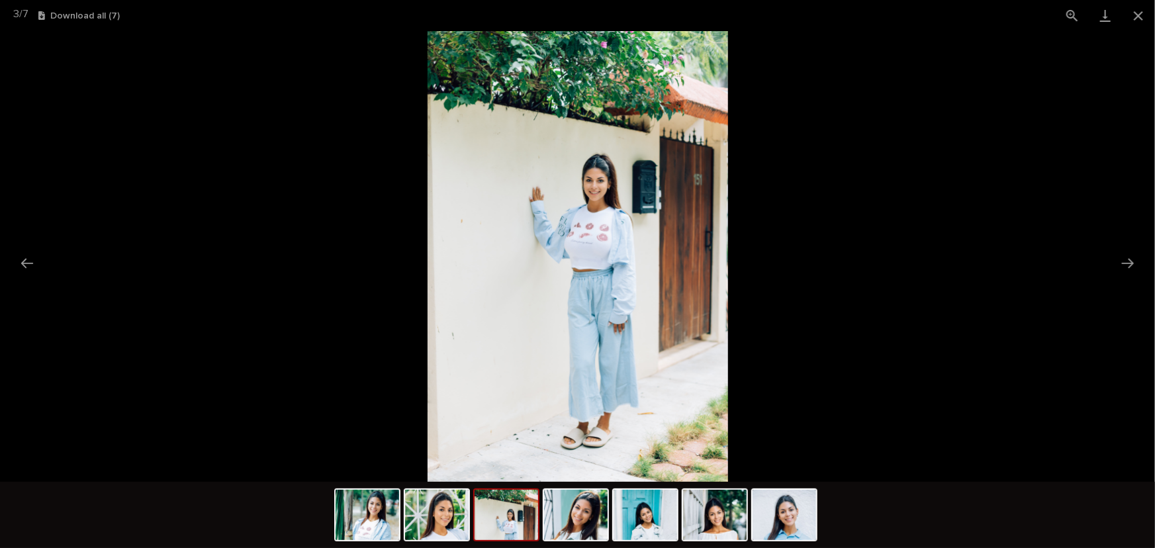
click at [575, 252] on img at bounding box center [578, 256] width 301 height 451
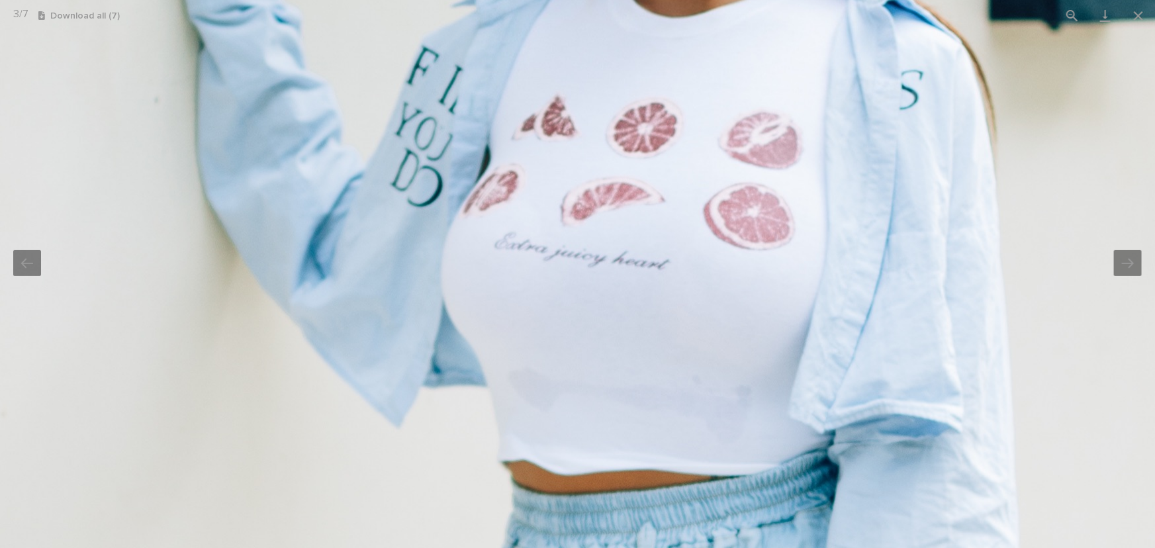
drag, startPoint x: 642, startPoint y: 209, endPoint x: 597, endPoint y: 290, distance: 93.1
click at [597, 290] on img at bounding box center [550, 369] width 2416 height 3623
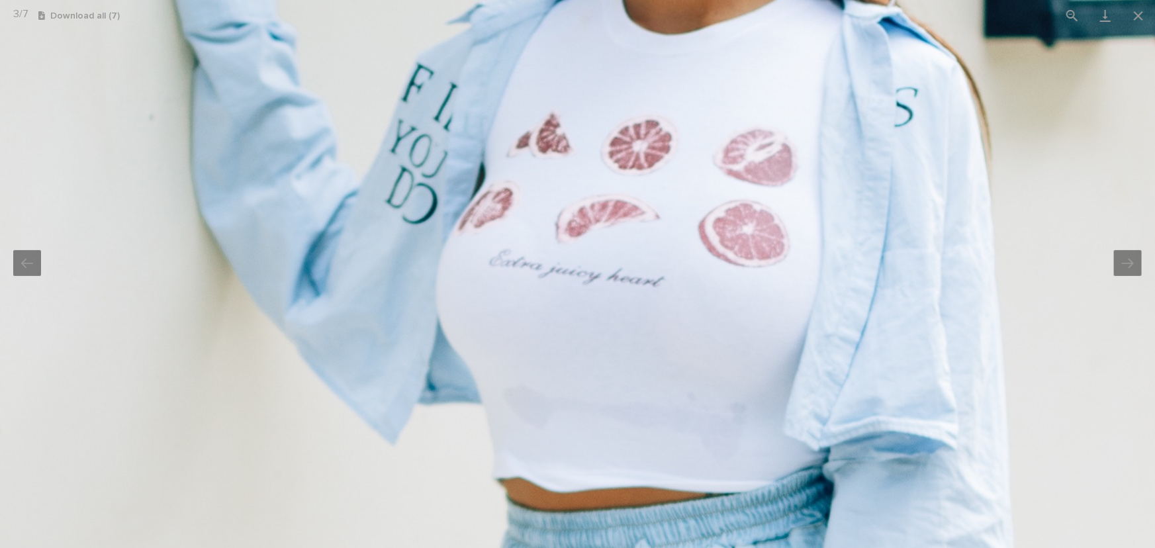
click at [595, 297] on img at bounding box center [545, 386] width 2416 height 3623
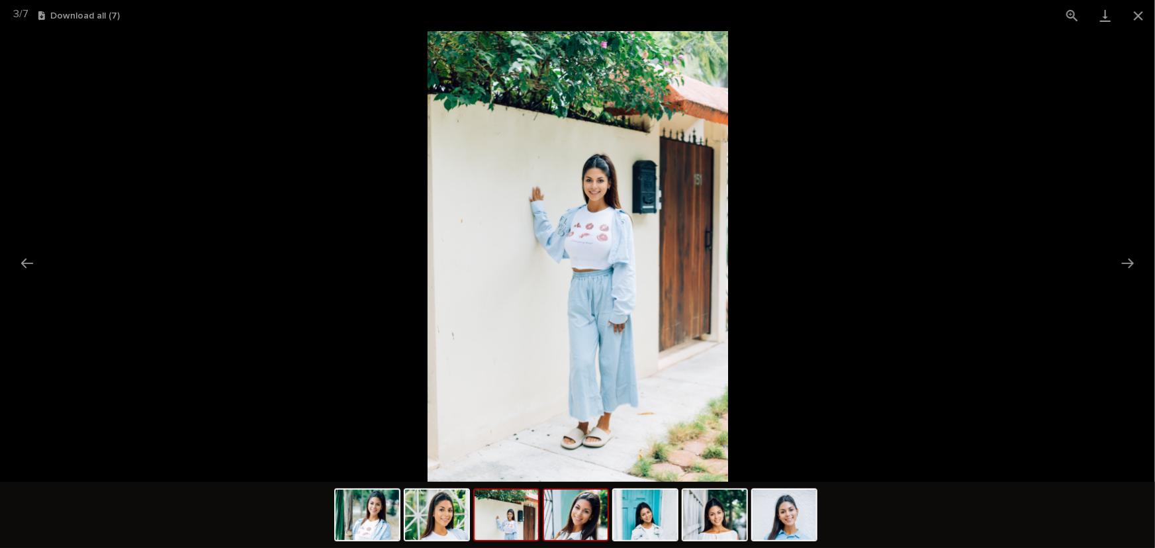
click at [585, 526] on img at bounding box center [576, 515] width 64 height 50
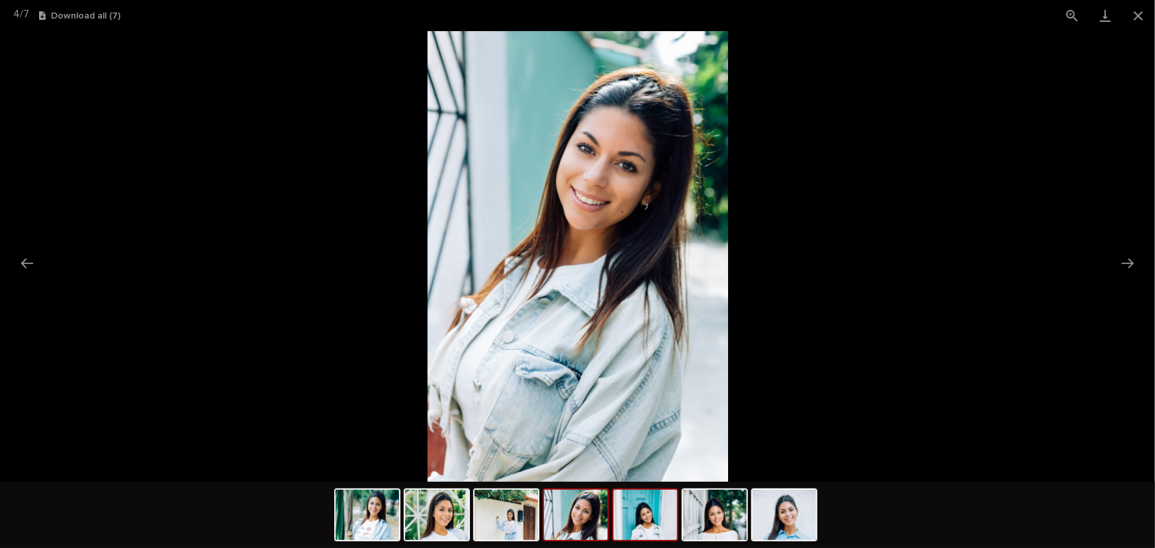
click at [646, 520] on img at bounding box center [646, 515] width 64 height 50
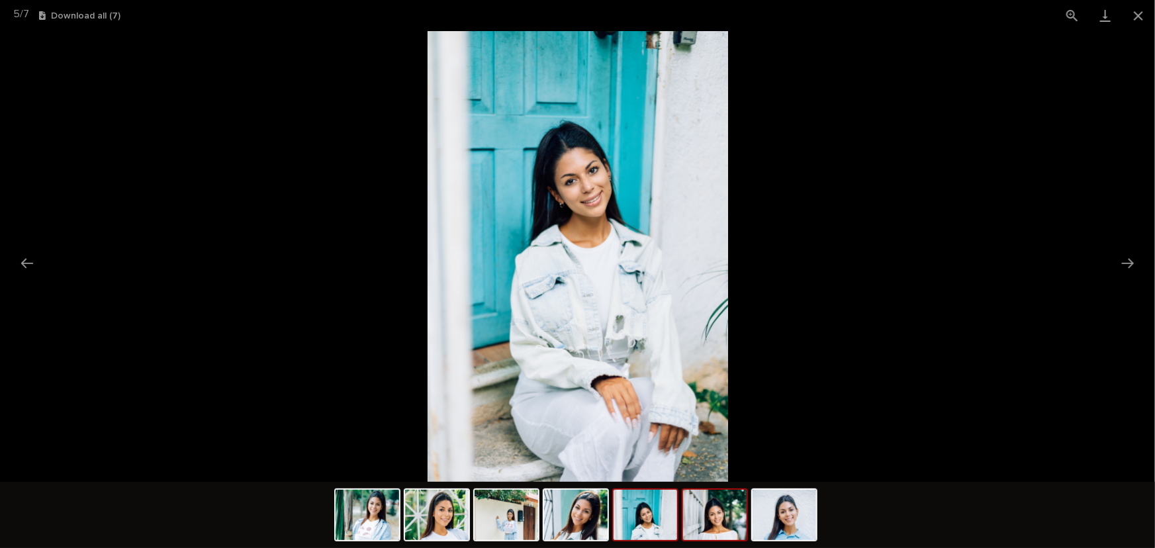
click at [707, 523] on img at bounding box center [715, 515] width 64 height 50
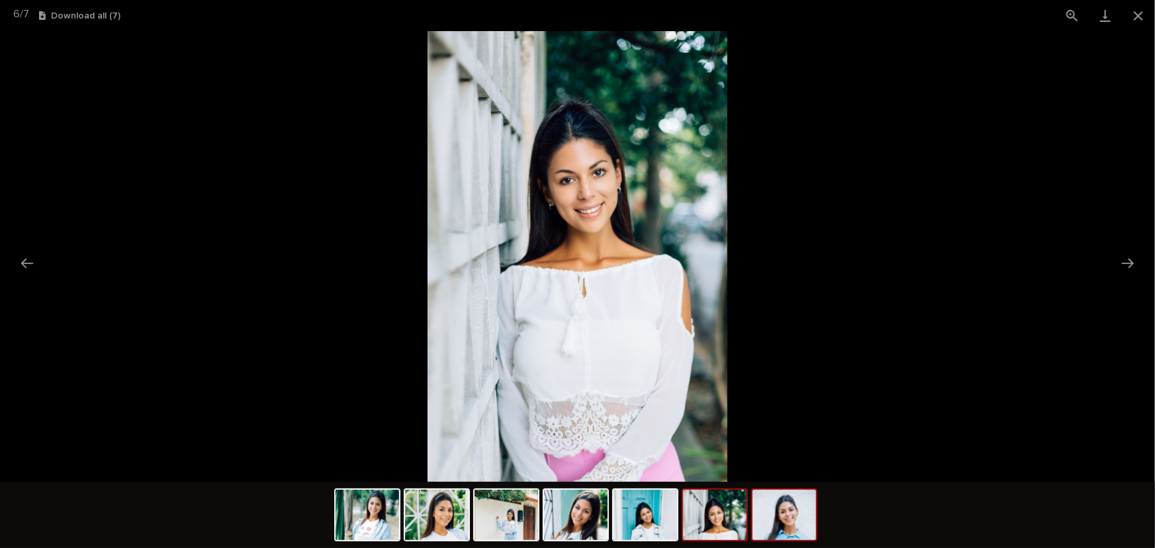
click at [794, 518] on img at bounding box center [785, 515] width 64 height 50
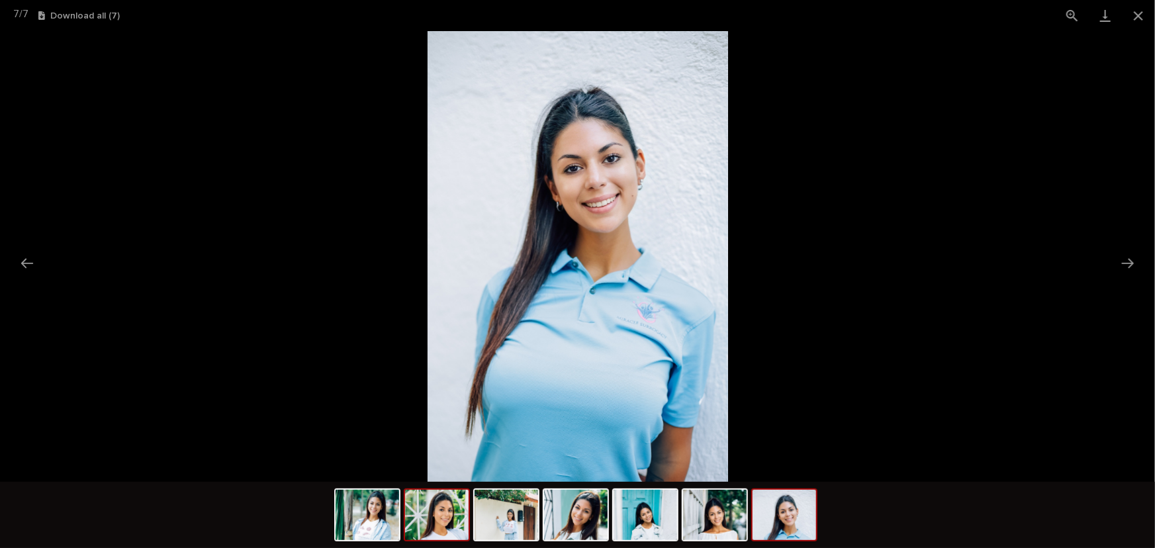
click at [446, 520] on img at bounding box center [437, 515] width 64 height 50
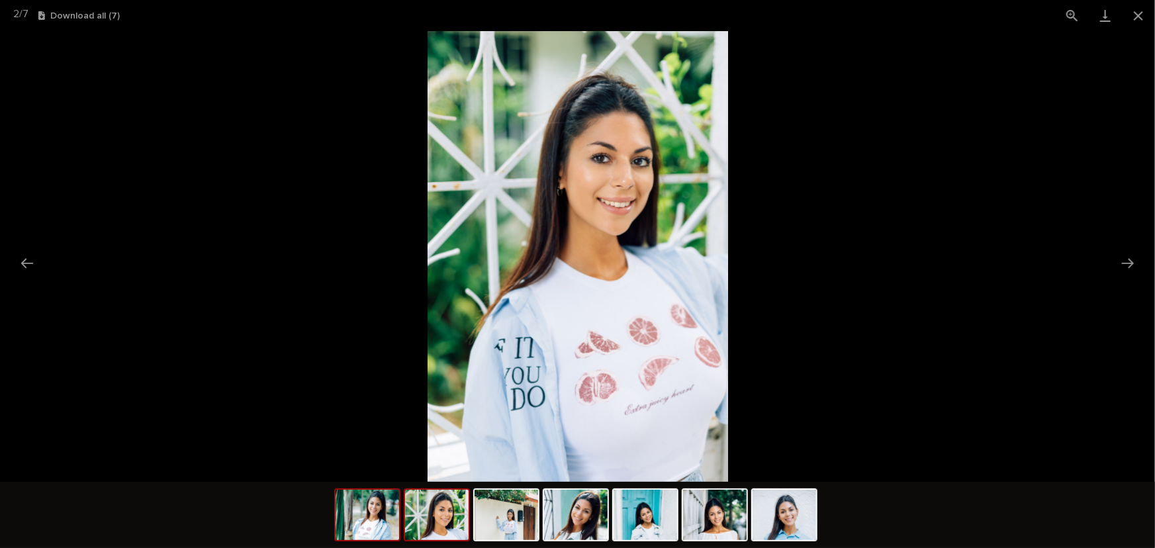
click at [379, 523] on img at bounding box center [368, 515] width 64 height 50
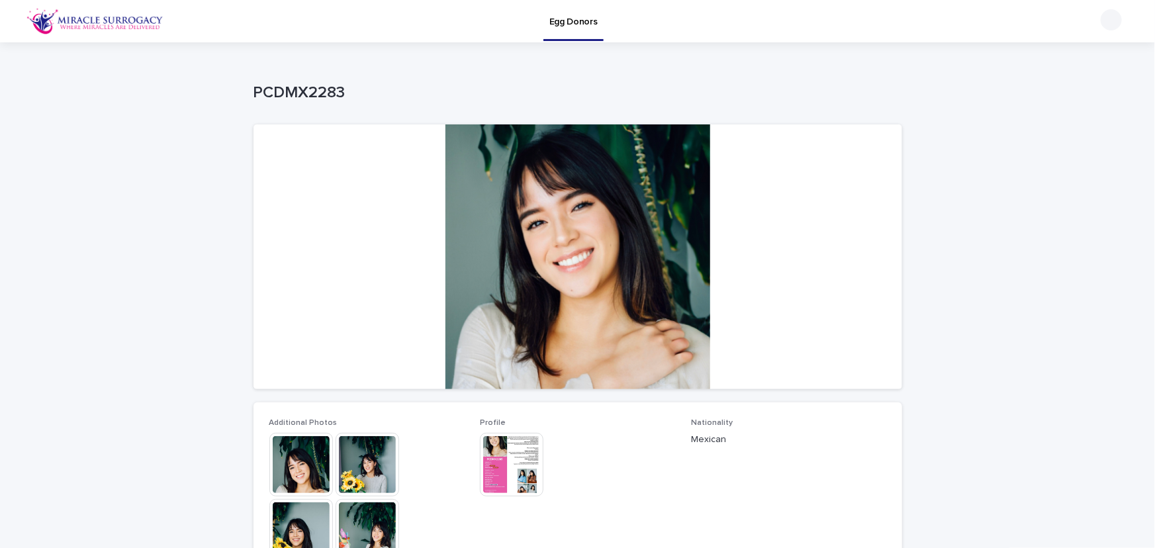
click at [523, 446] on img at bounding box center [512, 465] width 64 height 64
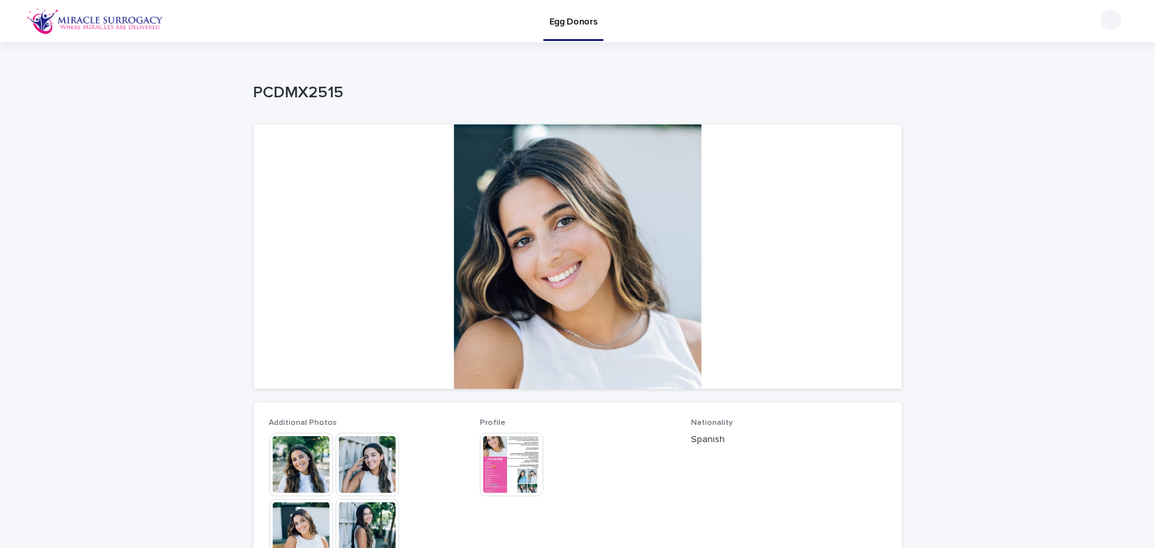
click at [486, 457] on img at bounding box center [512, 465] width 64 height 64
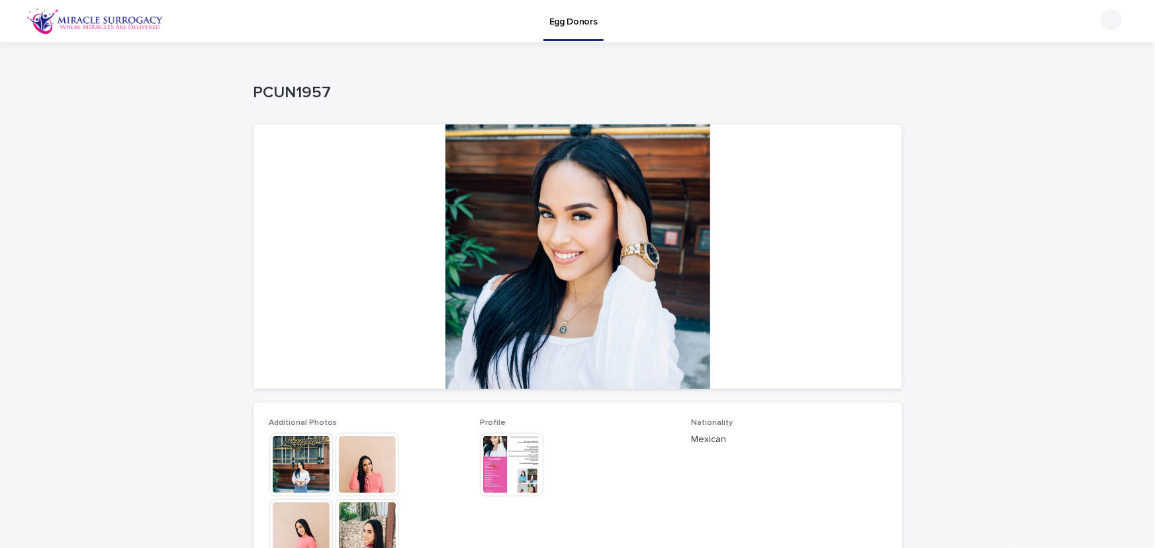
click at [530, 469] on img at bounding box center [512, 465] width 64 height 64
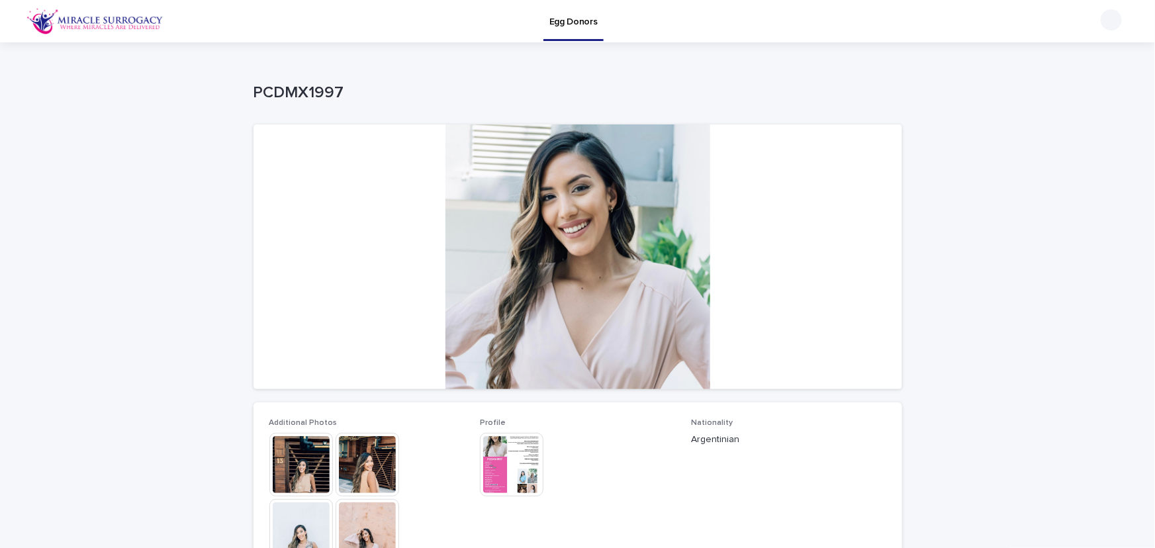
click at [499, 465] on img at bounding box center [512, 465] width 64 height 64
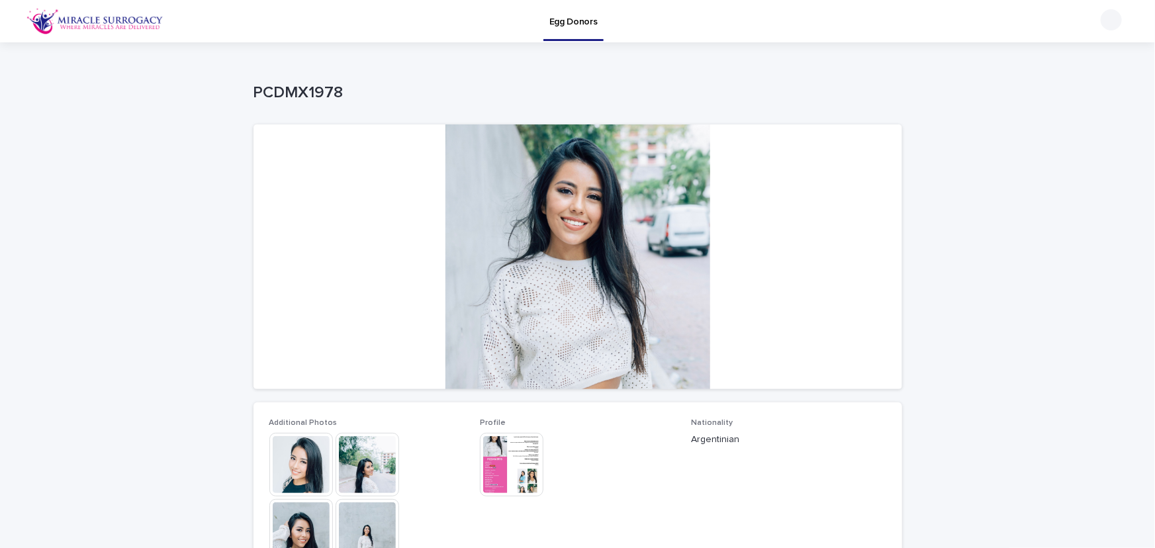
click at [499, 465] on img at bounding box center [512, 465] width 64 height 64
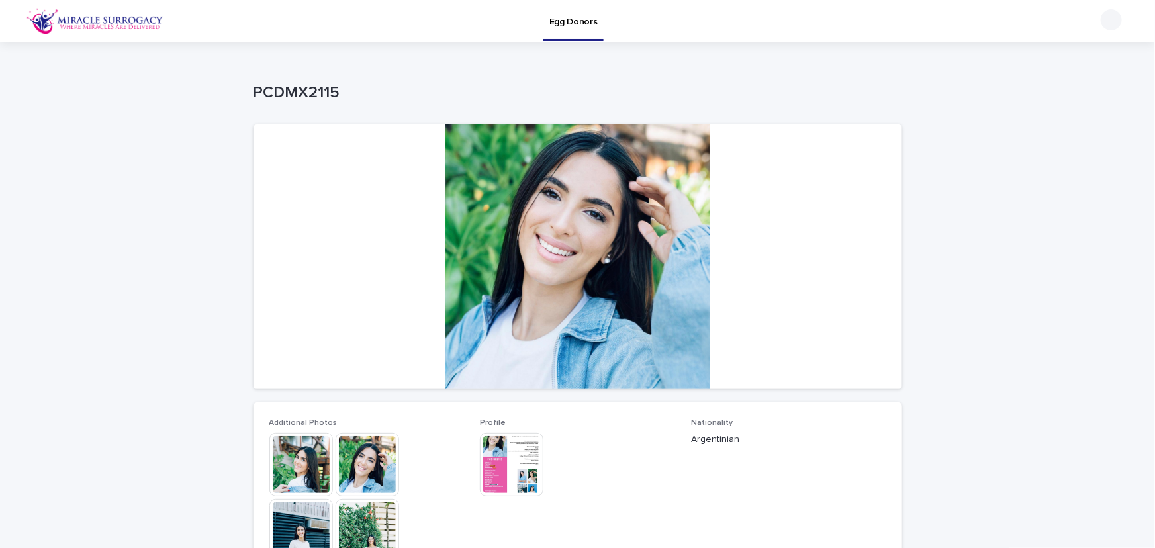
click at [505, 479] on img at bounding box center [512, 465] width 64 height 64
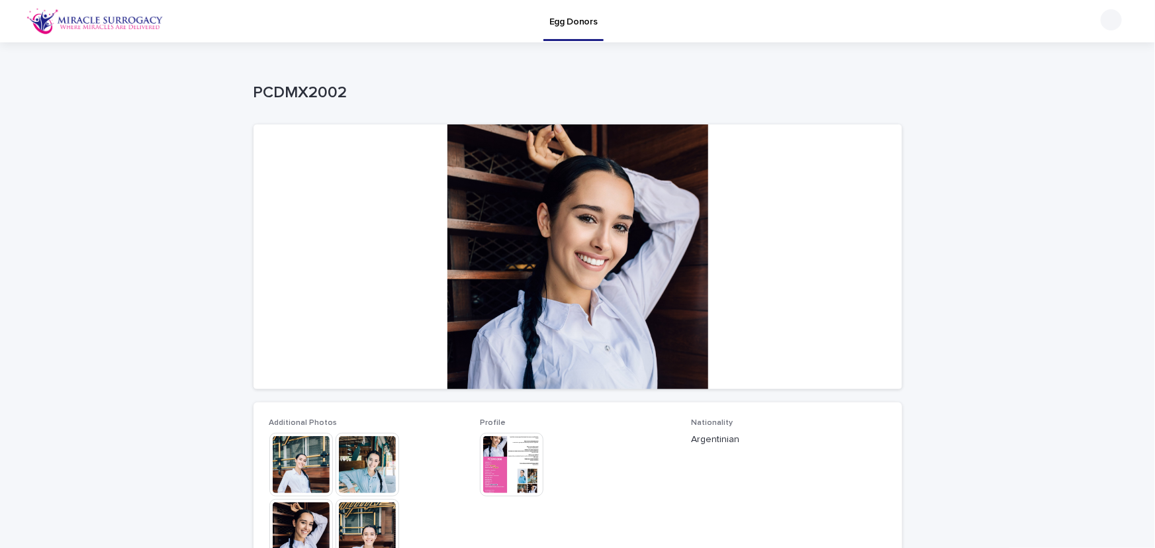
click at [523, 462] on img at bounding box center [512, 465] width 64 height 64
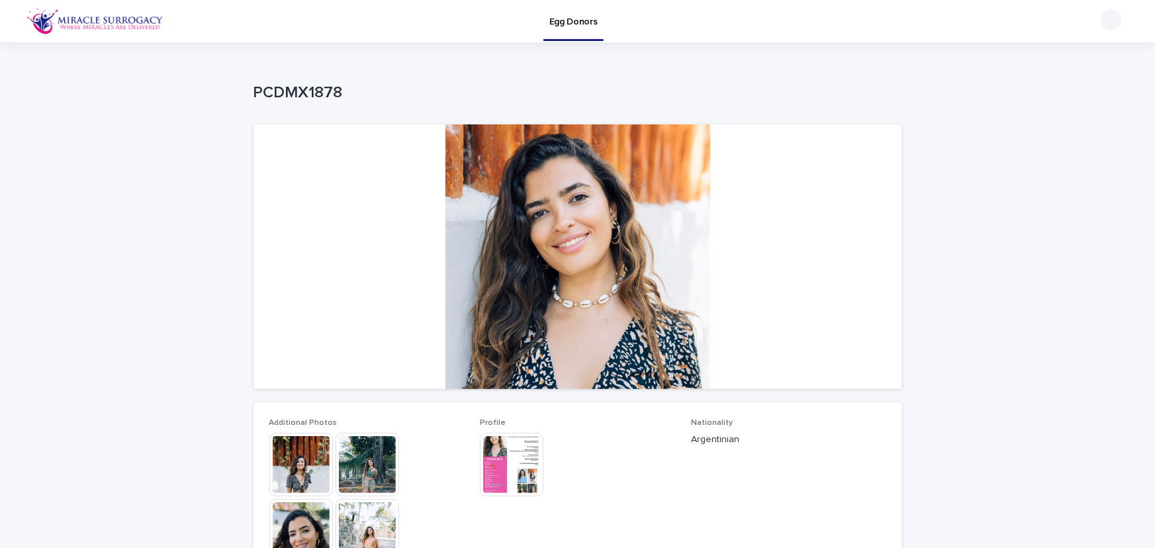
click at [523, 462] on img at bounding box center [512, 465] width 64 height 64
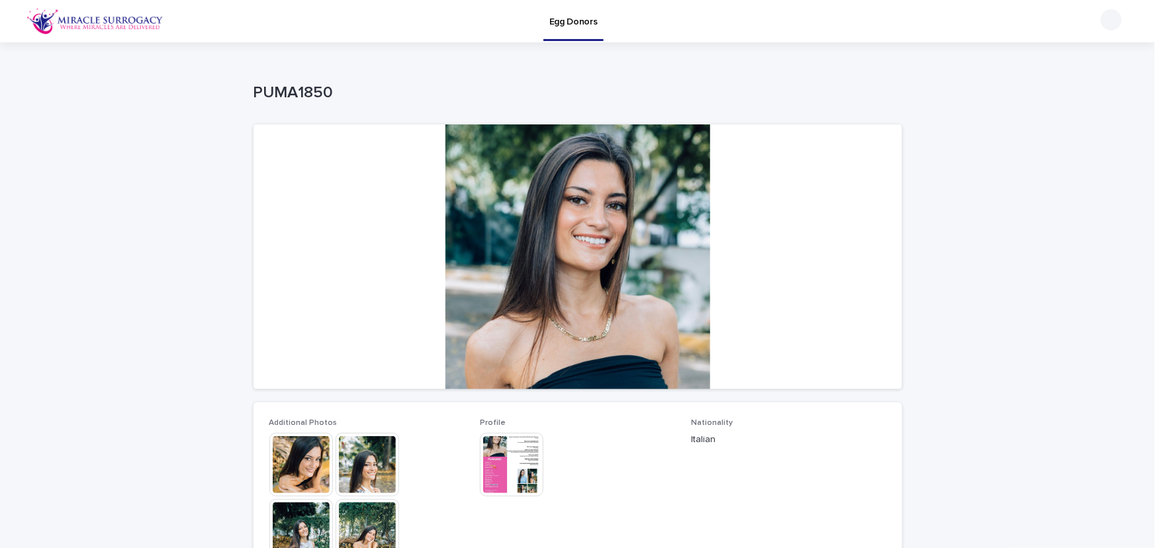
click at [523, 462] on img at bounding box center [512, 465] width 64 height 64
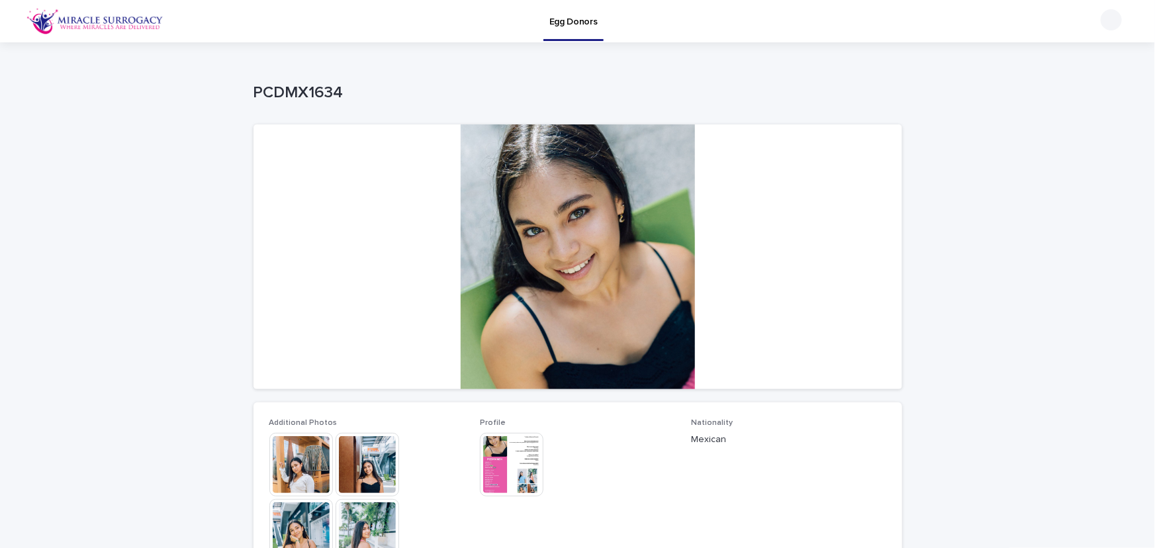
click at [521, 460] on img at bounding box center [512, 465] width 64 height 64
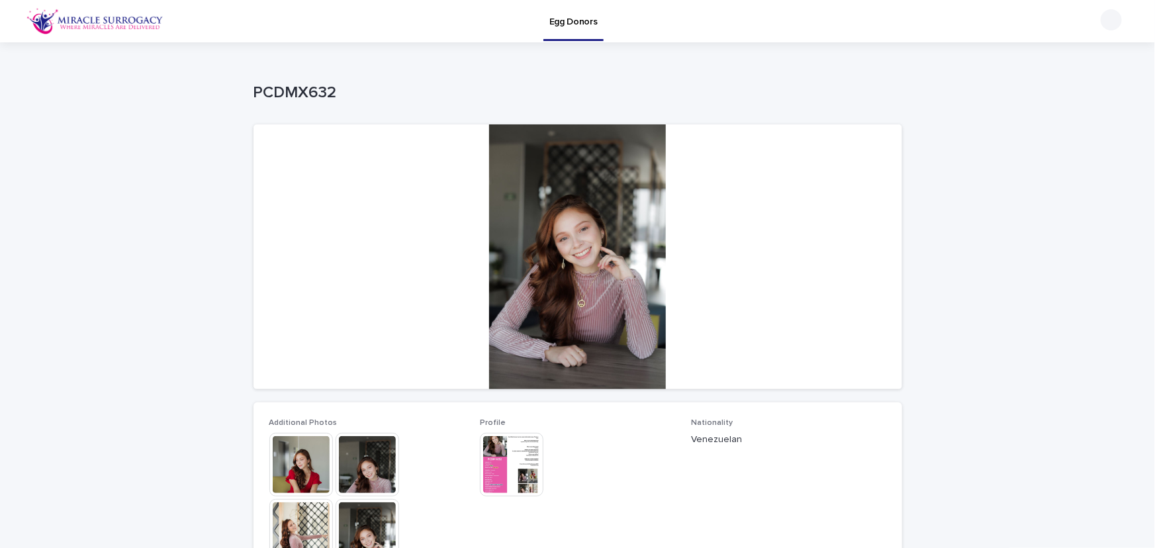
click at [523, 466] on img at bounding box center [512, 465] width 64 height 64
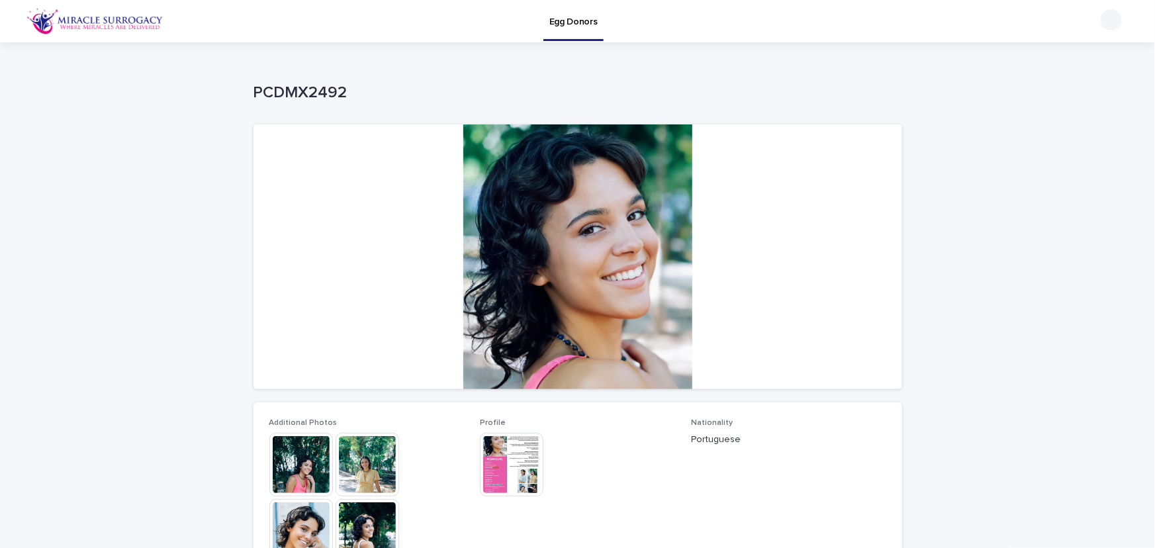
click at [512, 471] on img at bounding box center [512, 465] width 64 height 64
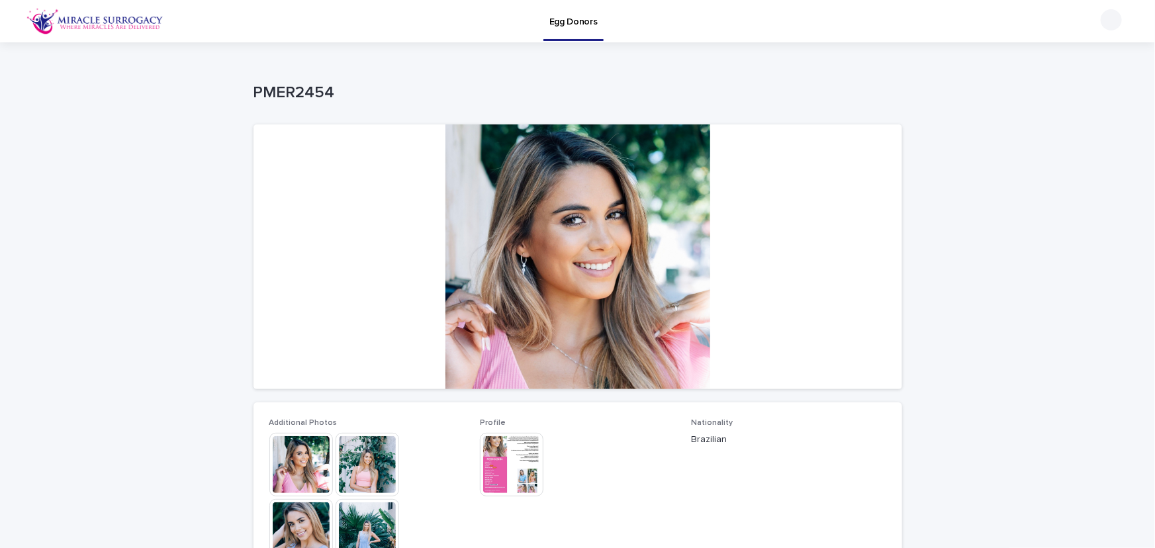
click at [511, 472] on img at bounding box center [512, 465] width 64 height 64
